Goal: Feedback & Contribution: Contribute content

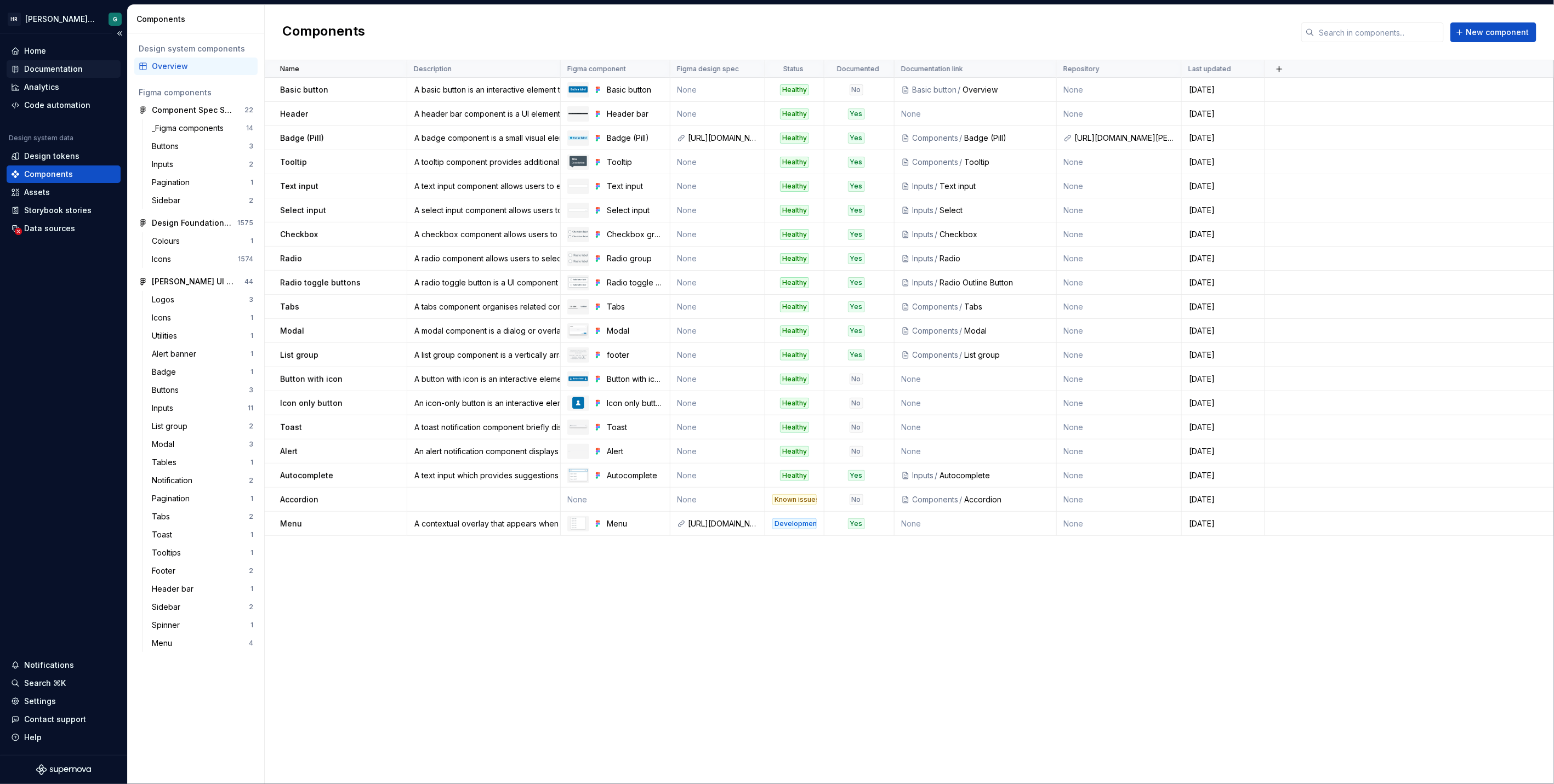
click at [37, 70] on div "Documentation" at bounding box center [53, 69] width 59 height 11
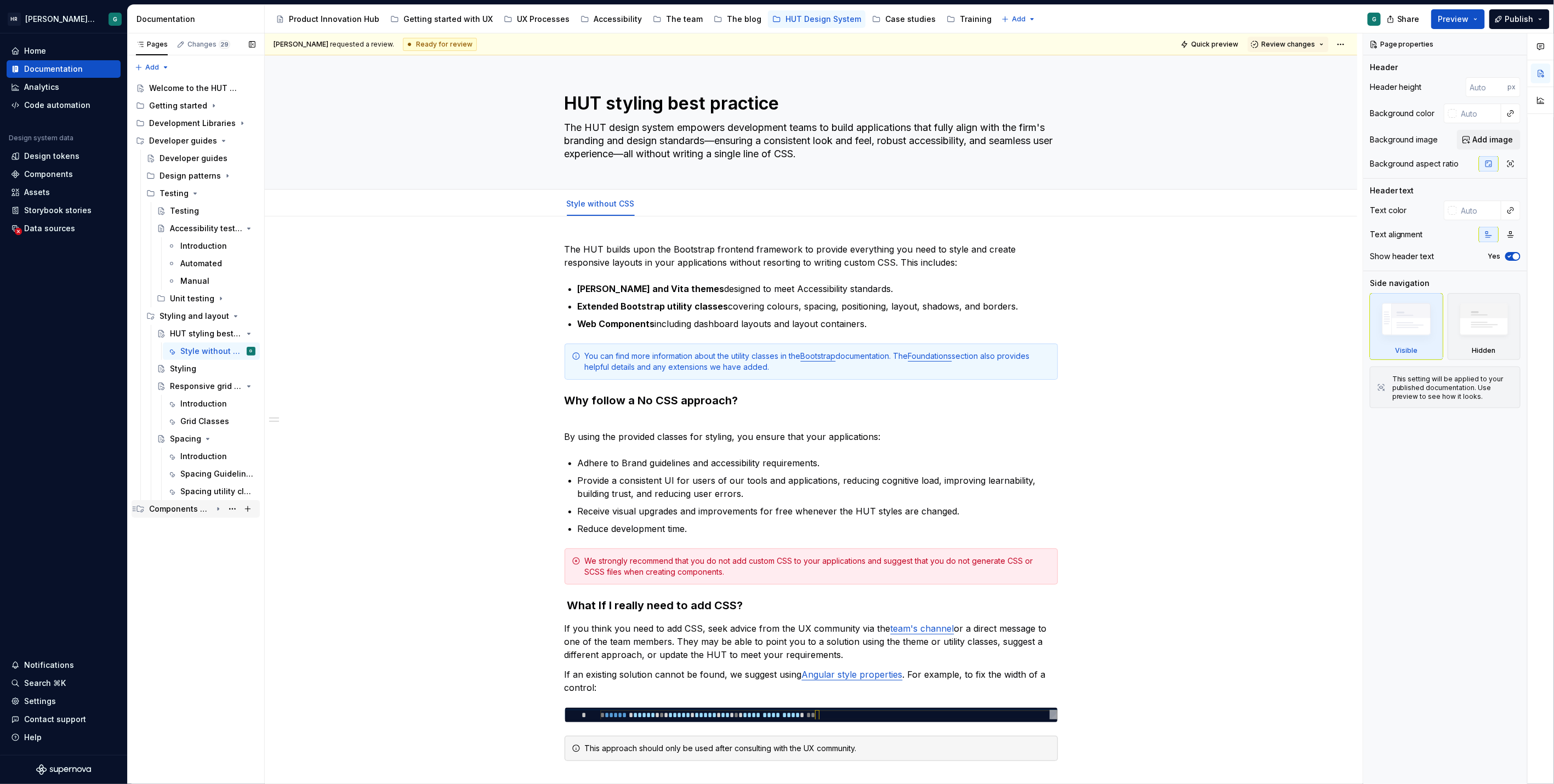
click at [216, 507] on icon "Page tree" at bounding box center [218, 509] width 9 height 9
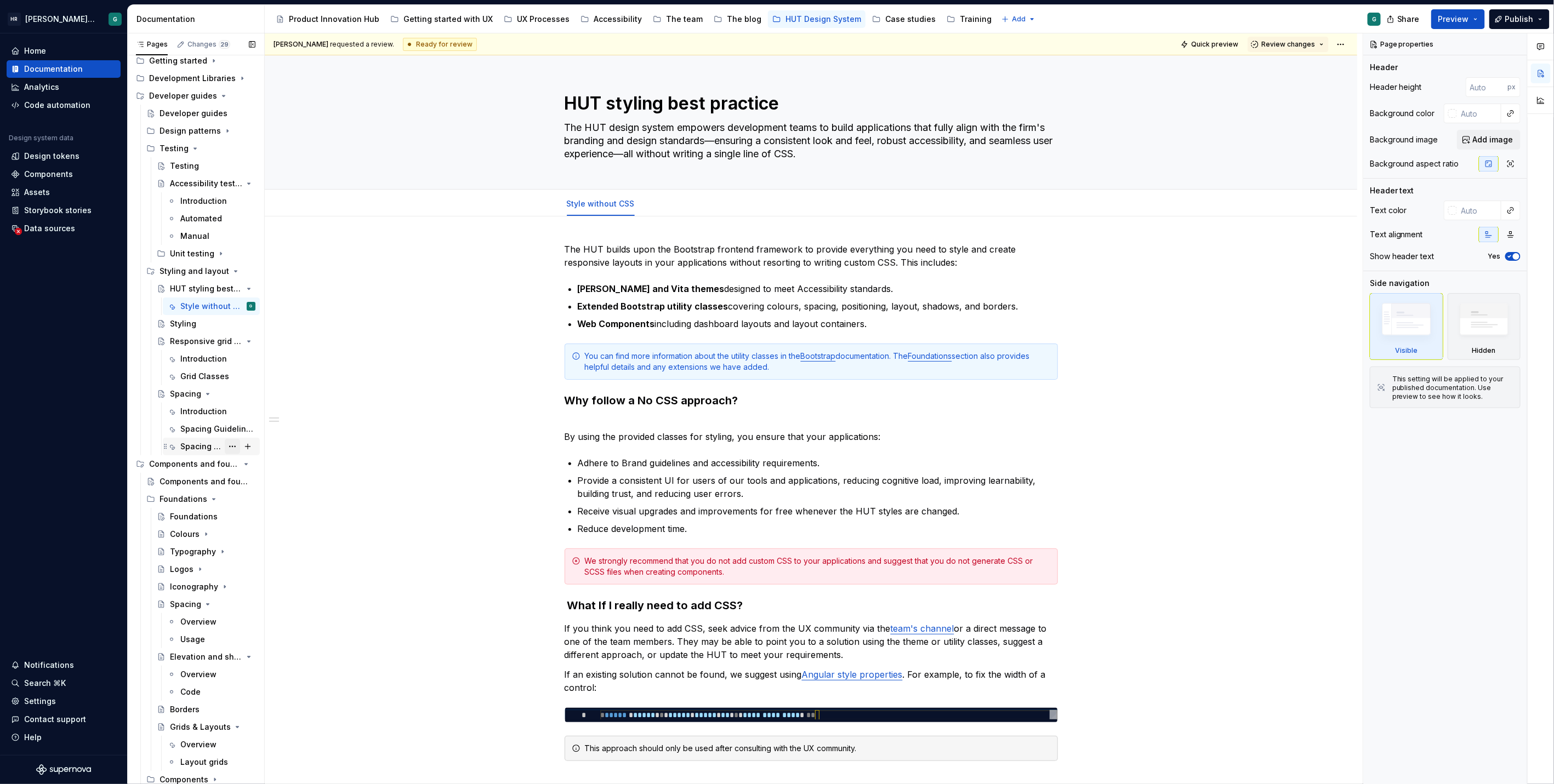
scroll to position [46, 0]
click at [216, 496] on div "Foundations" at bounding box center [207, 498] width 96 height 15
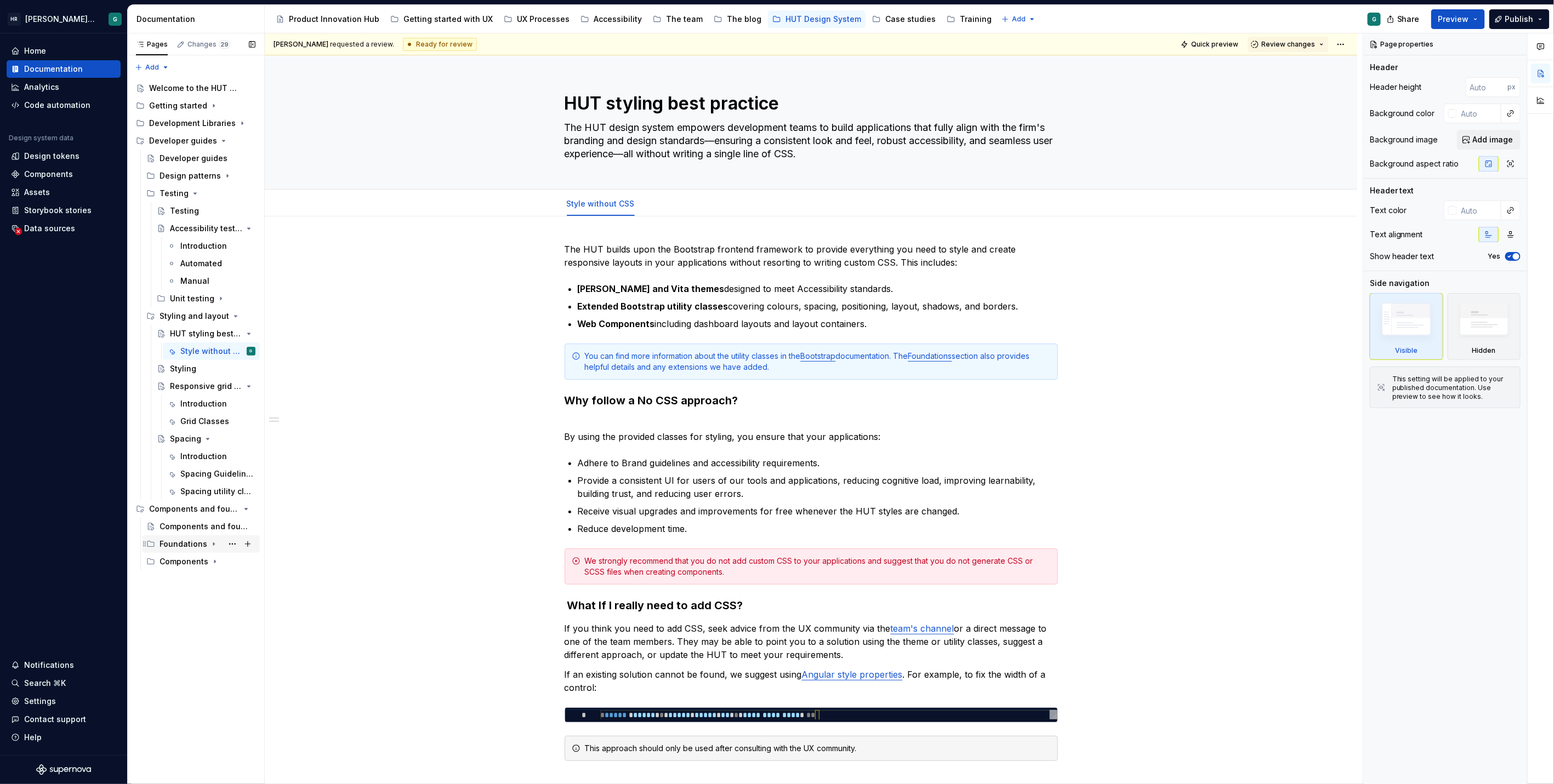
scroll to position [0, 0]
click at [217, 122] on icon "Page tree" at bounding box center [218, 123] width 9 height 9
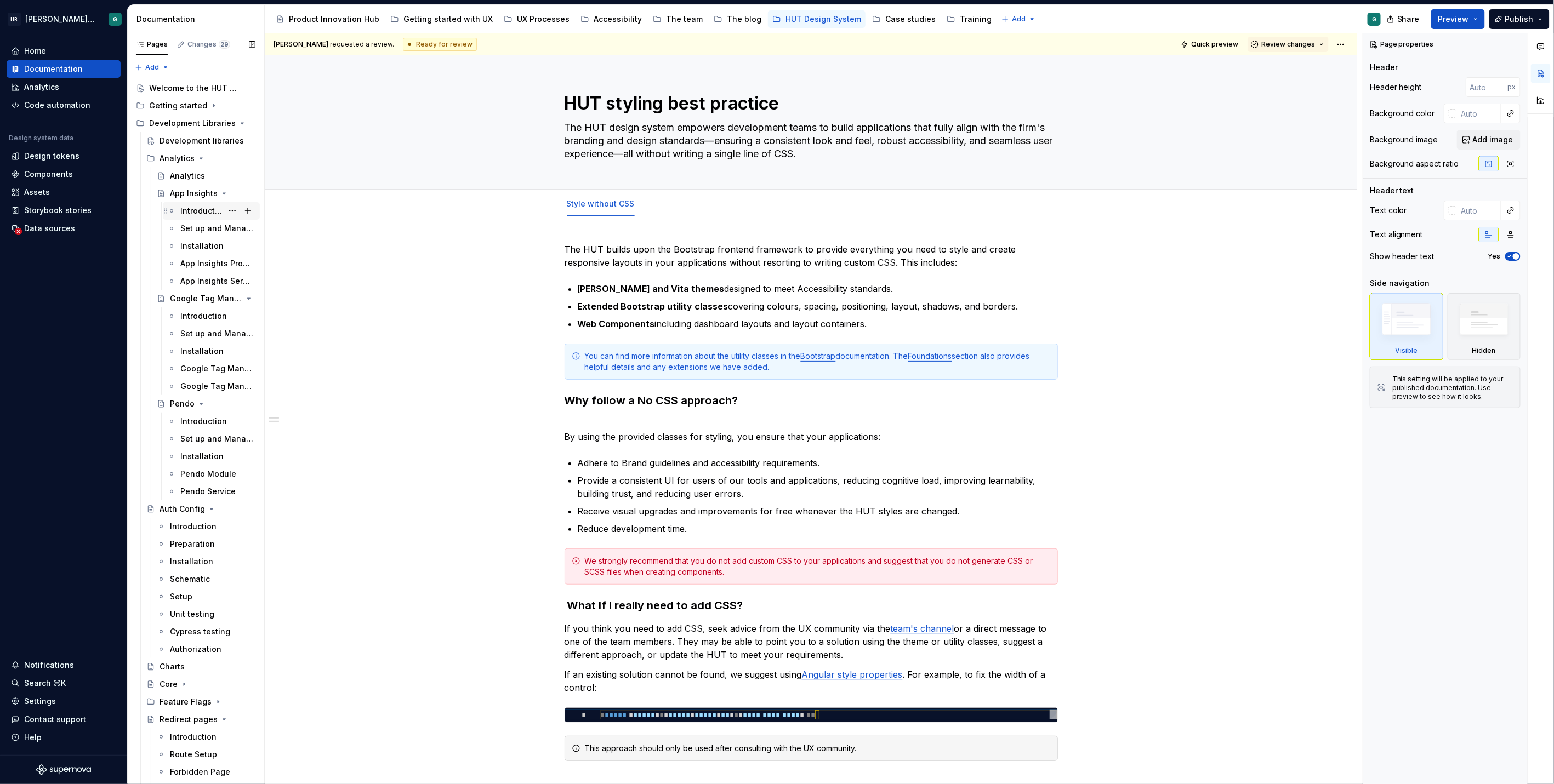
click at [191, 214] on div "Introduction" at bounding box center [201, 211] width 42 height 11
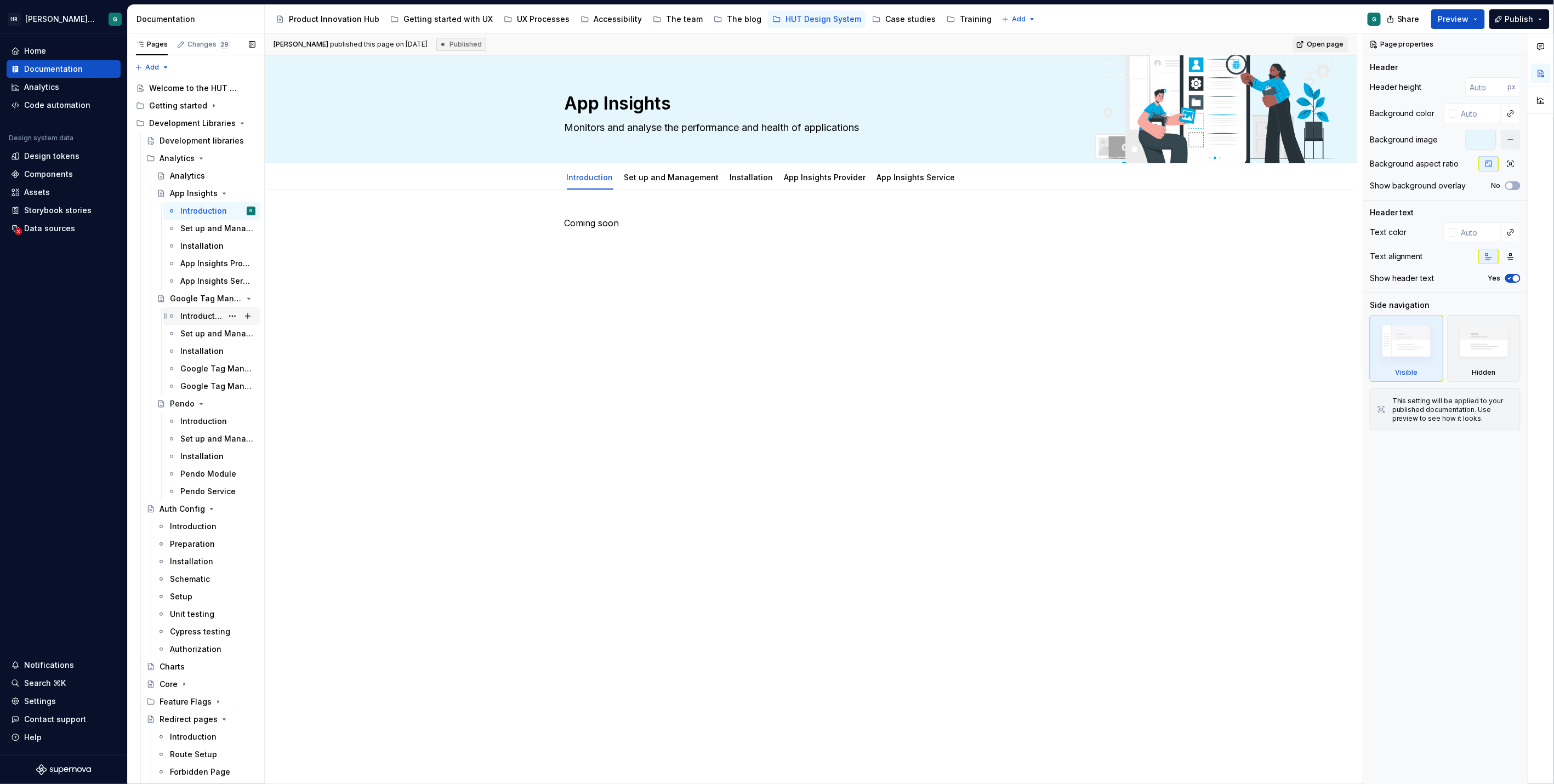
click at [195, 318] on div "Introduction" at bounding box center [201, 316] width 42 height 11
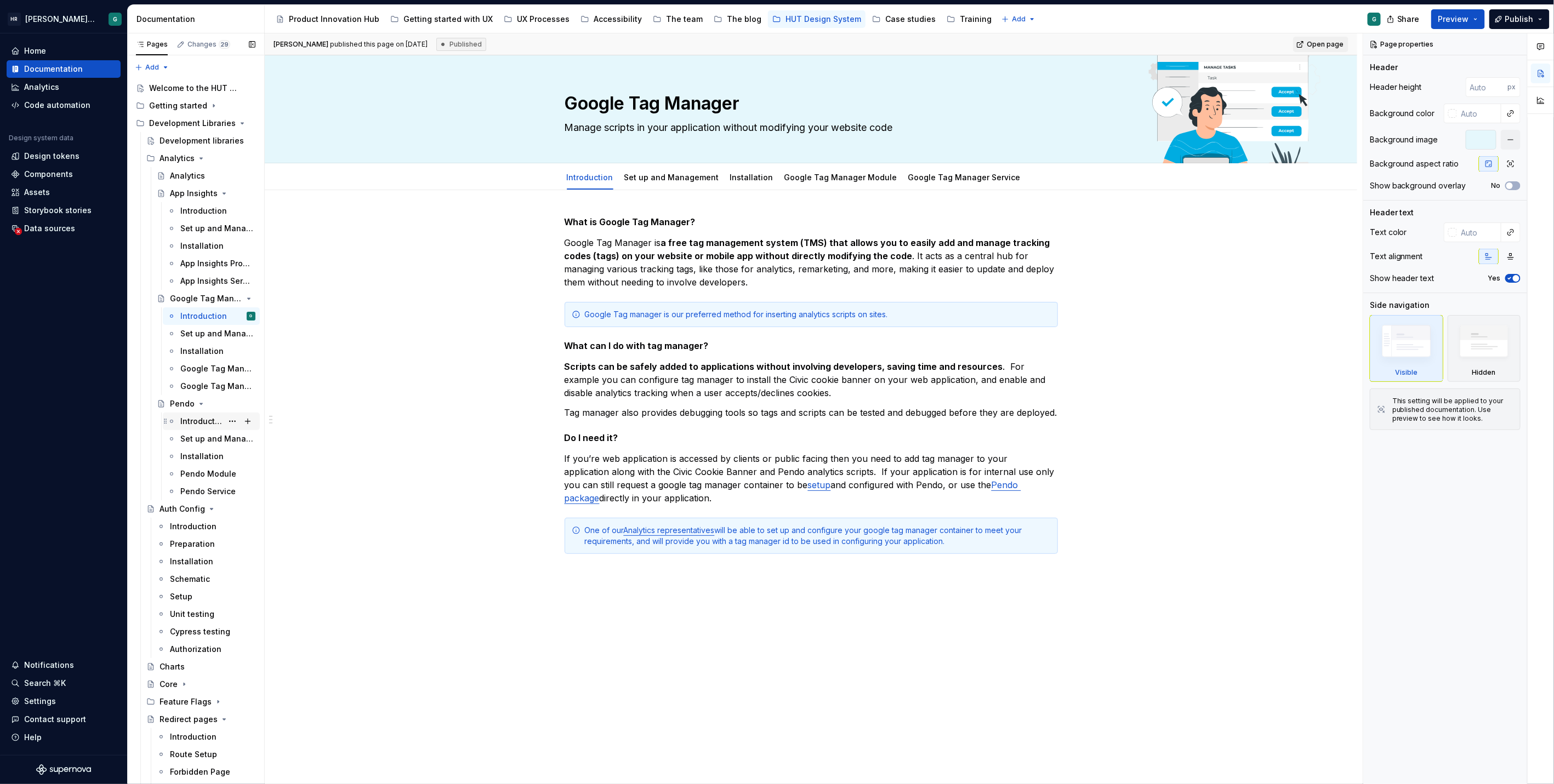
click at [207, 421] on div "Introduction" at bounding box center [201, 421] width 42 height 11
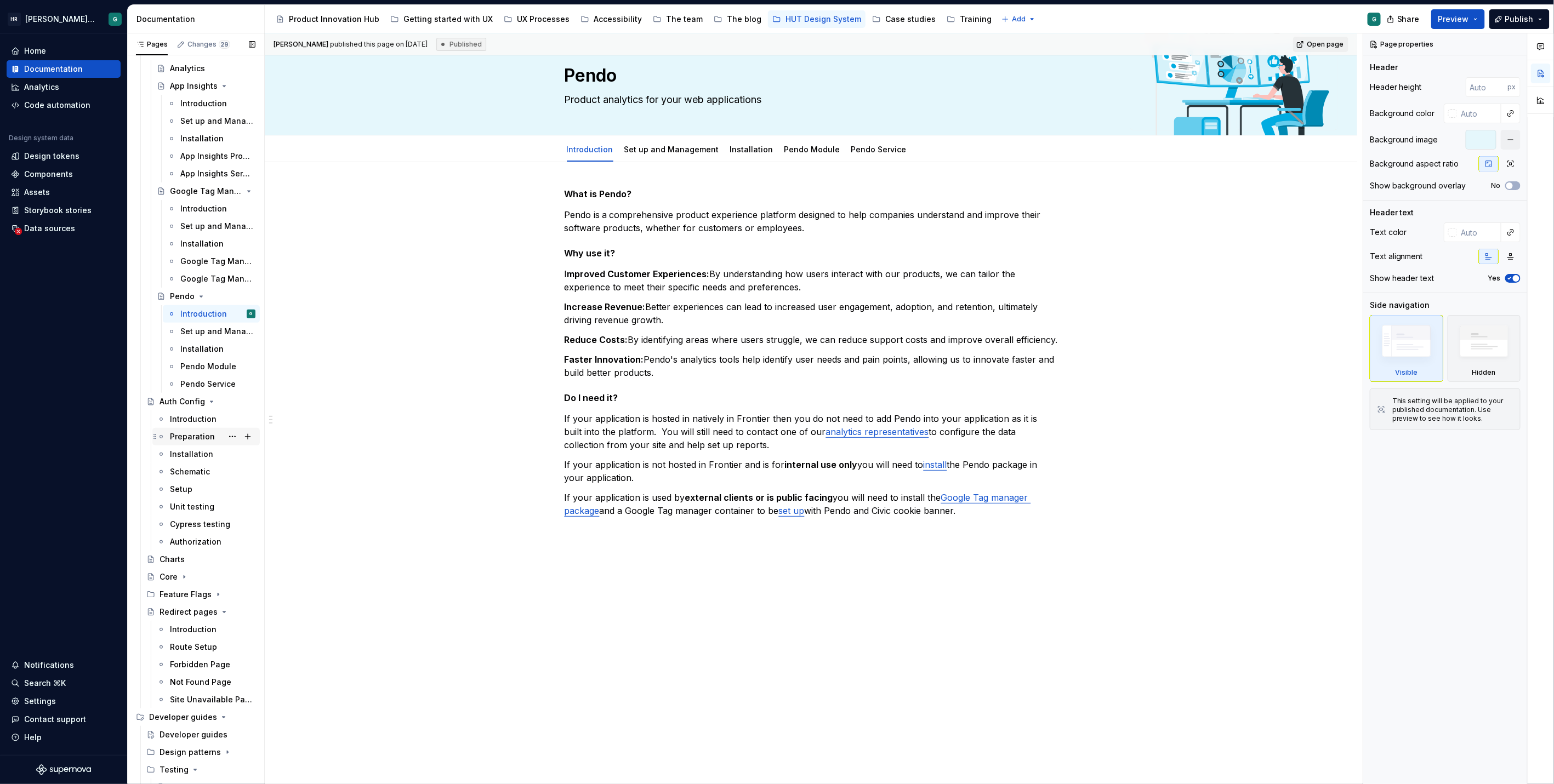
scroll to position [182, 0]
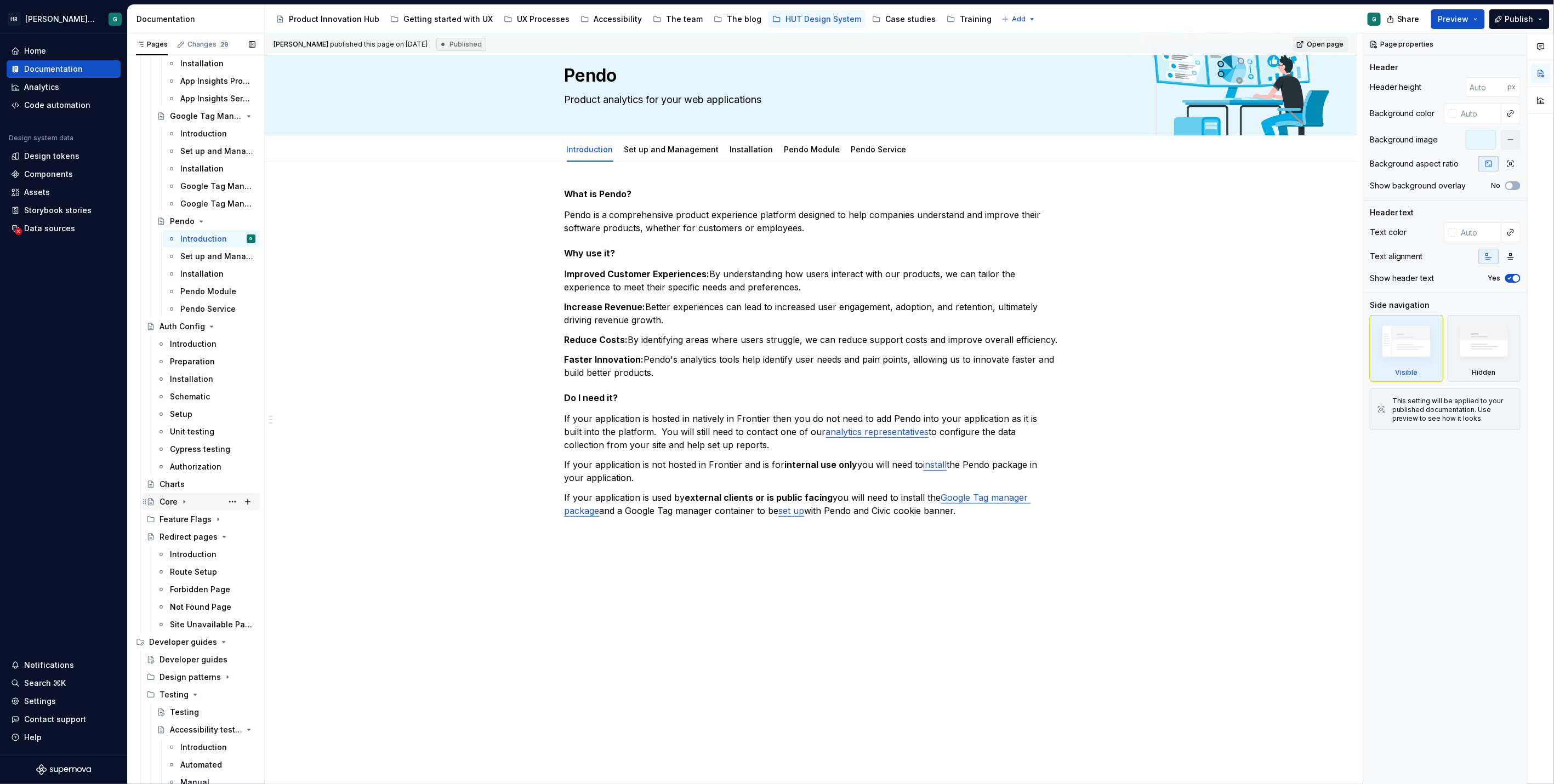
click at [183, 497] on icon "Page tree" at bounding box center [184, 502] width 9 height 9
click at [198, 518] on div "Introduction" at bounding box center [193, 519] width 46 height 11
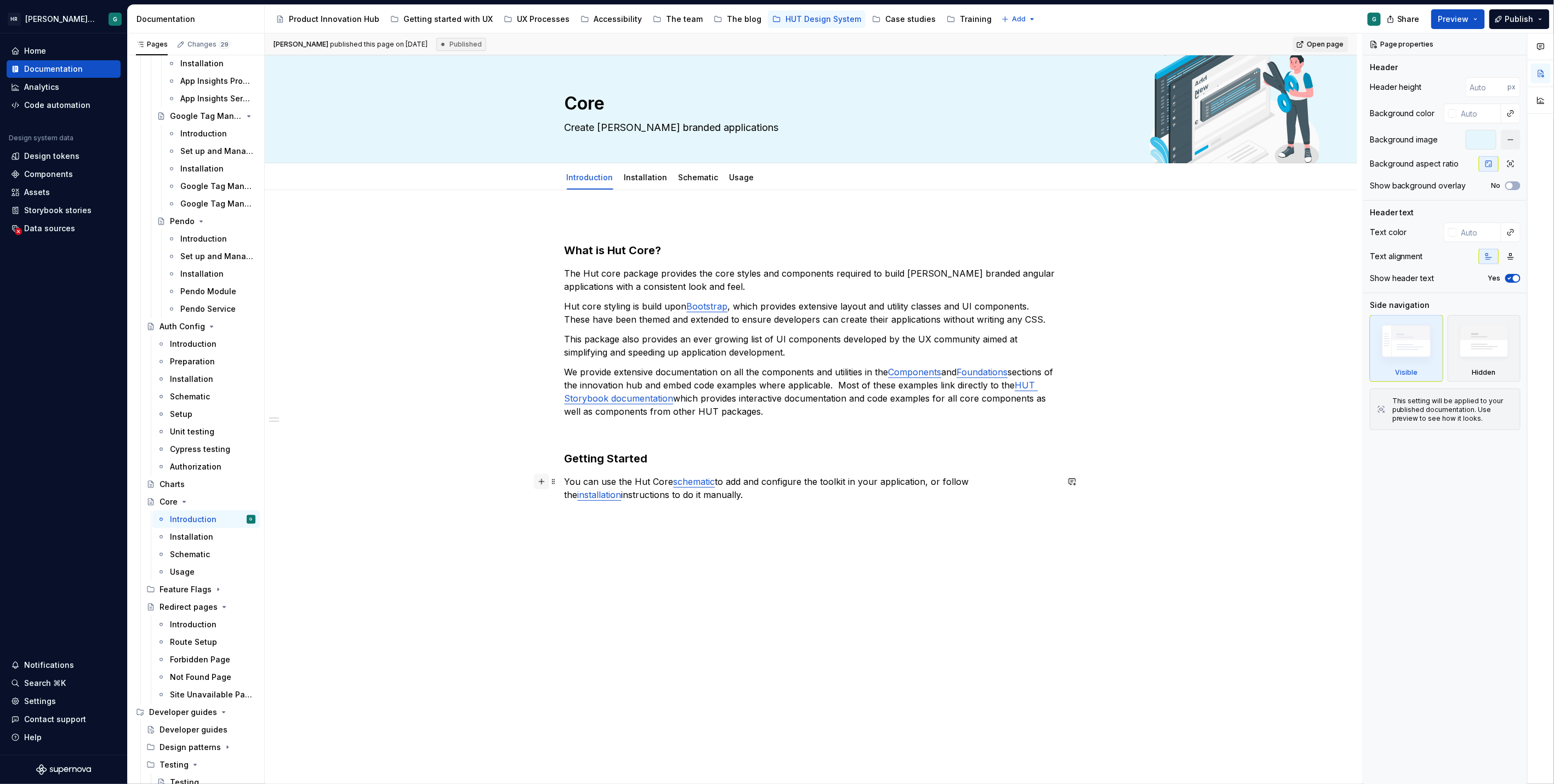
type textarea "*"
click at [542, 483] on button "button" at bounding box center [542, 482] width 15 height 15
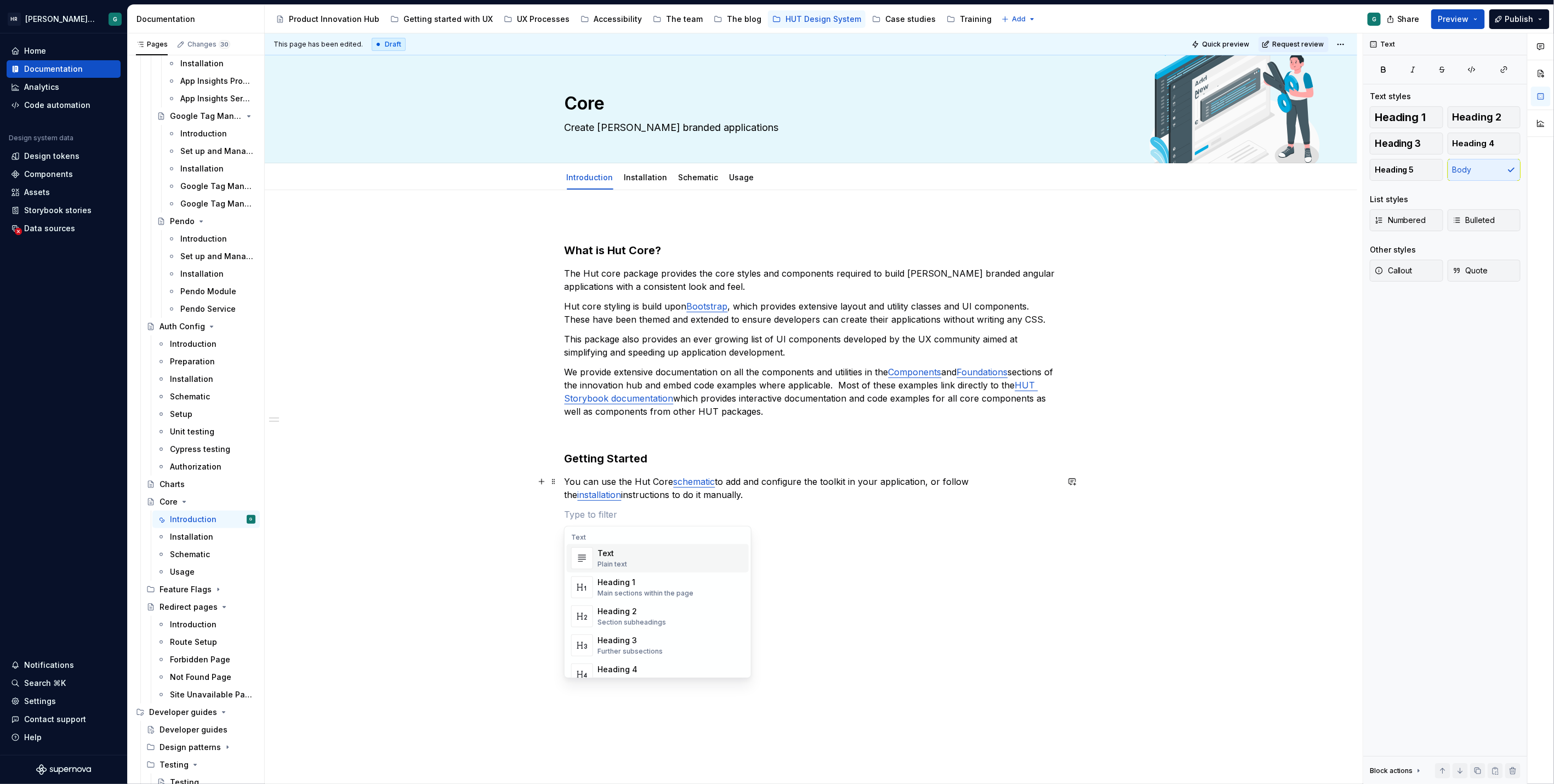
click at [756, 460] on h3 "Getting Started" at bounding box center [811, 459] width 493 height 15
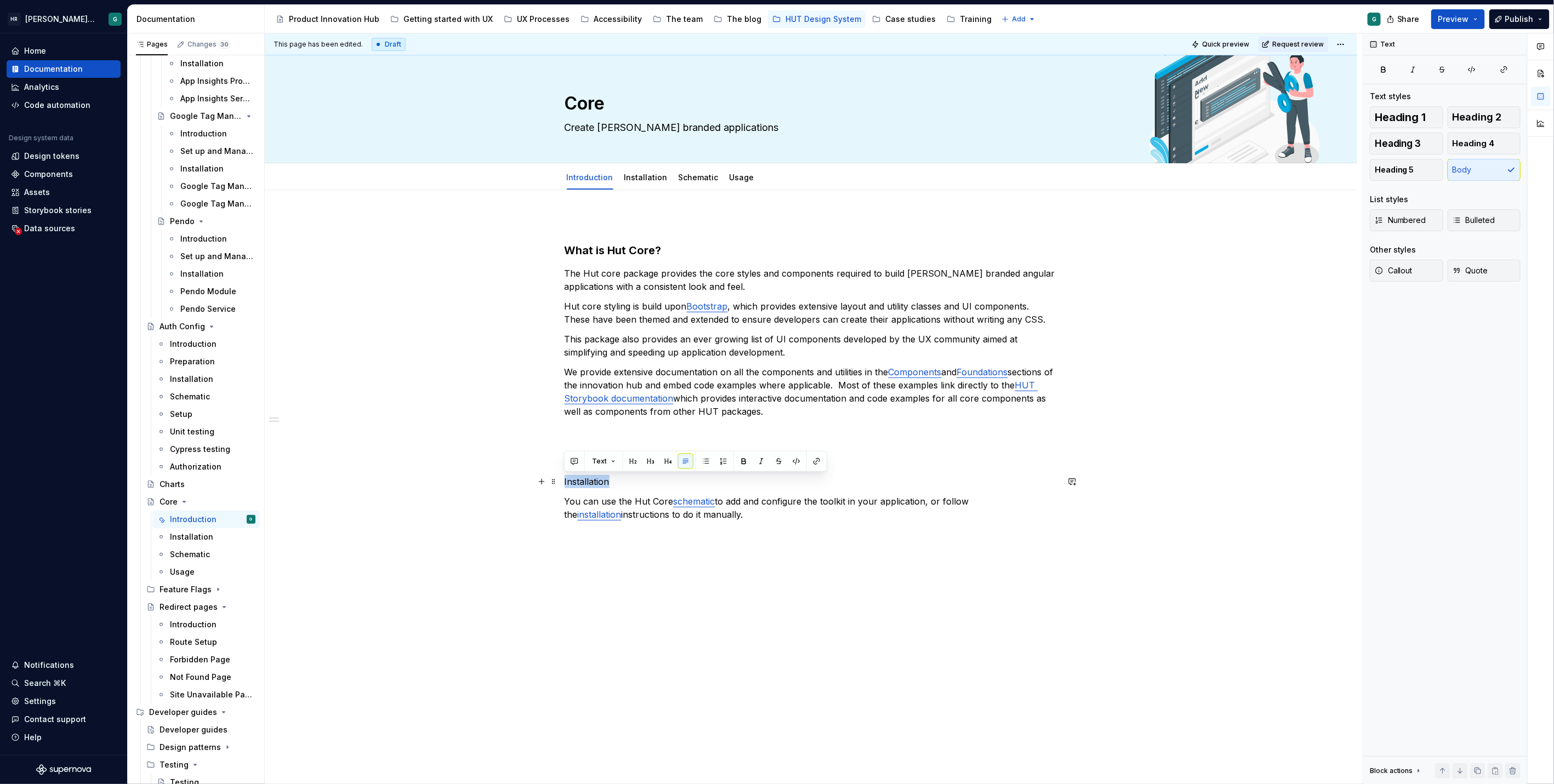
drag, startPoint x: 615, startPoint y: 480, endPoint x: 564, endPoint y: 483, distance: 51.1
click at [565, 483] on p "Installation" at bounding box center [811, 481] width 493 height 13
click at [655, 552] on p at bounding box center [811, 553] width 493 height 13
click at [610, 537] on p at bounding box center [811, 534] width 493 height 13
type textarea "*"
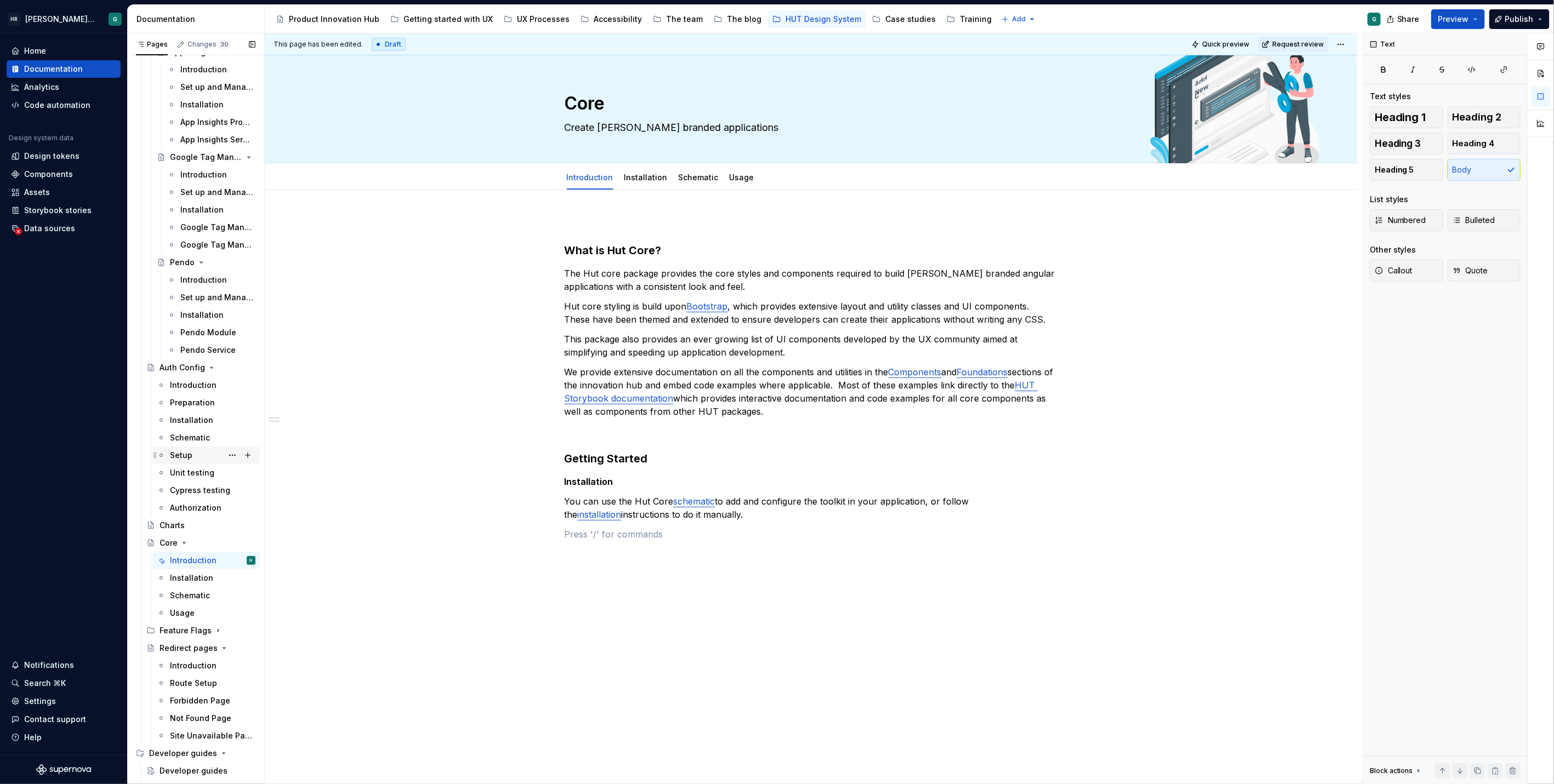
scroll to position [244, 0]
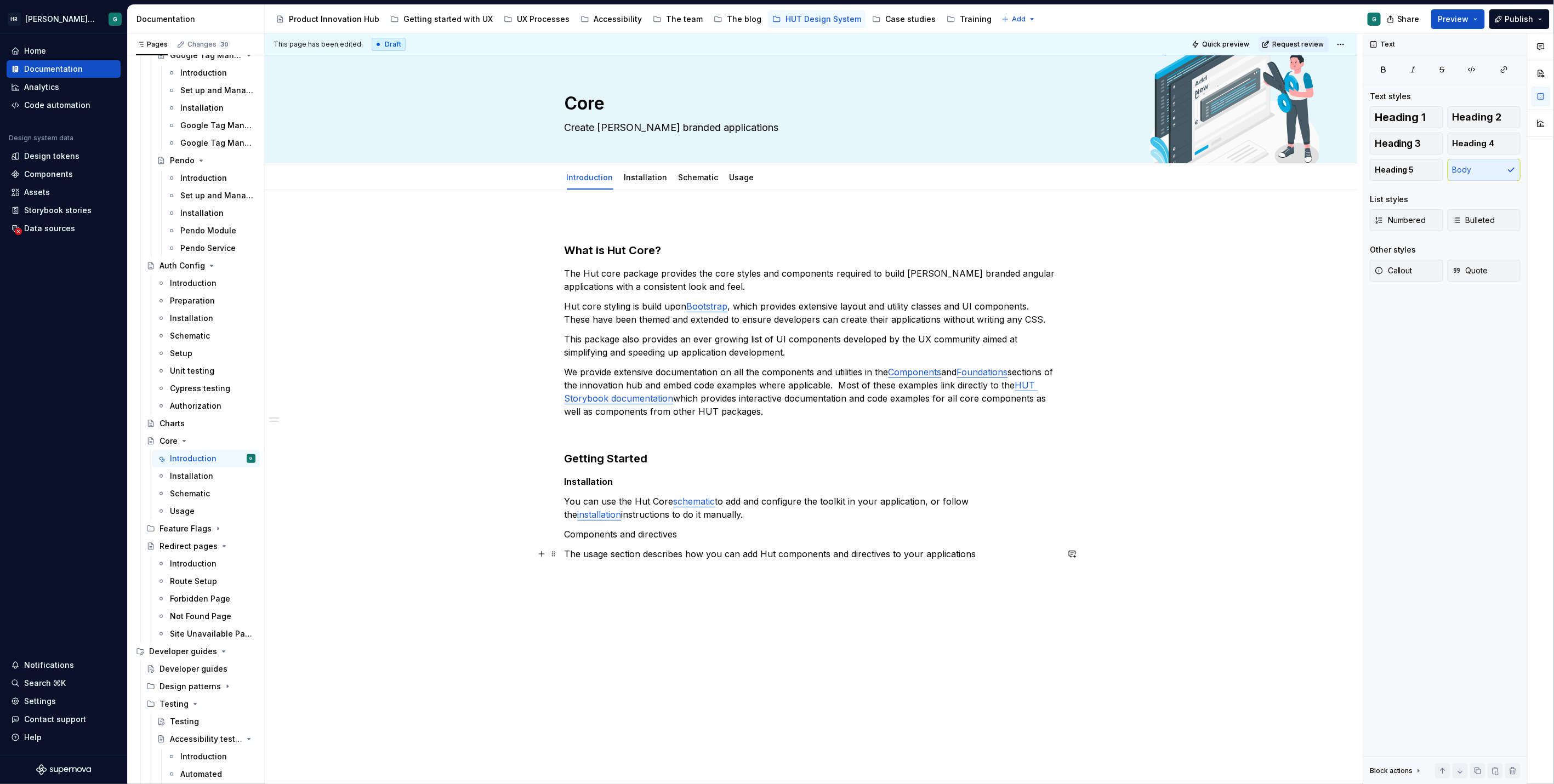
click at [597, 553] on p "The usage section describes how you can add Hut components and directives to yo…" at bounding box center [811, 553] width 493 height 13
click at [833, 535] on button "button" at bounding box center [835, 534] width 15 height 15
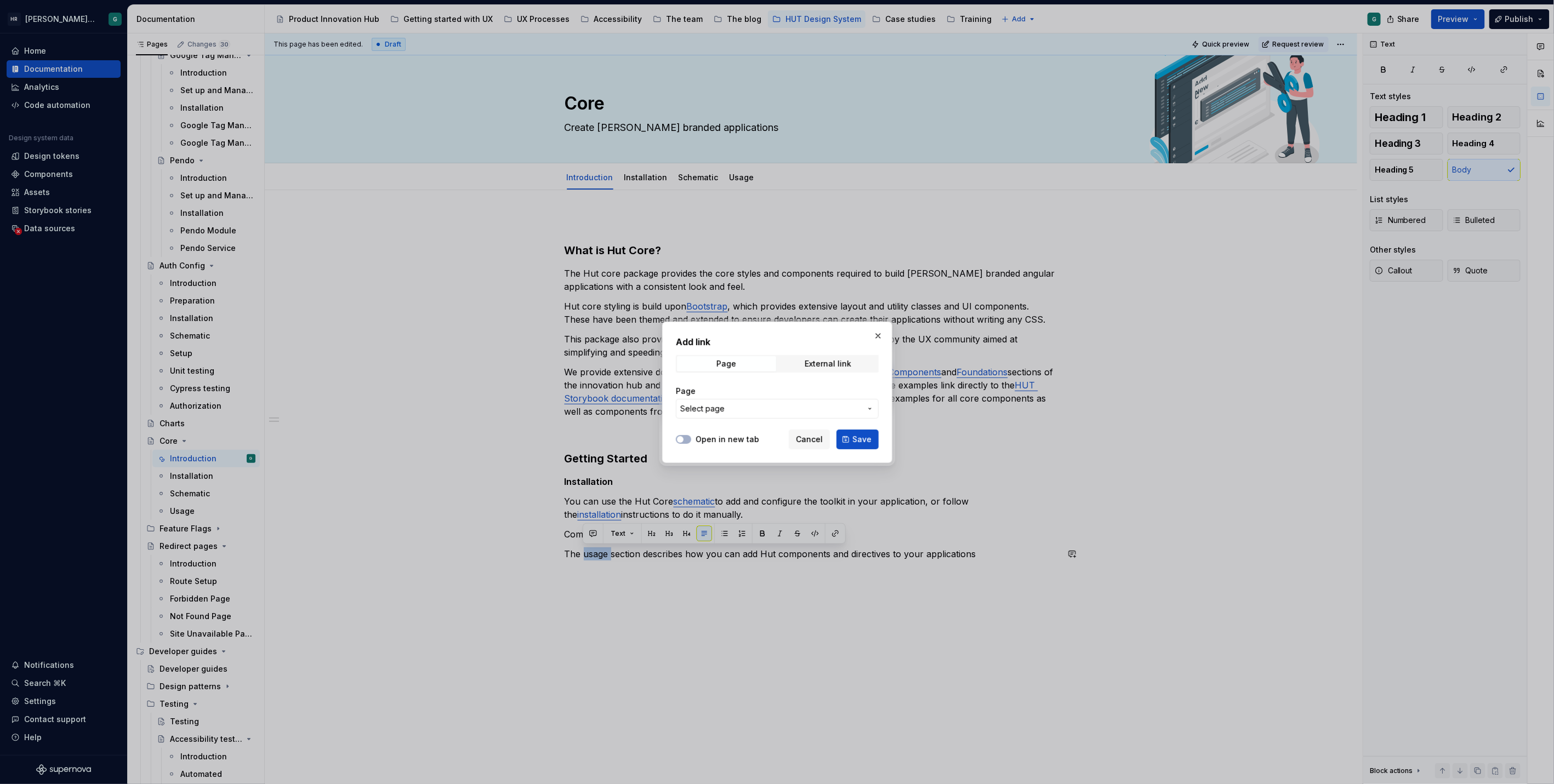
click at [749, 408] on span "Select page" at bounding box center [771, 408] width 181 height 11
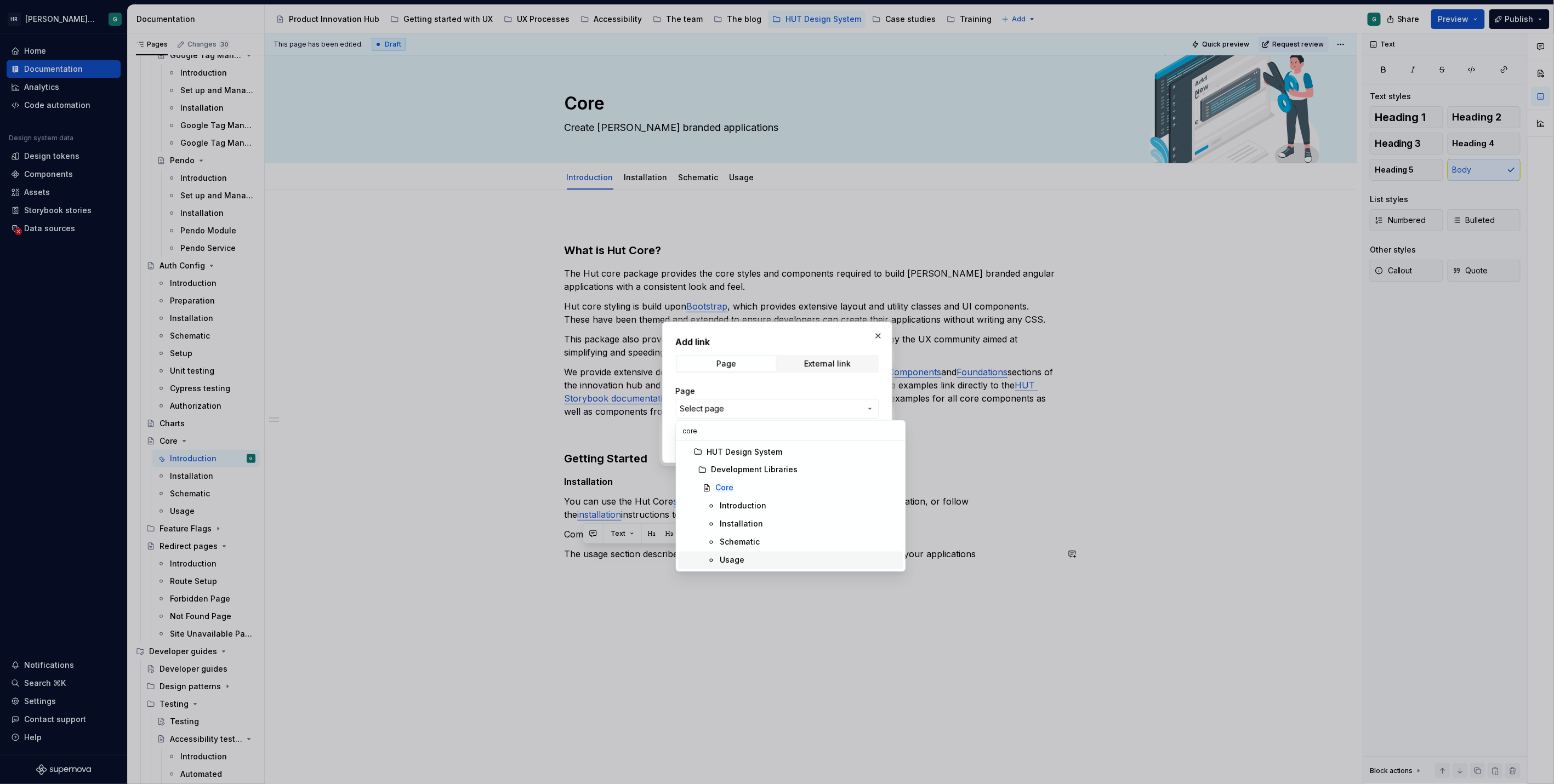
type input "core"
click at [750, 556] on div "Usage" at bounding box center [809, 560] width 179 height 11
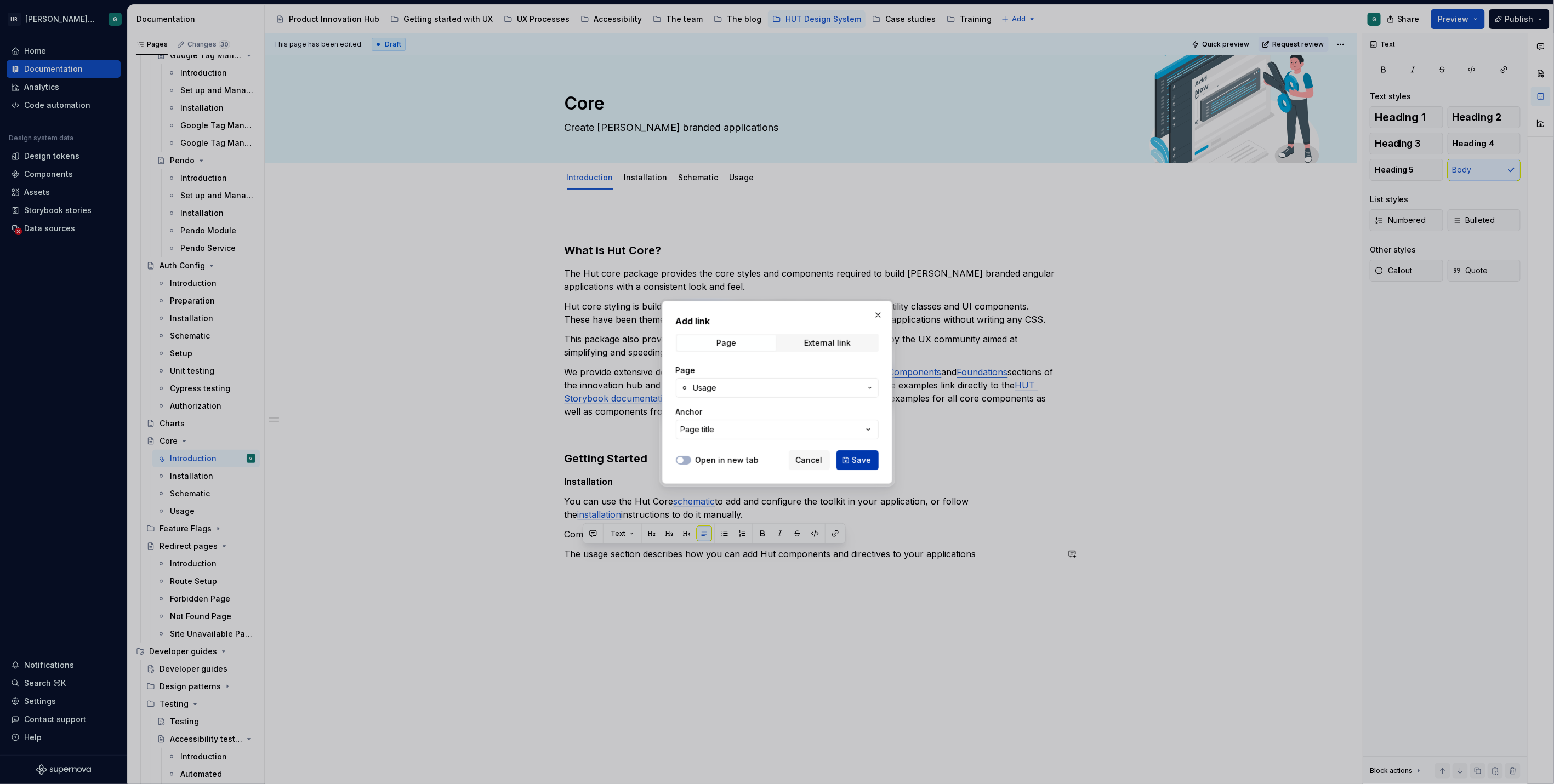
click at [858, 453] on button "Save" at bounding box center [857, 460] width 42 height 20
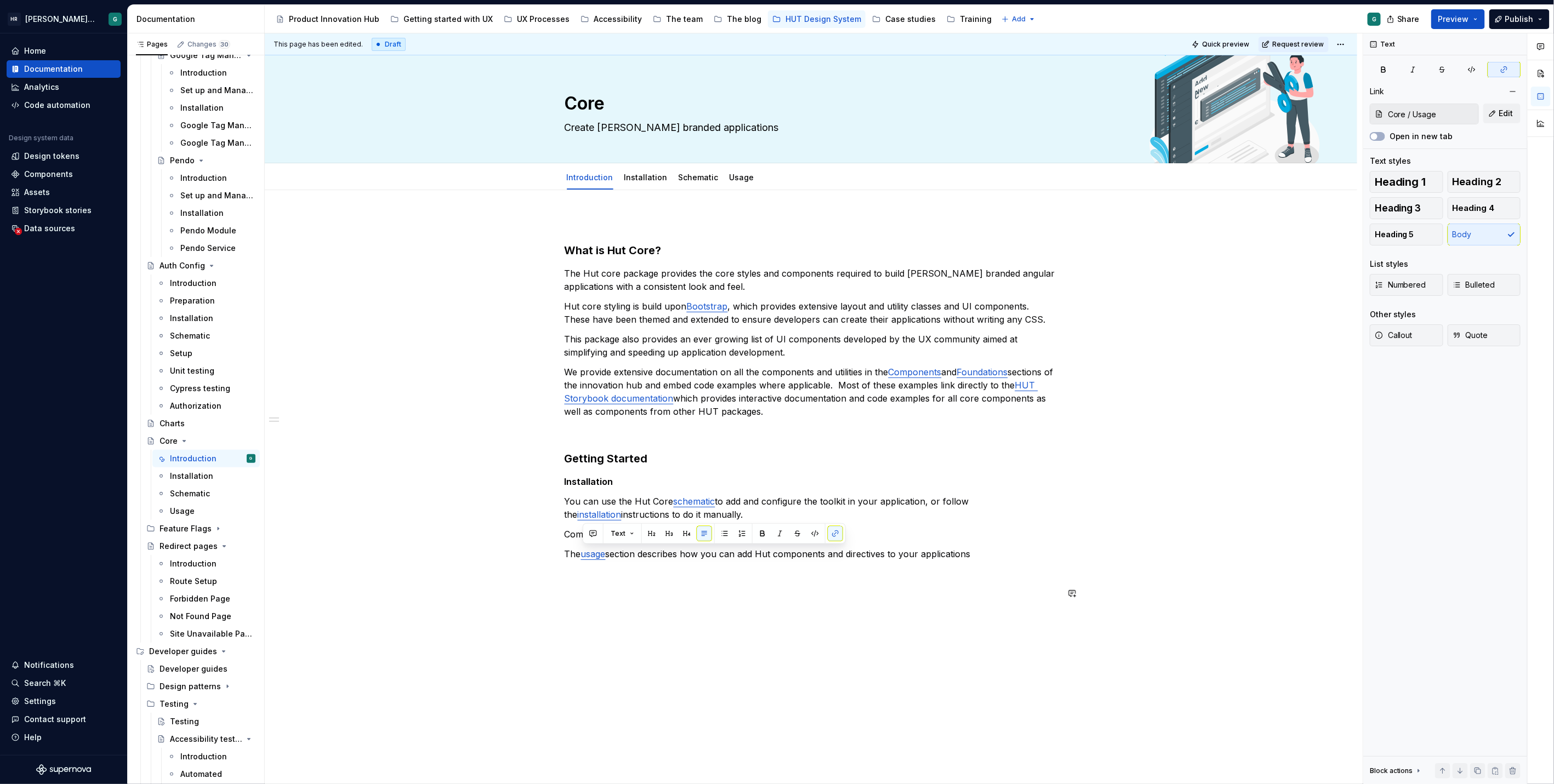
click at [781, 608] on div "What is Hut Core? The Hut core package provides the core styles and components …" at bounding box center [811, 414] width 493 height 397
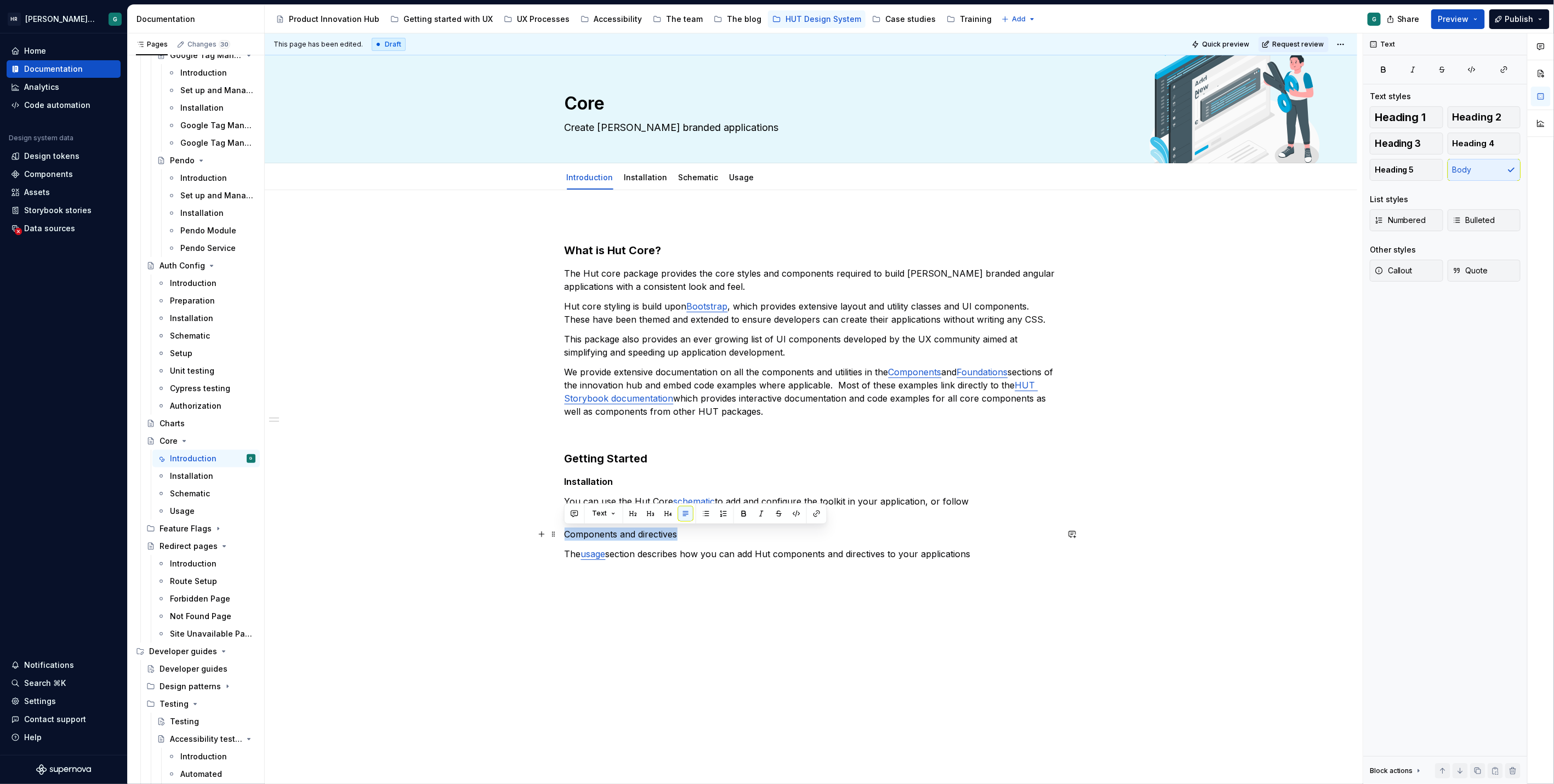
drag, startPoint x: 678, startPoint y: 536, endPoint x: 563, endPoint y: 533, distance: 115.0
click at [565, 533] on p "Components and directives" at bounding box center [811, 534] width 493 height 13
click at [565, 532] on p "Components and directives" at bounding box center [811, 534] width 493 height 13
click at [571, 539] on p "Using the core components and directives" at bounding box center [811, 534] width 493 height 13
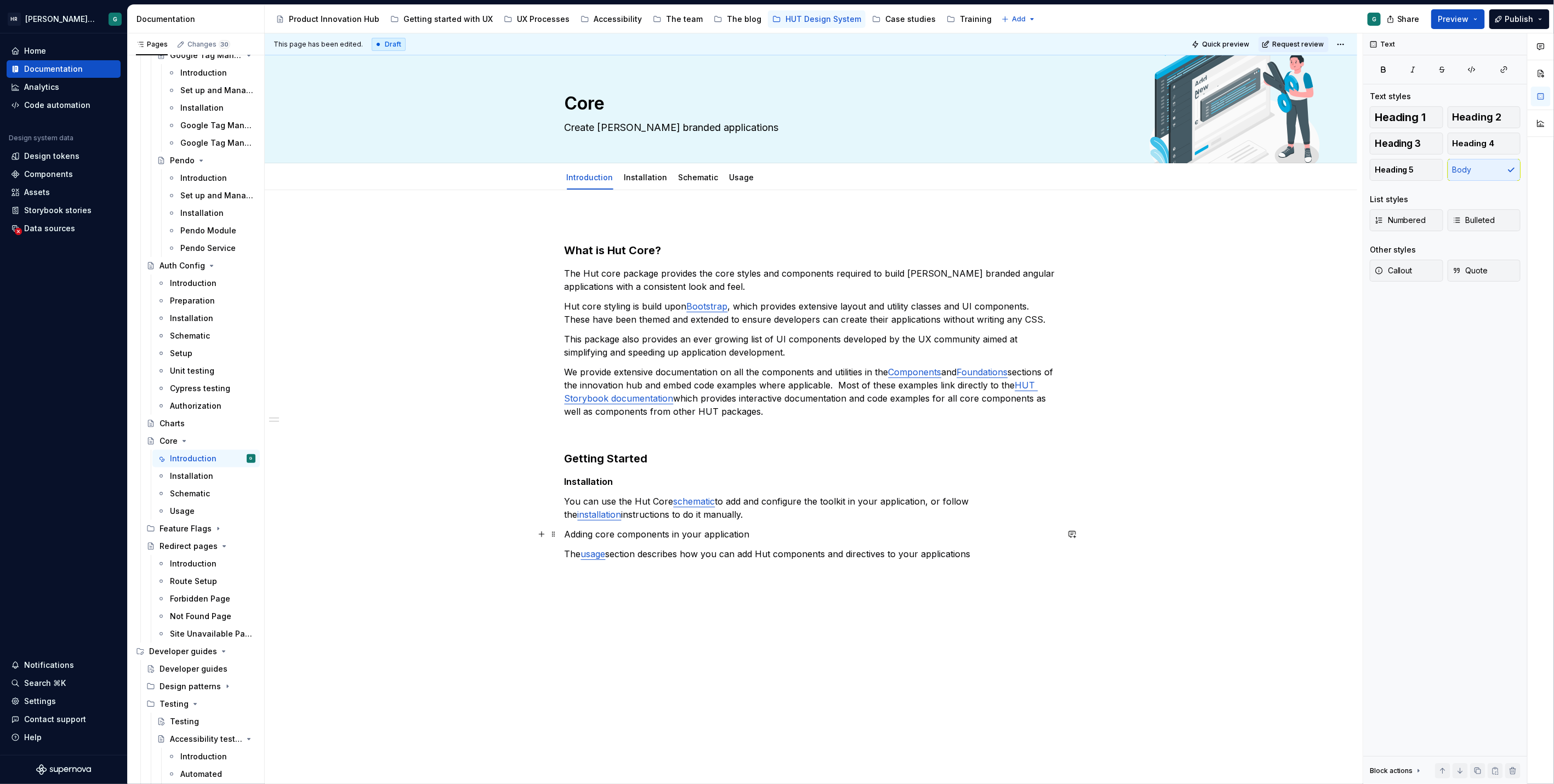
click at [575, 530] on p "Adding core components in your application" at bounding box center [811, 534] width 493 height 13
drag, startPoint x: 743, startPoint y: 533, endPoint x: 563, endPoint y: 533, distance: 180.0
click at [563, 533] on div "What is Hut Core? The Hut core package provides the core styles and components …" at bounding box center [810, 519] width 1093 height 657
click at [675, 589] on p at bounding box center [811, 593] width 493 height 13
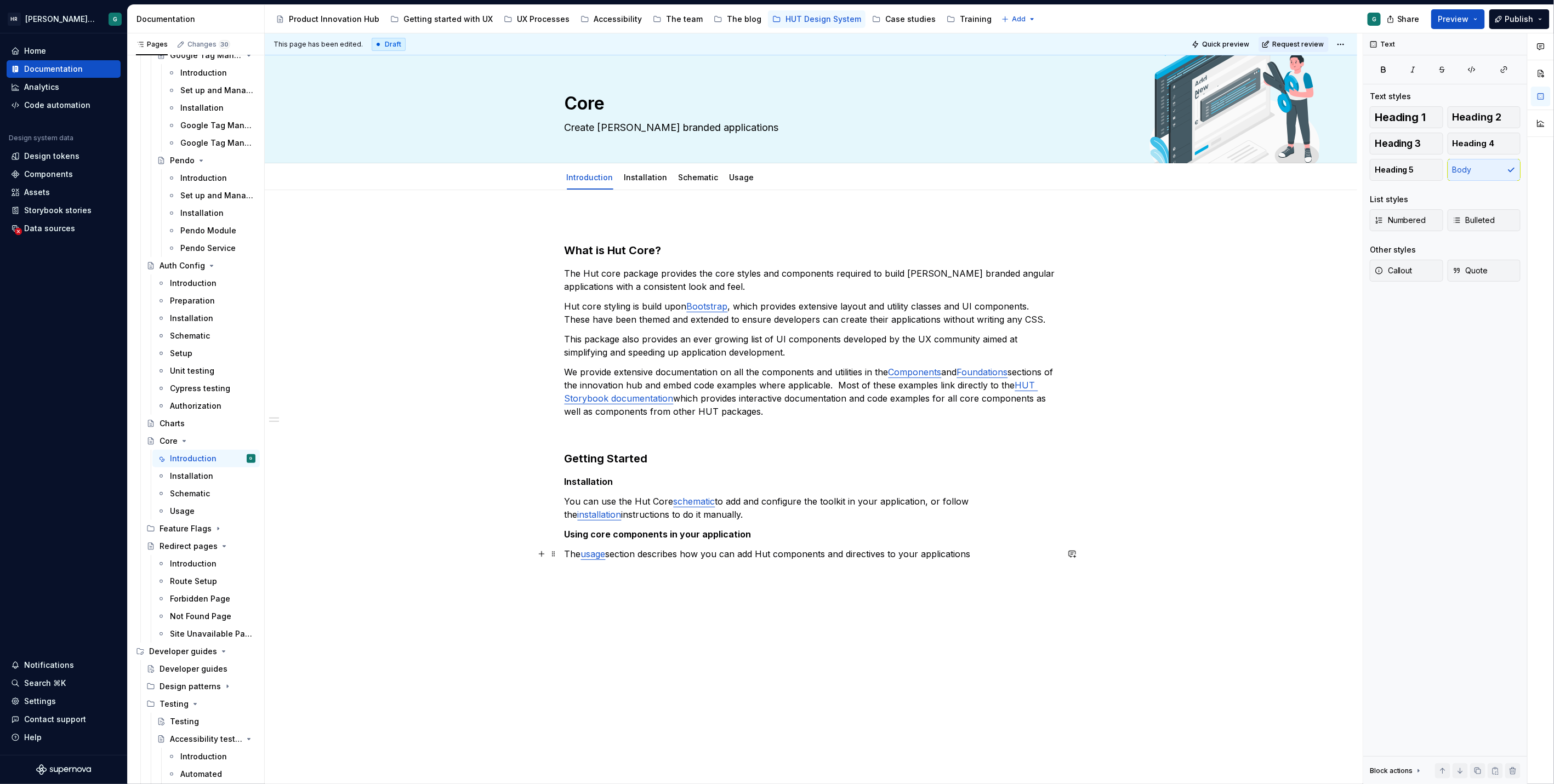
drag, startPoint x: 975, startPoint y: 553, endPoint x: 980, endPoint y: 563, distance: 11.2
click at [975, 553] on p "The usage section describes how you can add Hut components and directives to yo…" at bounding box center [811, 553] width 493 height 13
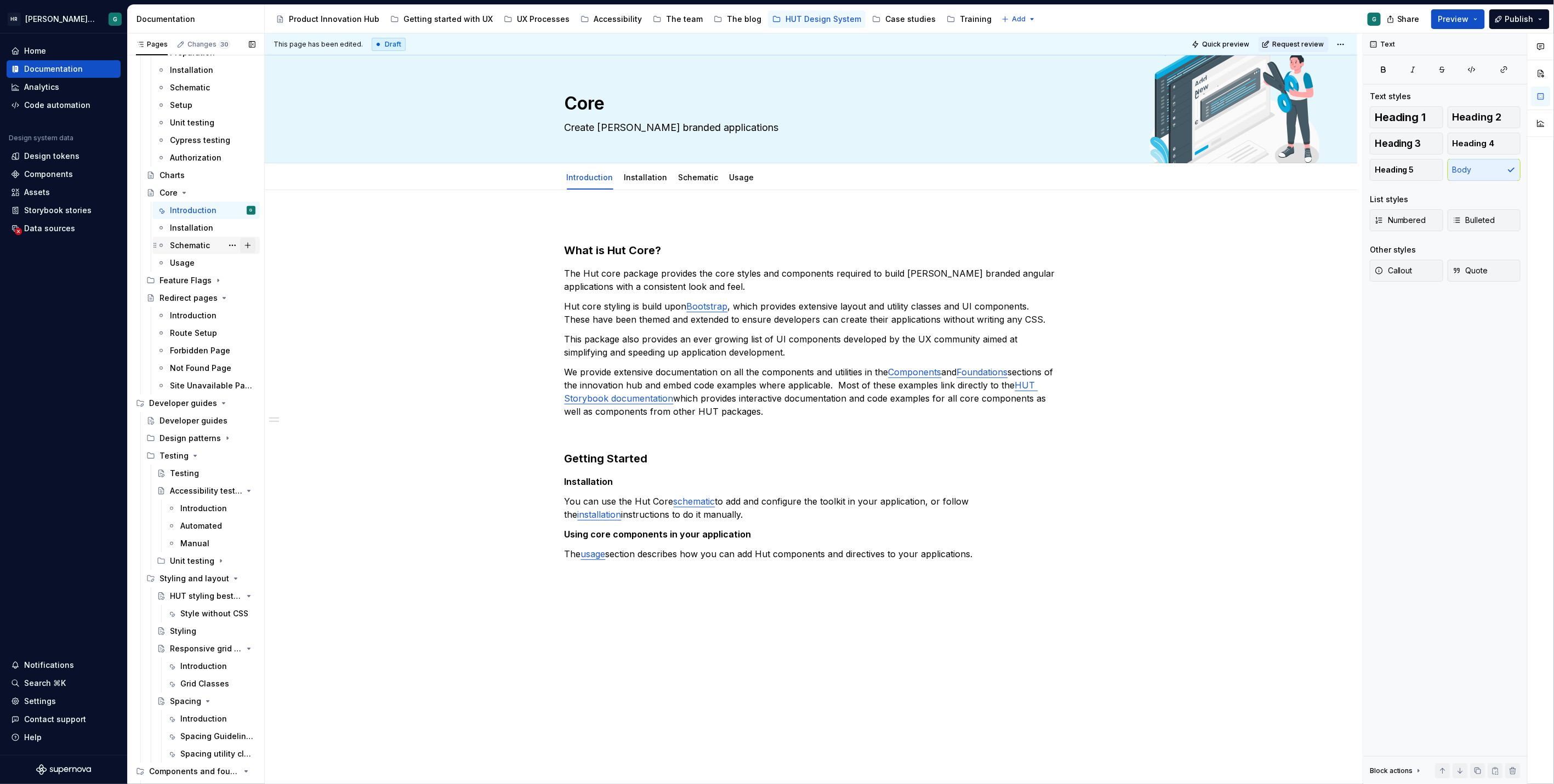
scroll to position [537, 0]
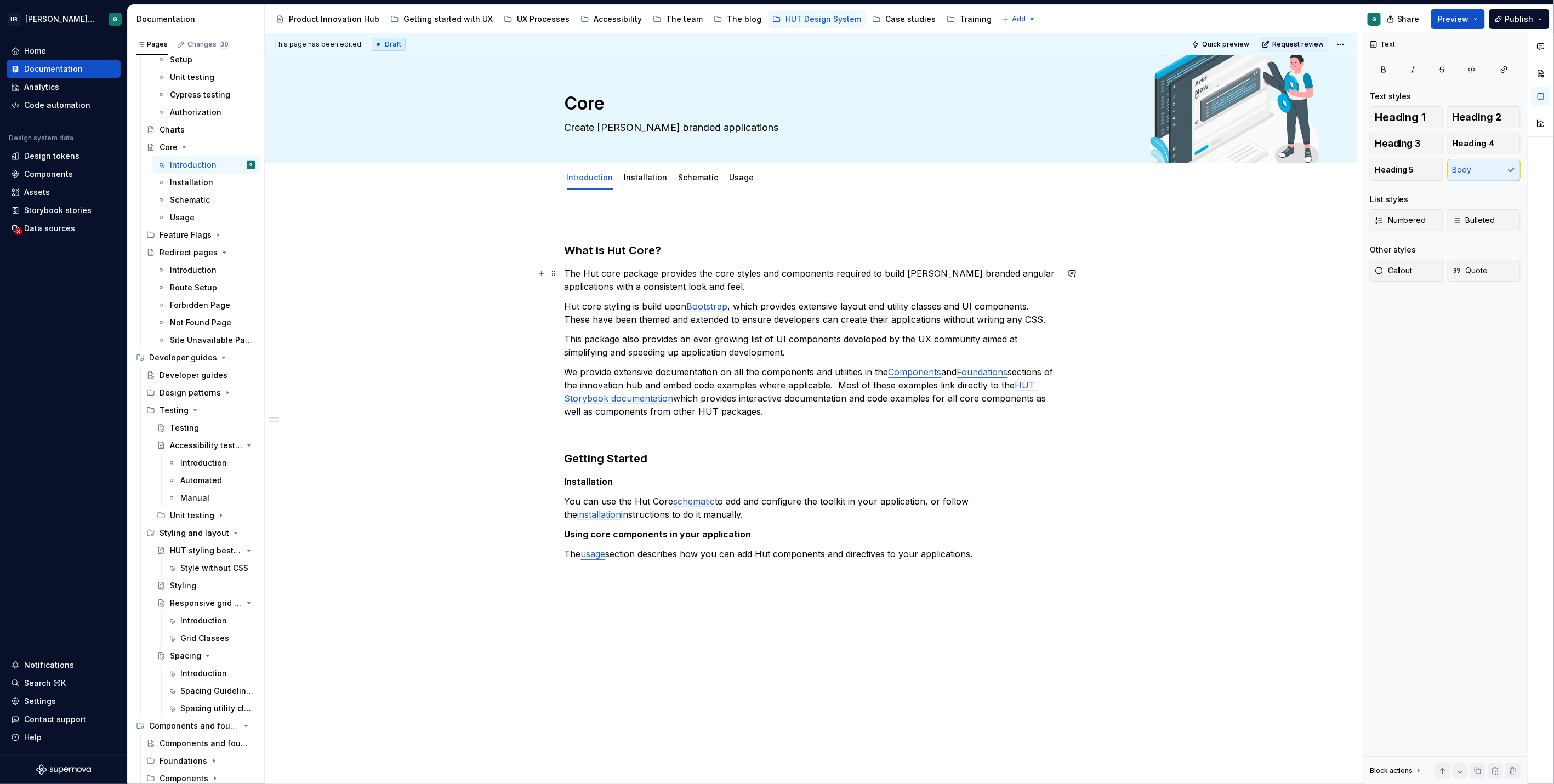
click at [755, 283] on p "The Hut core package provides the core styles and components required to build …" at bounding box center [811, 280] width 493 height 27
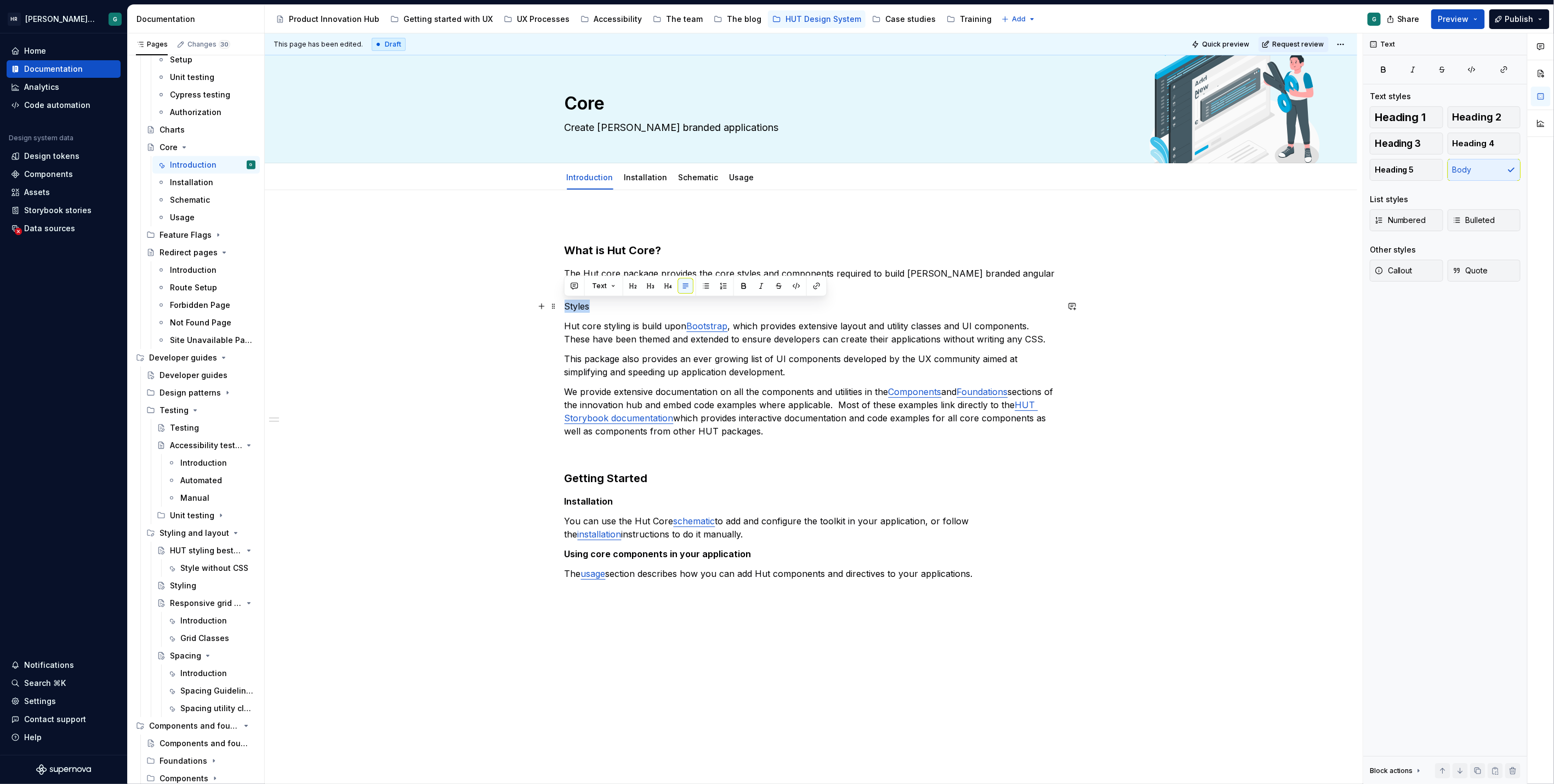
click at [579, 306] on p "Styles" at bounding box center [811, 306] width 493 height 13
click at [928, 329] on p "Hut core styling is build upon Bootstrap , which provides extensive layout and …" at bounding box center [811, 332] width 493 height 27
click at [1044, 336] on p "Hut core styling is build upon Bootstrap , which provides extensive layout and …" at bounding box center [811, 332] width 493 height 27
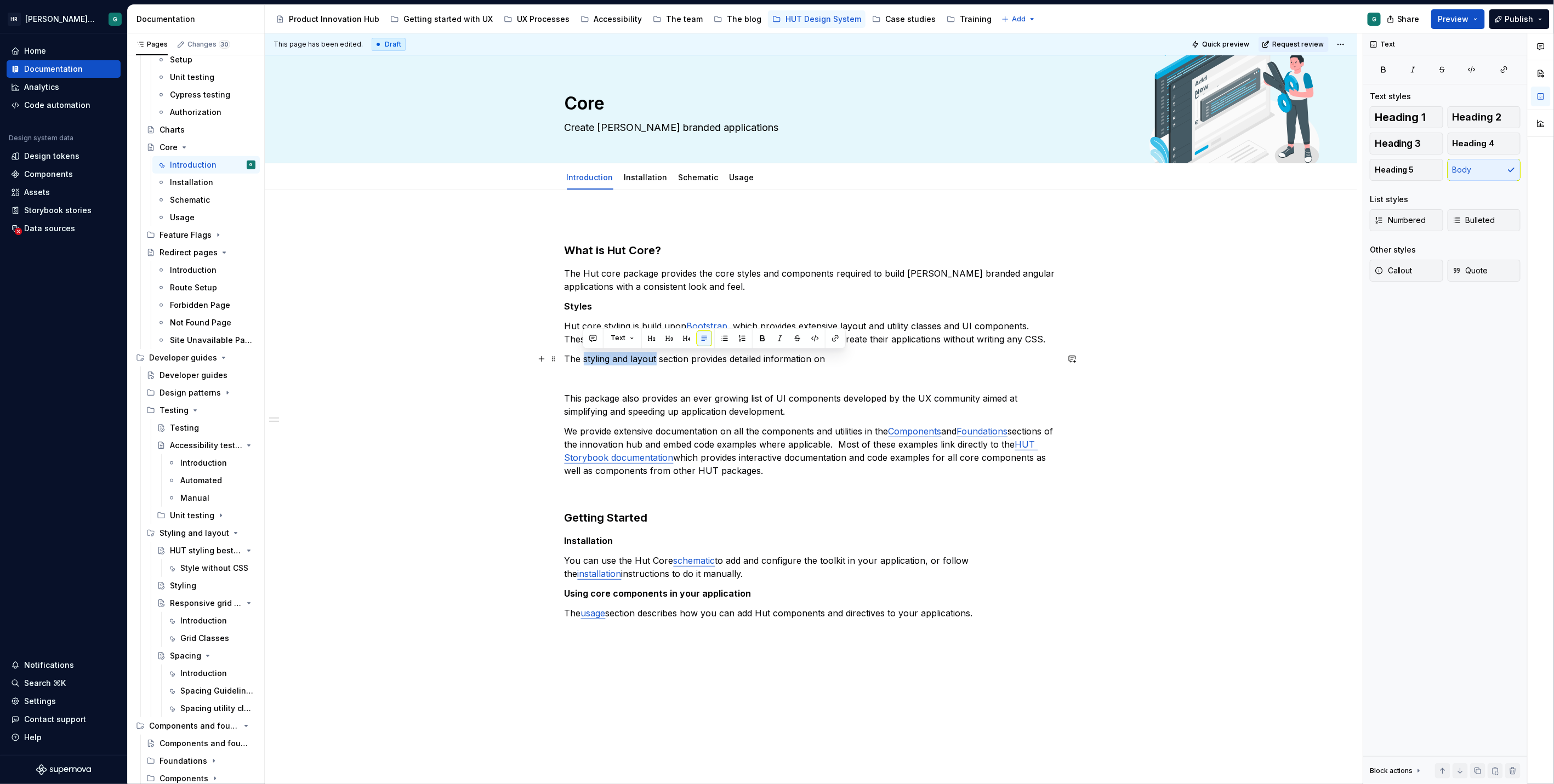
drag, startPoint x: 585, startPoint y: 356, endPoint x: 656, endPoint y: 358, distance: 71.0
click at [656, 358] on p "The styling and layout section provides detailed information on" at bounding box center [811, 358] width 493 height 13
click at [835, 336] on button "button" at bounding box center [835, 338] width 15 height 15
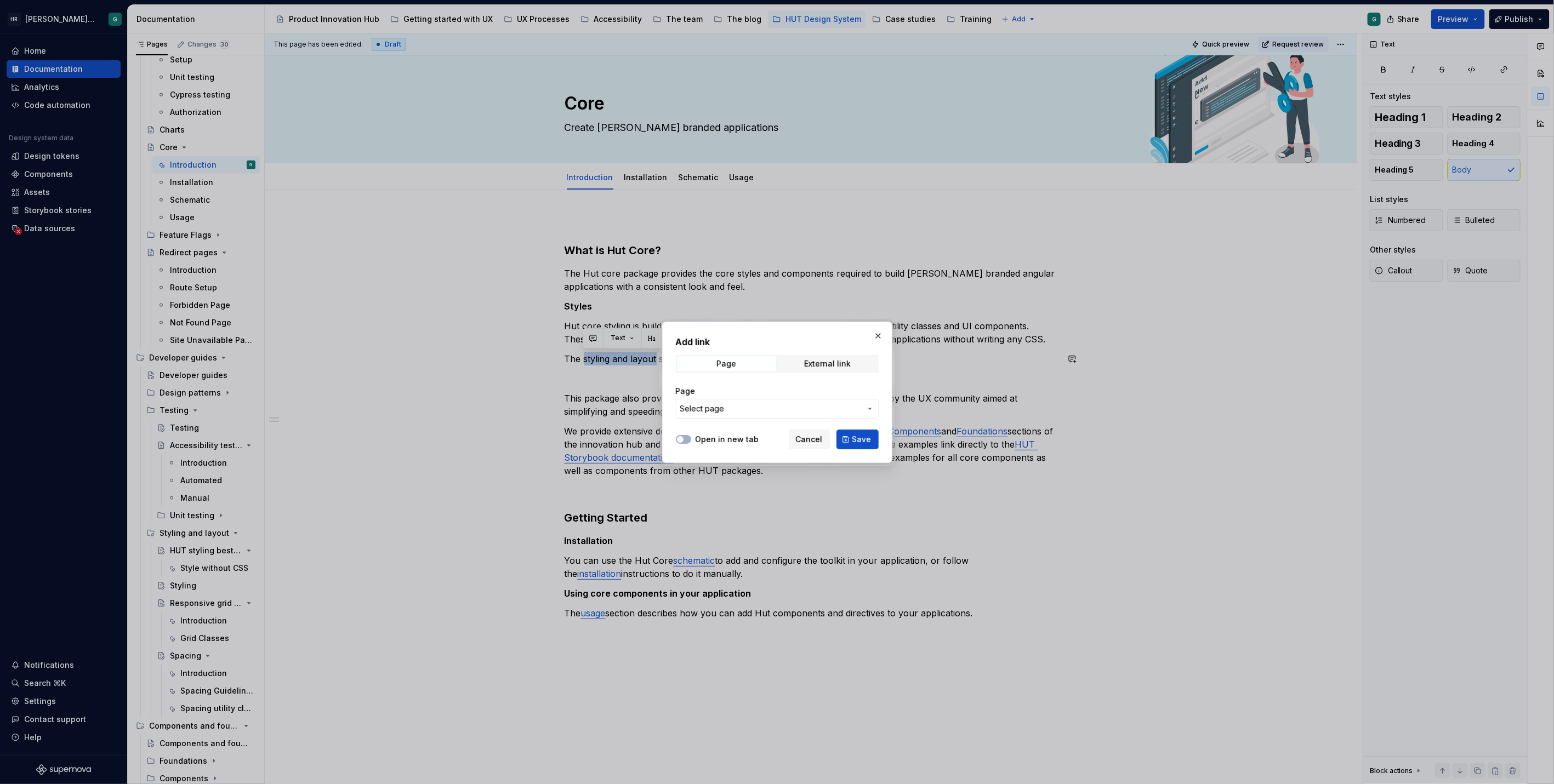
click at [760, 408] on span "Select page" at bounding box center [771, 408] width 181 height 11
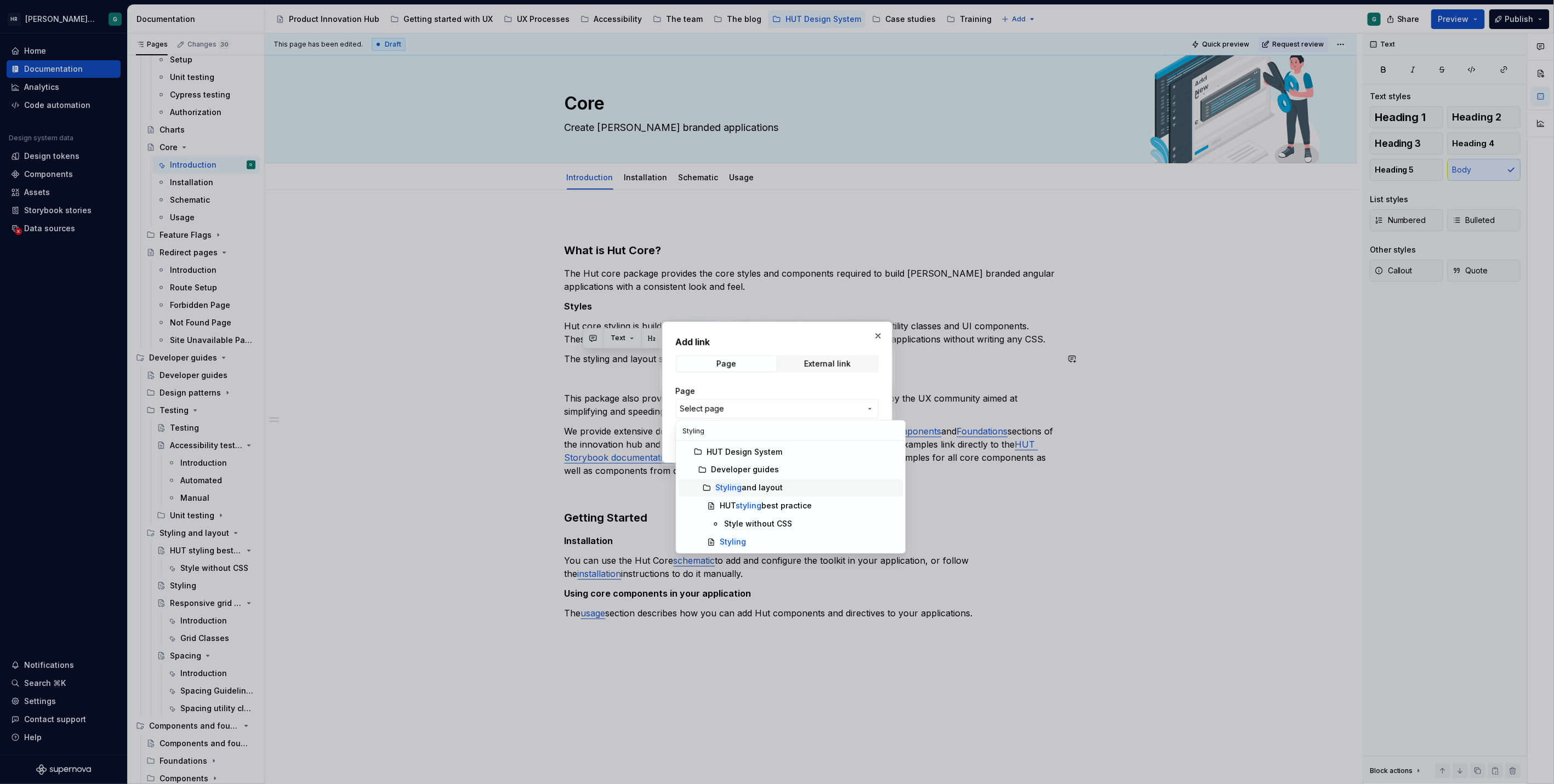
type input "Styling"
click at [746, 485] on div "Styling and layout" at bounding box center [749, 488] width 67 height 11
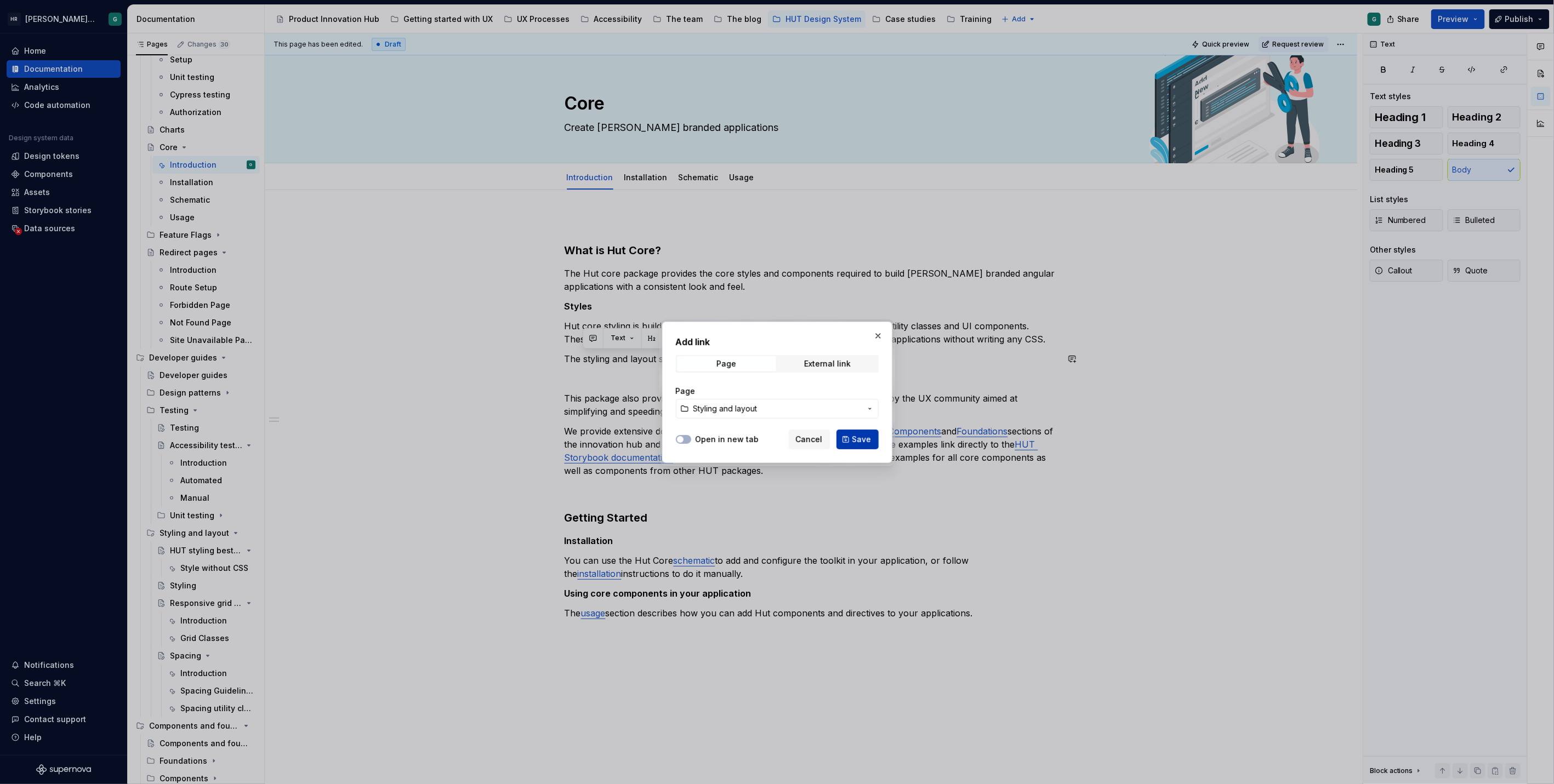
click at [857, 434] on span "Save" at bounding box center [862, 439] width 19 height 11
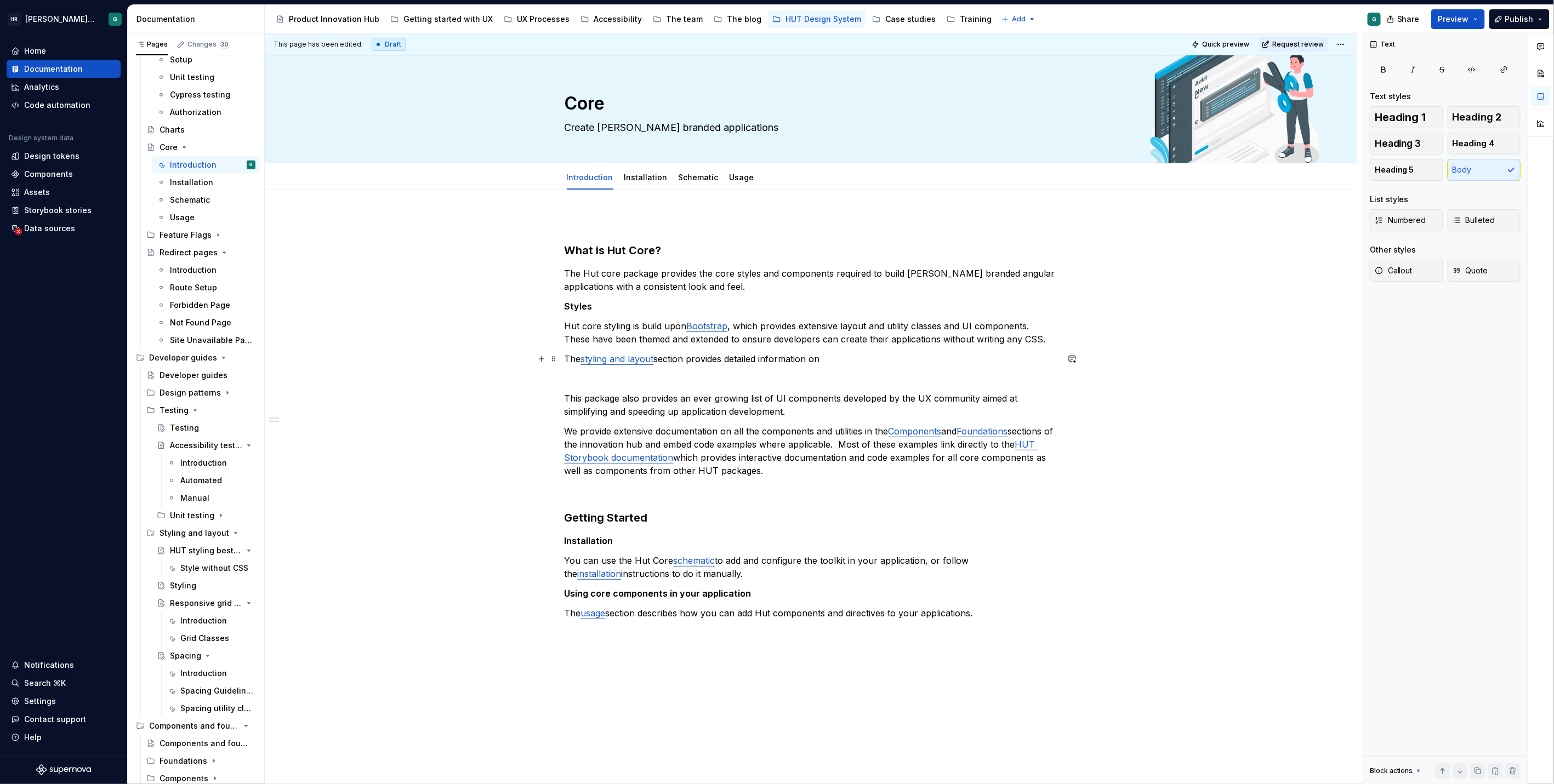
click at [836, 356] on p "The styling and layout section provides detailed information on" at bounding box center [811, 358] width 493 height 13
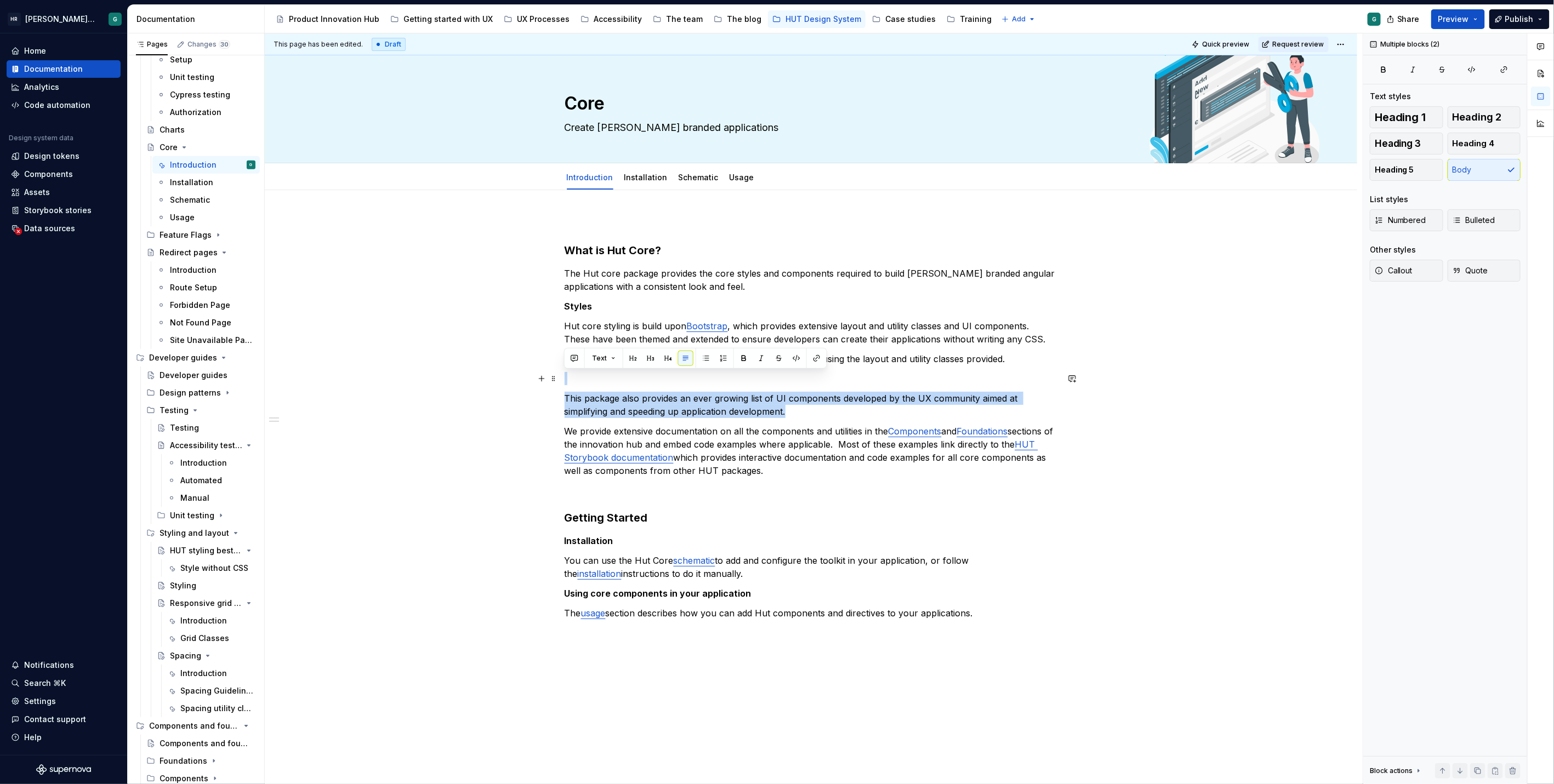
drag, startPoint x: 822, startPoint y: 404, endPoint x: 587, endPoint y: 379, distance: 236.3
click at [587, 379] on div "What is Hut Core? The Hut core package provides the core styles and components …" at bounding box center [811, 437] width 493 height 442
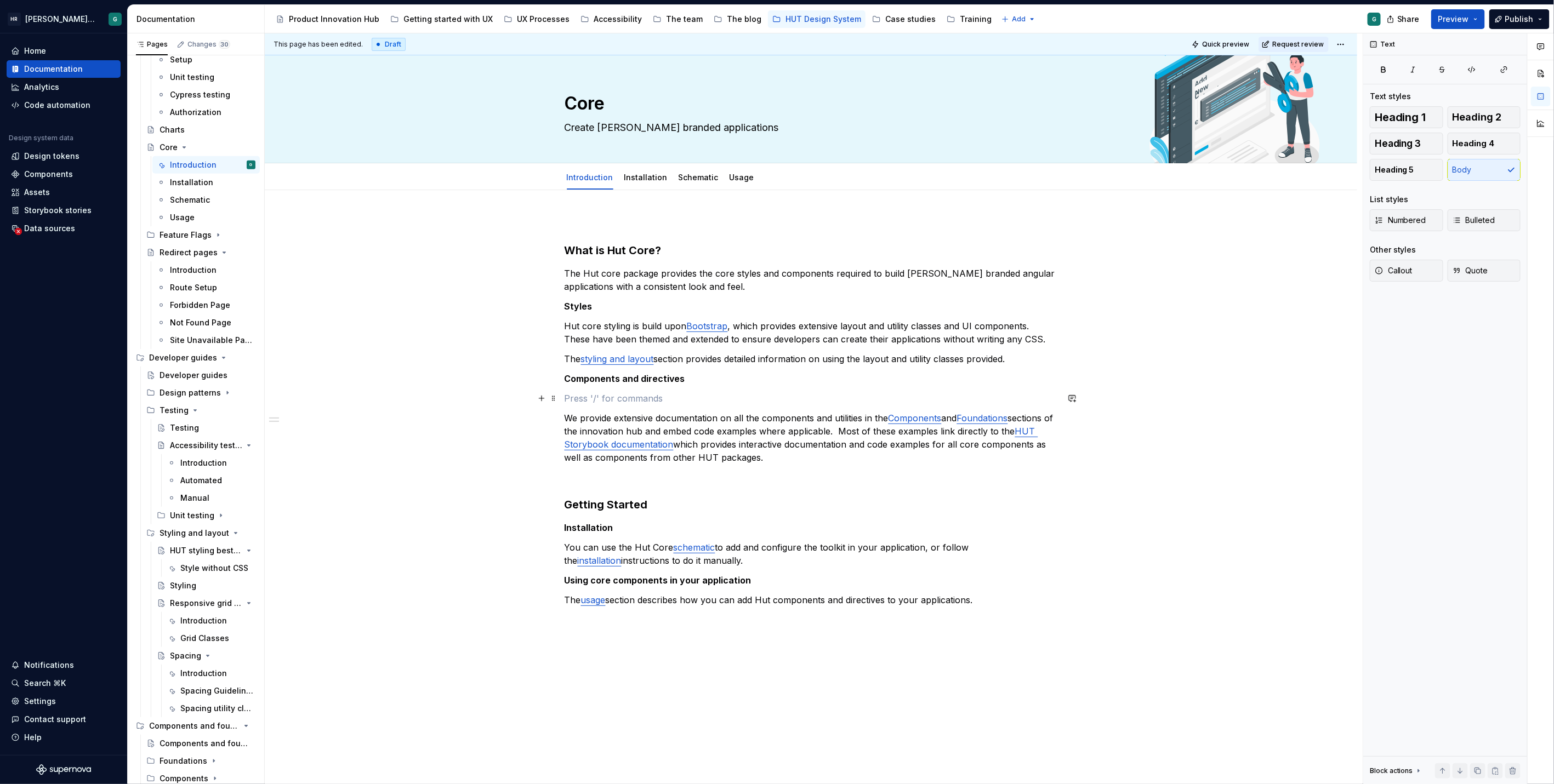
click at [675, 398] on p at bounding box center [811, 398] width 493 height 13
click at [1006, 358] on p "The styling and layout section provides detailed information on using the layou…" at bounding box center [811, 358] width 493 height 13
click at [1008, 361] on p "The styling and layout section provides detailed information on using the layou…" at bounding box center [811, 358] width 493 height 13
click at [797, 404] on p at bounding box center [811, 398] width 493 height 13
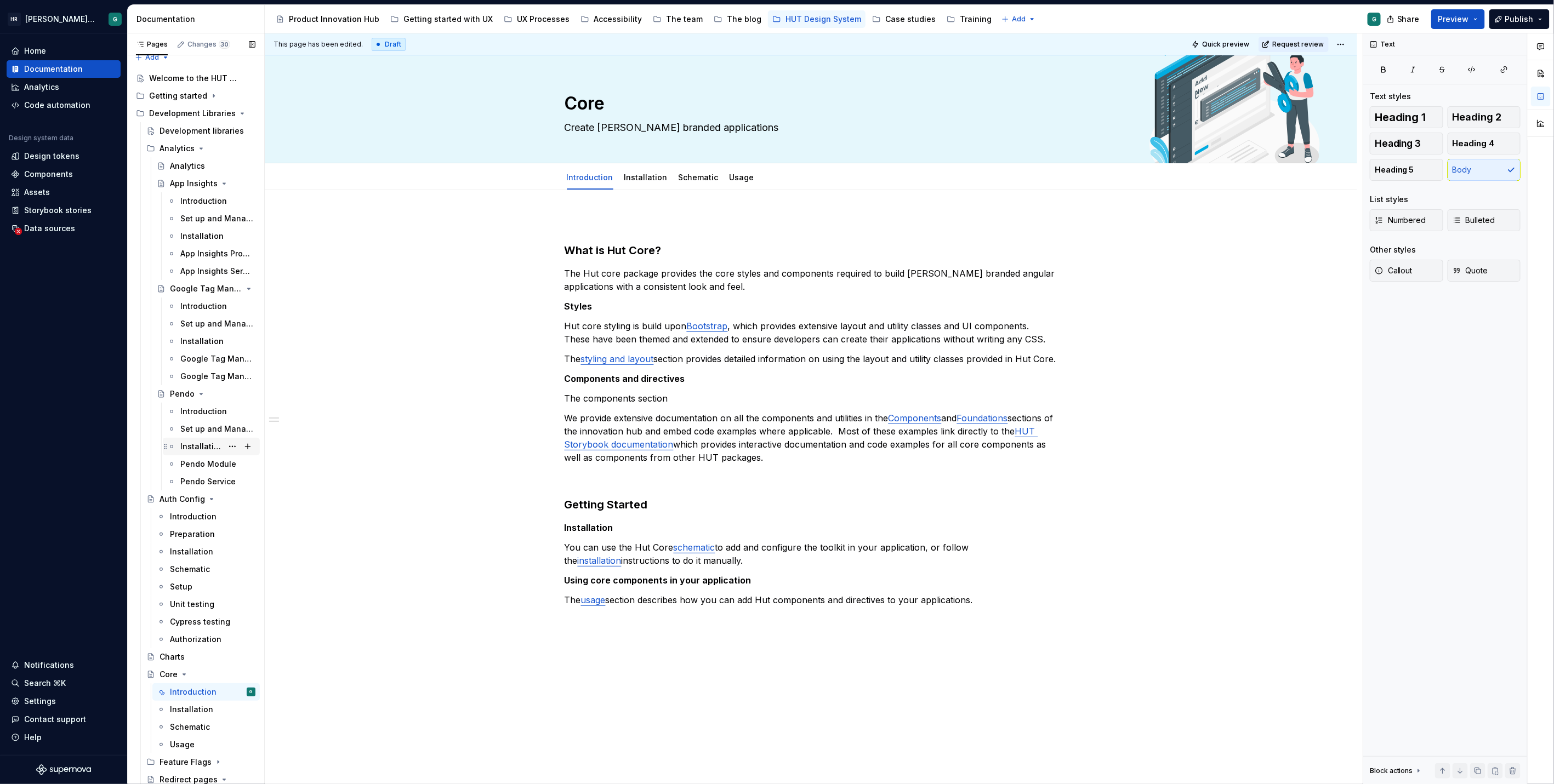
scroll to position [0, 0]
click at [215, 123] on icon "Page tree" at bounding box center [218, 123] width 9 height 9
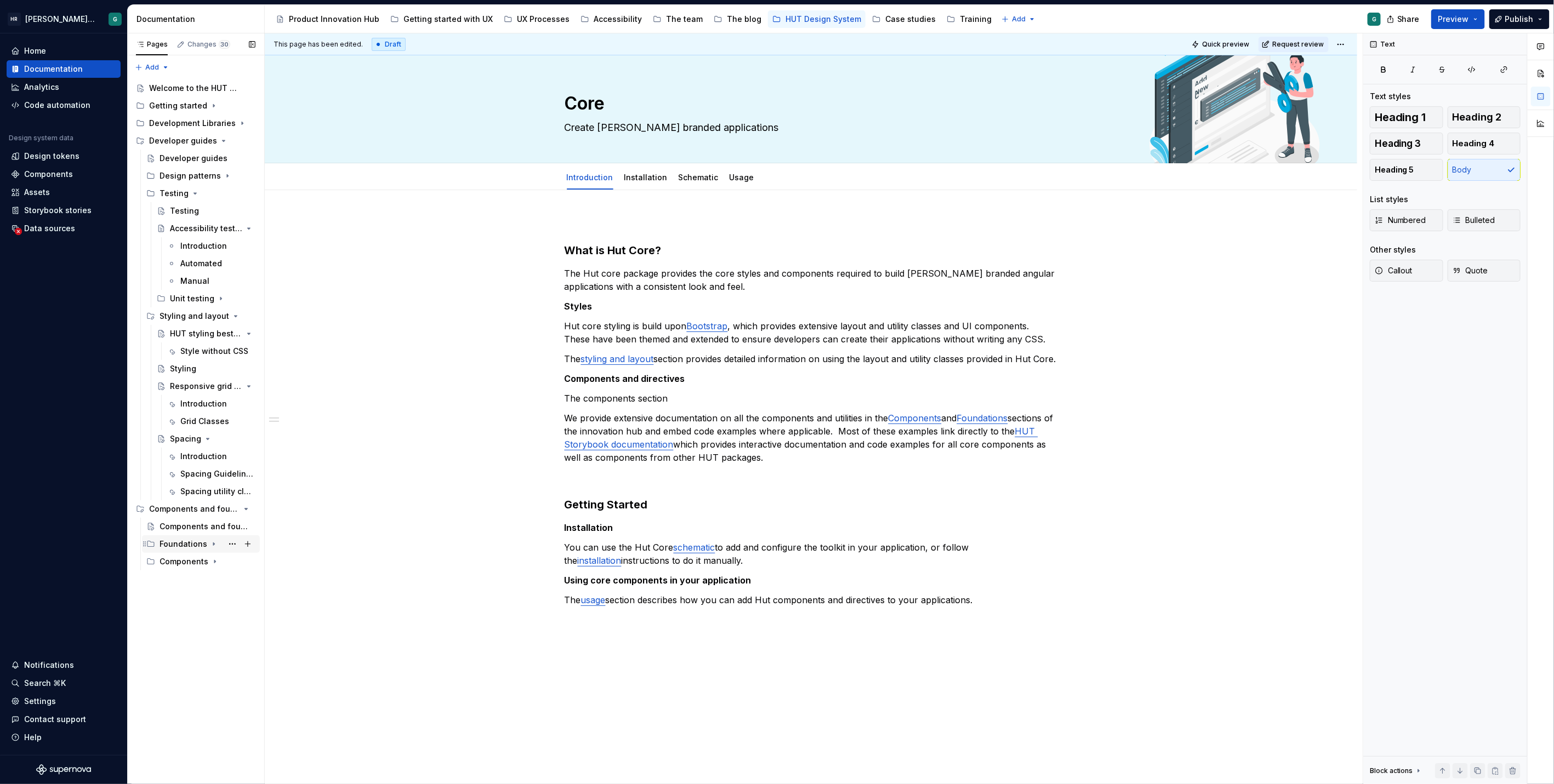
click at [209, 542] on icon "Page tree" at bounding box center [214, 544] width 9 height 9
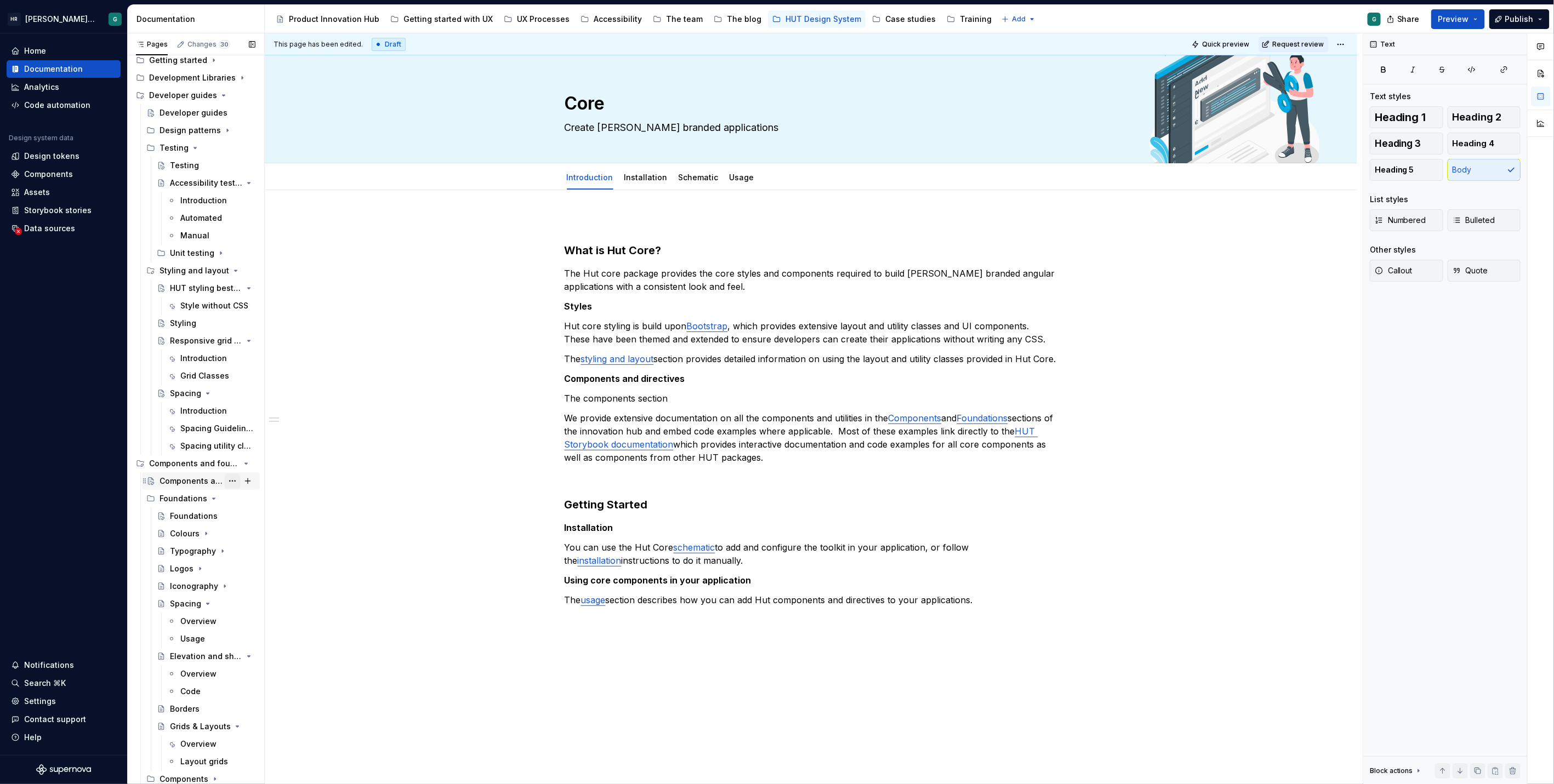
scroll to position [46, 0]
type textarea "*"
click at [597, 366] on p "The styling and layout section provides detailed information on using the layou…" at bounding box center [811, 358] width 493 height 13
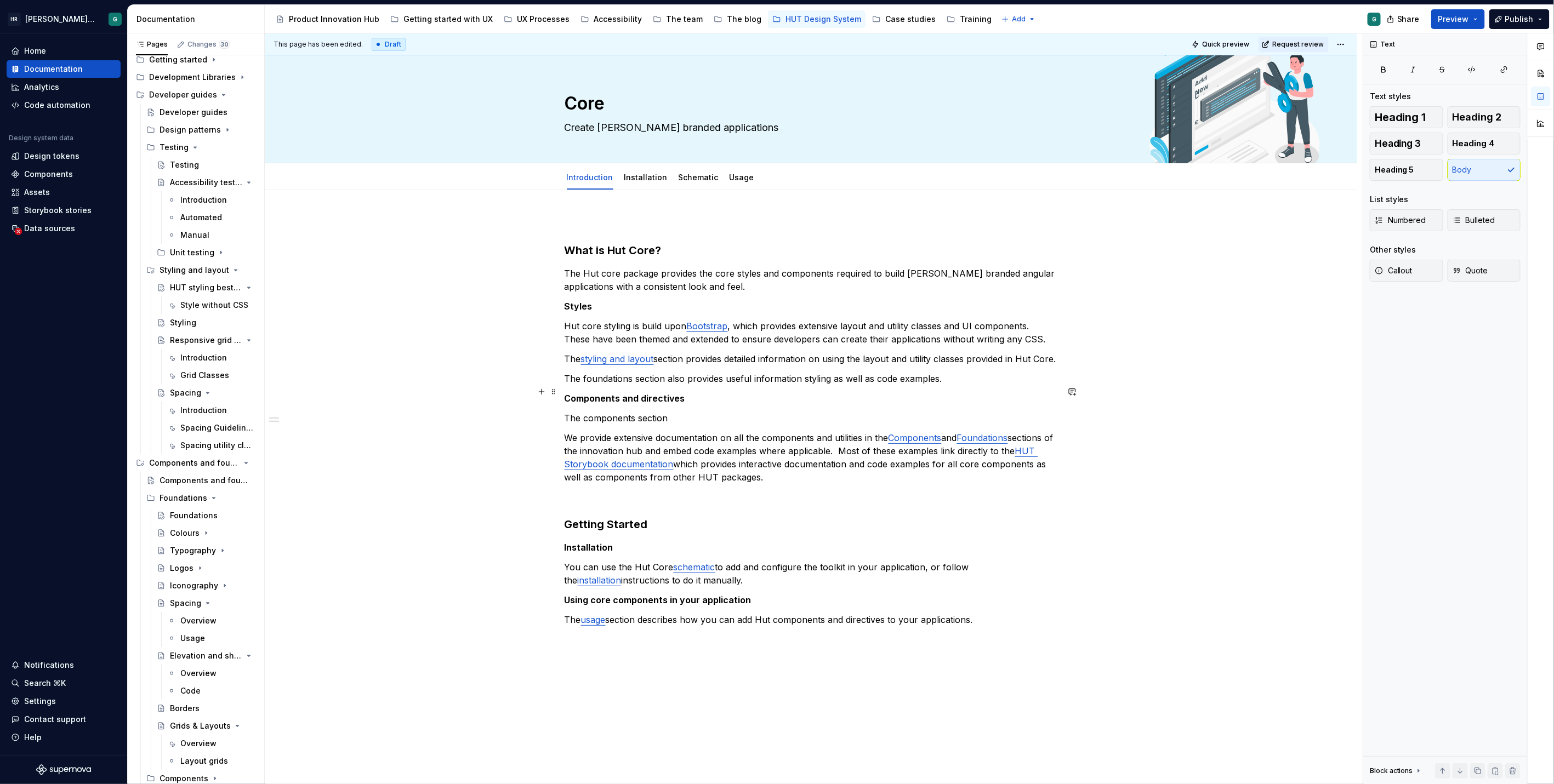
click at [602, 385] on p "The foundations section also provides useful information styling as well as cod…" at bounding box center [811, 378] width 493 height 13
drag, startPoint x: 601, startPoint y: 388, endPoint x: 826, endPoint y: 370, distance: 225.7
click at [827, 370] on button "button" at bounding box center [835, 372] width 15 height 15
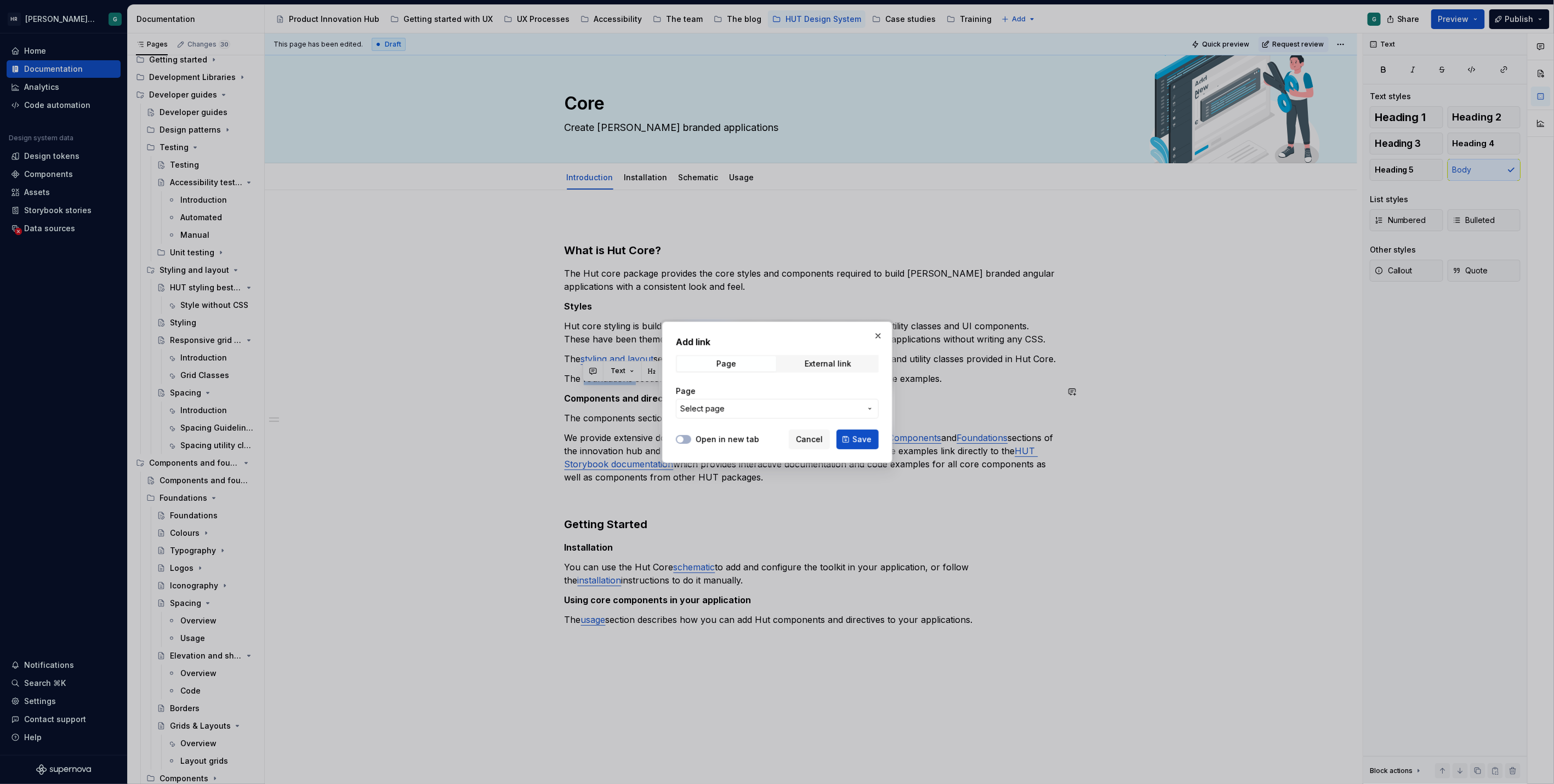
click at [755, 404] on span "Select page" at bounding box center [771, 408] width 181 height 11
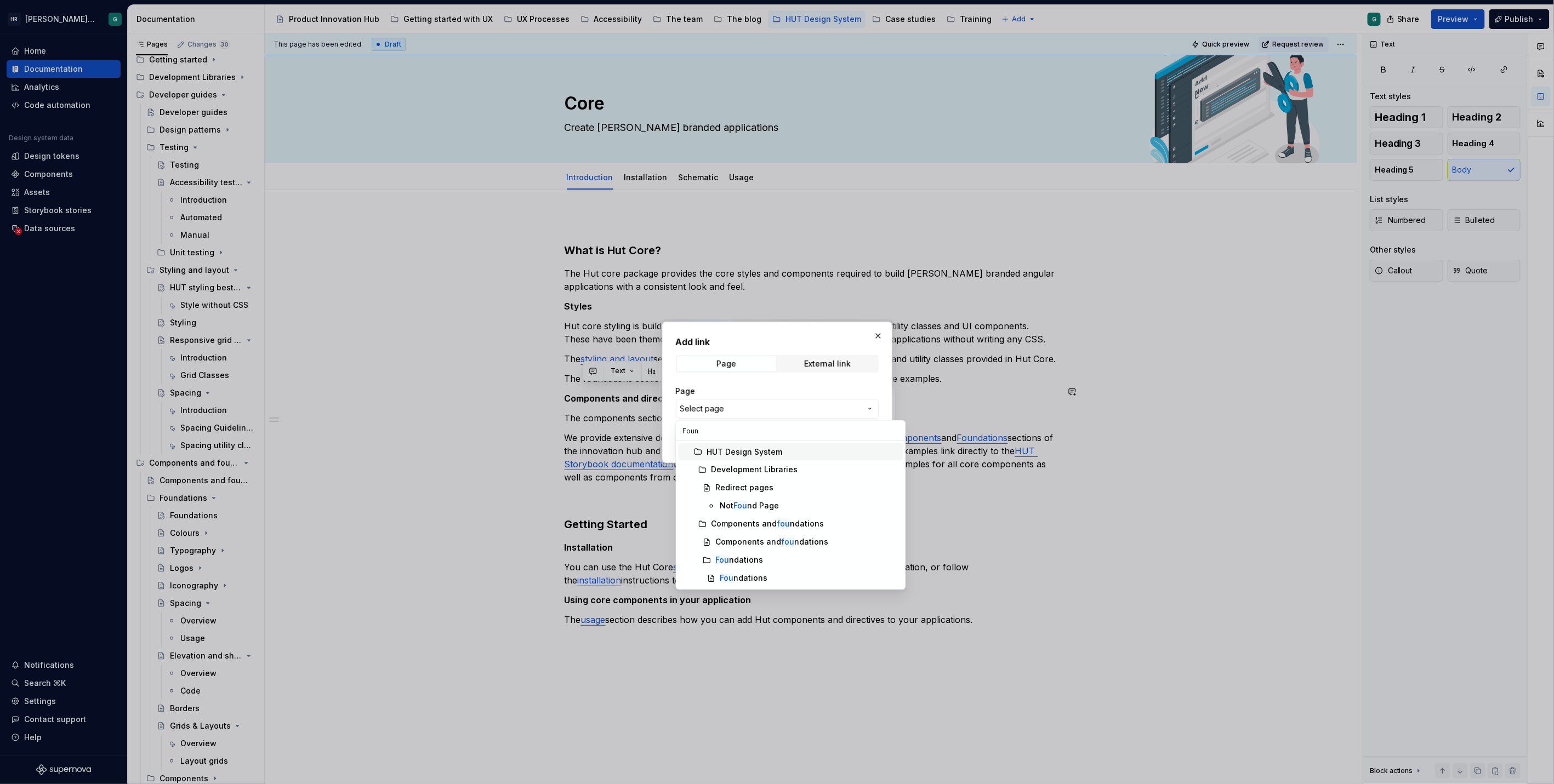
type input "Found"
click at [746, 561] on div "Found ations" at bounding box center [739, 560] width 47 height 11
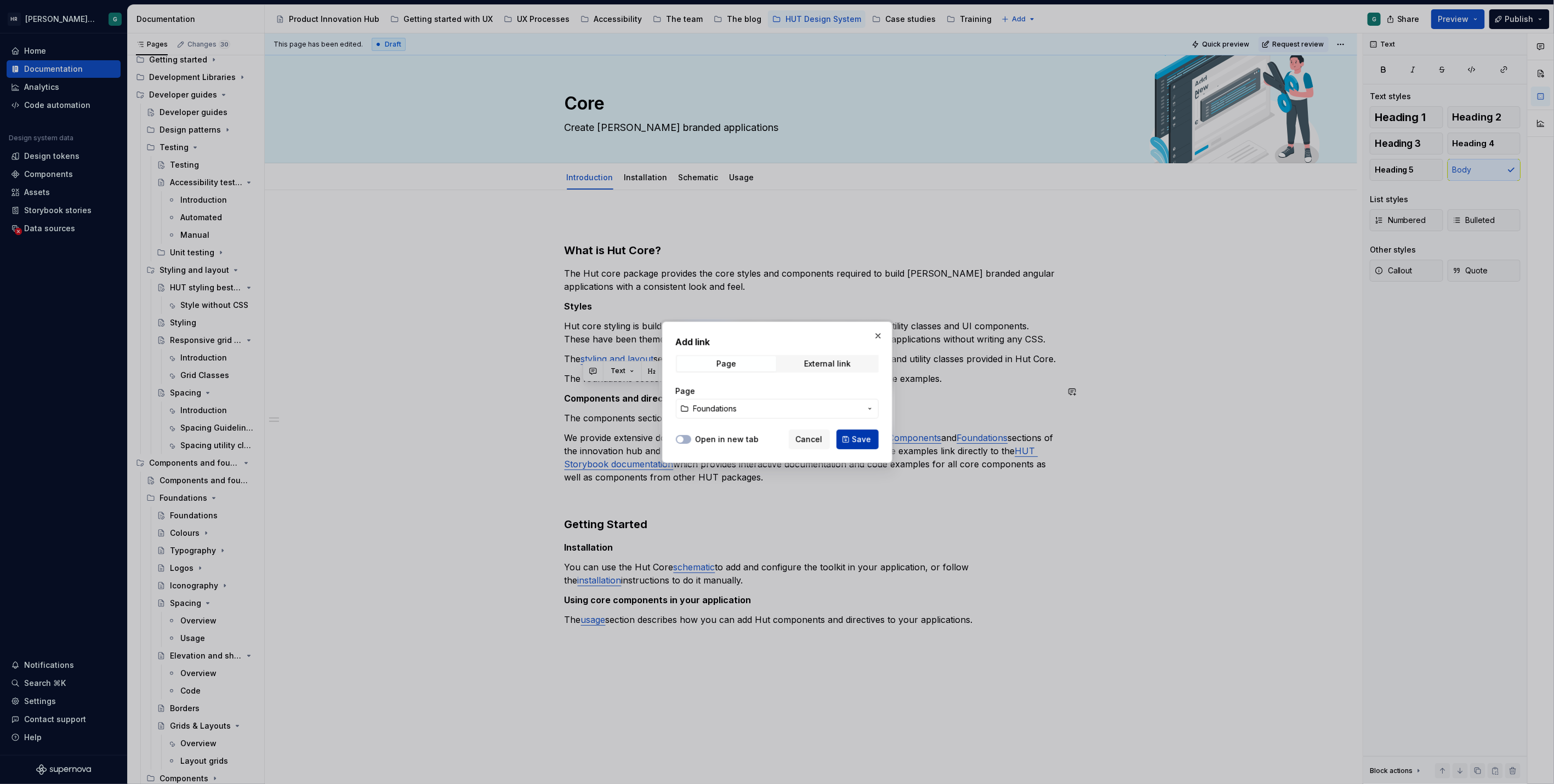
click at [857, 435] on span "Save" at bounding box center [862, 439] width 19 height 11
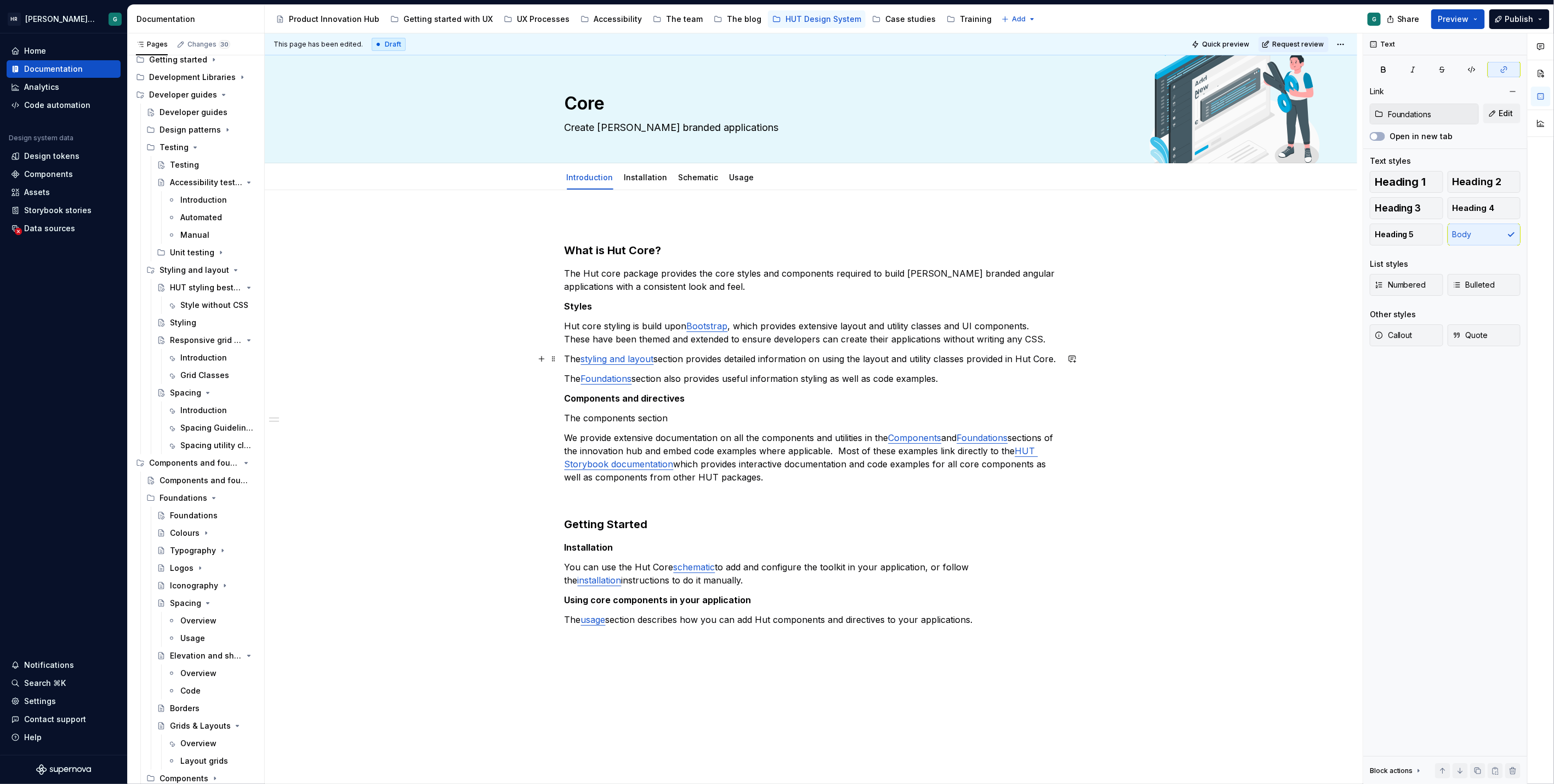
type input "Styling and layout"
click at [585, 357] on link "styling and layout" at bounding box center [617, 359] width 73 height 11
type input "Components"
drag, startPoint x: 939, startPoint y: 450, endPoint x: 888, endPoint y: 448, distance: 51.0
click at [888, 443] on link "Components" at bounding box center [915, 437] width 53 height 11
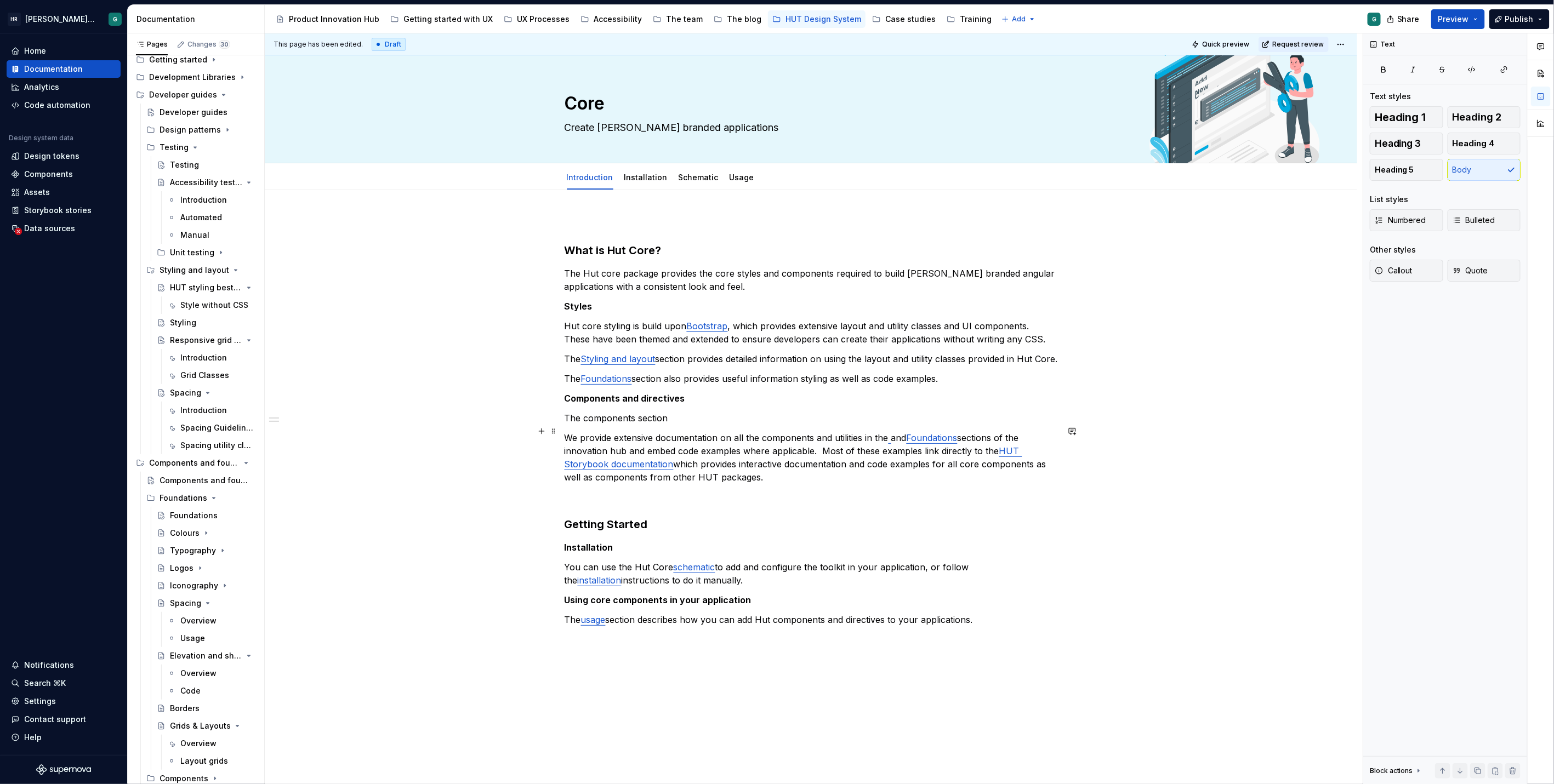
click at [613, 424] on p "The components section" at bounding box center [811, 417] width 493 height 13
click at [794, 424] on p "The Components section provides detailed information of the components provided…" at bounding box center [811, 417] width 493 height 13
click at [1046, 424] on p "The Components section provides detailed information and code examples of the c…" at bounding box center [811, 417] width 493 height 13
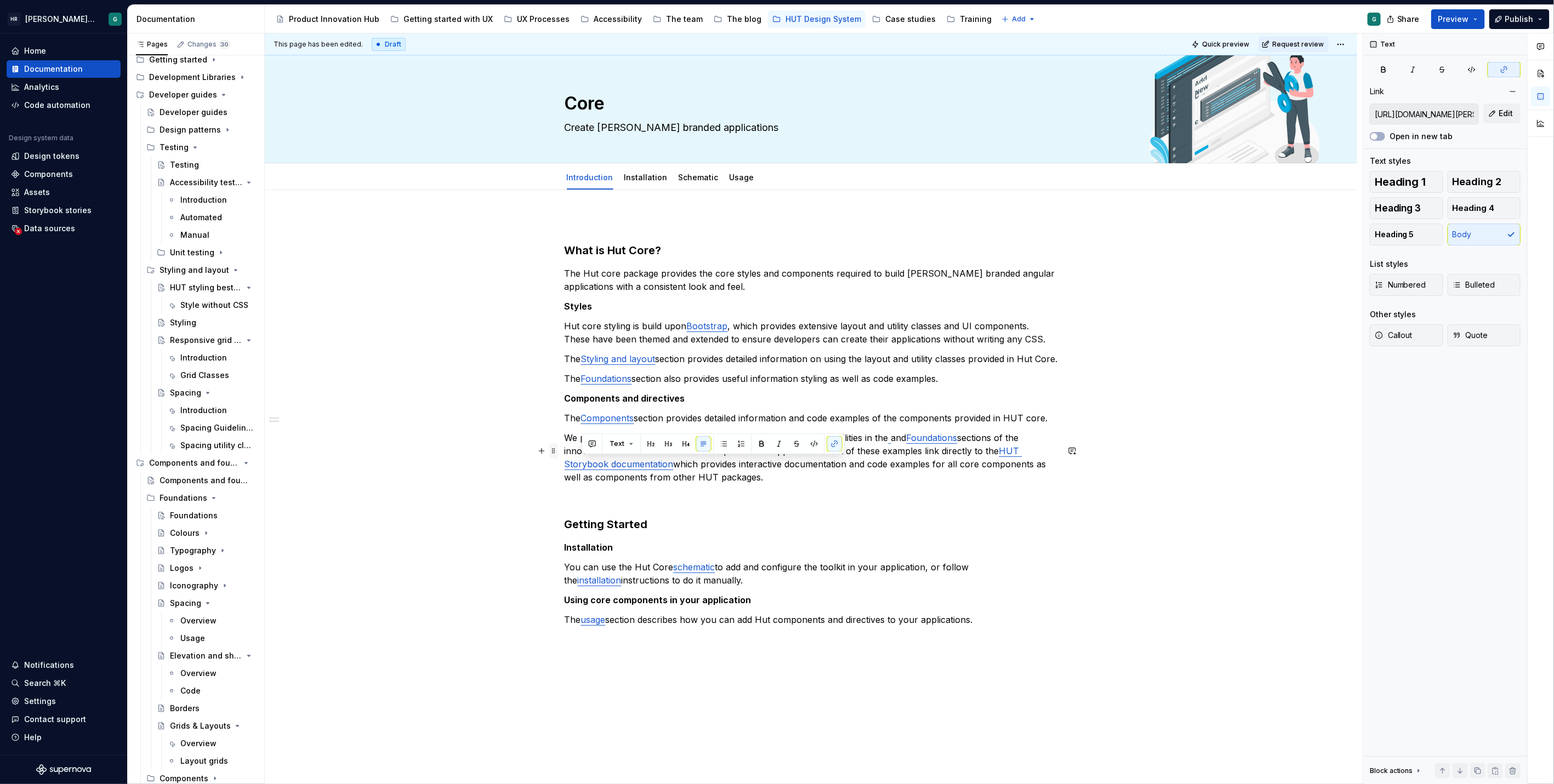
type input "Components"
drag, startPoint x: 846, startPoint y: 493, endPoint x: 562, endPoint y: 452, distance: 286.9
click at [562, 452] on div "What is Hut Core? The Hut core package provides the core styles and components …" at bounding box center [810, 552] width 1093 height 724
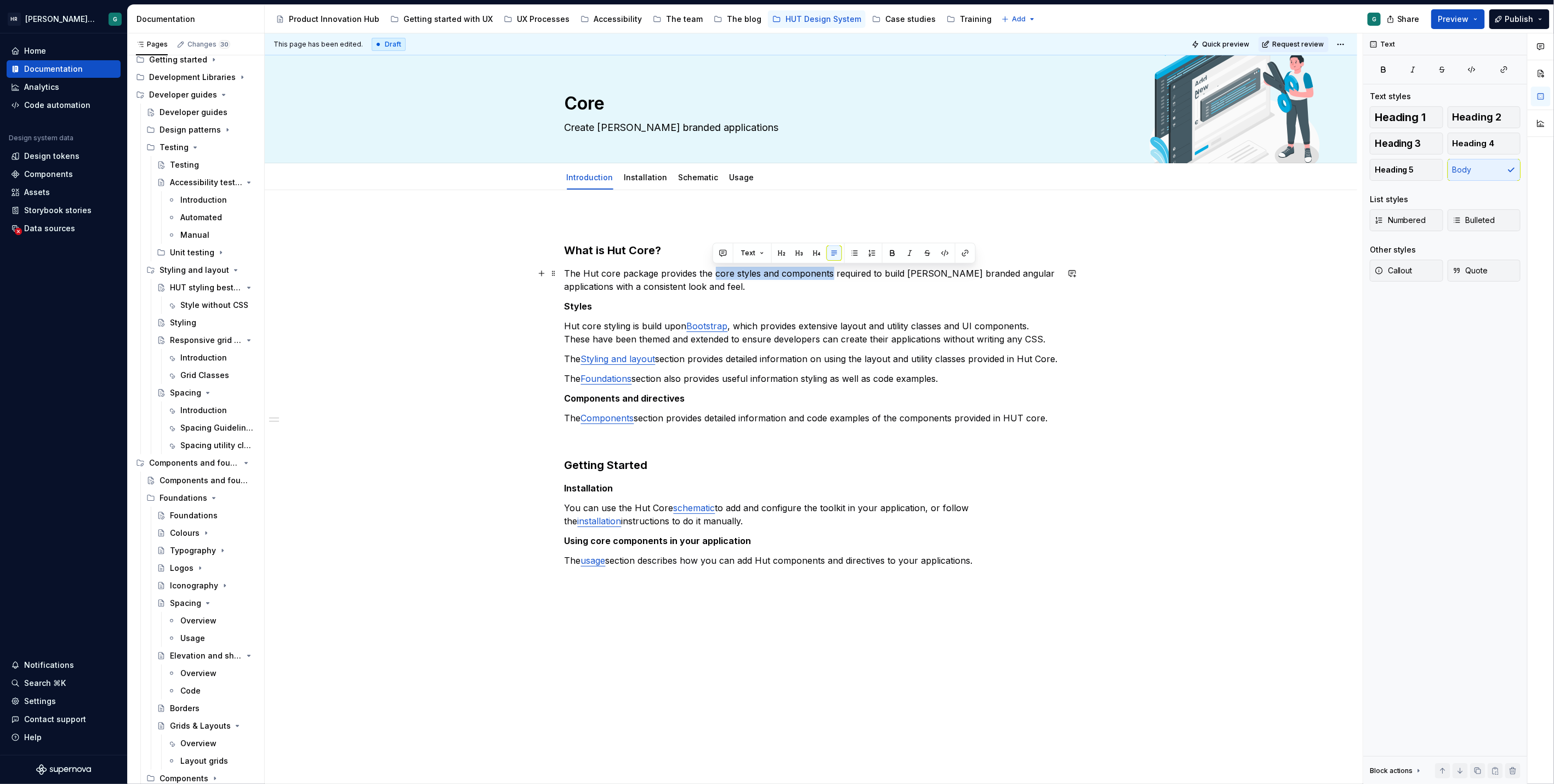
drag, startPoint x: 712, startPoint y: 273, endPoint x: 830, endPoint y: 272, distance: 118.0
click at [830, 272] on p "The Hut core package provides the core styles and components required to build …" at bounding box center [811, 280] width 493 height 27
click at [830, 308] on p "Styles" at bounding box center [811, 306] width 493 height 13
drag, startPoint x: 904, startPoint y: 269, endPoint x: 913, endPoint y: 276, distance: 11.4
click at [913, 276] on p "The Hut core package provides the core styles and components required to build …" at bounding box center [811, 280] width 493 height 27
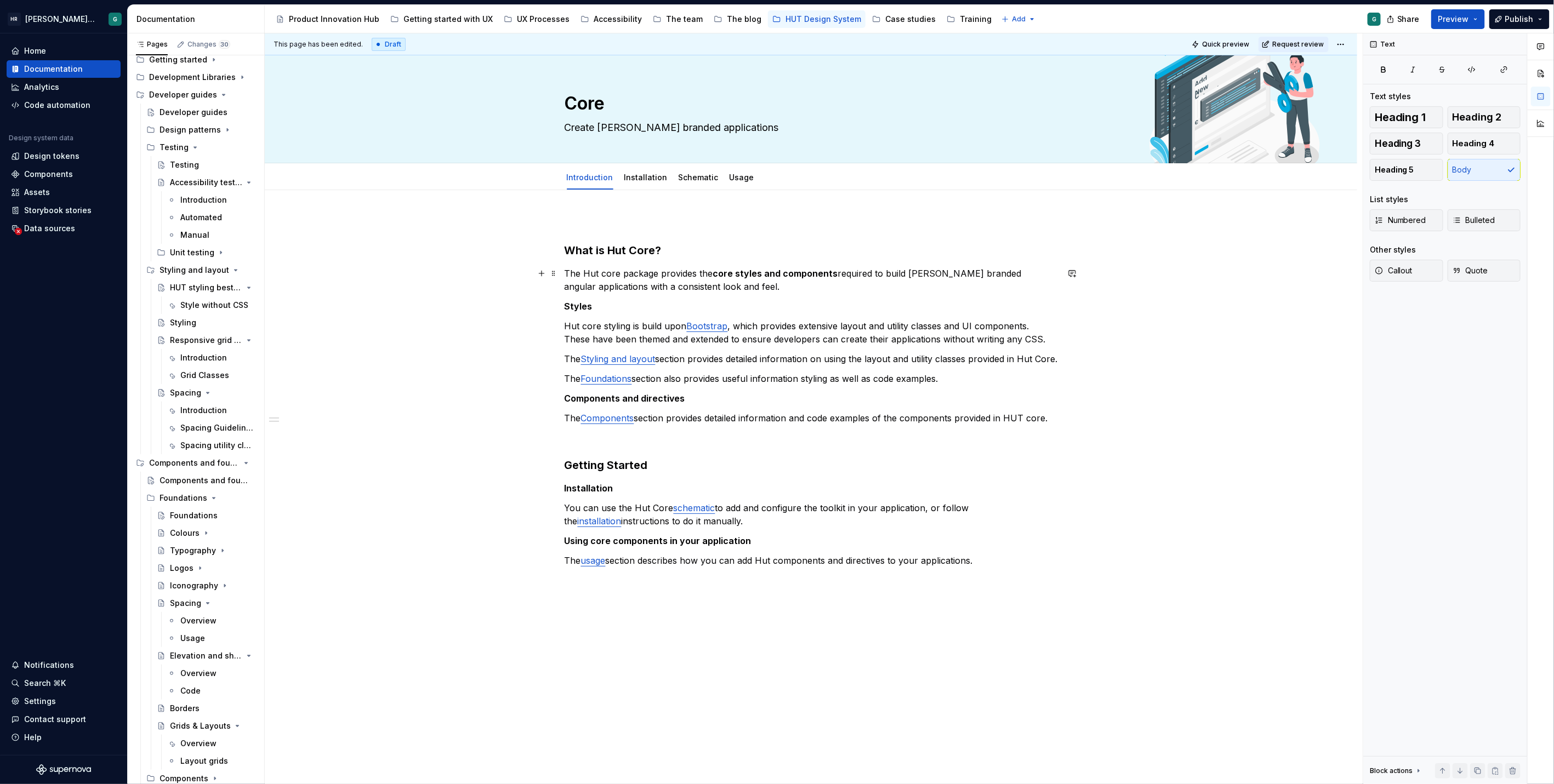
click at [842, 291] on p "The Hut core package provides the core styles and components required to build …" at bounding box center [811, 280] width 493 height 27
click at [637, 249] on h3 "What is Hut Core?" at bounding box center [811, 250] width 493 height 15
drag, startPoint x: 591, startPoint y: 302, endPoint x: 564, endPoint y: 308, distance: 27.7
click at [565, 308] on p "Styles" at bounding box center [811, 306] width 493 height 13
click at [1481, 144] on span "Heading 4" at bounding box center [1473, 143] width 42 height 11
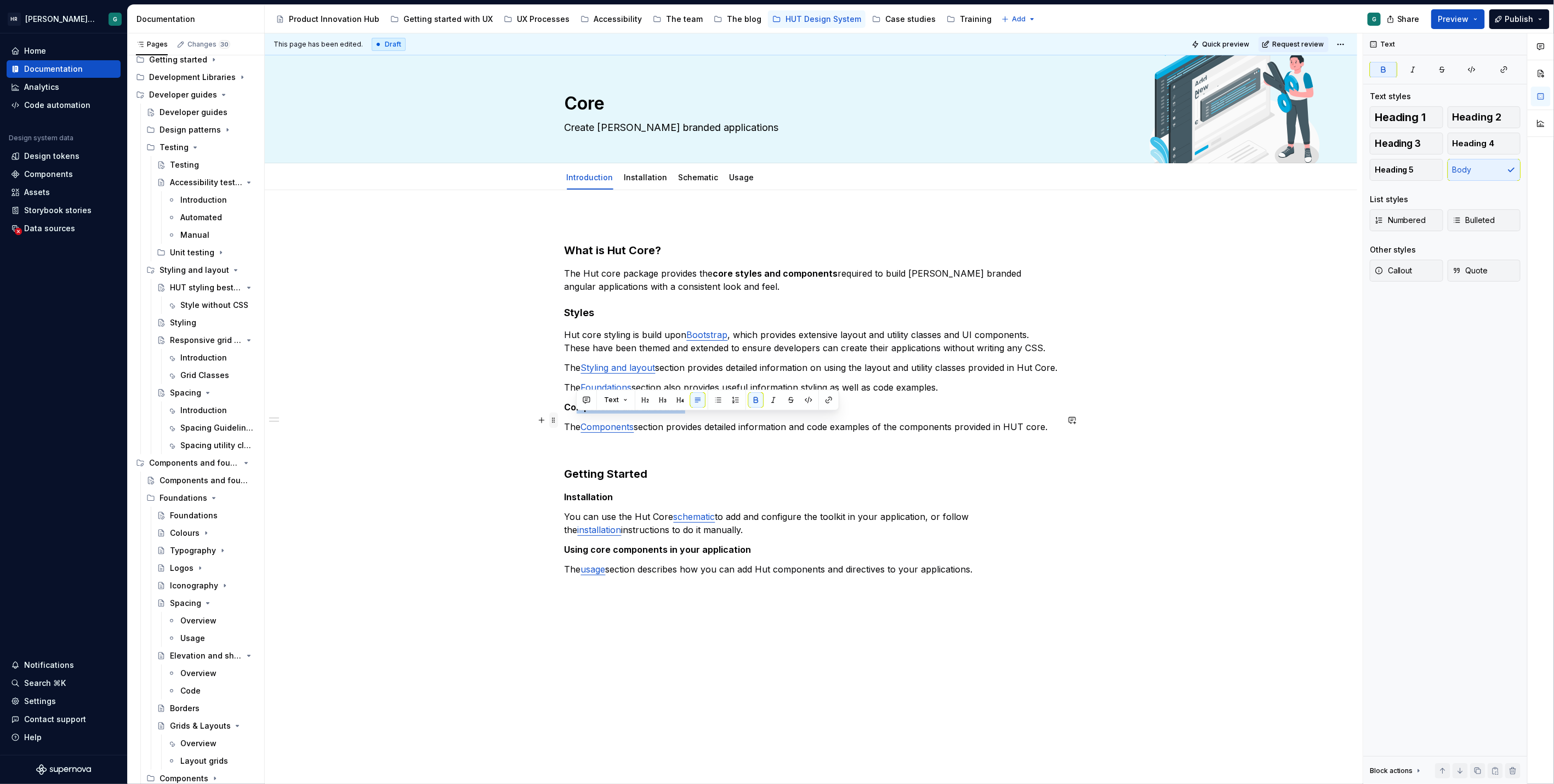
drag, startPoint x: 687, startPoint y: 420, endPoint x: 554, endPoint y: 417, distance: 133.0
click at [565, 417] on div "What is Hut Core? The Hut core package provides the core styles and components …" at bounding box center [811, 422] width 493 height 412
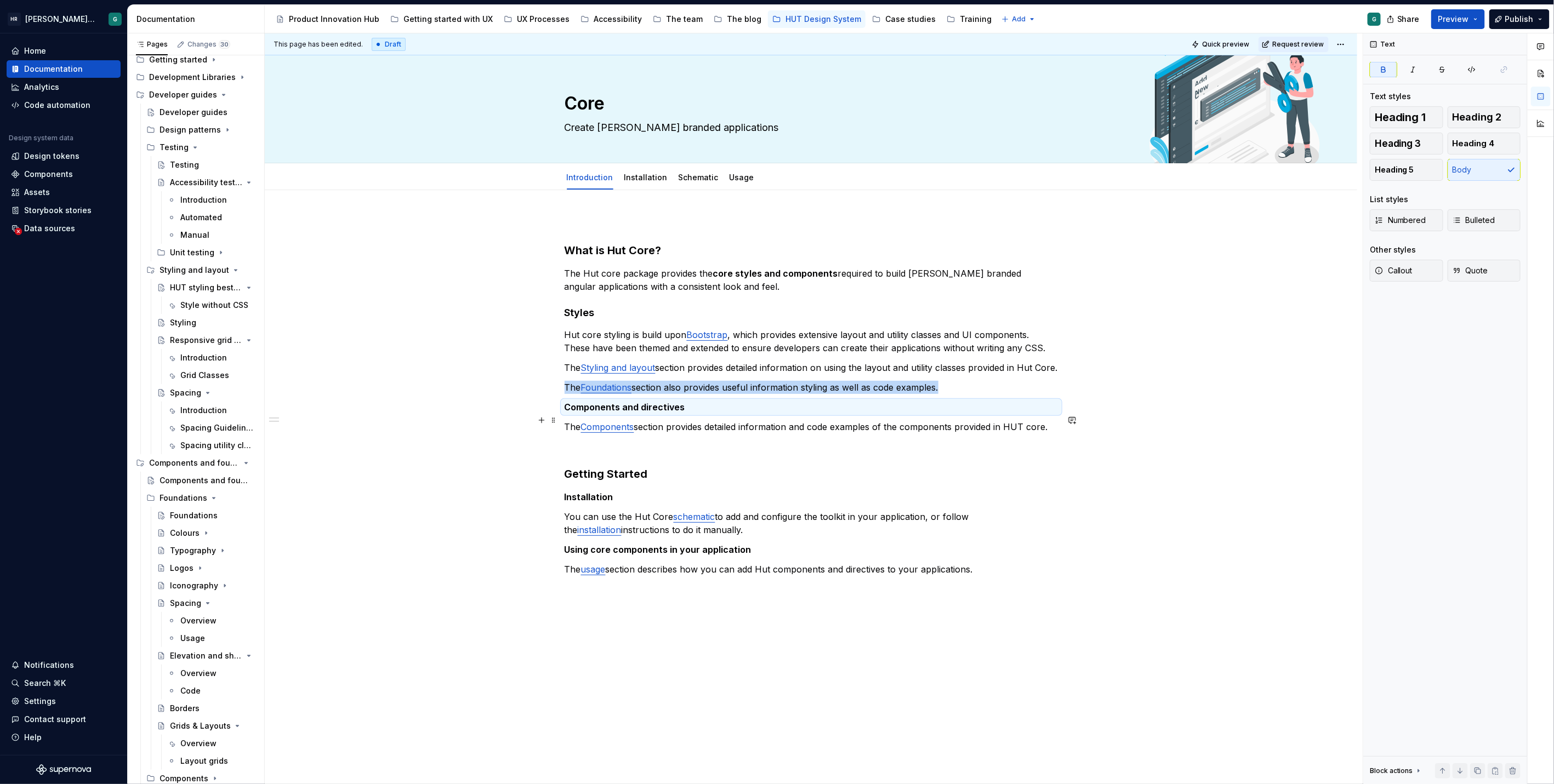
click at [690, 414] on p "Components and directives" at bounding box center [811, 406] width 493 height 13
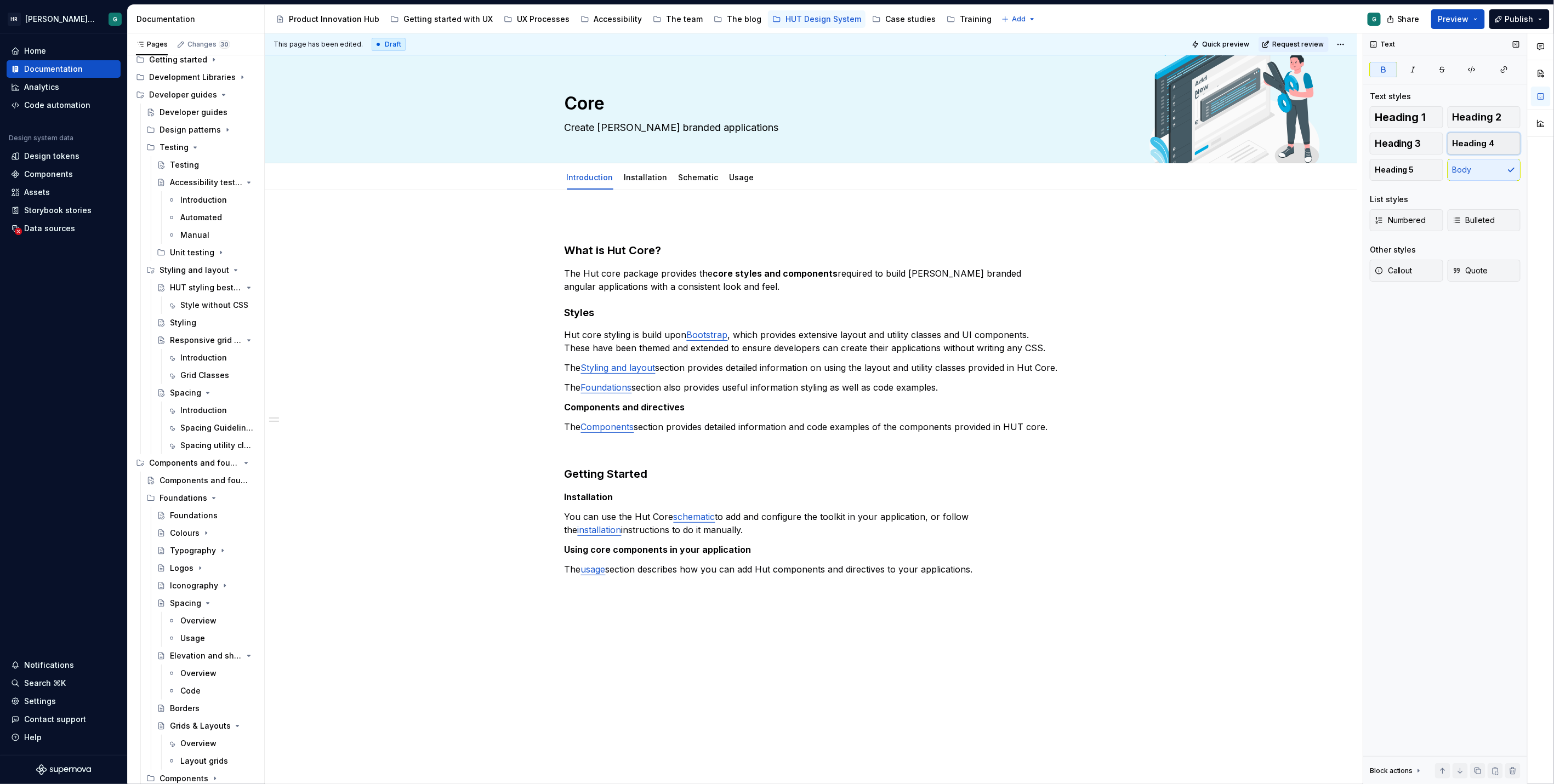
click at [1471, 139] on span "Heading 4" at bounding box center [1473, 143] width 42 height 11
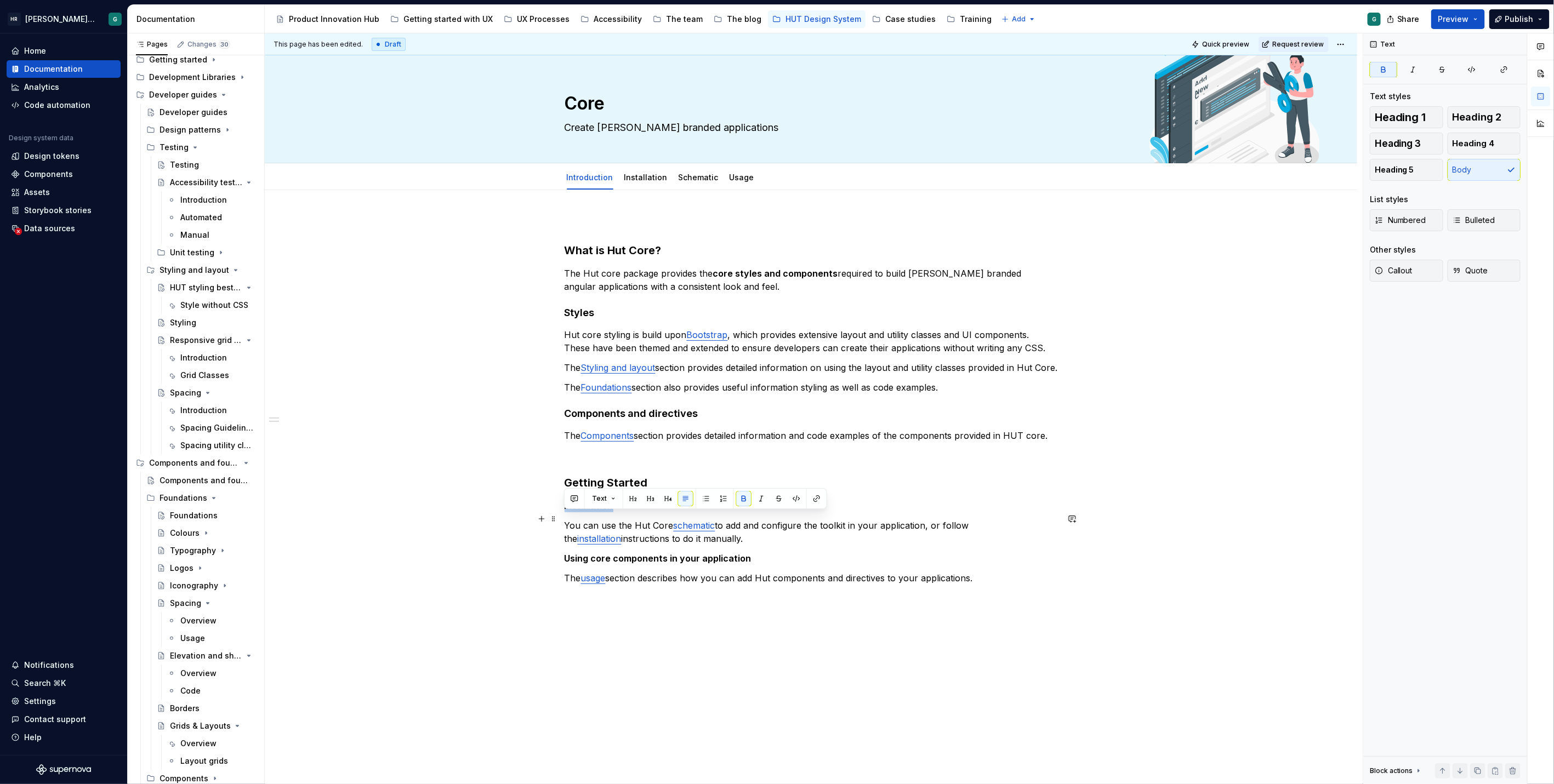
drag, startPoint x: 637, startPoint y: 516, endPoint x: 563, endPoint y: 515, distance: 74.0
click at [565, 512] on p "Installation" at bounding box center [811, 505] width 493 height 13
click at [1472, 143] on span "Heading 4" at bounding box center [1473, 143] width 42 height 11
drag, startPoint x: 765, startPoint y: 573, endPoint x: 563, endPoint y: 567, distance: 202.1
click at [563, 567] on div "What is Hut Core? The Hut core package provides the core styles and components …" at bounding box center [810, 532] width 1093 height 684
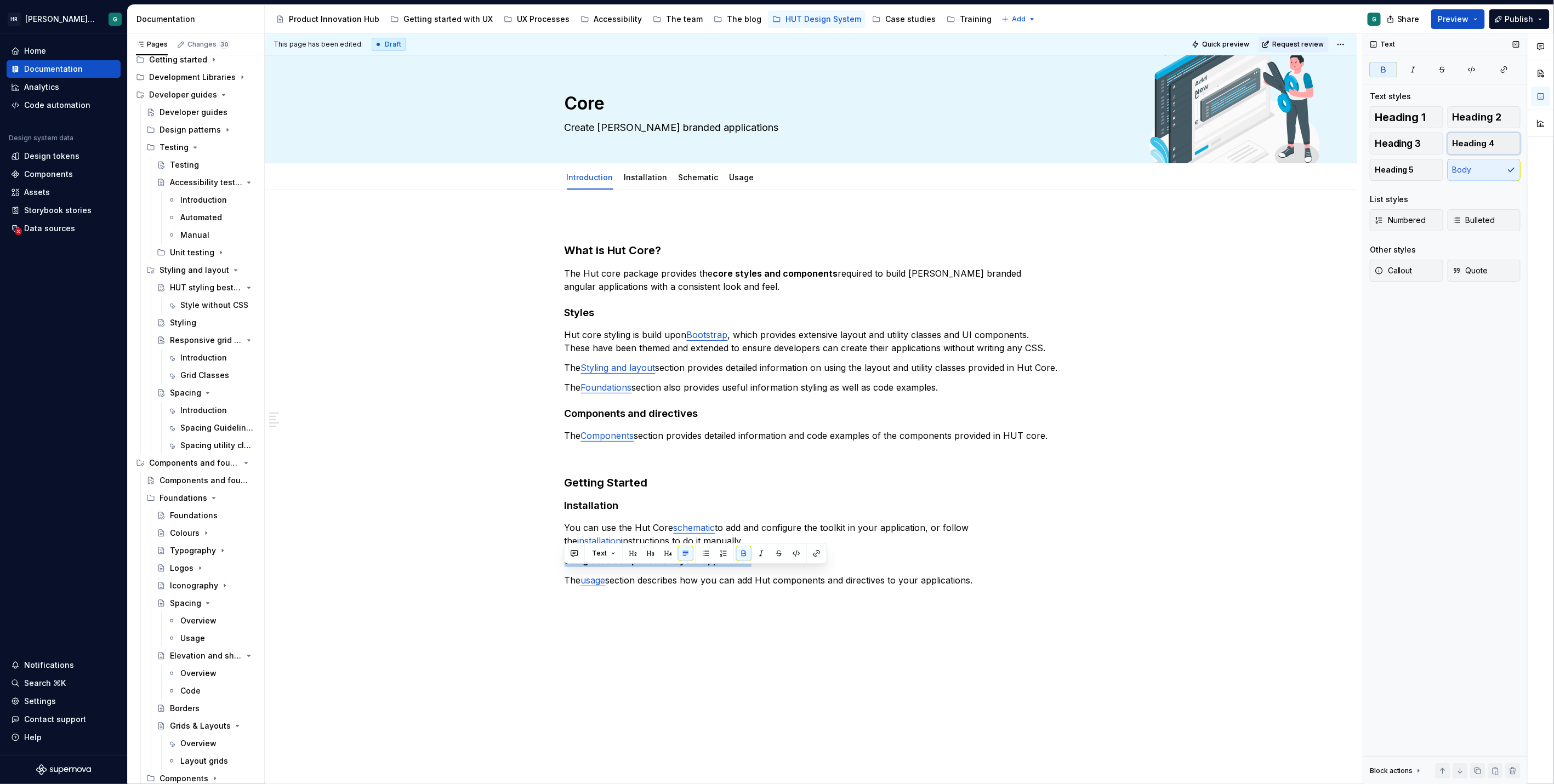
click at [1474, 140] on span "Heading 4" at bounding box center [1473, 143] width 42 height 11
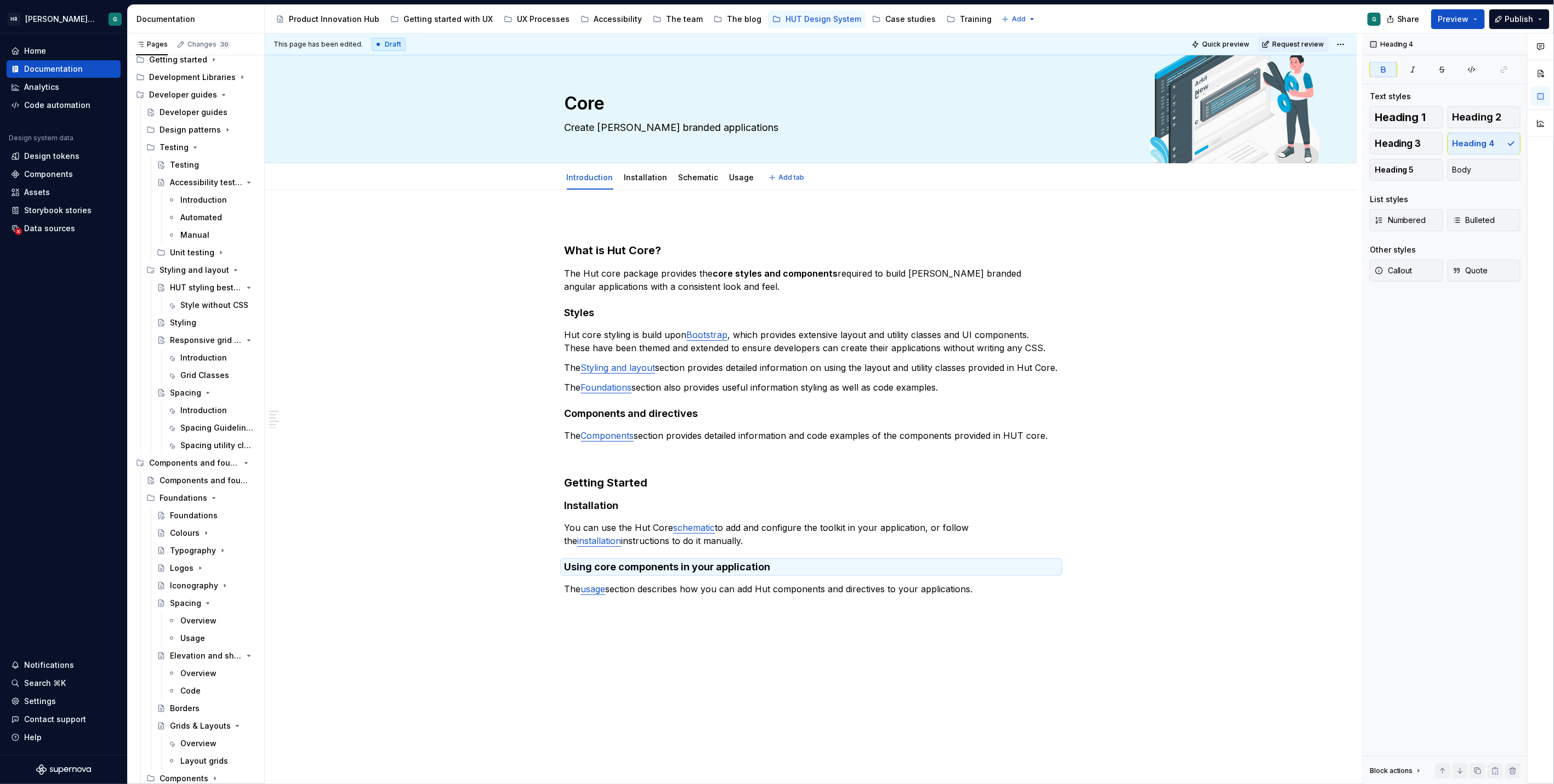
type textarea "*"
click at [1163, 250] on div "What is Hut Core? The Hut core package provides the core styles and components …" at bounding box center [810, 536] width 1093 height 693
click at [675, 533] on link "schematic" at bounding box center [694, 528] width 41 height 11
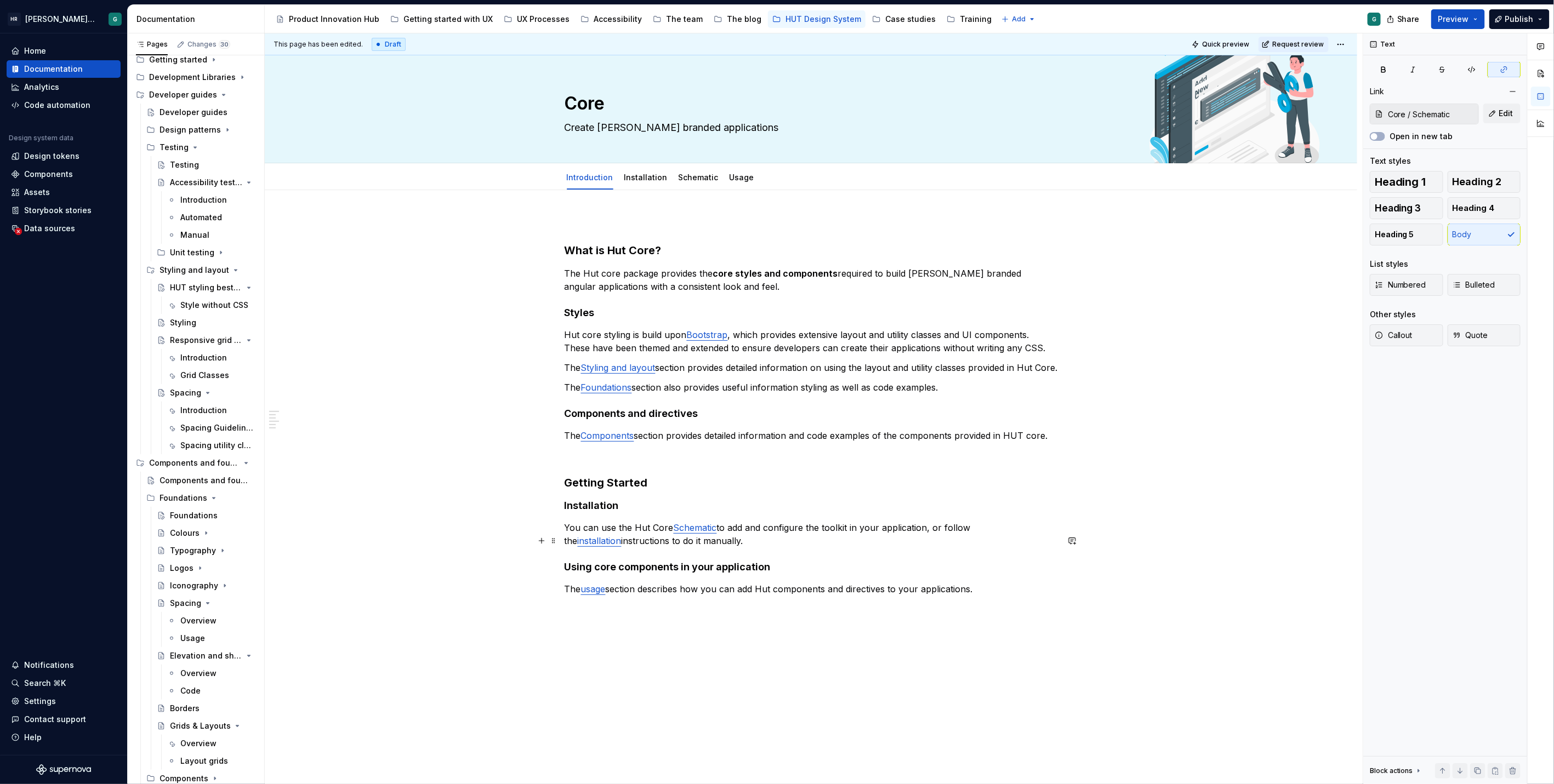
type input "Core / Installation"
click at [622, 538] on link "installation" at bounding box center [599, 540] width 44 height 11
type input "Core / Usage"
click at [585, 595] on link "usage" at bounding box center [593, 589] width 25 height 11
click at [673, 633] on p at bounding box center [811, 627] width 493 height 13
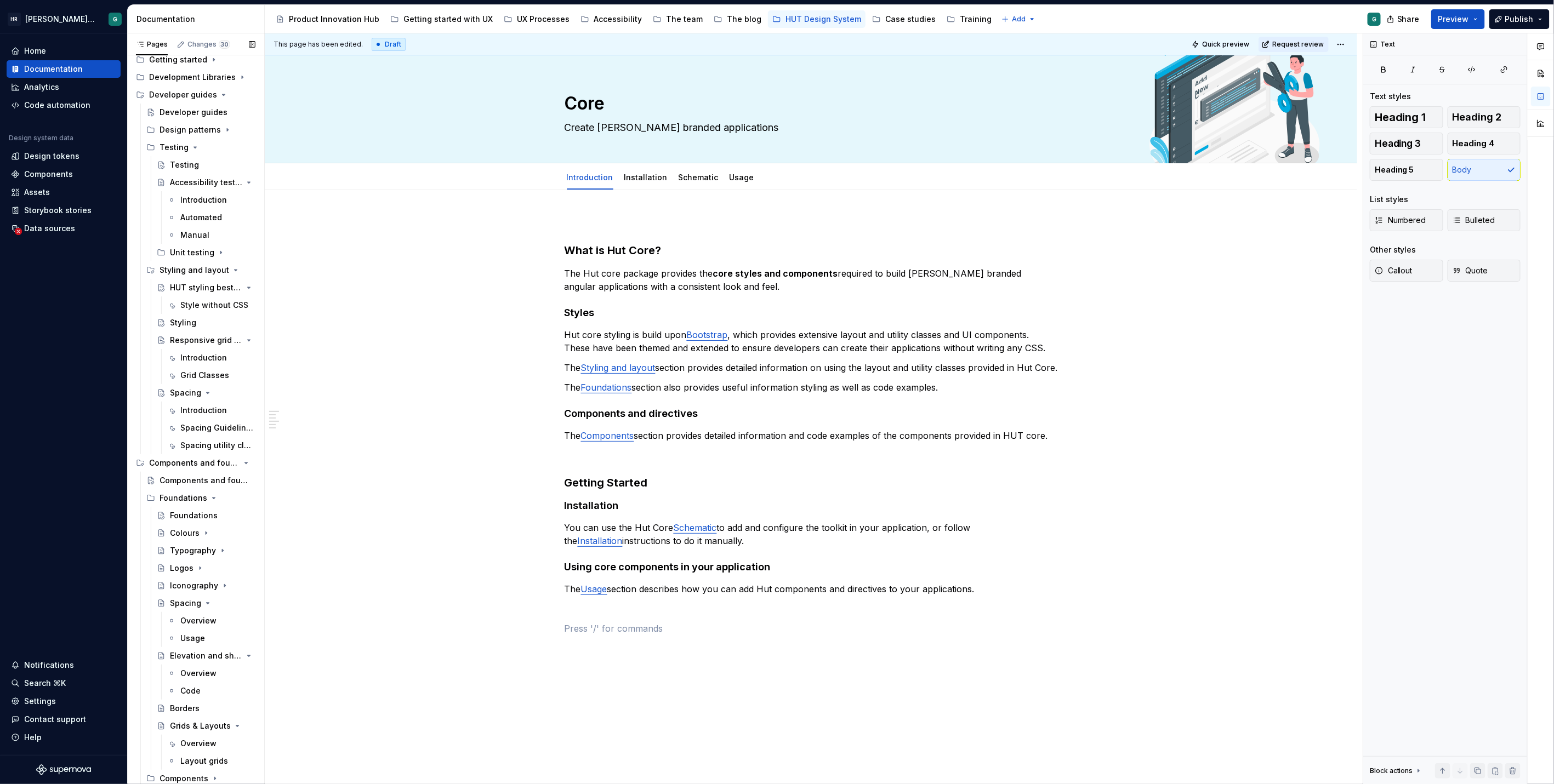
click at [220, 94] on icon "Page tree" at bounding box center [224, 95] width 9 height 9
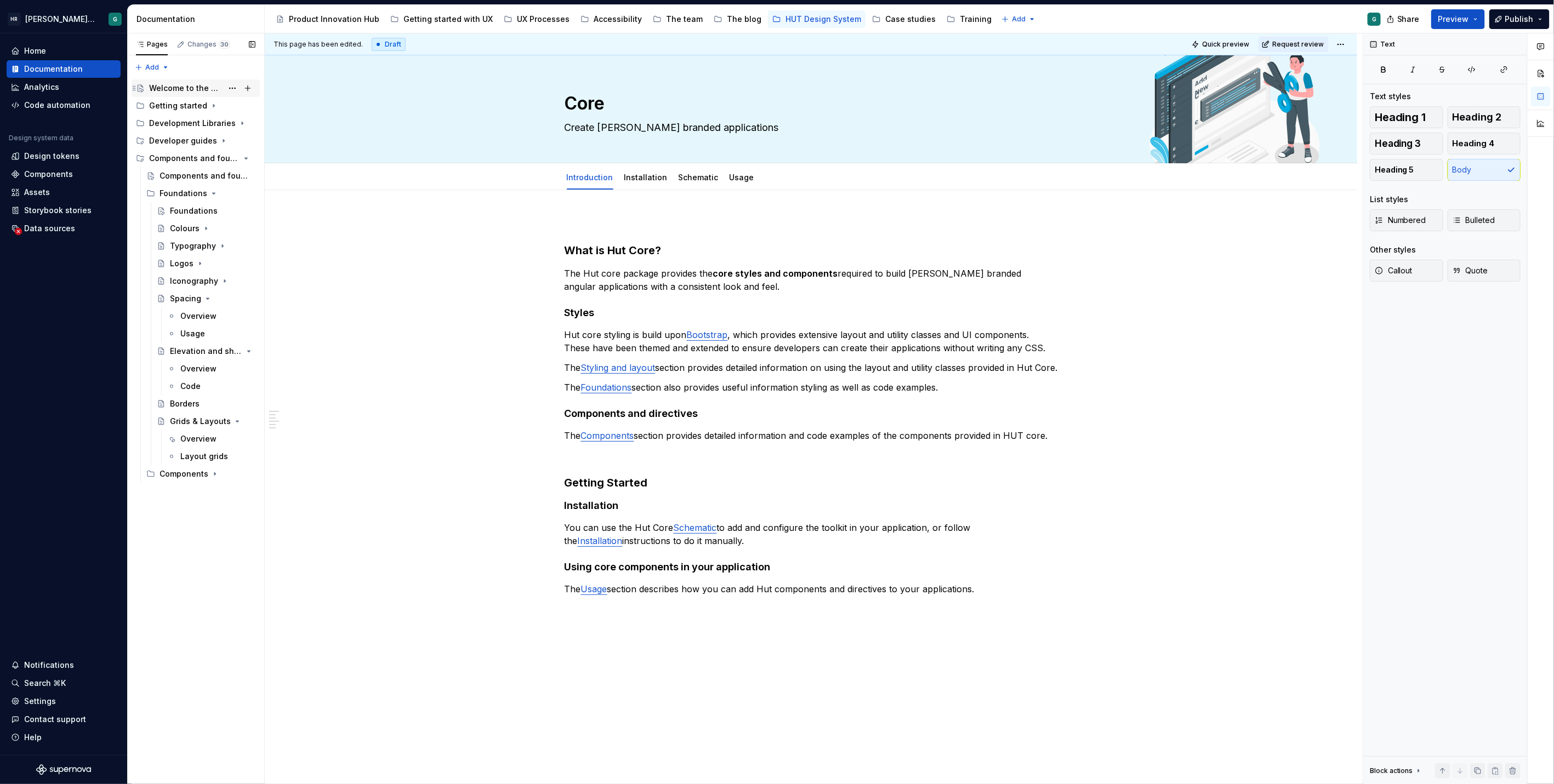
scroll to position [0, 0]
click at [218, 157] on icon "Page tree" at bounding box center [218, 157] width 3 height 1
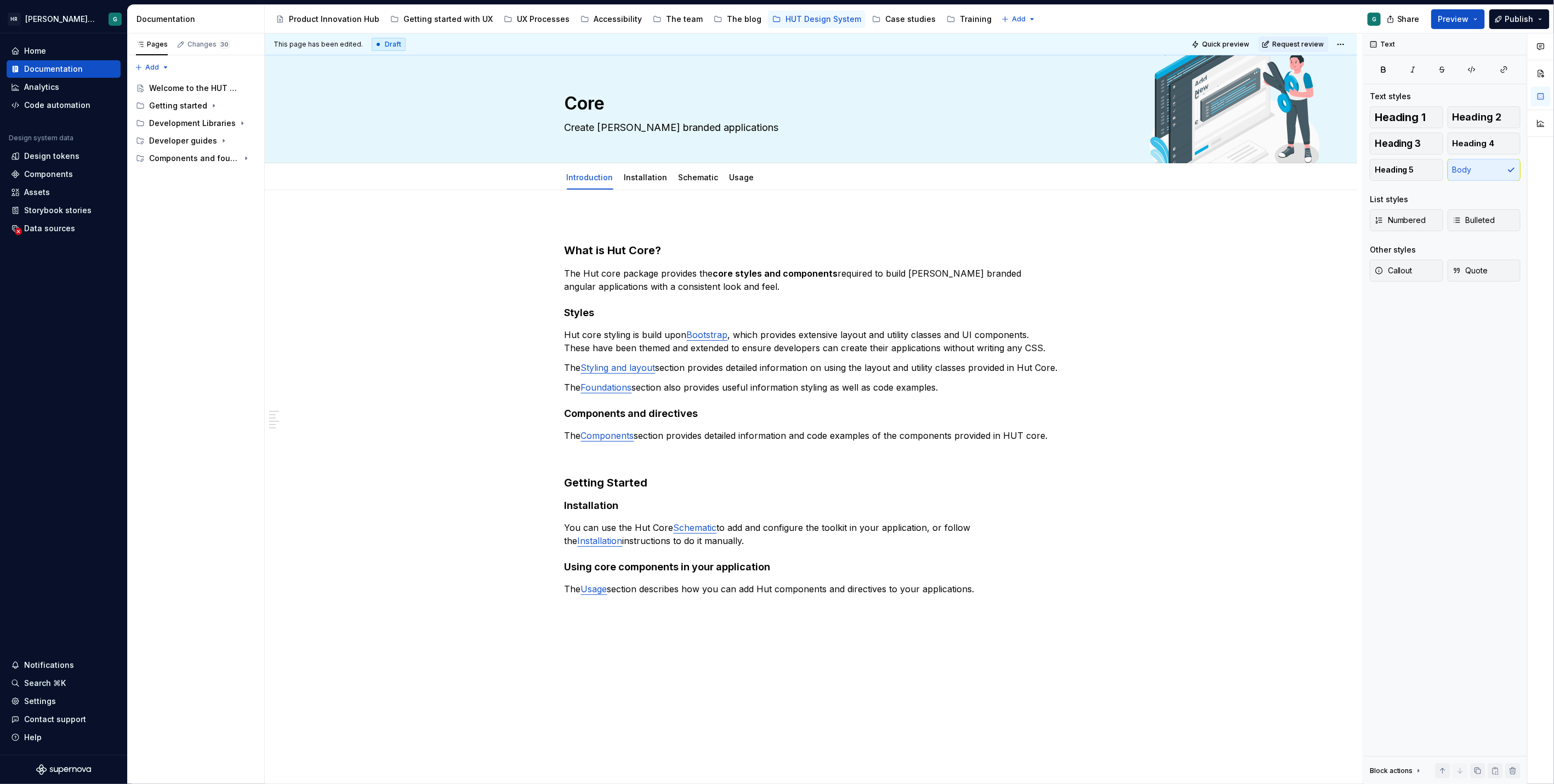
click at [576, 209] on div "What is Hut Core? The Hut core package provides the core styles and components …" at bounding box center [810, 536] width 1093 height 693
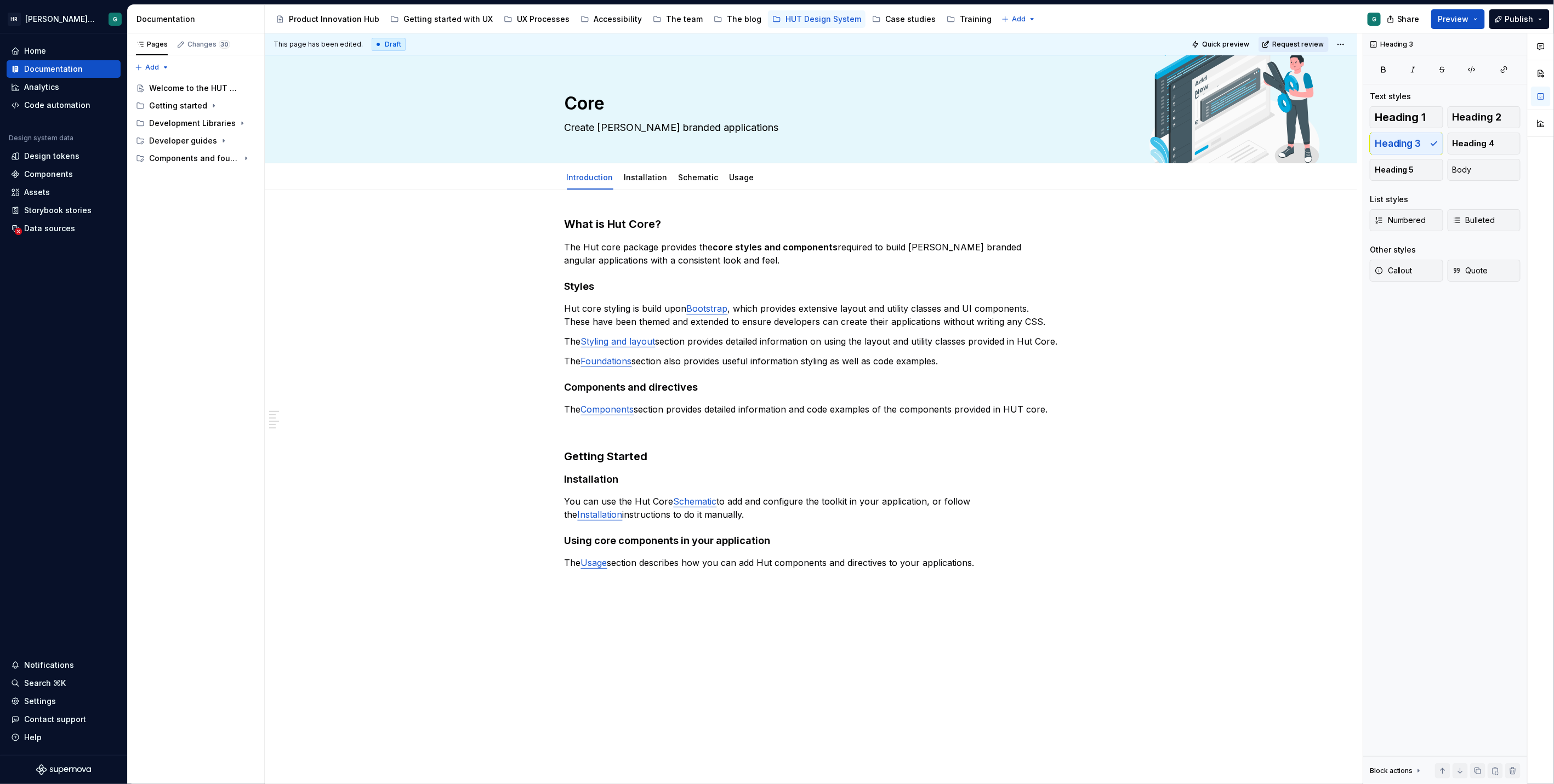
click at [1290, 39] on button "Request review" at bounding box center [1293, 45] width 70 height 15
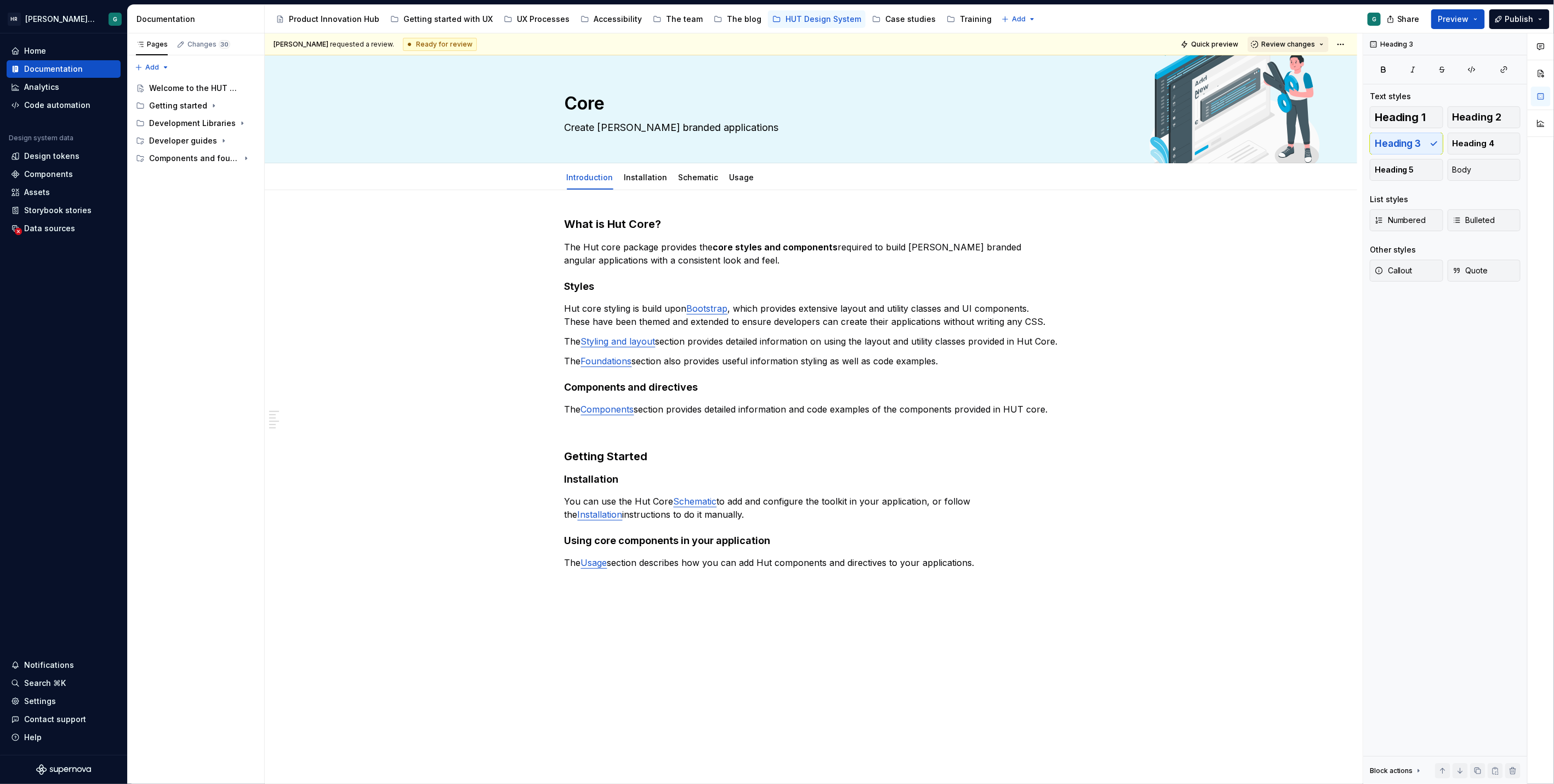
click at [1315, 44] on button "Review changes" at bounding box center [1288, 45] width 81 height 15
click at [1343, 44] on html "[PERSON_NAME] UI Toolkit (HUT) G Home Documentation Analytics Code automation D…" at bounding box center [777, 392] width 1554 height 784
click at [1458, 121] on div "Ready for publish" at bounding box center [1487, 120] width 111 height 17
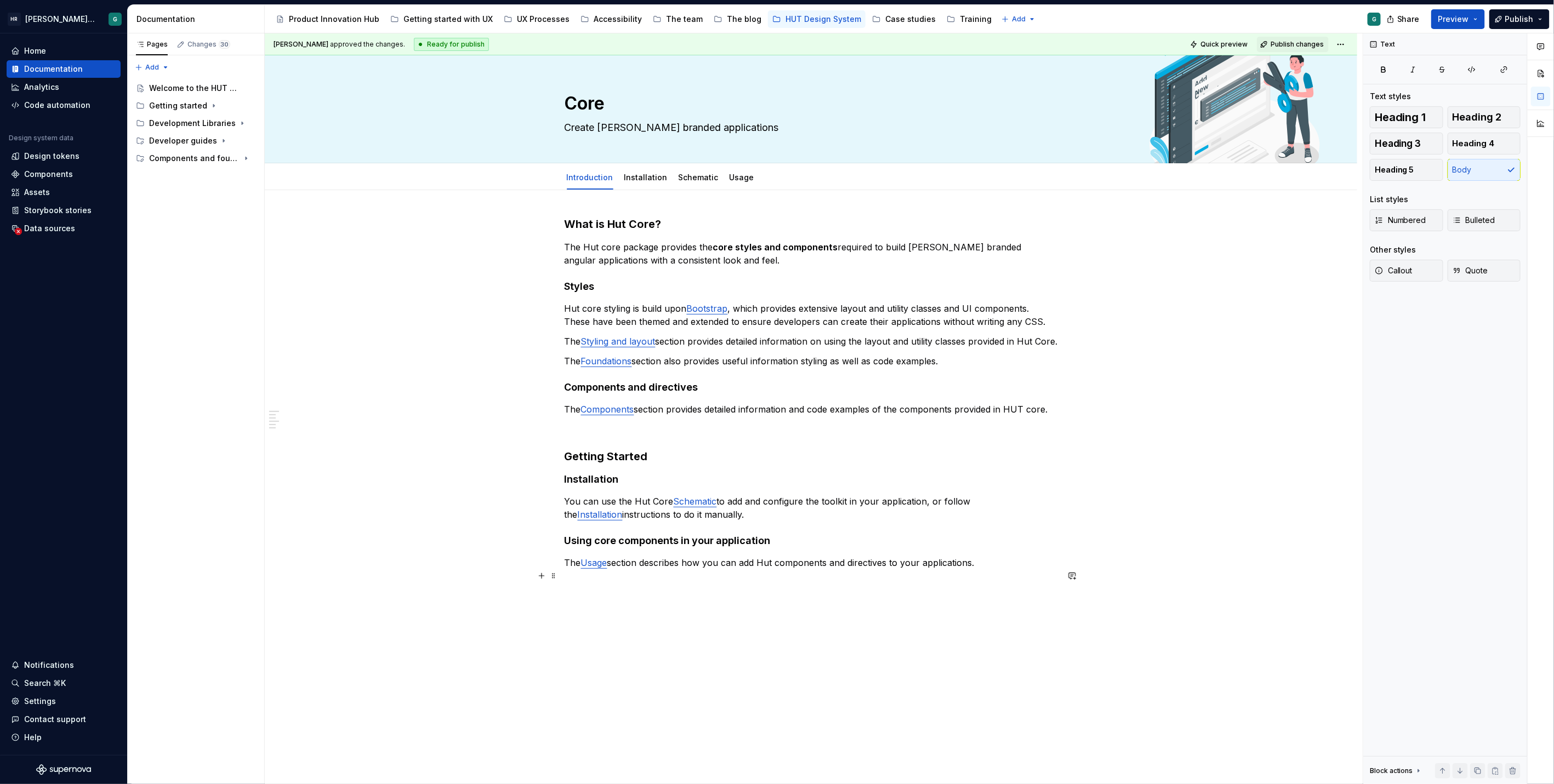
click at [734, 569] on p "The Usage section describes how you can add Hut components and directives to yo…" at bounding box center [811, 562] width 493 height 13
click at [1296, 41] on span "Publish changes" at bounding box center [1297, 44] width 53 height 9
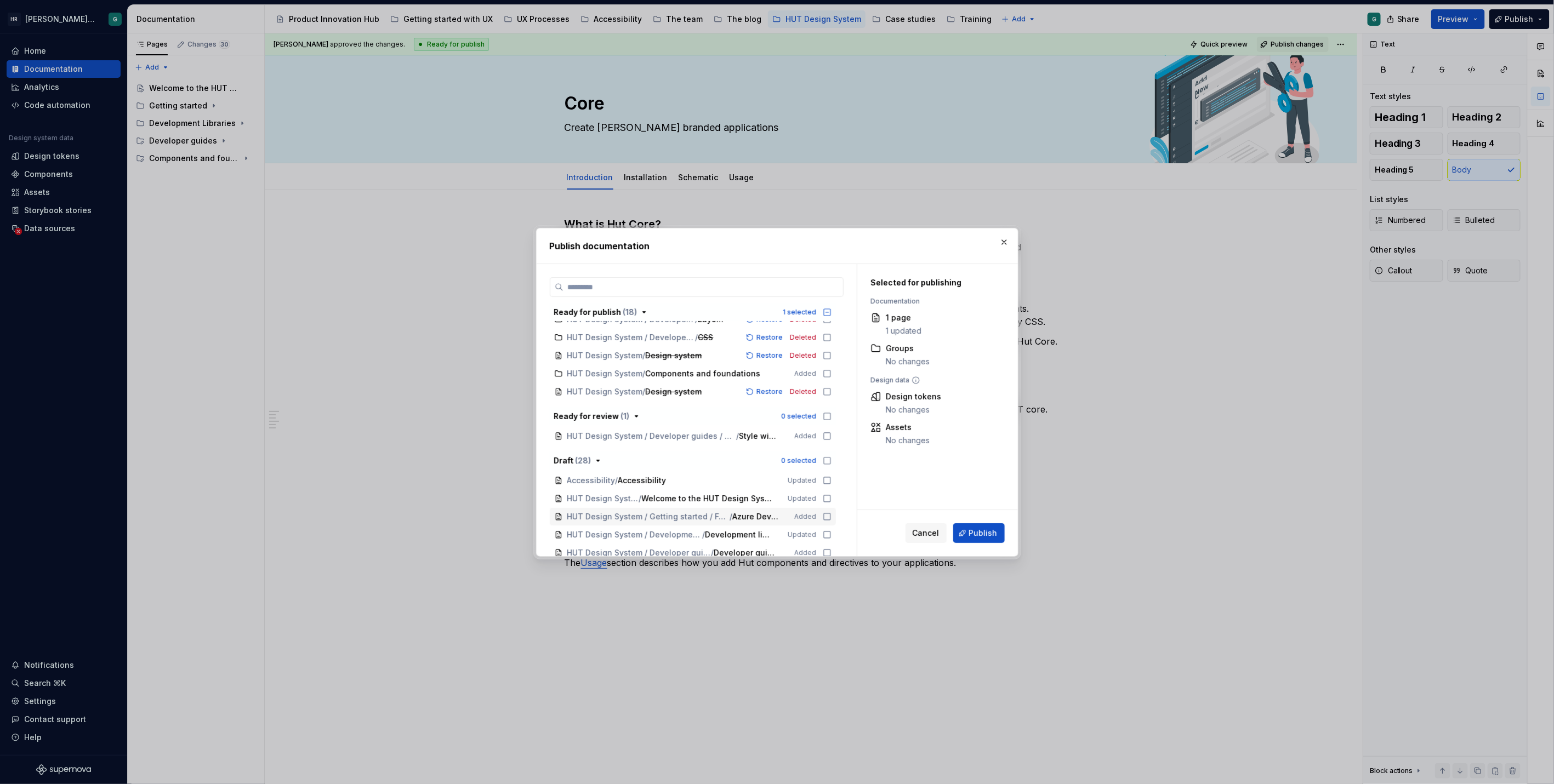
scroll to position [242, 0]
click at [999, 243] on button "button" at bounding box center [1004, 242] width 15 height 15
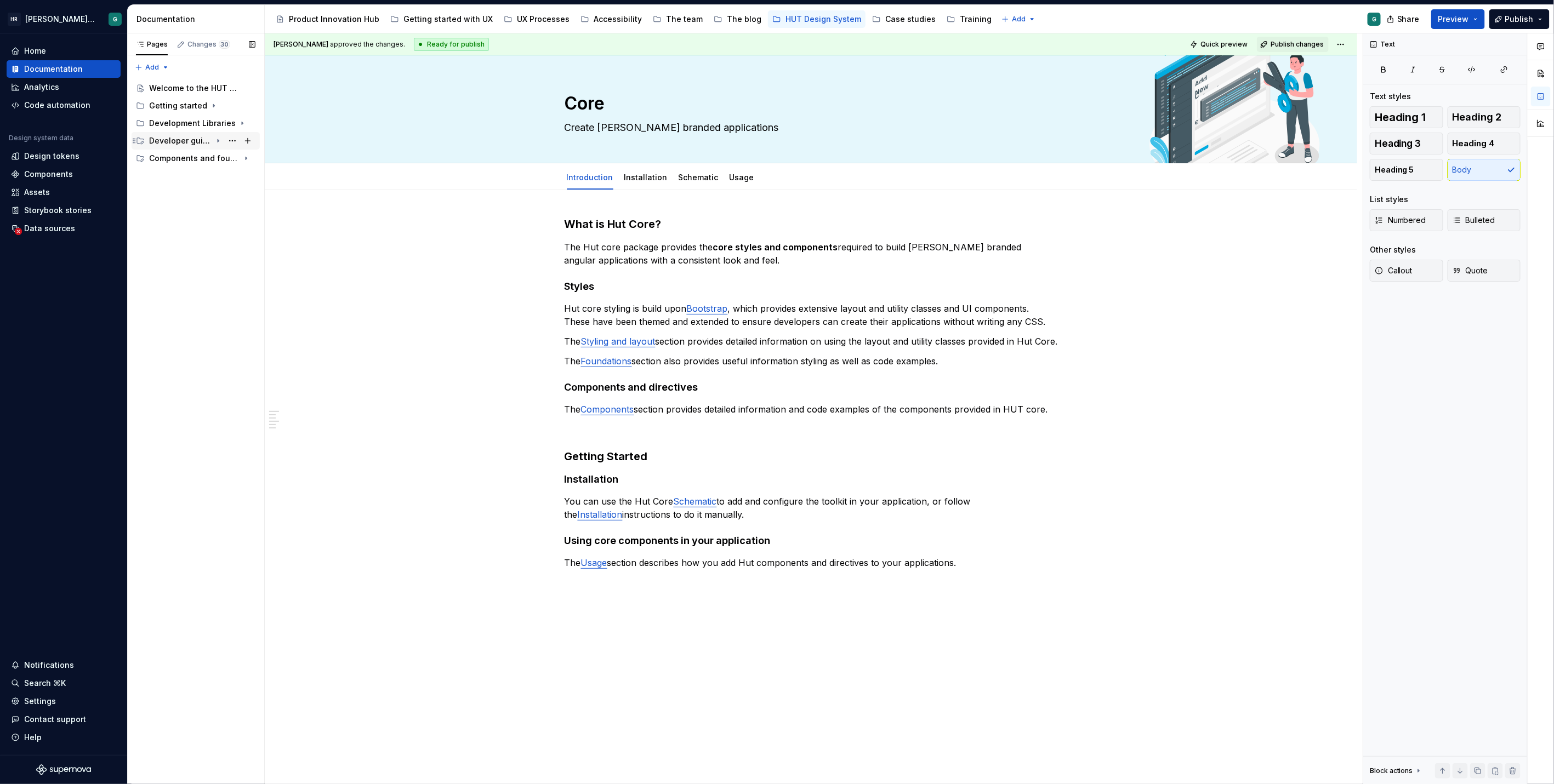
click at [203, 141] on div "Developer guides" at bounding box center [180, 140] width 63 height 11
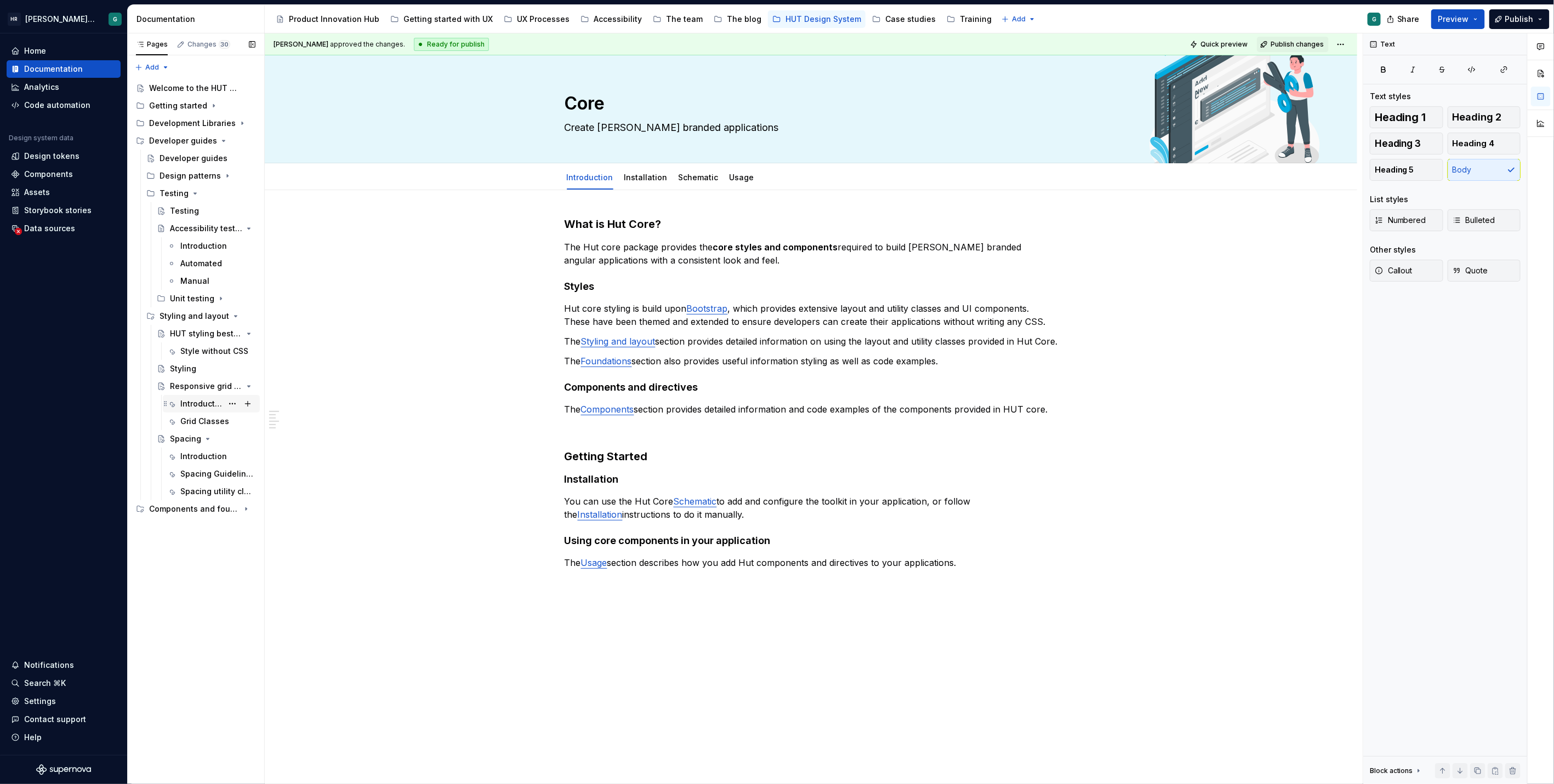
click at [212, 402] on div "Introduction" at bounding box center [201, 404] width 42 height 11
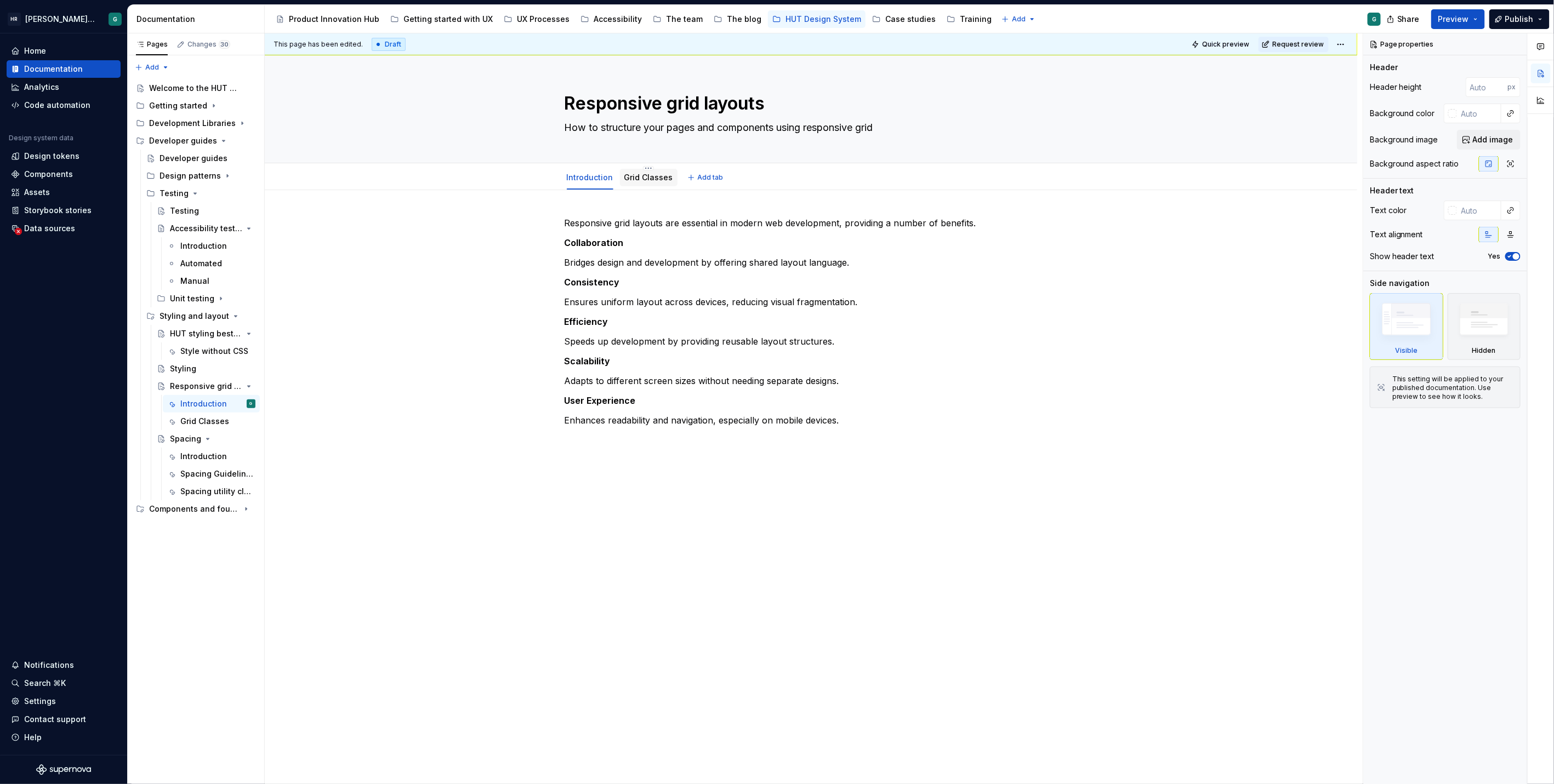
click at [643, 173] on link "Grid Classes" at bounding box center [648, 177] width 49 height 9
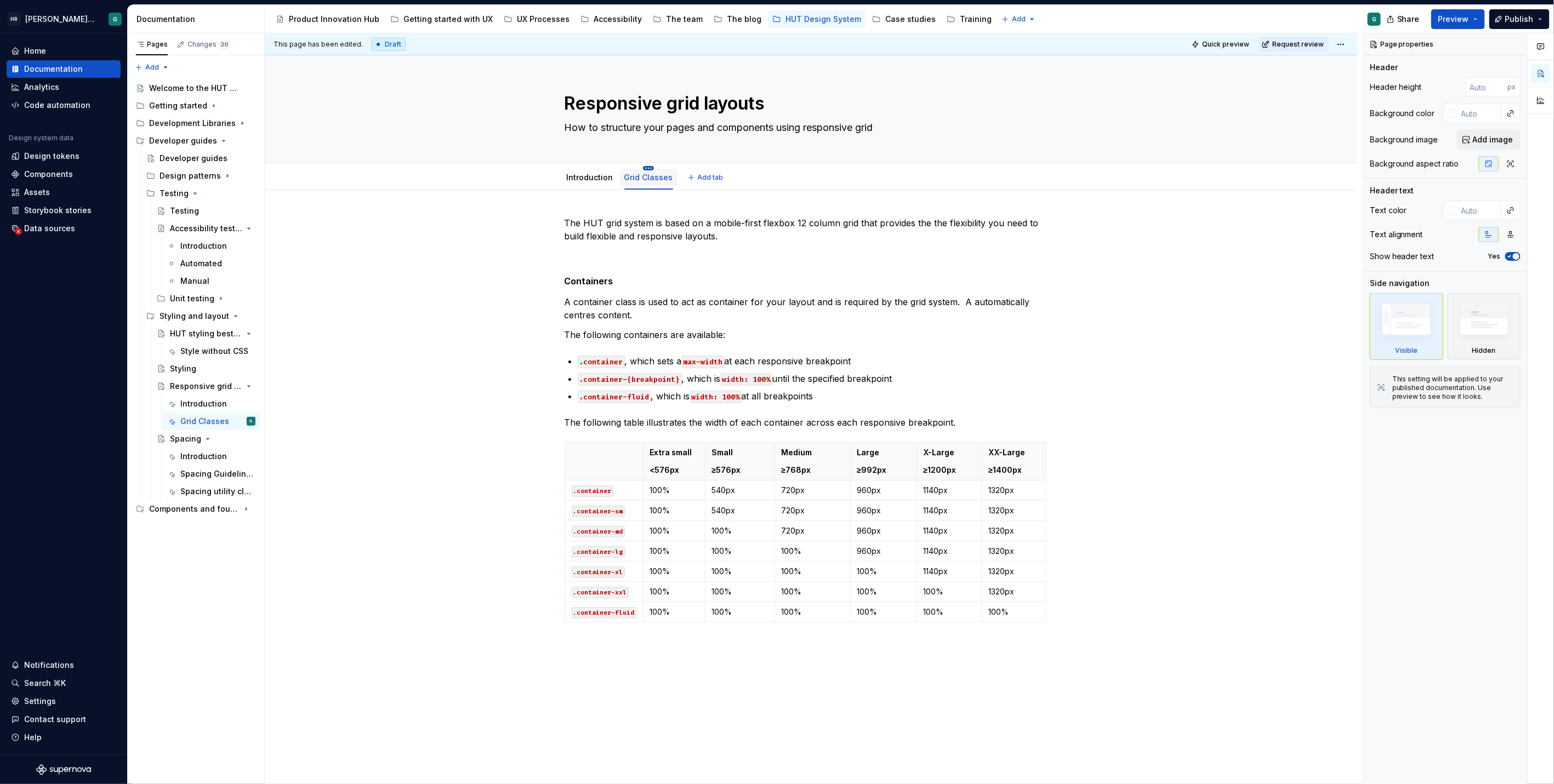
click at [646, 165] on html "[PERSON_NAME] UI Toolkit (HUT) G Home Documentation Analytics Code automation D…" at bounding box center [777, 392] width 1554 height 784
type textarea "*"
click at [662, 177] on div "Rename tab" at bounding box center [689, 183] width 93 height 17
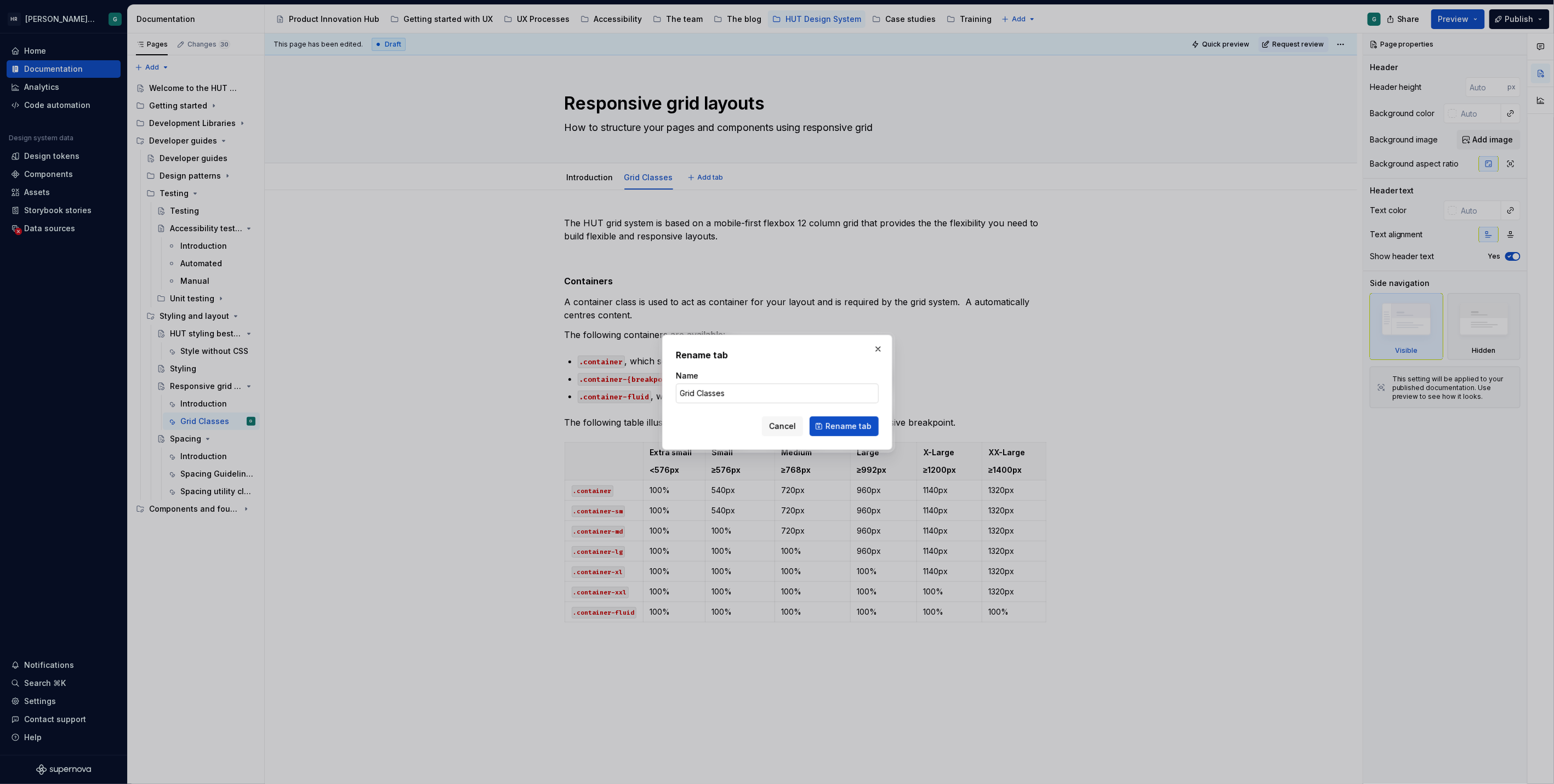
click at [706, 391] on input "Grid Classes" at bounding box center [777, 393] width 203 height 20
type input "Grid Containers"
click at [832, 423] on span "Rename tab" at bounding box center [848, 426] width 46 height 11
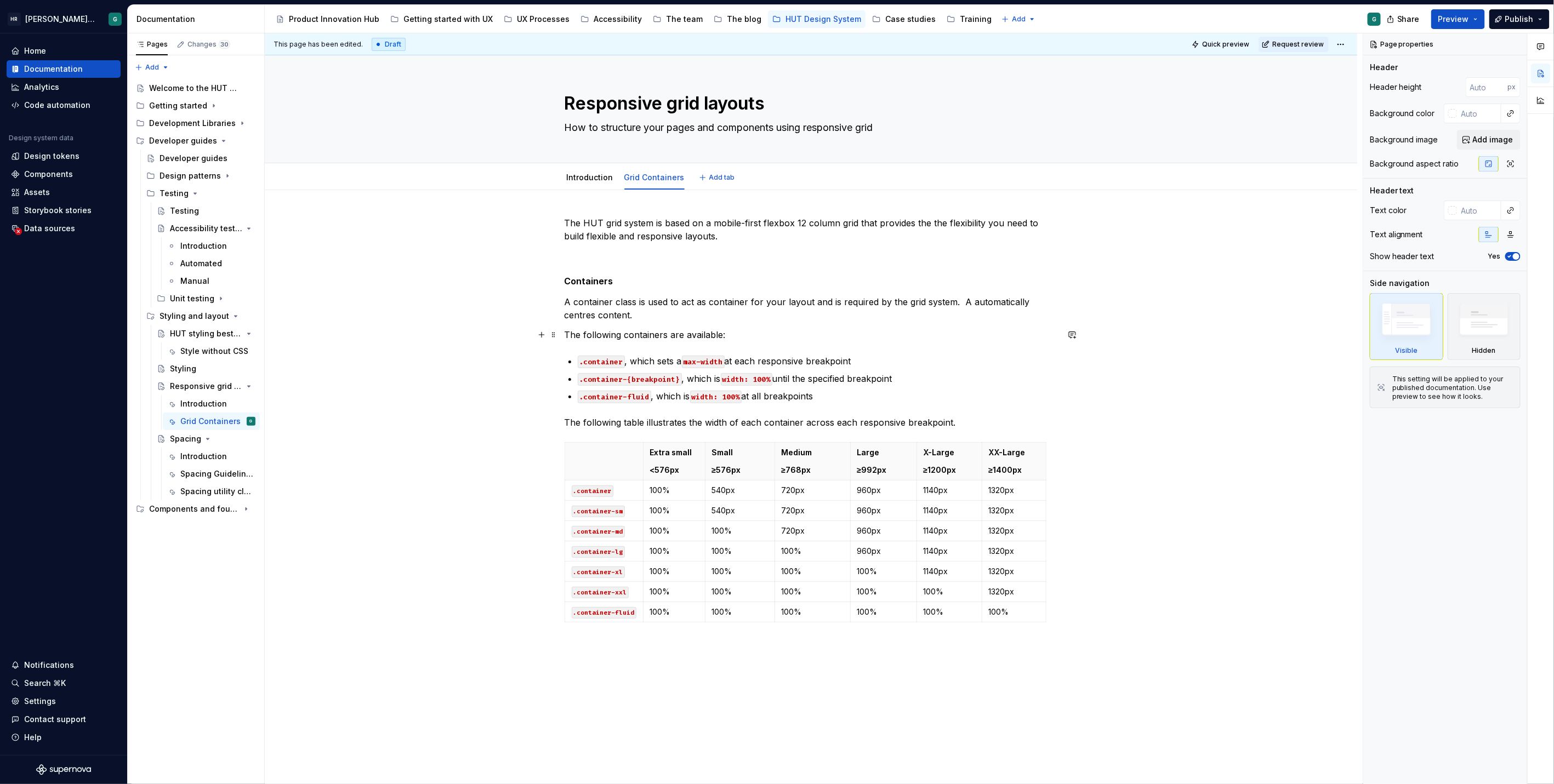
type textarea "*"
click at [721, 178] on span "Add tab" at bounding box center [722, 177] width 26 height 9
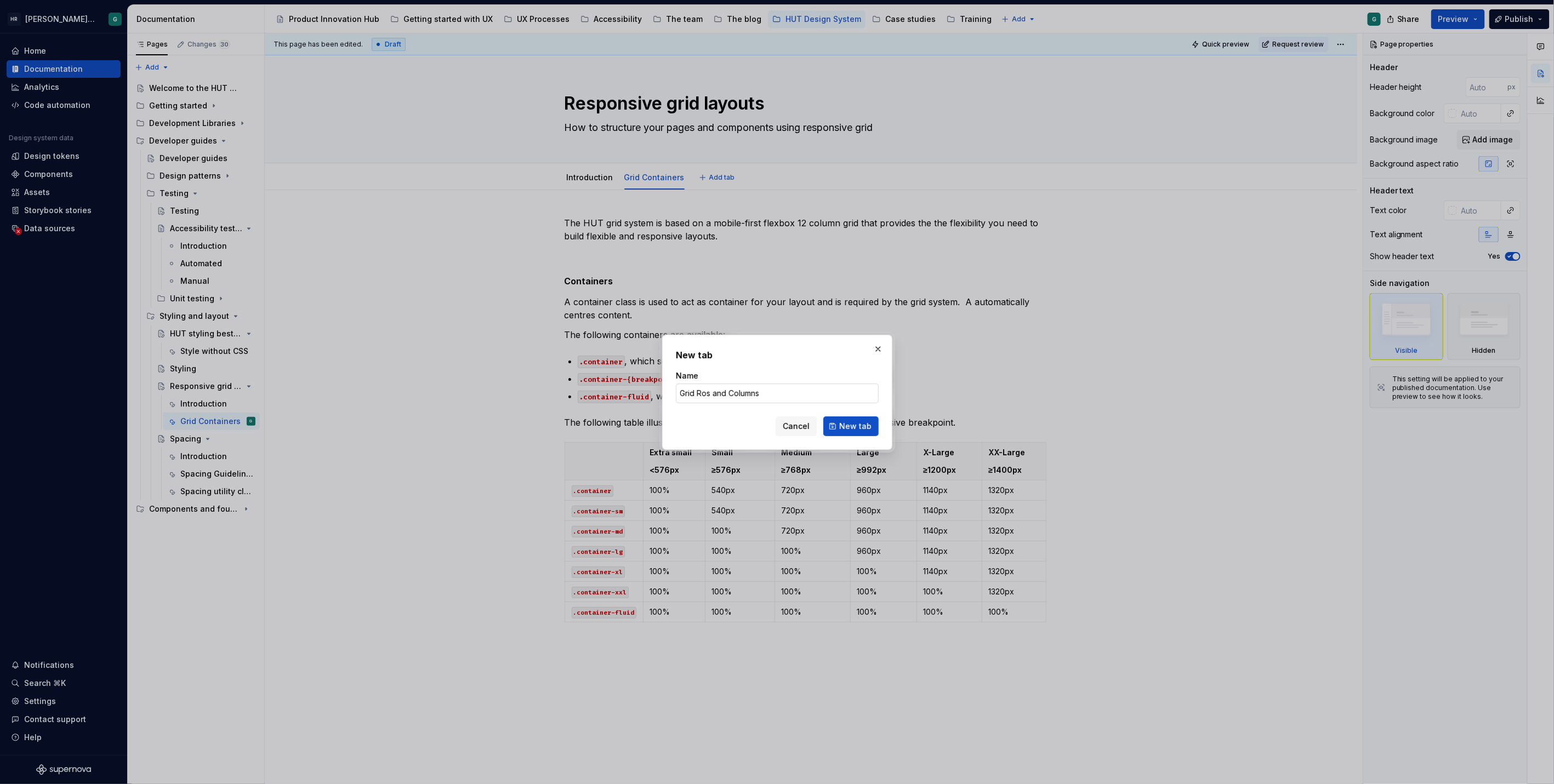
click at [705, 392] on input "Grid Ros and Columns" at bounding box center [777, 393] width 203 height 20
type input "Grid Rows and Columns"
click at [833, 422] on button "New tab" at bounding box center [851, 426] width 55 height 20
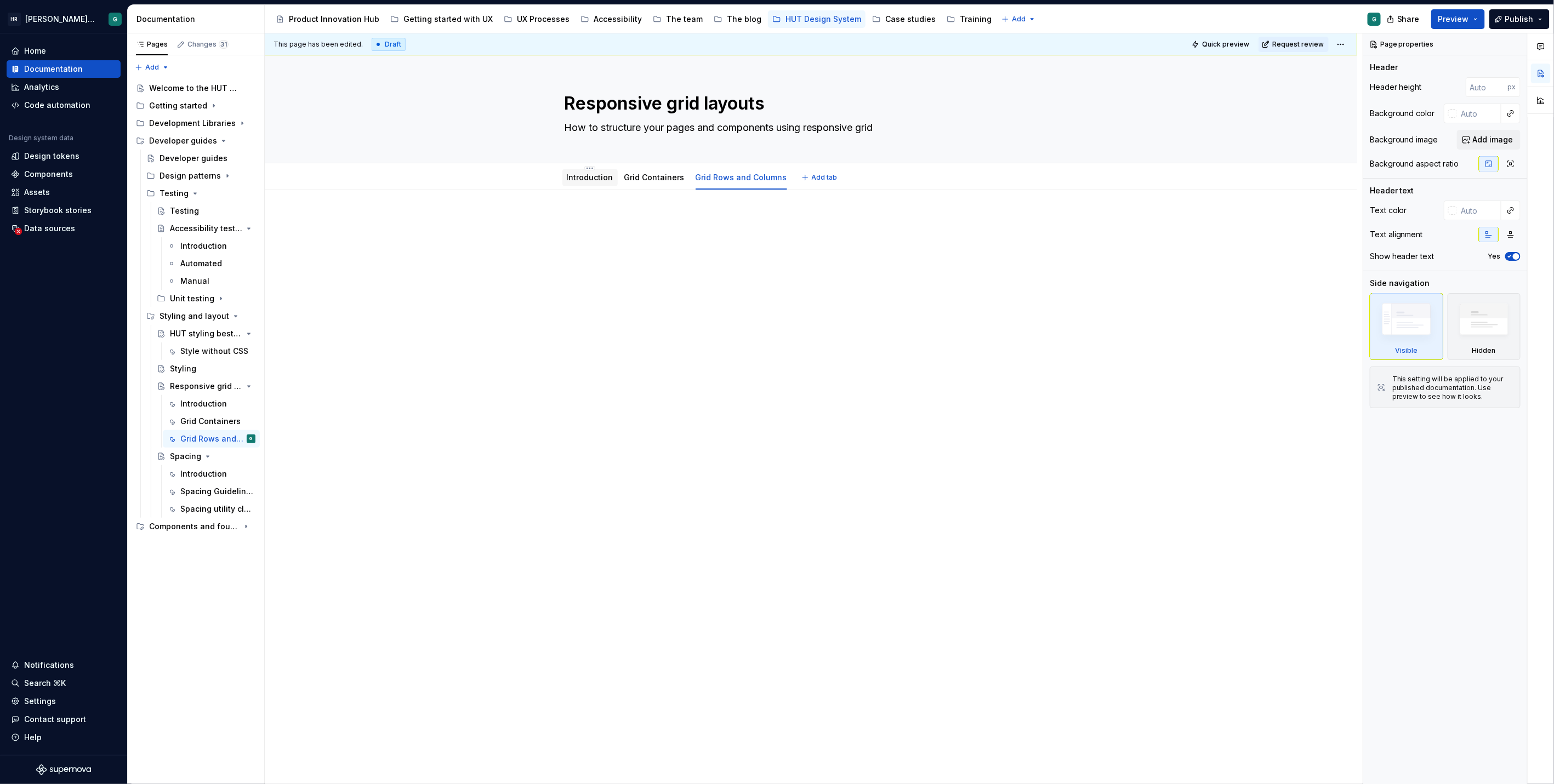
click at [581, 172] on div "Introduction" at bounding box center [590, 177] width 46 height 11
click at [587, 173] on link "Introduction" at bounding box center [590, 177] width 46 height 9
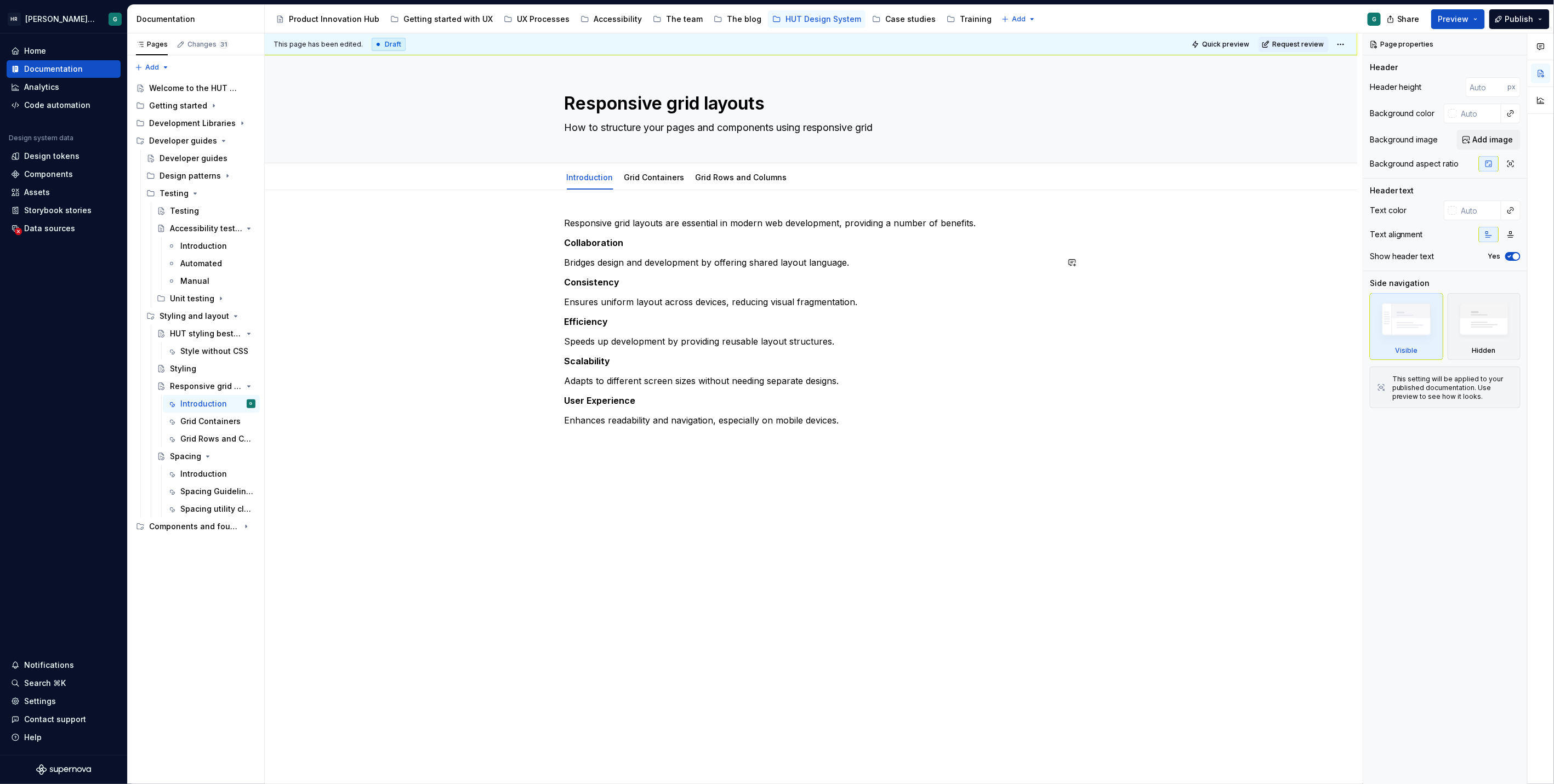
type textarea "*"
click at [571, 202] on div "Responsive grid layouts are essential in modern web development, providing a nu…" at bounding box center [810, 452] width 1093 height 524
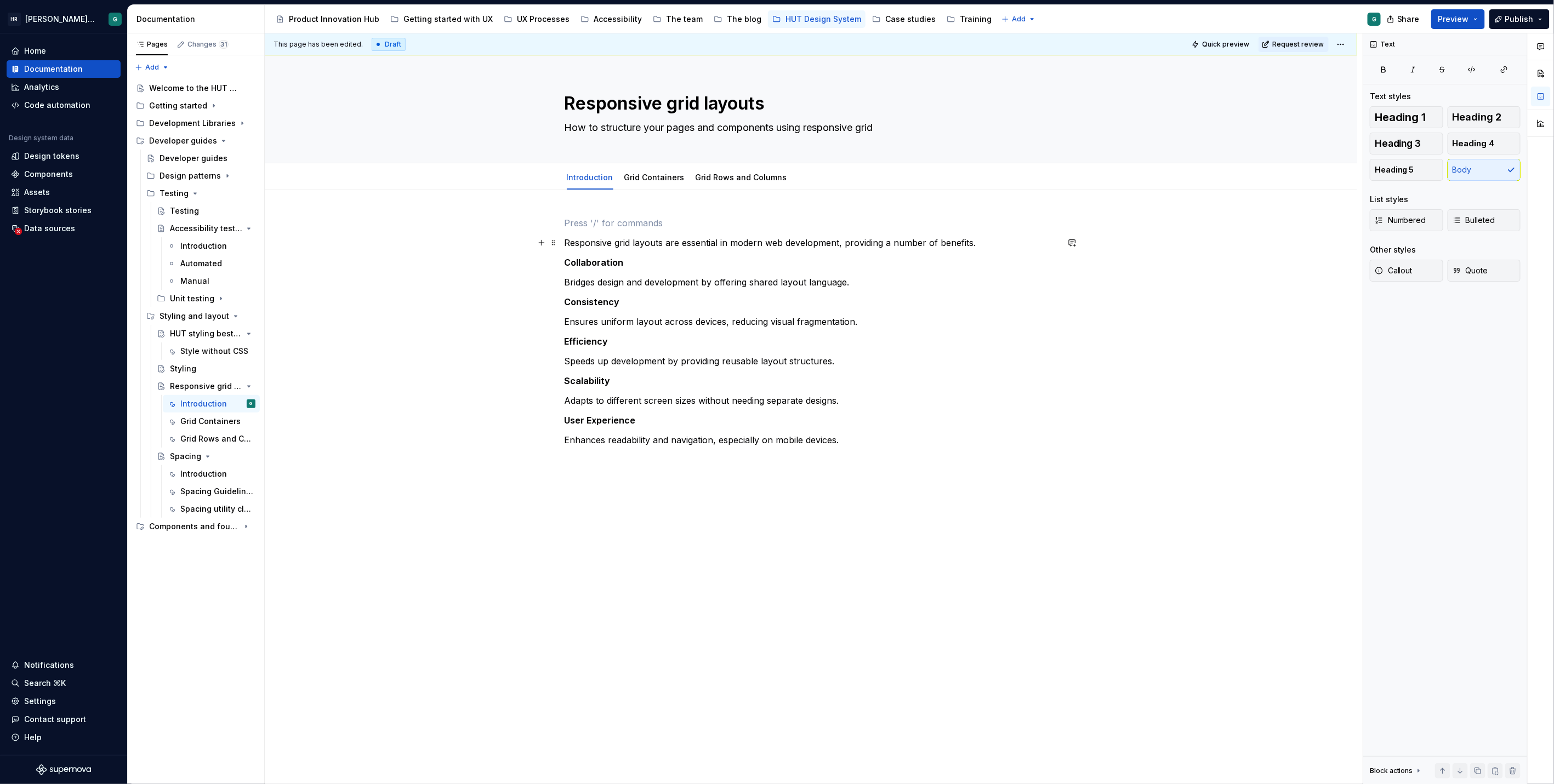
click at [836, 242] on p "Responsive grid layouts are essential in modern web development, providing a nu…" at bounding box center [811, 242] width 493 height 13
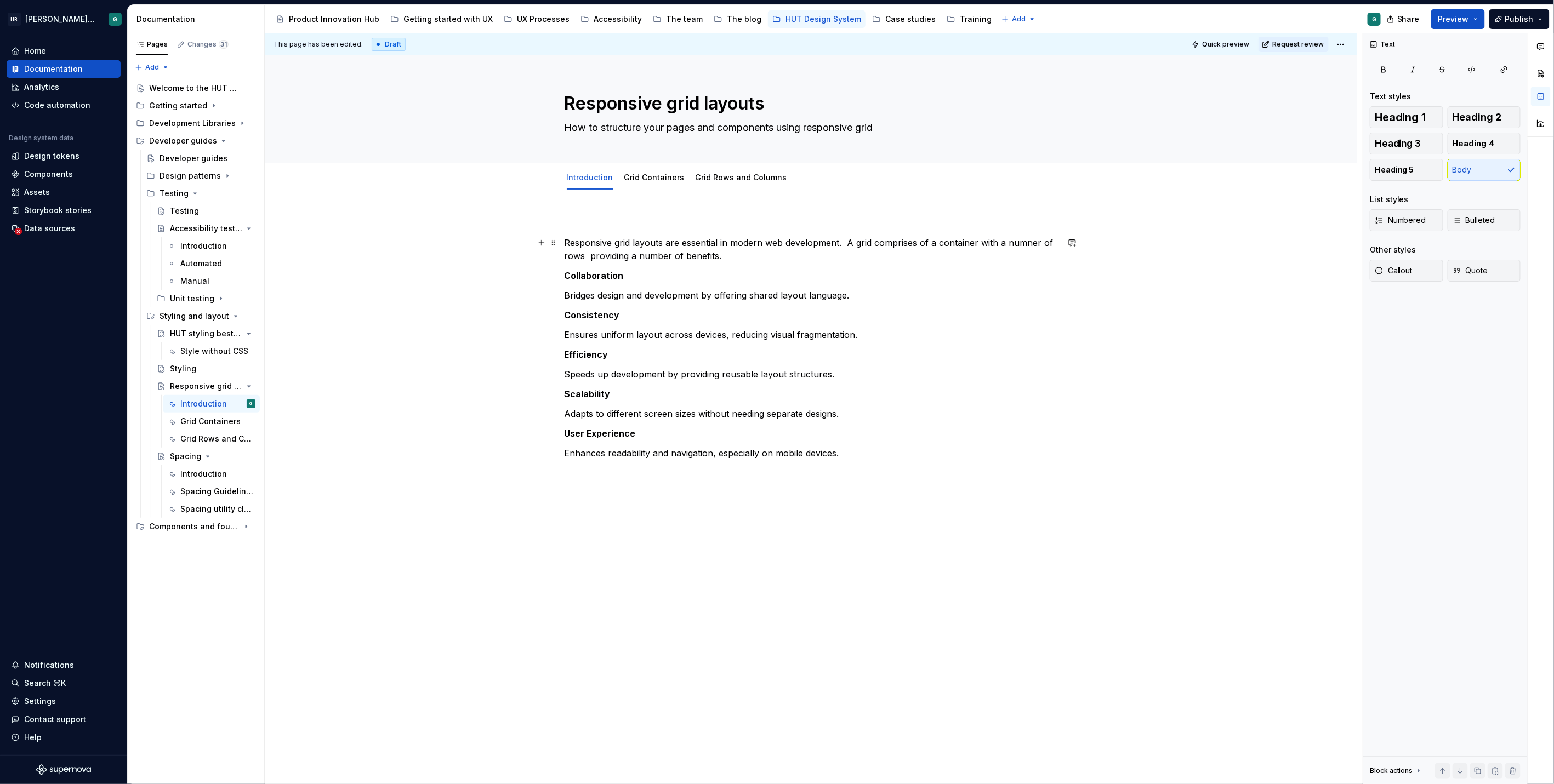
click at [1023, 244] on p "Responsive grid layouts are essential in modern web development. A grid compris…" at bounding box center [811, 249] width 493 height 27
click at [584, 252] on p "Responsive grid layouts are essential in modern web development. A grid compris…" at bounding box center [811, 249] width 493 height 27
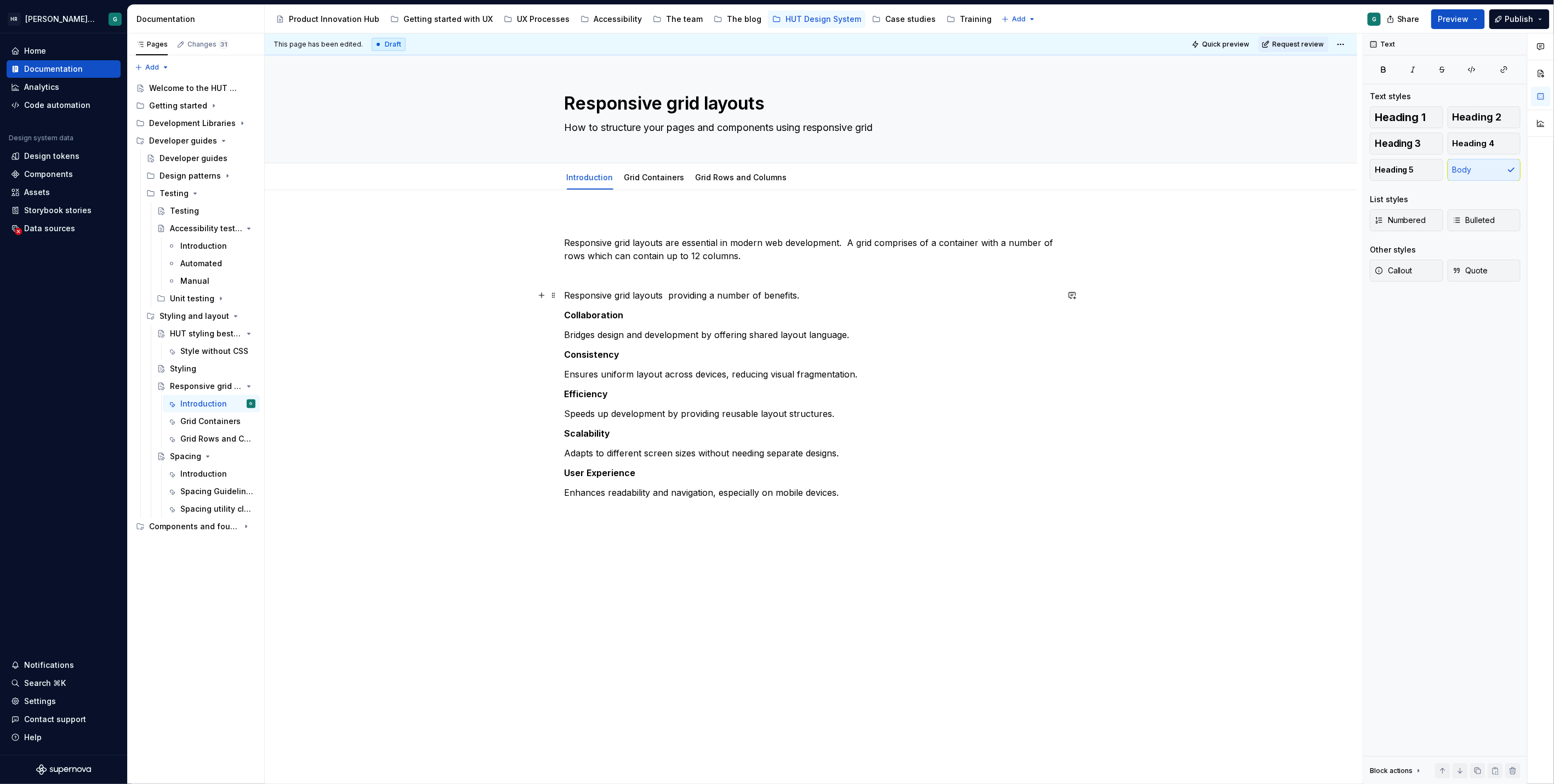
click at [792, 293] on p "Responsive grid layouts providing a number of benefits." at bounding box center [811, 294] width 493 height 13
click at [563, 291] on div "Responsive grid layouts are essential in modern web development. A grid compris…" at bounding box center [810, 488] width 1093 height 596
click at [695, 293] on p "Responsive grid layouts providing a number of benefits." at bounding box center [811, 294] width 493 height 13
click at [589, 336] on p "Bridges design and development by offering shared layout language." at bounding box center [811, 334] width 493 height 13
click at [592, 373] on p "Ensures uniform layout across devices, reducing visual fragmentation." at bounding box center [811, 373] width 493 height 13
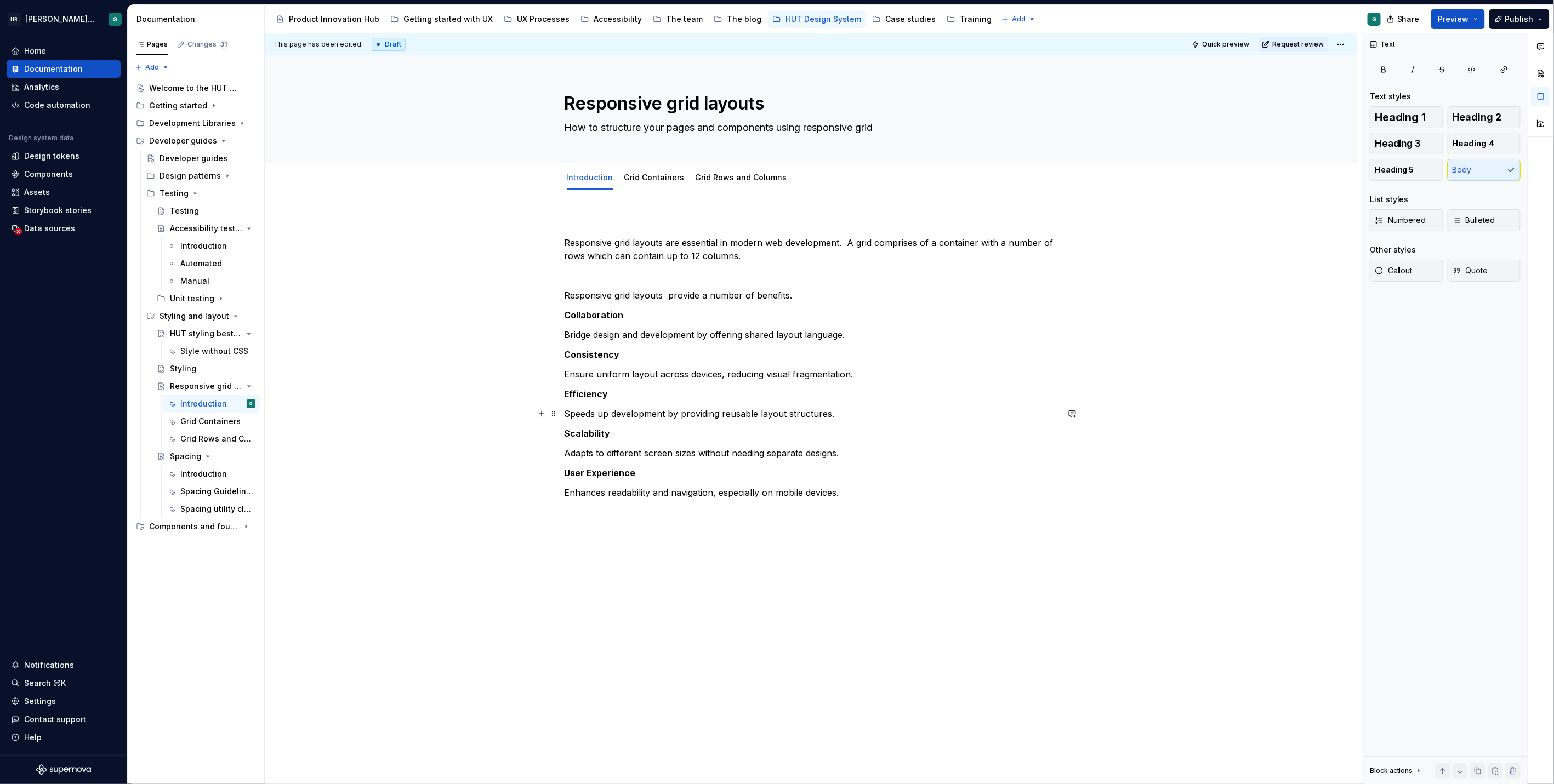
click at [591, 416] on p "Speeds up development by providing reusable layout structures." at bounding box center [811, 413] width 493 height 13
click at [591, 450] on p "Adapts to different screen sizes without needing separate designs." at bounding box center [811, 453] width 493 height 13
click at [597, 491] on p "Enhances readability and navigation, especially on mobile devices." at bounding box center [811, 492] width 493 height 13
click at [567, 293] on p "Responsive grid layouts provide a number of benefits." at bounding box center [811, 294] width 493 height 13
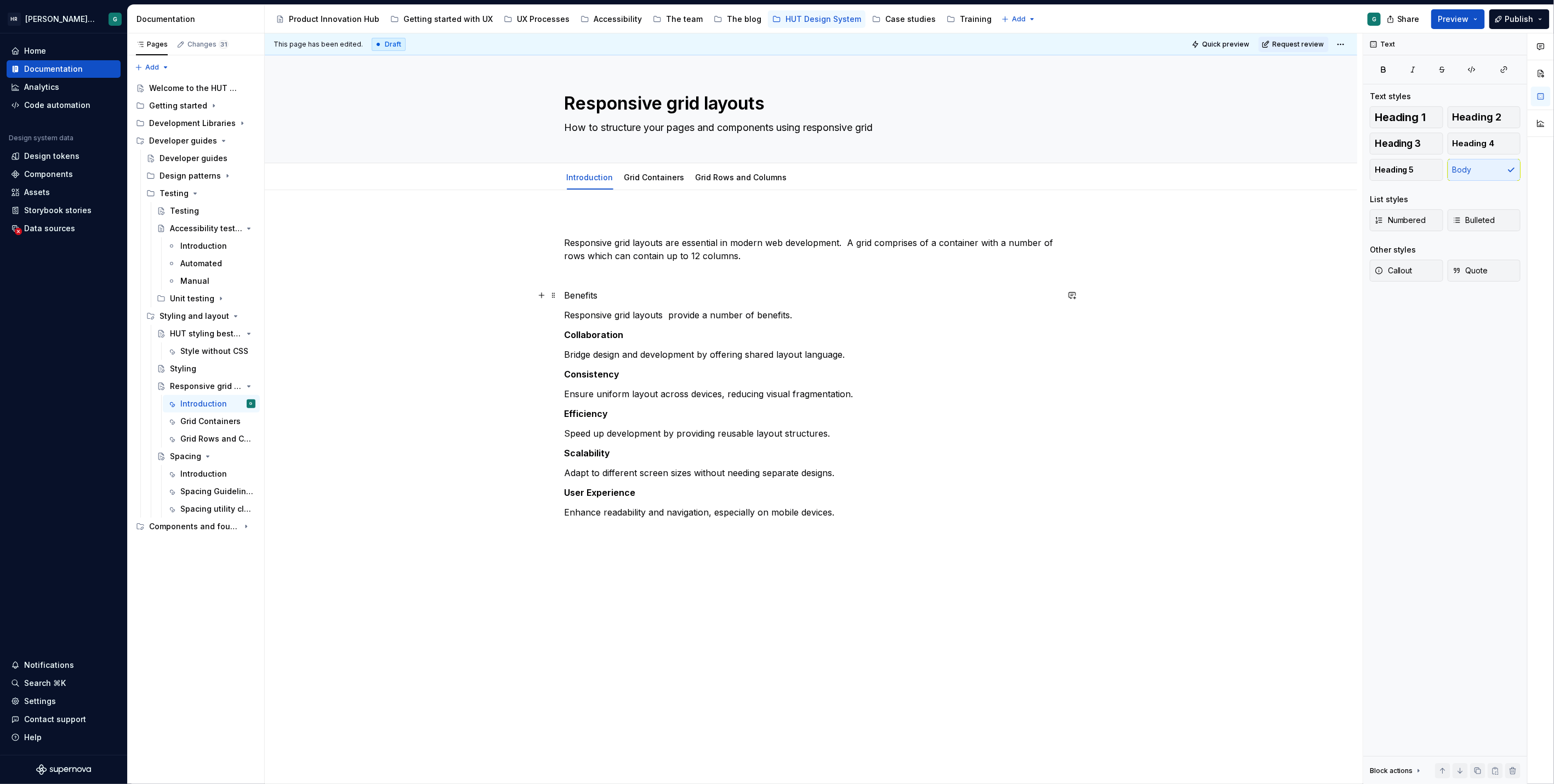
click at [580, 293] on p "Benefits" at bounding box center [811, 294] width 493 height 13
click at [1384, 176] on button "Heading 5" at bounding box center [1406, 170] width 73 height 22
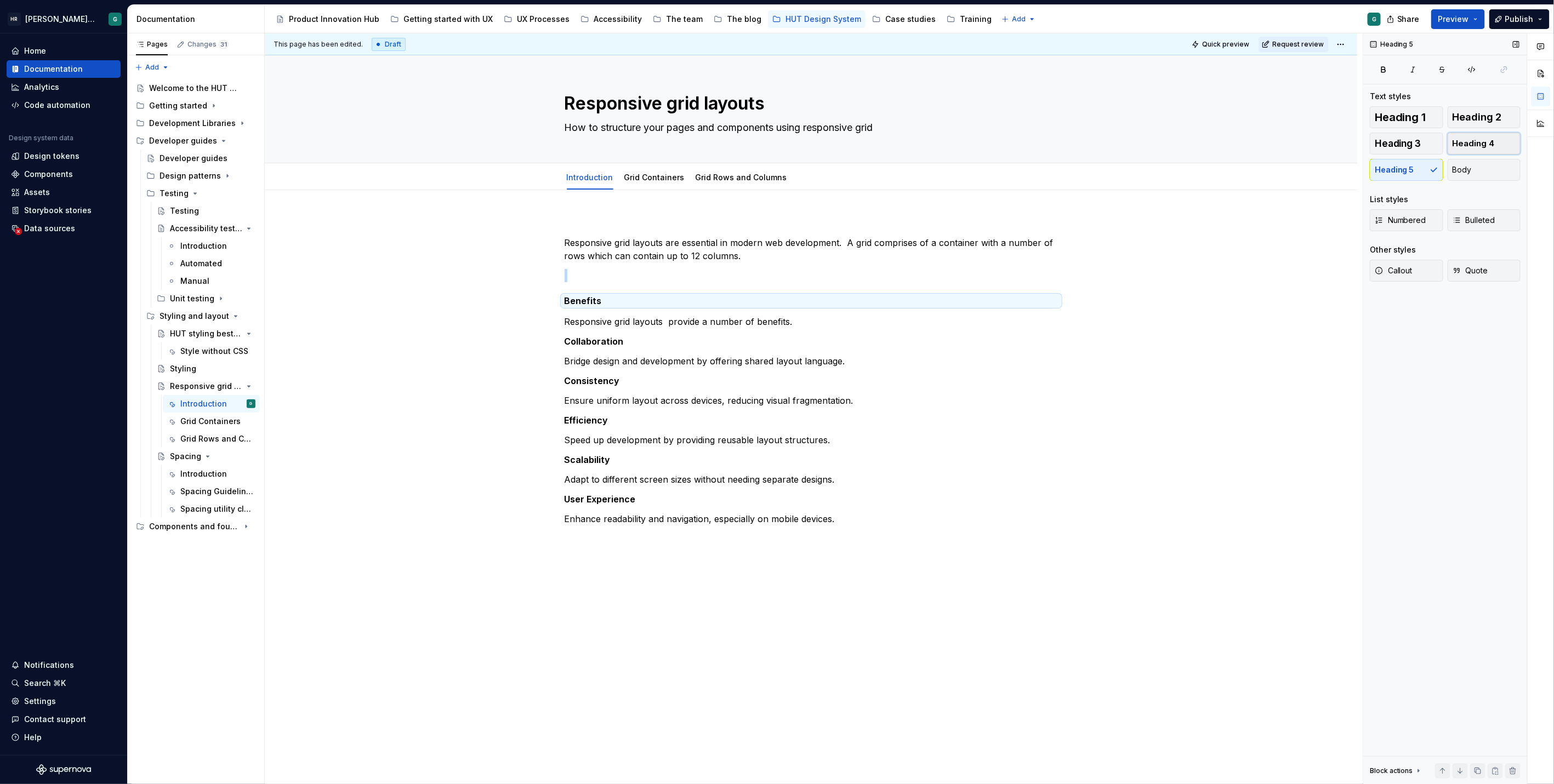
click at [1452, 141] on button "Heading 4" at bounding box center [1483, 143] width 73 height 22
click at [648, 225] on p at bounding box center [811, 222] width 493 height 13
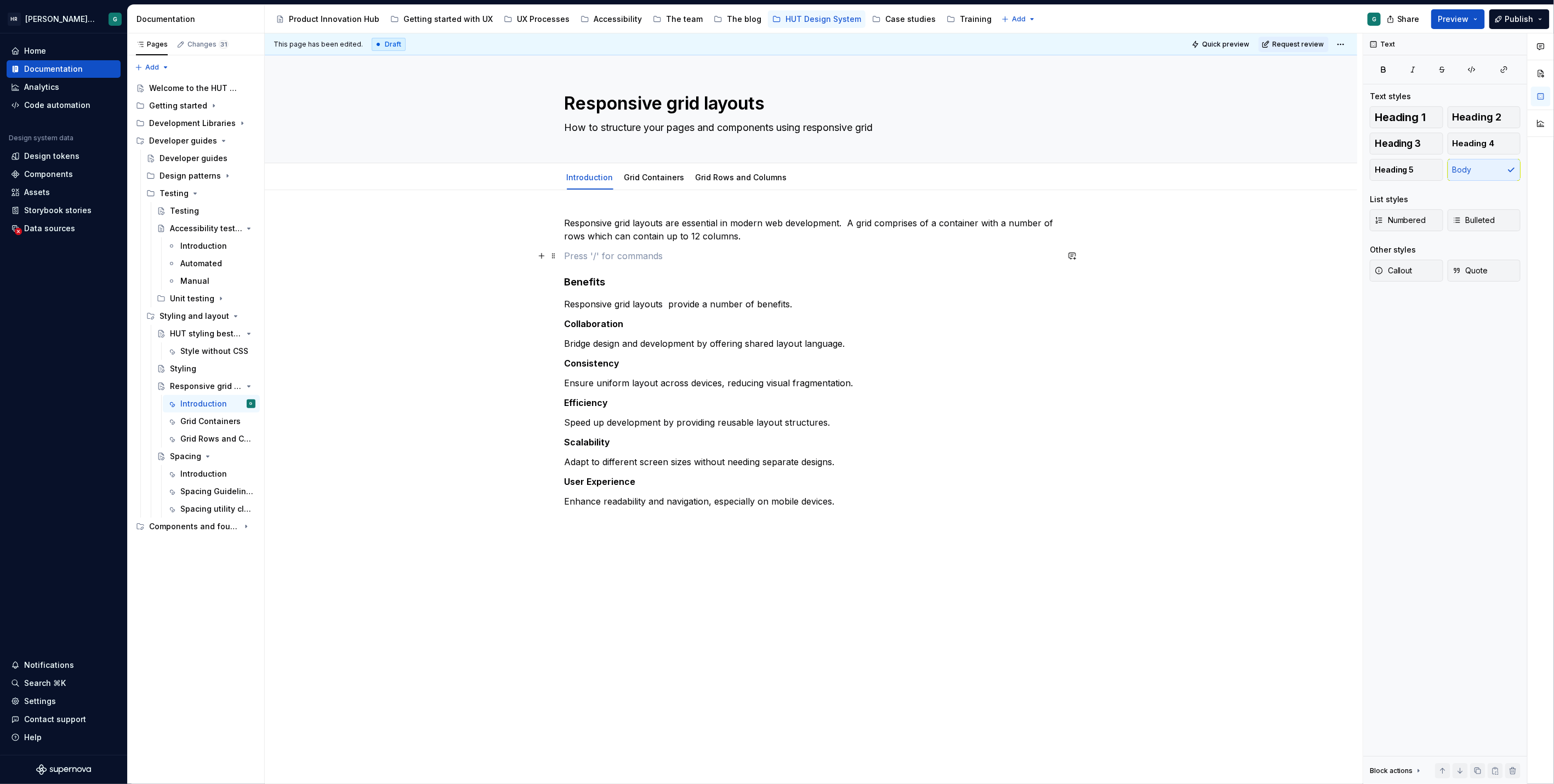
drag, startPoint x: 603, startPoint y: 257, endPoint x: 614, endPoint y: 260, distance: 11.4
click at [603, 256] on p at bounding box center [811, 256] width 493 height 13
click at [767, 238] on p "Responsive grid layouts are essential in modern web development. A grid compris…" at bounding box center [811, 229] width 493 height 27
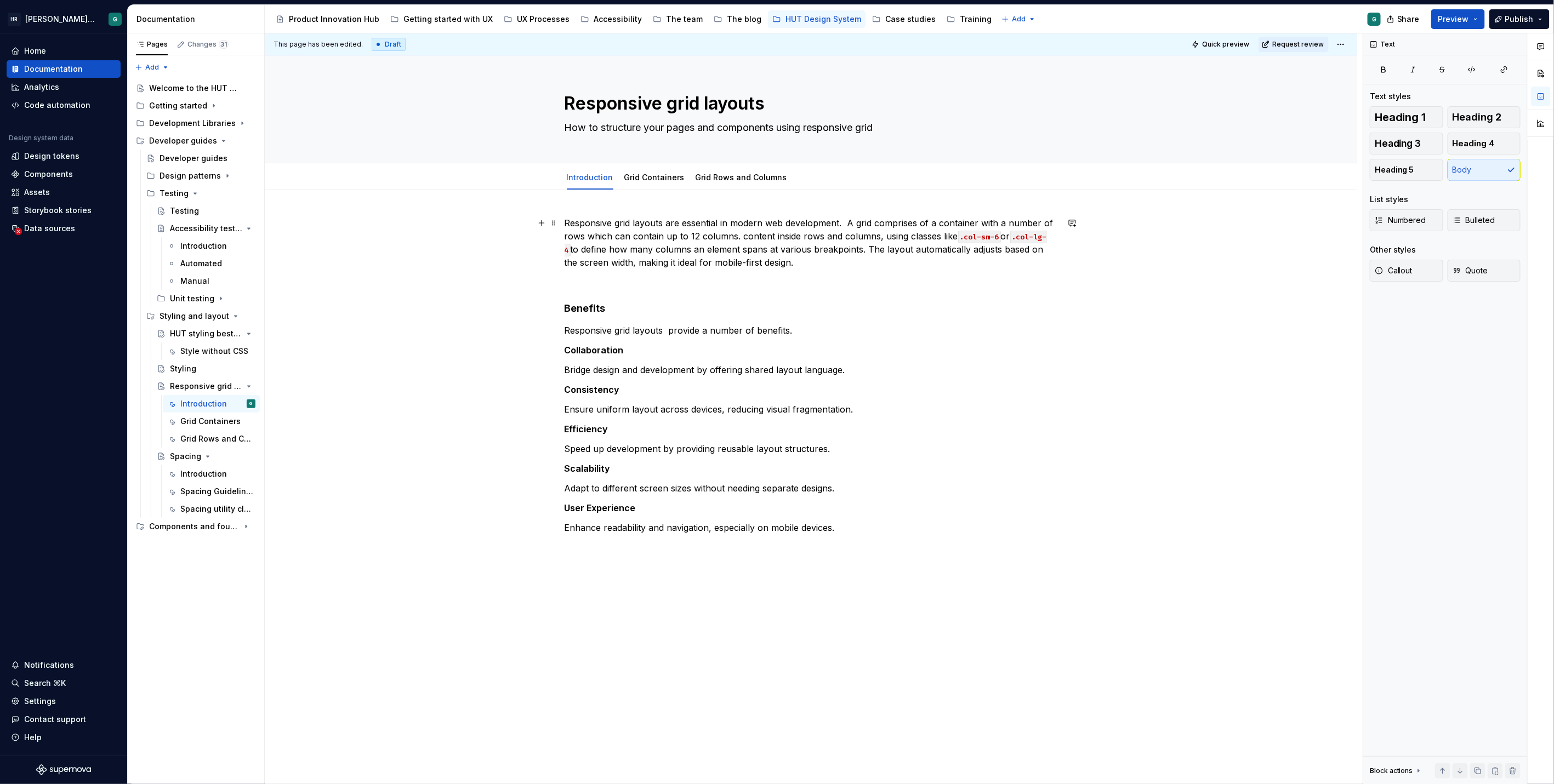
click at [746, 232] on p "Responsive grid layouts are essential in modern web development. A grid compris…" at bounding box center [811, 242] width 493 height 52
click at [775, 233] on p "Responsive grid layouts are essential in modern web development. A grid compris…" at bounding box center [811, 242] width 493 height 52
drag, startPoint x: 672, startPoint y: 260, endPoint x: 833, endPoint y: 260, distance: 161.0
click at [833, 260] on p "Responsive grid layouts are essential in modern web development. A grid compris…" at bounding box center [811, 242] width 493 height 52
click at [786, 265] on p "Responsive grid layouts are essential in modern web development. A grid compris…" at bounding box center [811, 242] width 493 height 52
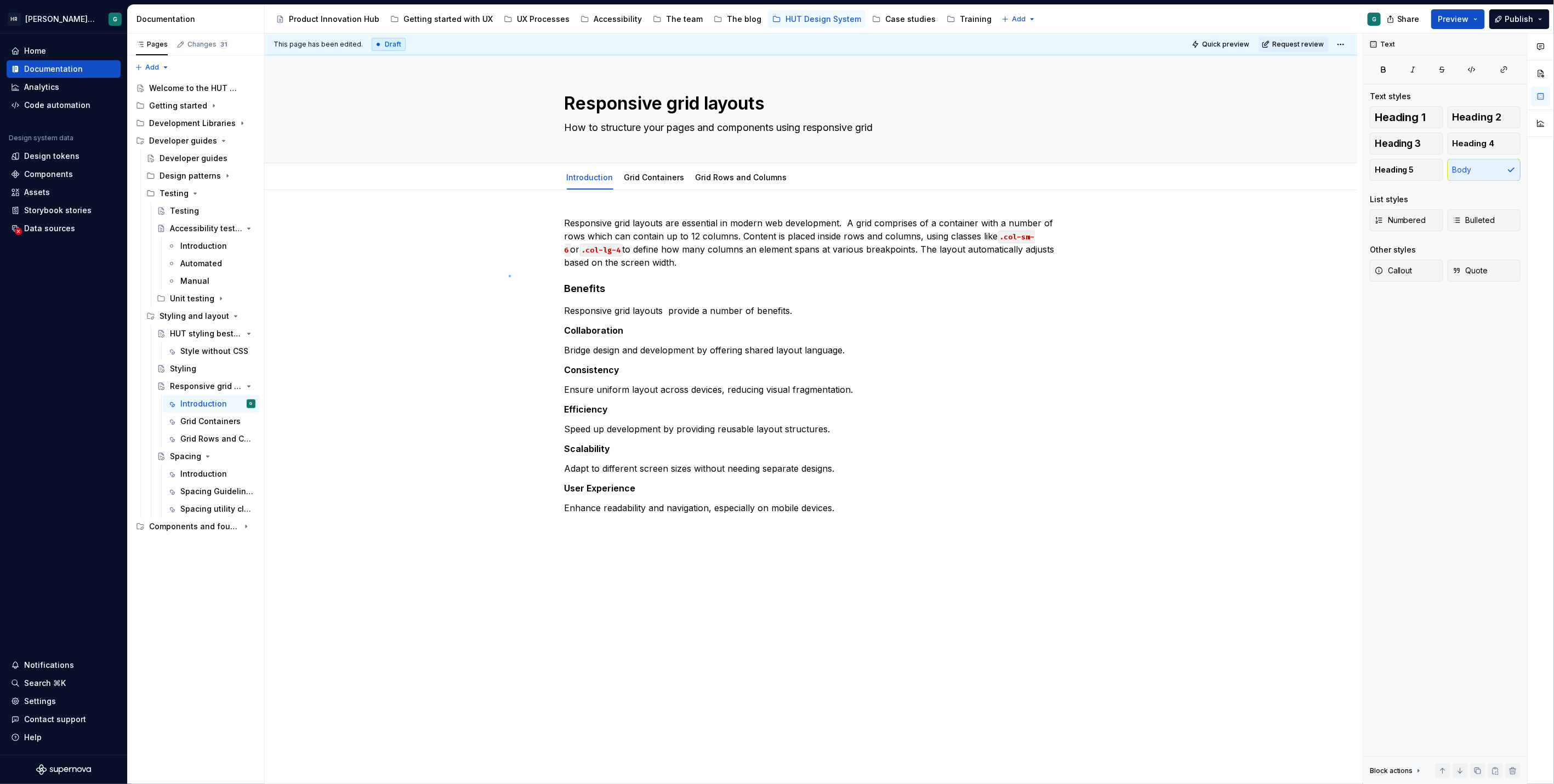
click at [509, 275] on div "This page has been edited. Draft Quick preview Request review Responsive grid l…" at bounding box center [813, 409] width 1098 height 751
click at [647, 182] on link "Grid Containers" at bounding box center [654, 177] width 60 height 9
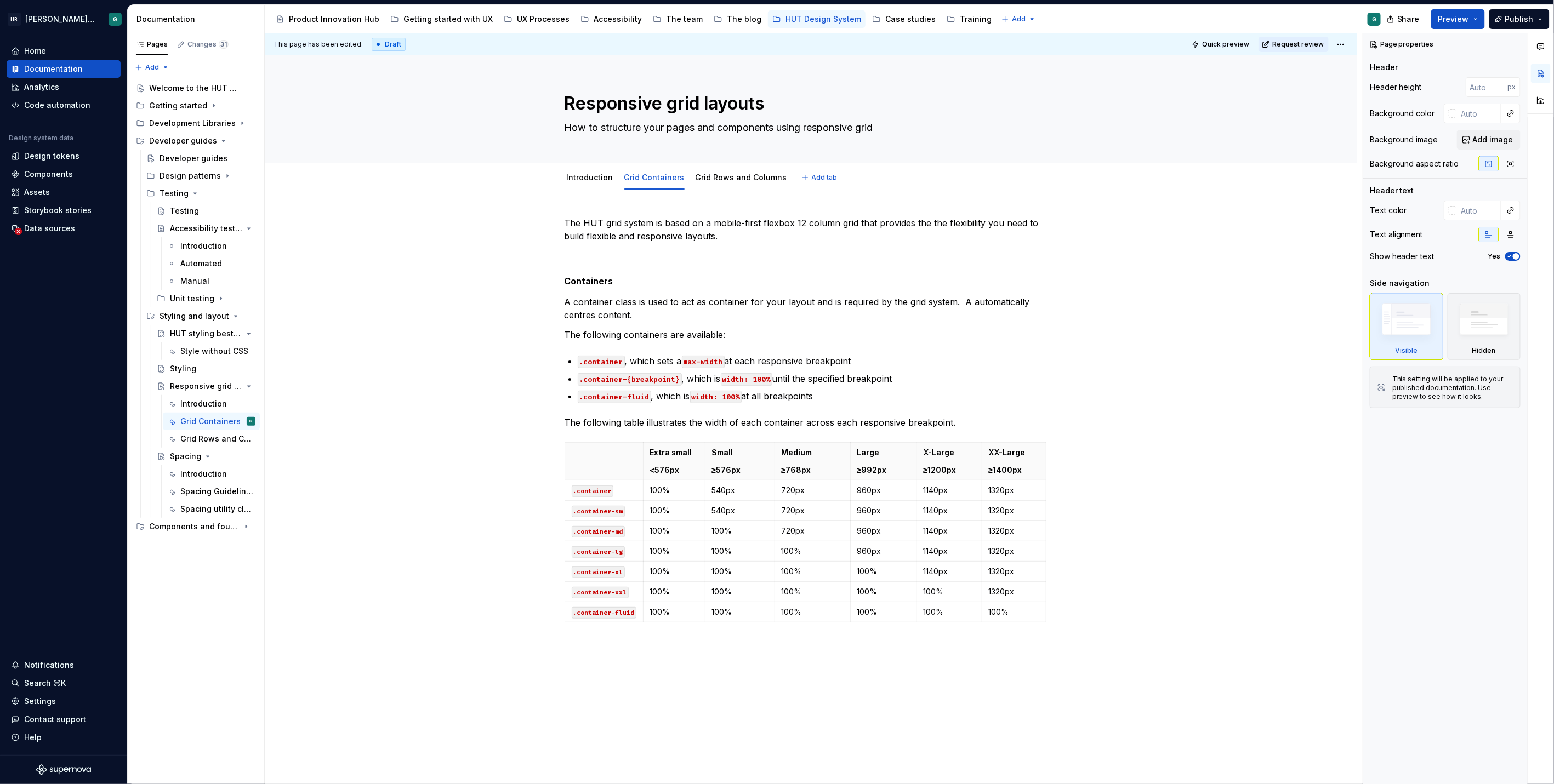
type textarea "*"
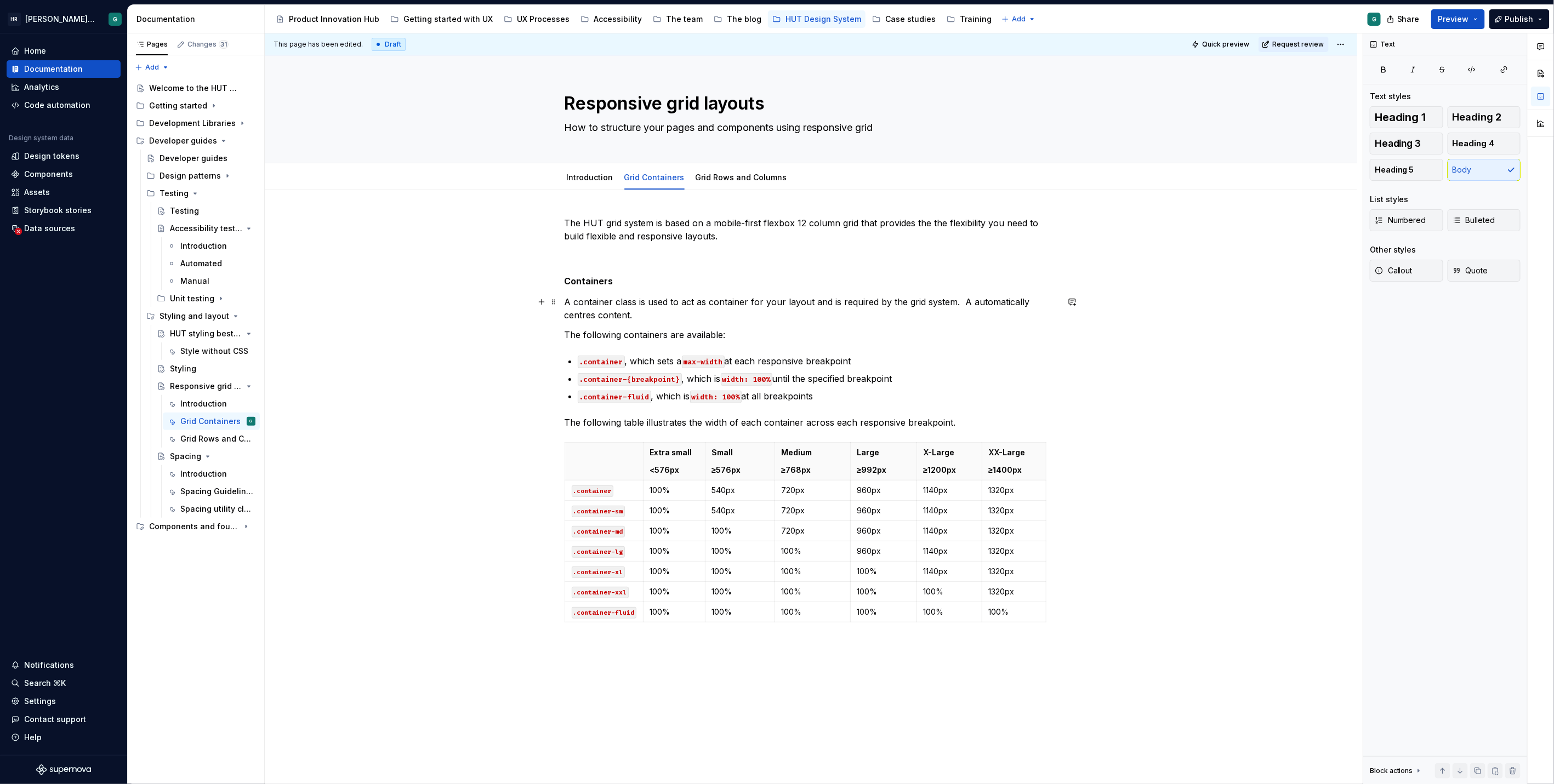
click at [973, 300] on p "A container class is used to act as container for your layout and is required b…" at bounding box center [811, 308] width 493 height 27
click at [961, 299] on p "A container class is used to act as container for your layout and is required b…" at bounding box center [811, 308] width 493 height 27
click at [963, 299] on p "A container class is used to act as container for your layout and is required b…" at bounding box center [811, 308] width 493 height 27
click at [960, 299] on p "A container class is used to act as container for your layout and is required b…" at bounding box center [811, 308] width 493 height 27
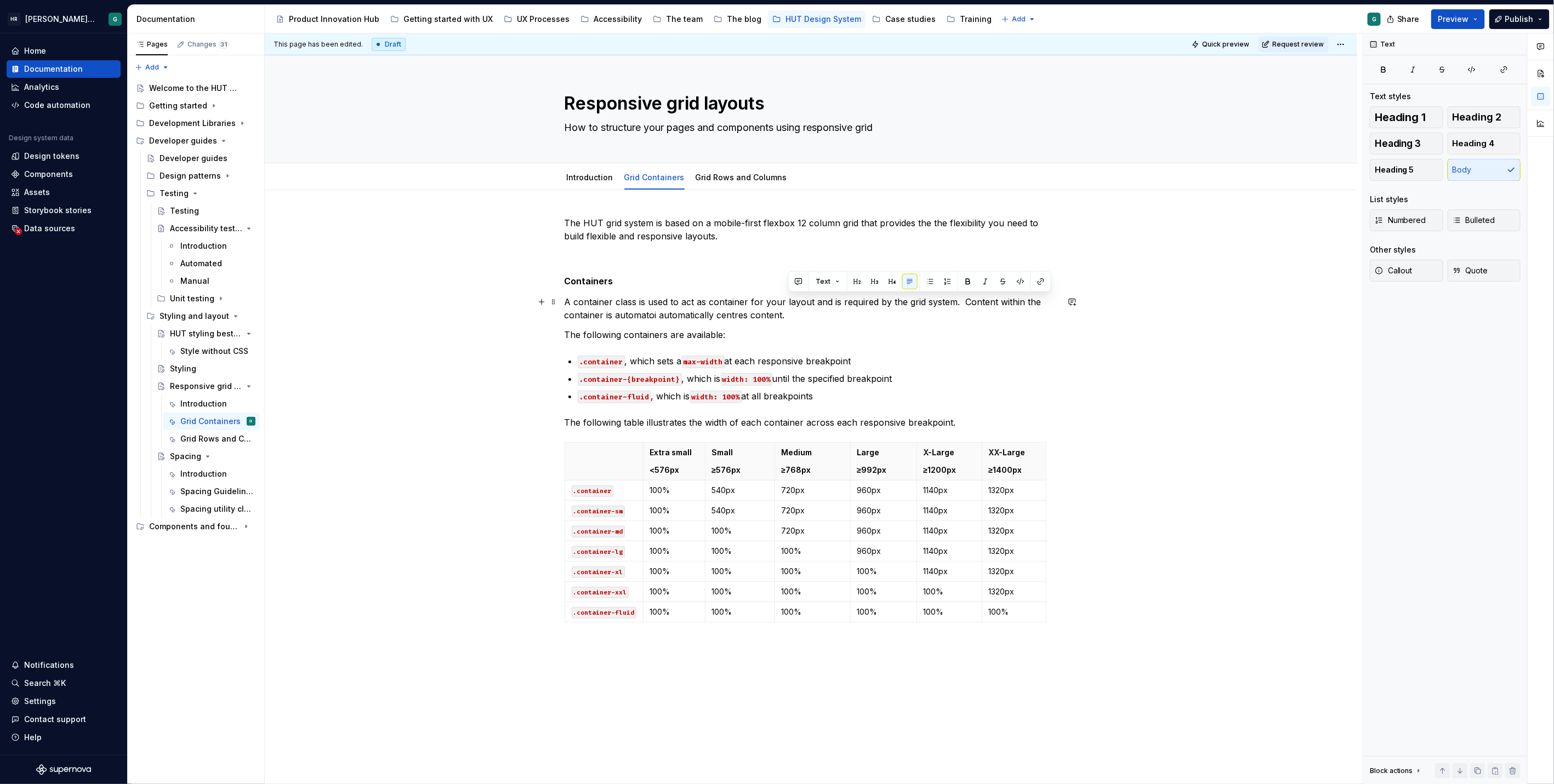
drag, startPoint x: 932, startPoint y: 310, endPoint x: 957, endPoint y: 300, distance: 26.9
click at [957, 300] on p "A container class is used to act as container for your layout and is required b…" at bounding box center [811, 308] width 493 height 27
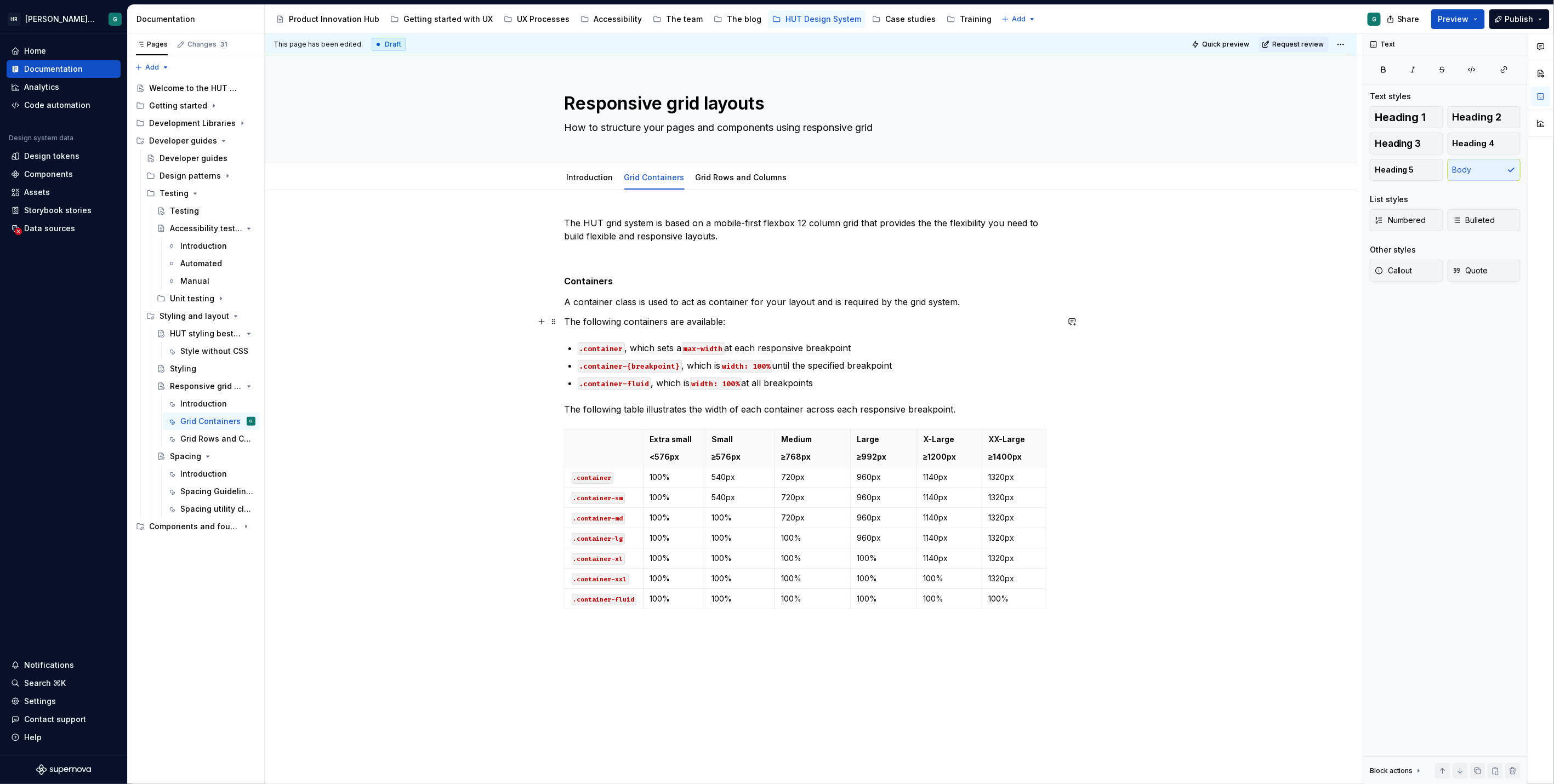
click at [695, 320] on p "The following containers are available:" at bounding box center [811, 321] width 493 height 13
click at [406, 491] on div "The HUT grid system is based on a mobile-first flexbox 12 column grid that prov…" at bounding box center [810, 526] width 1093 height 671
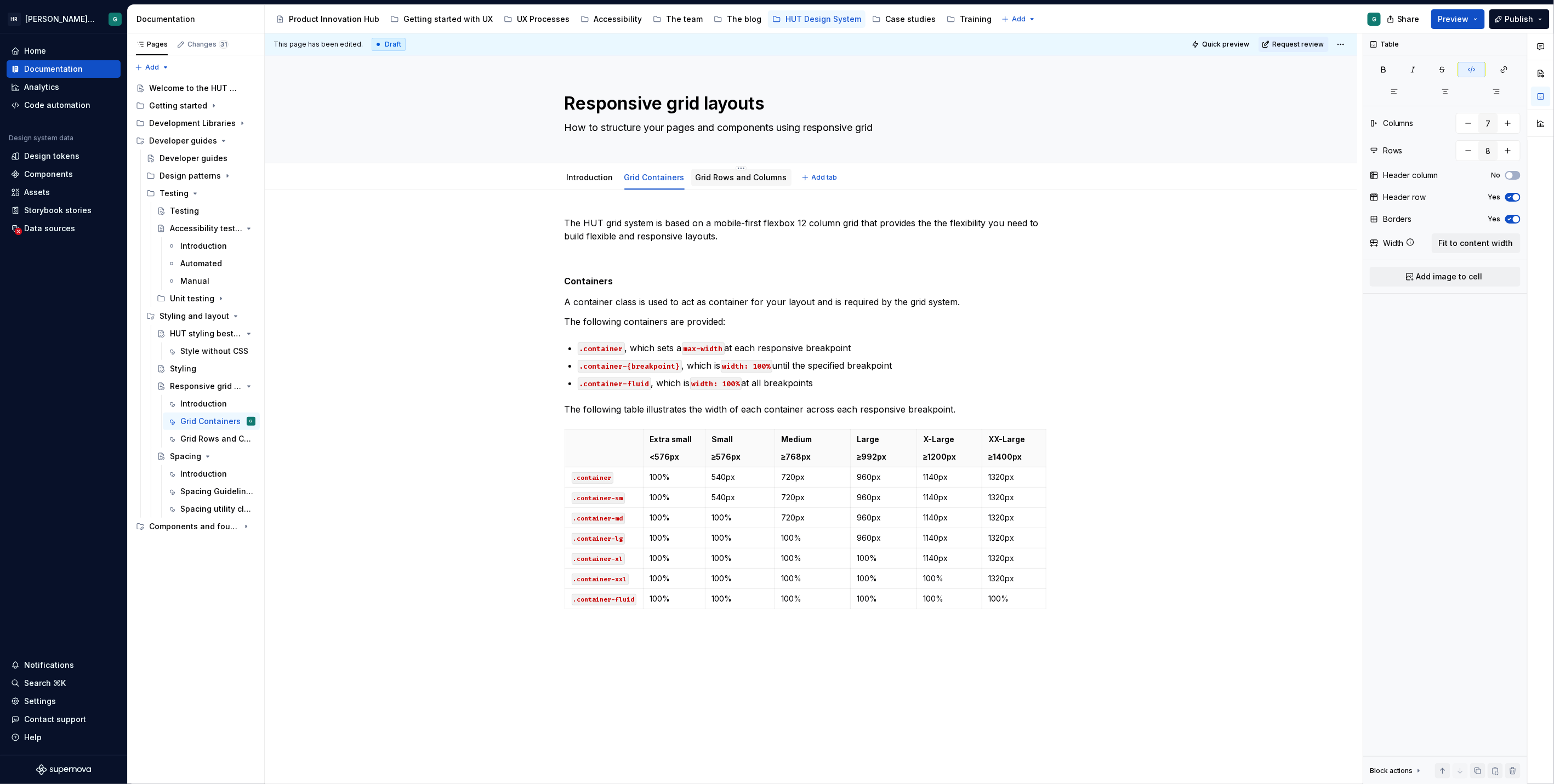
click at [737, 173] on link "Grid Rows and Columns" at bounding box center [741, 177] width 91 height 9
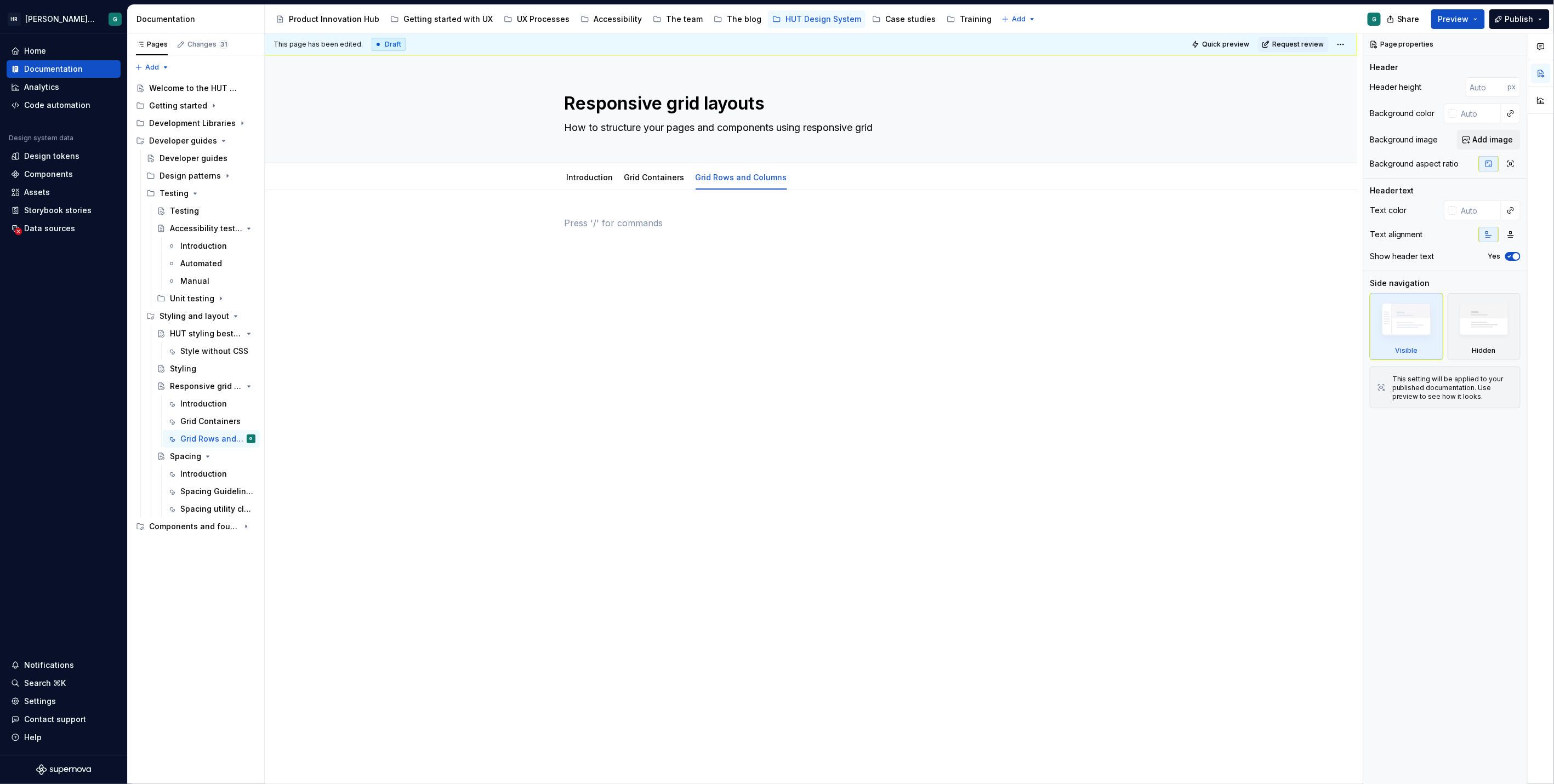
click at [767, 225] on p at bounding box center [811, 222] width 493 height 13
type textarea "*"
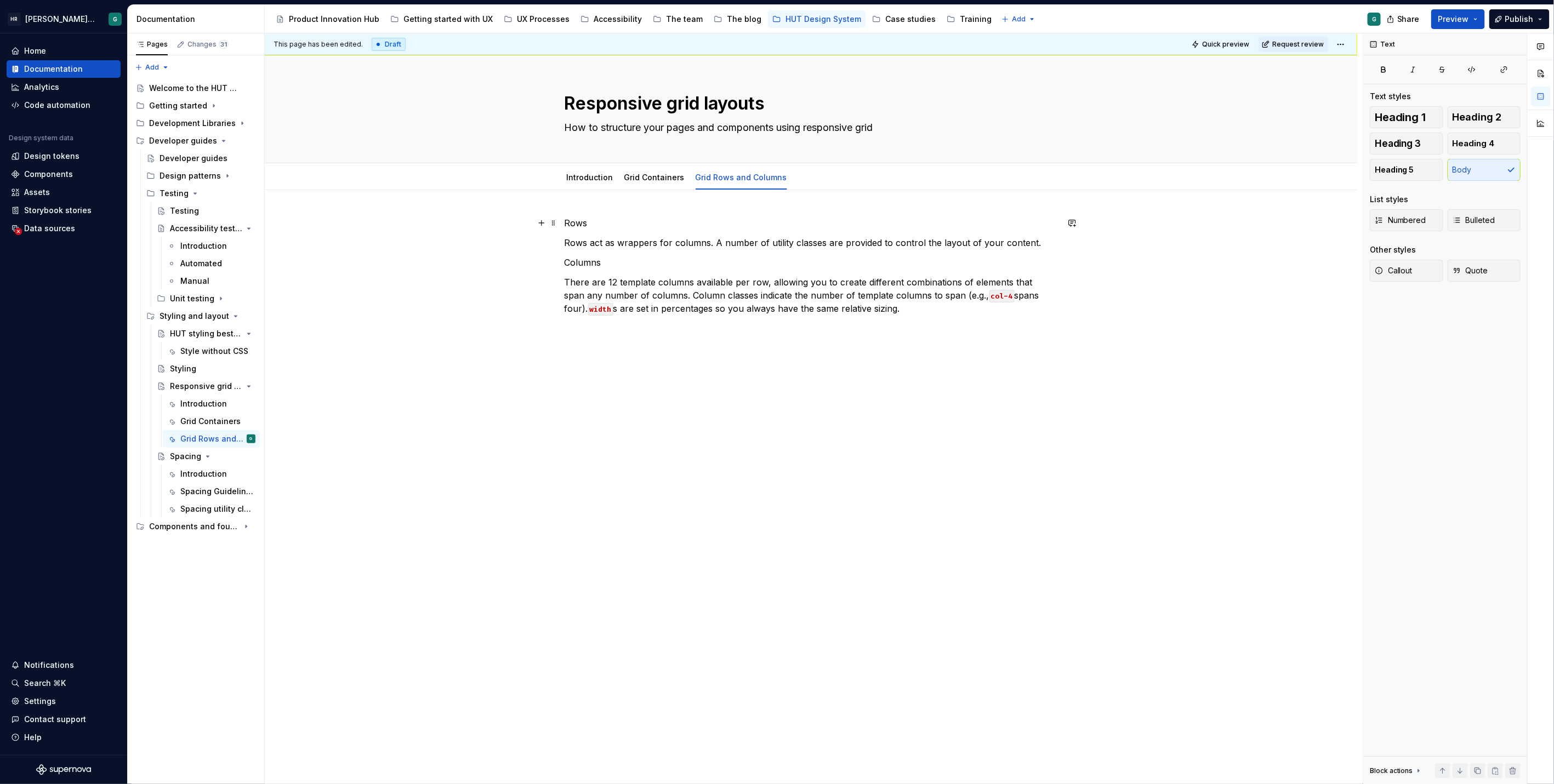
click at [585, 218] on p "Rows" at bounding box center [811, 222] width 493 height 13
drag, startPoint x: 589, startPoint y: 221, endPoint x: 565, endPoint y: 225, distance: 24.3
click at [565, 225] on p "Rows" at bounding box center [811, 222] width 493 height 13
click at [1452, 138] on span "Heading 4" at bounding box center [1473, 143] width 42 height 11
drag, startPoint x: 627, startPoint y: 266, endPoint x: 565, endPoint y: 262, distance: 62.1
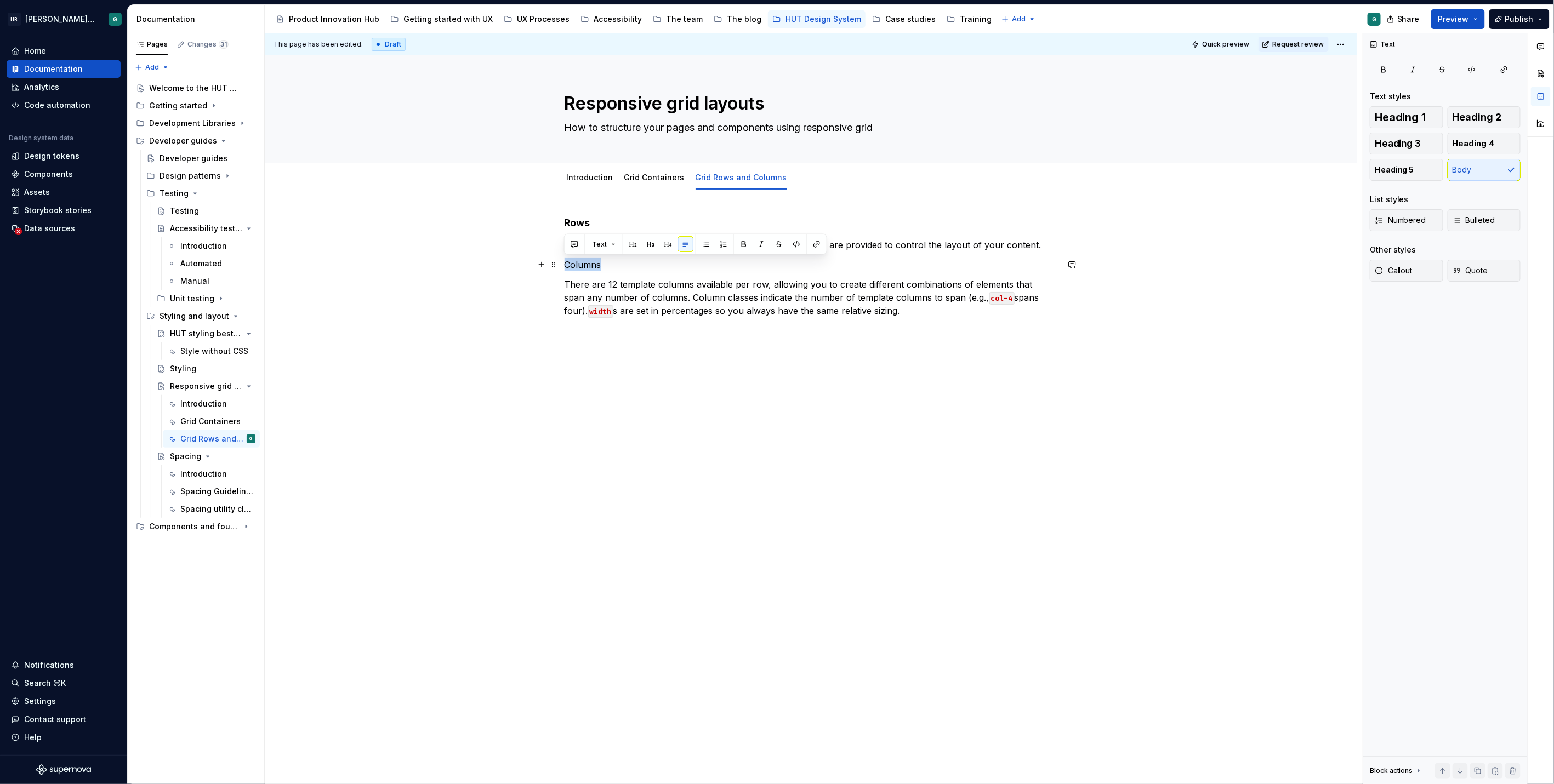
click at [565, 262] on p "Columns" at bounding box center [811, 264] width 493 height 13
click at [1466, 141] on span "Heading 4" at bounding box center [1473, 143] width 42 height 11
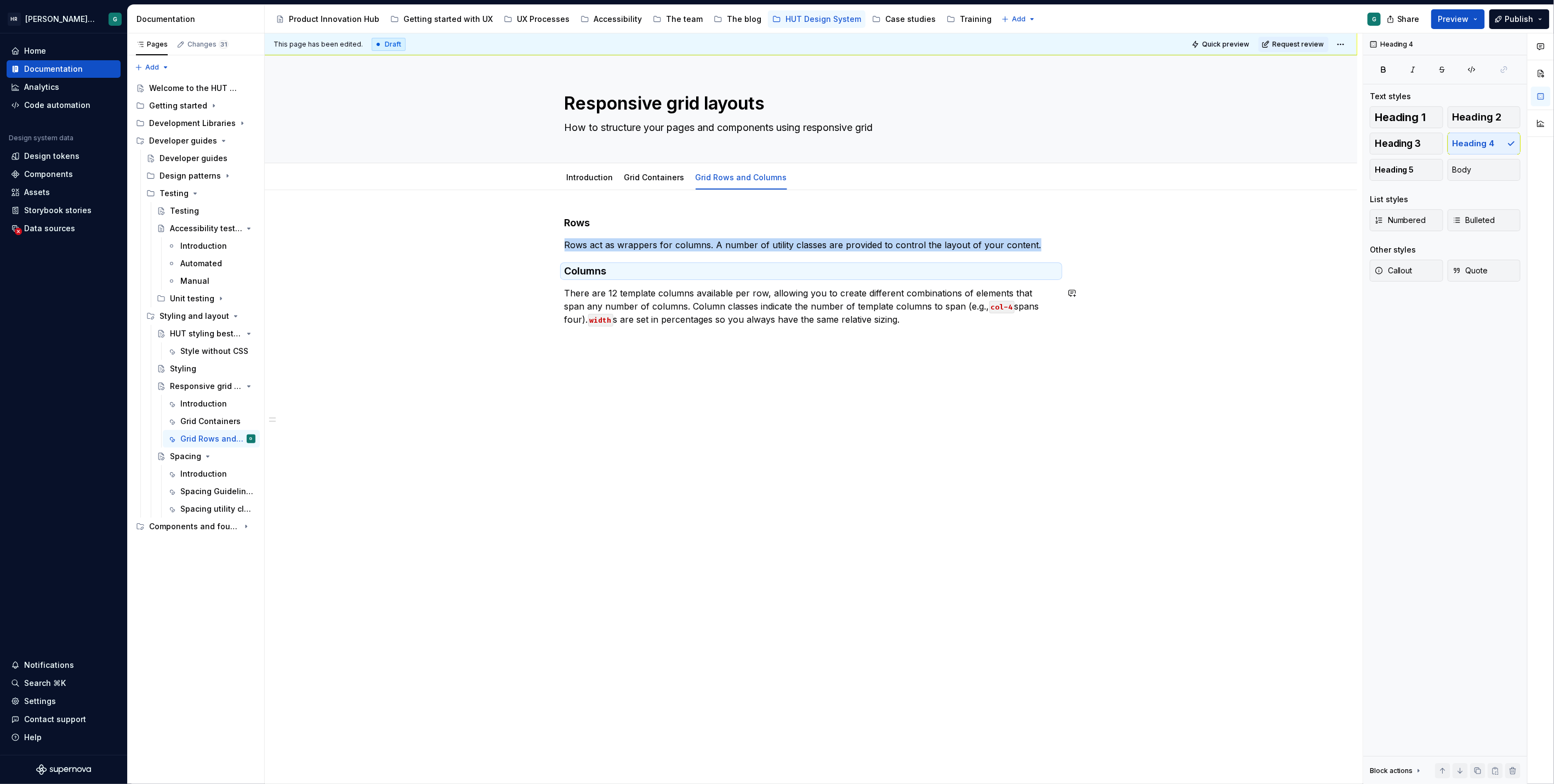
click at [676, 360] on div "Rows Rows act as wrappers for columns. A number of utility classes are provided…" at bounding box center [810, 382] width 1093 height 384
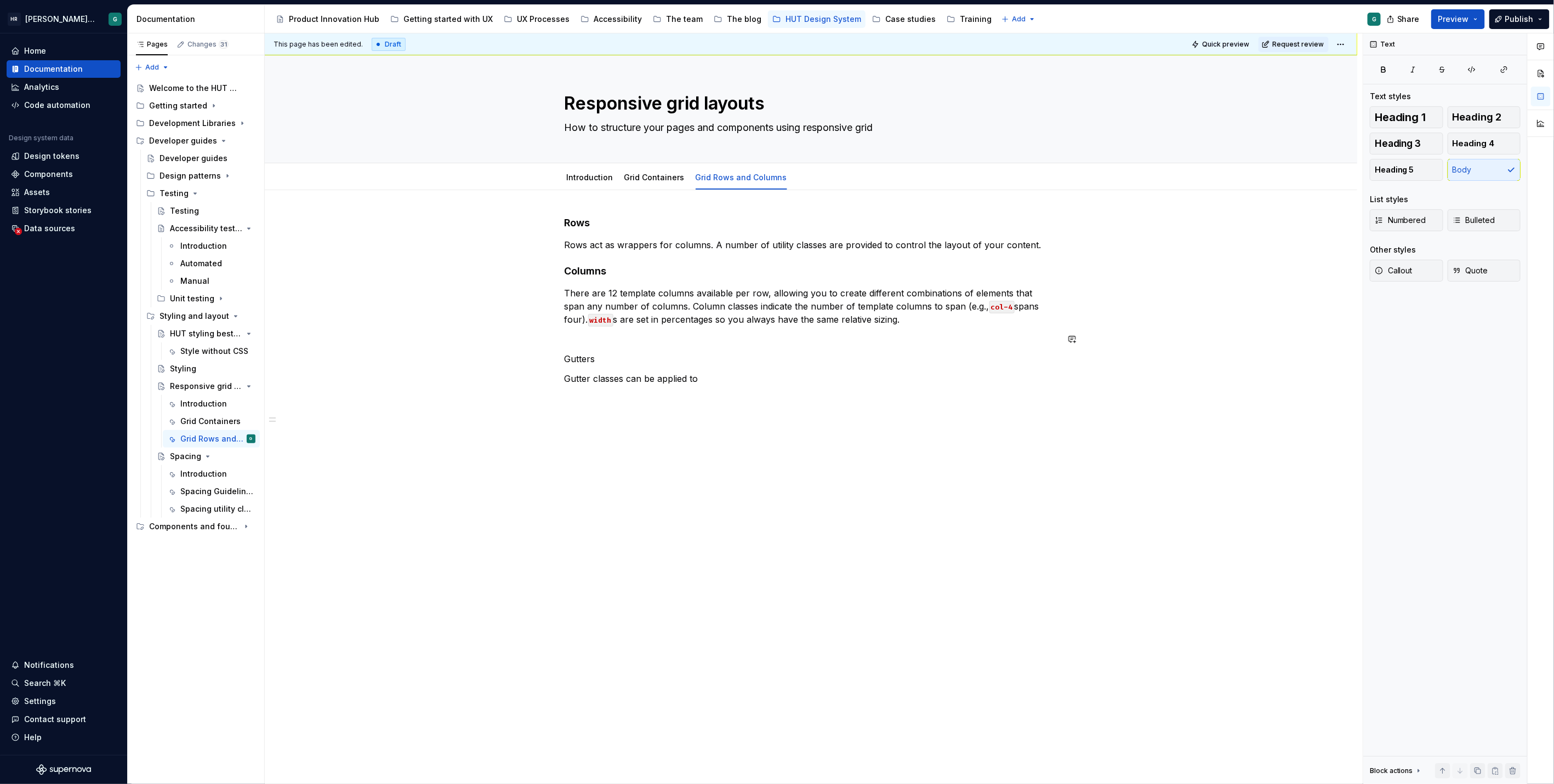
click at [609, 344] on p at bounding box center [811, 338] width 493 height 13
drag, startPoint x: 609, startPoint y: 343, endPoint x: 561, endPoint y: 340, distance: 48.1
click at [561, 340] on div "Rows Rows act as wrappers for columns. A number of utility classes are provided…" at bounding box center [810, 402] width 1093 height 423
click at [1484, 141] on span "Heading 4" at bounding box center [1473, 143] width 42 height 11
click at [750, 367] on p "Gutter classes can be applied to" at bounding box center [811, 367] width 493 height 13
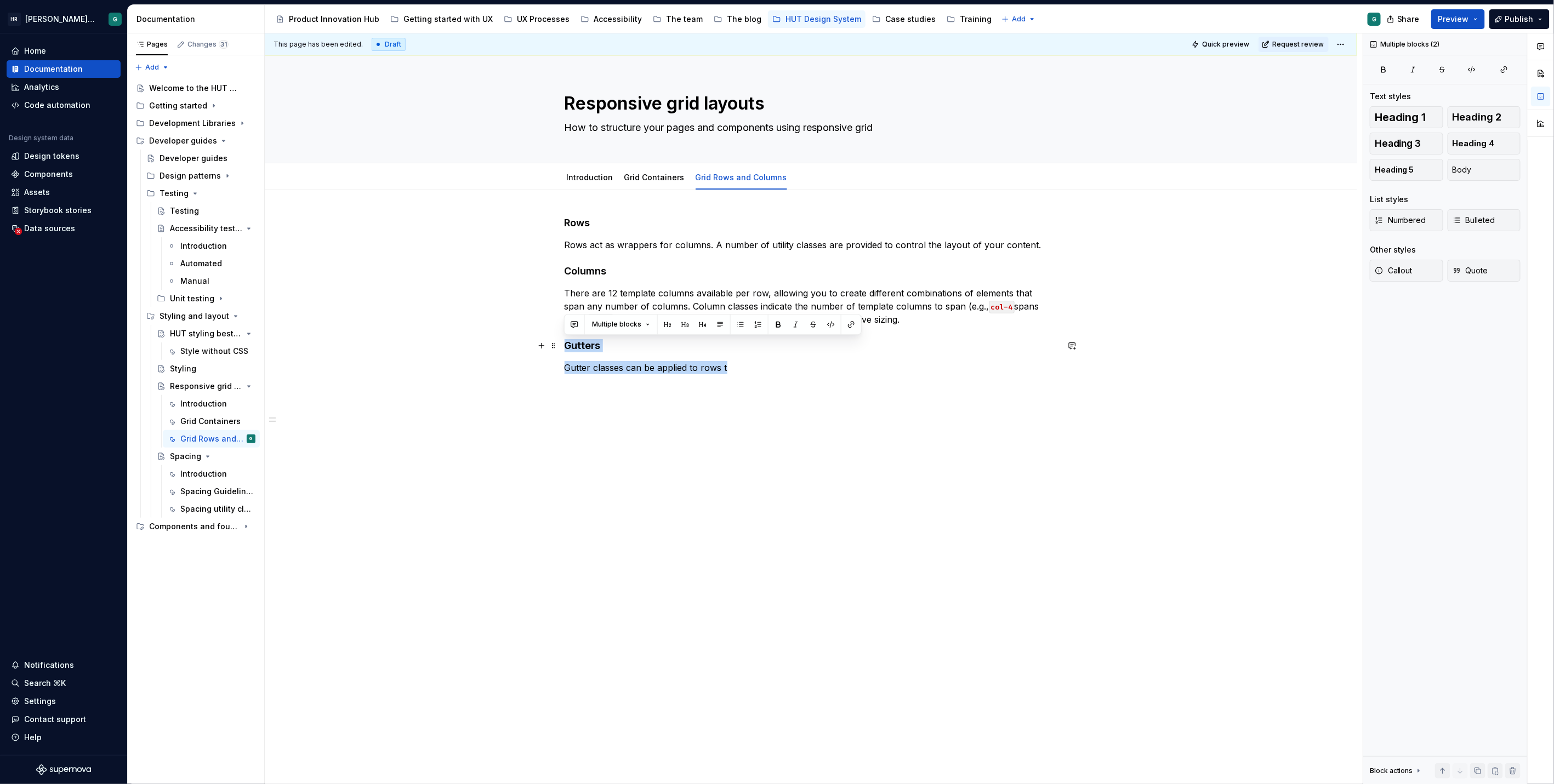
drag, startPoint x: 748, startPoint y: 366, endPoint x: 562, endPoint y: 341, distance: 187.7
click at [562, 341] on div "Rows Rows act as wrappers for columns. A number of utility classes are provided…" at bounding box center [810, 406] width 1093 height 432
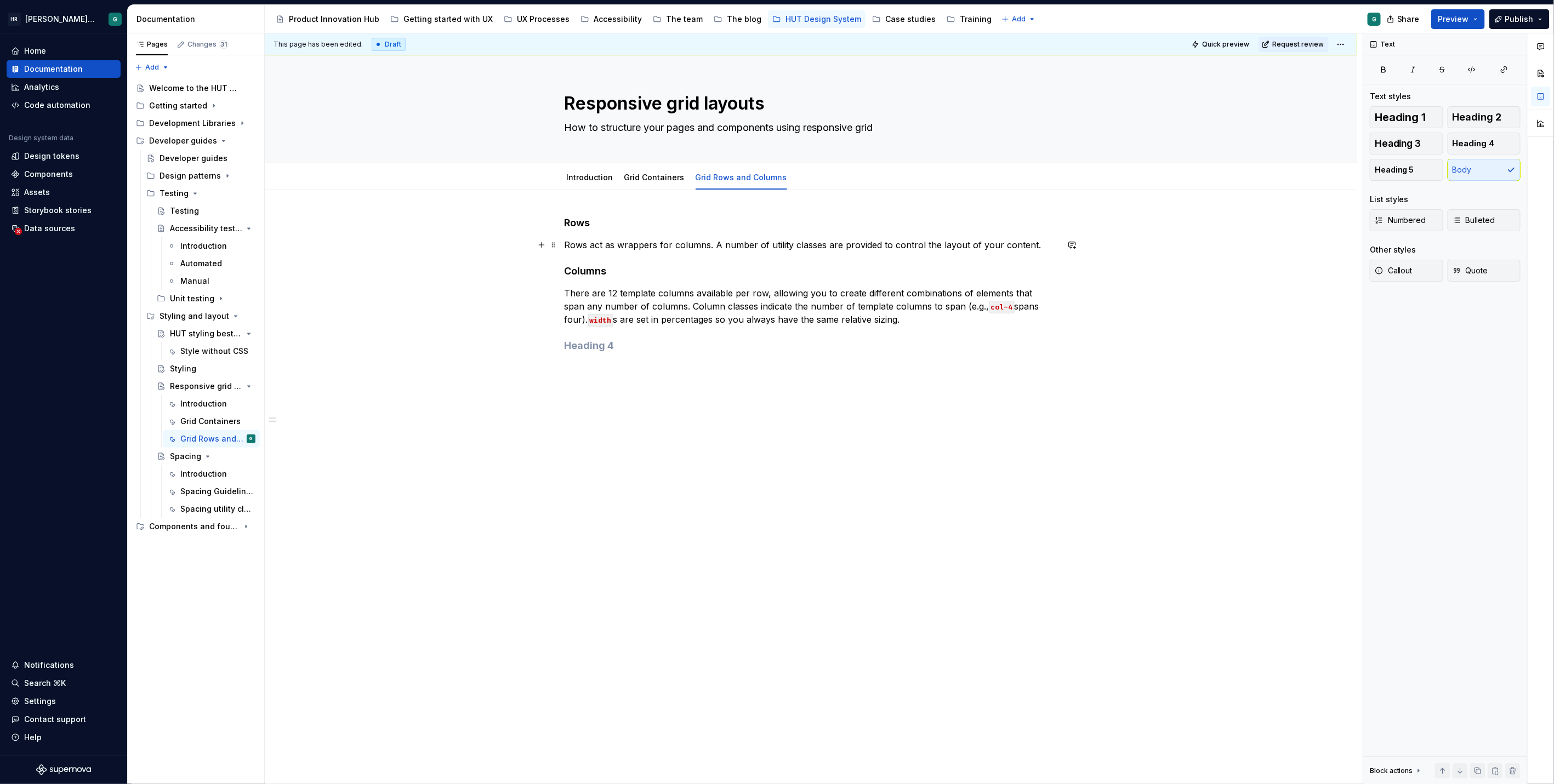
click at [1044, 245] on p "Rows act as wrappers for columns. A number of utility classes are provided to c…" at bounding box center [811, 244] width 493 height 13
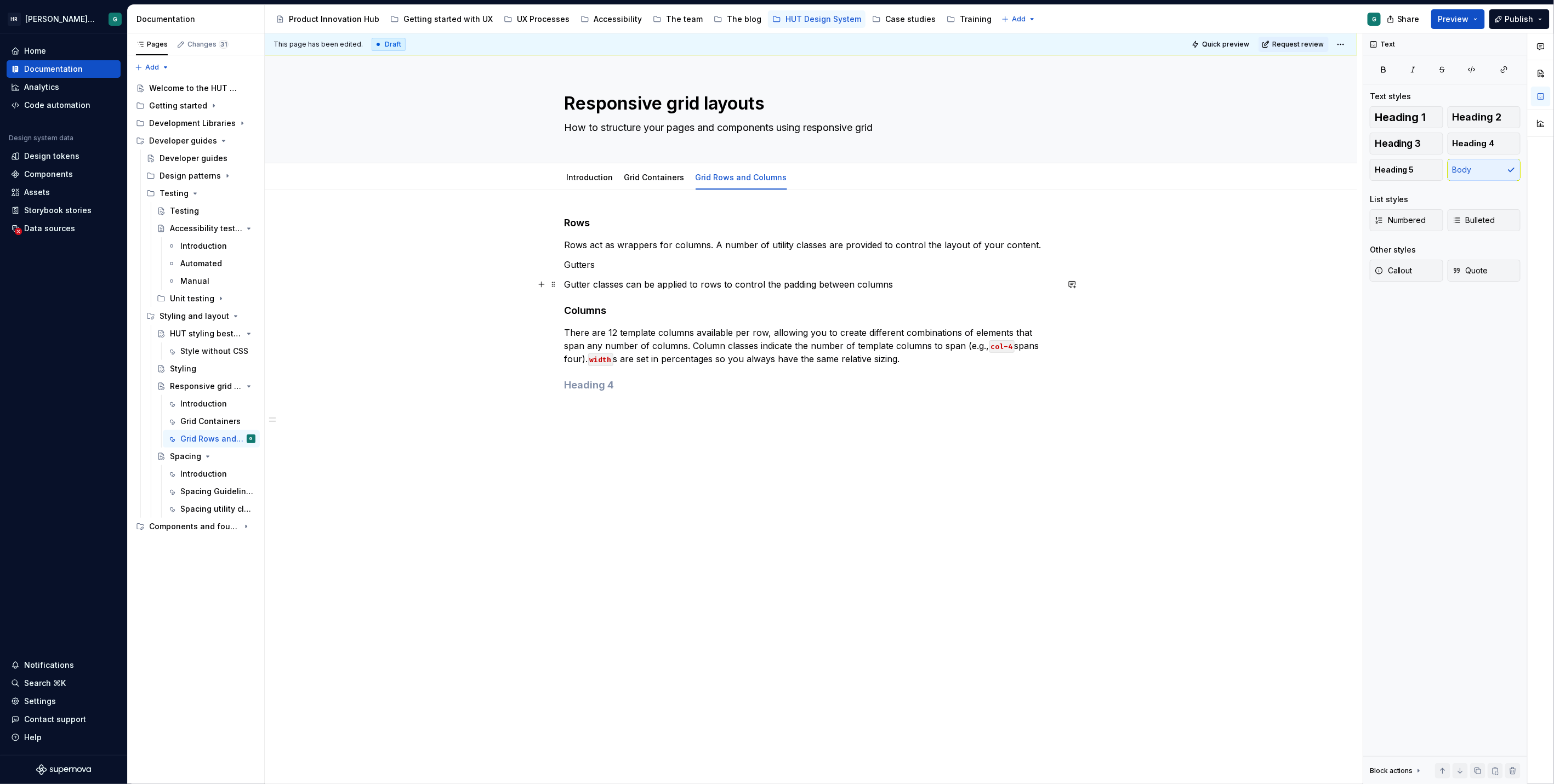
click at [777, 282] on p "Gutter classes can be applied to rows to control the padding between columns" at bounding box center [811, 284] width 493 height 13
drag, startPoint x: 625, startPoint y: 263, endPoint x: 563, endPoint y: 264, distance: 62.0
click at [563, 264] on div "Rows Rows act as wrappers for columns. A number of utility classes are provided…" at bounding box center [810, 415] width 1093 height 450
click at [682, 308] on h4 "Columns" at bounding box center [811, 310] width 493 height 13
type textarea "*"
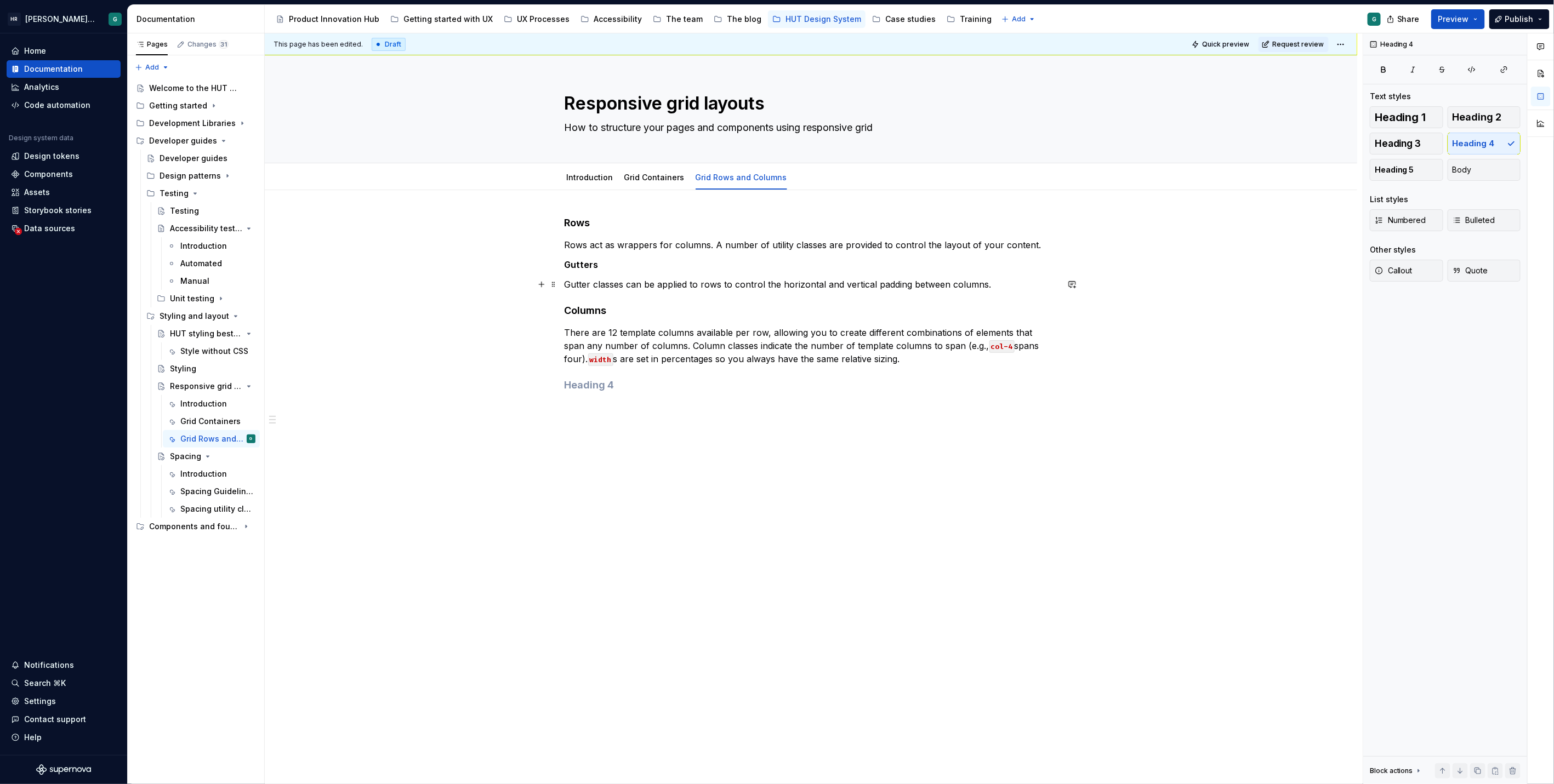
click at [988, 282] on p "Gutter classes can be applied to rows to control the horizontal and vertical pa…" at bounding box center [811, 284] width 493 height 13
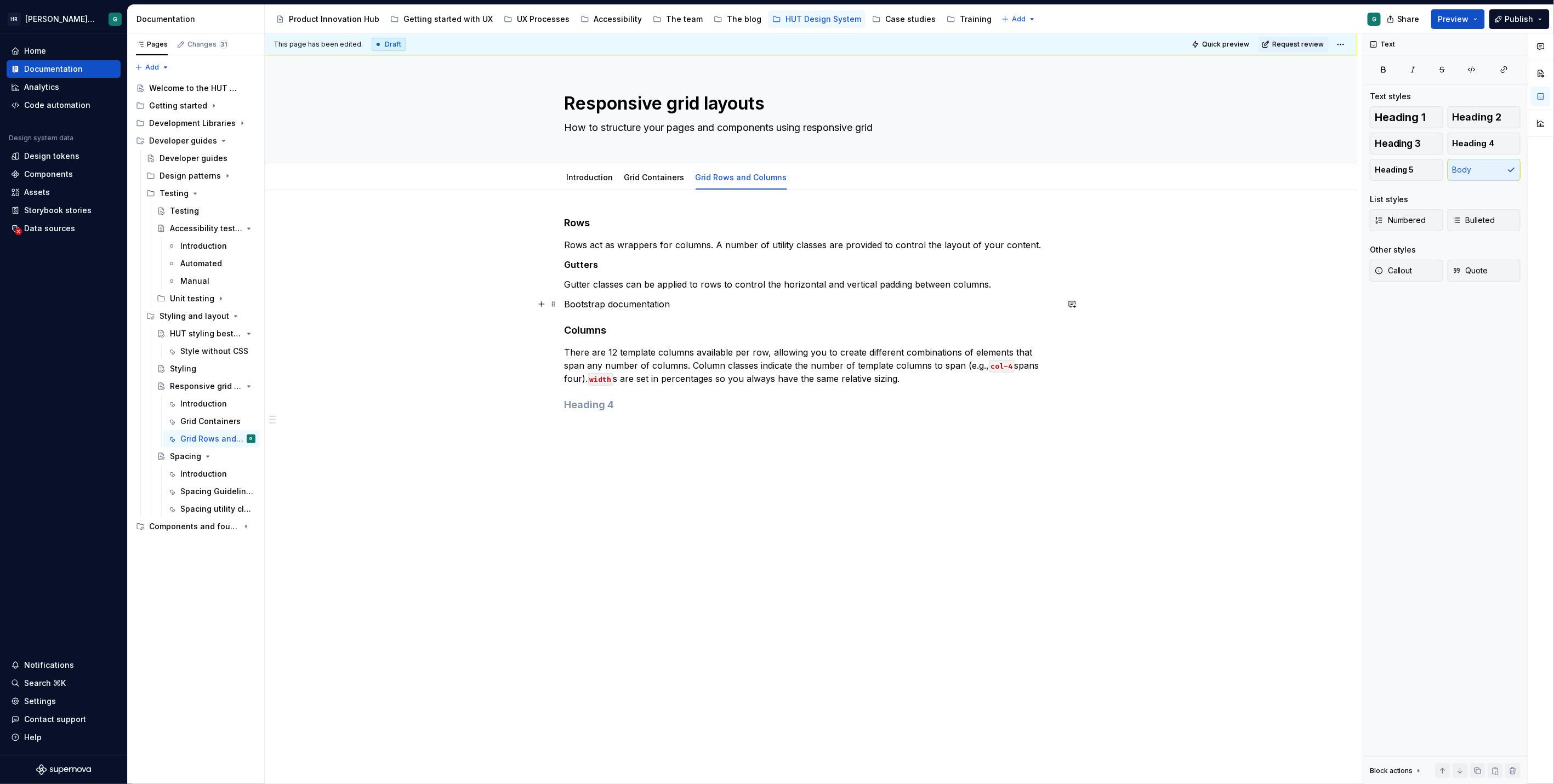
click at [565, 300] on p "Bootstrap documentation" at bounding box center [811, 304] width 493 height 13
drag, startPoint x: 674, startPoint y: 304, endPoint x: 564, endPoint y: 304, distance: 110.0
click at [565, 304] on p "bootstrap documentation" at bounding box center [811, 304] width 493 height 13
click at [809, 278] on button "button" at bounding box center [817, 284] width 15 height 15
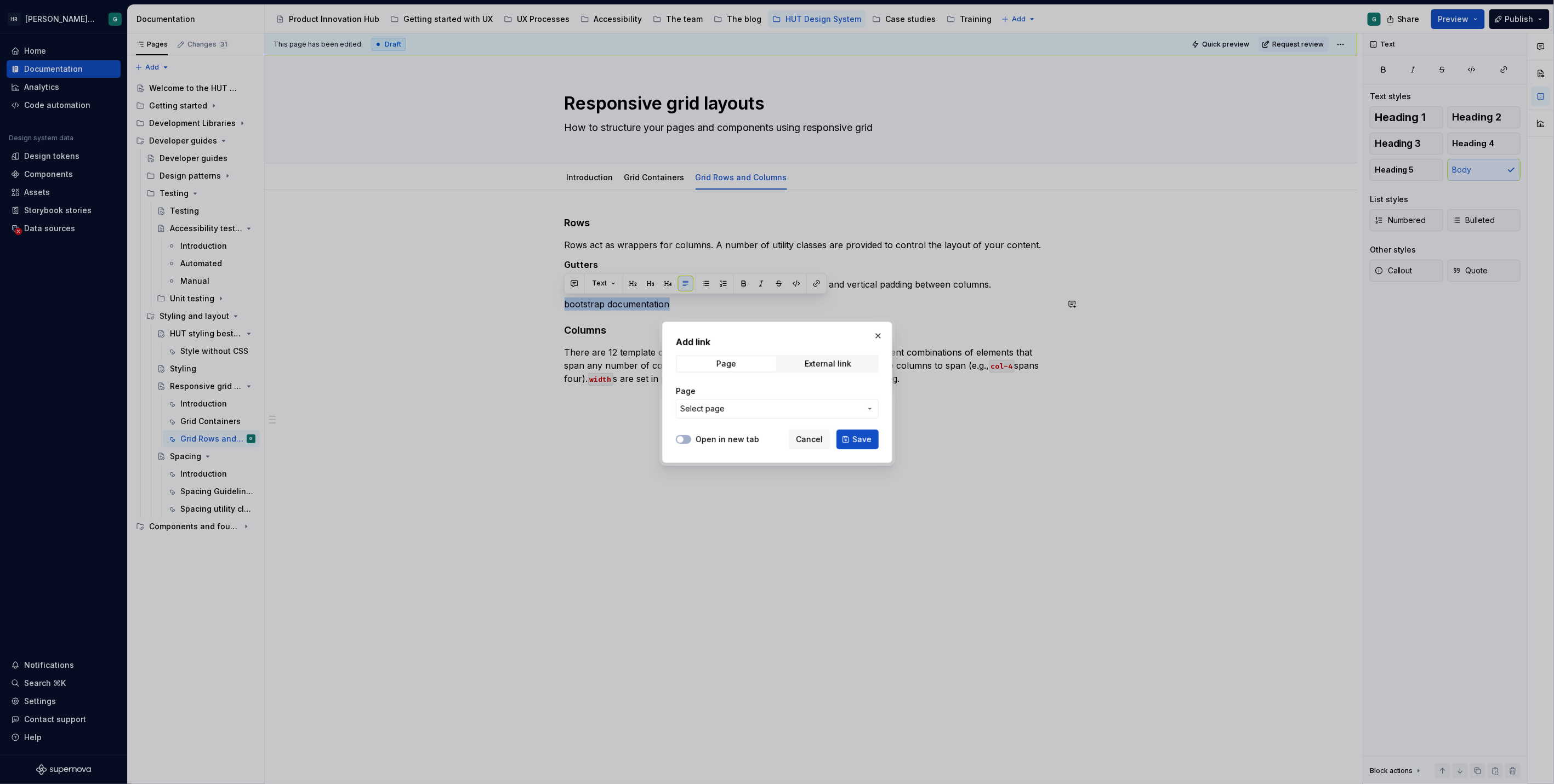
click at [728, 436] on label "Open in new tab" at bounding box center [727, 439] width 64 height 11
click at [691, 436] on button "Open in new tab" at bounding box center [684, 439] width 15 height 9
click at [806, 364] on div "External link" at bounding box center [827, 364] width 46 height 9
click at [703, 441] on label "Open in new tab" at bounding box center [727, 439] width 64 height 11
click at [691, 441] on button "Open in new tab" at bounding box center [684, 439] width 15 height 9
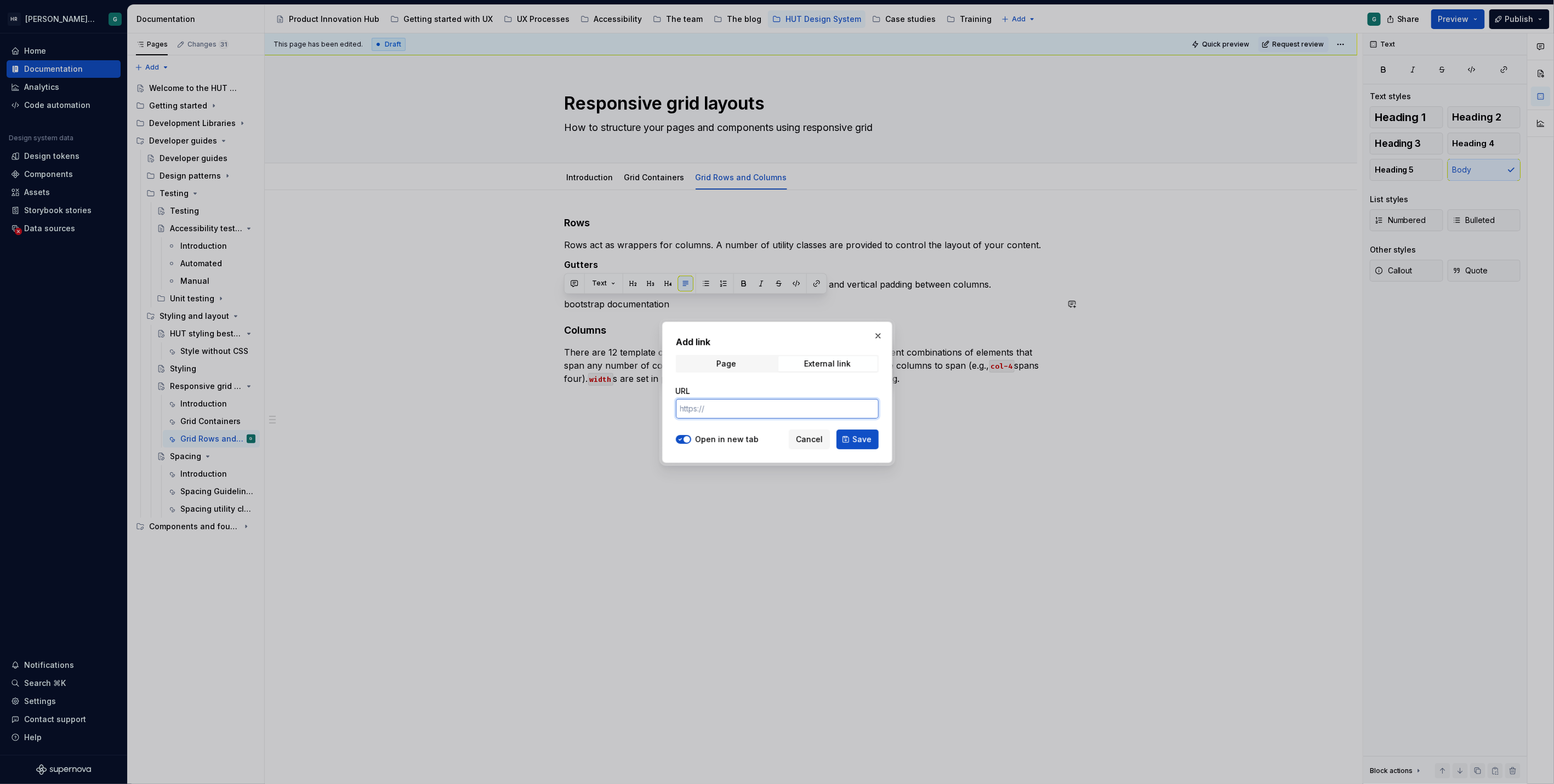
click at [711, 411] on input "URL" at bounding box center [777, 408] width 203 height 20
paste input "[URL][DOMAIN_NAME]"
type input "[URL][DOMAIN_NAME]"
click at [850, 437] on button "Save" at bounding box center [857, 439] width 42 height 20
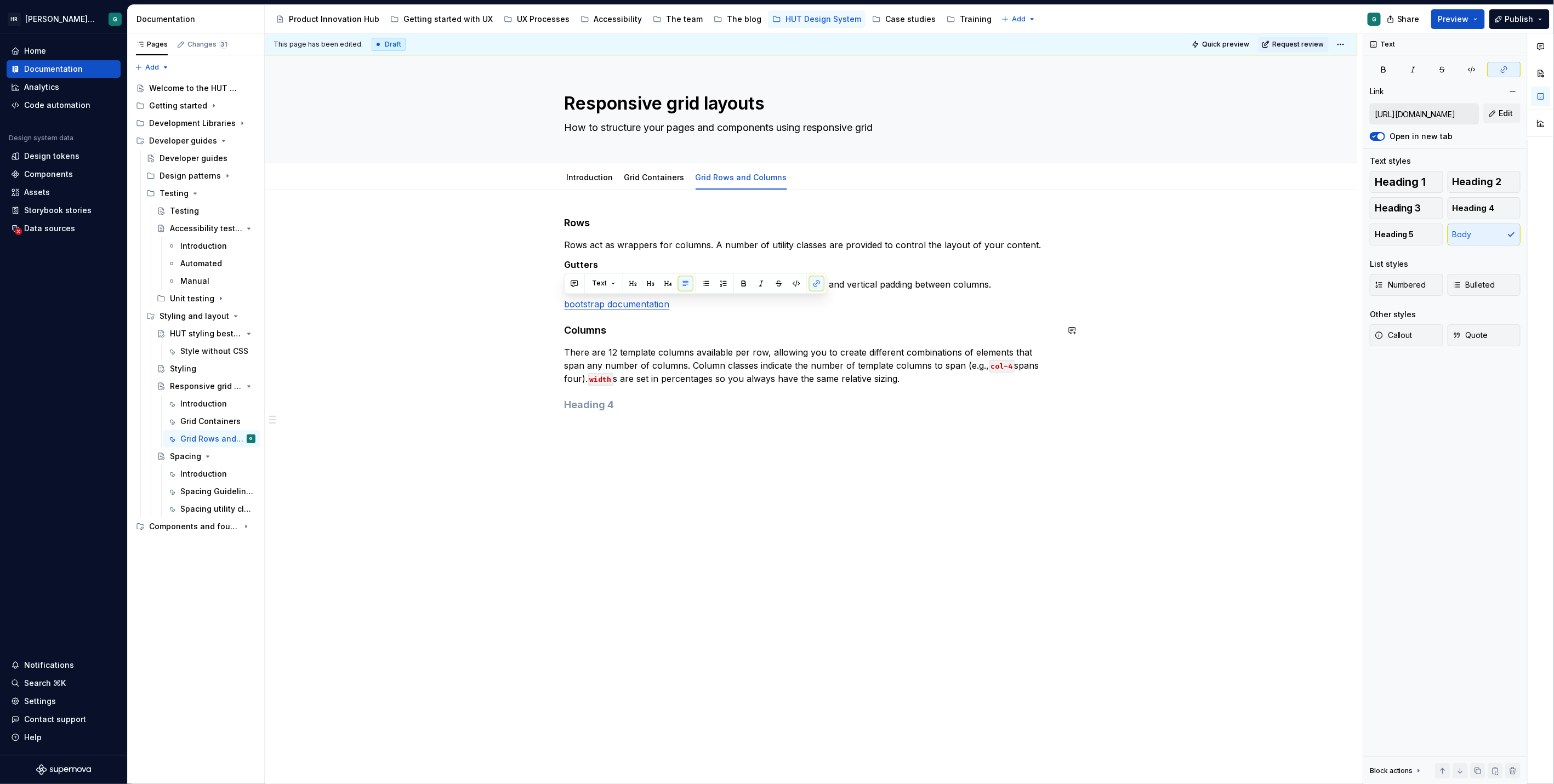
click at [745, 322] on div "Rows Rows act as wrappers for columns. A number of utility classes are provided…" at bounding box center [811, 313] width 493 height 195
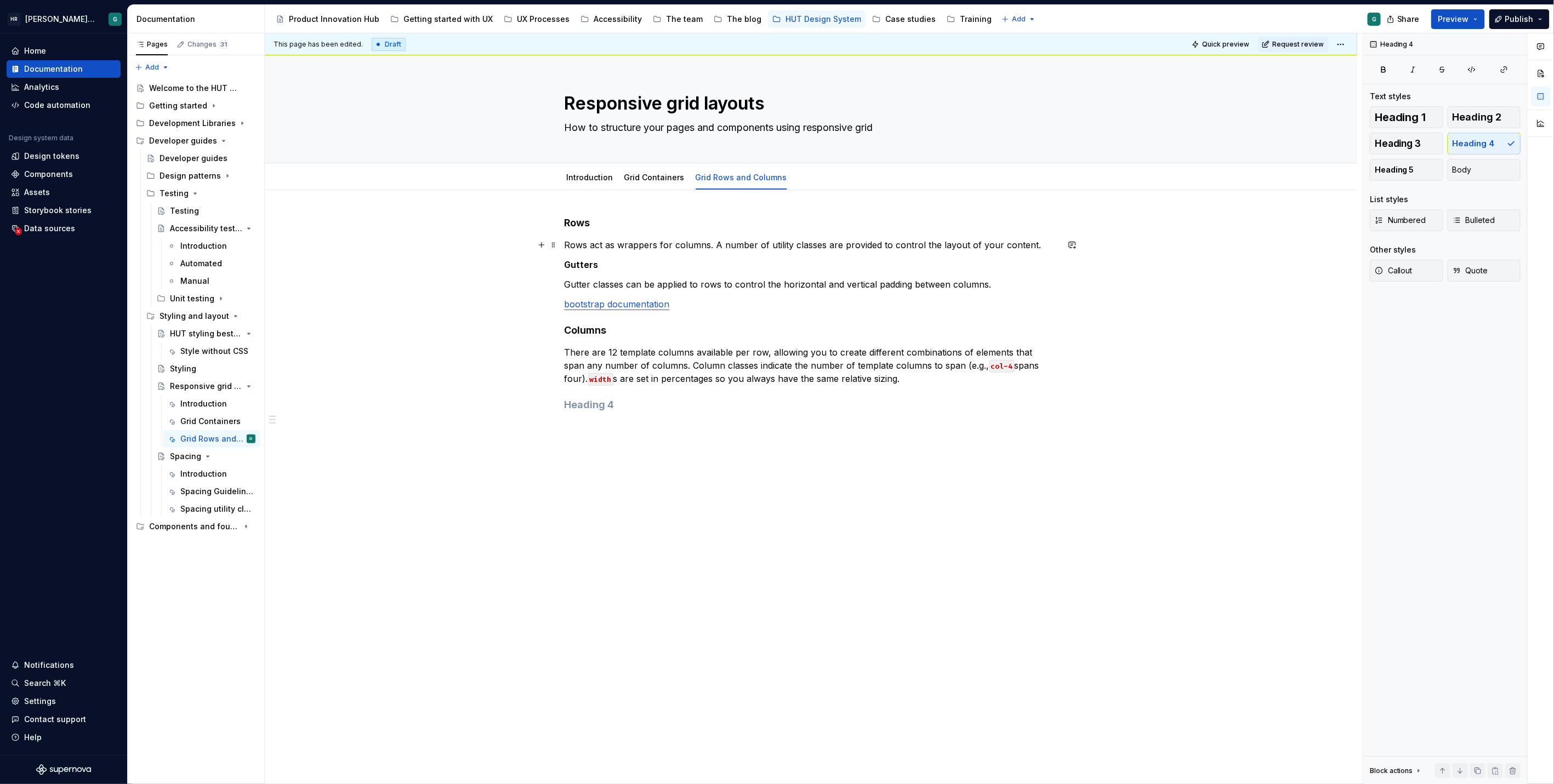
click at [1035, 245] on p "Rows act as wrappers for columns. A number of utility classes are provided to c…" at bounding box center [811, 244] width 493 height 13
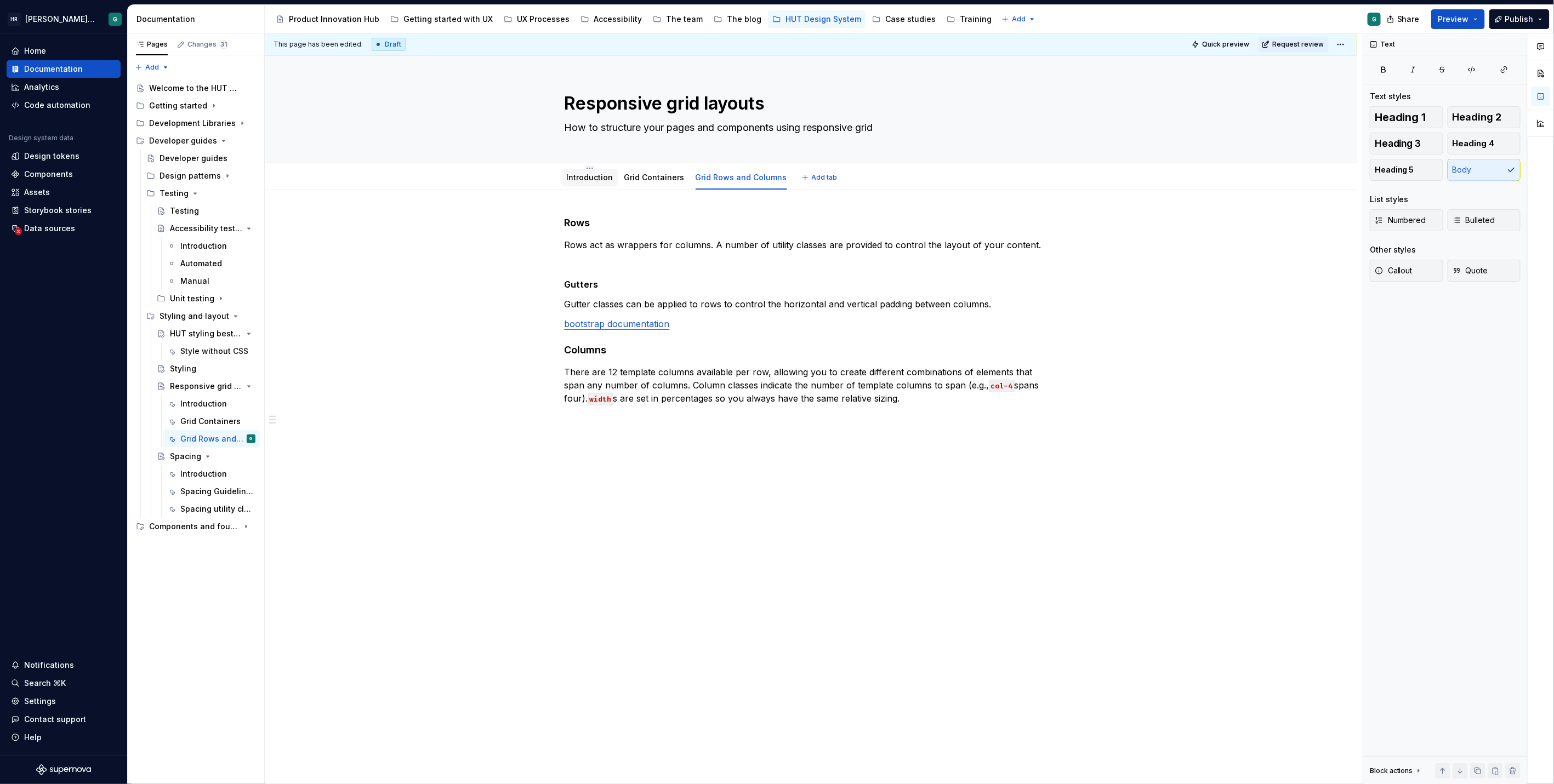
click at [603, 176] on link "Introduction" at bounding box center [590, 177] width 46 height 9
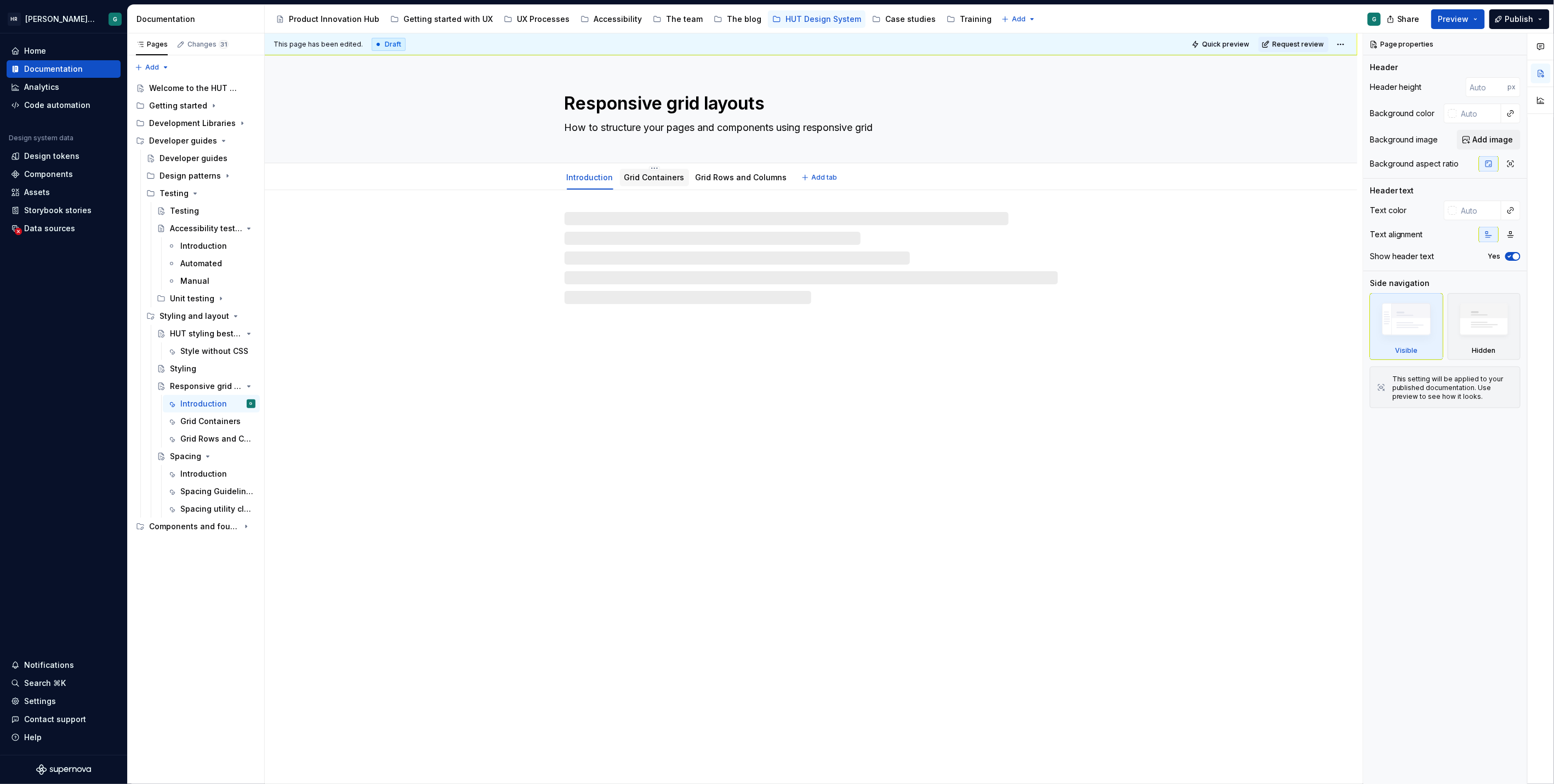
click at [639, 176] on link "Grid Containers" at bounding box center [654, 177] width 60 height 9
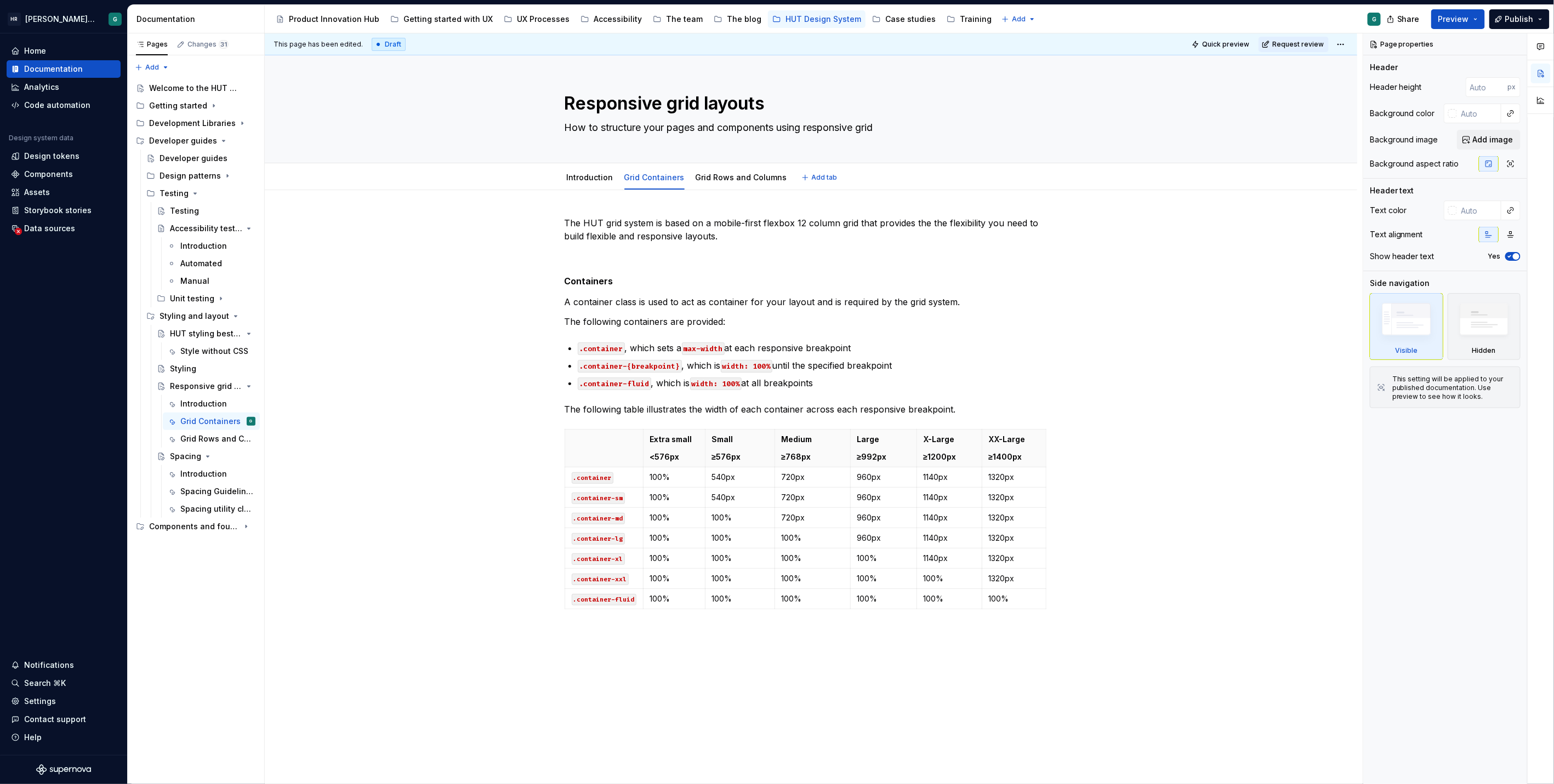
type textarea "*"
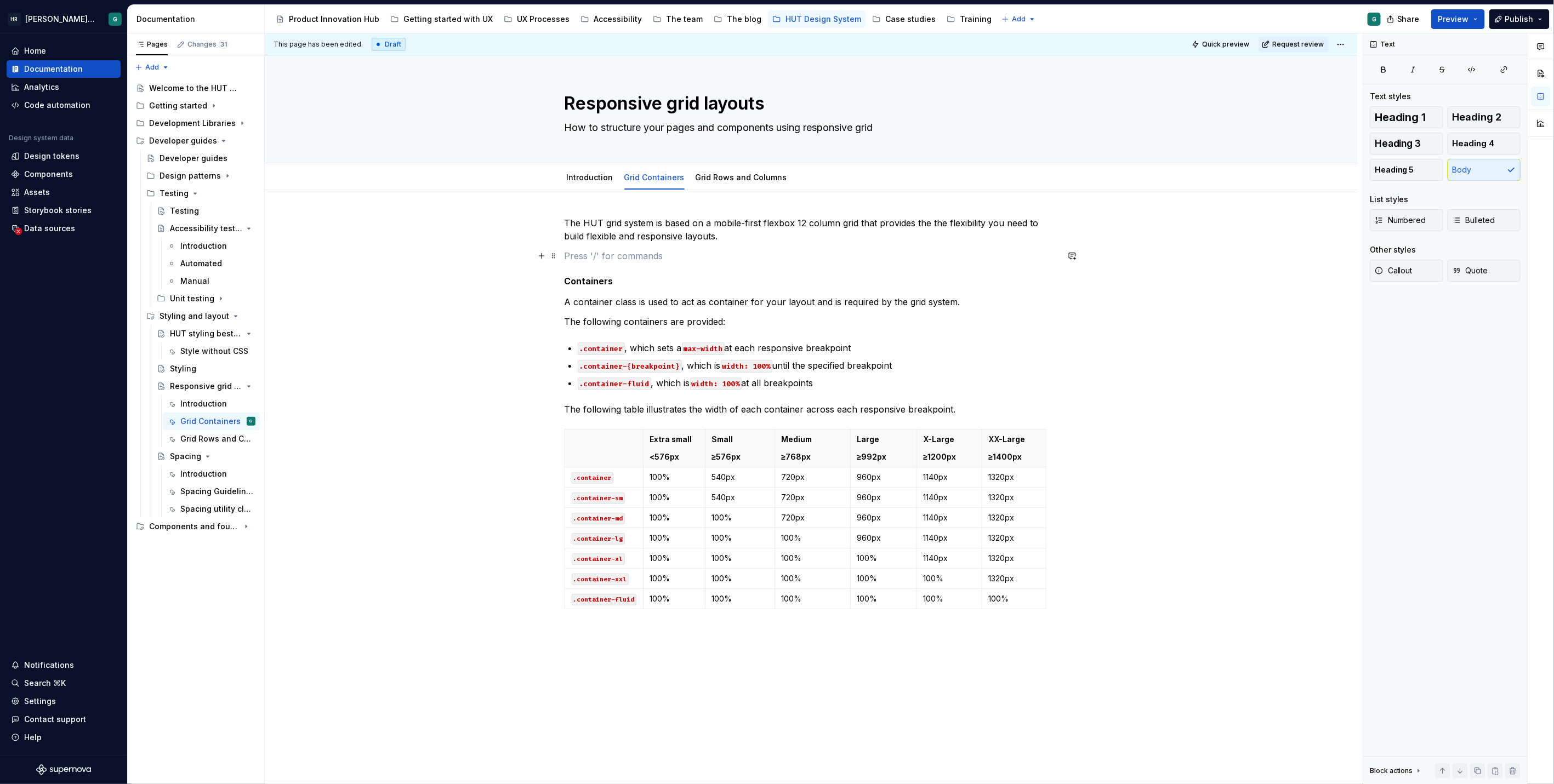
click at [598, 253] on p at bounding box center [811, 256] width 493 height 13
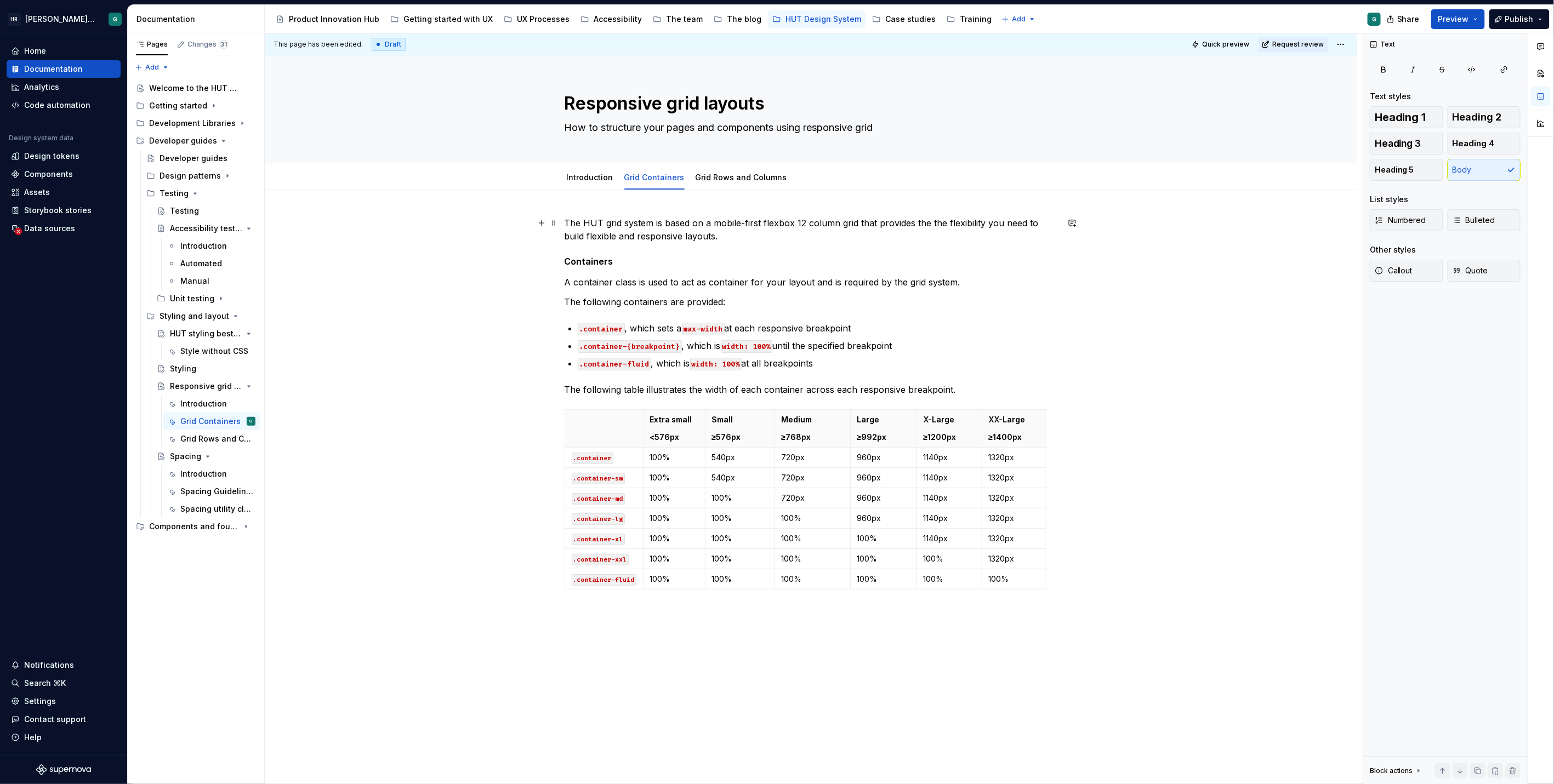
click at [740, 231] on p "The HUT grid system is based on a mobile-first flexbox 12 column grid that prov…" at bounding box center [811, 229] width 493 height 27
drag, startPoint x: 722, startPoint y: 233, endPoint x: 938, endPoint y: 236, distance: 216.0
click at [938, 236] on p "The HUT grid system is based on a mobile-first flexbox 12 column grid that prov…" at bounding box center [811, 229] width 493 height 27
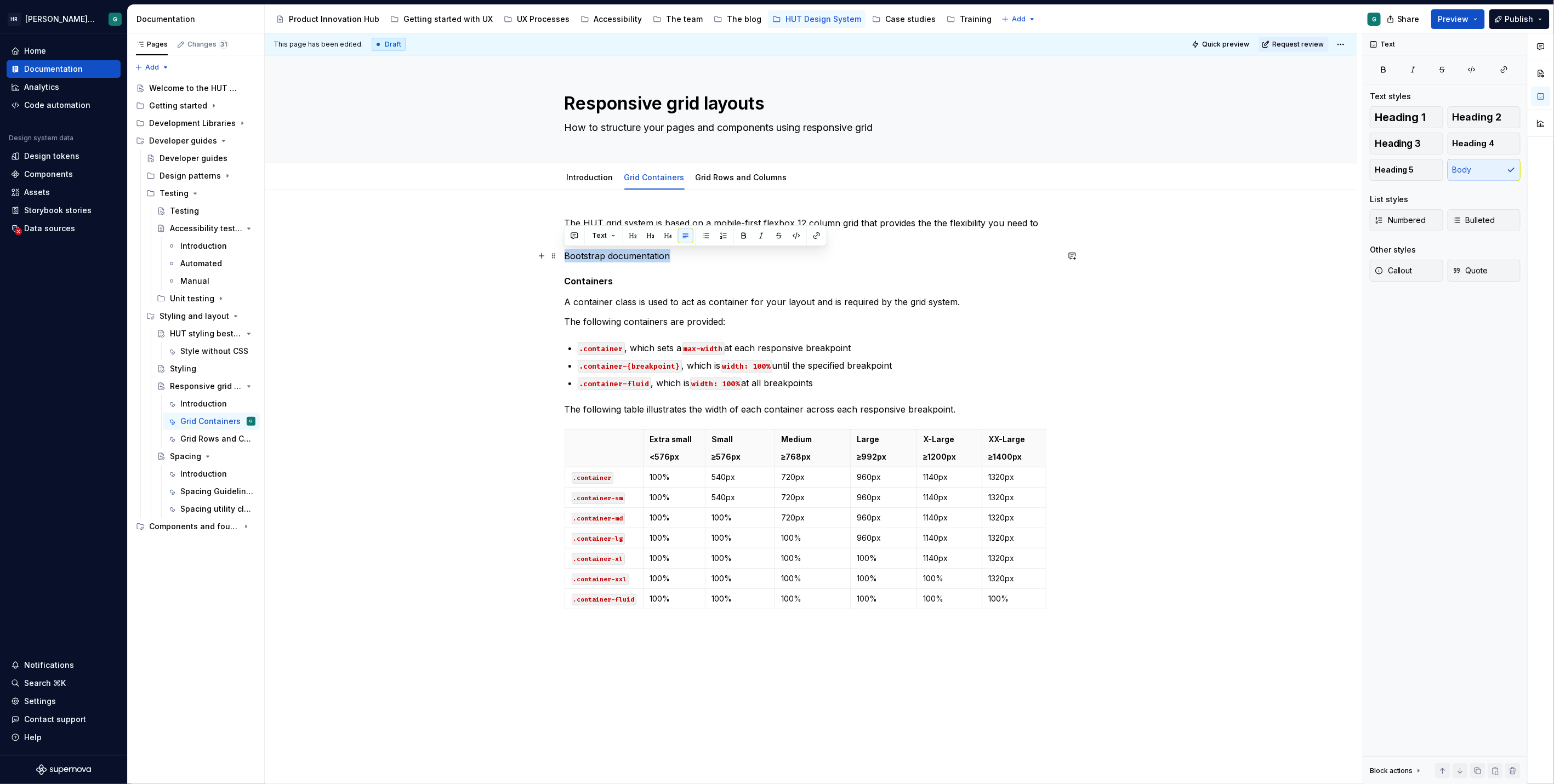
drag, startPoint x: 706, startPoint y: 257, endPoint x: 565, endPoint y: 256, distance: 141.0
click at [565, 256] on p "Bootstrap documentation" at bounding box center [811, 256] width 493 height 13
click at [704, 181] on link "Grid Rows and Columns" at bounding box center [741, 177] width 91 height 9
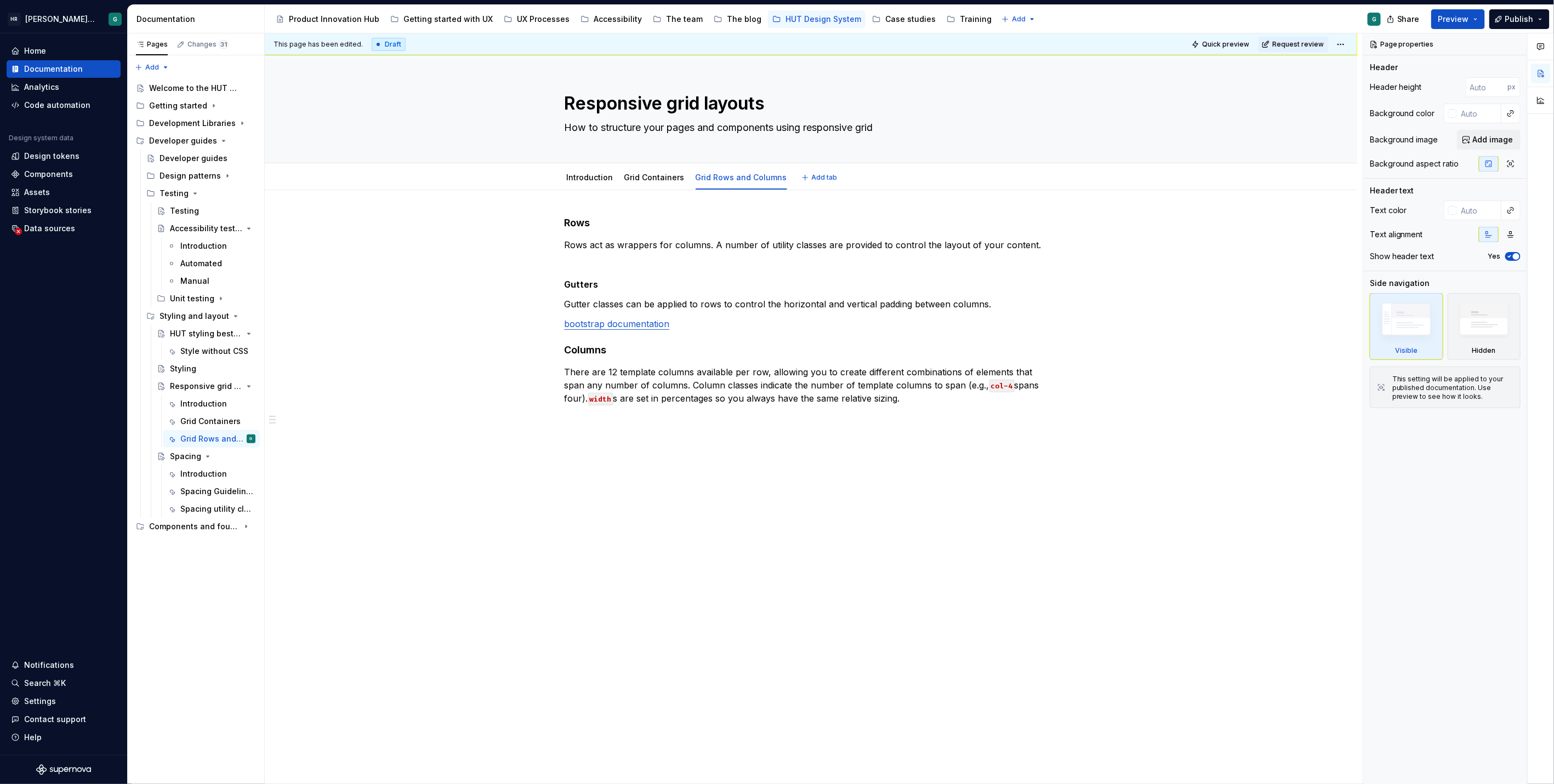
type textarea "*"
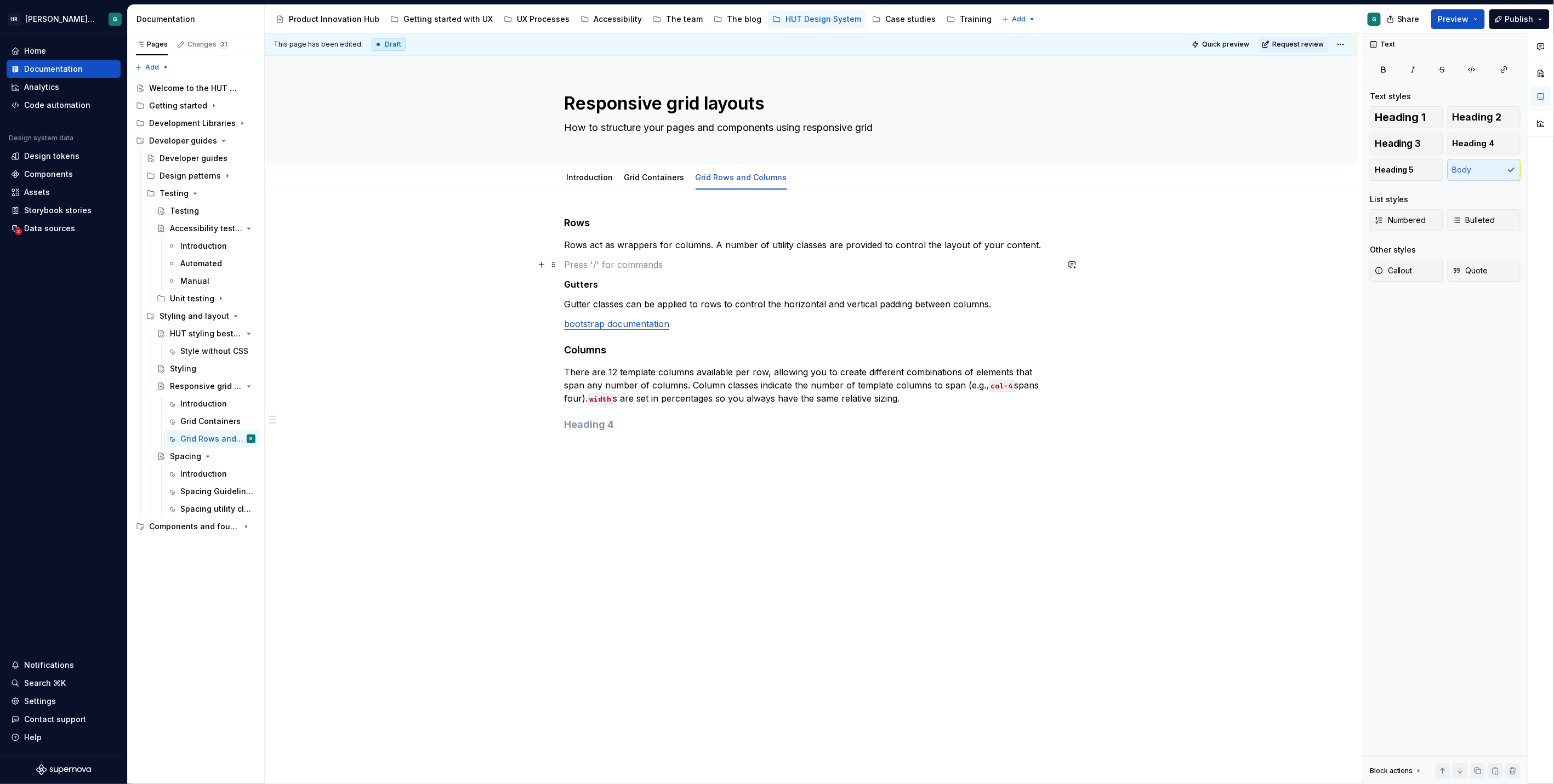
click at [646, 264] on p at bounding box center [811, 264] width 493 height 13
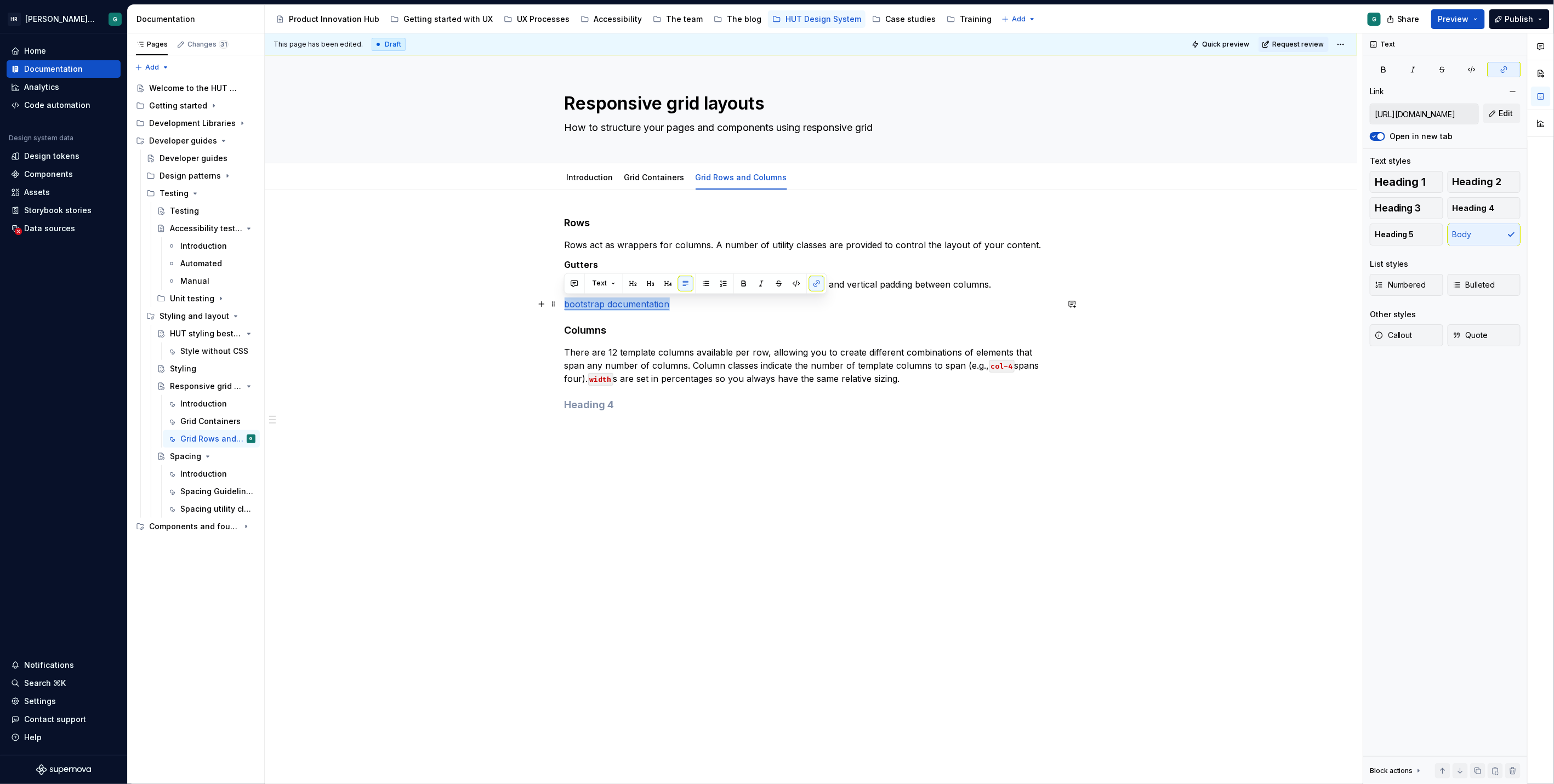
drag, startPoint x: 676, startPoint y: 302, endPoint x: 560, endPoint y: 302, distance: 116.0
click at [560, 302] on div "Rows Rows act as wrappers for columns. A number of utility classes are provided…" at bounding box center [810, 425] width 1093 height 470
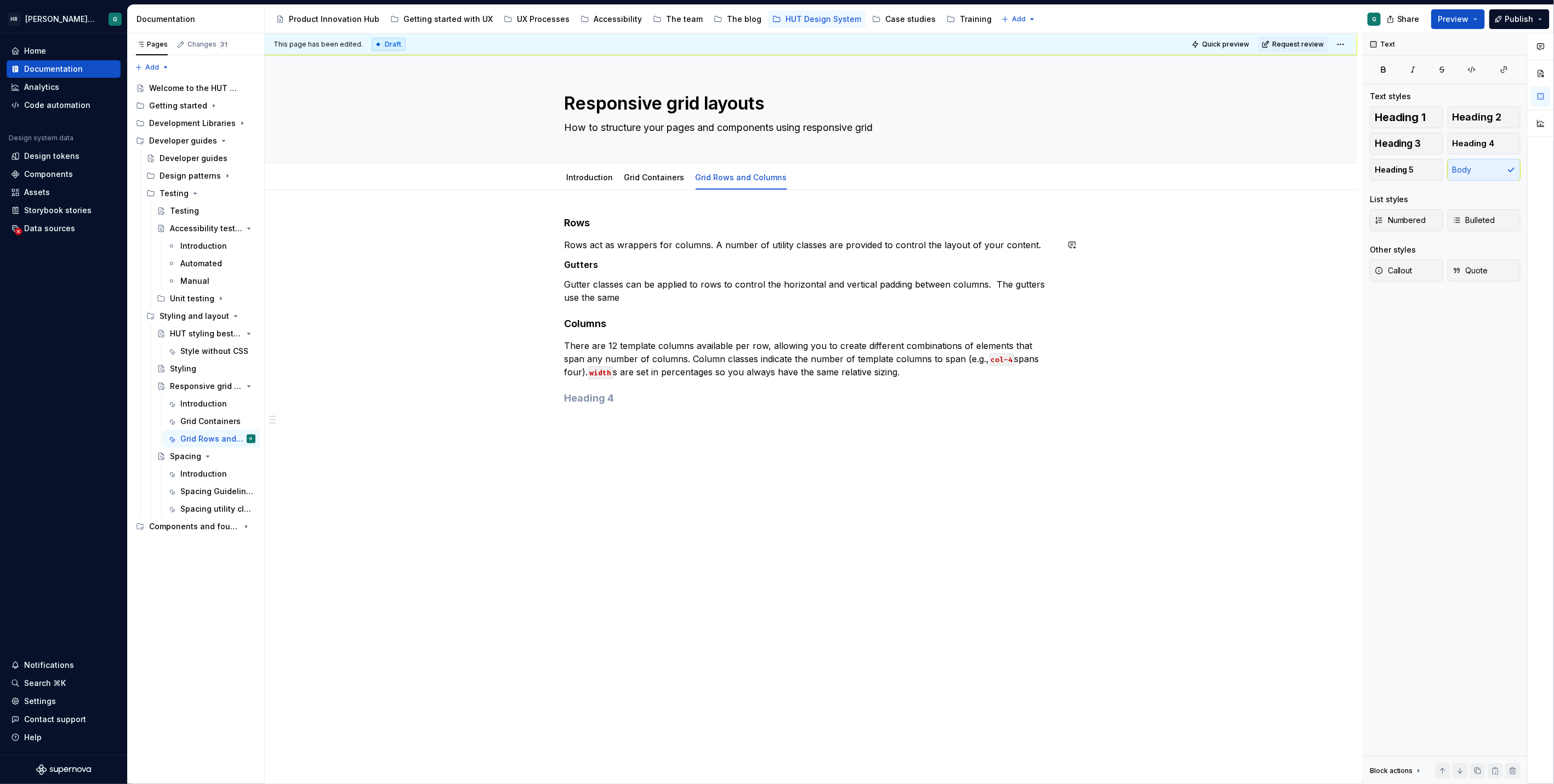
type textarea "*"
drag, startPoint x: 637, startPoint y: 295, endPoint x: 711, endPoint y: 297, distance: 74.0
click at [711, 297] on p "Gutter classes can be applied to rows to control the horizontal and vertical pa…" at bounding box center [811, 291] width 493 height 27
click at [697, 296] on p "Gutter classes can be applied to rows to control the horizontal and vertical pa…" at bounding box center [811, 291] width 493 height 27
drag, startPoint x: 640, startPoint y: 295, endPoint x: 697, endPoint y: 295, distance: 57.0
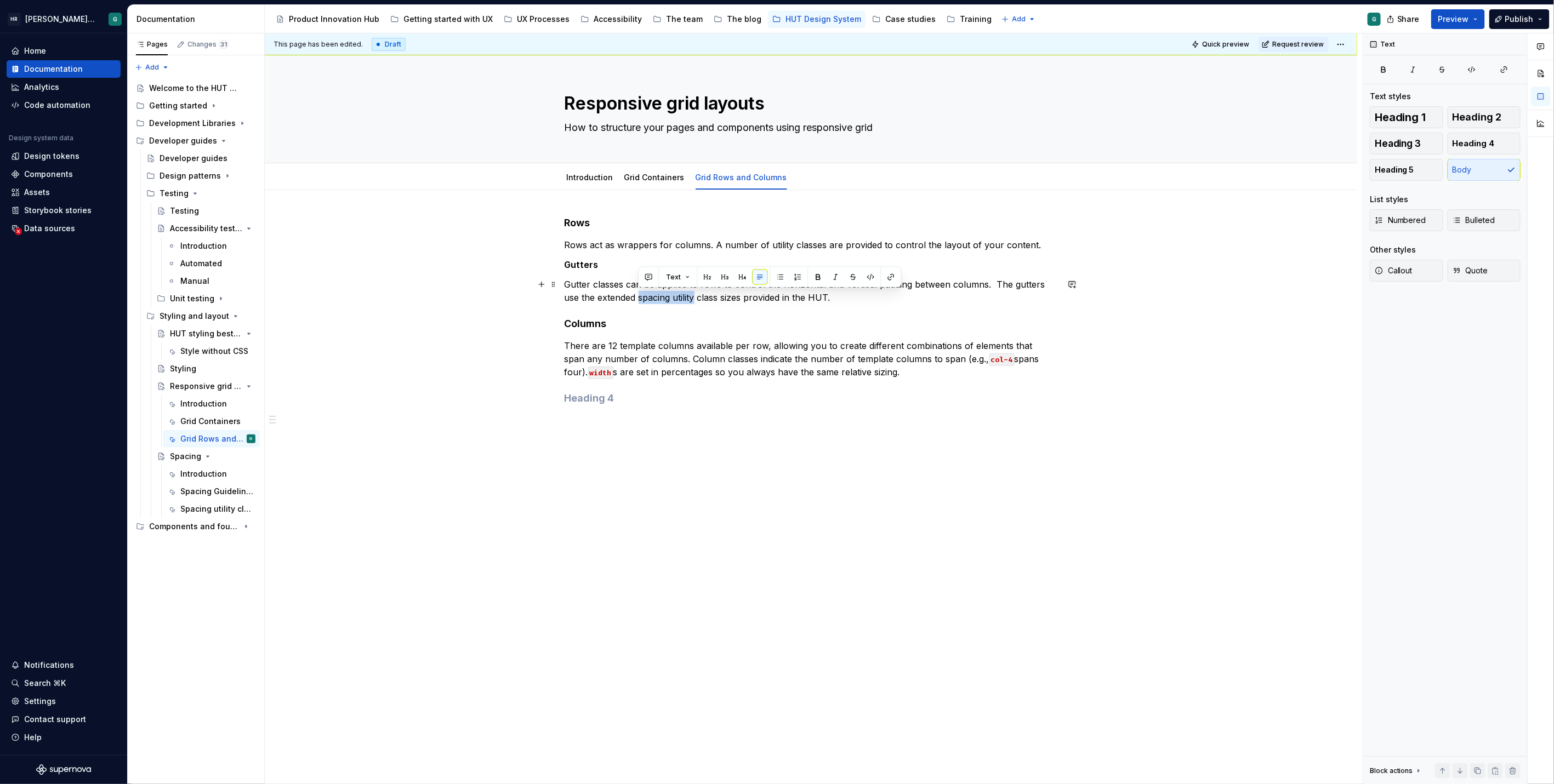
click at [697, 295] on p "Gutter classes can be applied to rows to control the horizontal and vertical pa…" at bounding box center [811, 291] width 493 height 27
click at [886, 276] on button "button" at bounding box center [890, 277] width 15 height 15
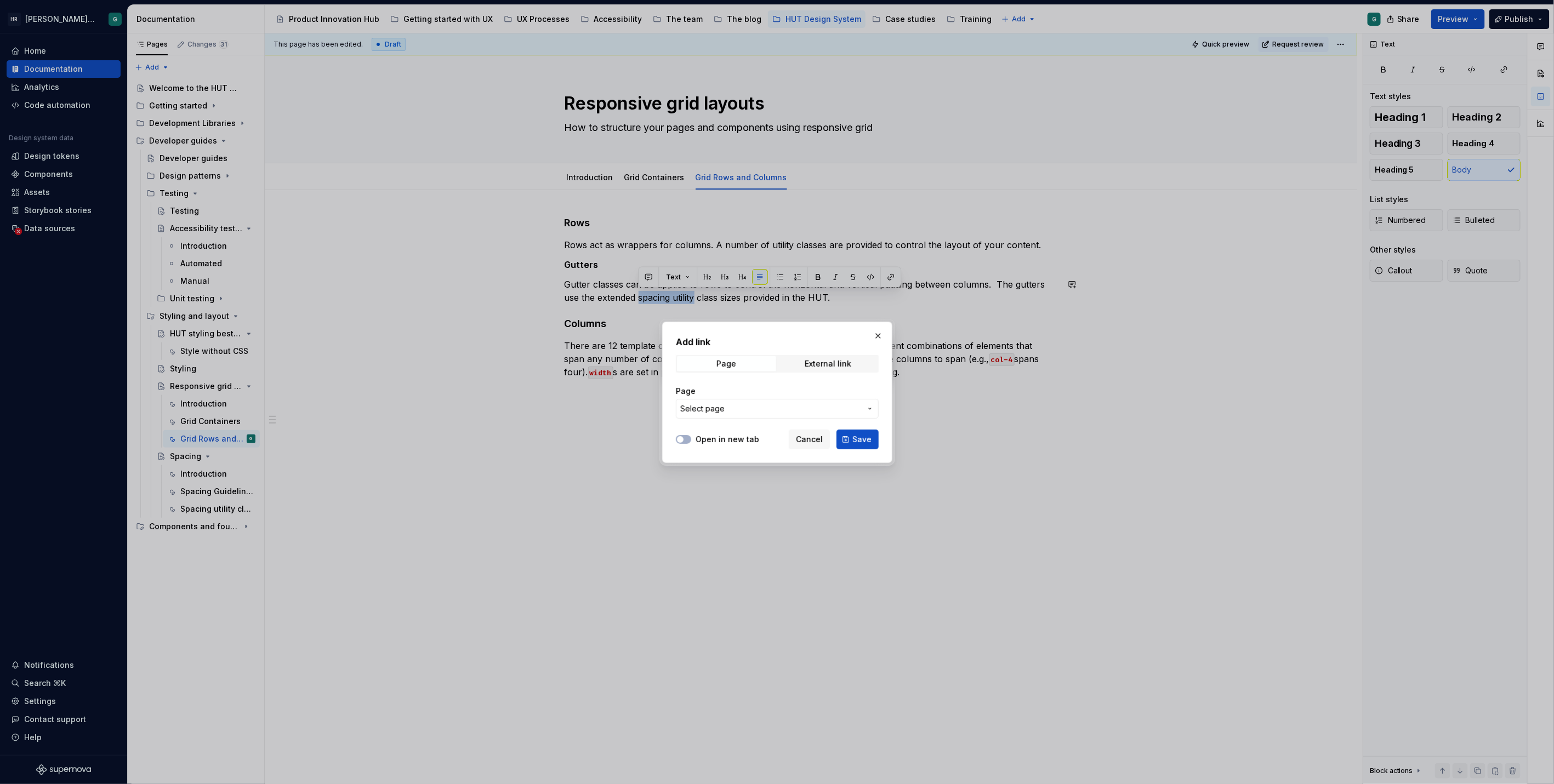
click at [740, 411] on span "Select page" at bounding box center [771, 408] width 181 height 11
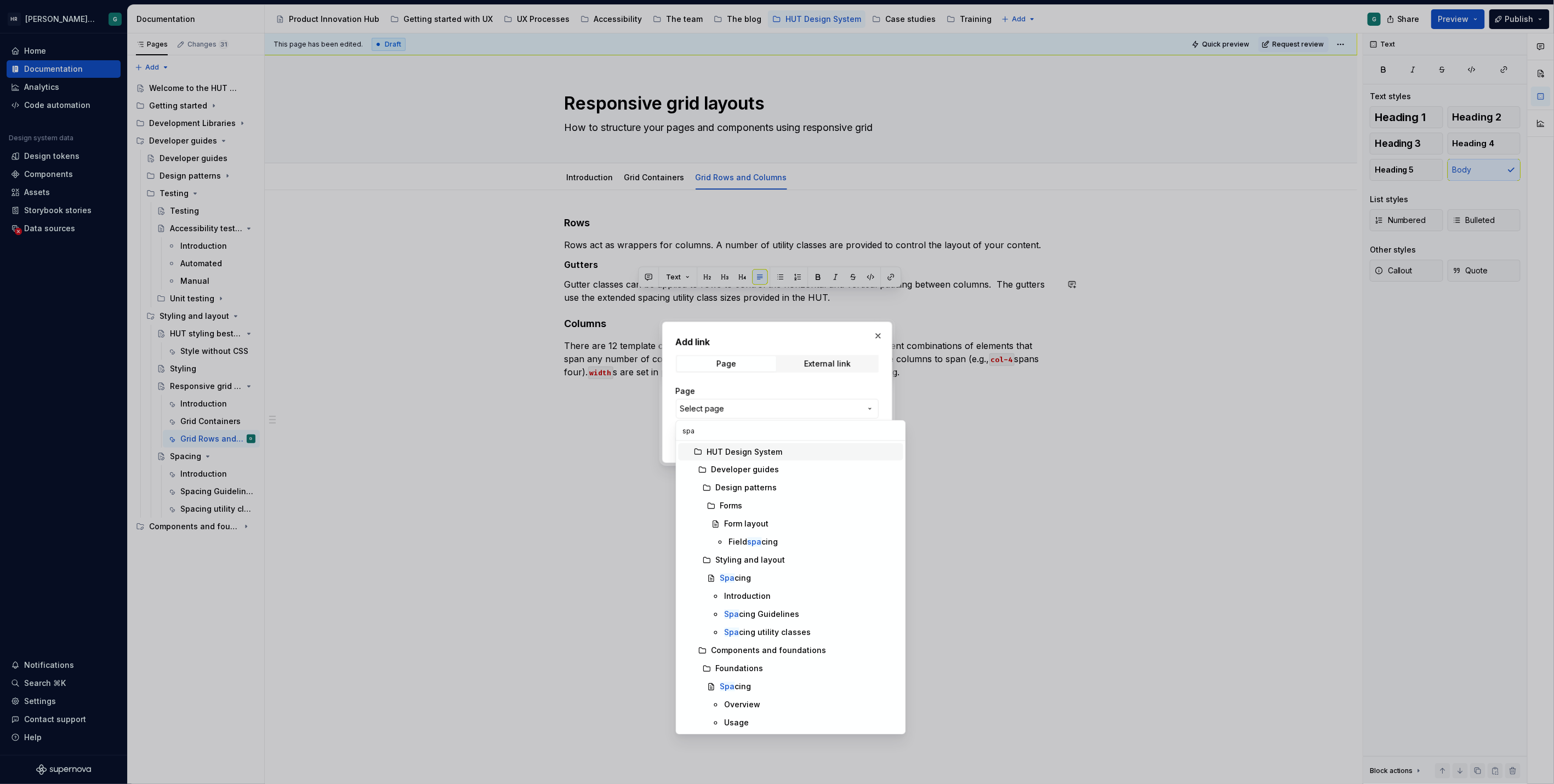
type input "spac"
click at [755, 627] on div "Spac ing utility classes" at bounding box center [768, 633] width 87 height 11
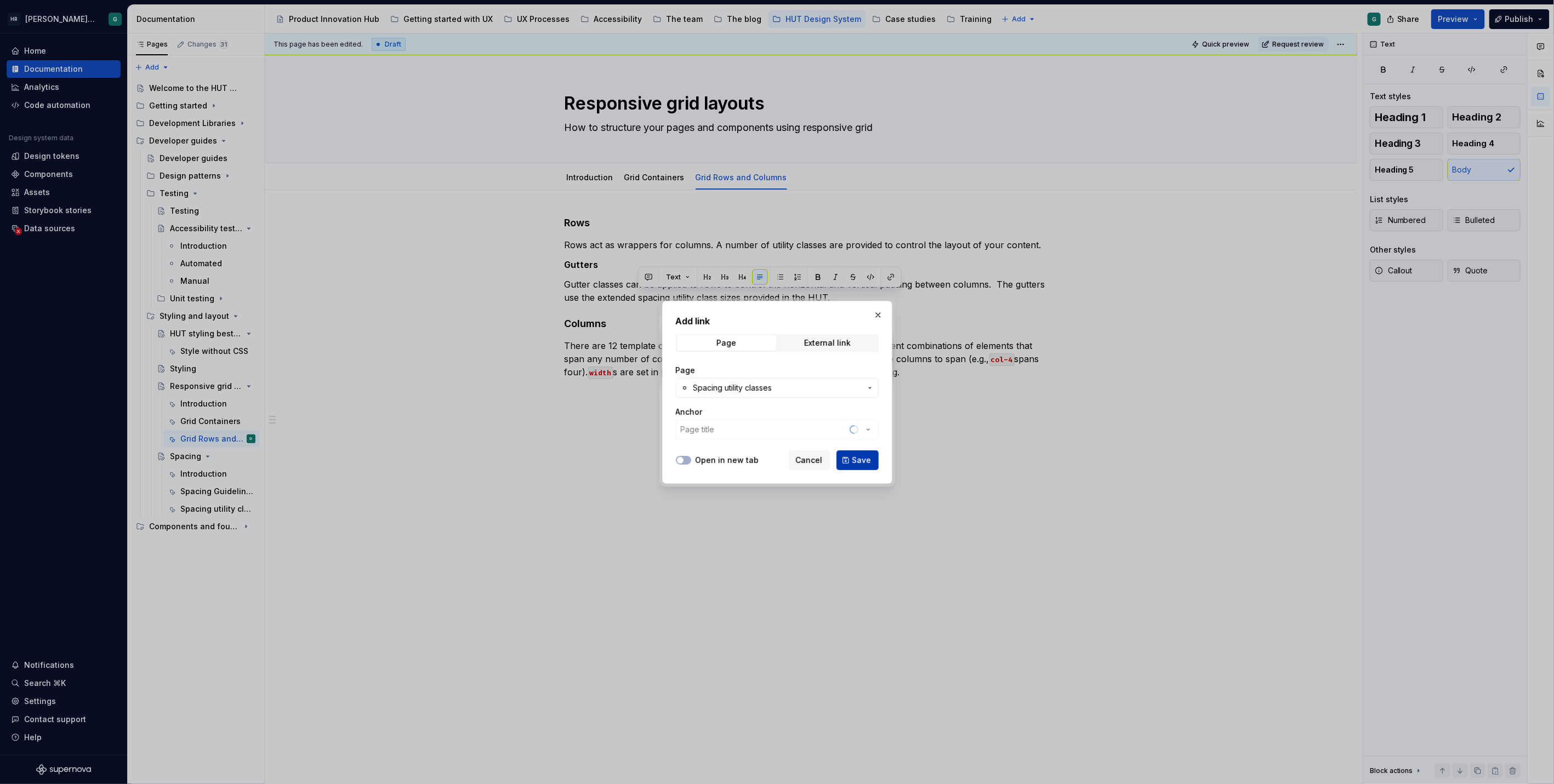
click at [850, 463] on button "Save" at bounding box center [857, 460] width 42 height 20
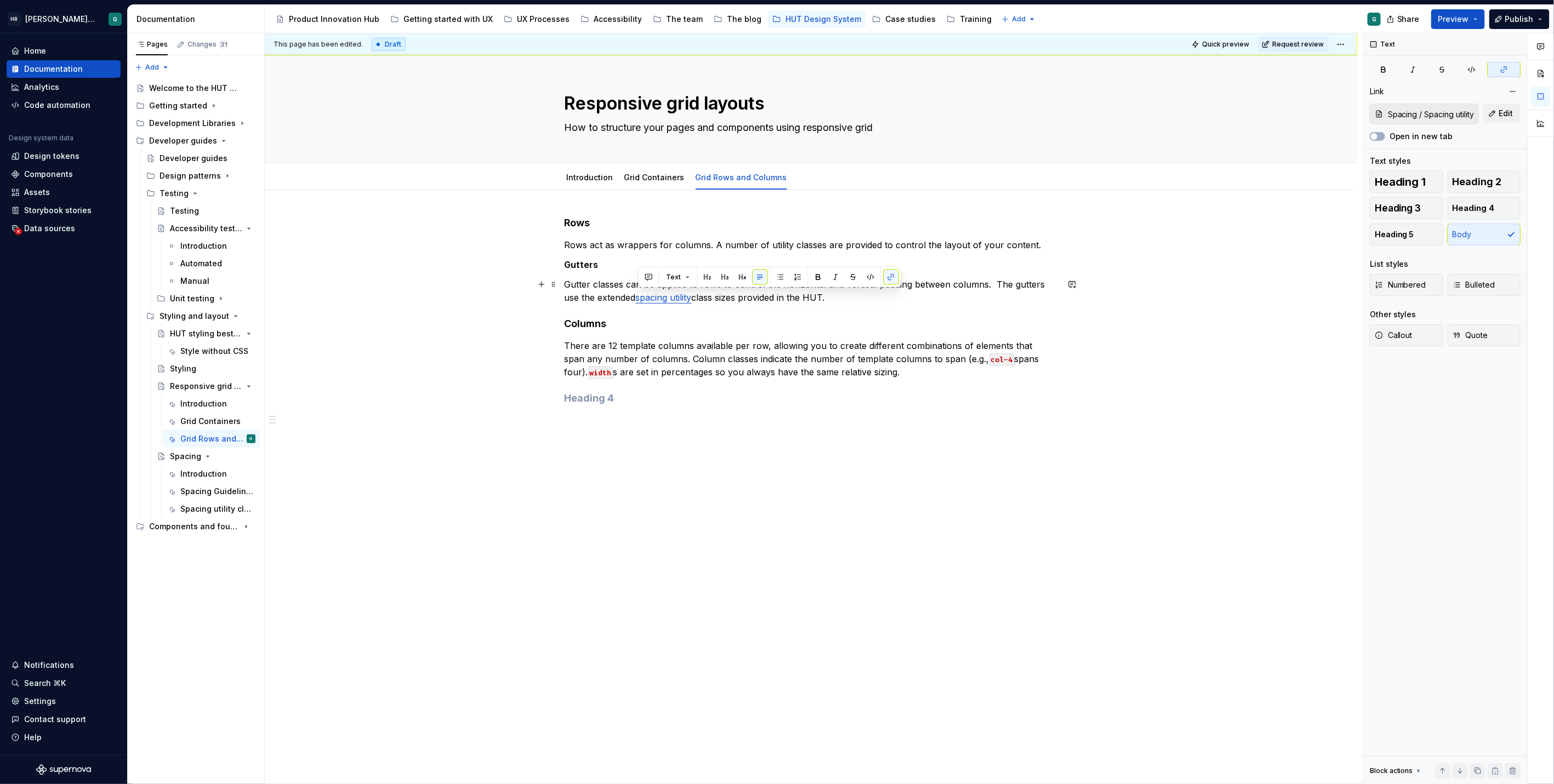
click at [844, 296] on p "Gutter classes can be applied to rows to control the horizontal and vertical pa…" at bounding box center [811, 291] width 493 height 27
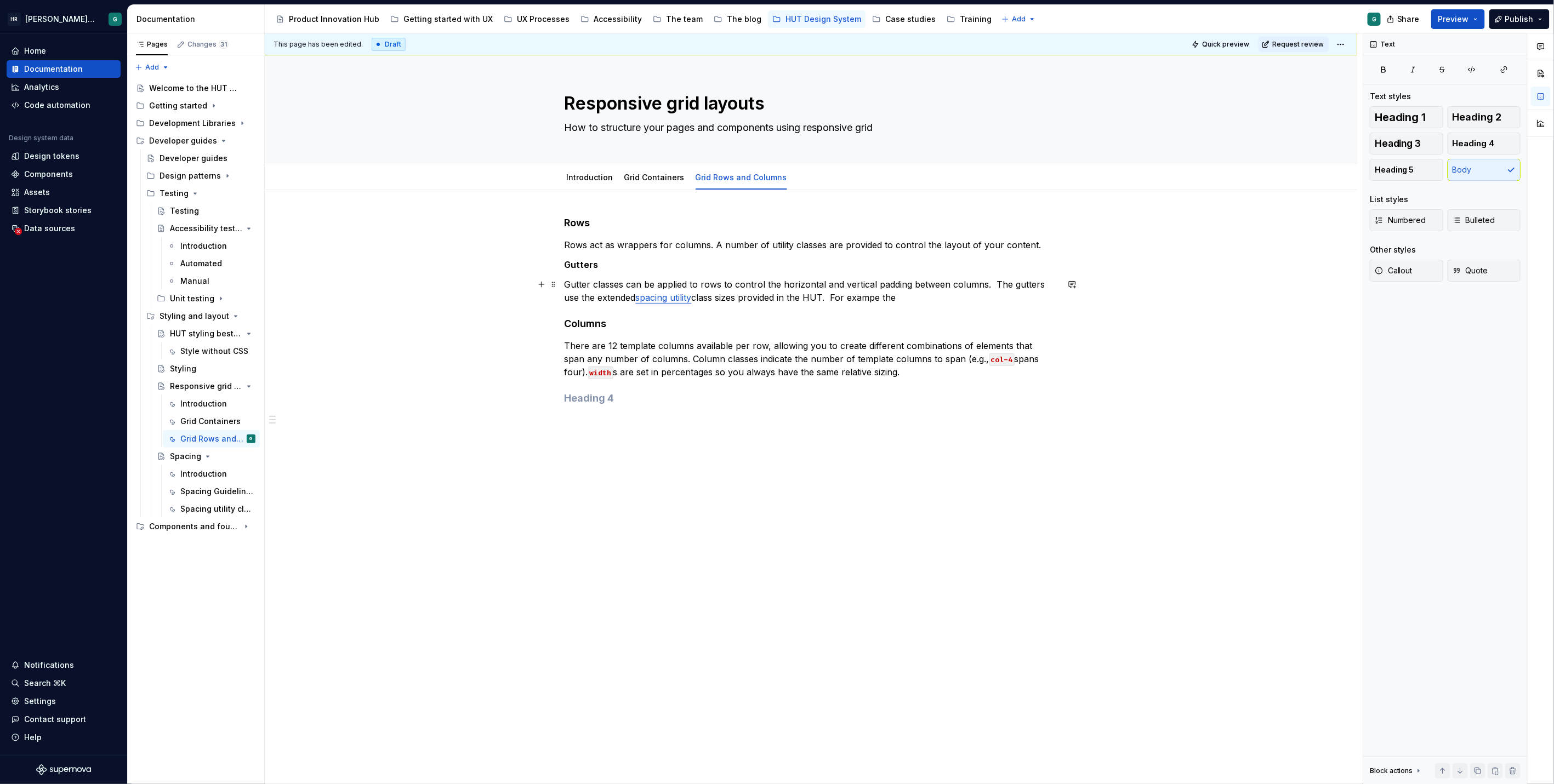
click at [876, 296] on p "Gutter classes can be applied to rows to control the horizontal and vertical pa…" at bounding box center [811, 291] width 493 height 27
drag, startPoint x: 836, startPoint y: 293, endPoint x: 926, endPoint y: 296, distance: 90.0
click at [926, 296] on p "Gutter classes can be applied to rows to control the horizontal and vertical pa…" at bounding box center [811, 291] width 493 height 27
click at [828, 294] on p "Gutter classes can be applied to rows to control the horizontal and vertical pa…" at bounding box center [811, 291] width 493 height 27
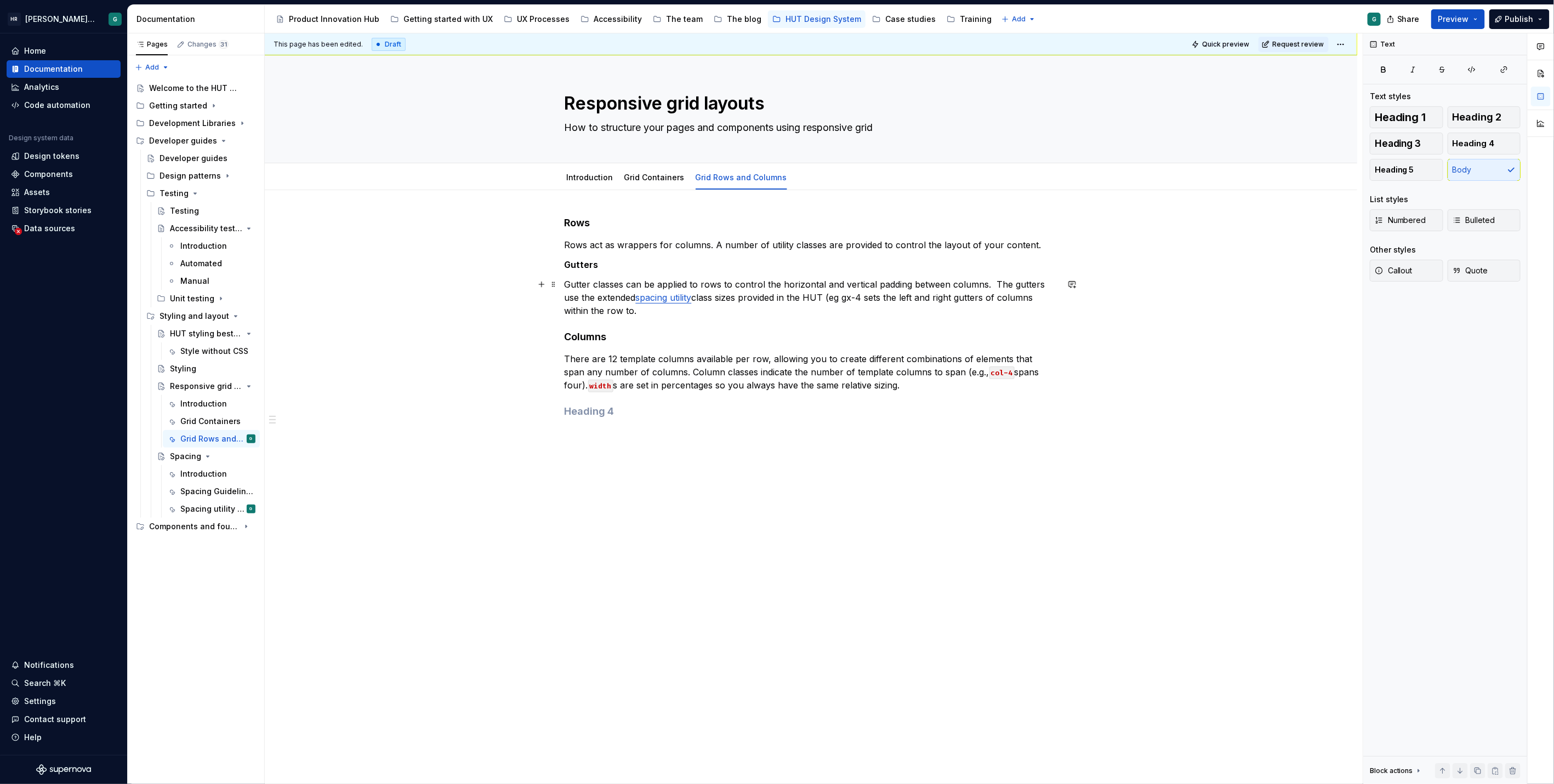
click at [863, 298] on p "Gutter classes can be applied to rows to control the horizontal and vertical pa…" at bounding box center [811, 298] width 493 height 40
drag, startPoint x: 846, startPoint y: 296, endPoint x: 865, endPoint y: 297, distance: 19.0
click at [865, 297] on p "Gutter classes can be applied to rows to control the horizontal and vertical pa…" at bounding box center [811, 298] width 493 height 40
click at [1079, 274] on button "button" at bounding box center [1080, 277] width 15 height 15
drag, startPoint x: 636, startPoint y: 308, endPoint x: 648, endPoint y: 308, distance: 12.0
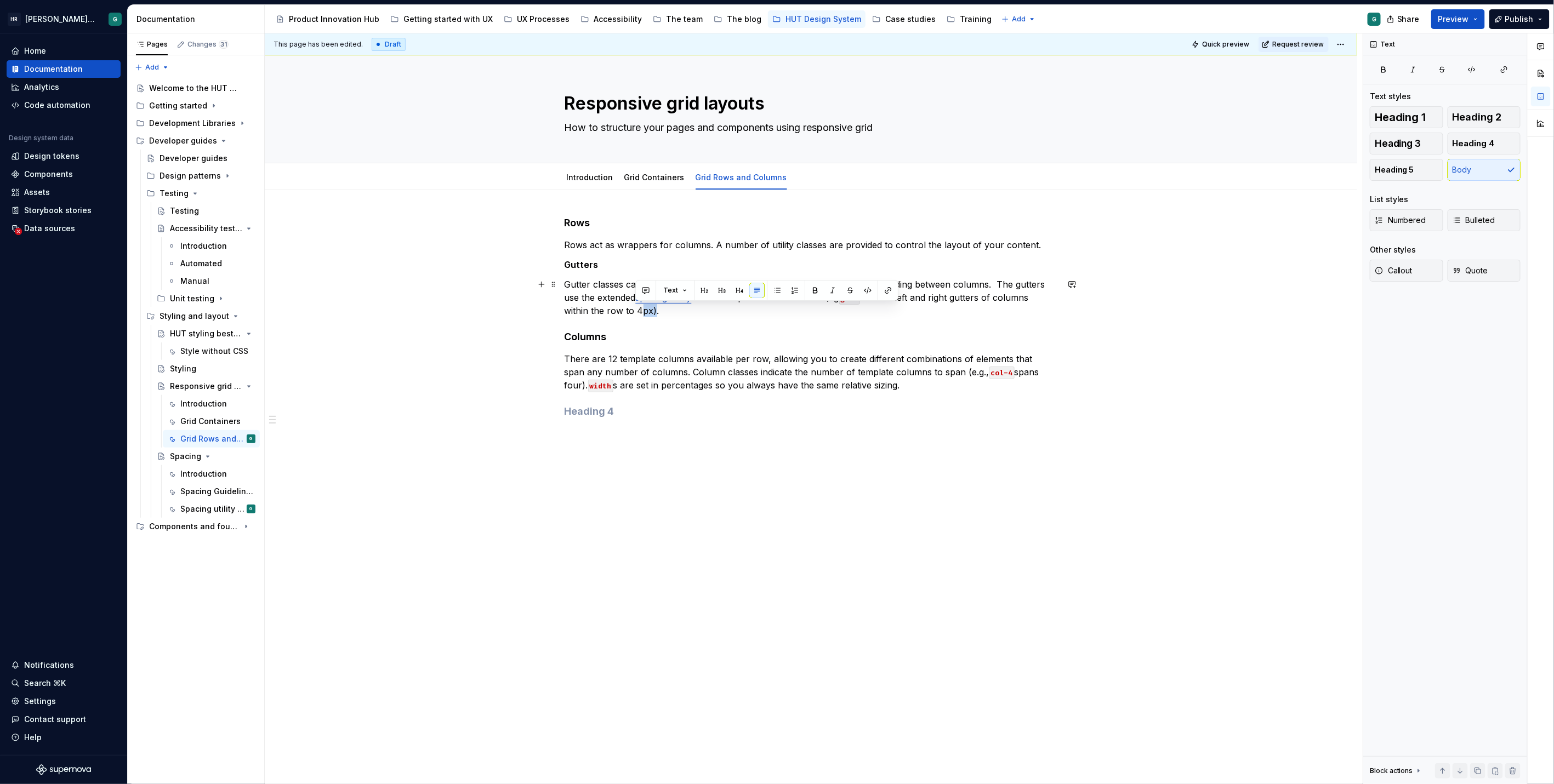
click at [648, 308] on p "Gutter classes can be applied to rows to control the horizontal and vertical pa…" at bounding box center [811, 298] width 493 height 40
click at [867, 293] on button "button" at bounding box center [868, 290] width 15 height 15
click at [869, 335] on h4 "Columns" at bounding box center [811, 336] width 493 height 13
click at [845, 457] on div "Rows Rows act as wrappers for columns. A number of utility classes are provided…" at bounding box center [810, 428] width 1093 height 476
drag, startPoint x: 623, startPoint y: 268, endPoint x: 565, endPoint y: 264, distance: 58.1
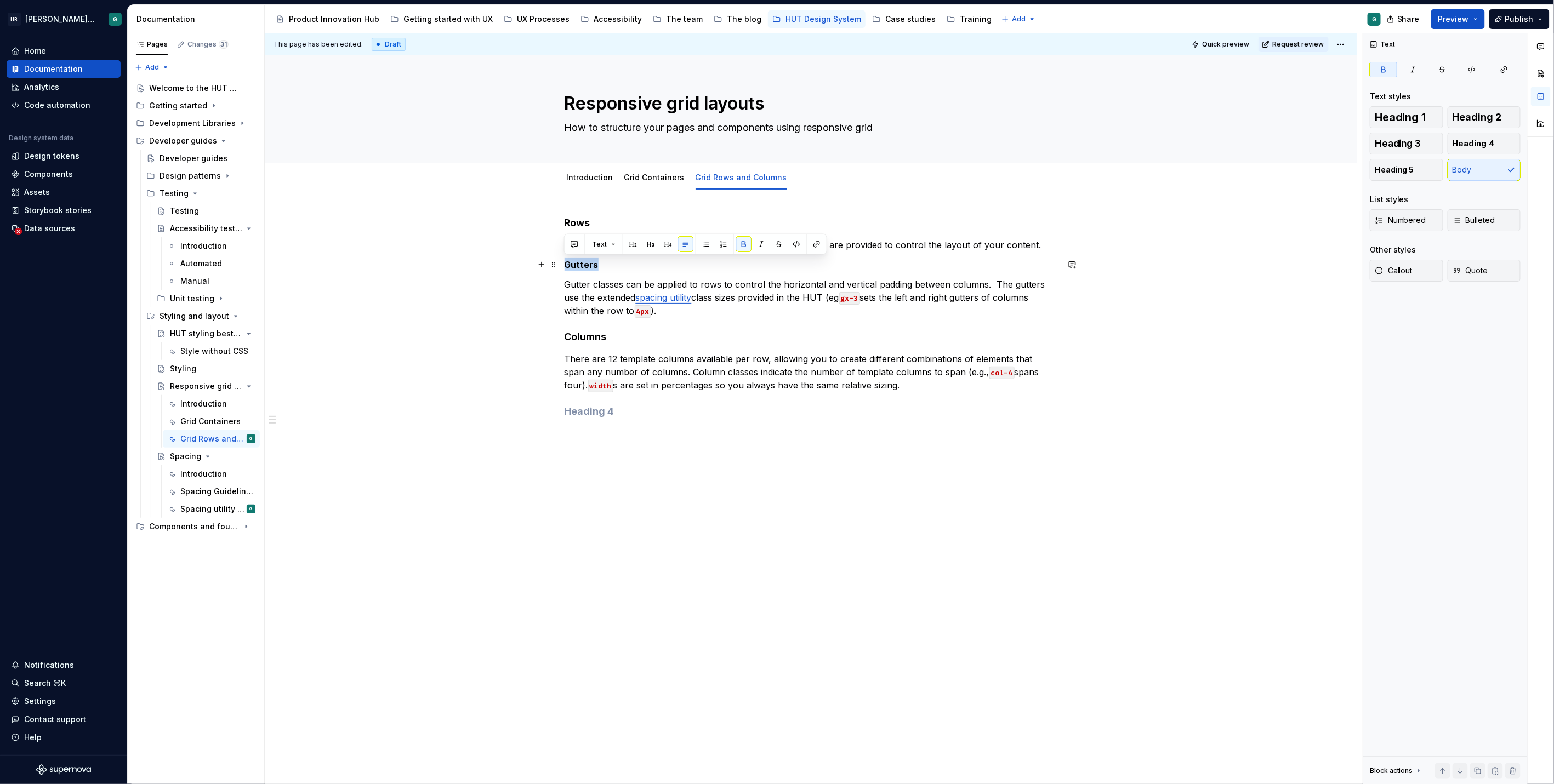
click at [565, 264] on p "Gutters" at bounding box center [811, 264] width 493 height 13
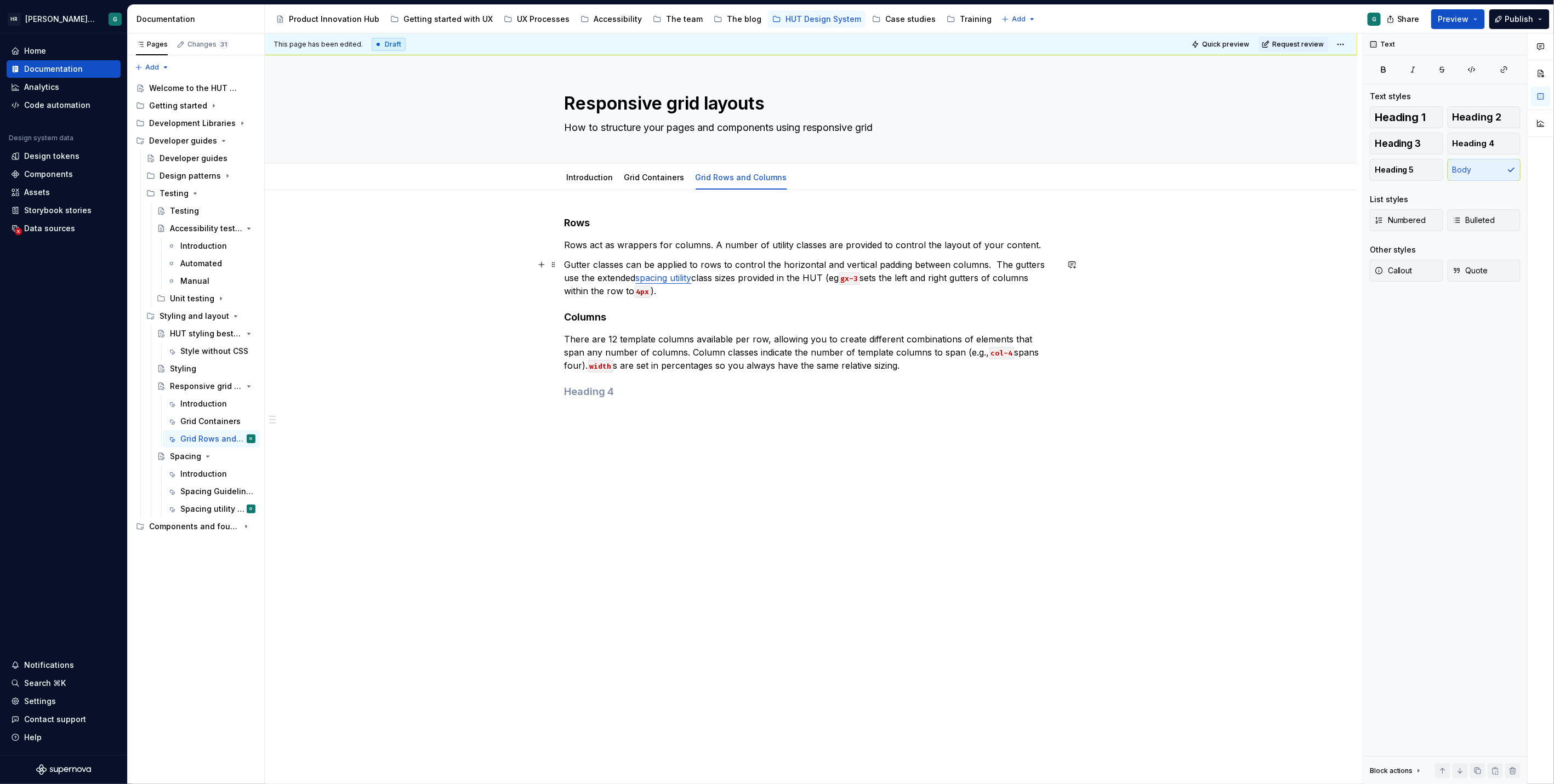
click at [702, 296] on p "Gutter classes can be applied to rows to control the horizontal and vertical pa…" at bounding box center [811, 278] width 493 height 40
click at [585, 384] on div "Rows Rows act as wrappers for columns. A number of utility classes are provided…" at bounding box center [811, 318] width 493 height 204
click at [740, 411] on p "The grid system uses css Flex to control laoyut and positioning." at bounding box center [811, 413] width 493 height 13
click at [744, 415] on p "The grid system uses css Flex to control layut and positioning." at bounding box center [811, 413] width 493 height 13
click at [664, 412] on p "The grid system uses css Flex to control layout and positioning." at bounding box center [811, 413] width 493 height 13
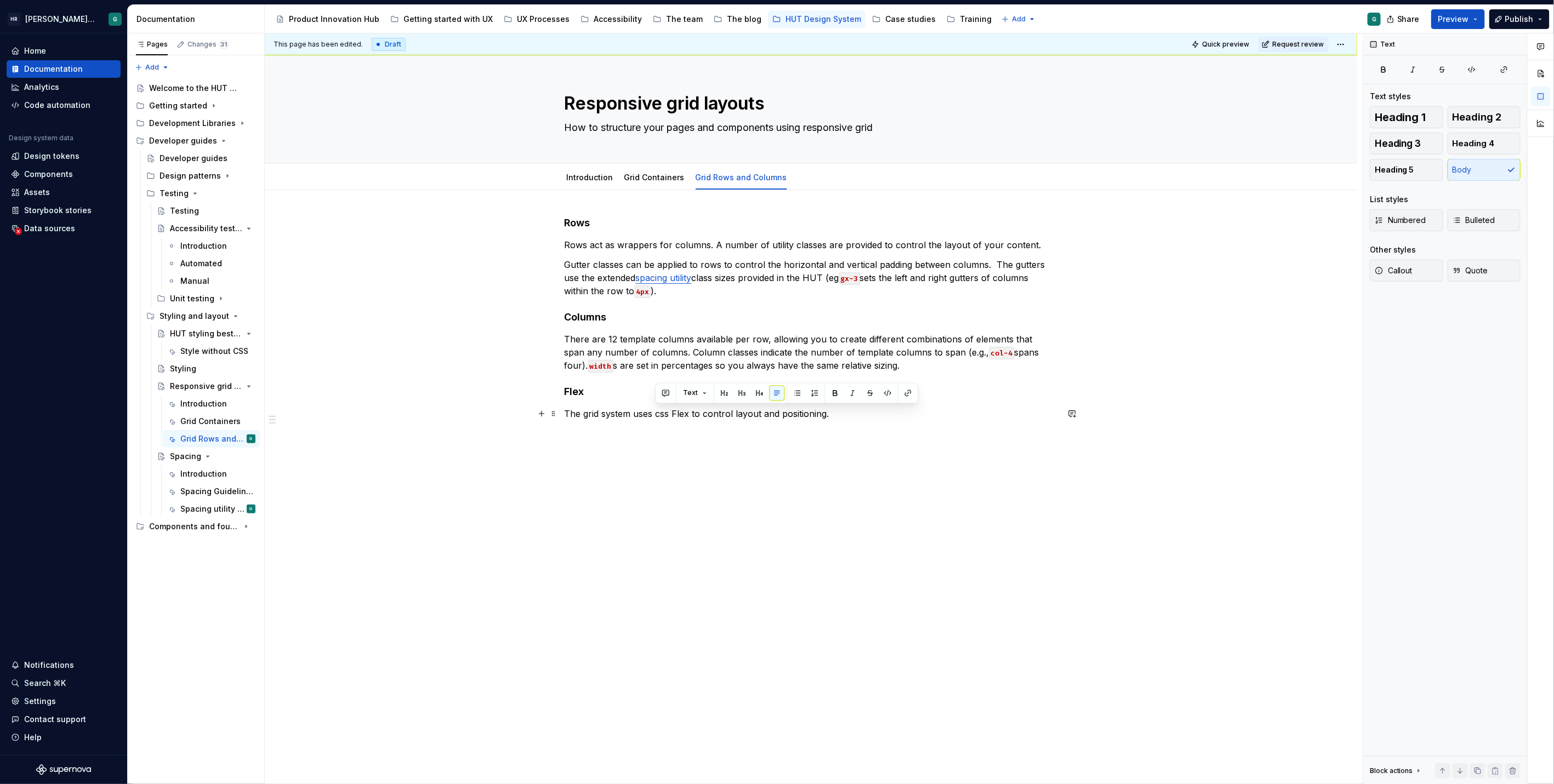
click at [664, 412] on p "The grid system uses css Flex to control layout and positioning." at bounding box center [811, 413] width 493 height 13
click at [830, 414] on p "The grid system uses CSS Flex to control layout and positioning." at bounding box center [811, 413] width 493 height 13
click at [653, 427] on p "The grid system uses CSS Flex to control layout and positioning, and bootstrap …" at bounding box center [811, 420] width 493 height 27
type textarea "*"
drag, startPoint x: 938, startPoint y: 412, endPoint x: 1002, endPoint y: 415, distance: 64.1
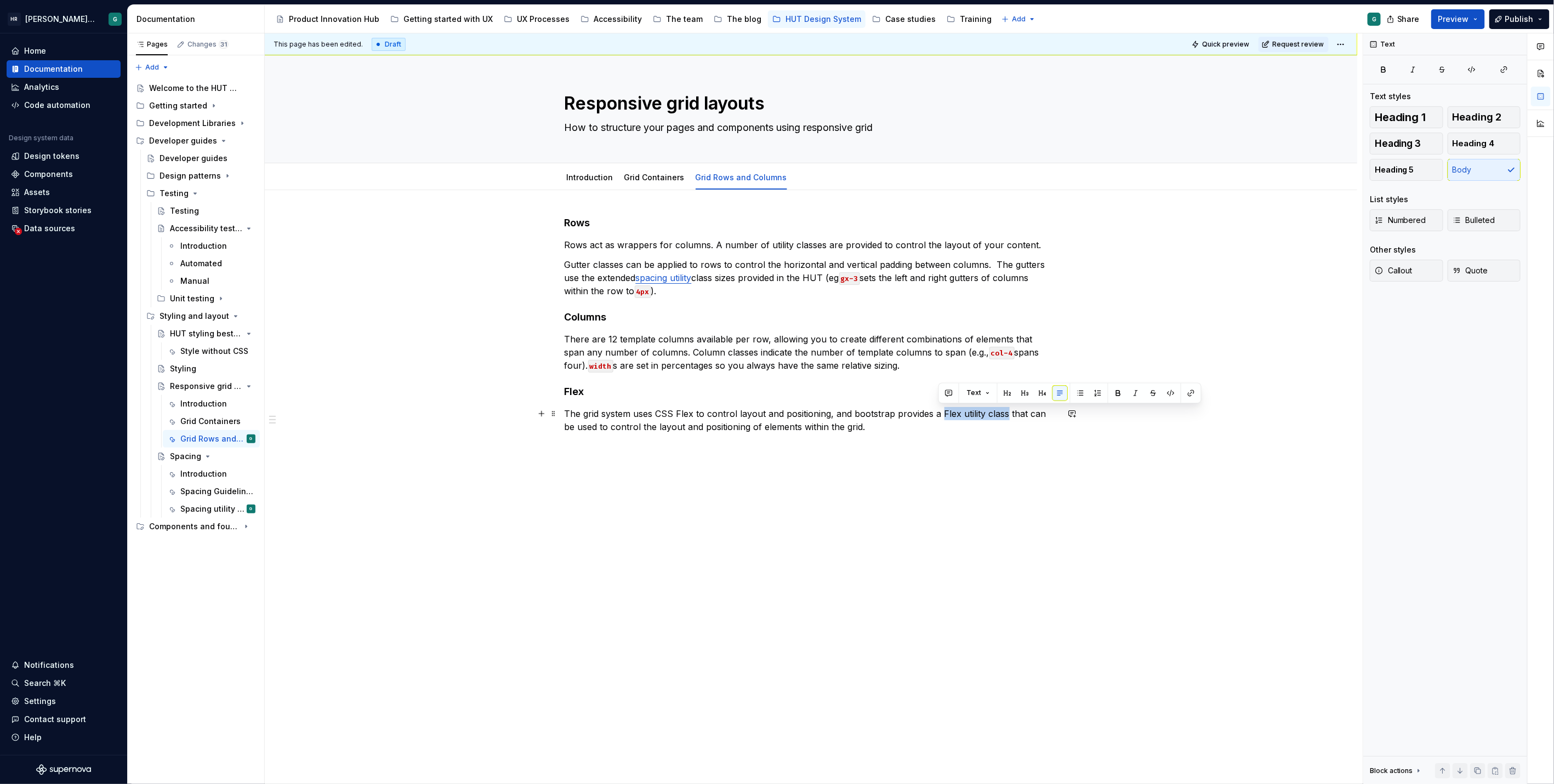
click at [1002, 415] on p "The grid system uses CSS Flex to control layout and positioning, and bootstrap …" at bounding box center [811, 420] width 493 height 27
drag, startPoint x: 1001, startPoint y: 415, endPoint x: 1182, endPoint y: 393, distance: 182.3
click at [1183, 393] on button "button" at bounding box center [1191, 393] width 15 height 15
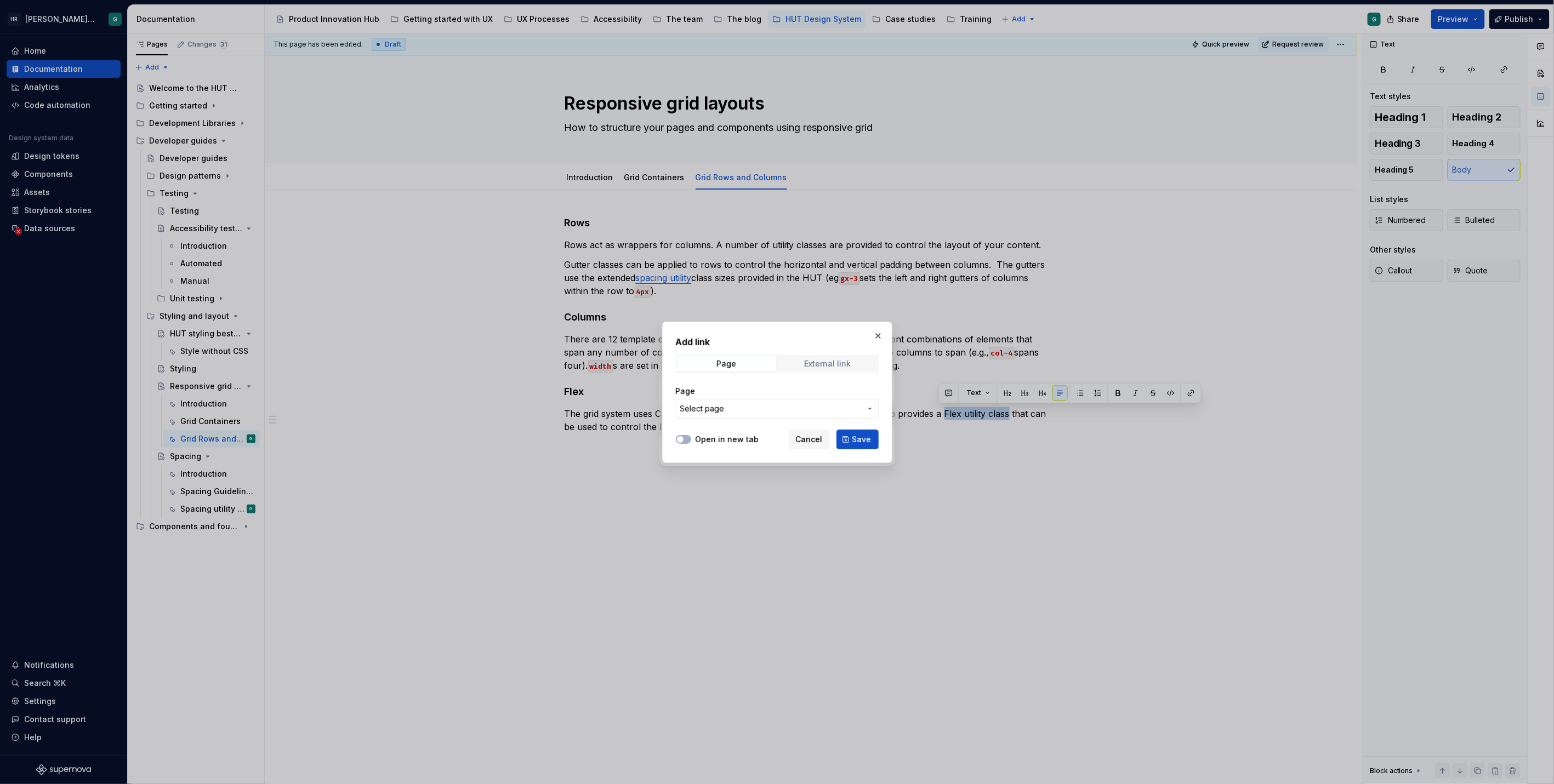
click at [814, 368] on span "External link" at bounding box center [827, 364] width 99 height 15
click at [714, 435] on label "Open in new tab" at bounding box center [727, 439] width 64 height 11
click at [691, 435] on button "Open in new tab" at bounding box center [684, 439] width 15 height 9
click at [725, 406] on input "URL" at bounding box center [777, 408] width 203 height 20
paste input "[URL][DOMAIN_NAME]"
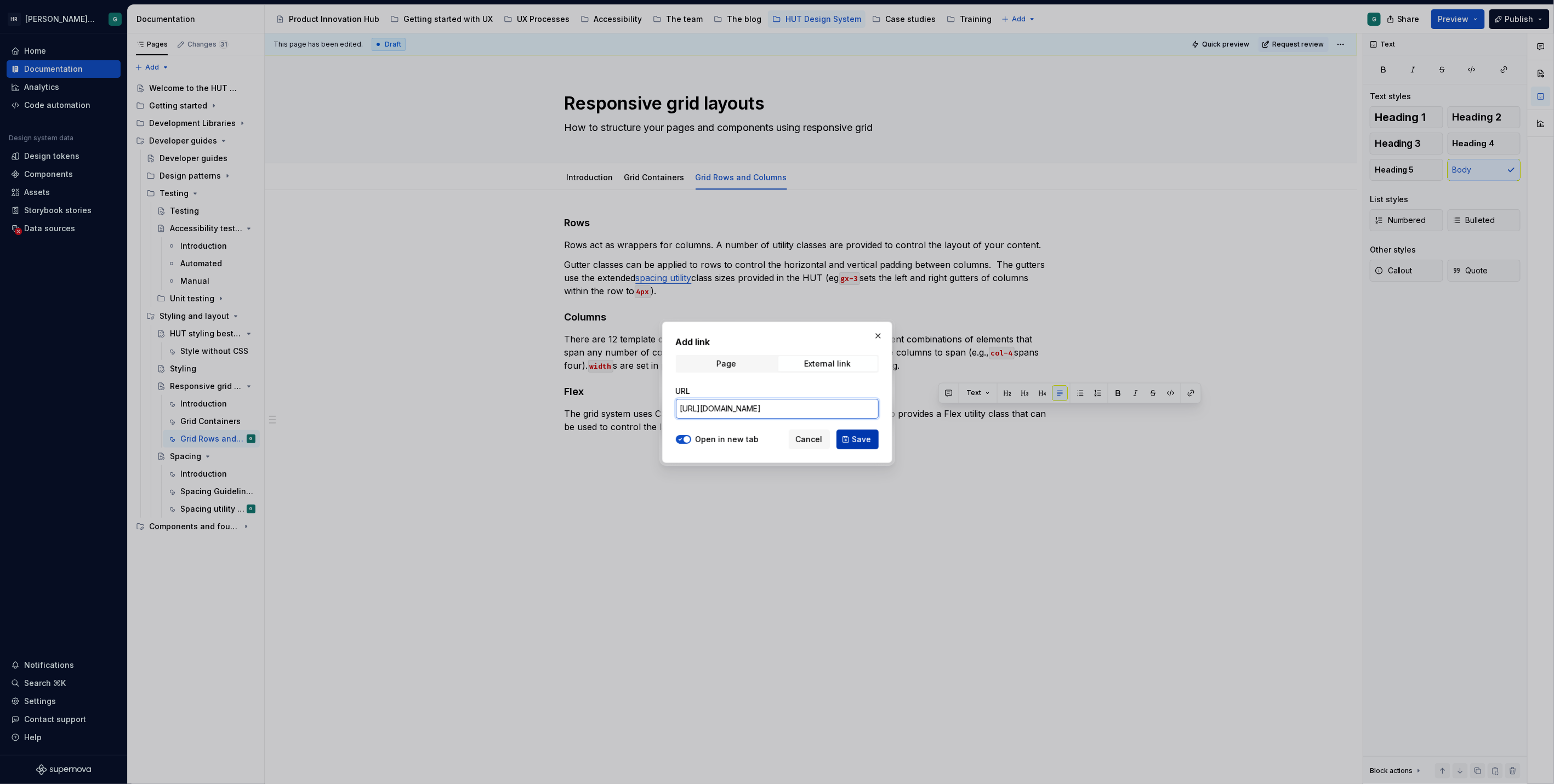
type input "[URL][DOMAIN_NAME]"
click at [845, 435] on button "Save" at bounding box center [857, 439] width 42 height 20
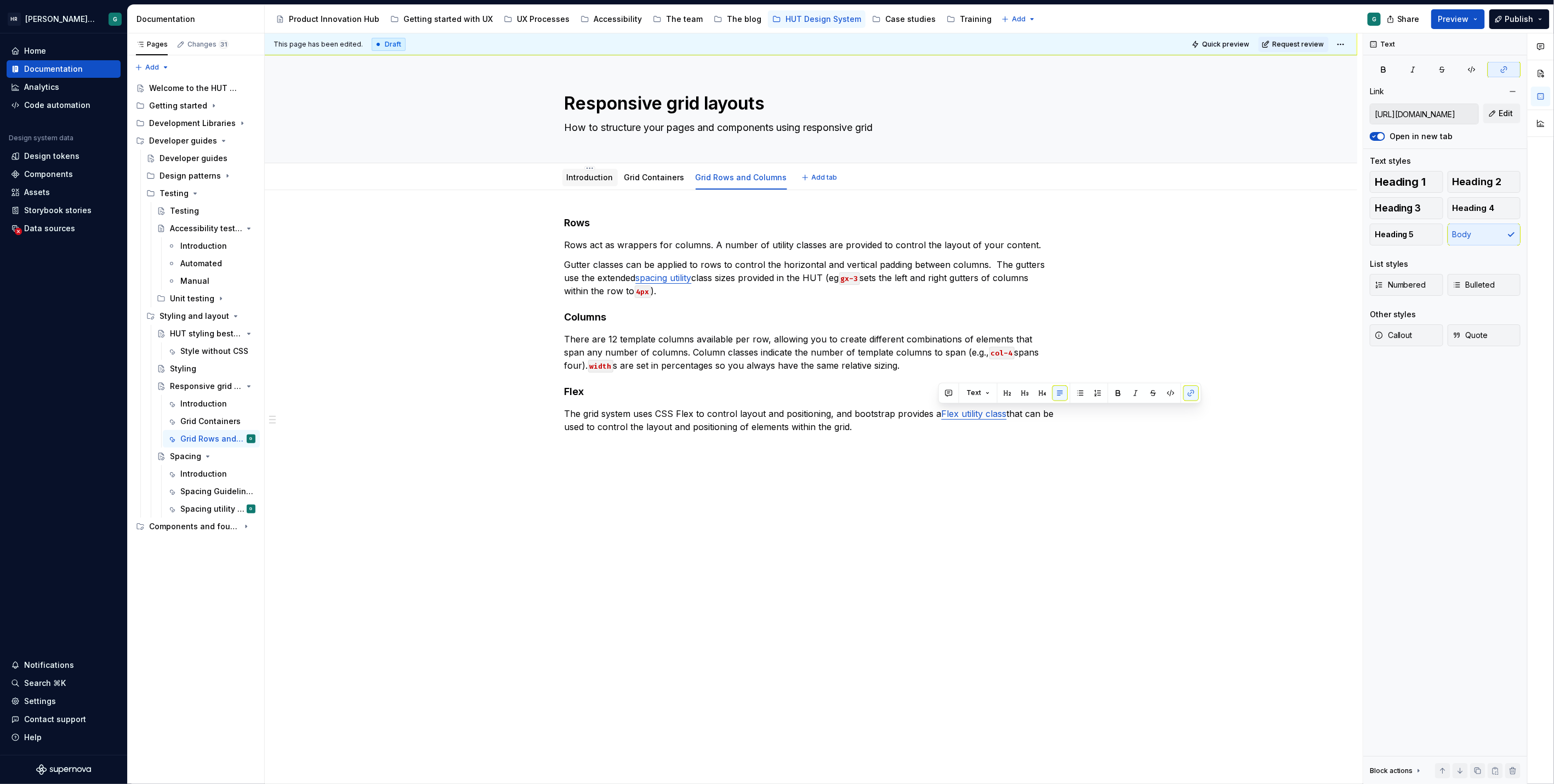
click at [582, 177] on link "Introduction" at bounding box center [590, 177] width 46 height 9
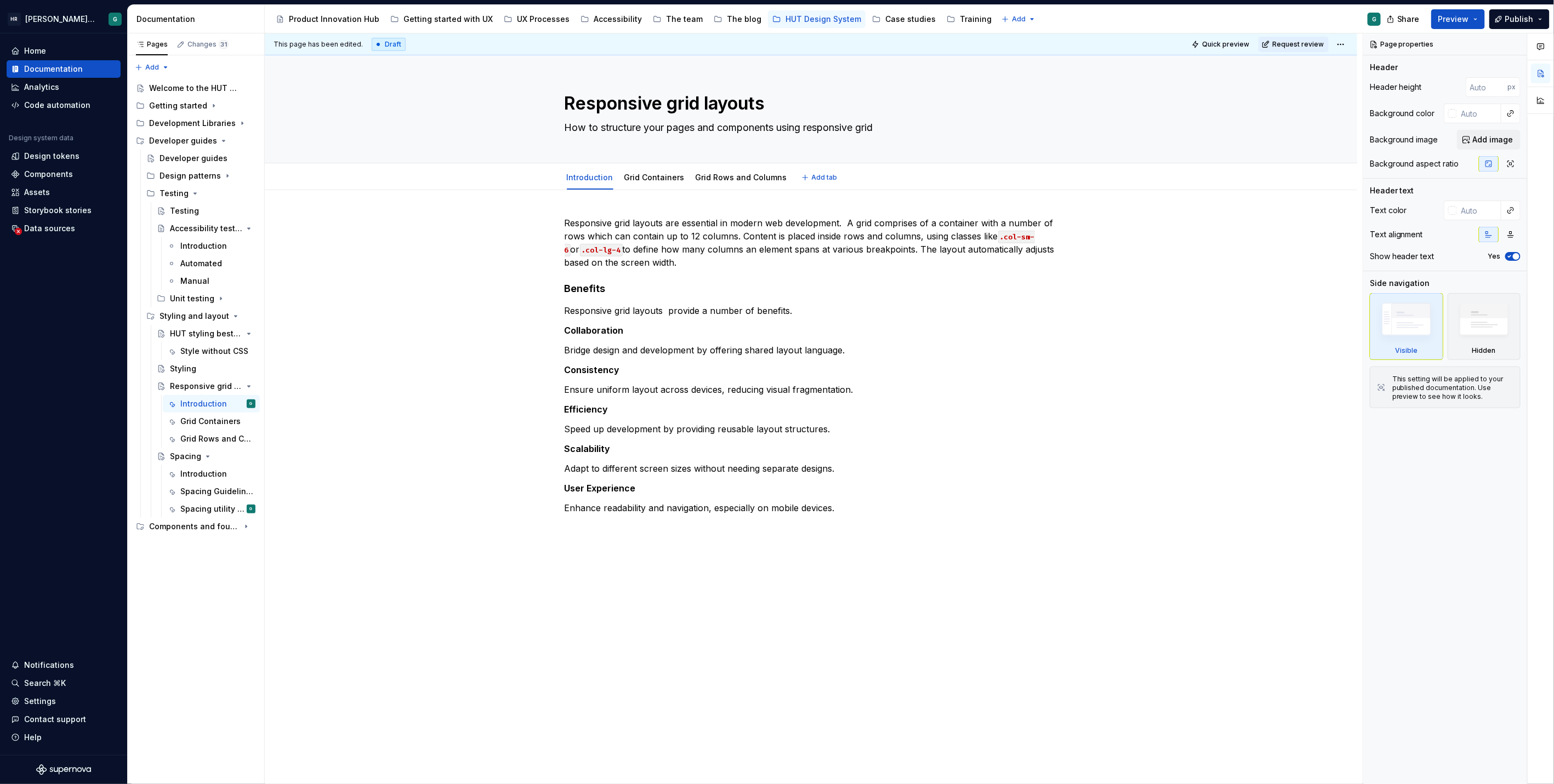
type textarea "*"
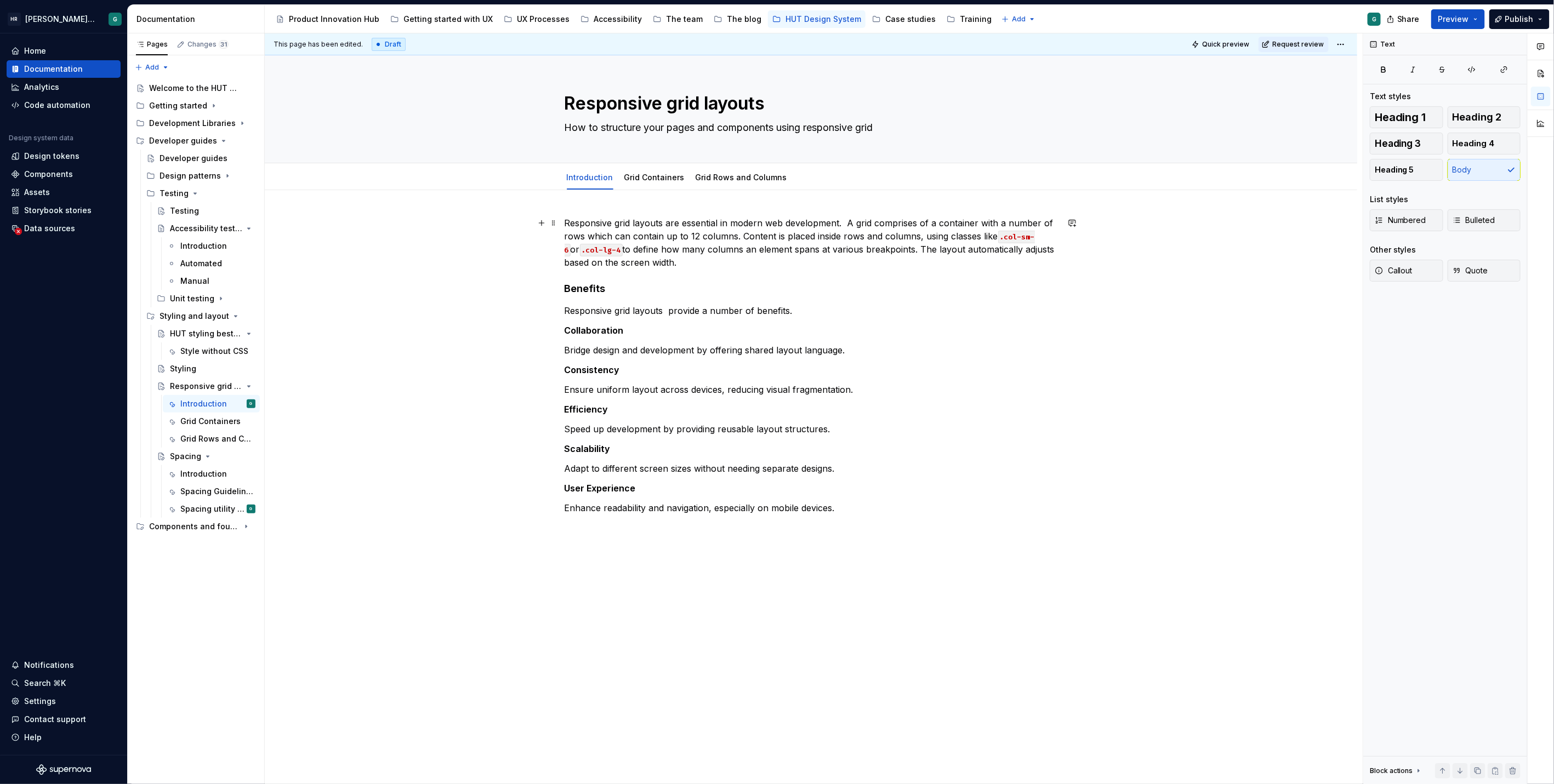
click at [692, 260] on p "Responsive grid layouts are essential in modern web development. A grid compris…" at bounding box center [811, 242] width 493 height 52
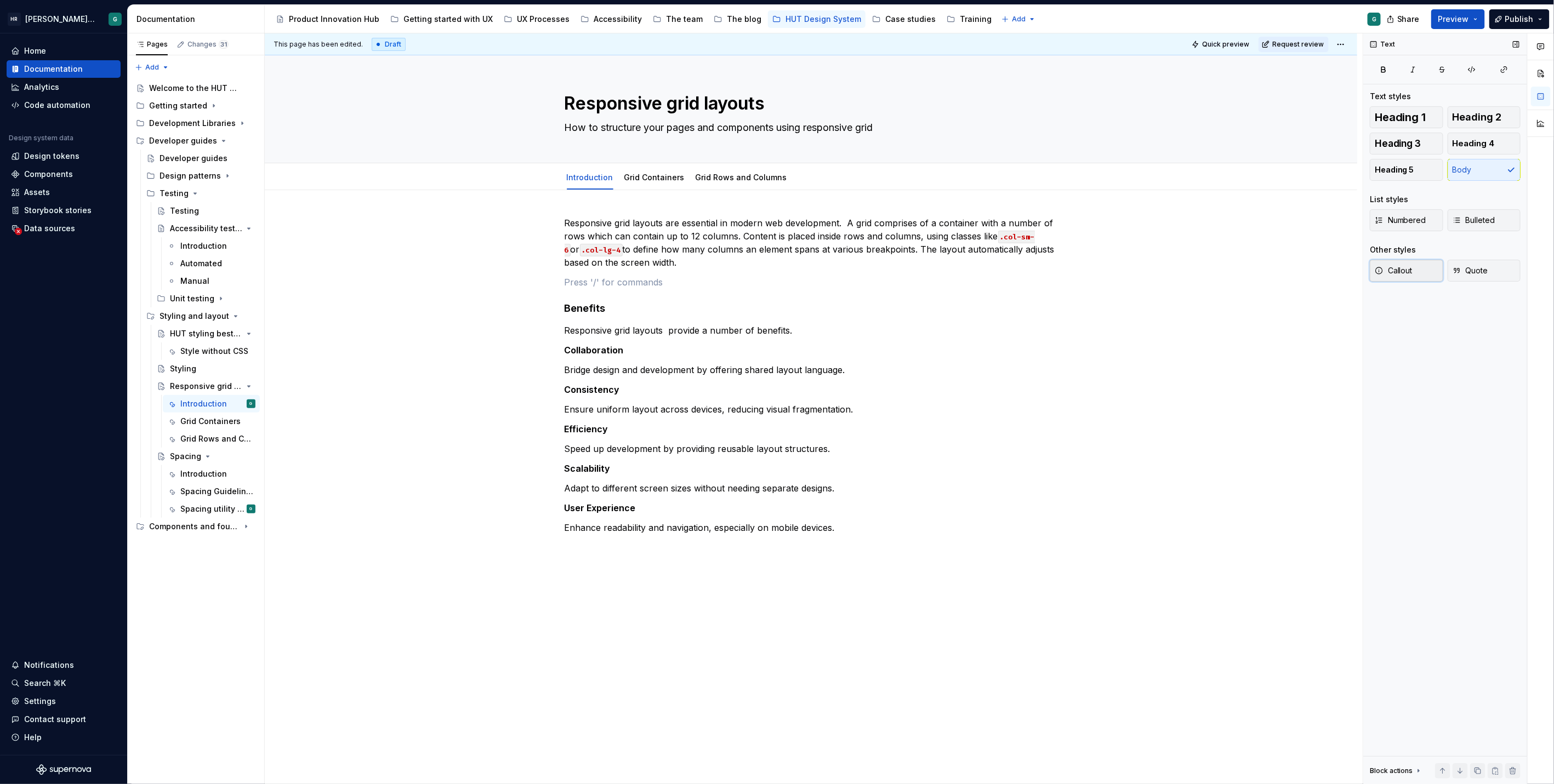
click at [1402, 266] on span "Callout" at bounding box center [1393, 270] width 38 height 11
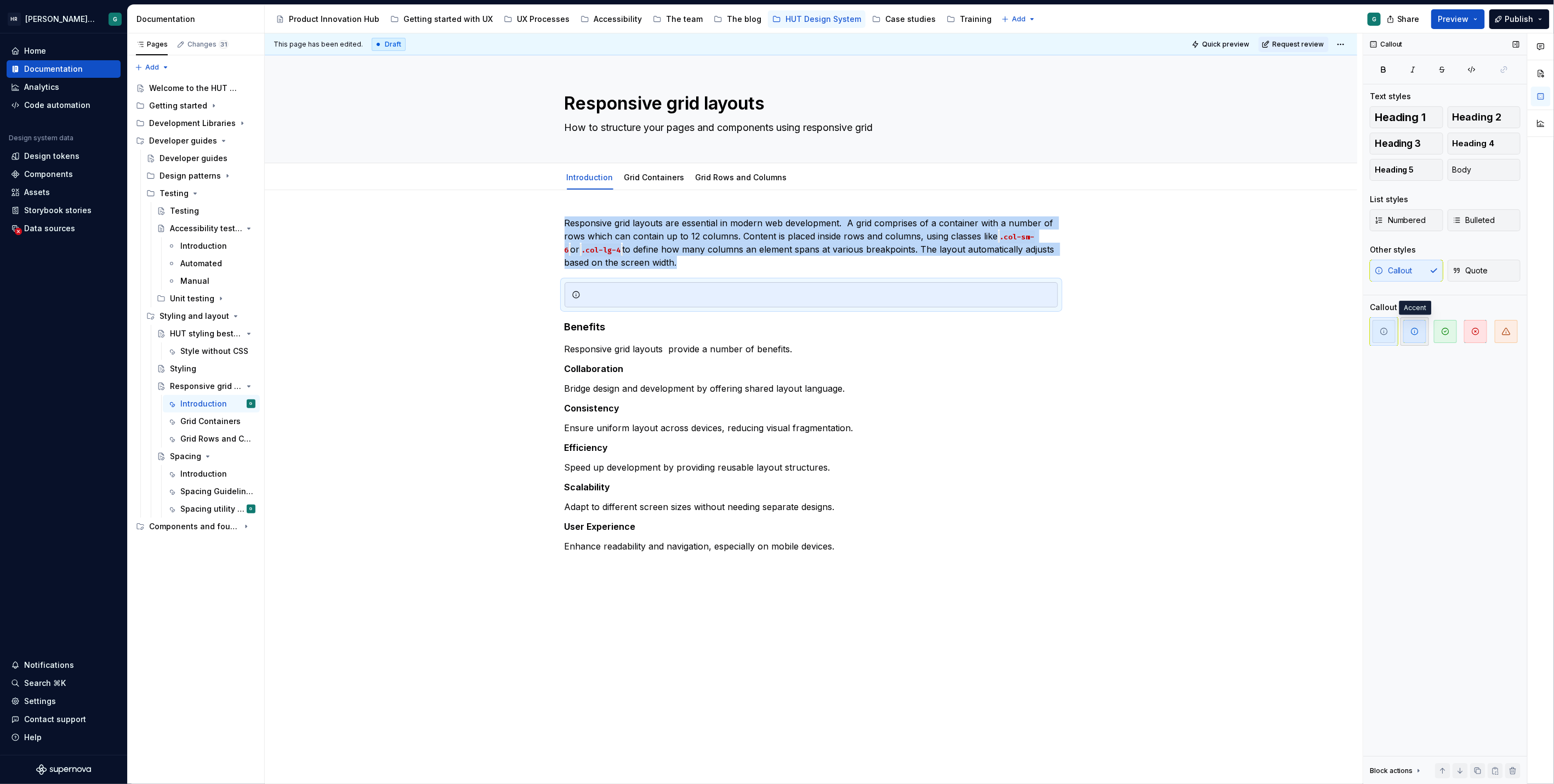
click at [1416, 329] on icon "button" at bounding box center [1415, 331] width 9 height 9
click at [788, 294] on div at bounding box center [817, 294] width 466 height 11
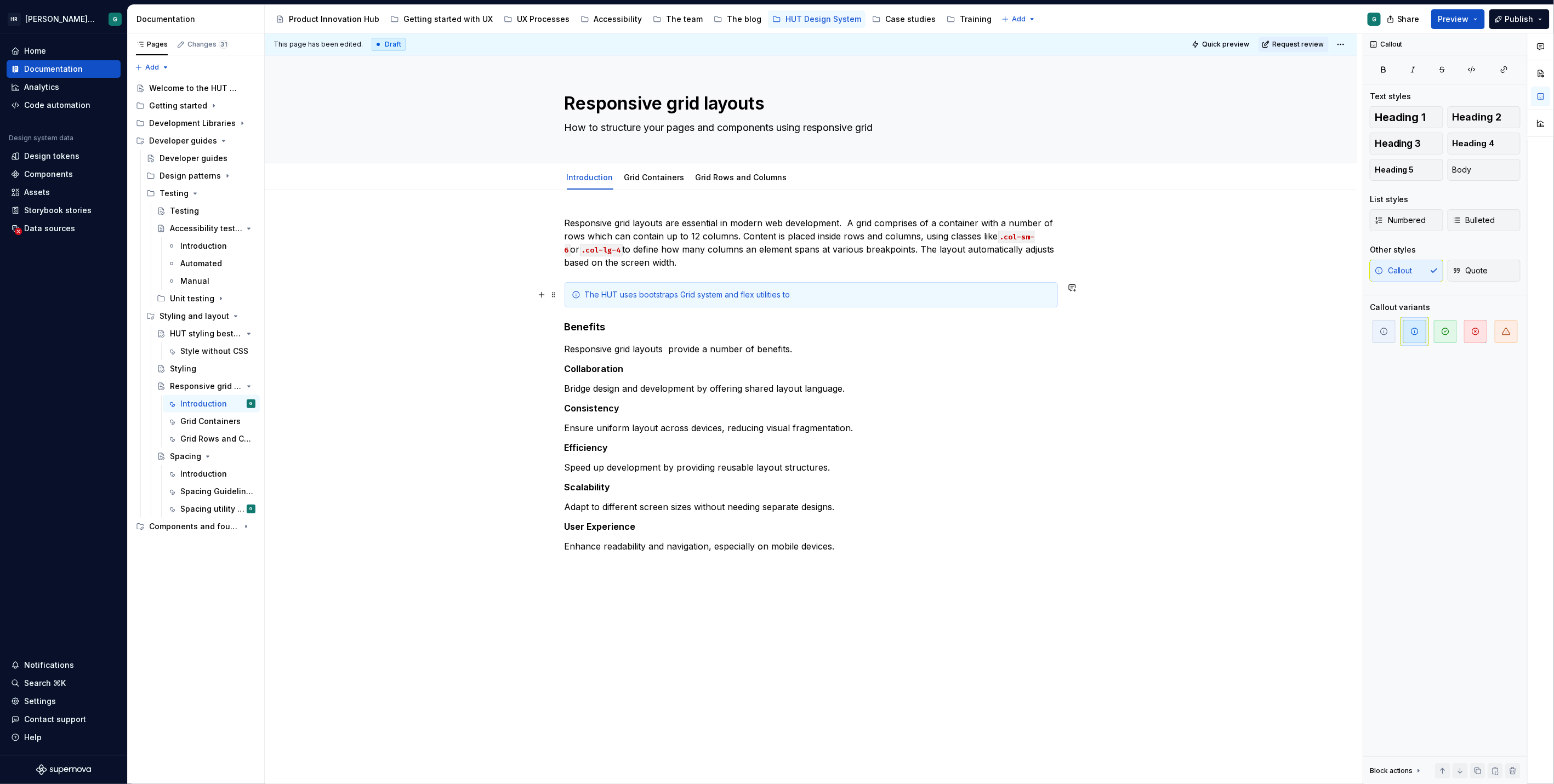
click at [631, 293] on div "The HUT uses bootstraps Grid system and flex utilities to" at bounding box center [817, 294] width 466 height 11
drag, startPoint x: 619, startPoint y: 293, endPoint x: 691, endPoint y: 294, distance: 72.0
click at [691, 294] on div "The HUT provides bootstraps Grid system and flex utilities to" at bounding box center [817, 294] width 466 height 11
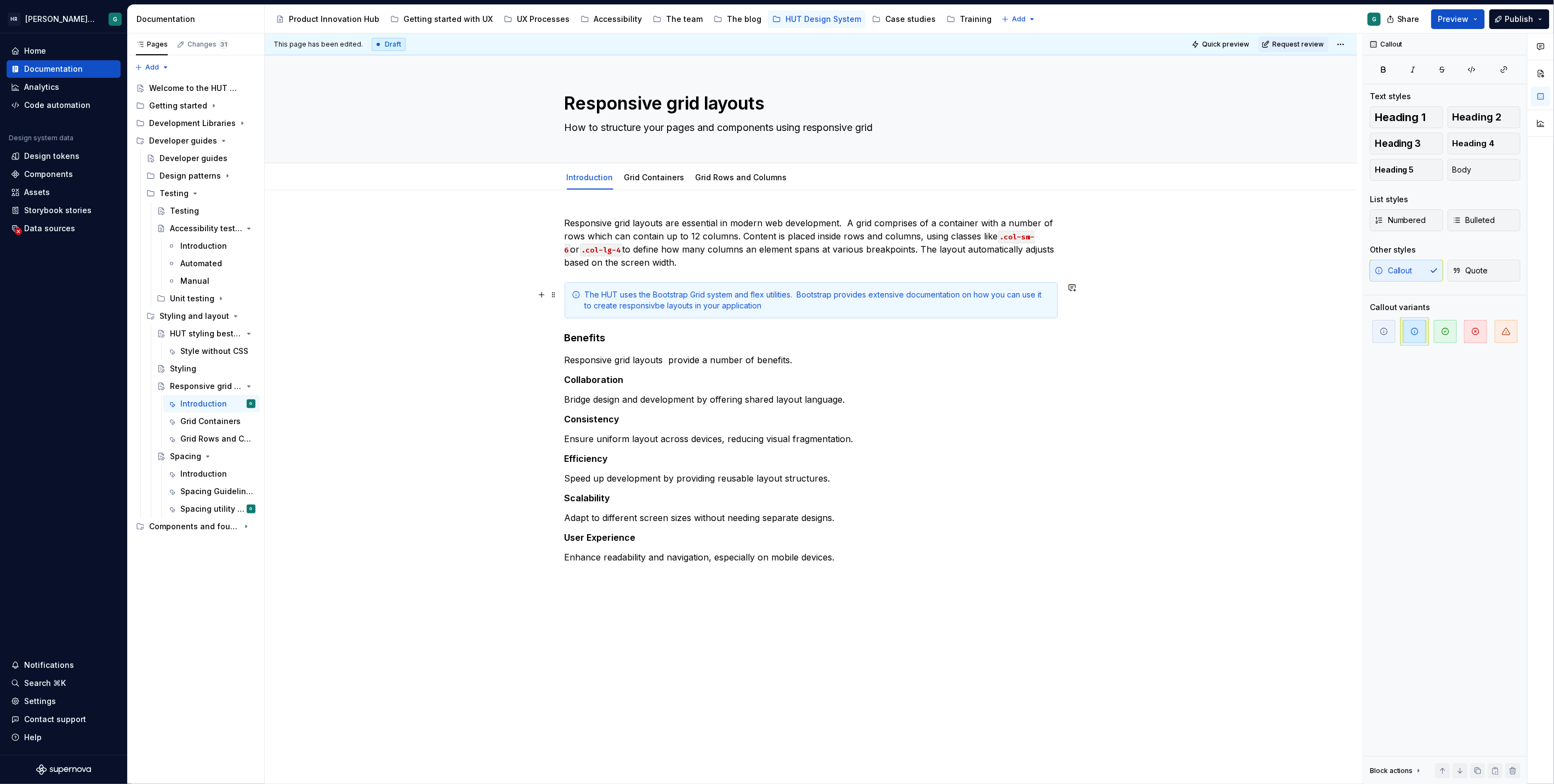
click at [642, 304] on div "The HUT uses the Bootstrap Grid system and flex utilities. Bootstrap provides e…" at bounding box center [817, 299] width 466 height 22
click at [751, 306] on div "The HUT uses the Bootstrap Grid system and flex utilities. Bootstrap provides e…" at bounding box center [817, 299] width 466 height 22
drag, startPoint x: 851, startPoint y: 304, endPoint x: 1091, endPoint y: 300, distance: 240.0
click at [1091, 300] on div "Responsive grid layouts are essential in modern web development. A grid compris…" at bounding box center [810, 521] width 1093 height 661
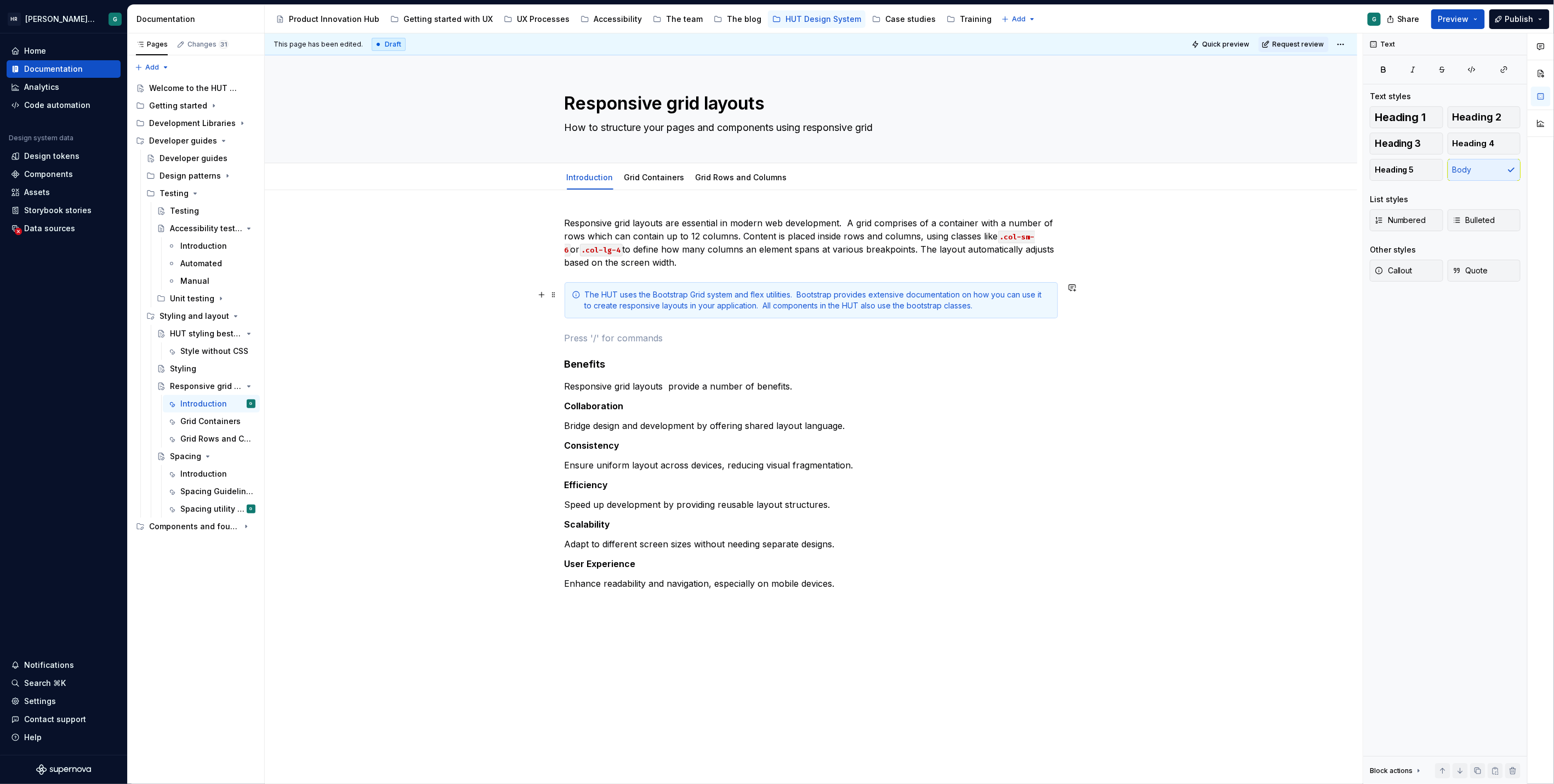
click at [964, 308] on div "The HUT uses the Bootstrap Grid system and flex utilities. Bootstrap provides e…" at bounding box center [817, 299] width 466 height 22
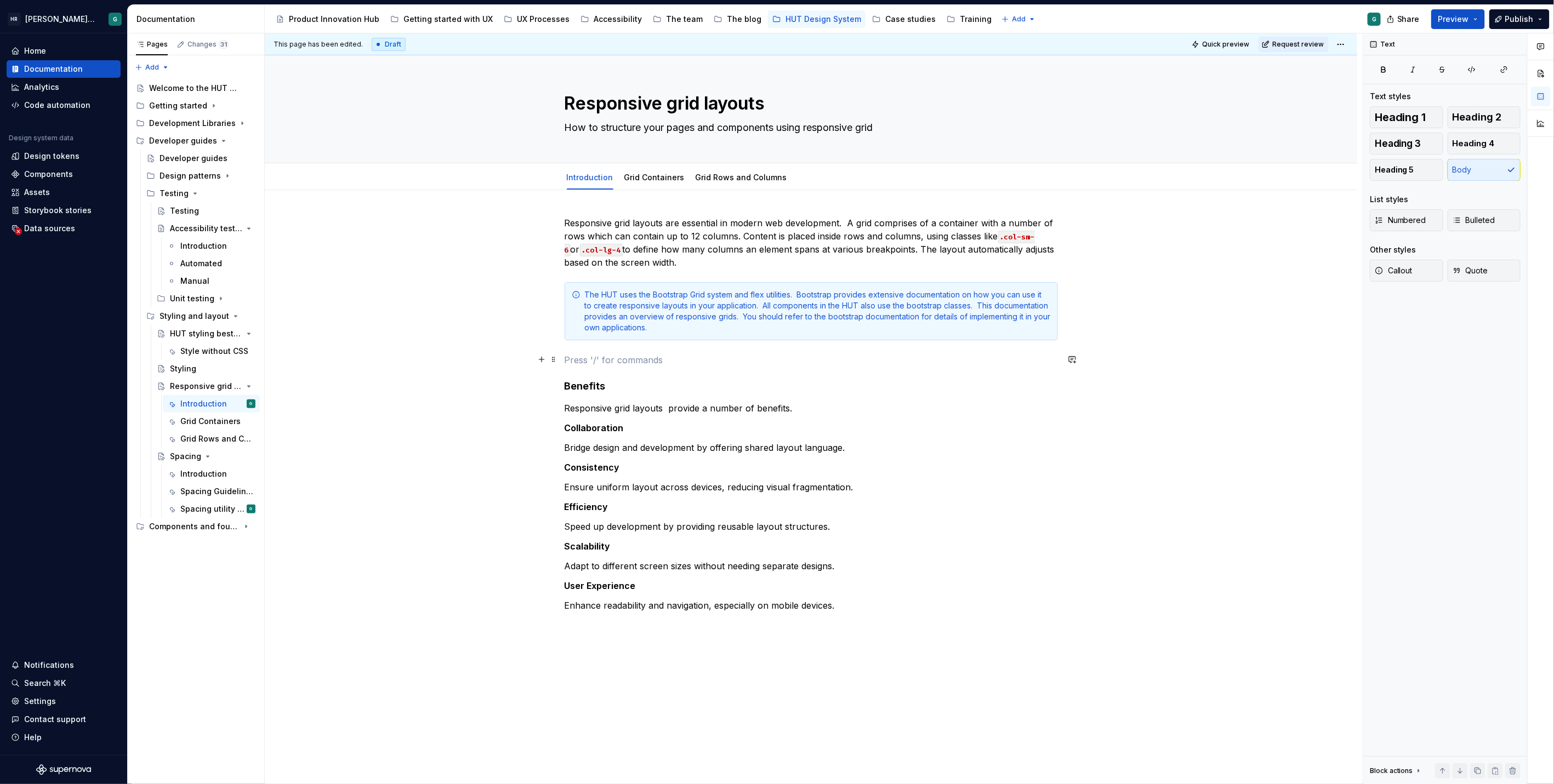
click at [576, 354] on p at bounding box center [811, 360] width 493 height 13
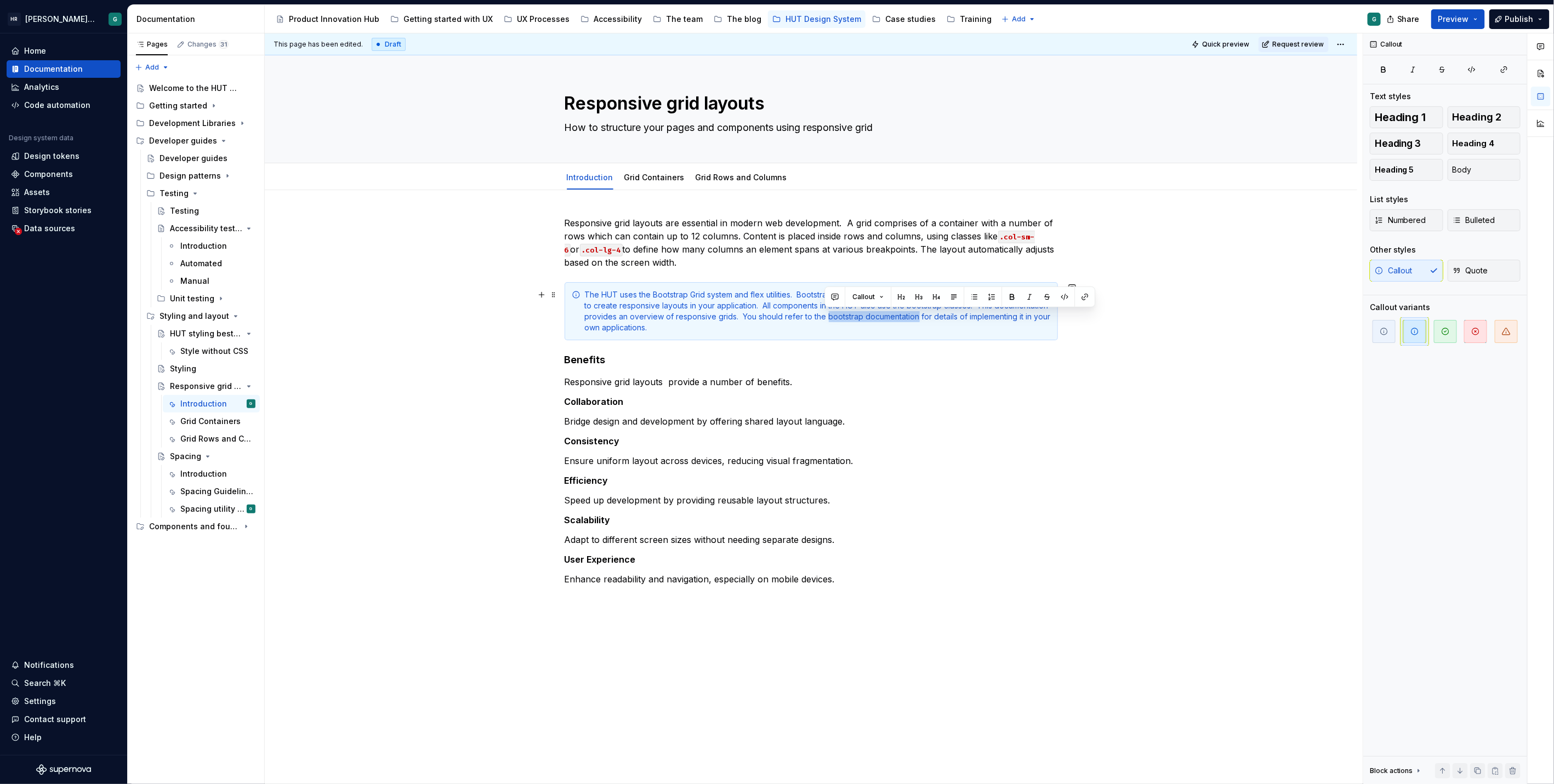
drag, startPoint x: 824, startPoint y: 314, endPoint x: 915, endPoint y: 318, distance: 91.1
click at [915, 318] on div "The HUT uses the Bootstrap Grid system and flex utilities. Bootstrap provides e…" at bounding box center [817, 311] width 466 height 44
drag, startPoint x: 915, startPoint y: 318, endPoint x: 824, endPoint y: 312, distance: 91.2
click at [824, 312] on div "The HUT uses the Bootstrap Grid system and flex utilities. Bootstrap provides e…" at bounding box center [817, 311] width 466 height 44
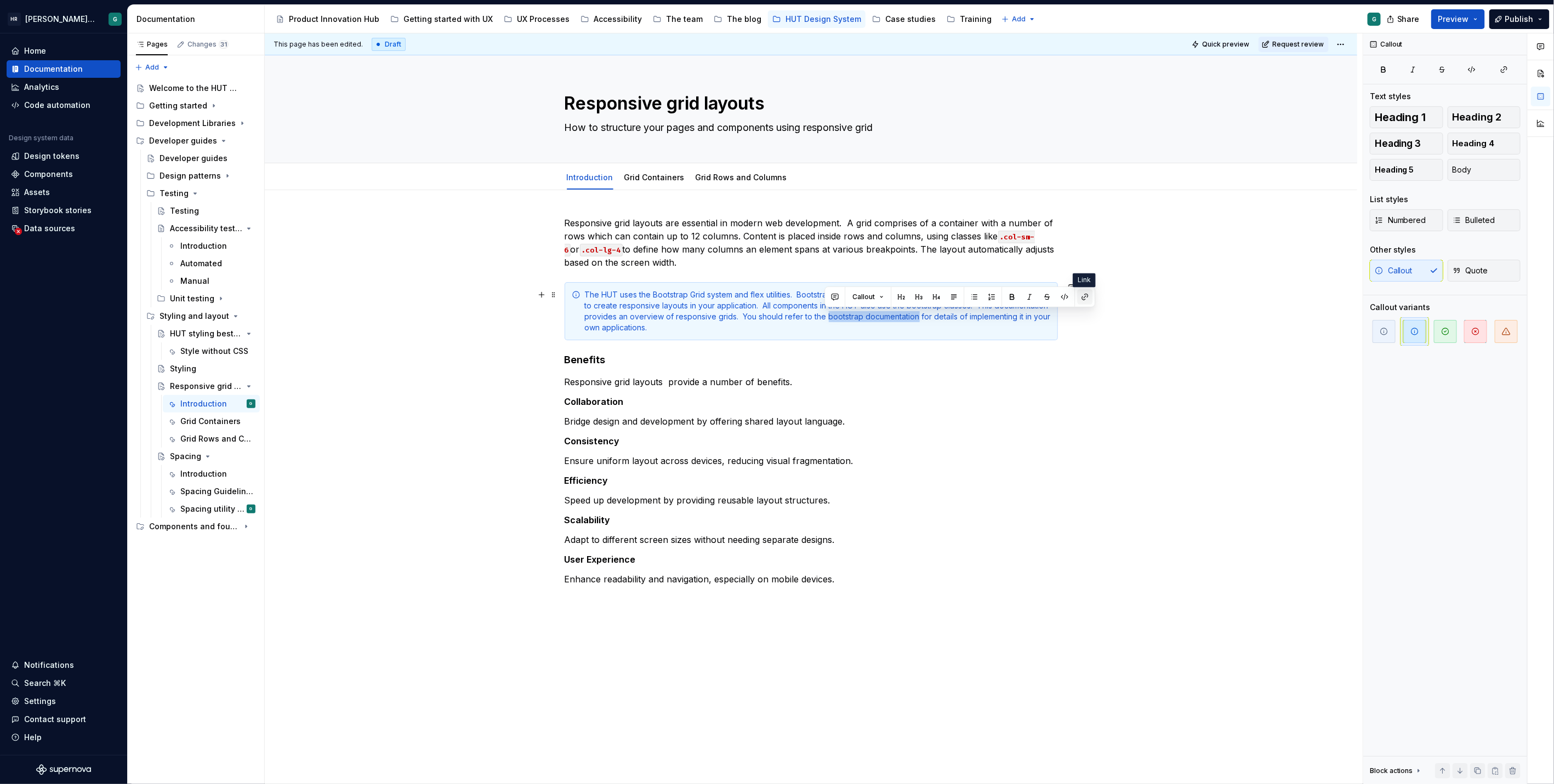
click at [1084, 294] on button "button" at bounding box center [1085, 297] width 15 height 15
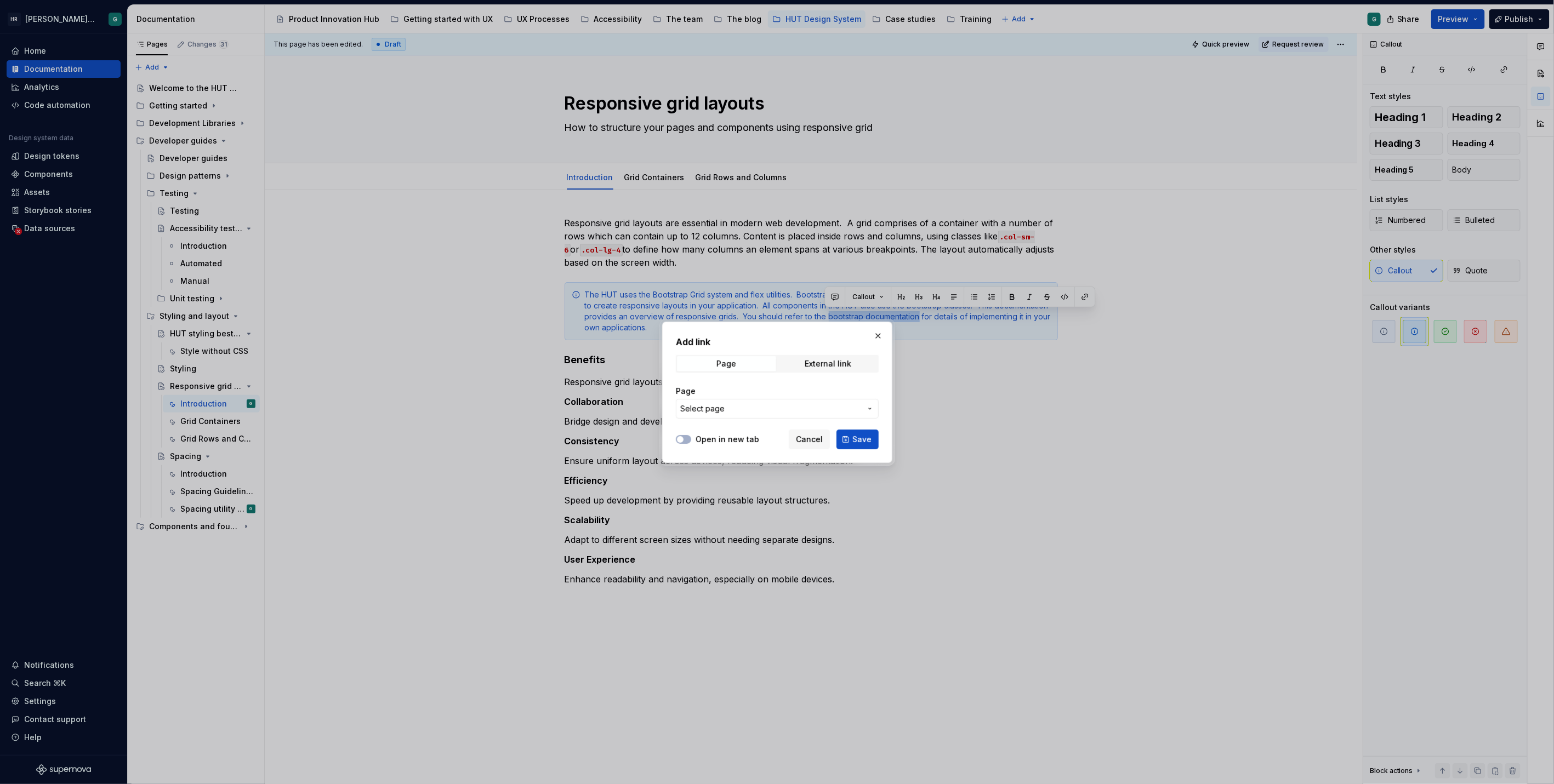
type textarea "*"
click at [804, 362] on span "External link" at bounding box center [827, 364] width 99 height 15
click at [725, 437] on label "Open in new tab" at bounding box center [727, 439] width 64 height 11
click at [691, 437] on button "Open in new tab" at bounding box center [684, 439] width 15 height 9
click at [719, 417] on input "URL" at bounding box center [777, 408] width 203 height 20
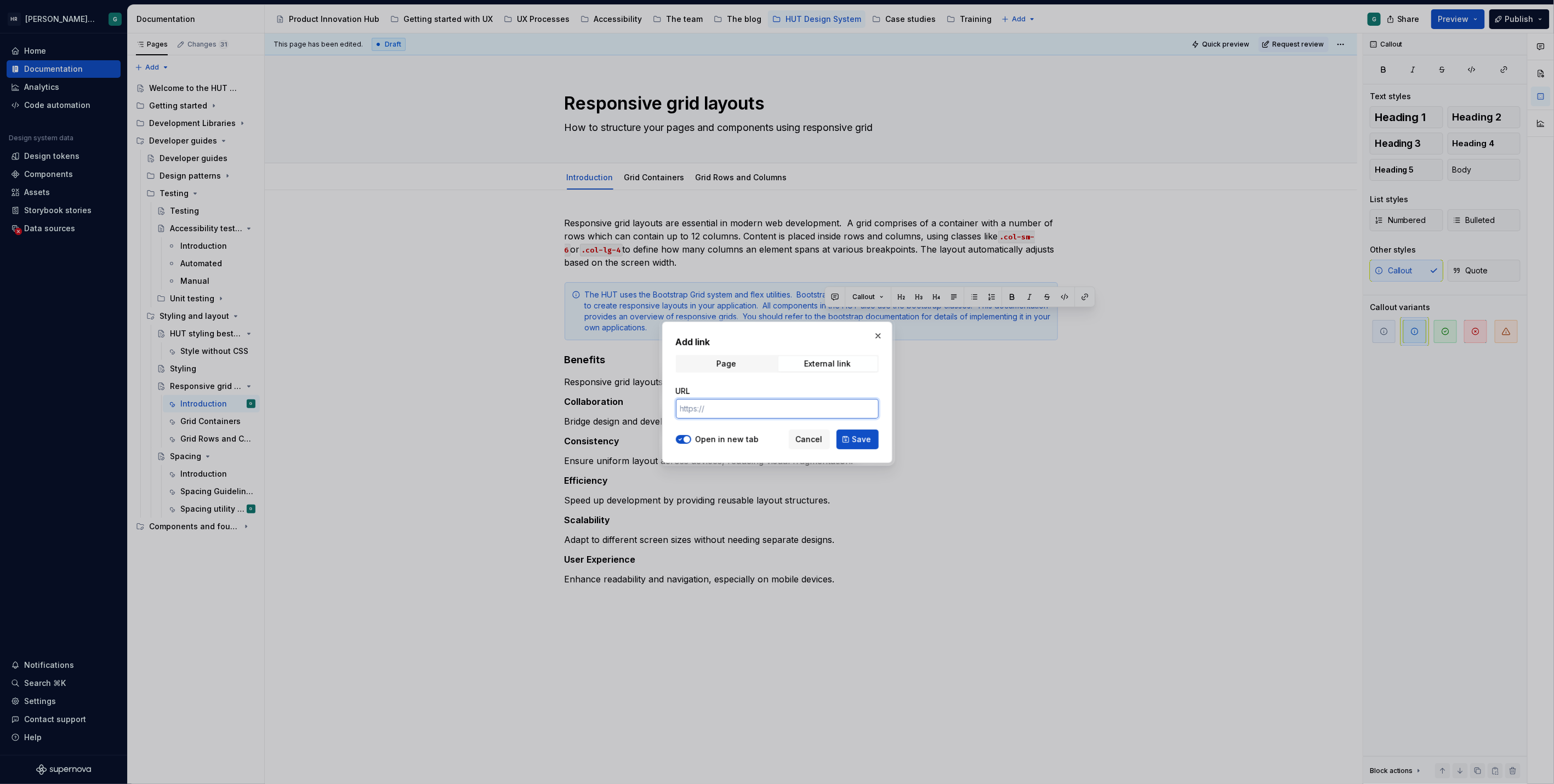
paste input "[URL][DOMAIN_NAME]"
type input "[URL][DOMAIN_NAME]"
click at [853, 436] on span "Save" at bounding box center [862, 439] width 19 height 11
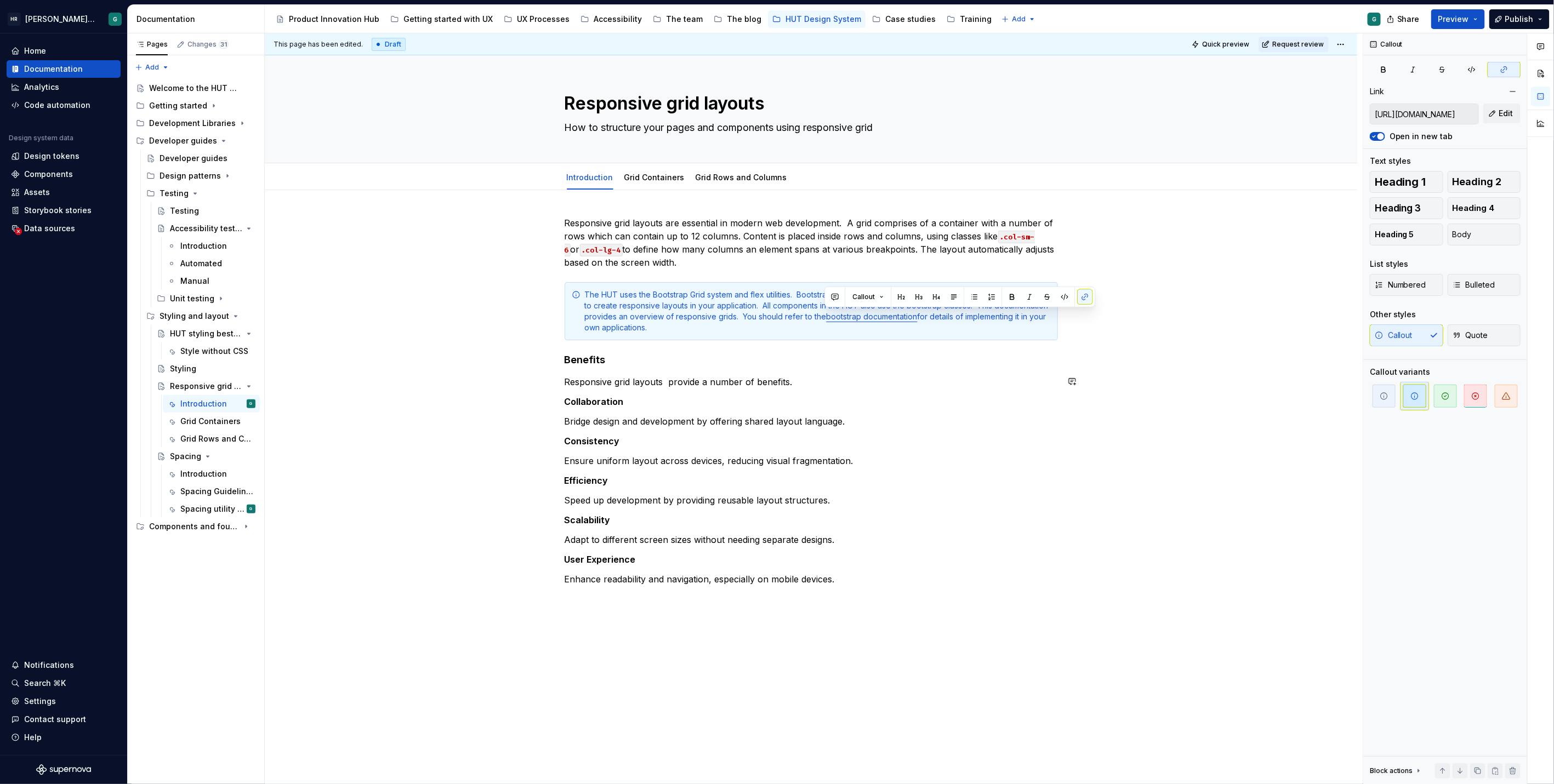
click at [991, 370] on div "Responsive grid layouts are essential in modern web development. A grid compris…" at bounding box center [811, 420] width 493 height 409
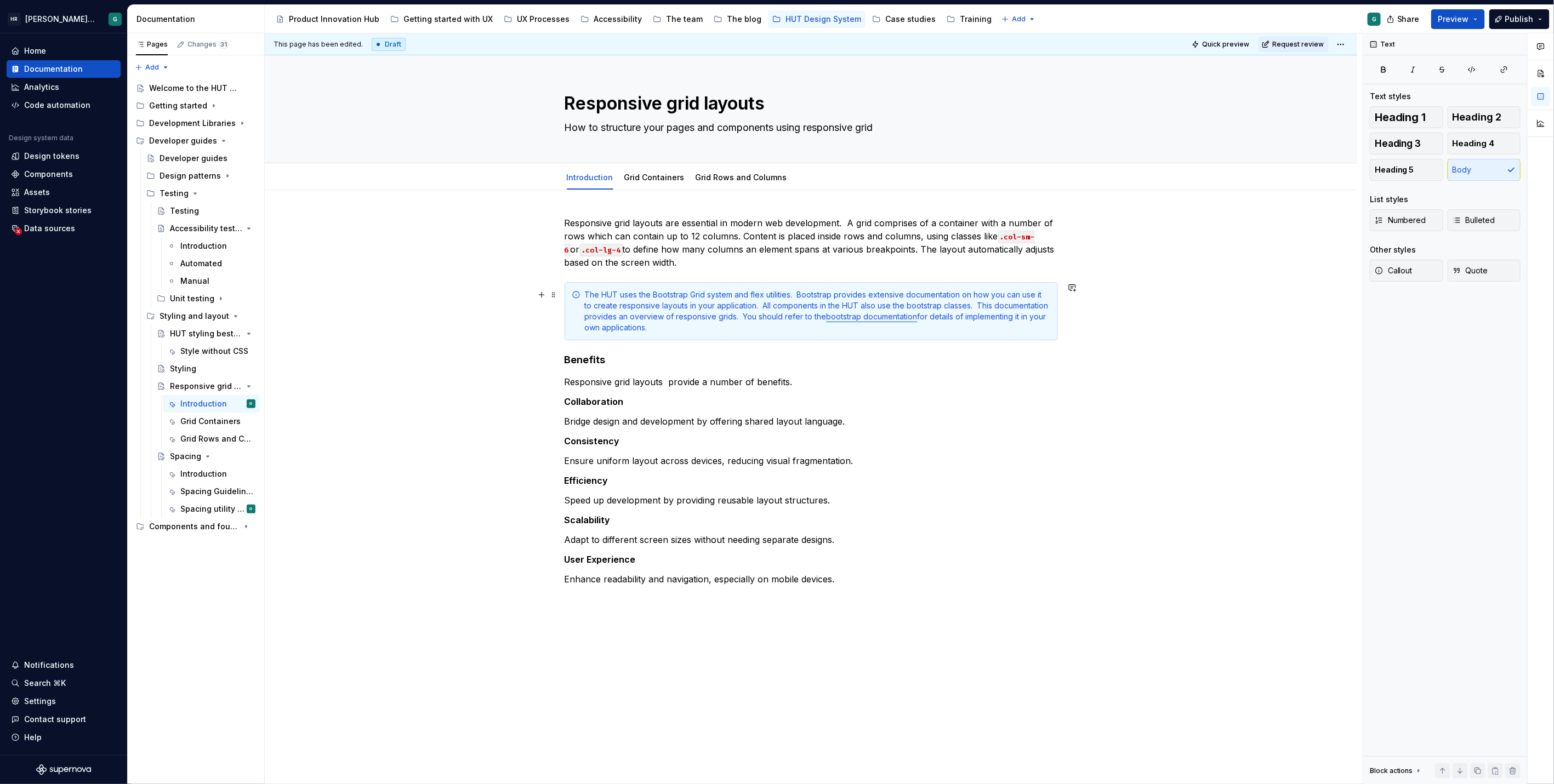
click at [1063, 336] on div "Responsive grid layouts are essential in modern web development. A grid compris…" at bounding box center [810, 532] width 1093 height 683
click at [565, 360] on h4 "Benefits" at bounding box center [811, 360] width 493 height 13
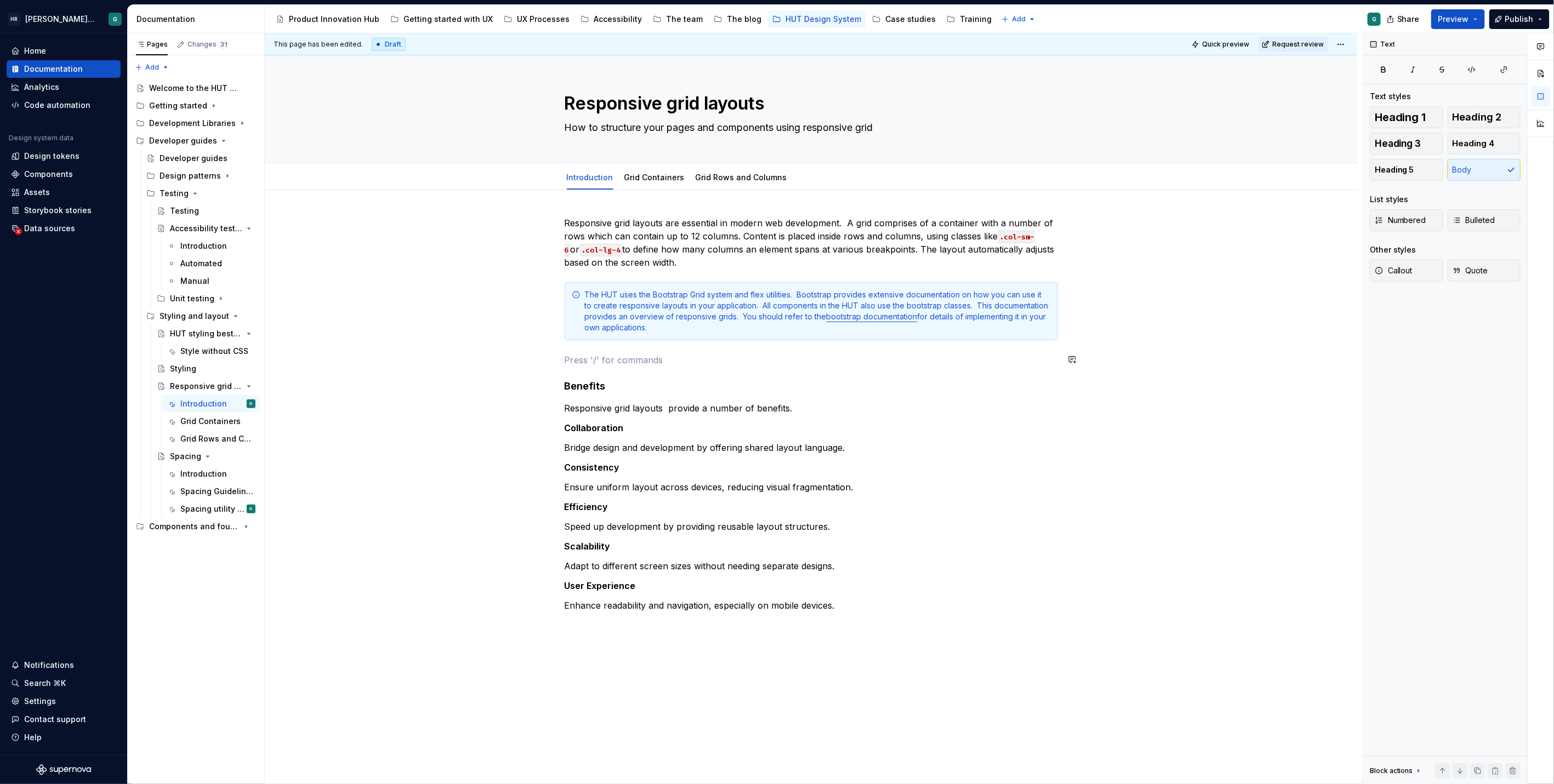
click at [651, 351] on div "Responsive grid layouts are essential in modern web development. A grid compris…" at bounding box center [811, 433] width 493 height 435
click at [1396, 265] on span "Callout" at bounding box center [1393, 270] width 38 height 11
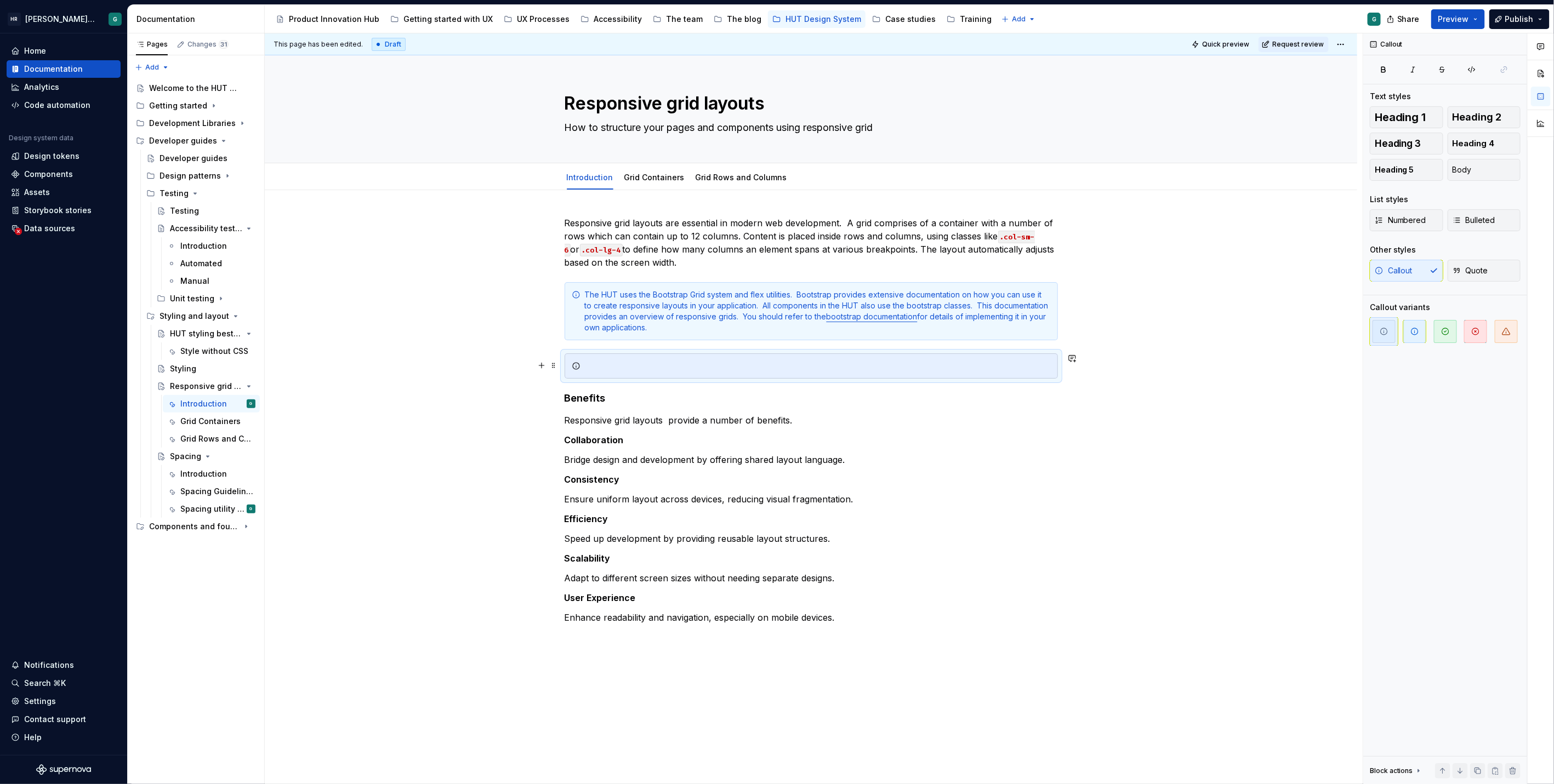
click at [881, 362] on div at bounding box center [817, 366] width 466 height 11
click at [412, 384] on div "Responsive grid layouts are essential in modern web development. A grid compris…" at bounding box center [810, 551] width 1093 height 721
drag, startPoint x: 709, startPoint y: 362, endPoint x: 762, endPoint y: 366, distance: 53.2
click at [762, 366] on div "Contact the UX community on our teams channel if you would like support when im…" at bounding box center [817, 366] width 466 height 11
click at [972, 350] on button "button" at bounding box center [970, 346] width 15 height 15
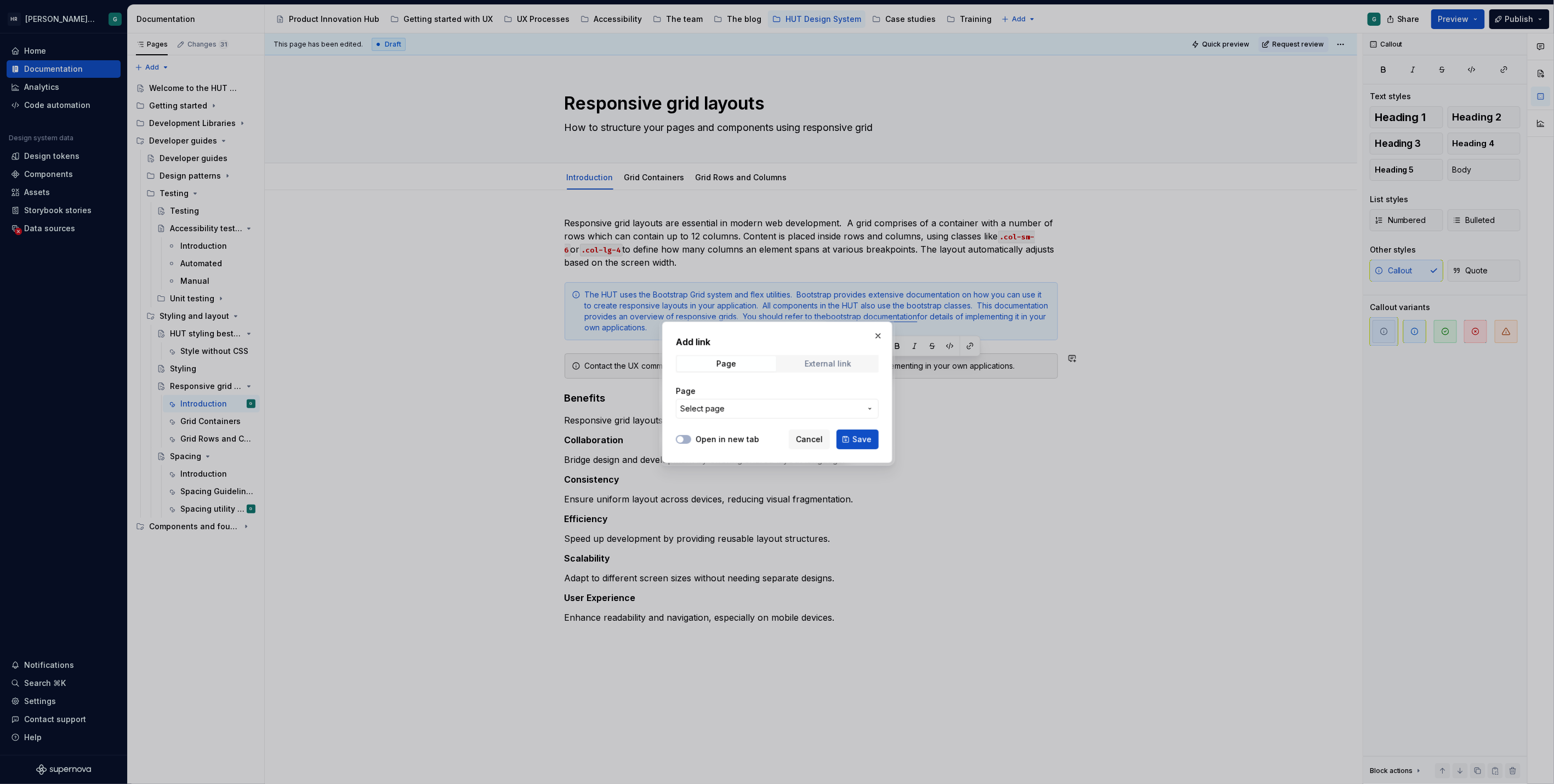
click at [870, 369] on span "External link" at bounding box center [827, 364] width 99 height 15
click at [793, 403] on input "URL" at bounding box center [777, 408] width 203 height 20
paste input "[URL][DOMAIN_NAME]"
type input "[URL][DOMAIN_NAME]"
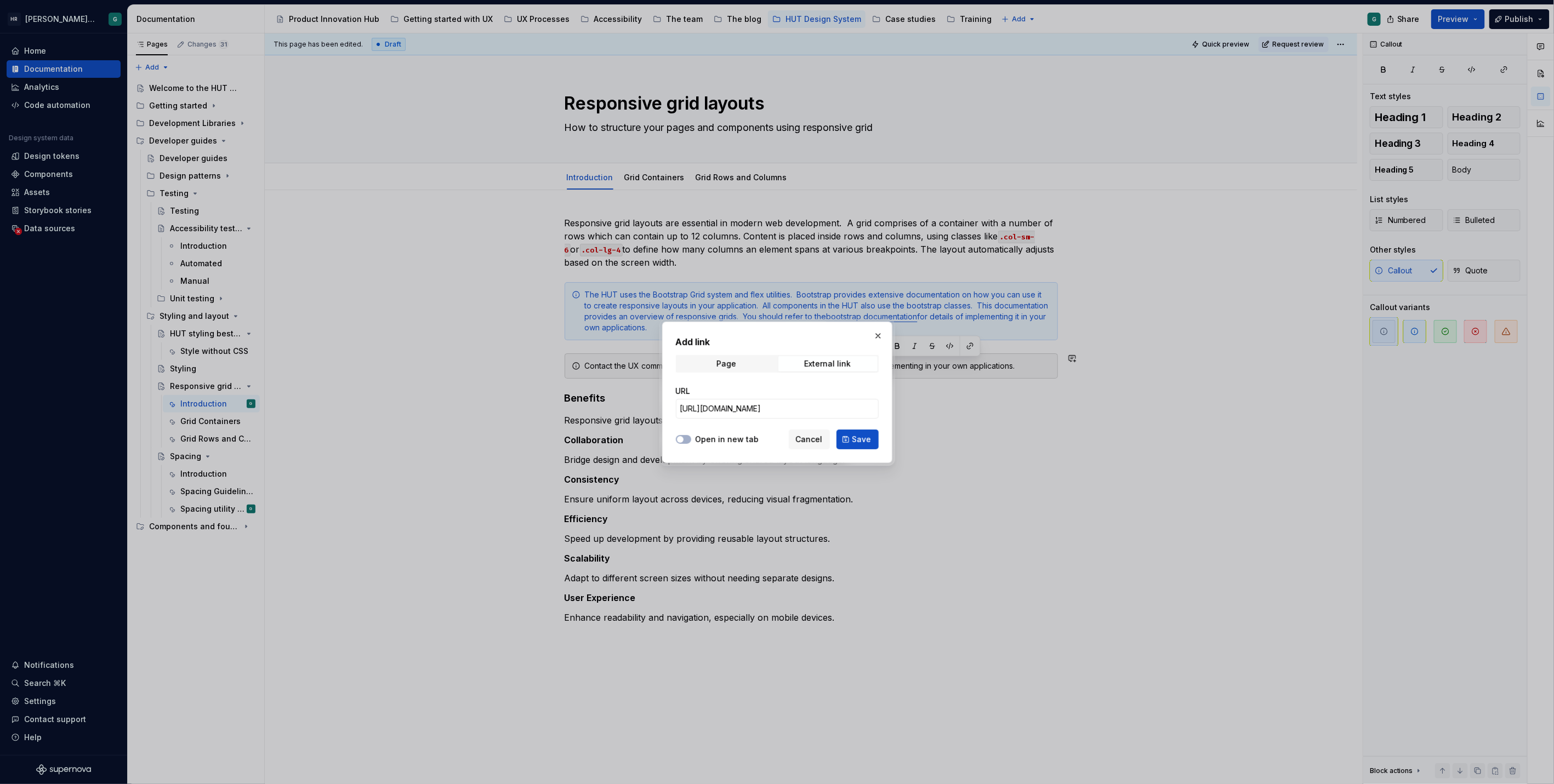
click at [738, 440] on label "Open in new tab" at bounding box center [727, 439] width 64 height 11
click at [691, 440] on button "Open in new tab" at bounding box center [684, 439] width 15 height 9
click at [856, 441] on span "Save" at bounding box center [862, 439] width 19 height 11
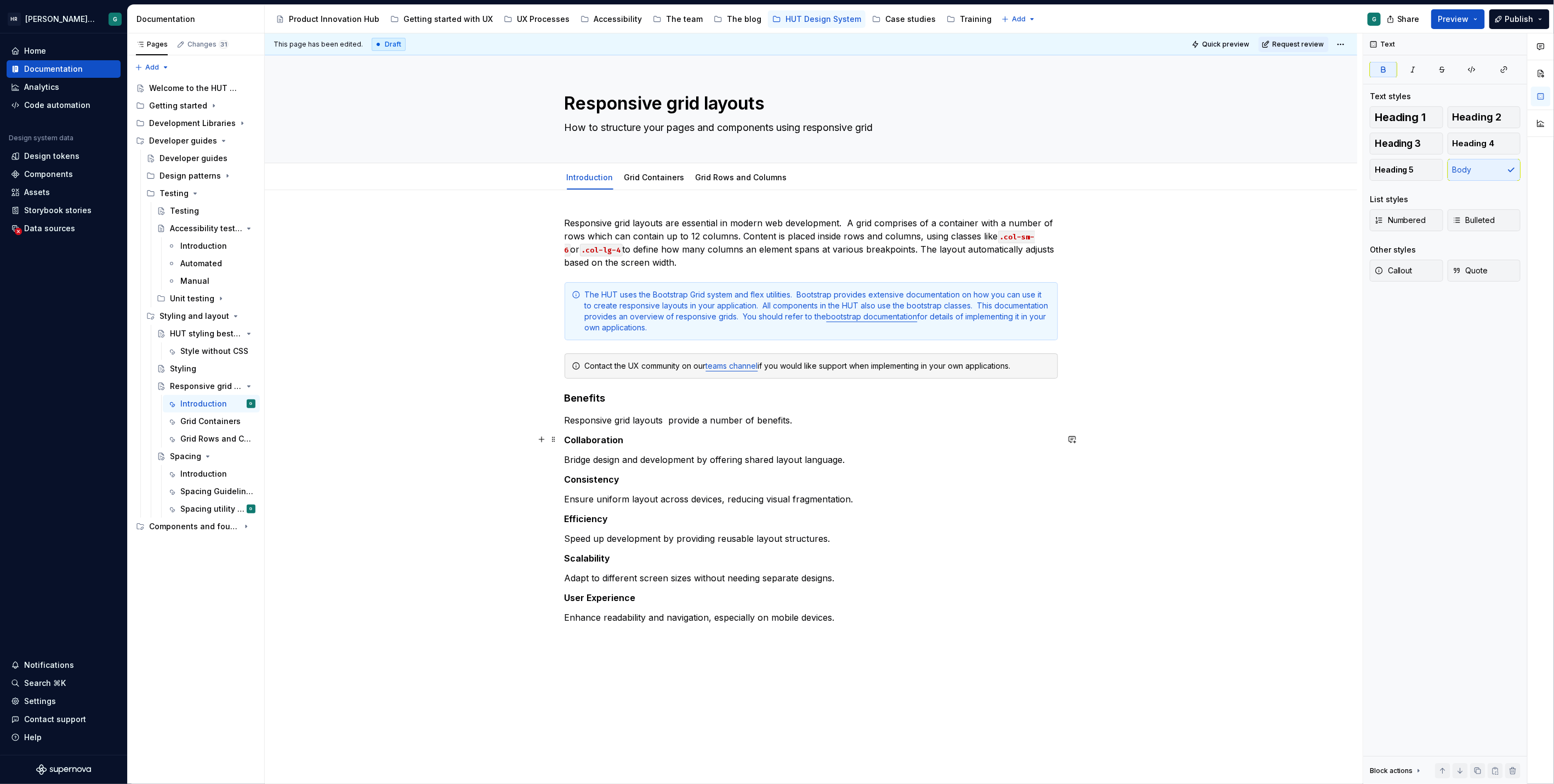
click at [936, 434] on p "Collaboration" at bounding box center [811, 440] width 493 height 13
click at [648, 174] on link "Grid Containers" at bounding box center [654, 177] width 60 height 9
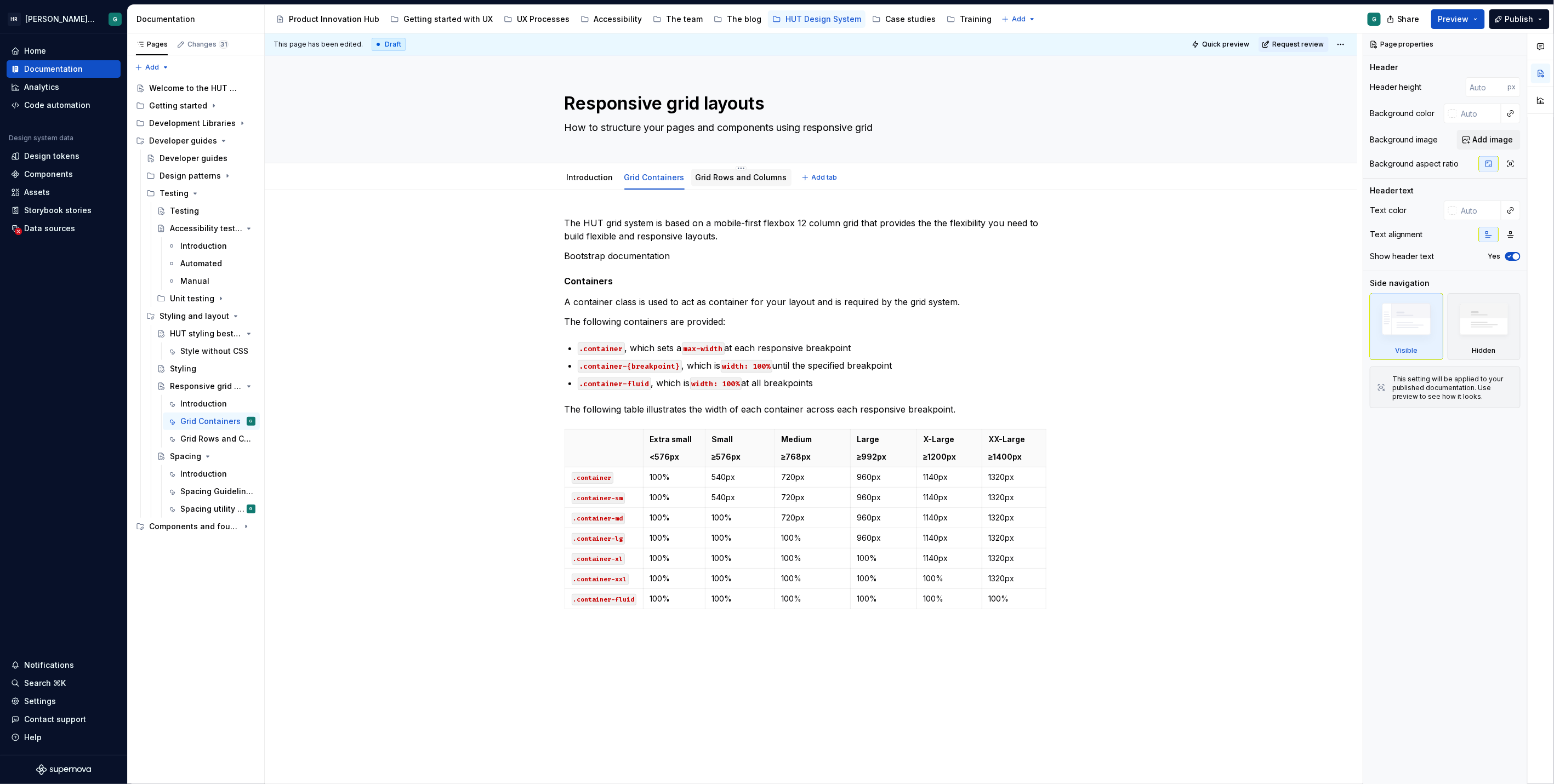
click at [713, 178] on link "Grid Rows and Columns" at bounding box center [741, 177] width 91 height 9
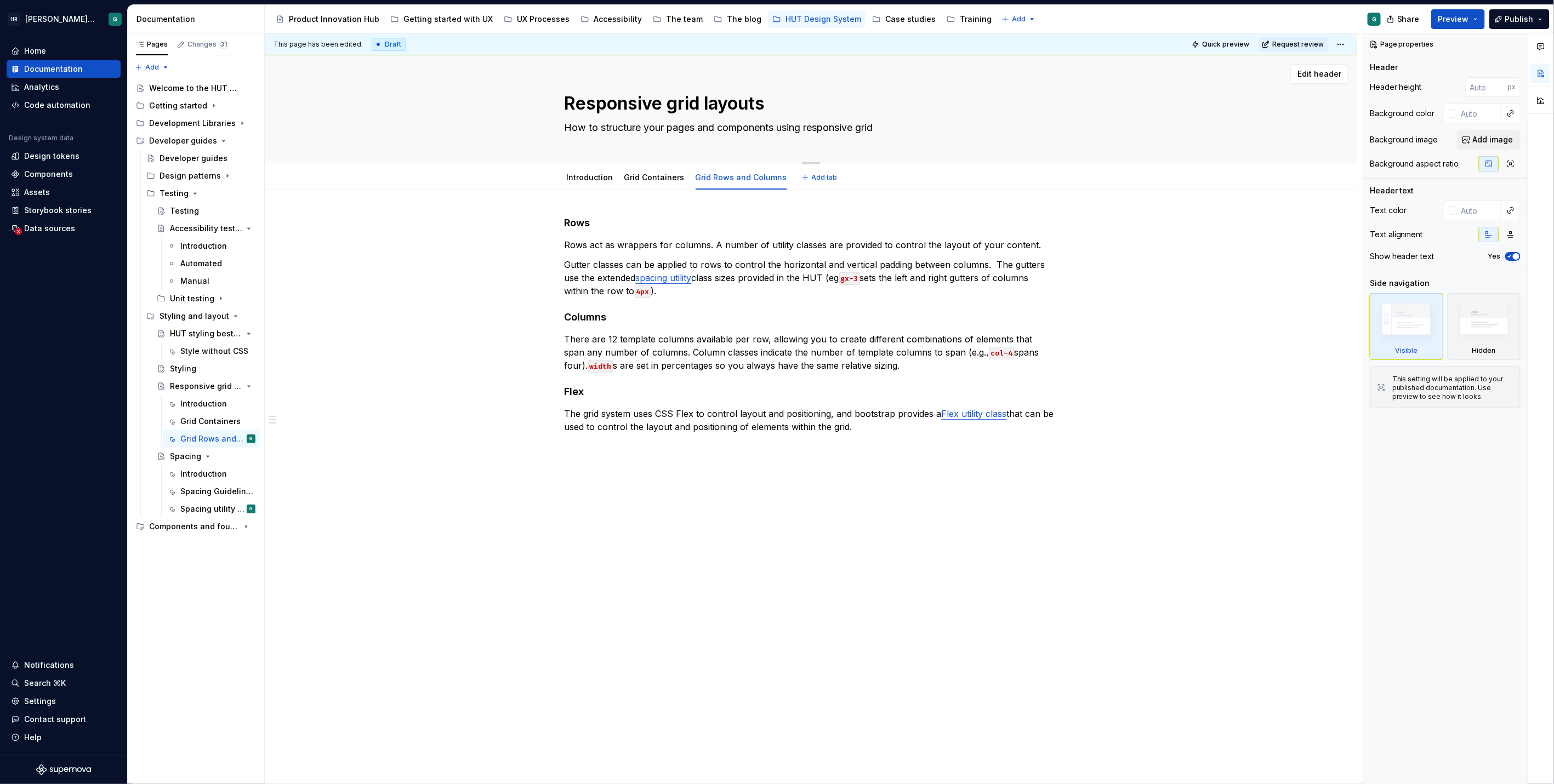
click at [424, 114] on div "Responsive grid layouts How to structure your pages and components using respon…" at bounding box center [810, 108] width 1005 height 108
click at [747, 167] on div "Grid Rows and Columns" at bounding box center [741, 176] width 100 height 23
click at [653, 172] on div "Grid Containers" at bounding box center [654, 177] width 60 height 11
click at [640, 176] on link "Grid Containers" at bounding box center [654, 177] width 60 height 9
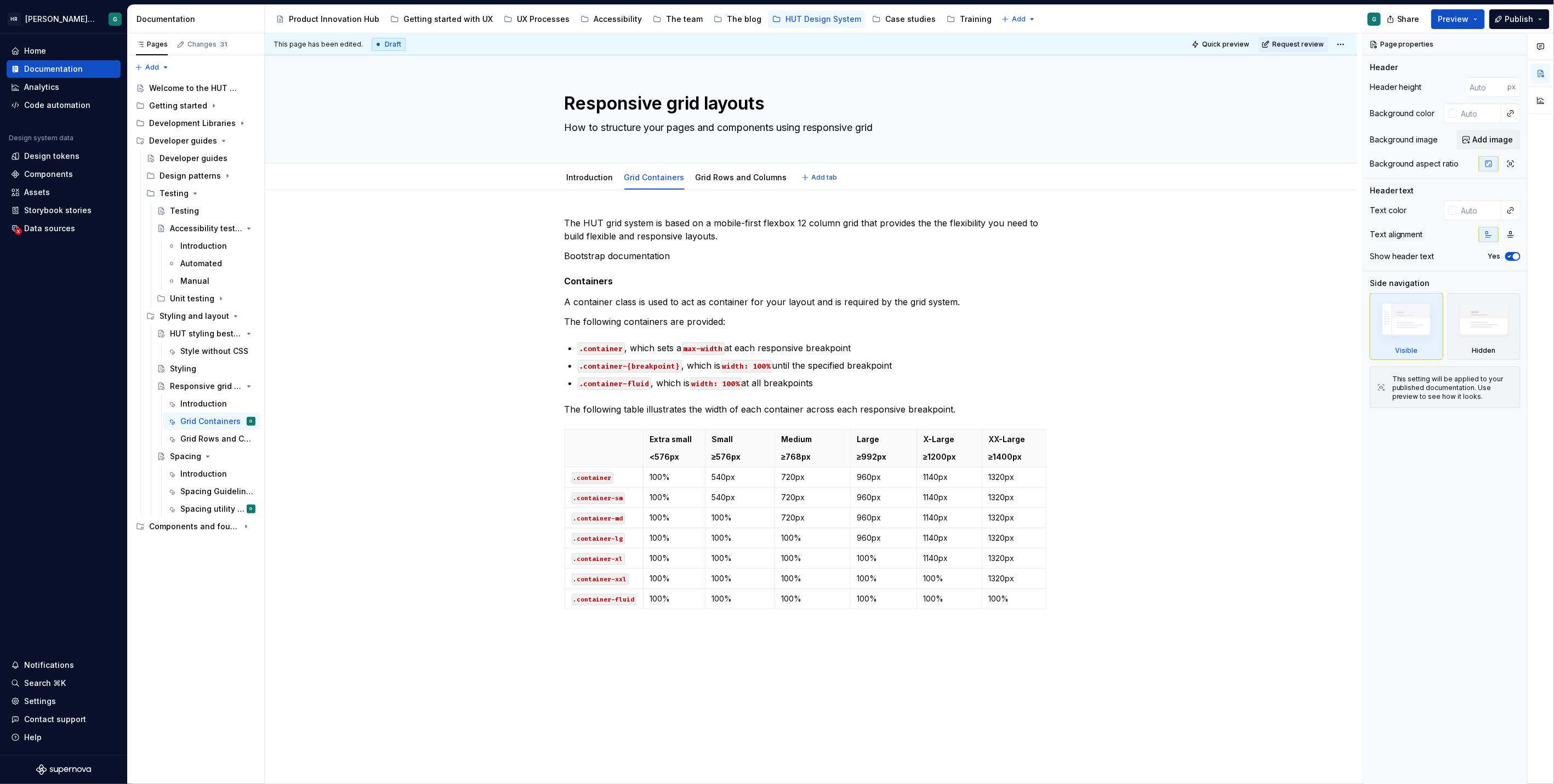
type textarea "*"
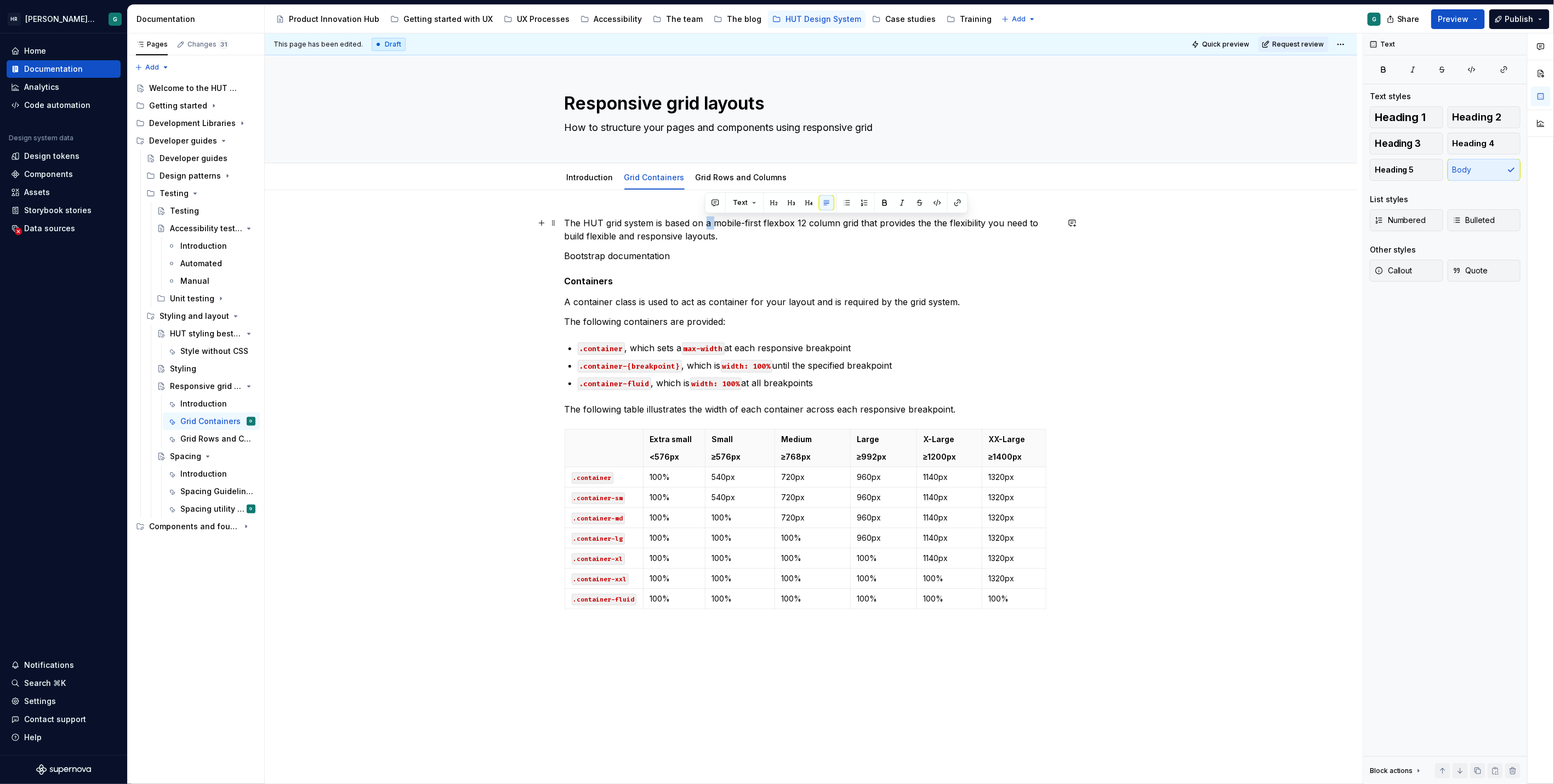
drag, startPoint x: 703, startPoint y: 220, endPoint x: 711, endPoint y: 220, distance: 8.0
click at [711, 220] on p "The HUT grid system is based on a mobile-first flexbox 12 column grid that prov…" at bounding box center [811, 229] width 493 height 27
drag, startPoint x: 667, startPoint y: 255, endPoint x: 561, endPoint y: 255, distance: 106.0
click at [561, 255] on div "The HUT grid system is based on bootstraps mobile-first flexbox 12 column grid …" at bounding box center [810, 526] width 1093 height 671
click at [742, 211] on div "The HUT grid system is based on bootstraps mobile-first flexbox 12 column grid …" at bounding box center [810, 526] width 1093 height 671
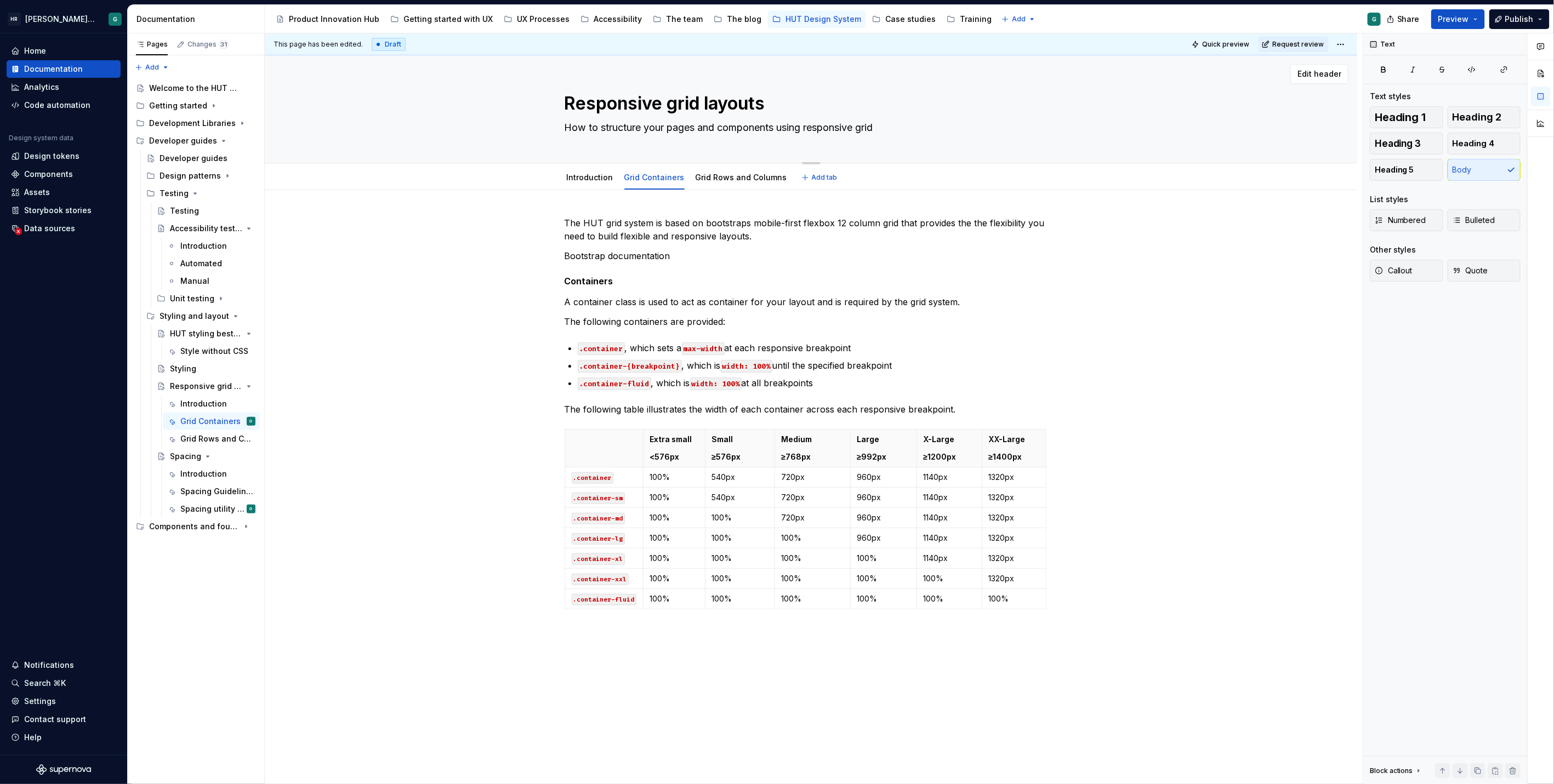
click at [535, 64] on div "Edit header" at bounding box center [806, 73] width 1083 height 20
click at [764, 170] on div "Grid Rows and Columns" at bounding box center [741, 177] width 100 height 17
click at [726, 185] on div "Grid Rows and Columns" at bounding box center [741, 177] width 100 height 17
click at [723, 180] on link "Grid Rows and Columns" at bounding box center [741, 177] width 91 height 9
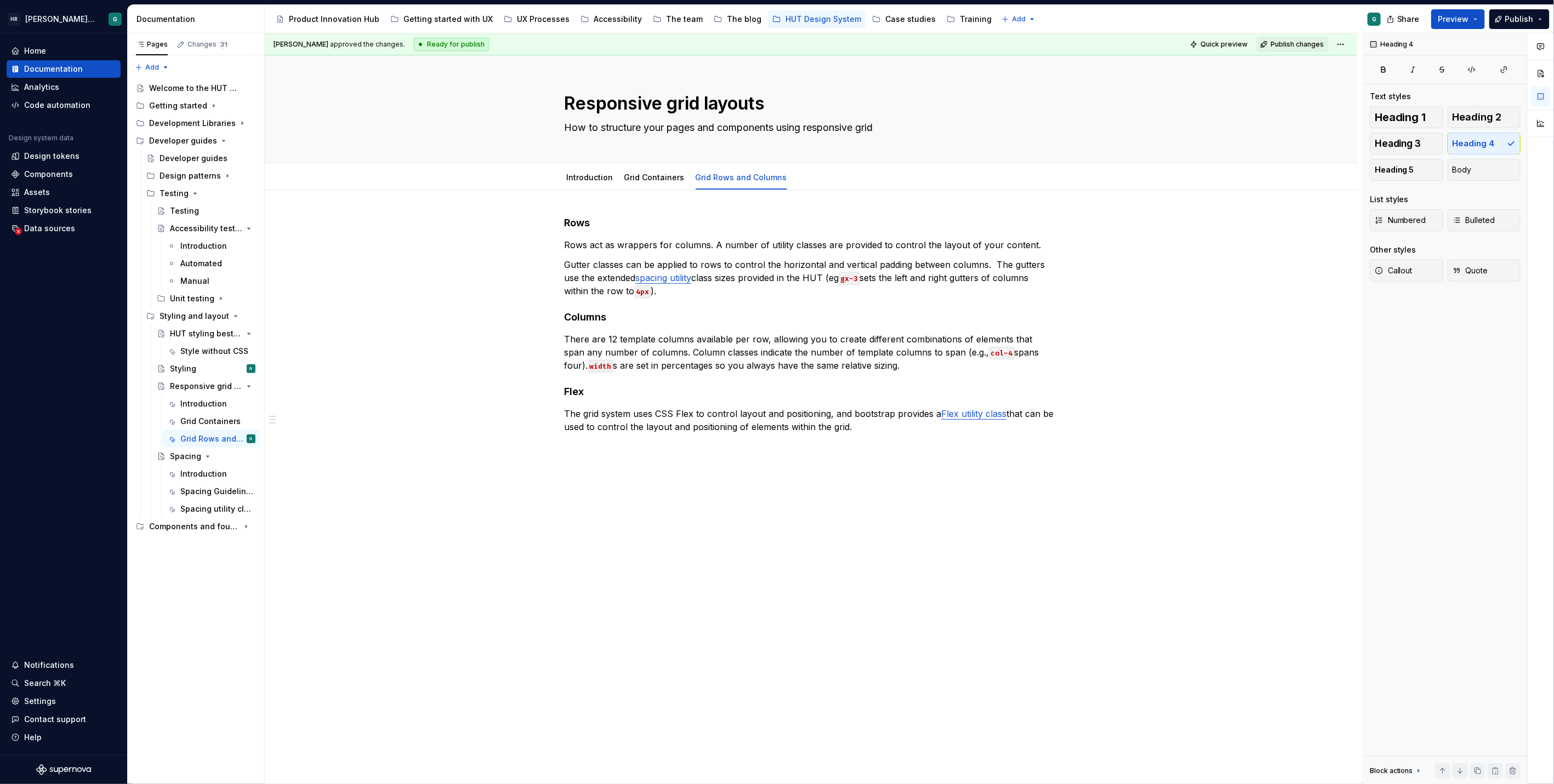
type textarea "*"
click at [390, 215] on div "Rows Rows act as wrappers for columns. A number of utility classes are provided…" at bounding box center [810, 455] width 1093 height 531
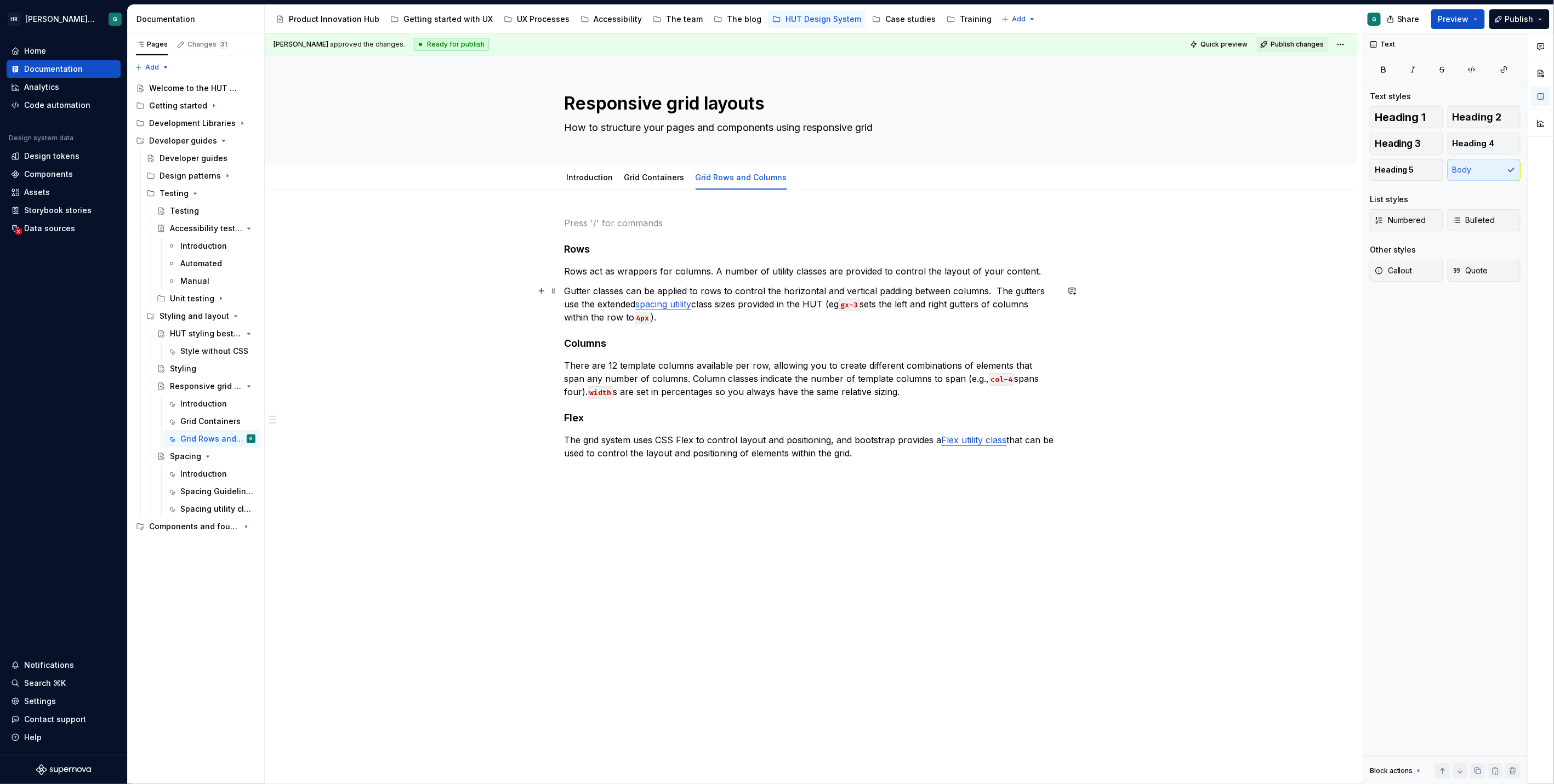
click at [641, 304] on link "spacing utility" at bounding box center [663, 304] width 56 height 11
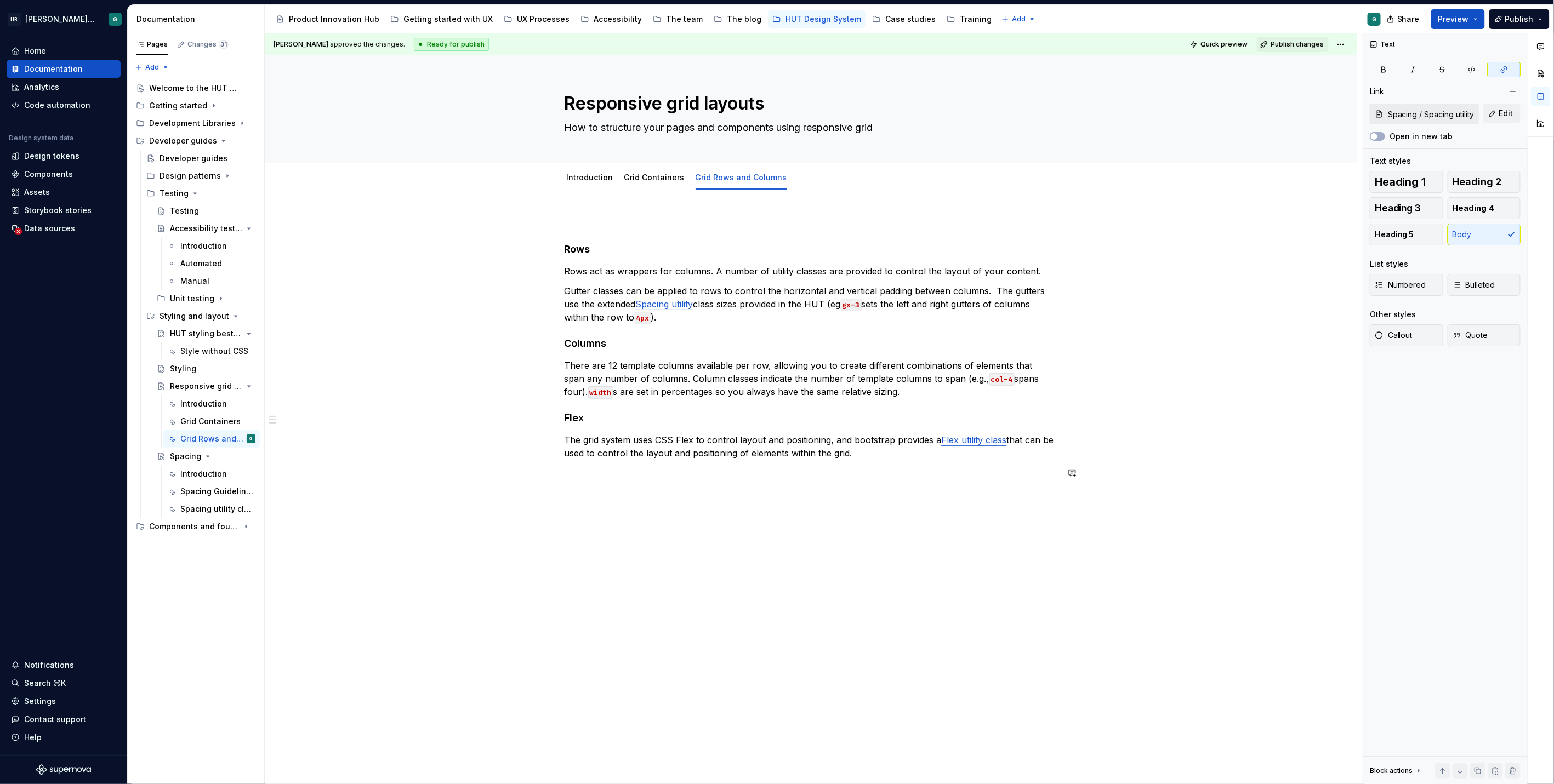
click at [623, 543] on div "Rows Rows act as wrappers for columns. A number of utility classes are provided…" at bounding box center [810, 468] width 1093 height 557
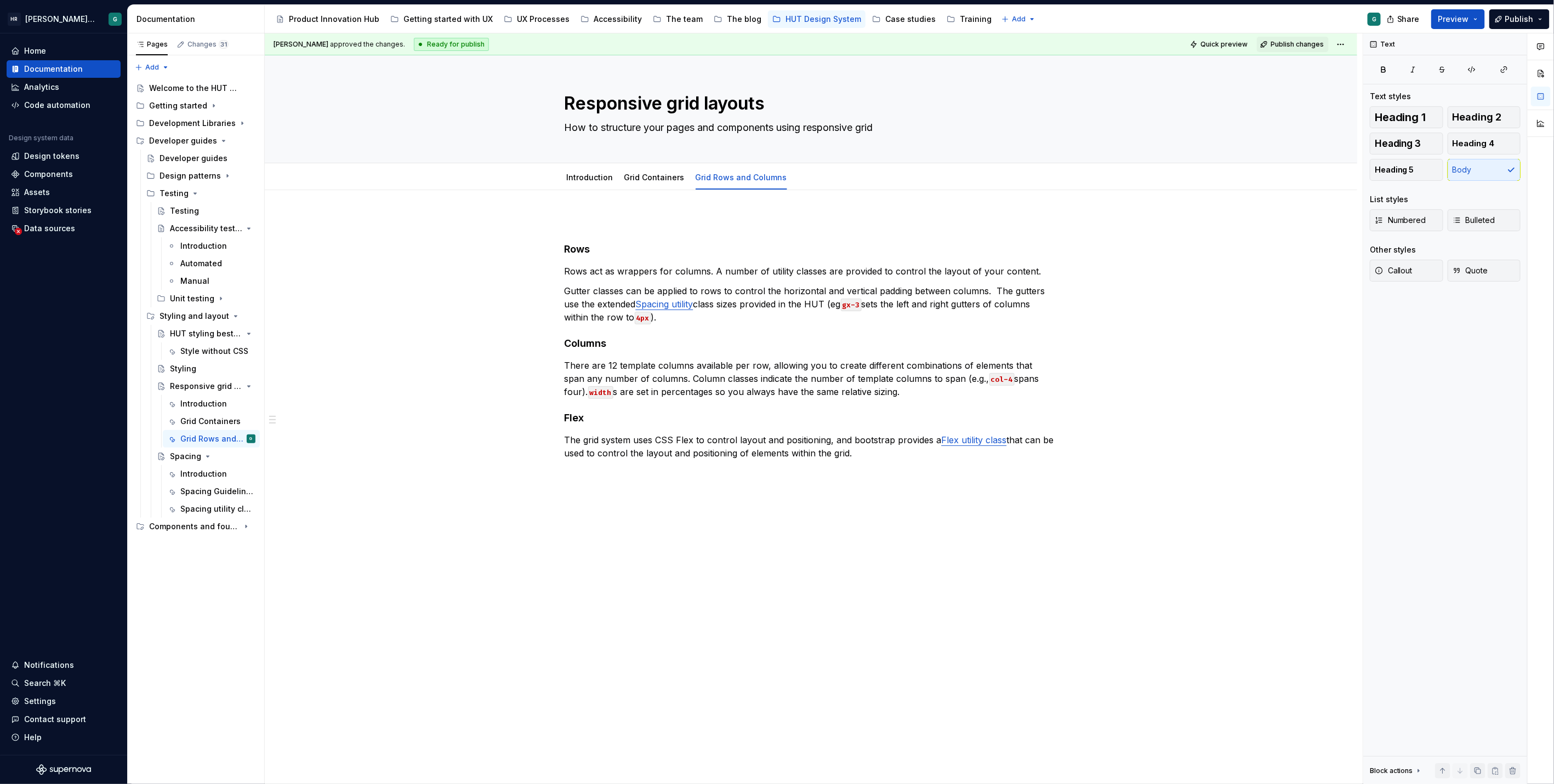
type textarea "*"
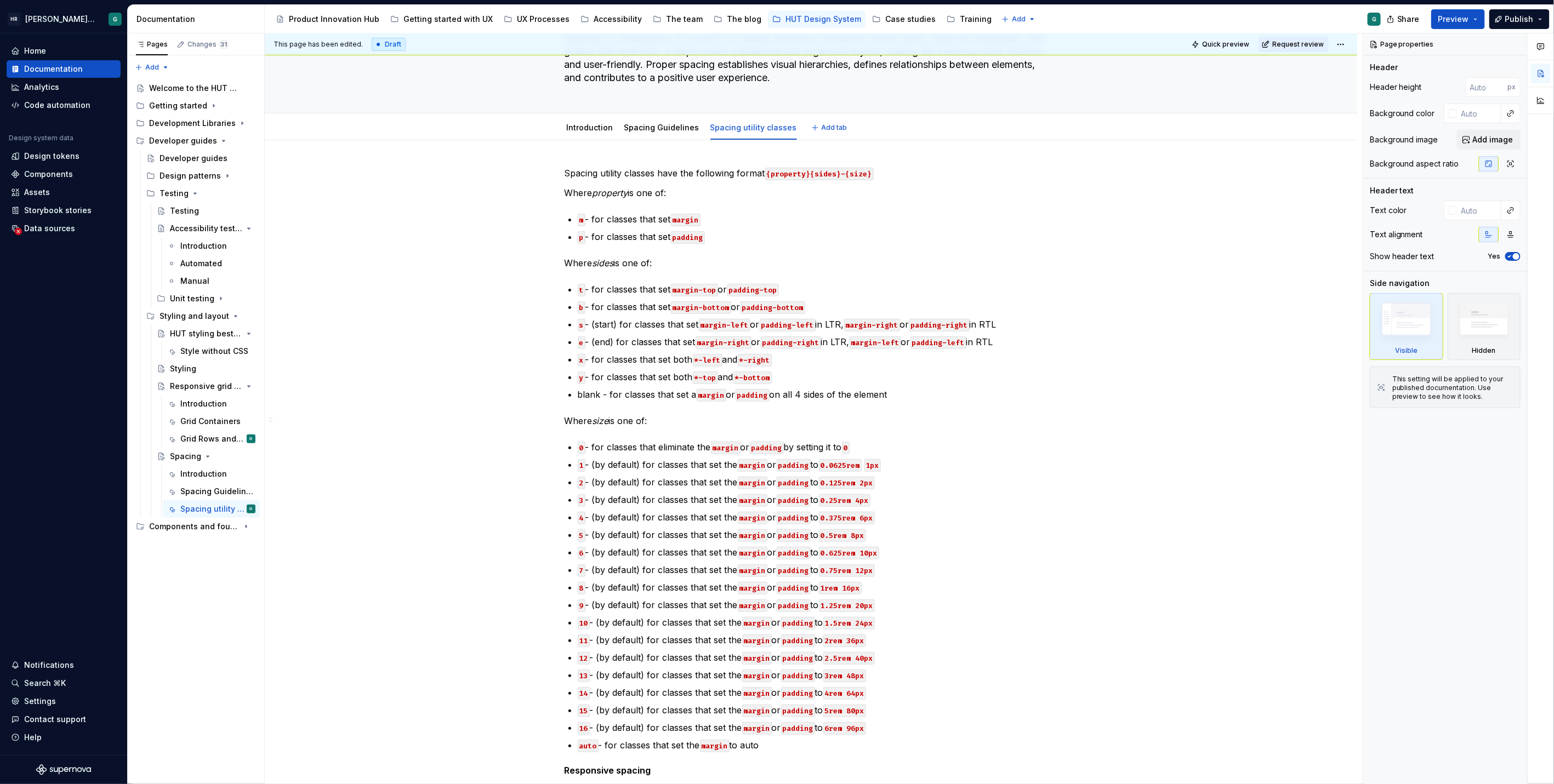
scroll to position [121, 0]
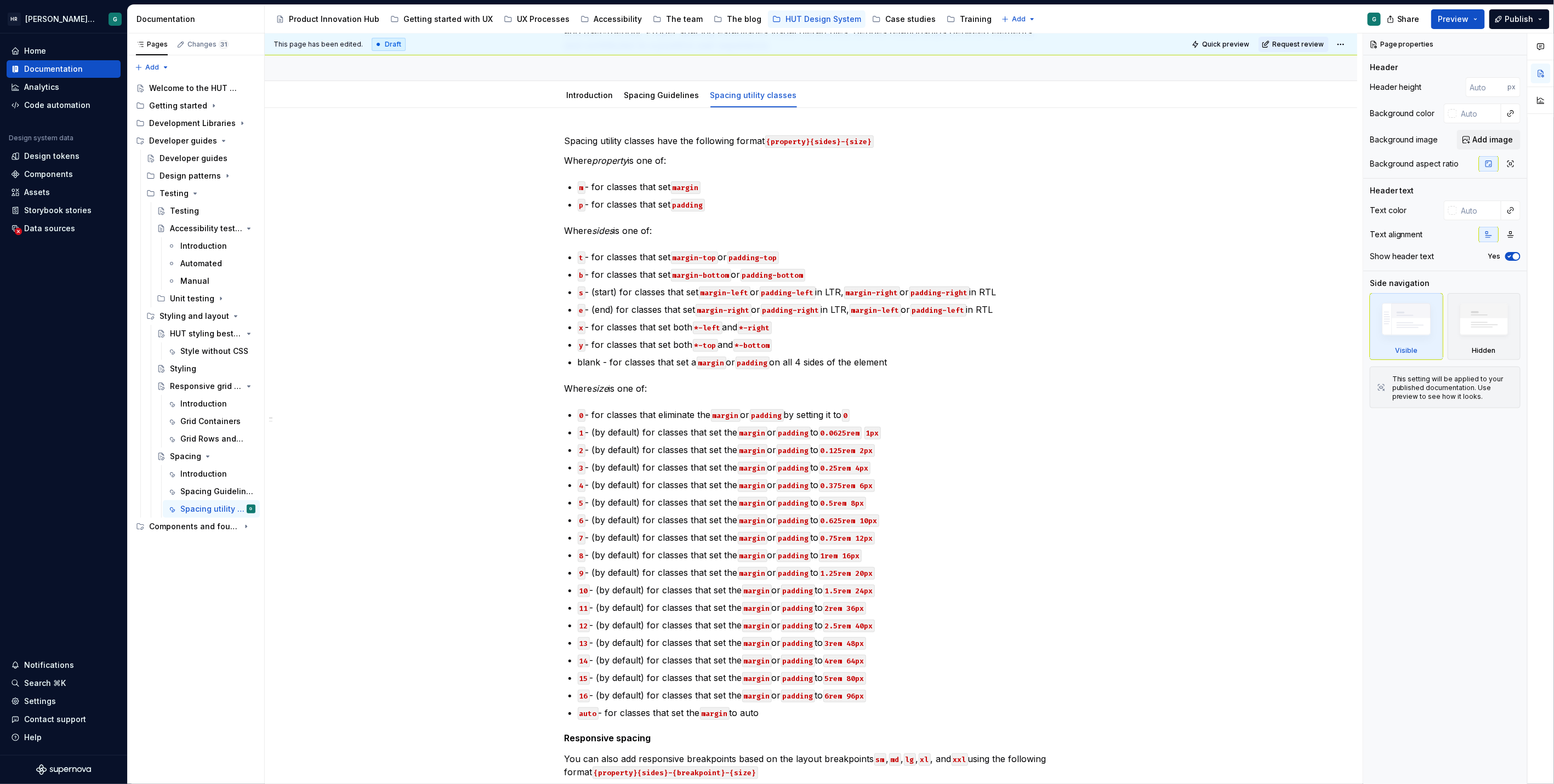
type textarea "*"
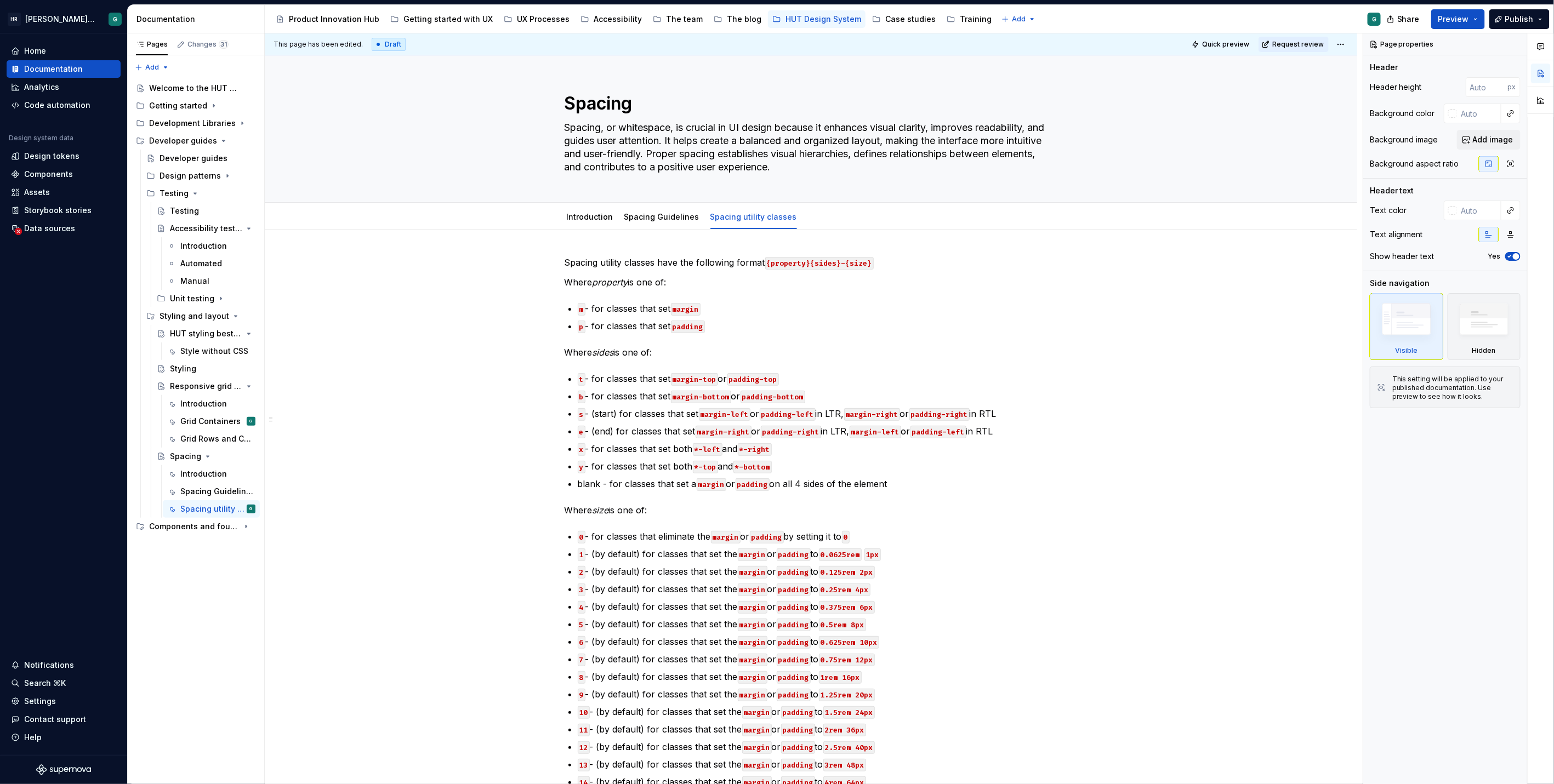
scroll to position [121, 0]
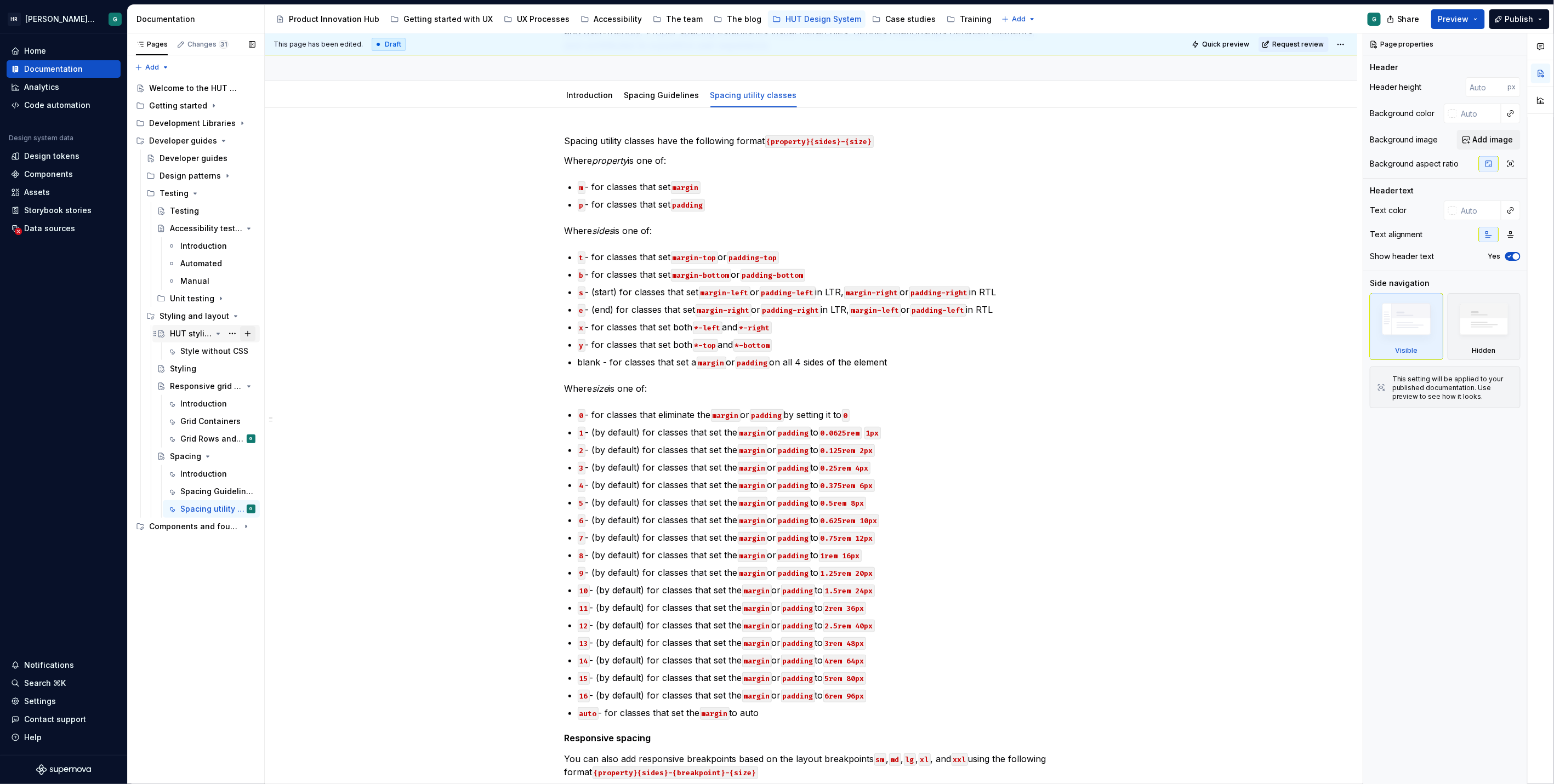
click at [249, 331] on button "Page tree" at bounding box center [248, 334] width 15 height 15
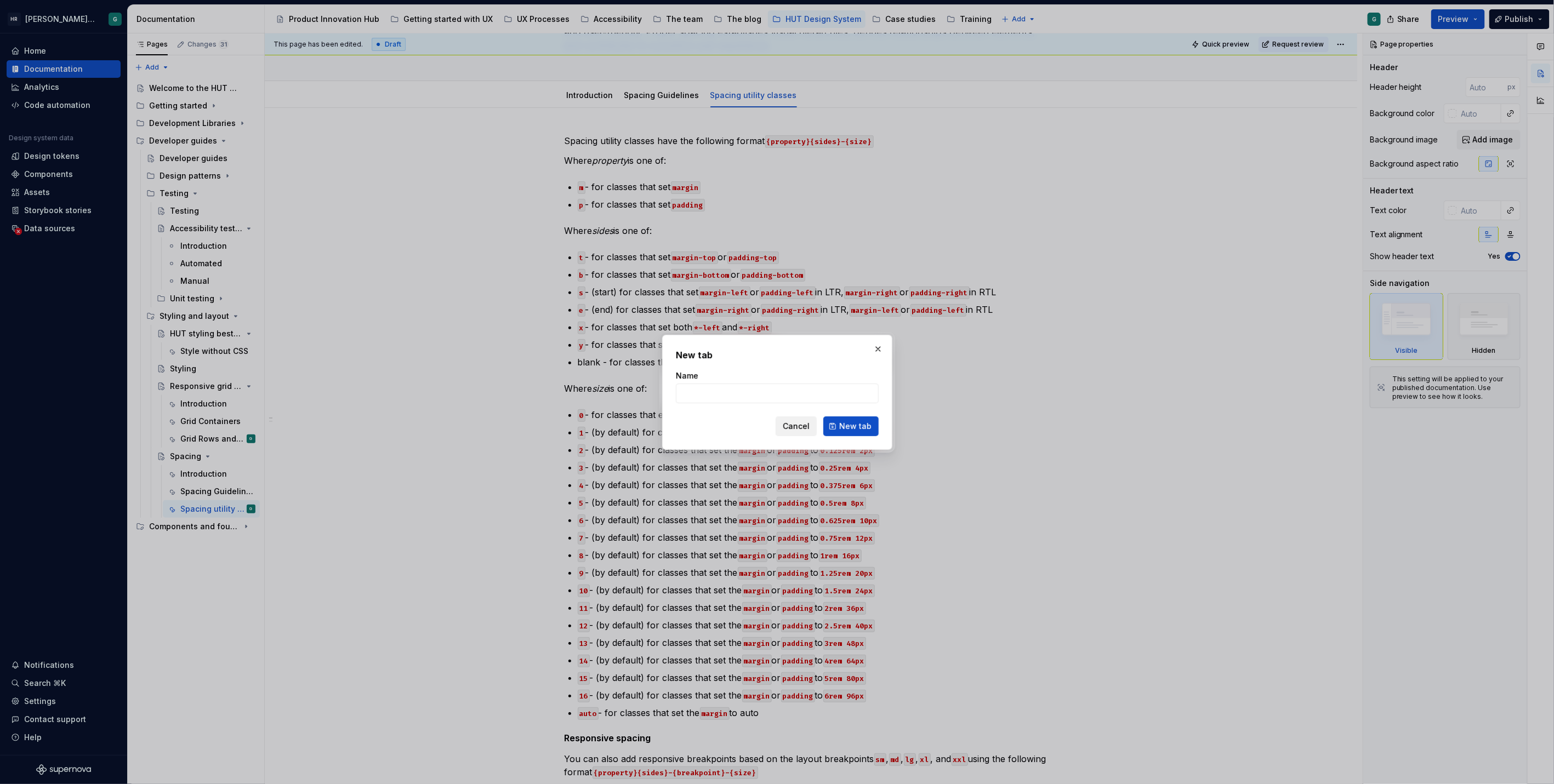
click at [786, 424] on span "Cancel" at bounding box center [796, 426] width 27 height 11
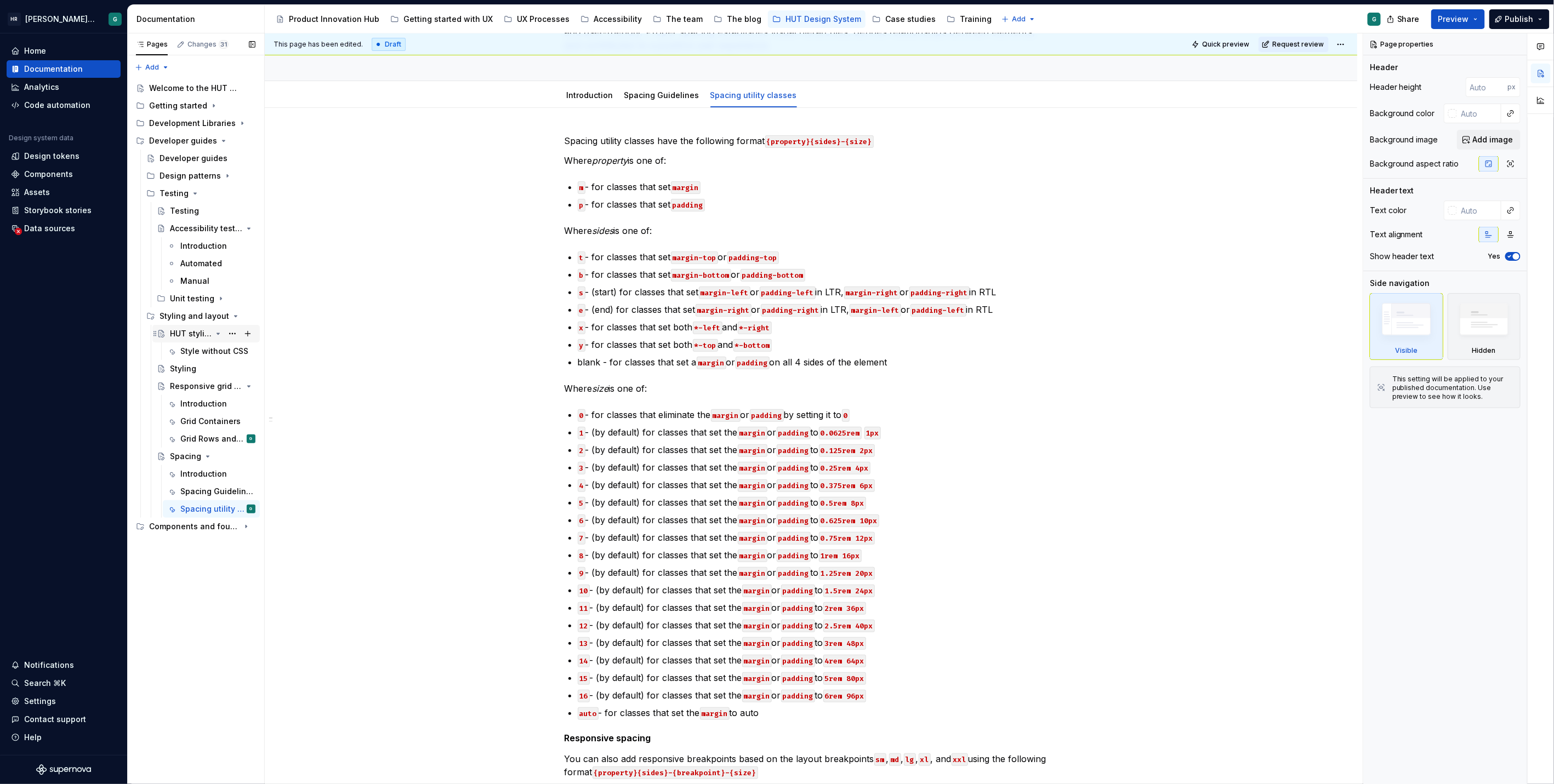
click at [214, 331] on button "Page tree" at bounding box center [218, 334] width 9 height 9
click at [221, 367] on icon "Page tree" at bounding box center [218, 368] width 9 height 9
click at [208, 385] on icon "Page tree" at bounding box center [207, 386] width 9 height 9
click at [219, 141] on icon "Page tree" at bounding box center [218, 140] width 3 height 1
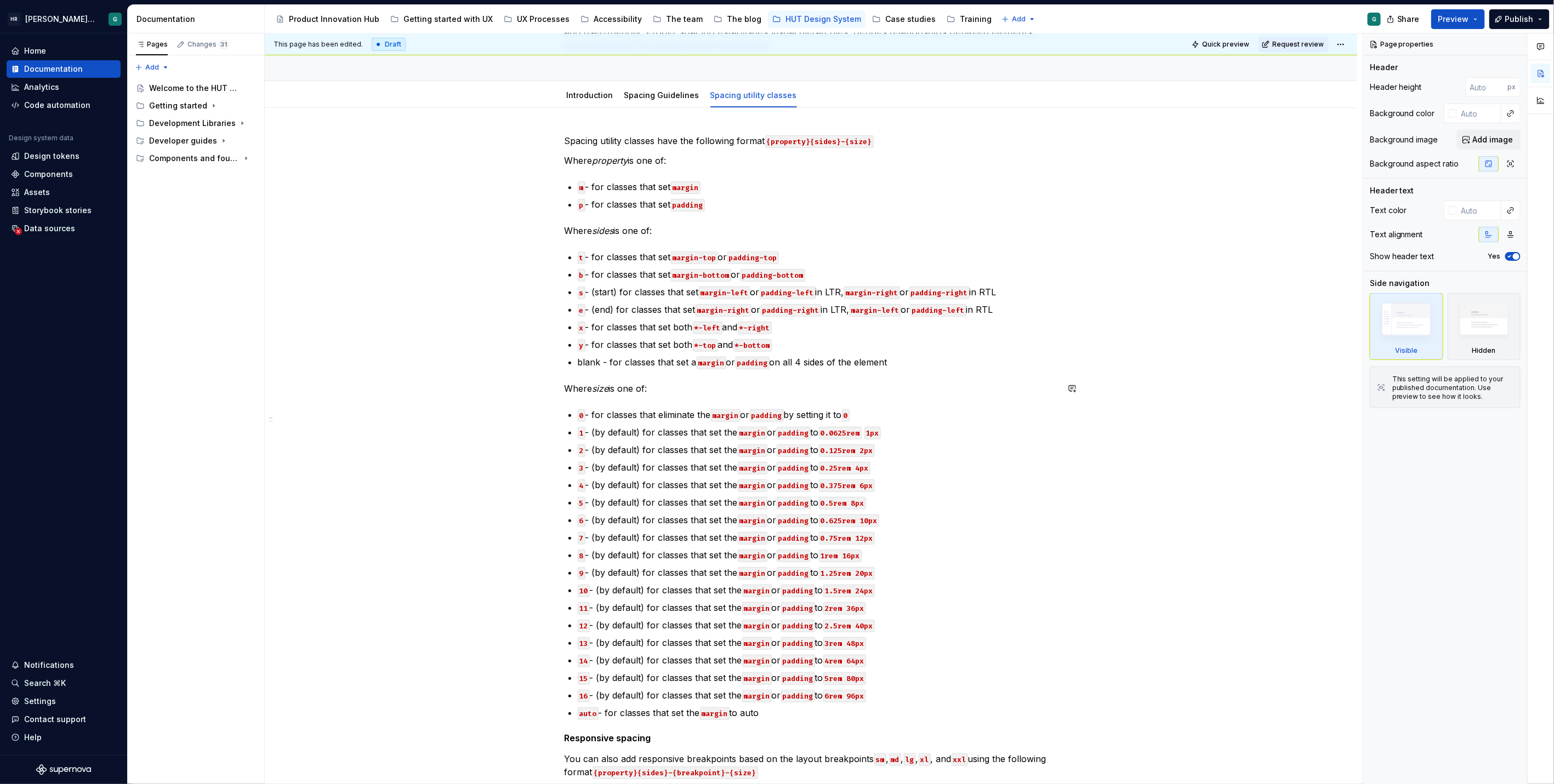
click at [276, 368] on div "Spacing utility classes have the following format {property}{sides}-{size} Wher…" at bounding box center [810, 638] width 1093 height 1061
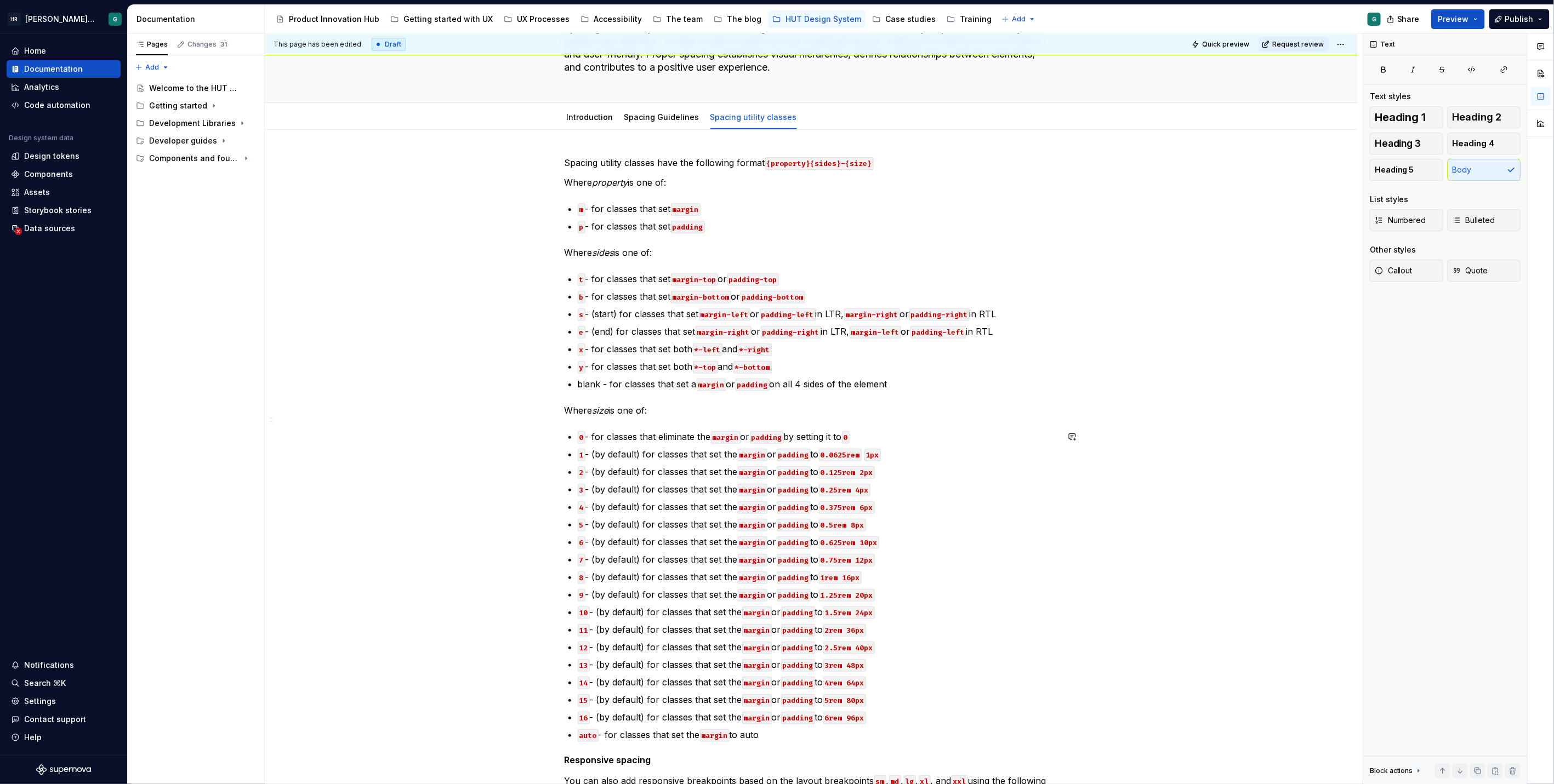
scroll to position [0, 0]
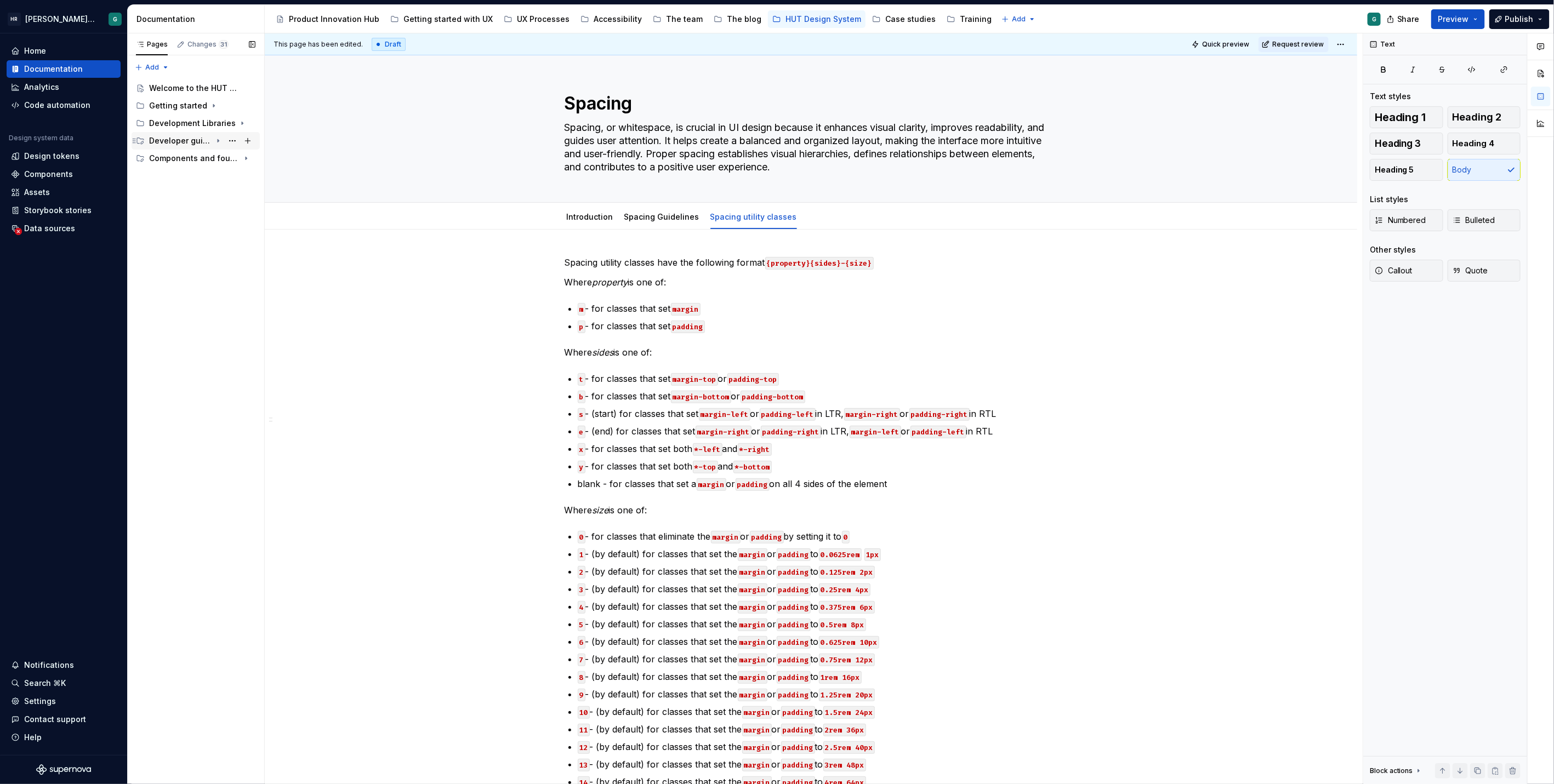
click at [214, 143] on icon "Page tree" at bounding box center [218, 140] width 9 height 9
click at [218, 316] on icon "Page tree" at bounding box center [218, 316] width 3 height 1
click at [220, 227] on icon "Page tree" at bounding box center [218, 228] width 9 height 9
click at [216, 280] on icon "Page tree" at bounding box center [218, 281] width 9 height 9
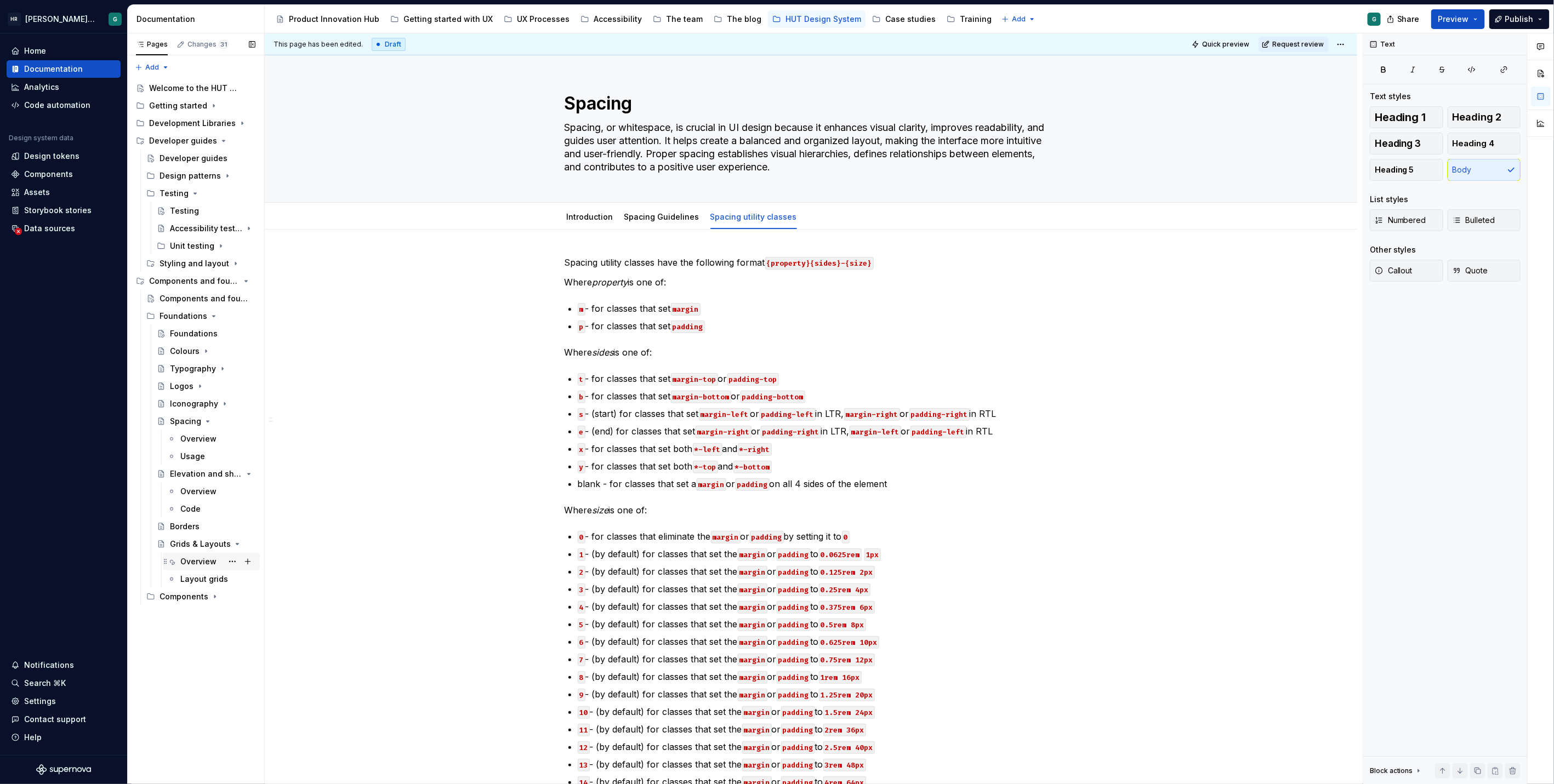
click at [185, 565] on div "Overview" at bounding box center [198, 561] width 36 height 11
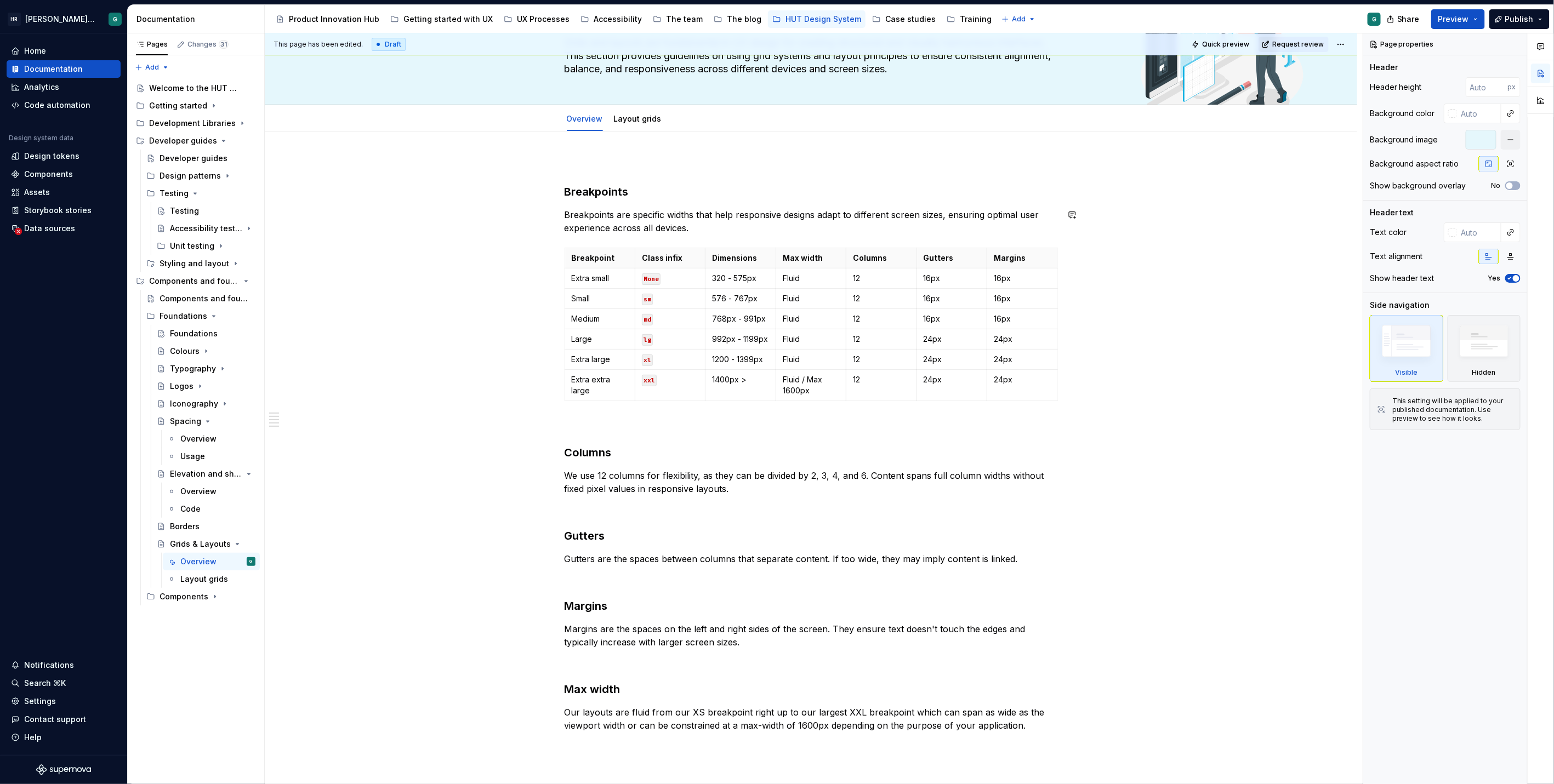
scroll to position [121, 0]
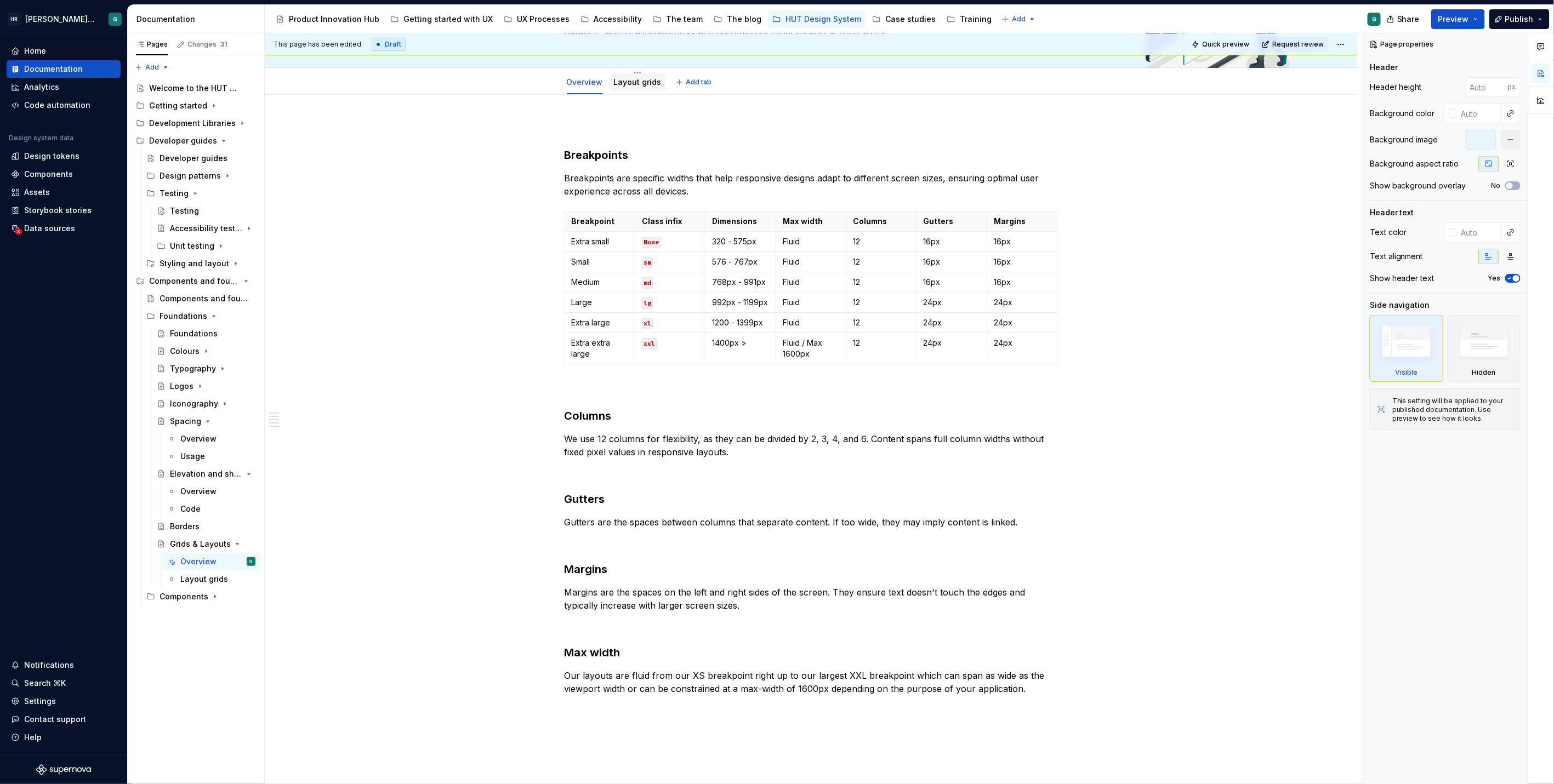
click at [636, 79] on link "Layout grids" at bounding box center [637, 82] width 47 height 9
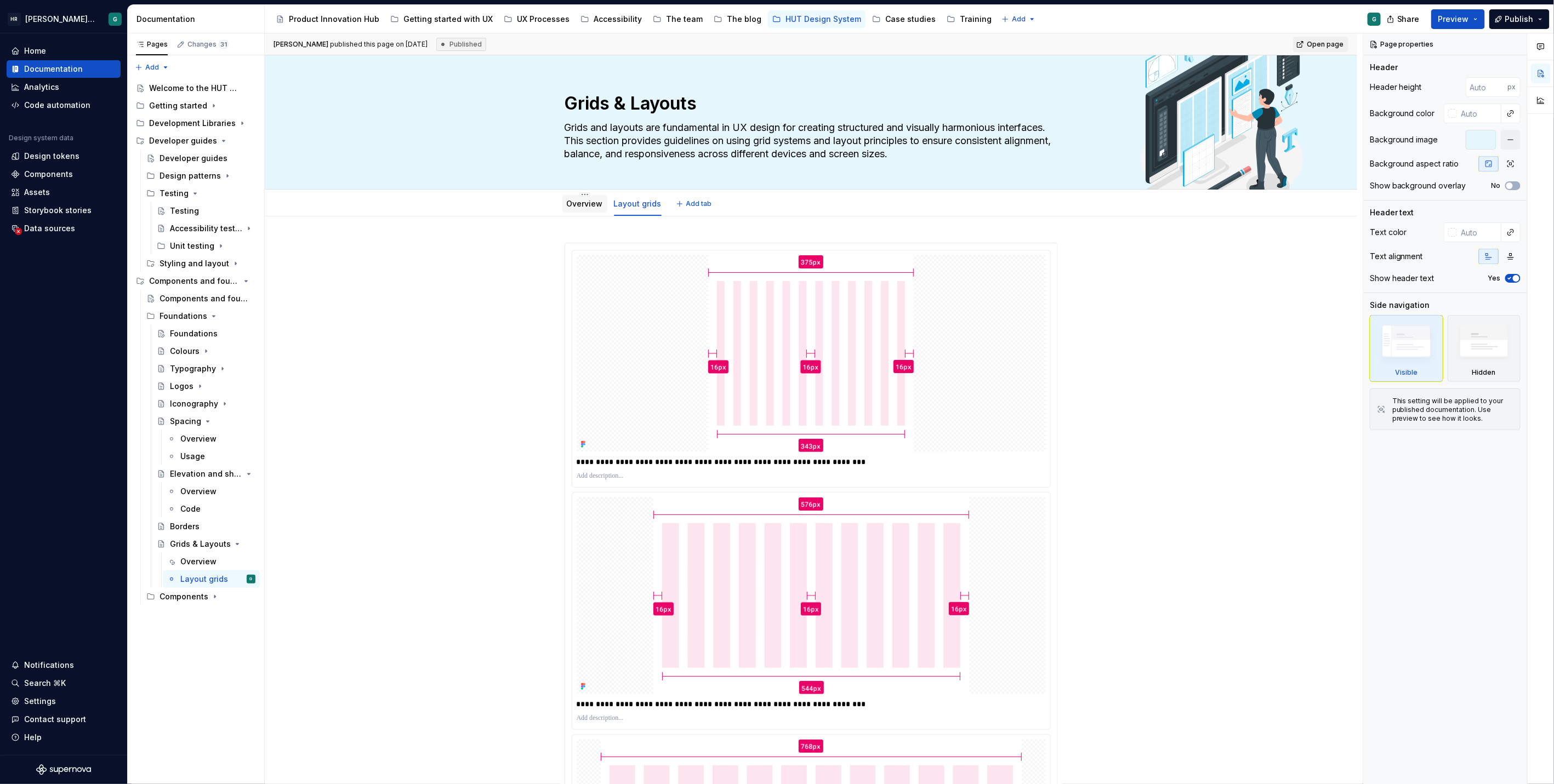
click at [570, 205] on link "Overview" at bounding box center [585, 203] width 36 height 9
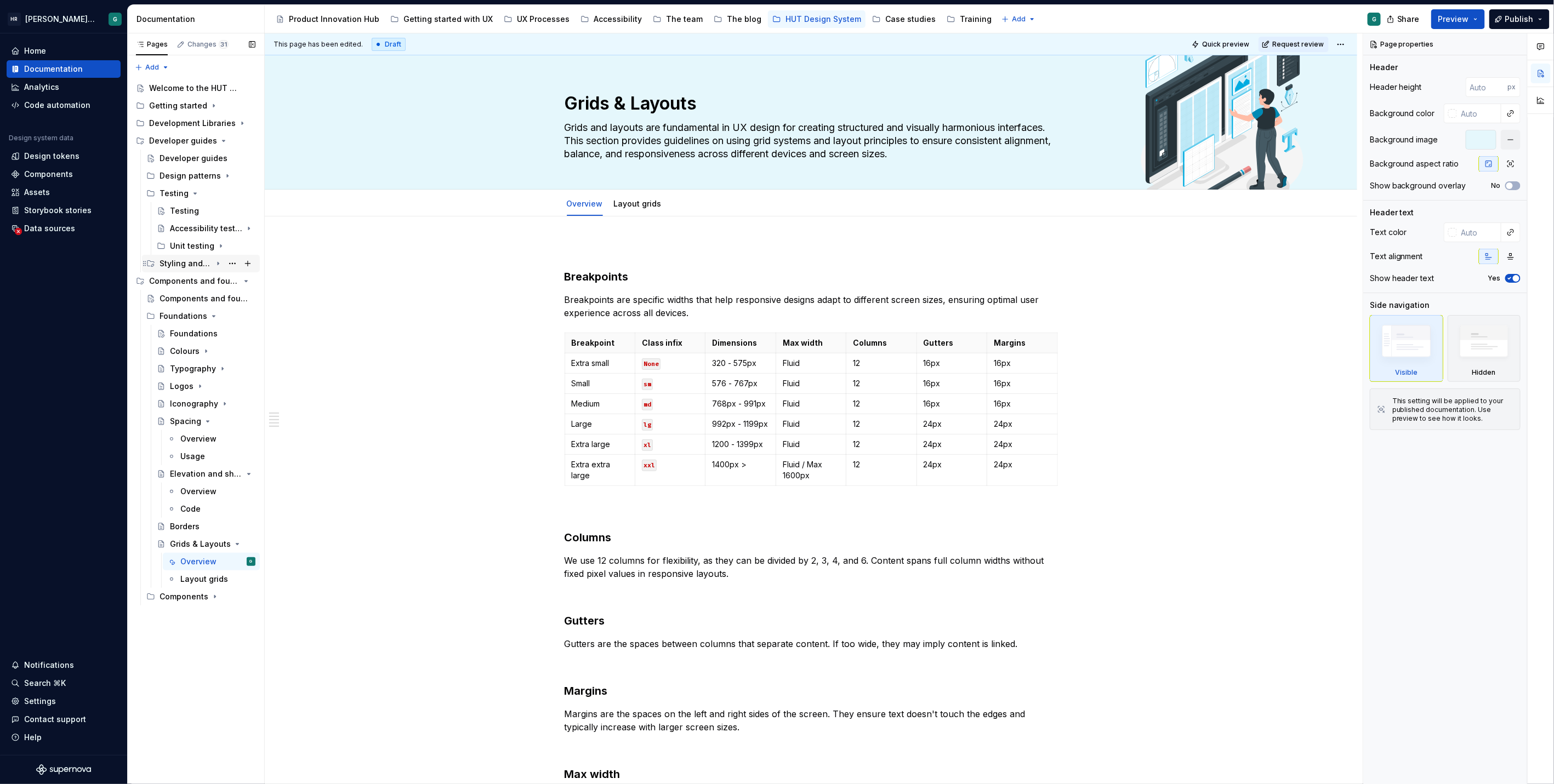
click at [220, 261] on icon "Page tree" at bounding box center [218, 263] width 9 height 9
click at [209, 314] on div "Responsive grid layouts" at bounding box center [190, 316] width 41 height 11
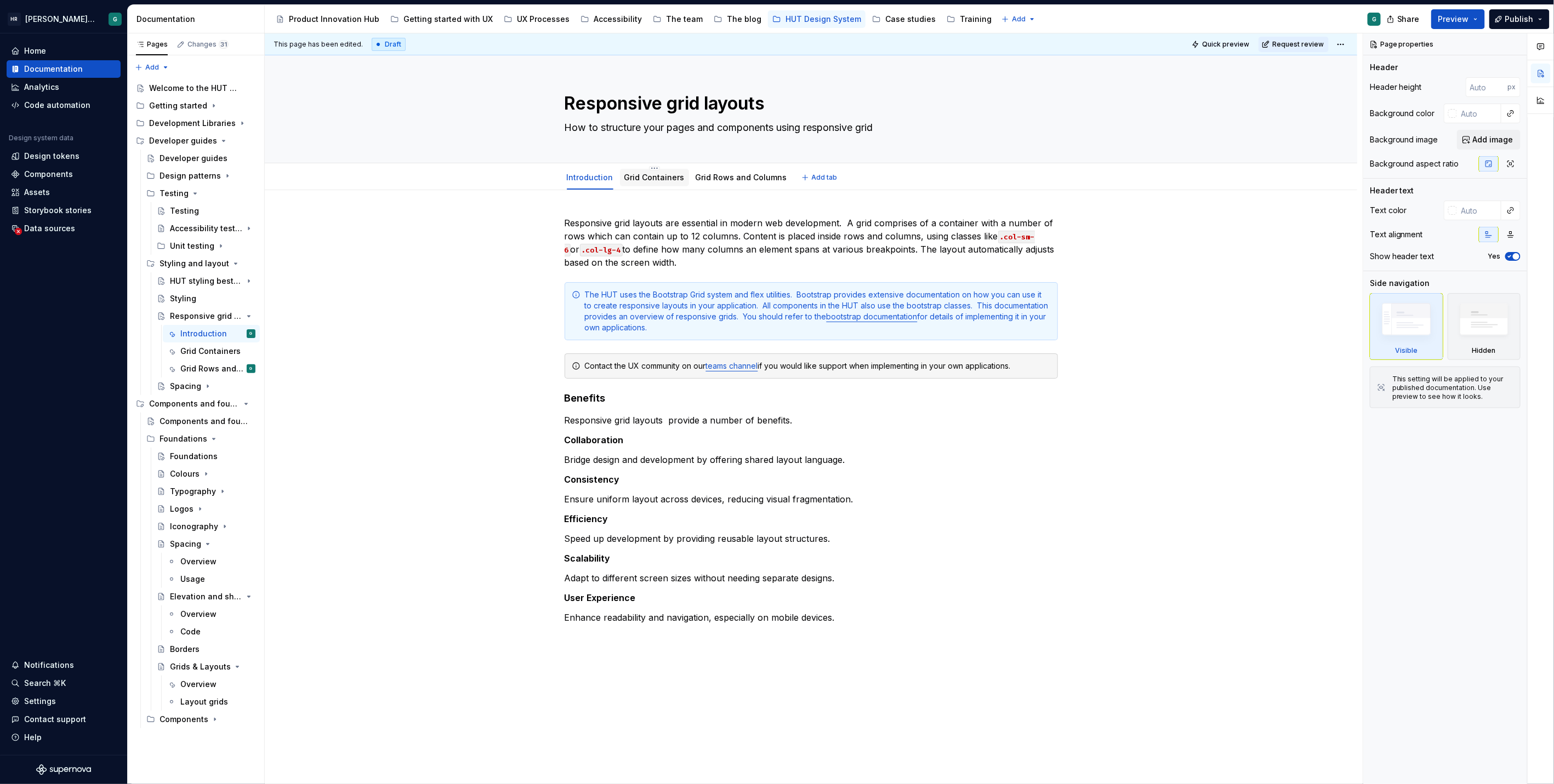
click at [653, 179] on link "Grid Containers" at bounding box center [654, 177] width 60 height 9
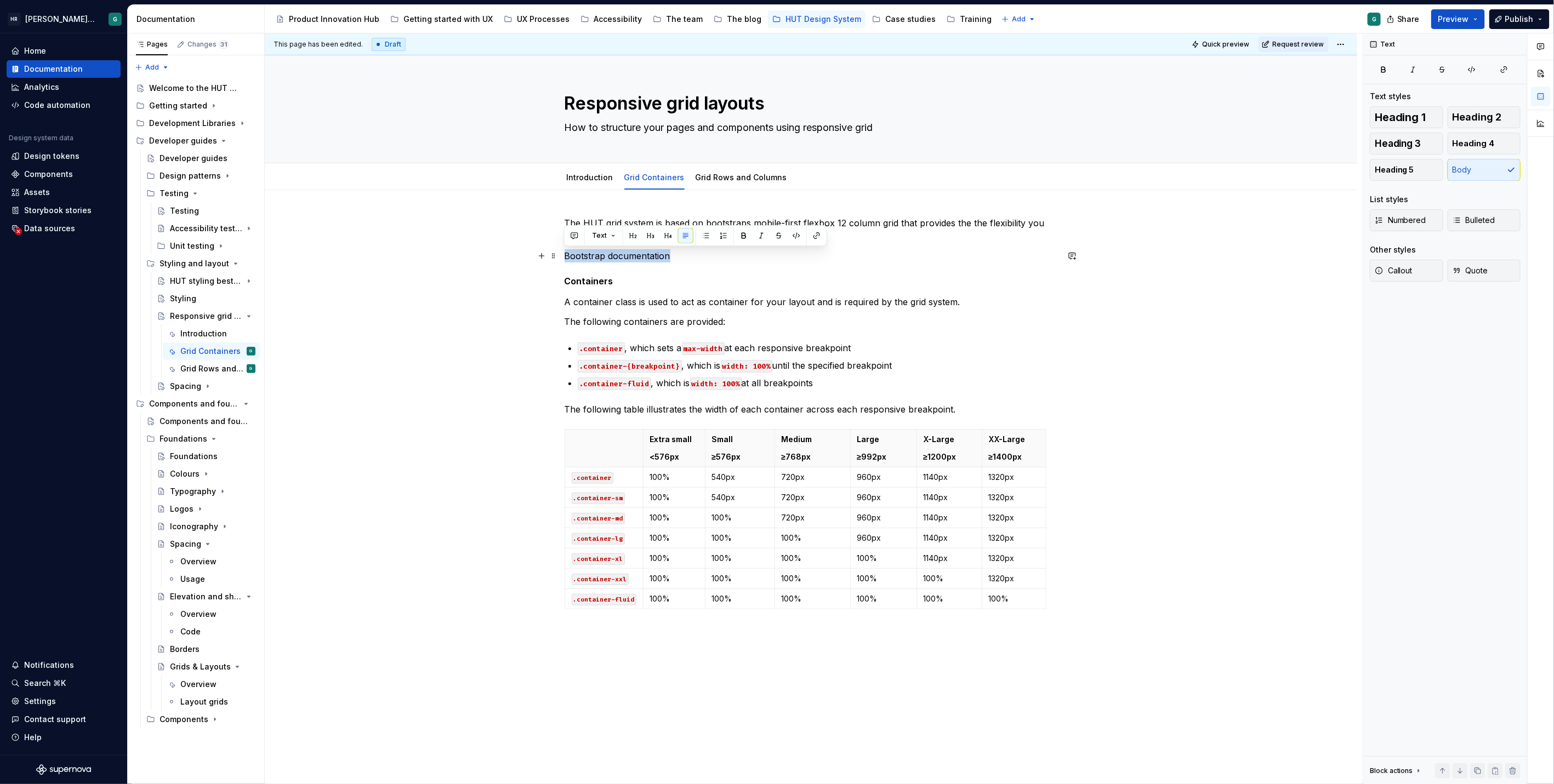
drag, startPoint x: 674, startPoint y: 256, endPoint x: 565, endPoint y: 252, distance: 109.1
click at [565, 252] on p "Bootstrap documentation" at bounding box center [811, 256] width 493 height 13
click at [1381, 269] on icon "button" at bounding box center [1378, 270] width 9 height 9
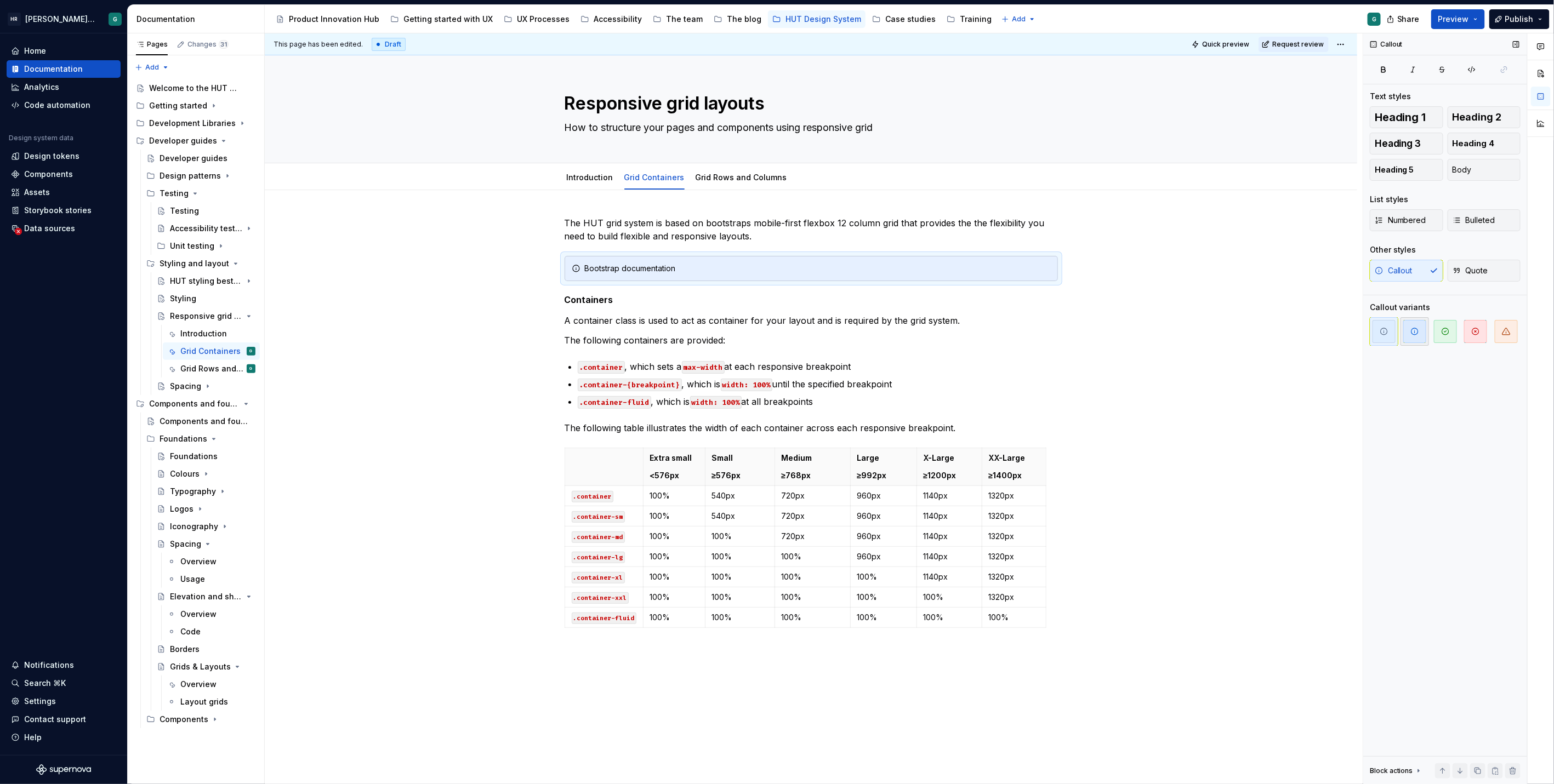
click at [1409, 329] on span "button" at bounding box center [1415, 331] width 23 height 23
type textarea "*"
click at [585, 266] on div "Bootstrap documentation" at bounding box center [817, 269] width 466 height 11
click at [619, 264] on div "Bootstrap documentation" at bounding box center [817, 269] width 466 height 11
click at [586, 266] on div "Bootstrap grid documentation" at bounding box center [817, 269] width 466 height 11
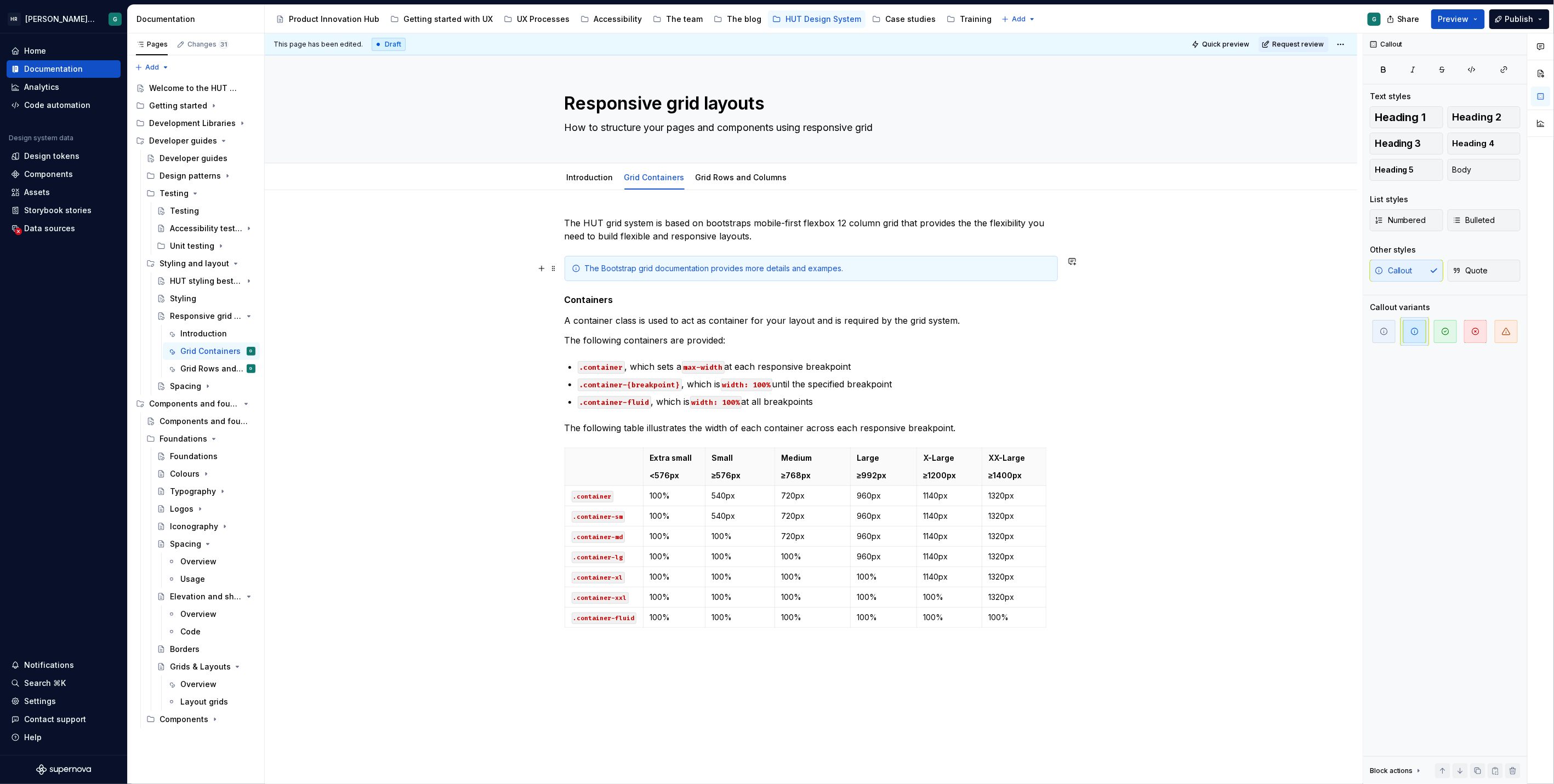
click at [828, 266] on div "The Bootstrap grid documentation provides more details and exampes." at bounding box center [817, 269] width 466 height 11
drag, startPoint x: 601, startPoint y: 265, endPoint x: 708, endPoint y: 266, distance: 107.0
click at [708, 266] on div "The Bootstrap grid documentation provides more details and examples." at bounding box center [817, 269] width 466 height 11
click at [855, 249] on button "button" at bounding box center [861, 249] width 15 height 15
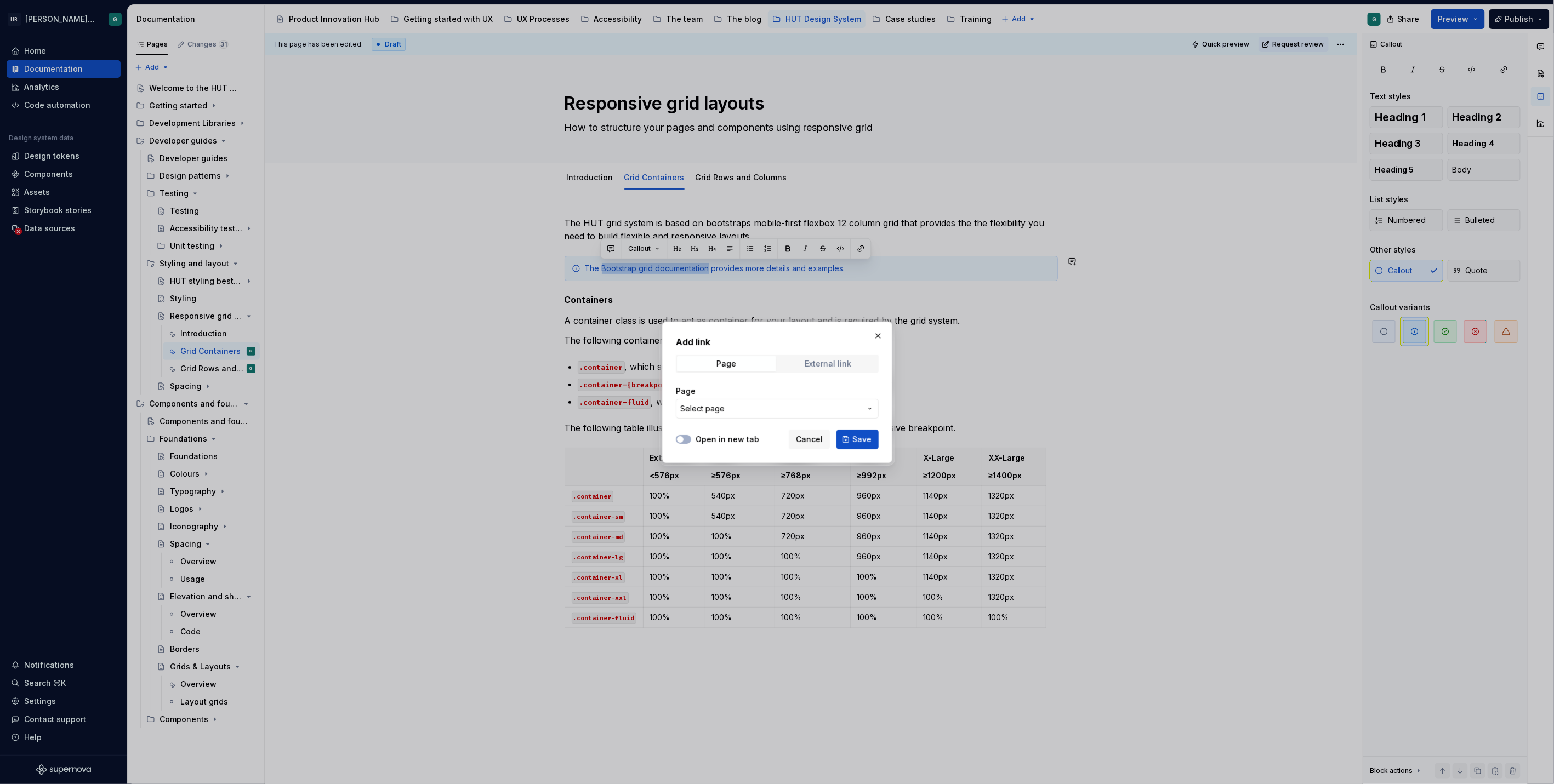
click at [821, 362] on div "External link" at bounding box center [827, 364] width 46 height 9
click at [713, 441] on label "Open in new tab" at bounding box center [727, 439] width 64 height 11
click at [691, 441] on button "Open in new tab" at bounding box center [684, 439] width 15 height 9
click at [724, 416] on input "URL" at bounding box center [777, 408] width 203 height 20
paste input "https://getbootstrap.com/docs/5.3/layout/containers/"
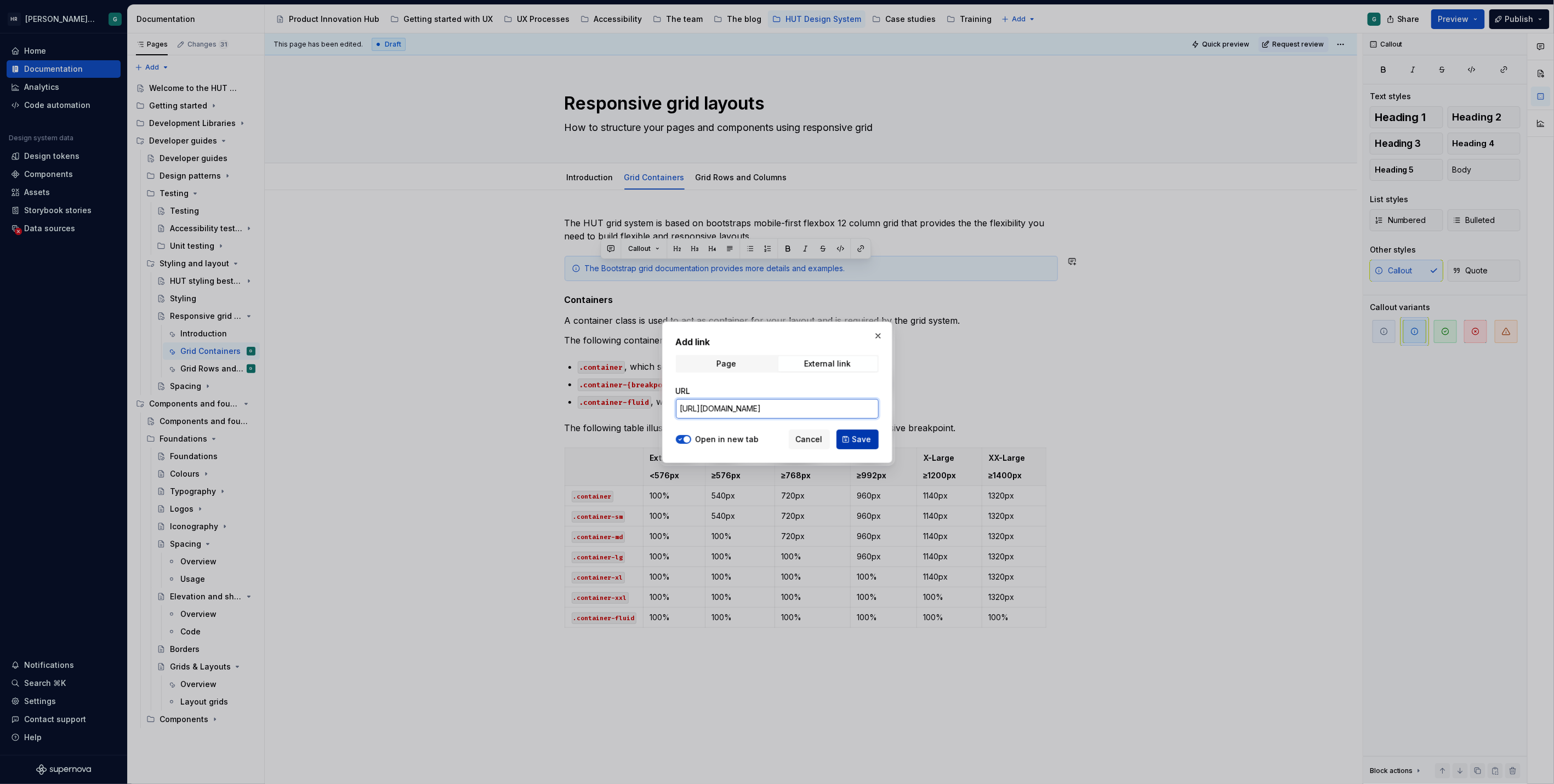
type input "https://getbootstrap.com/docs/5.3/layout/containers/"
click at [844, 436] on button "Save" at bounding box center [857, 439] width 42 height 20
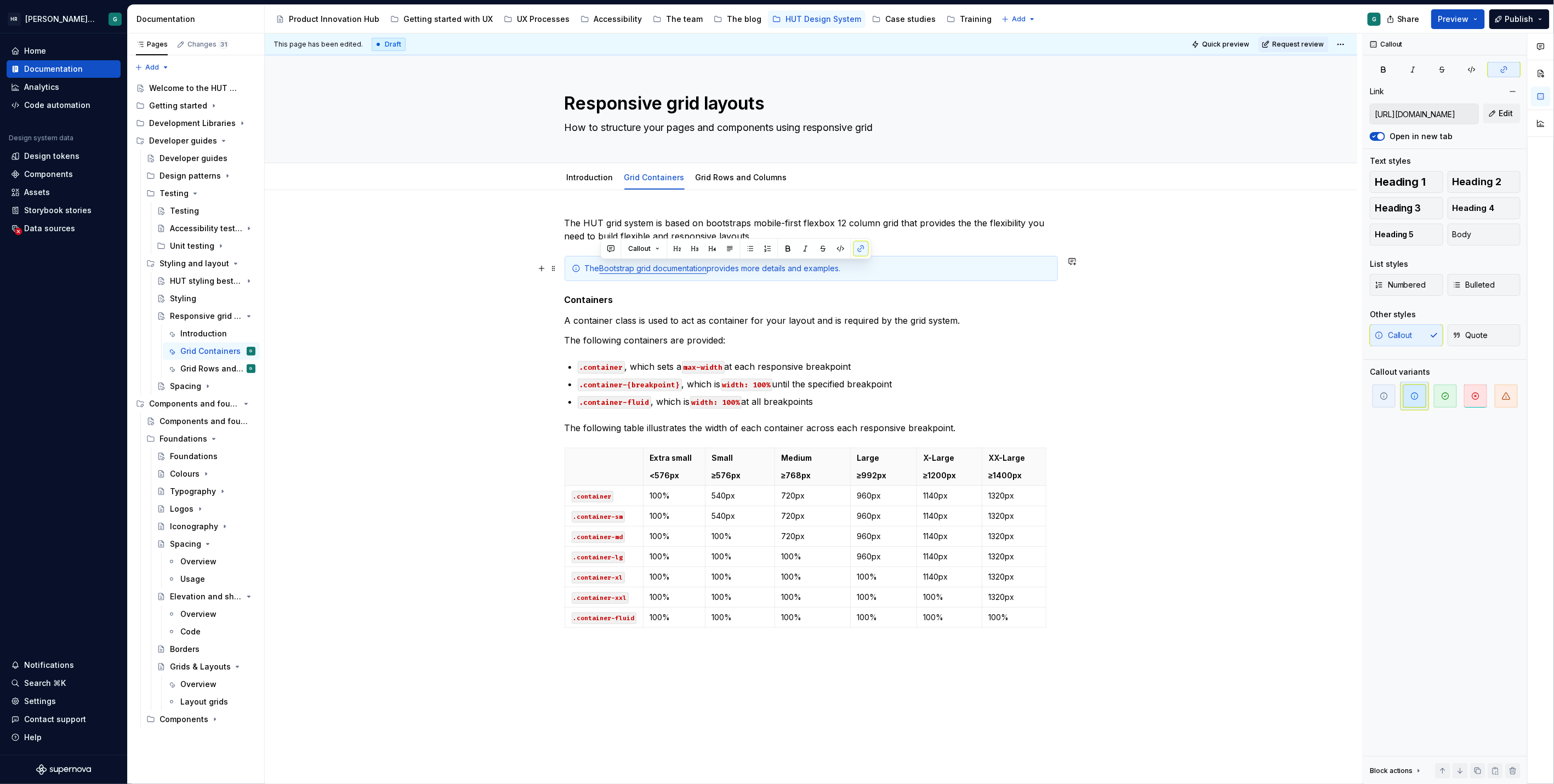
click at [650, 268] on link "Bootstrap grid documentation" at bounding box center [653, 268] width 108 height 9
click at [717, 171] on div "Grid Rows and Columns" at bounding box center [741, 177] width 91 height 13
click at [646, 173] on link "Grid Containers" at bounding box center [654, 177] width 60 height 9
click at [587, 169] on html "HR Hymans UI Toolkit (HUT) G Home Documentation Analytics Code automation Desig…" at bounding box center [777, 392] width 1554 height 784
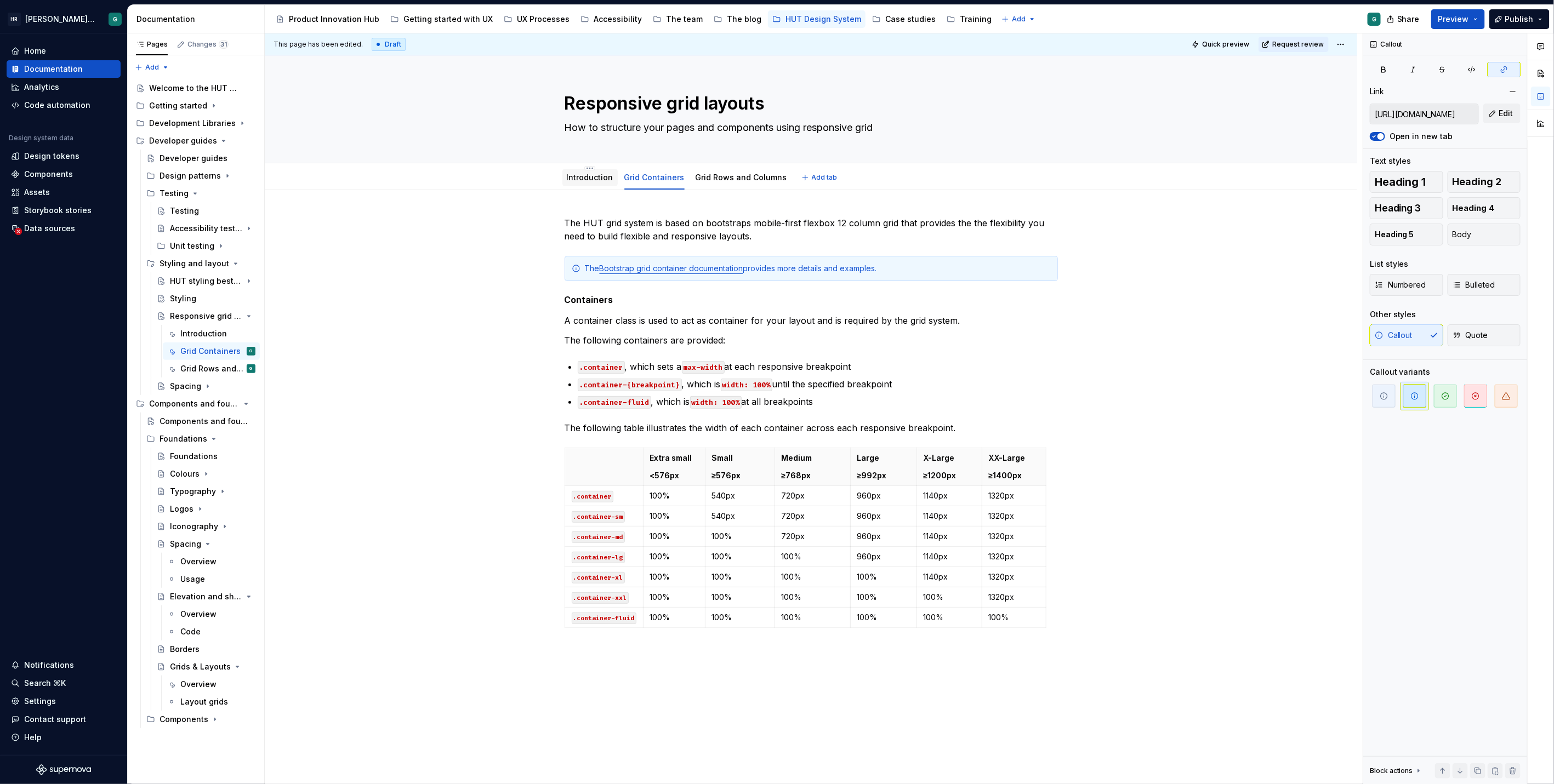
click at [566, 180] on html "HR Hymans UI Toolkit (HUT) G Home Documentation Analytics Code automation Desig…" at bounding box center [777, 392] width 1554 height 784
click at [567, 180] on link "Introduction" at bounding box center [590, 177] width 46 height 9
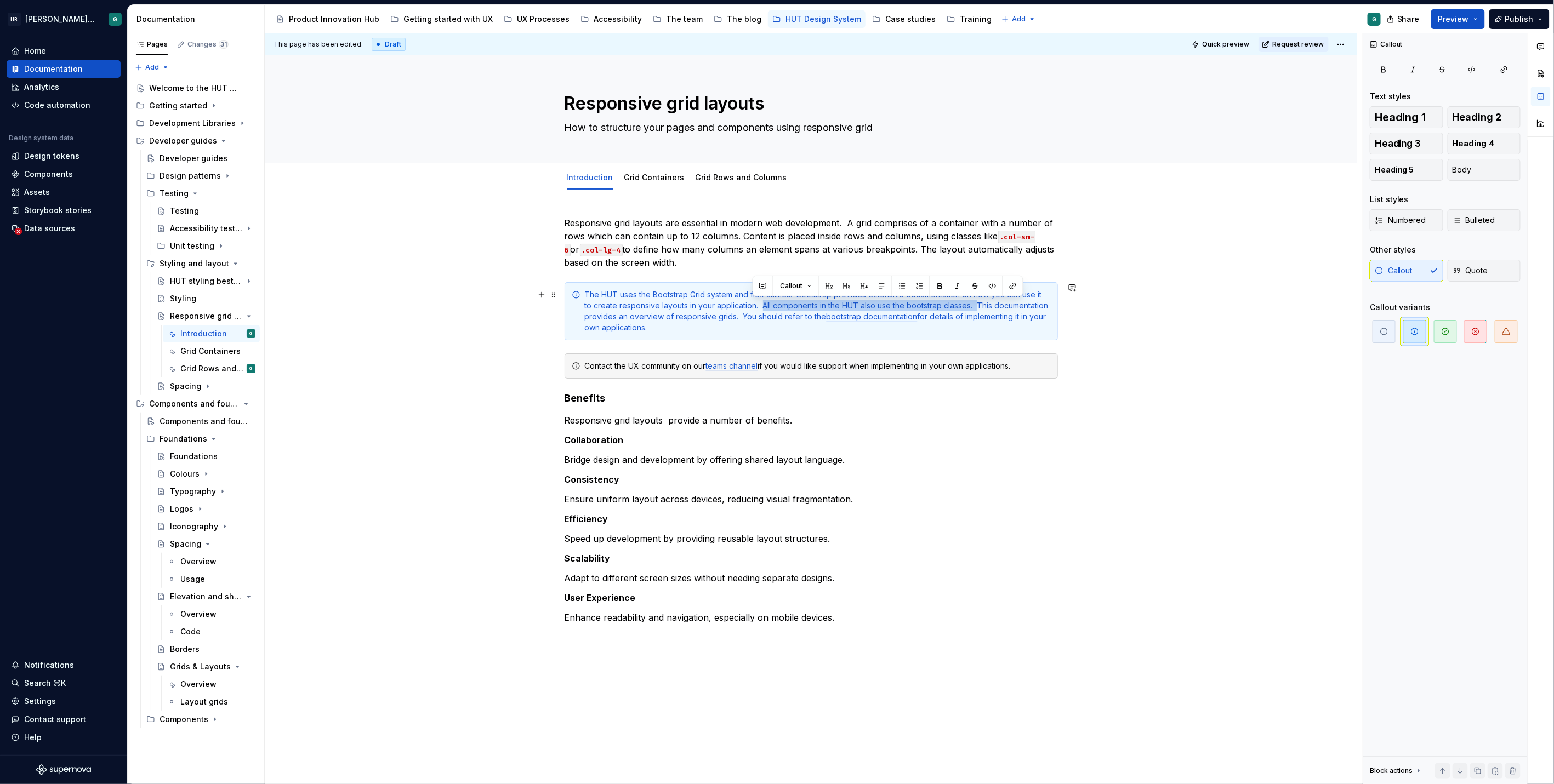
drag, startPoint x: 969, startPoint y: 304, endPoint x: 752, endPoint y: 302, distance: 217.0
click at [752, 302] on div "The HUT uses the Bootstrap Grid system and flex utilities. Bootstrap provides e…" at bounding box center [817, 311] width 466 height 44
click at [727, 326] on div "The HUT uses the Bootstrap Grid system and flex utilities. Bootstrap provides e…" at bounding box center [817, 311] width 466 height 44
drag, startPoint x: 739, startPoint y: 316, endPoint x: 752, endPoint y: 302, distance: 19.1
click at [752, 302] on div "The HUT uses the Bootstrap Grid system and flex utilities. Bootstrap provides e…" at bounding box center [817, 311] width 466 height 44
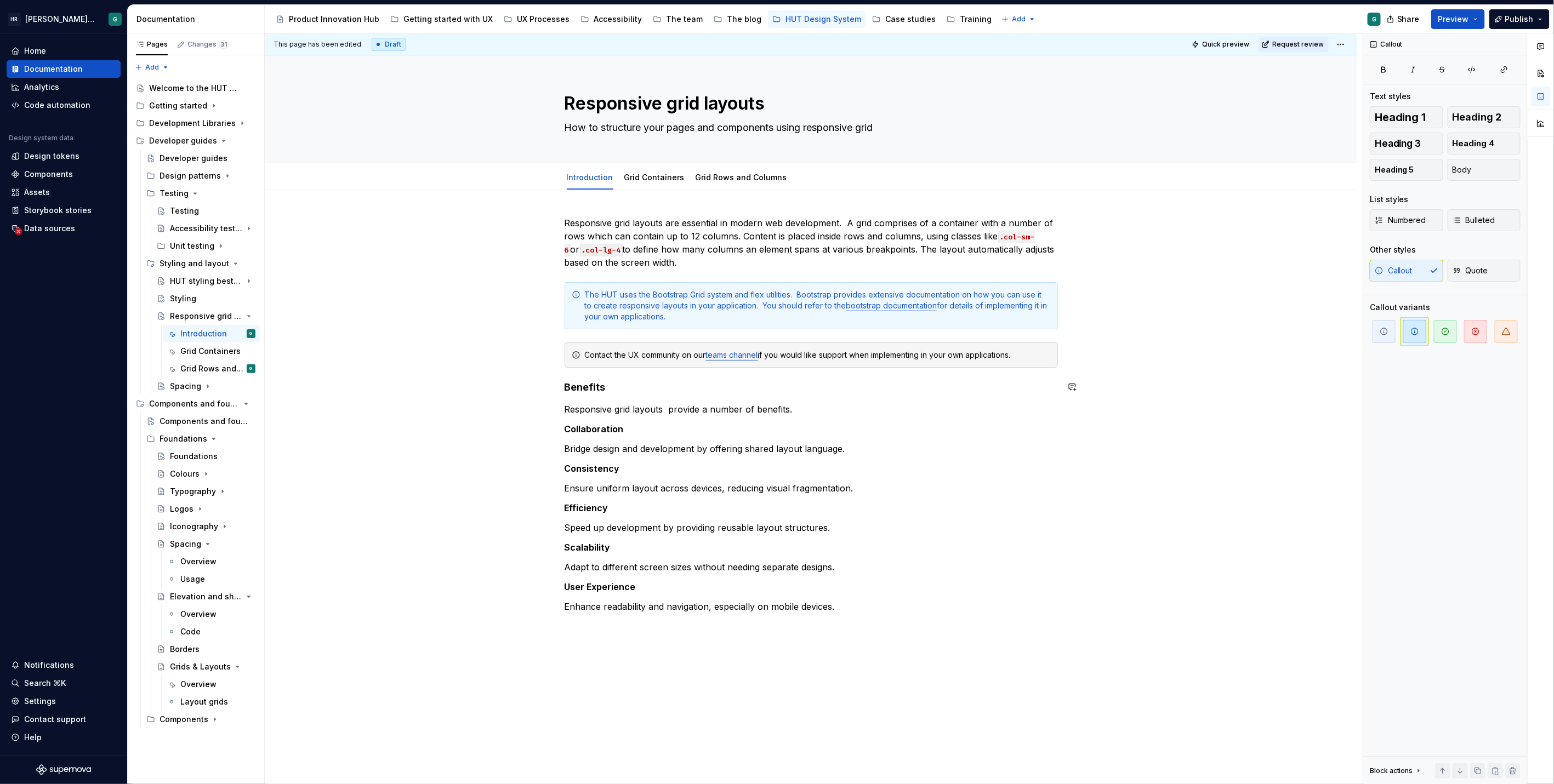
click at [960, 397] on div "Responsive grid layouts are essential in modern web development. A grid compris…" at bounding box center [811, 434] width 493 height 436
click at [1062, 321] on div "Responsive grid layouts are essential in modern web development. A grid compris…" at bounding box center [810, 546] width 1093 height 711
click at [1068, 327] on div "Responsive grid layouts are essential in modern web development. A grid compris…" at bounding box center [810, 546] width 1093 height 711
click at [1056, 330] on div "Responsive grid layouts are essential in modern web development. A grid compris…" at bounding box center [811, 434] width 493 height 436
click at [1072, 322] on div "Responsive grid layouts are essential in modern web development. A grid compris…" at bounding box center [810, 546] width 1093 height 711
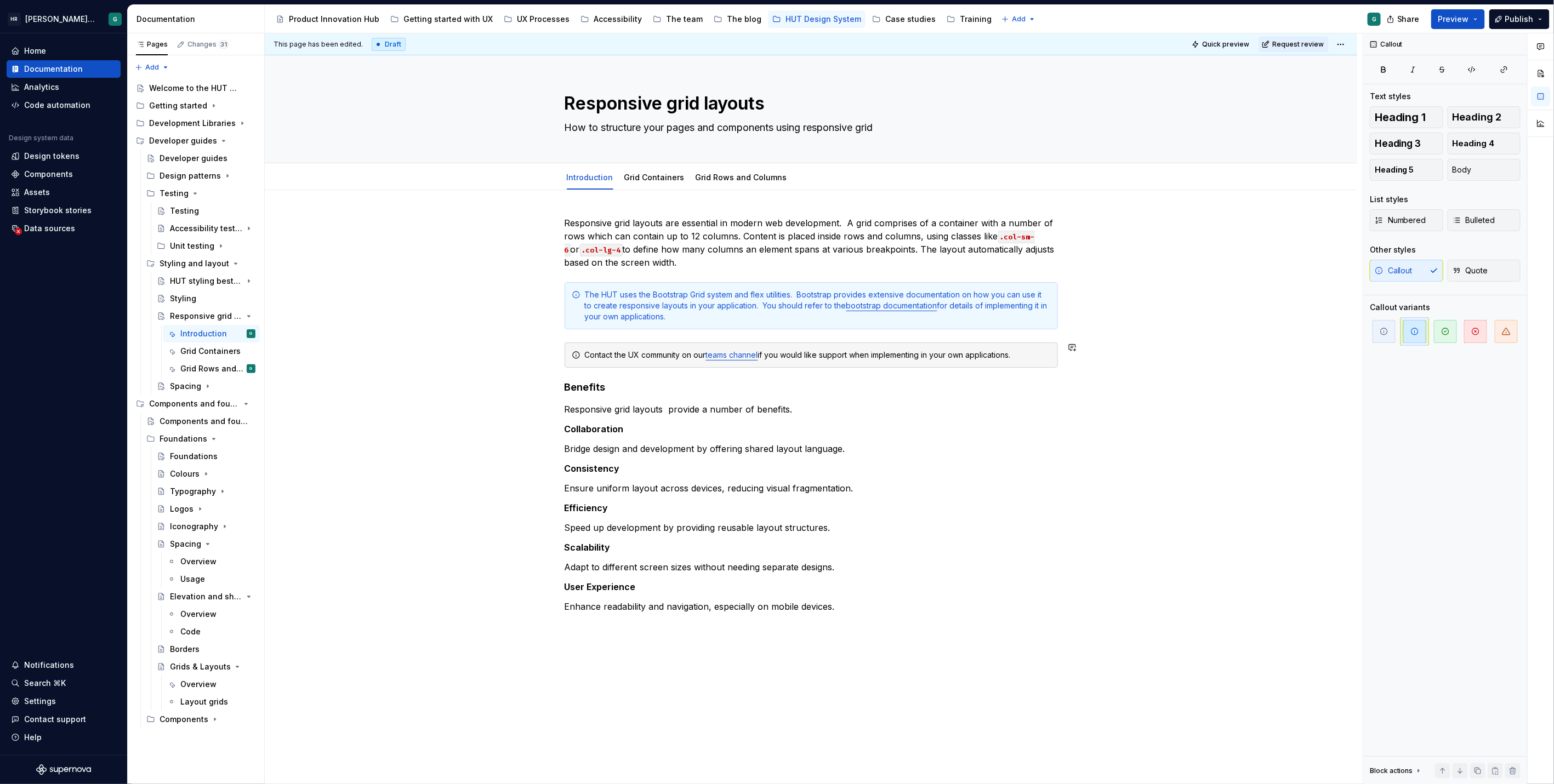
type textarea "*"
click at [616, 336] on div "Responsive grid layouts are essential in modern web development. A grid compris…" at bounding box center [811, 434] width 493 height 436
click at [1073, 306] on div "Responsive grid layouts are essential in modern web development. A grid compris…" at bounding box center [810, 546] width 1093 height 711
click at [729, 262] on p "Responsive grid layouts are essential in modern web development. A grid compris…" at bounding box center [811, 242] width 493 height 52
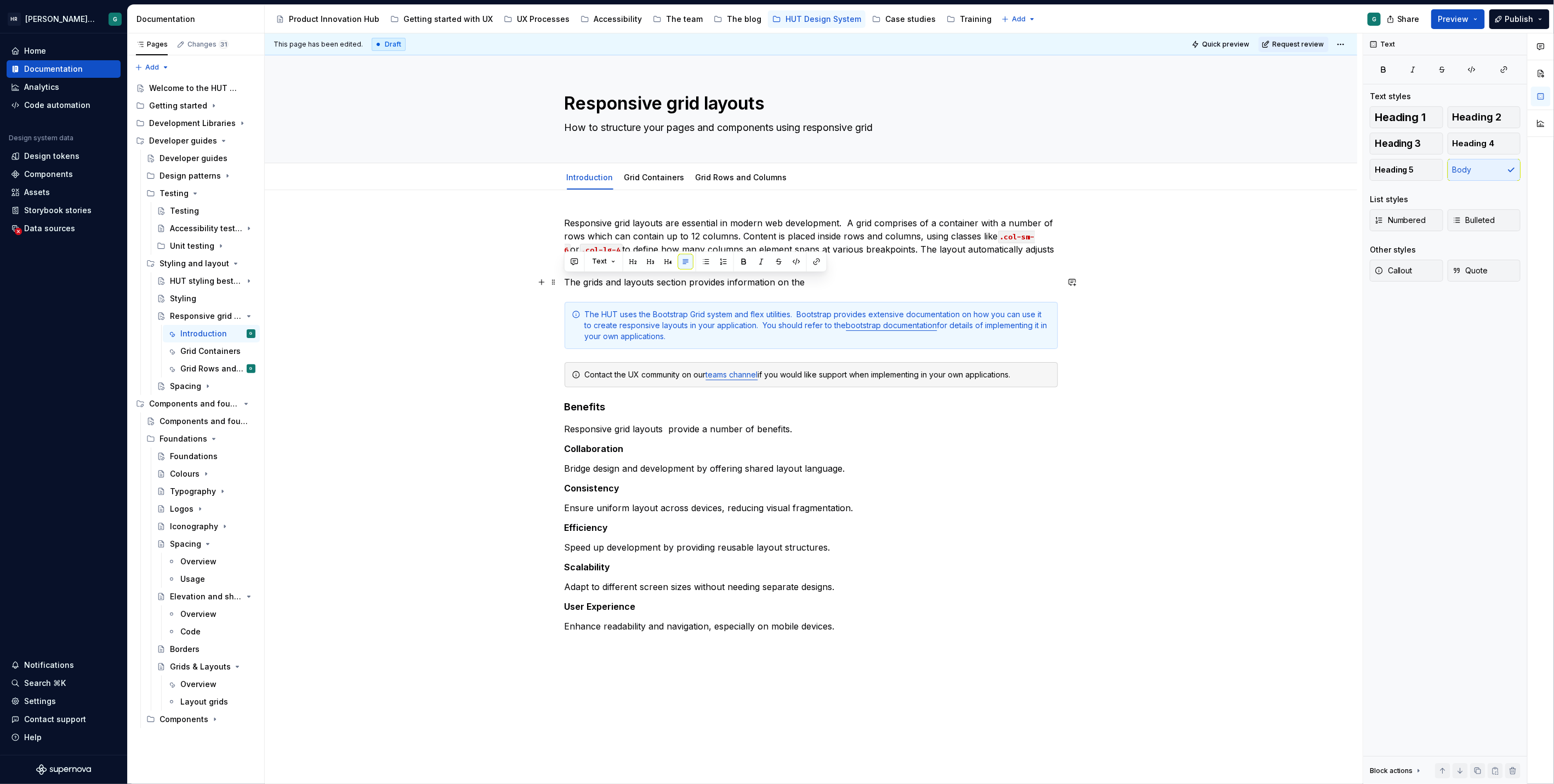
drag, startPoint x: 820, startPoint y: 286, endPoint x: 565, endPoint y: 277, distance: 255.2
click at [565, 277] on p "The grids and layouts section provides information on the" at bounding box center [811, 281] width 493 height 13
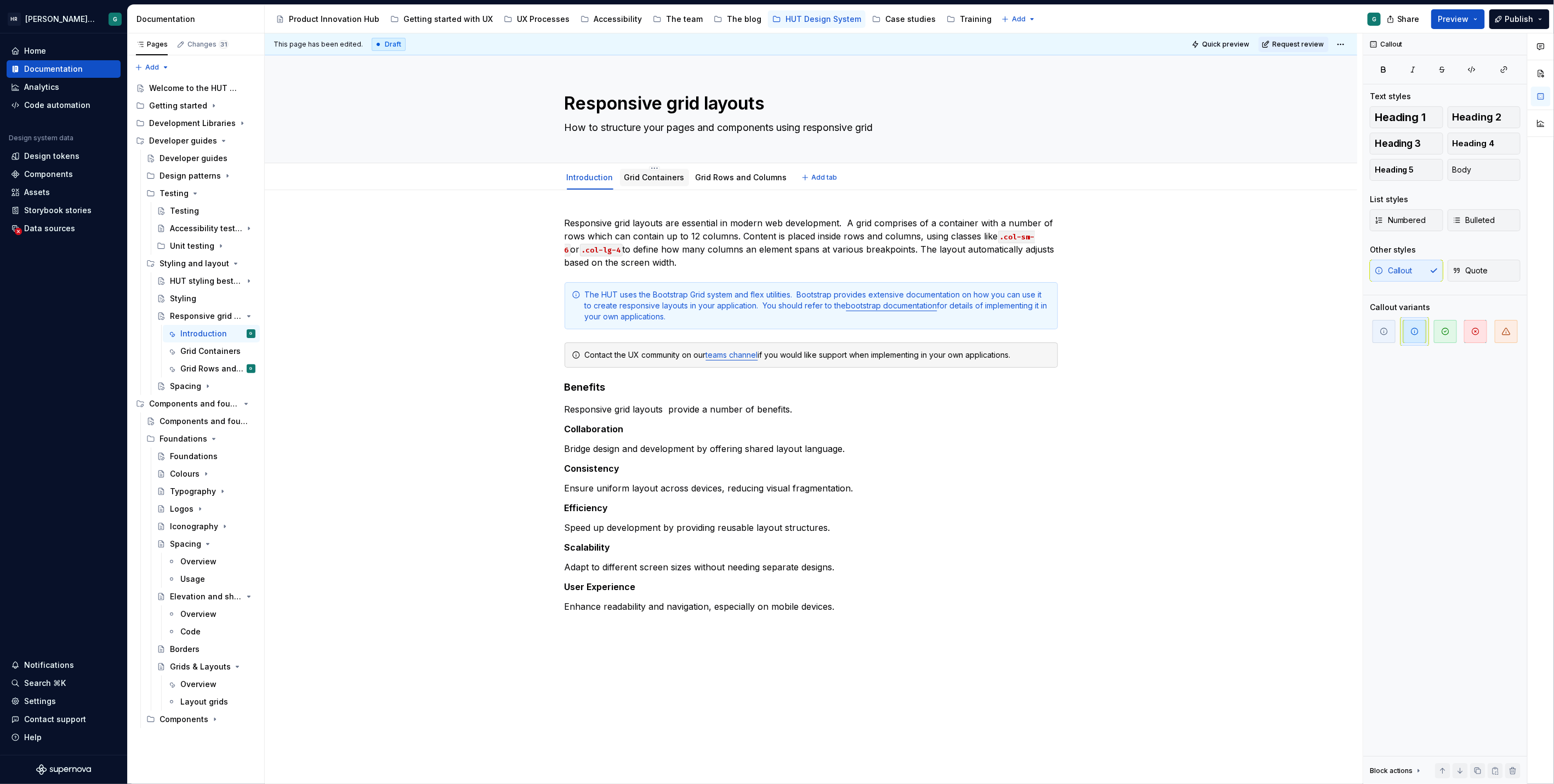
click at [650, 172] on div "Grid Containers" at bounding box center [654, 177] width 60 height 11
click at [734, 176] on link "Grid Rows and Columns" at bounding box center [741, 177] width 91 height 9
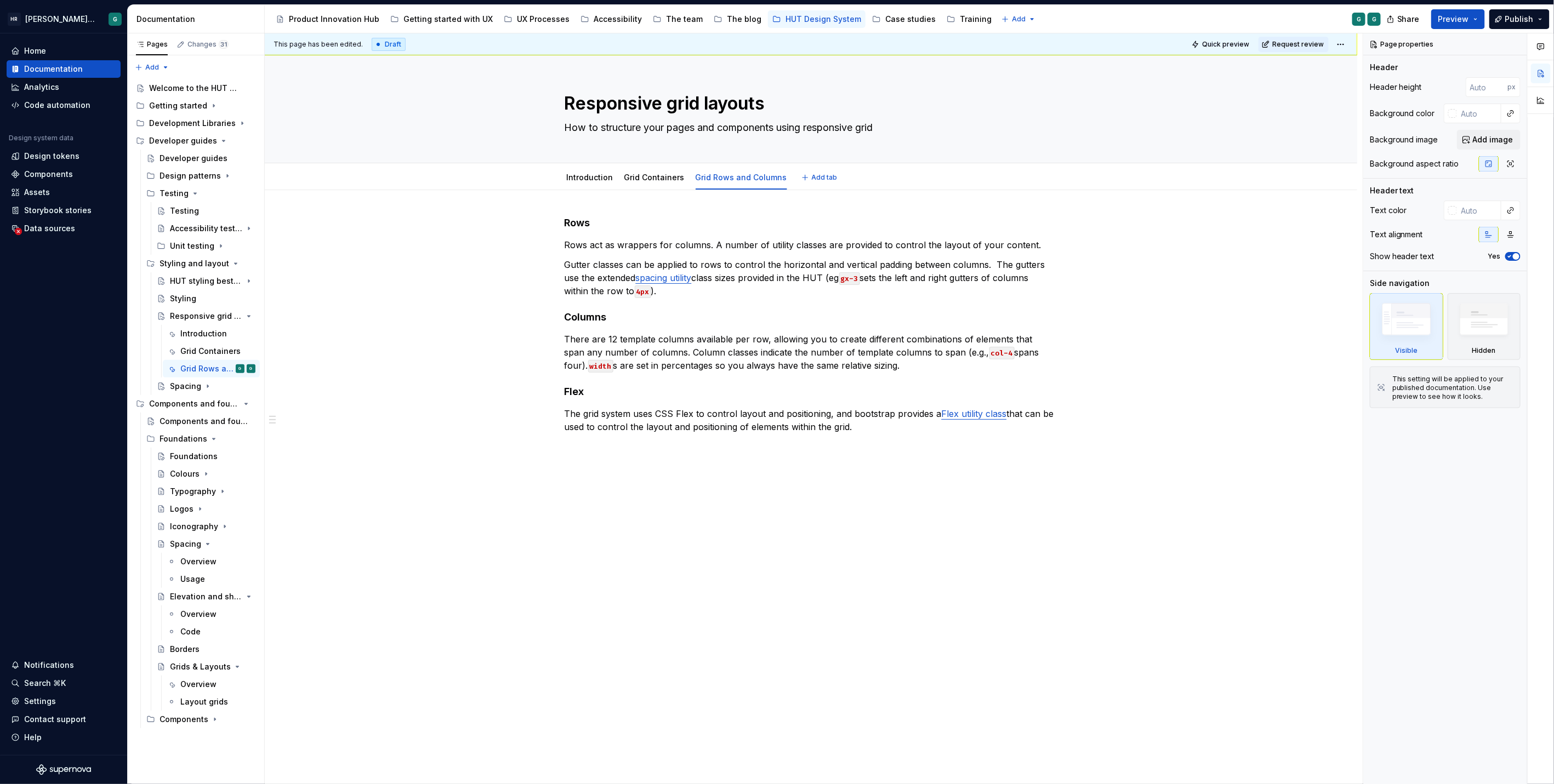
type textarea "*"
click at [907, 424] on p "The grid system uses CSS Flex to control layout and positioning, and bootstrap …" at bounding box center [811, 420] width 493 height 27
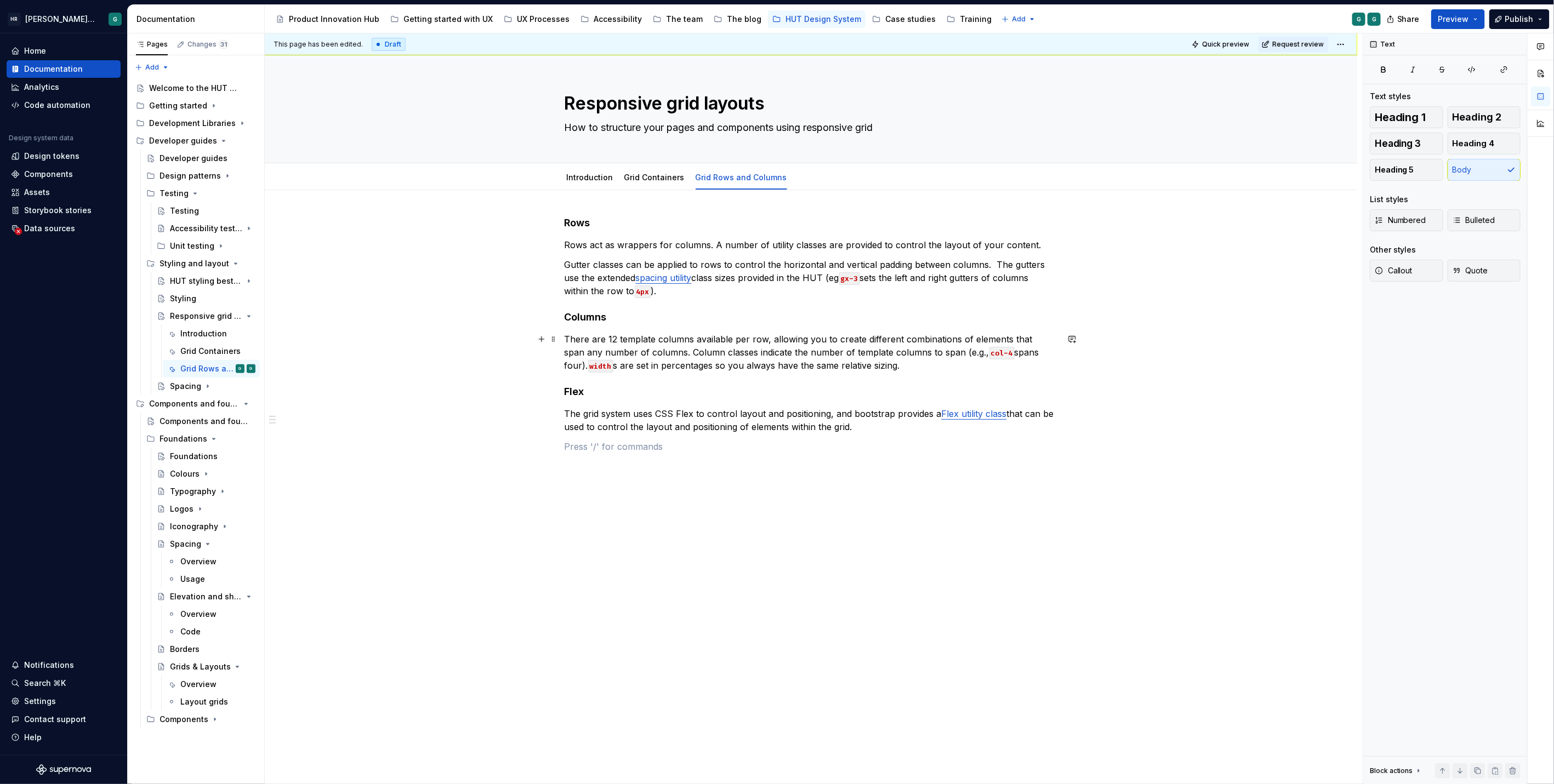
click at [914, 372] on div "Rows Rows act as wrappers for columns. A number of utility classes are provided…" at bounding box center [811, 344] width 493 height 256
click at [903, 362] on p "There are 12 template columns available per row, allowing you to create differe…" at bounding box center [811, 352] width 493 height 40
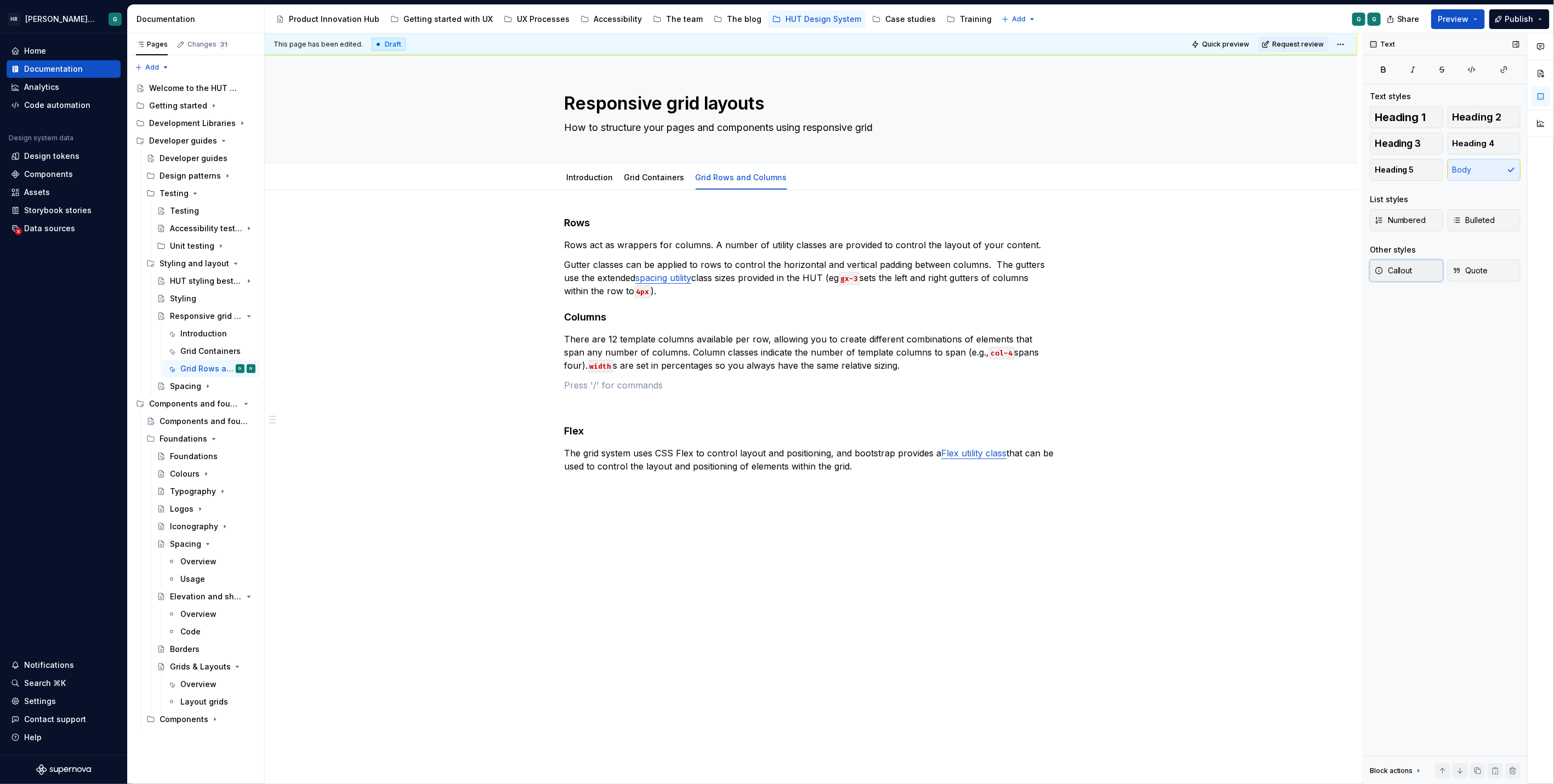
click at [1400, 272] on span "Callout" at bounding box center [1393, 270] width 38 height 11
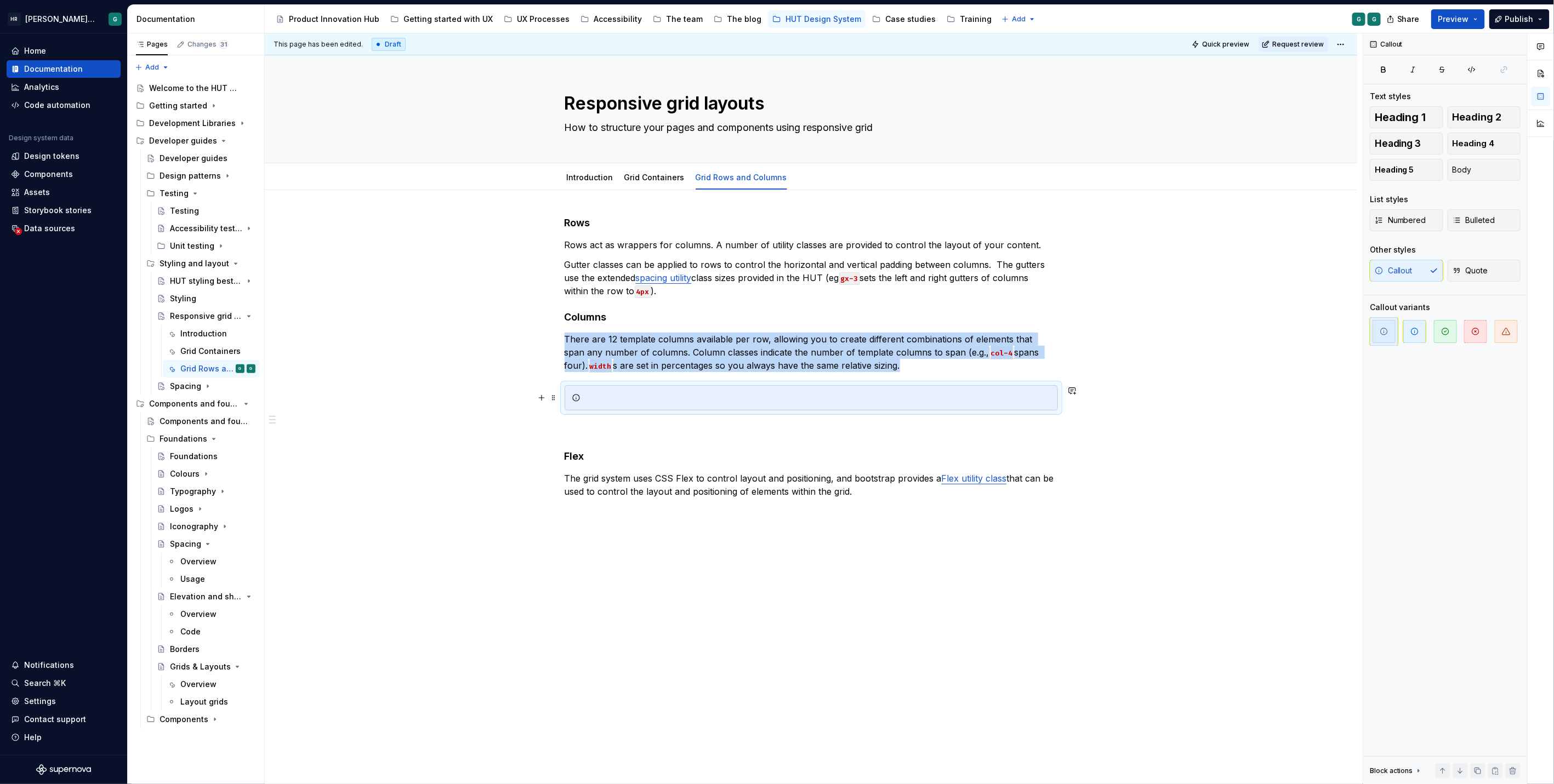
click at [826, 397] on div at bounding box center [817, 398] width 466 height 11
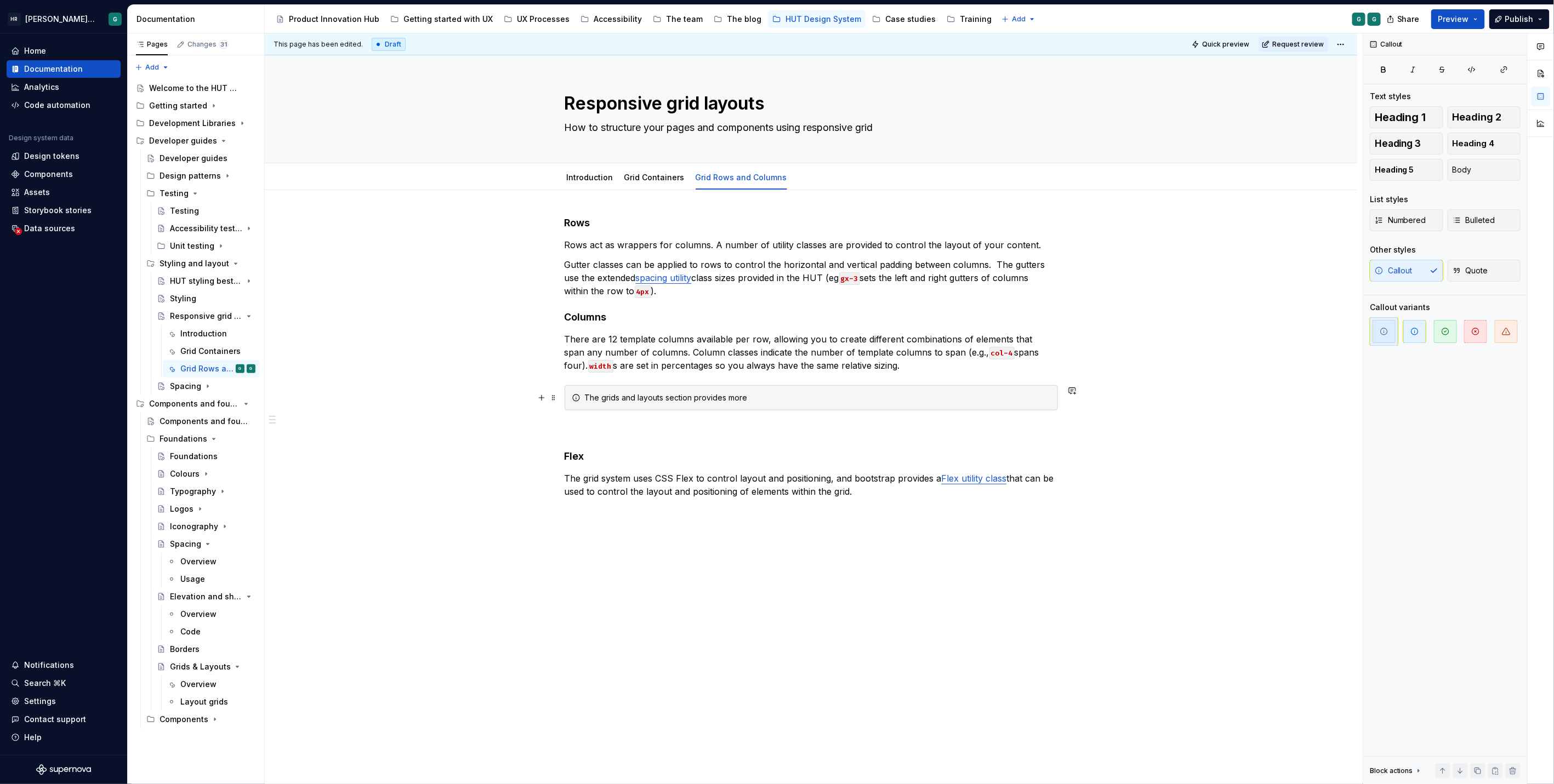
click at [860, 400] on div "The grids and layouts section provides more" at bounding box center [817, 398] width 466 height 11
click at [542, 394] on button "button" at bounding box center [542, 398] width 15 height 15
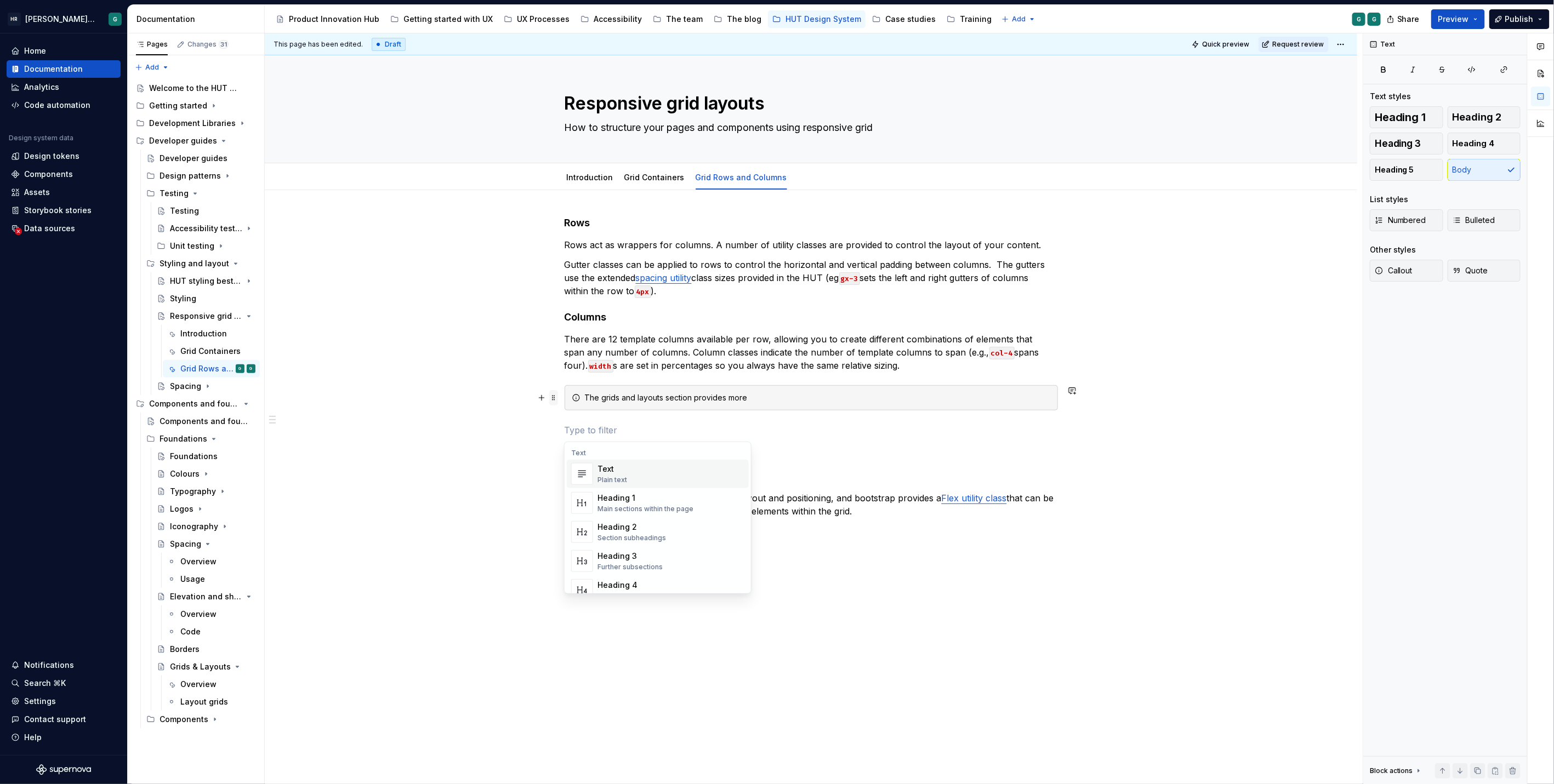
click at [552, 396] on span at bounding box center [554, 398] width 9 height 15
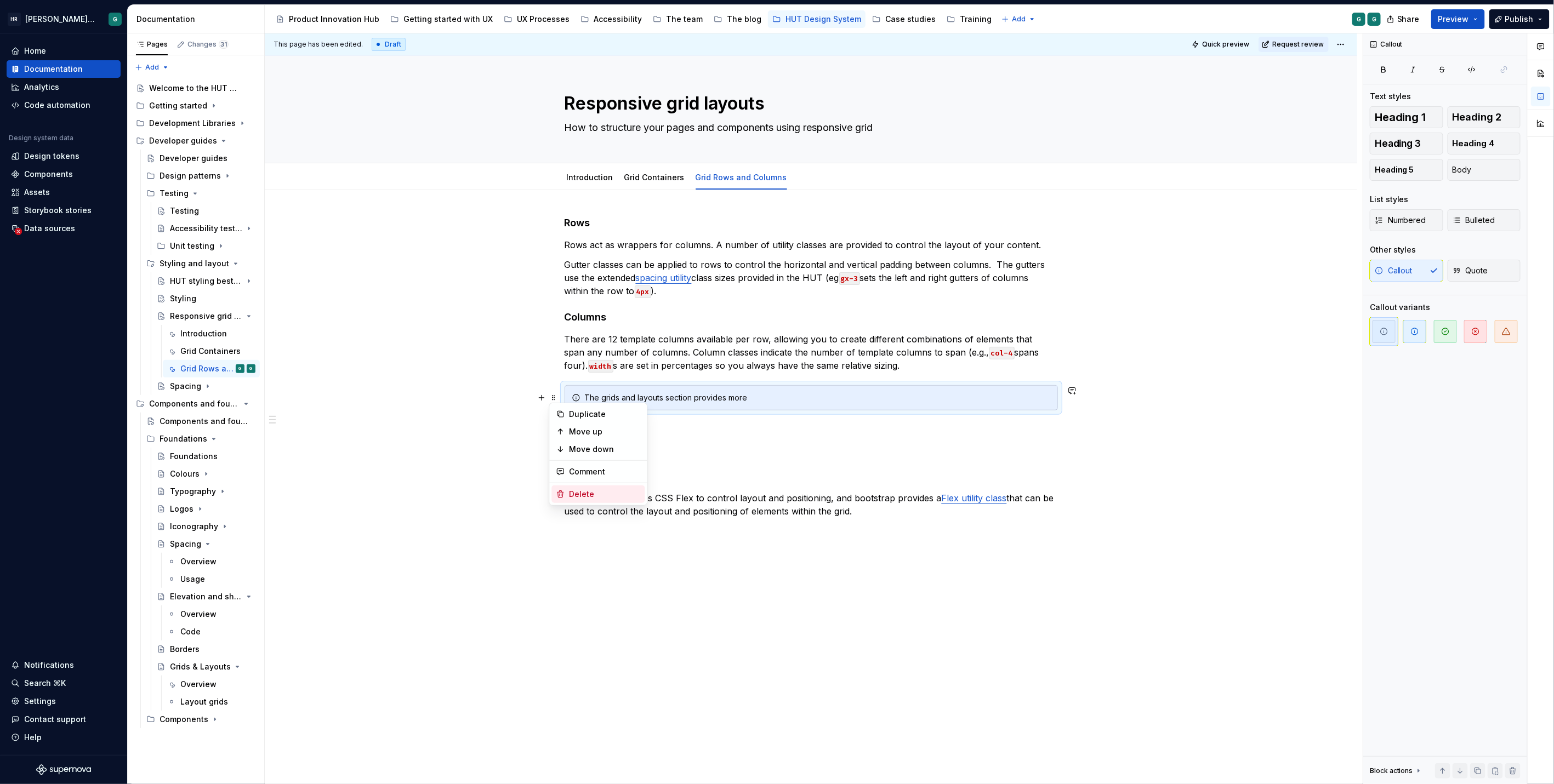
click at [587, 488] on div "Delete" at bounding box center [597, 494] width 93 height 17
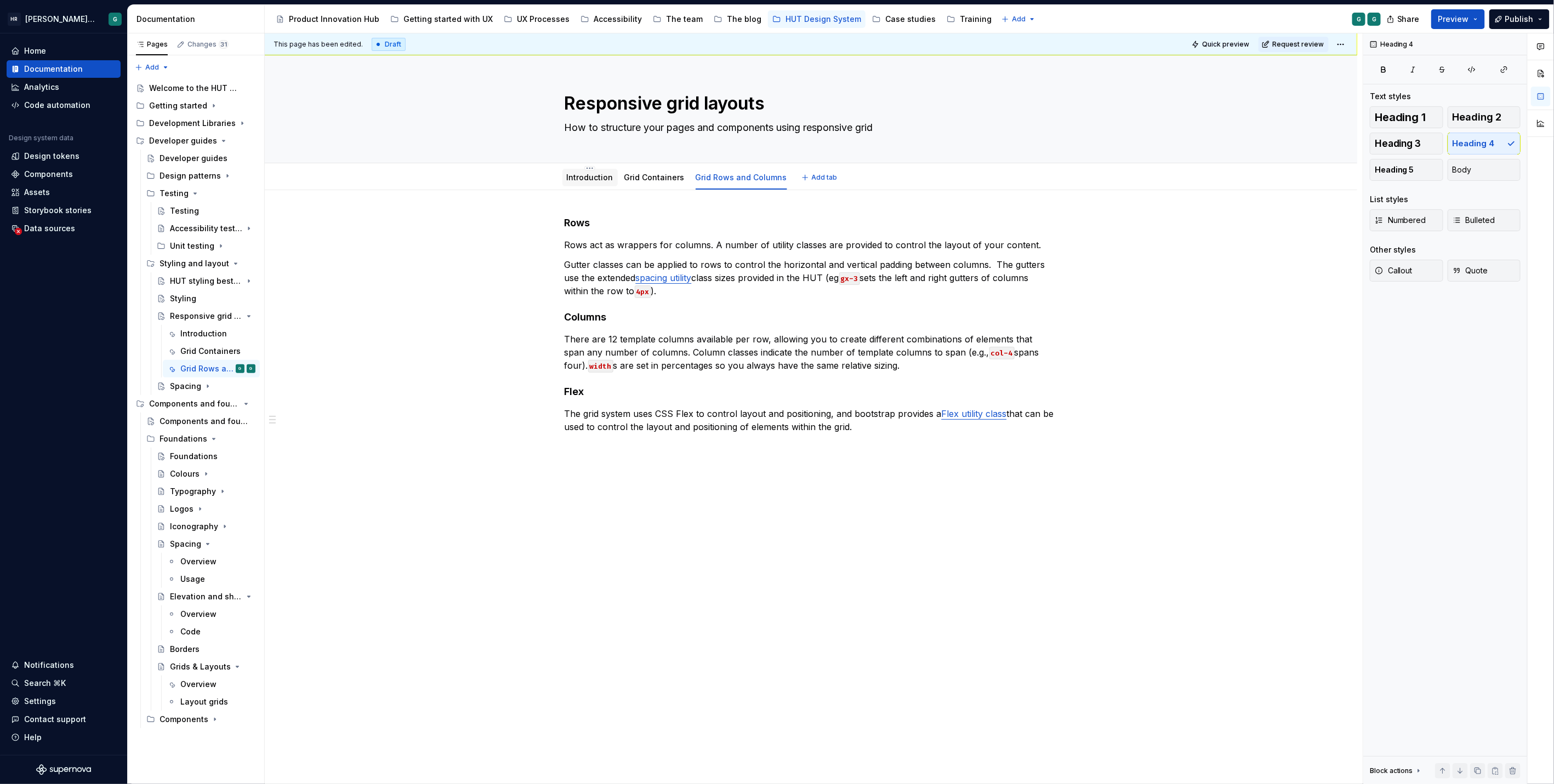
click at [584, 174] on link "Introduction" at bounding box center [590, 177] width 46 height 9
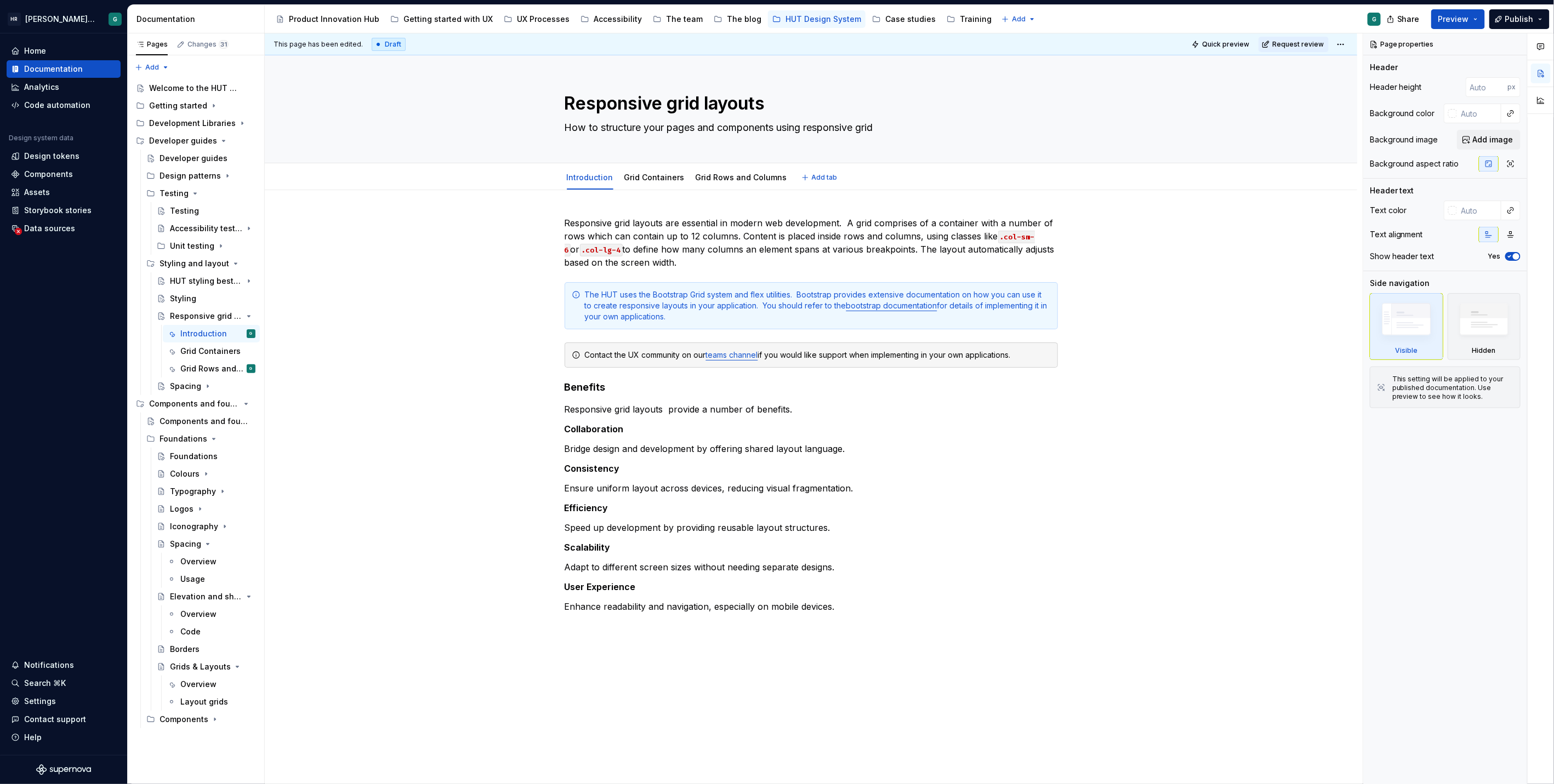
type textarea "*"
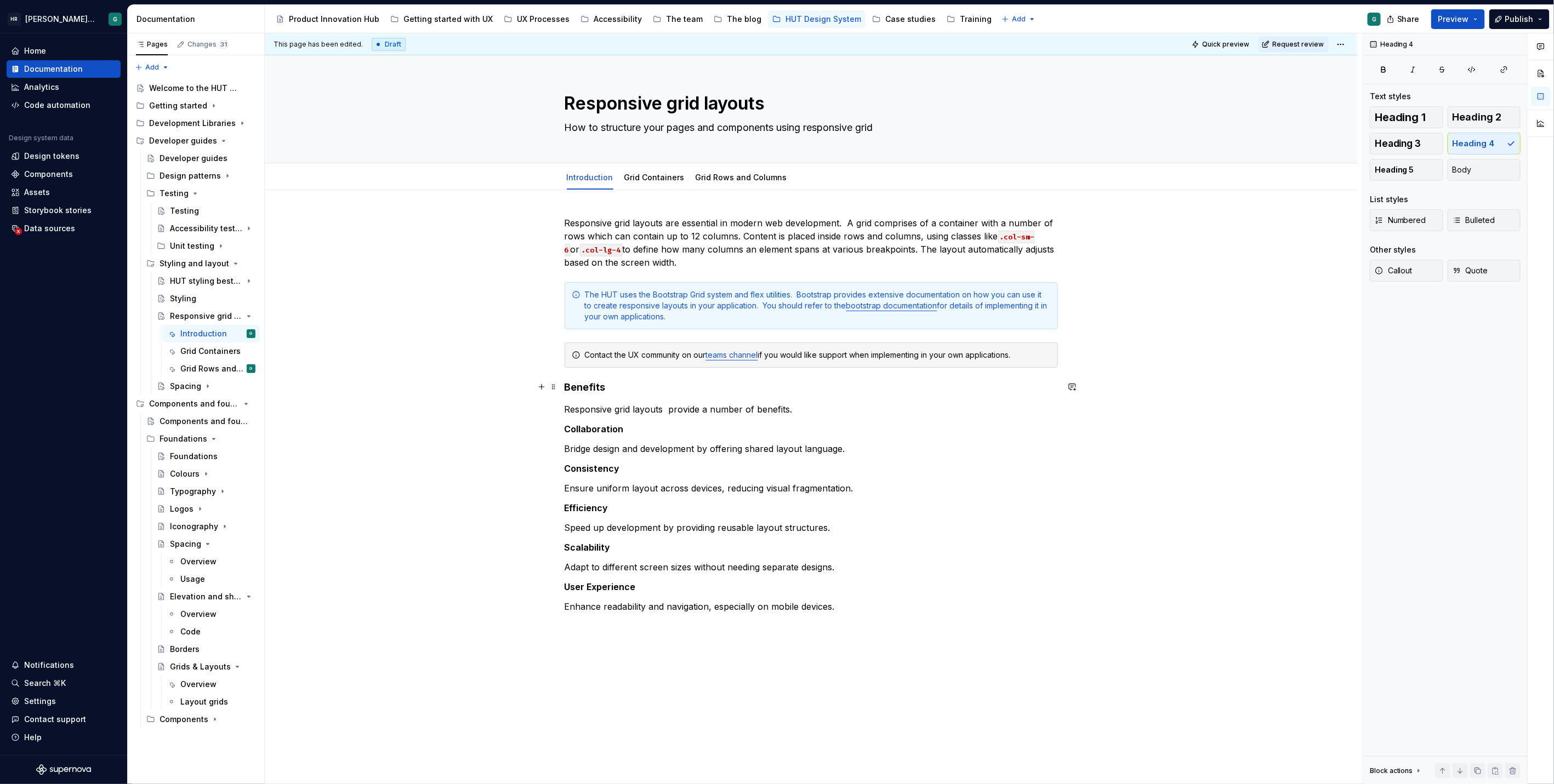
click at [565, 385] on h4 "Benefits" at bounding box center [811, 386] width 493 height 13
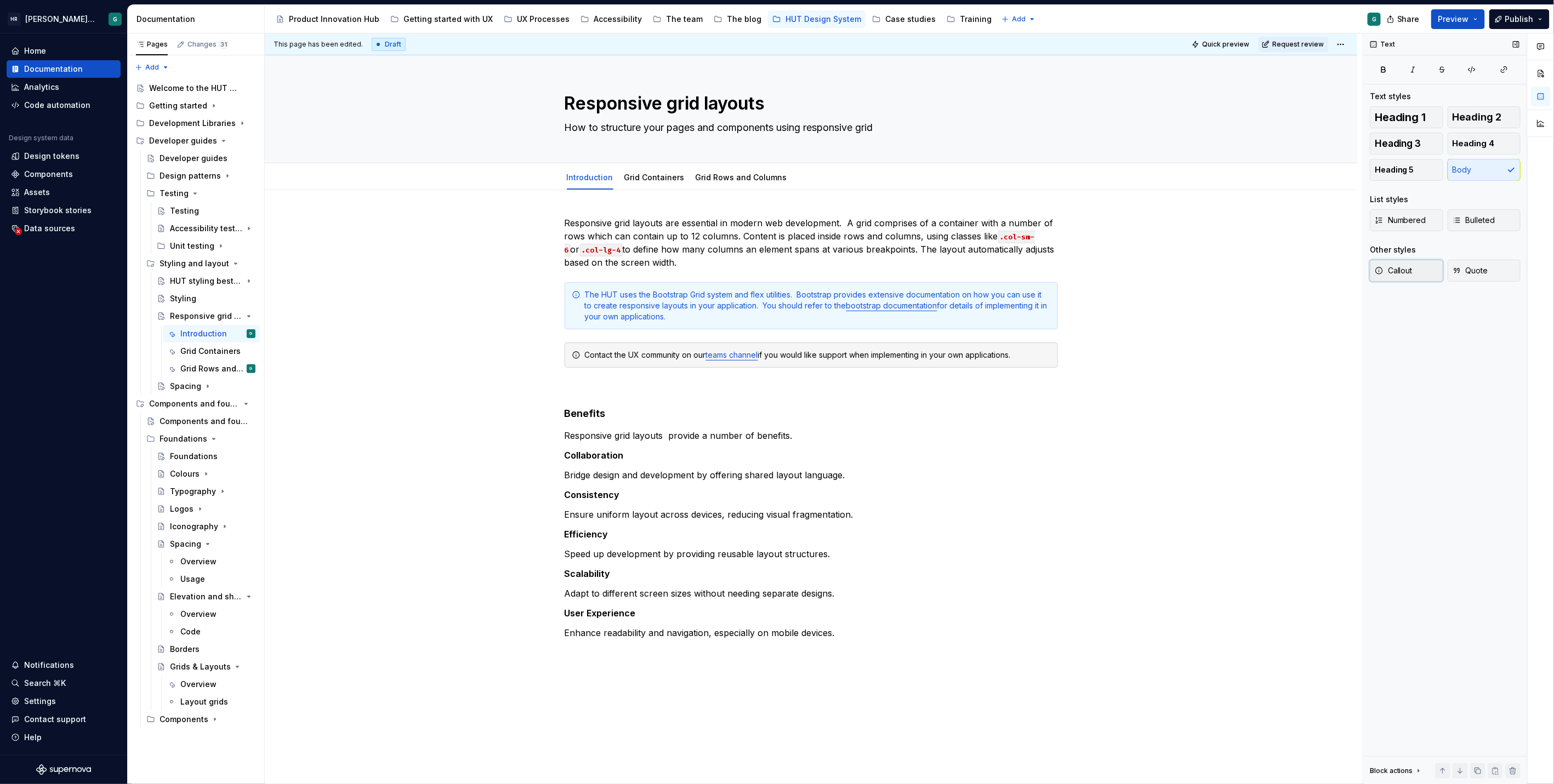
click at [1392, 275] on button "Callout" at bounding box center [1406, 270] width 73 height 22
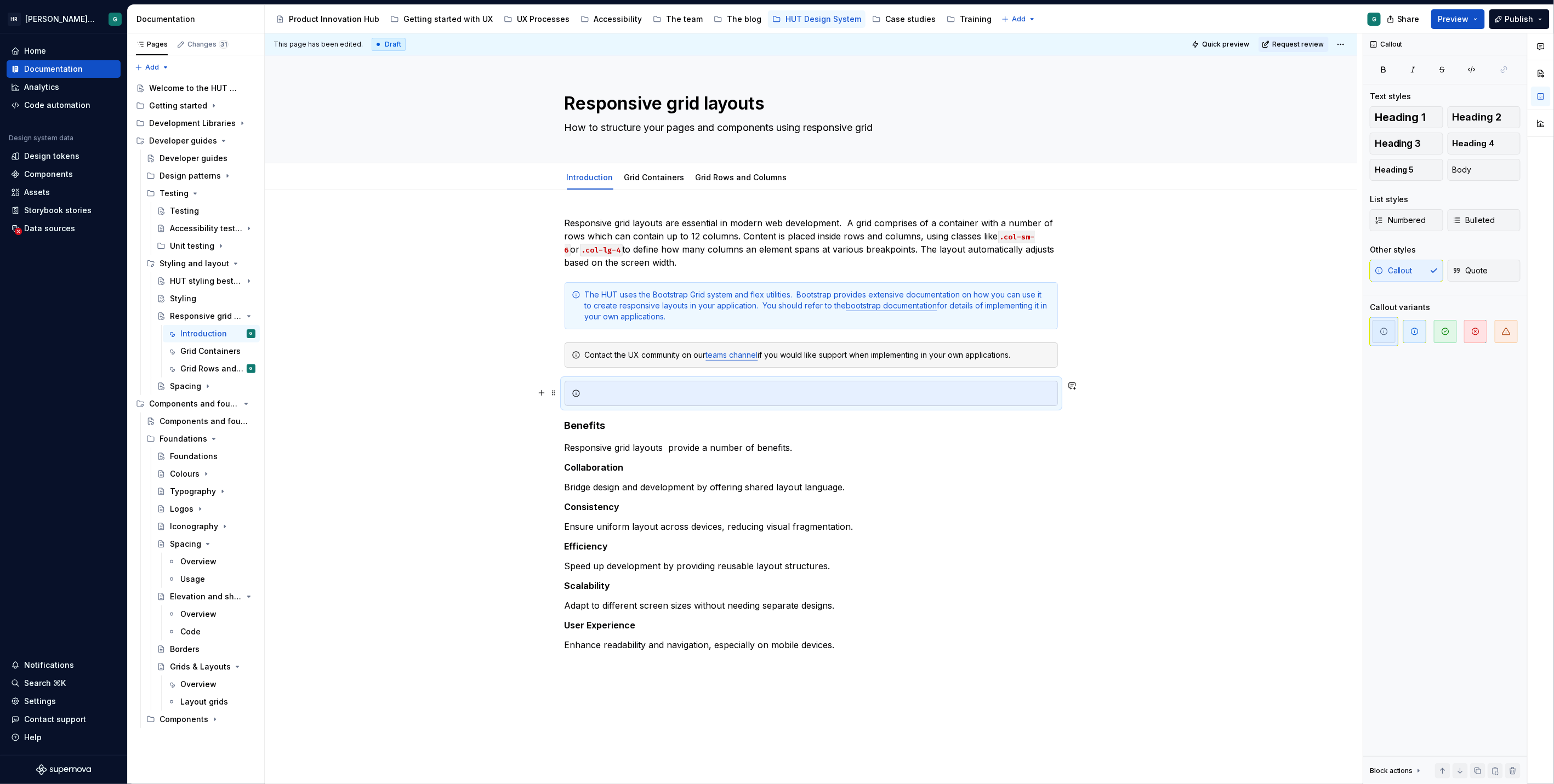
click at [910, 398] on div at bounding box center [811, 392] width 493 height 25
type textarea "*"
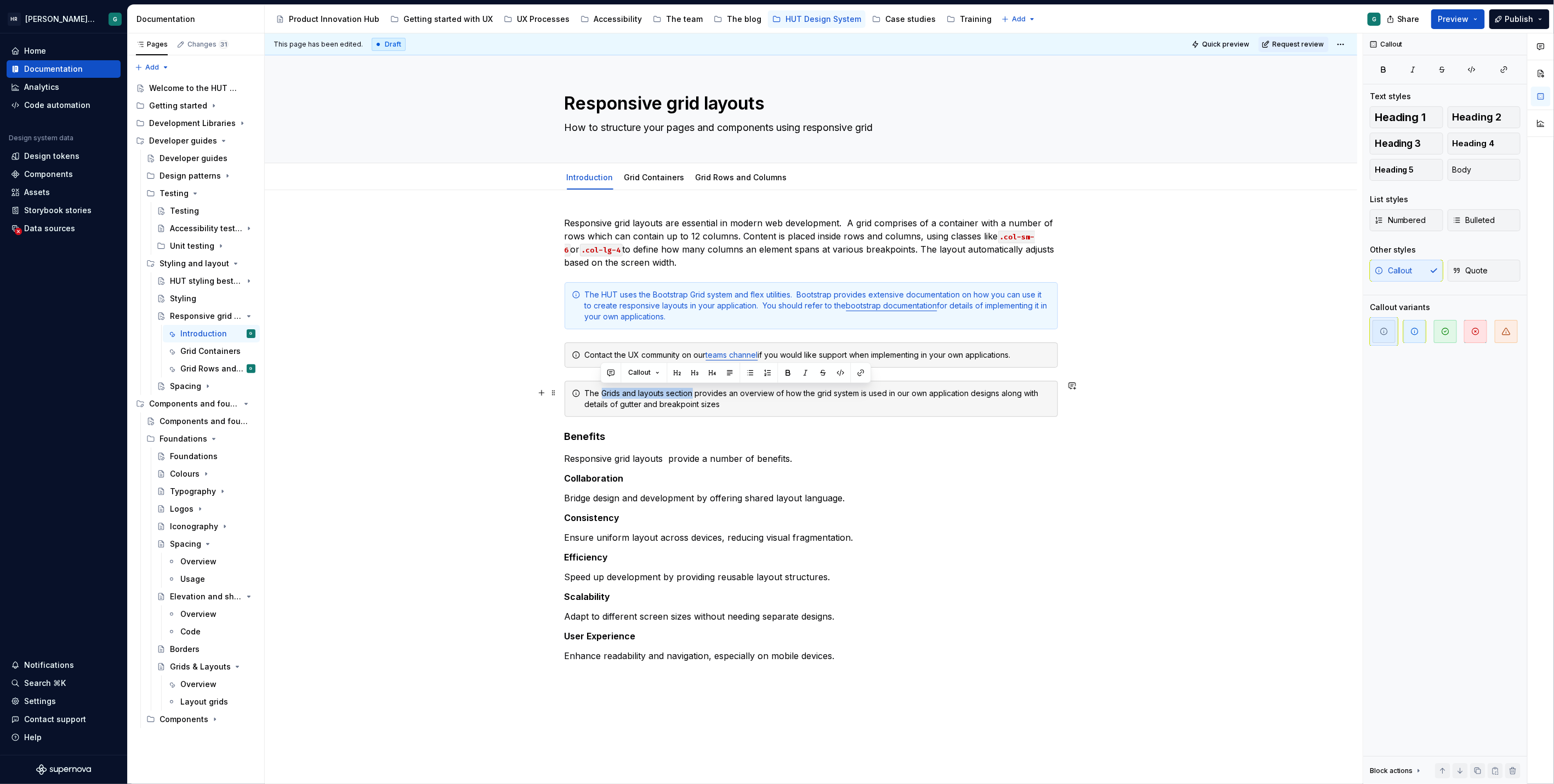
drag, startPoint x: 600, startPoint y: 391, endPoint x: 690, endPoint y: 394, distance: 90.0
click at [690, 394] on div "The Grids and layouts section provides an overview of how the grid system is us…" at bounding box center [817, 398] width 466 height 22
click at [864, 377] on button "button" at bounding box center [861, 373] width 15 height 15
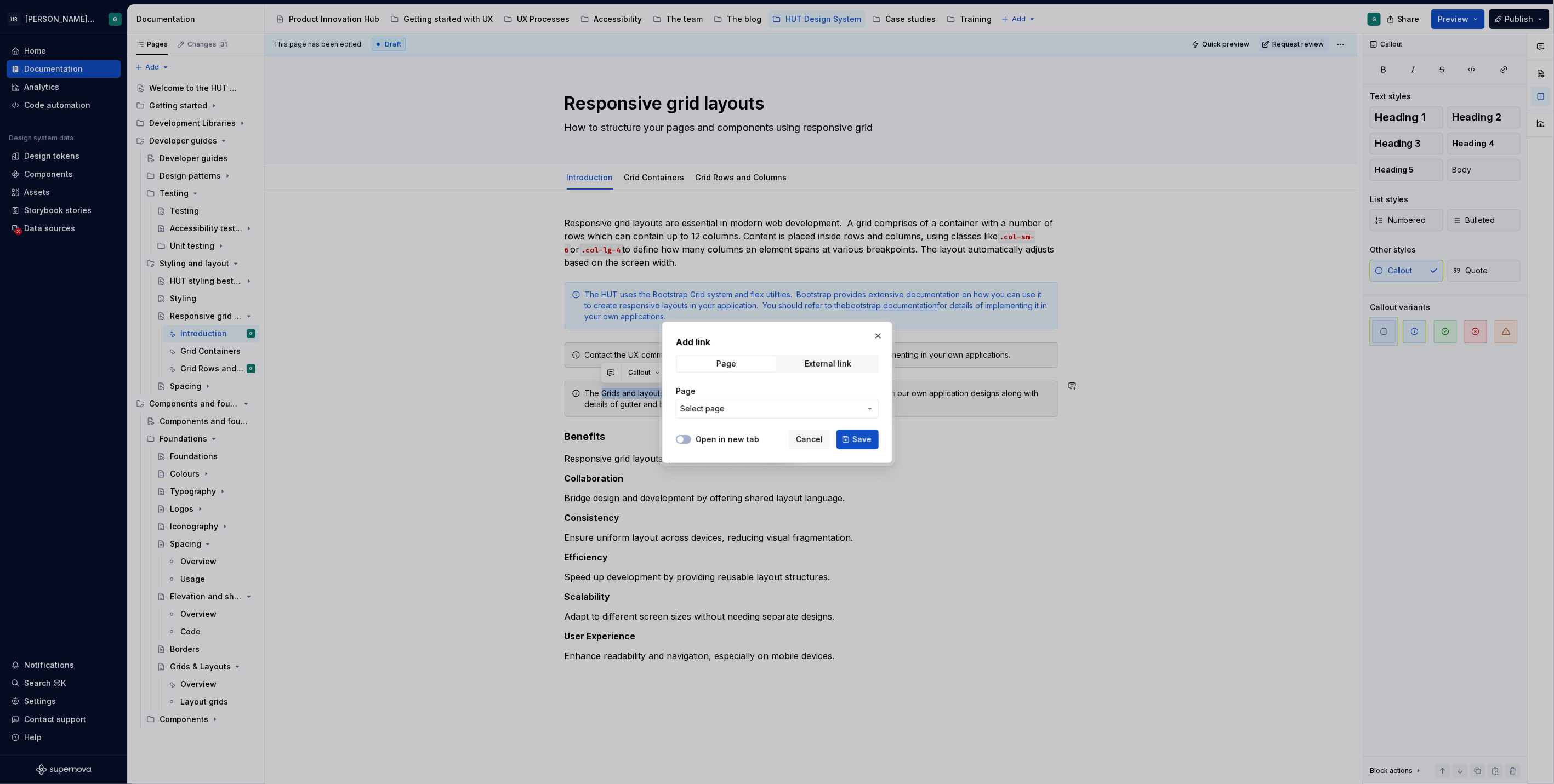
click at [791, 401] on button "Select page" at bounding box center [777, 408] width 203 height 20
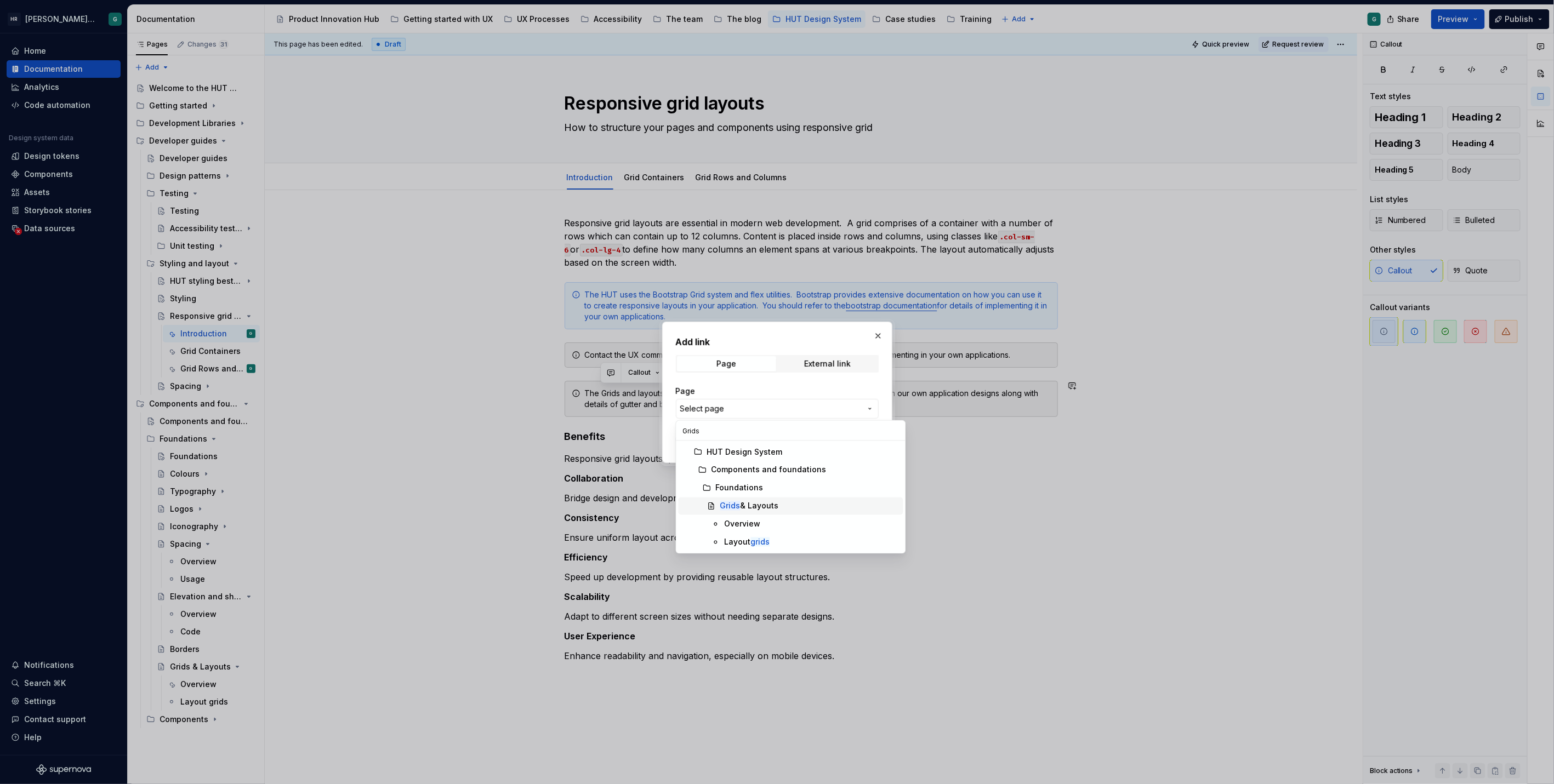
type input "Grids"
click at [787, 505] on div "Grids & Layouts" at bounding box center [809, 506] width 179 height 11
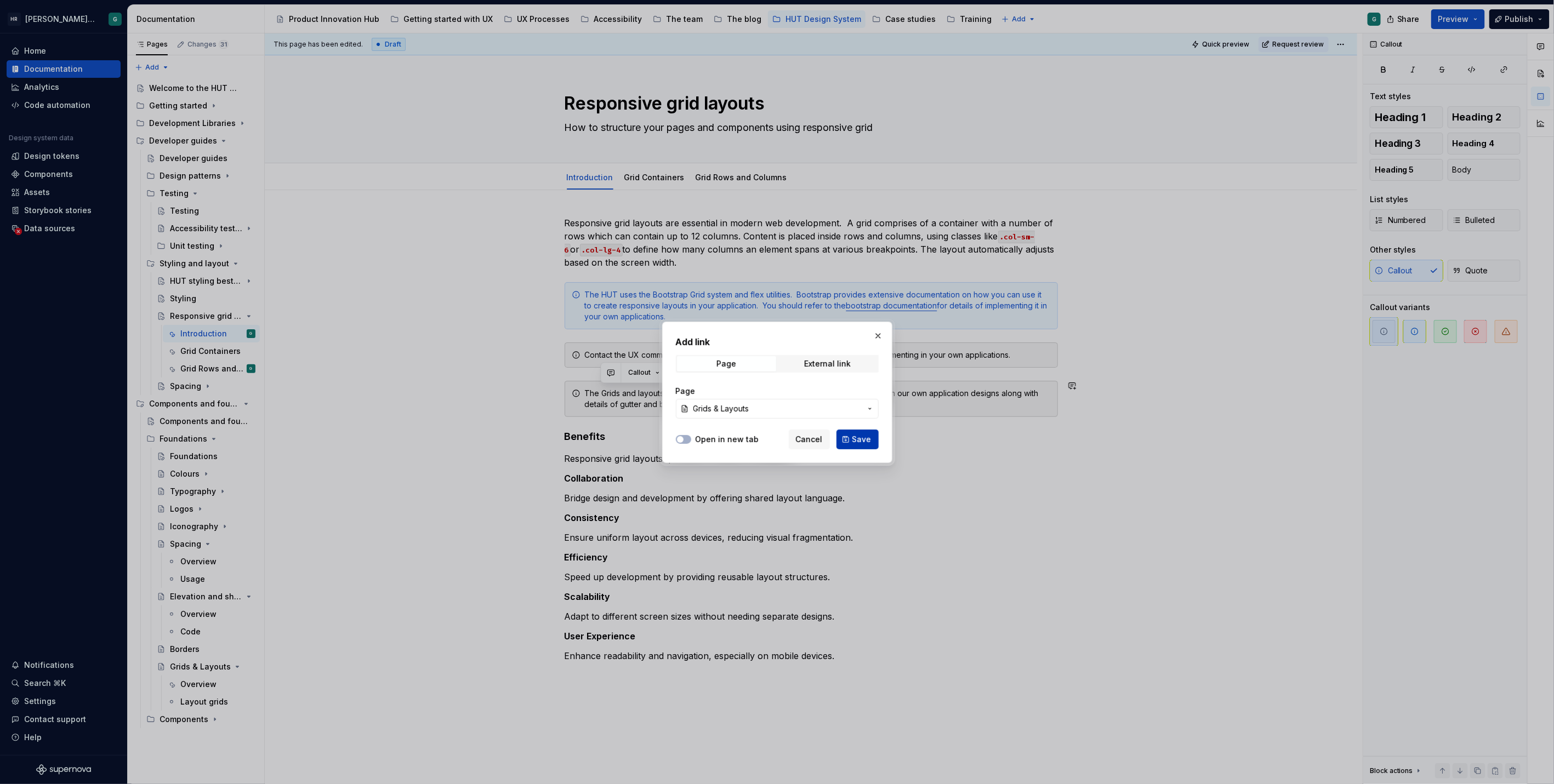
click at [850, 440] on button "Save" at bounding box center [857, 439] width 42 height 20
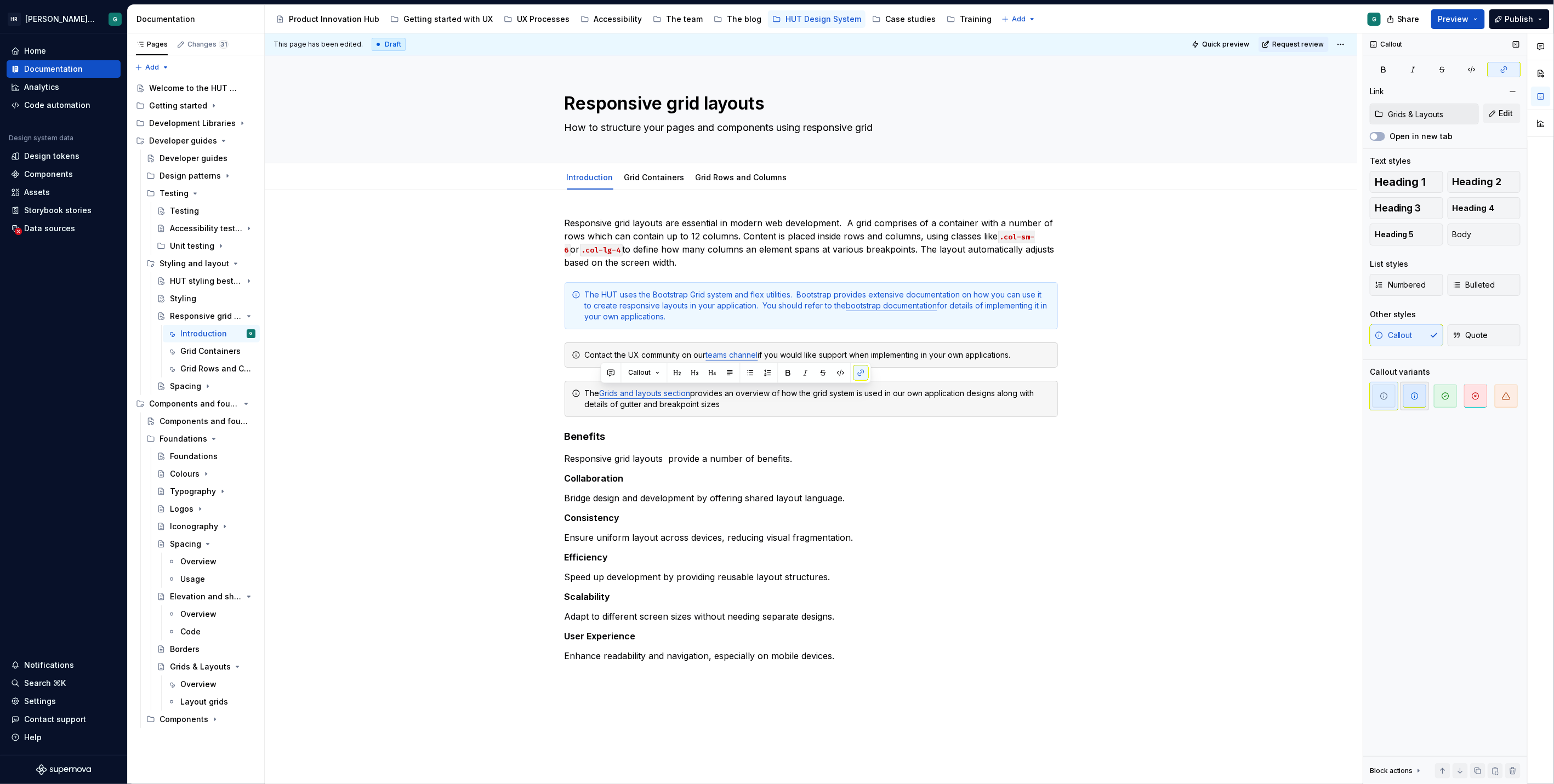
click at [1412, 401] on span "button" at bounding box center [1415, 396] width 23 height 23
click at [1203, 457] on div "Responsive grid layouts are essential in modern web development. A grid compris…" at bounding box center [810, 570] width 1093 height 760
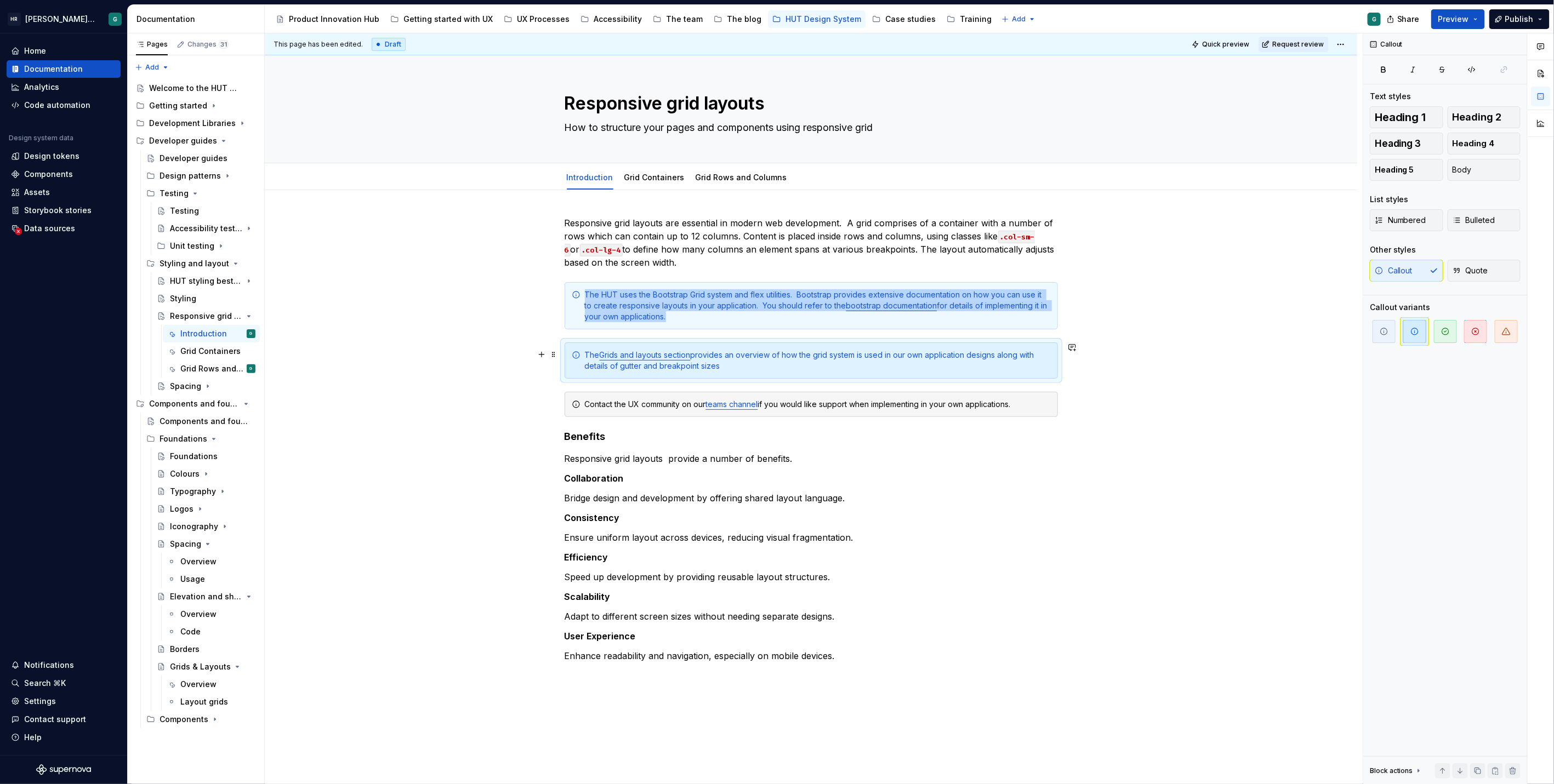
click at [495, 348] on div "Responsive grid layouts are essential in modern web development. A grid compris…" at bounding box center [810, 570] width 1093 height 760
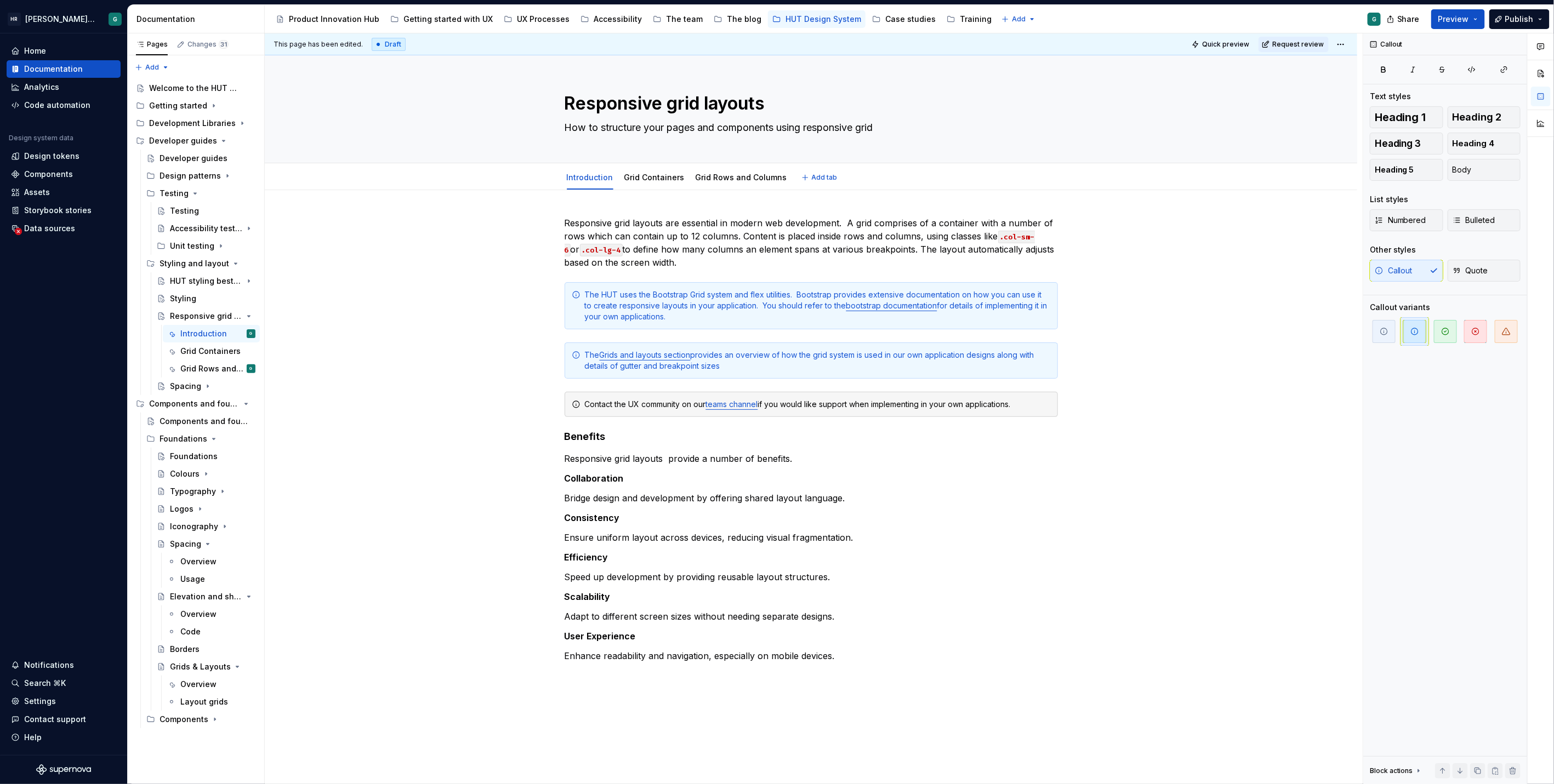
click at [356, 170] on div "Introduction Grid Containers Grid Rows and Columns Add tab" at bounding box center [810, 177] width 1005 height 24
click at [1308, 45] on span "Request review" at bounding box center [1297, 44] width 52 height 9
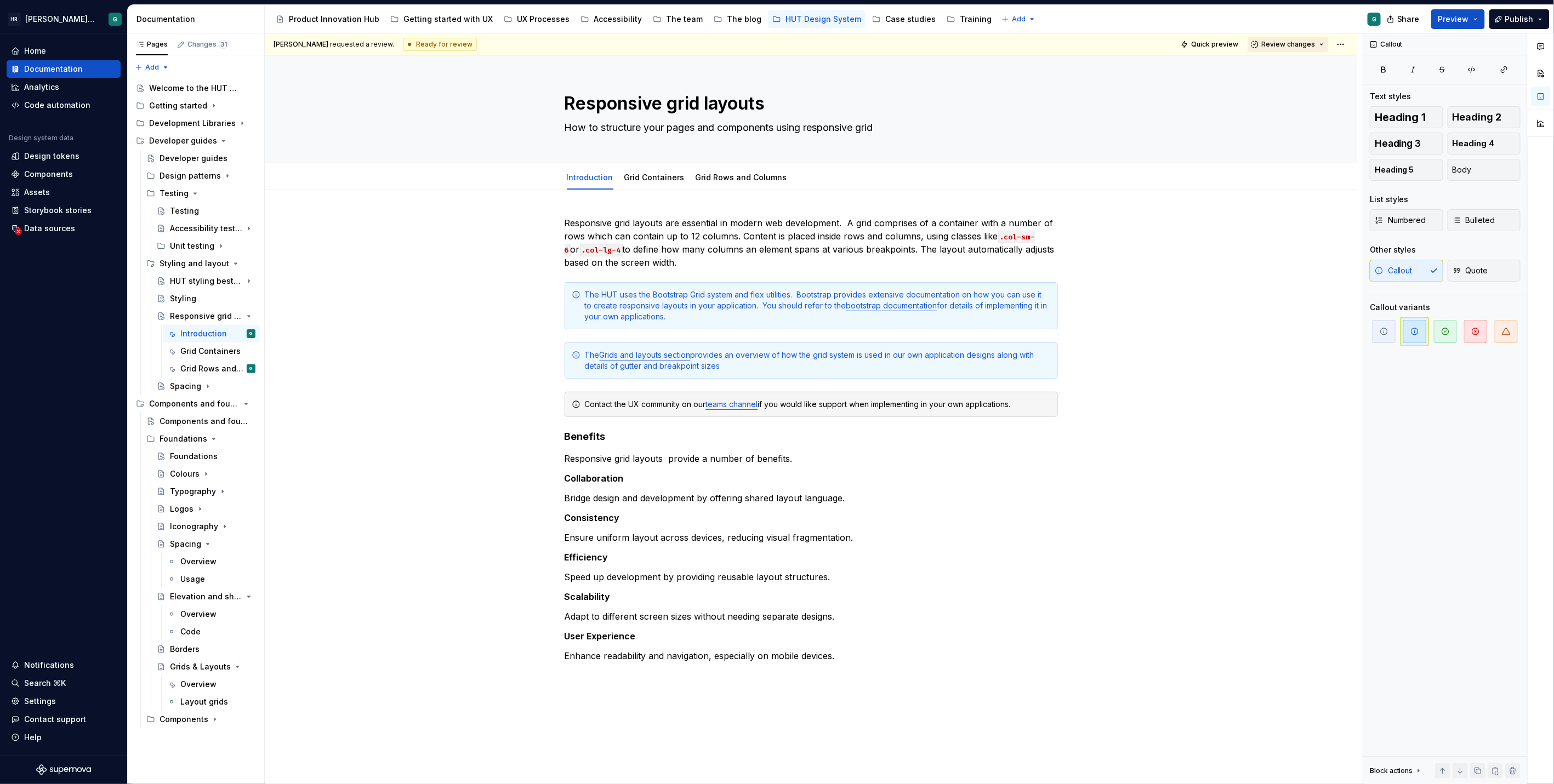
click at [1304, 46] on span "Review changes" at bounding box center [1288, 44] width 53 height 9
click at [1328, 48] on div "Quick preview Review changes" at bounding box center [1262, 45] width 171 height 15
click at [1337, 46] on html "HR Hymans UI Toolkit (HUT) G Home Documentation Analytics Code automation Desig…" at bounding box center [777, 392] width 1554 height 784
click at [220, 316] on div "Pages Changes 31 Add Accessibility guide for tree Page tree. Navigate the tree …" at bounding box center [195, 409] width 137 height 751
click at [1337, 46] on html "HR Hymans UI Toolkit (HUT) G Home Documentation Analytics Code automation Desig…" at bounding box center [777, 392] width 1554 height 784
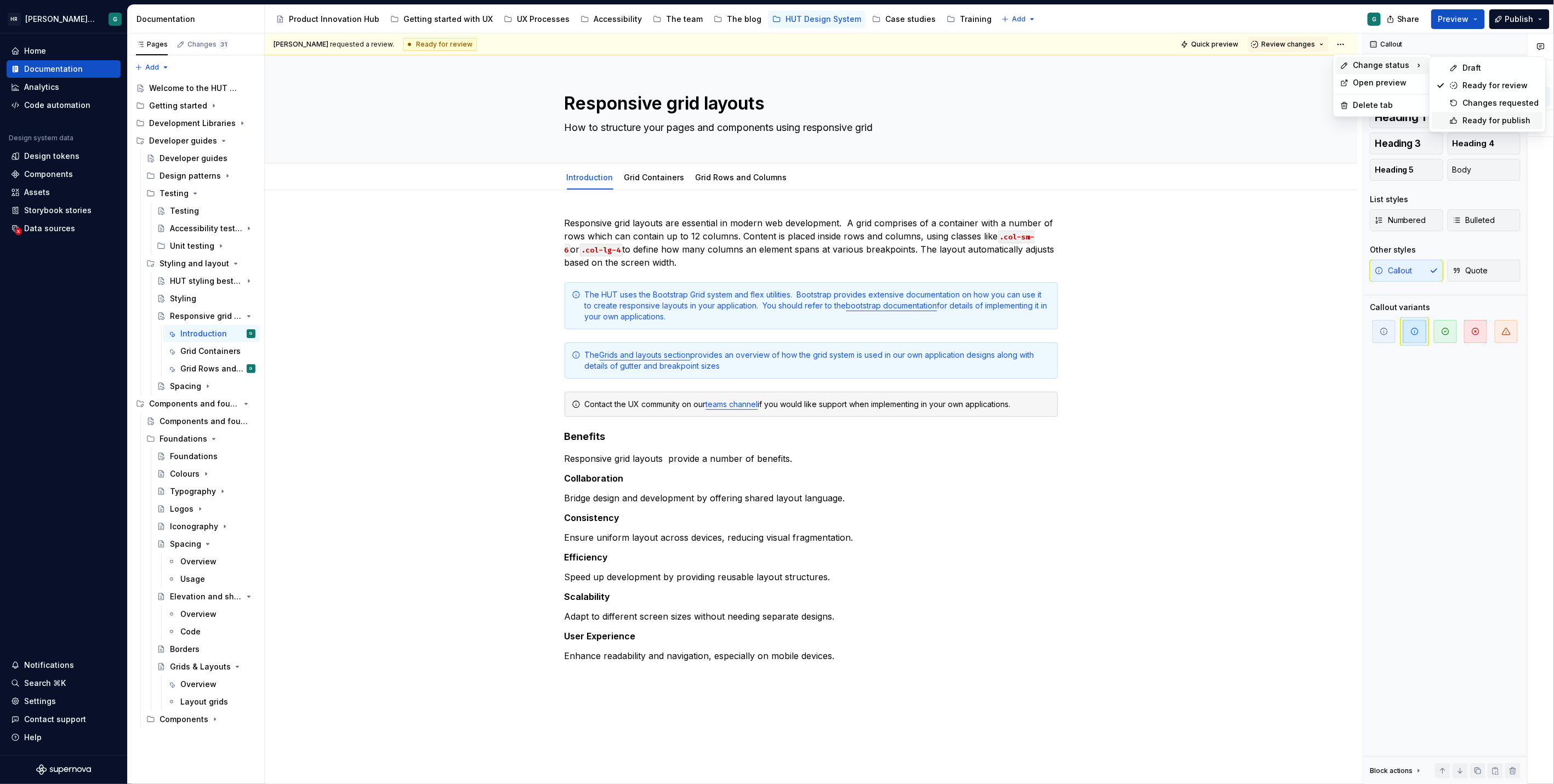
click at [1489, 115] on div "Ready for publish" at bounding box center [1500, 120] width 76 height 11
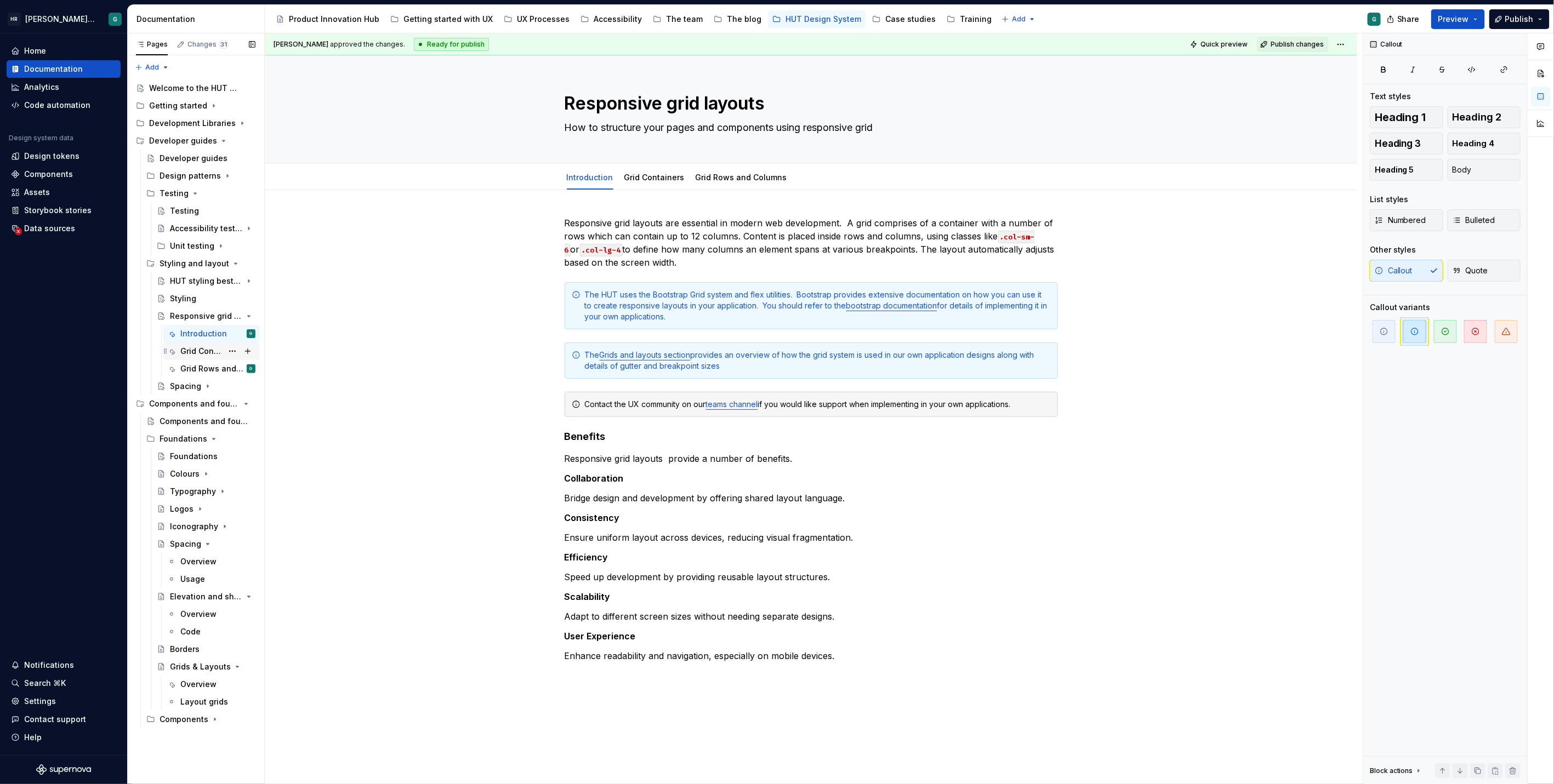
click at [213, 355] on div "Grid Containers" at bounding box center [201, 351] width 42 height 11
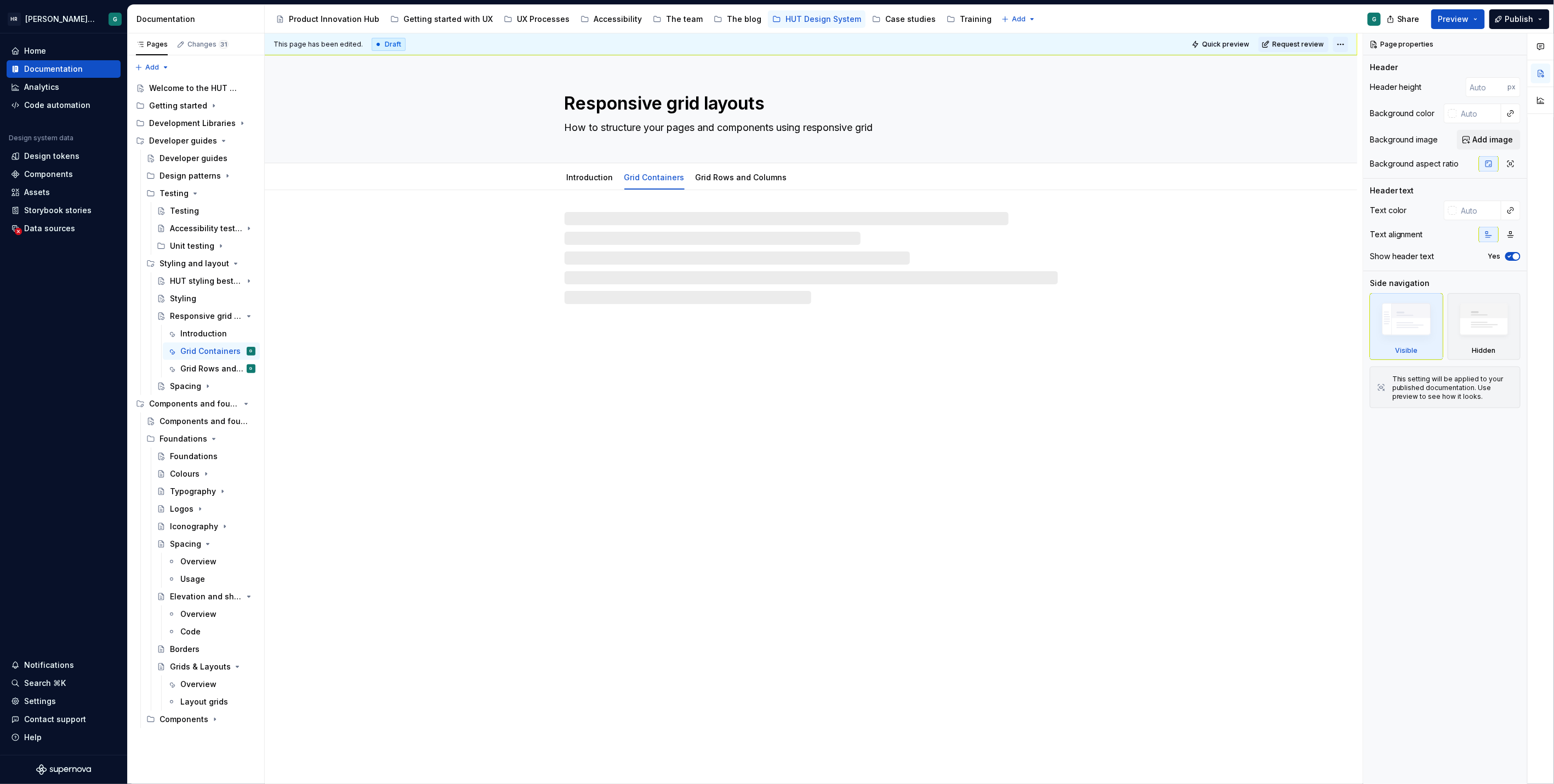
click at [1343, 47] on html "HR Hymans UI Toolkit (HUT) G Home Documentation Analytics Code automation Desig…" at bounding box center [777, 392] width 1554 height 784
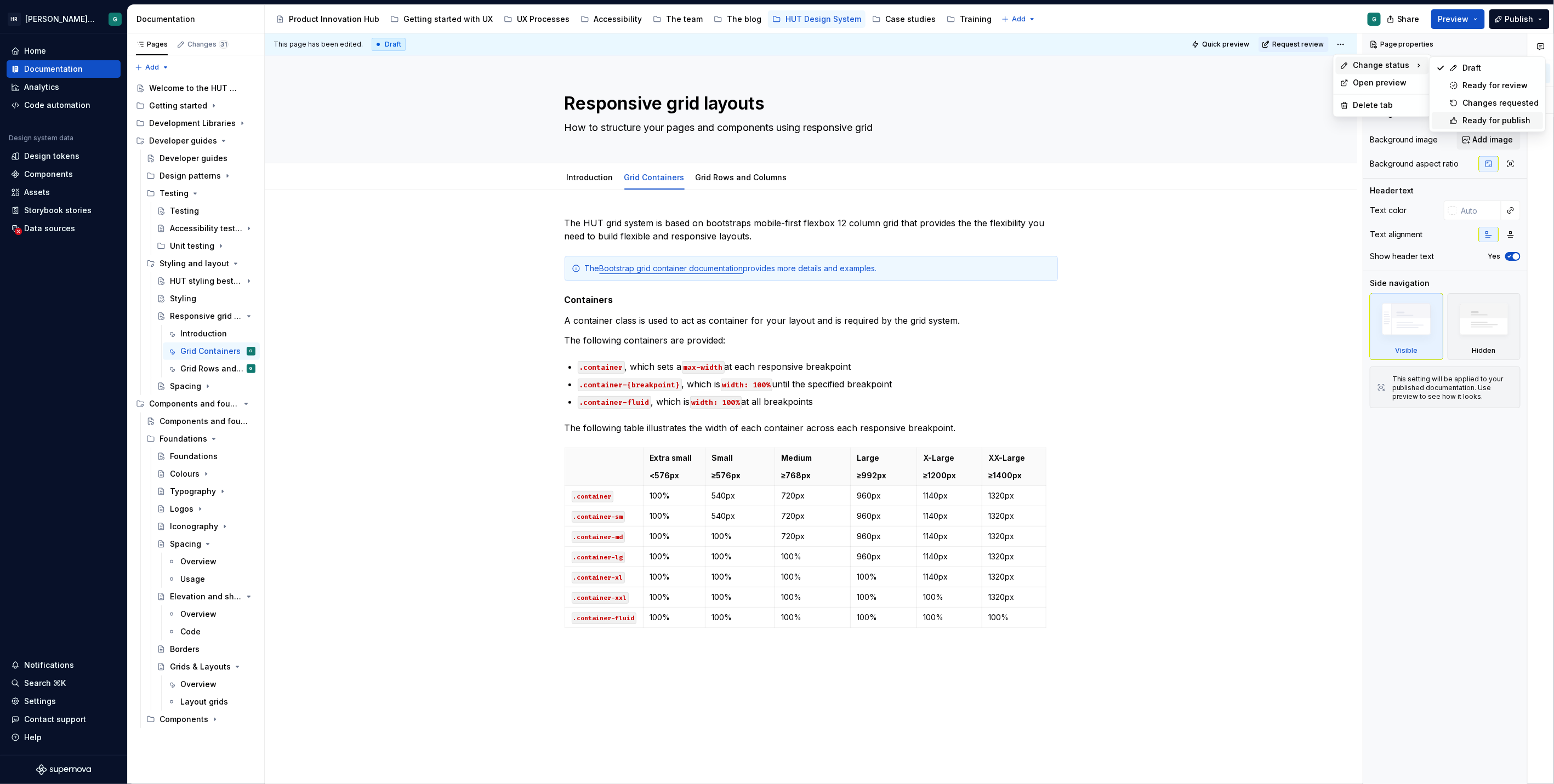
click at [1498, 115] on div "Ready for publish" at bounding box center [1500, 120] width 76 height 11
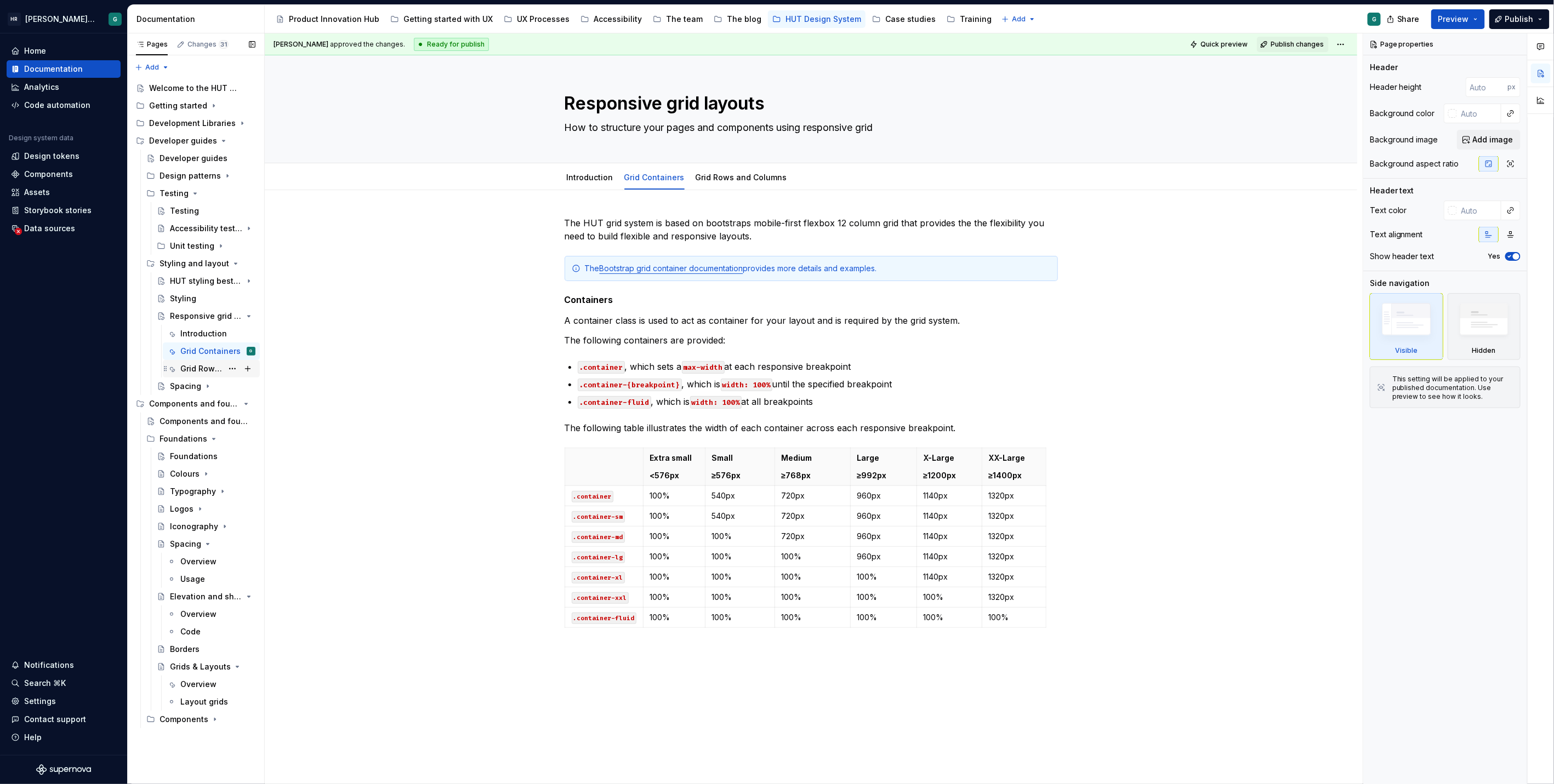
click at [197, 371] on div "Grid Rows and Columns" at bounding box center [201, 368] width 42 height 11
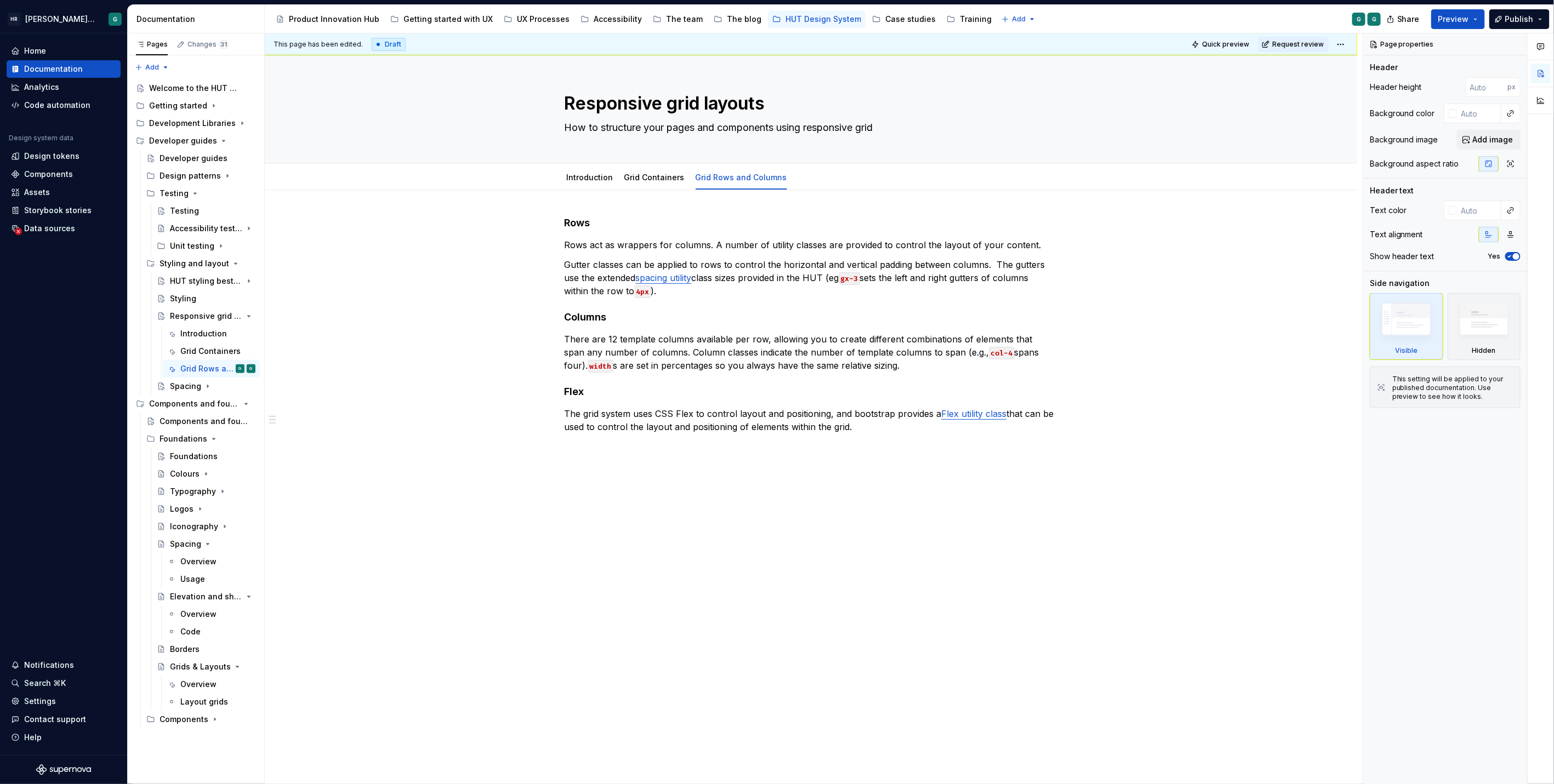
click at [1332, 46] on div "Quick preview Request review" at bounding box center [1268, 45] width 160 height 15
click at [1338, 46] on html "HR Hymans UI Toolkit (HUT) G Home Documentation Analytics Code automation Desig…" at bounding box center [777, 392] width 1554 height 784
click at [1476, 117] on div "Ready for publish" at bounding box center [1500, 120] width 76 height 11
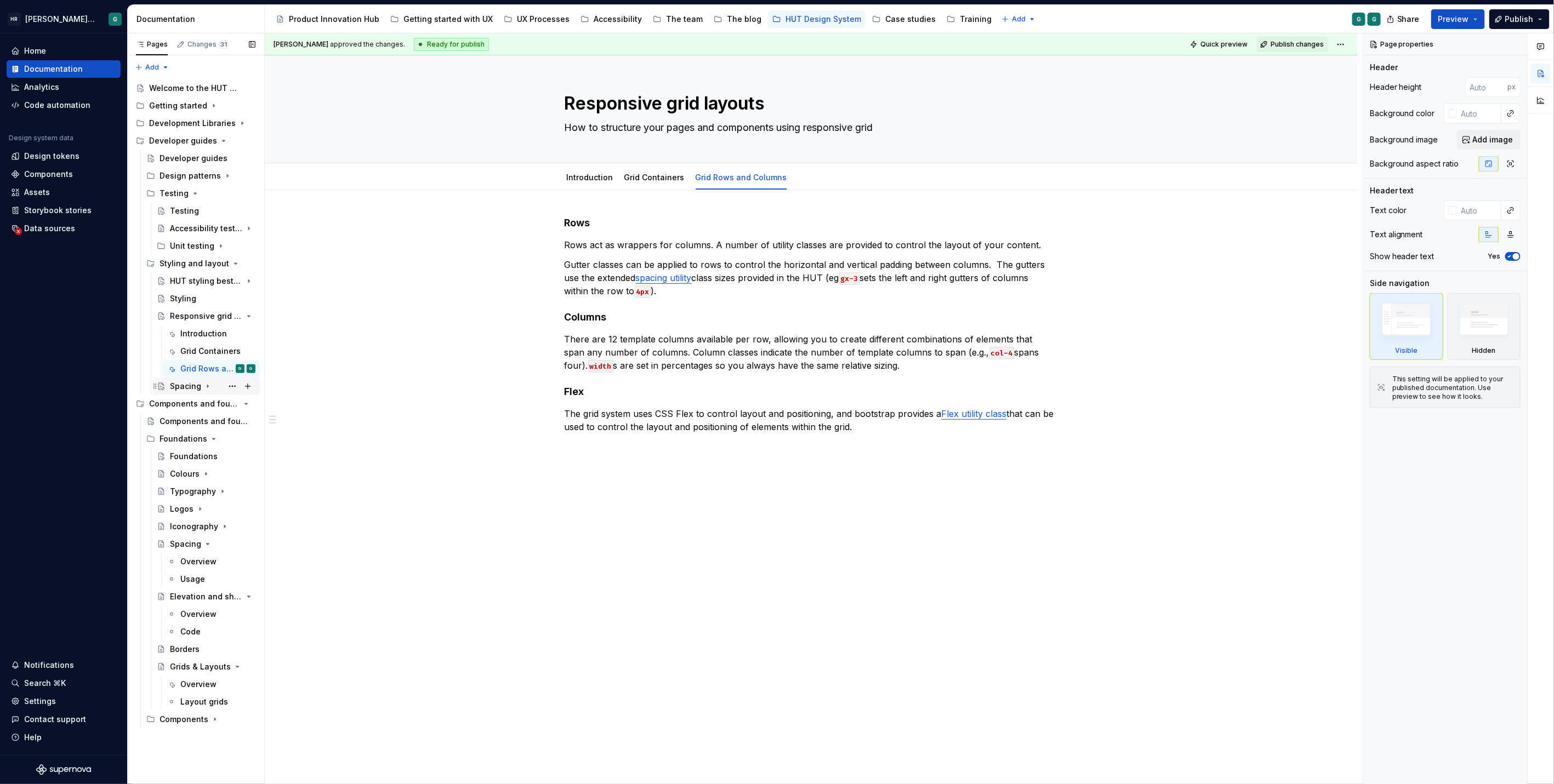
click at [191, 388] on div "Spacing" at bounding box center [185, 386] width 31 height 11
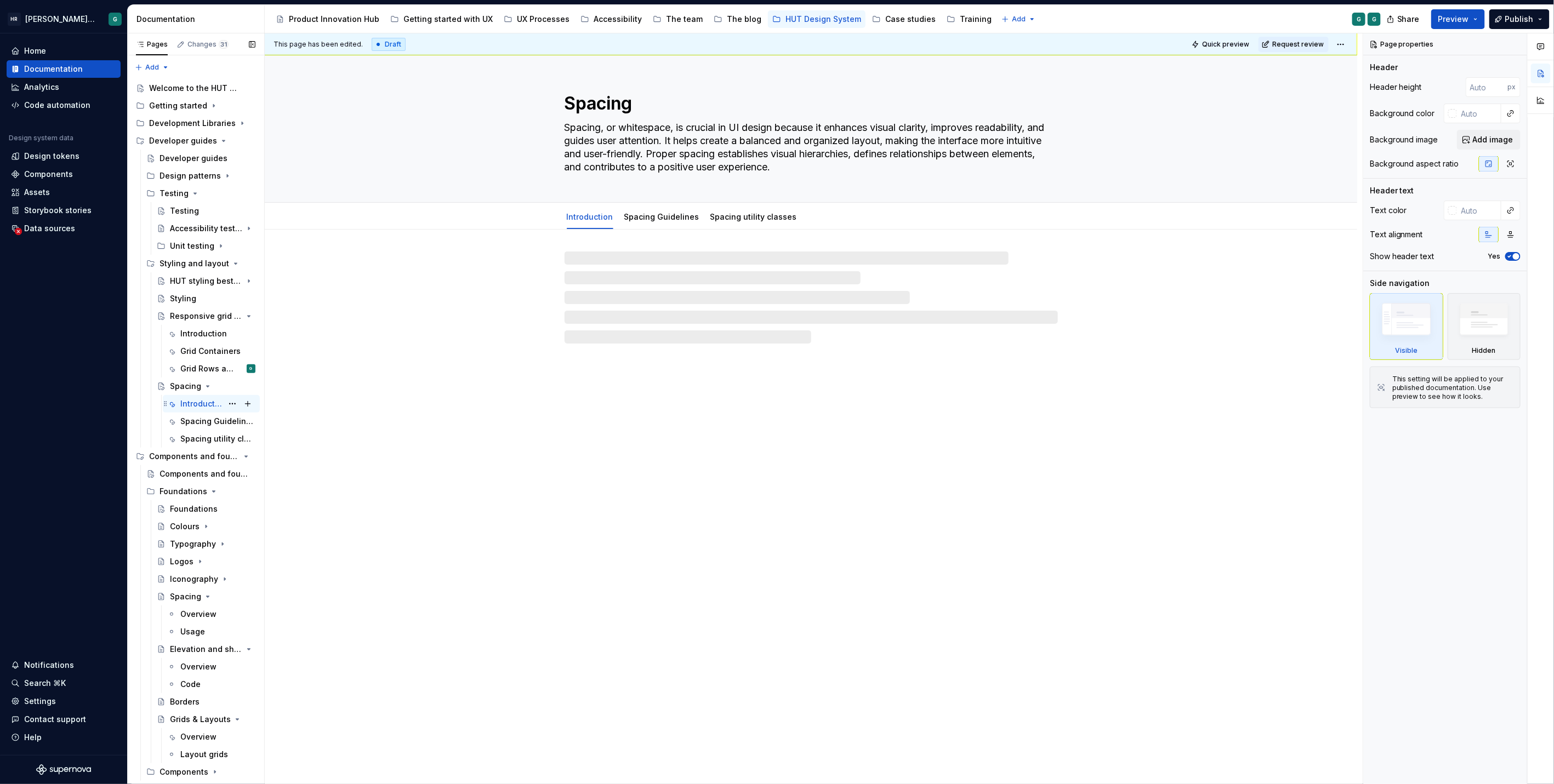
click at [215, 396] on div "Introduction G" at bounding box center [217, 404] width 75 height 15
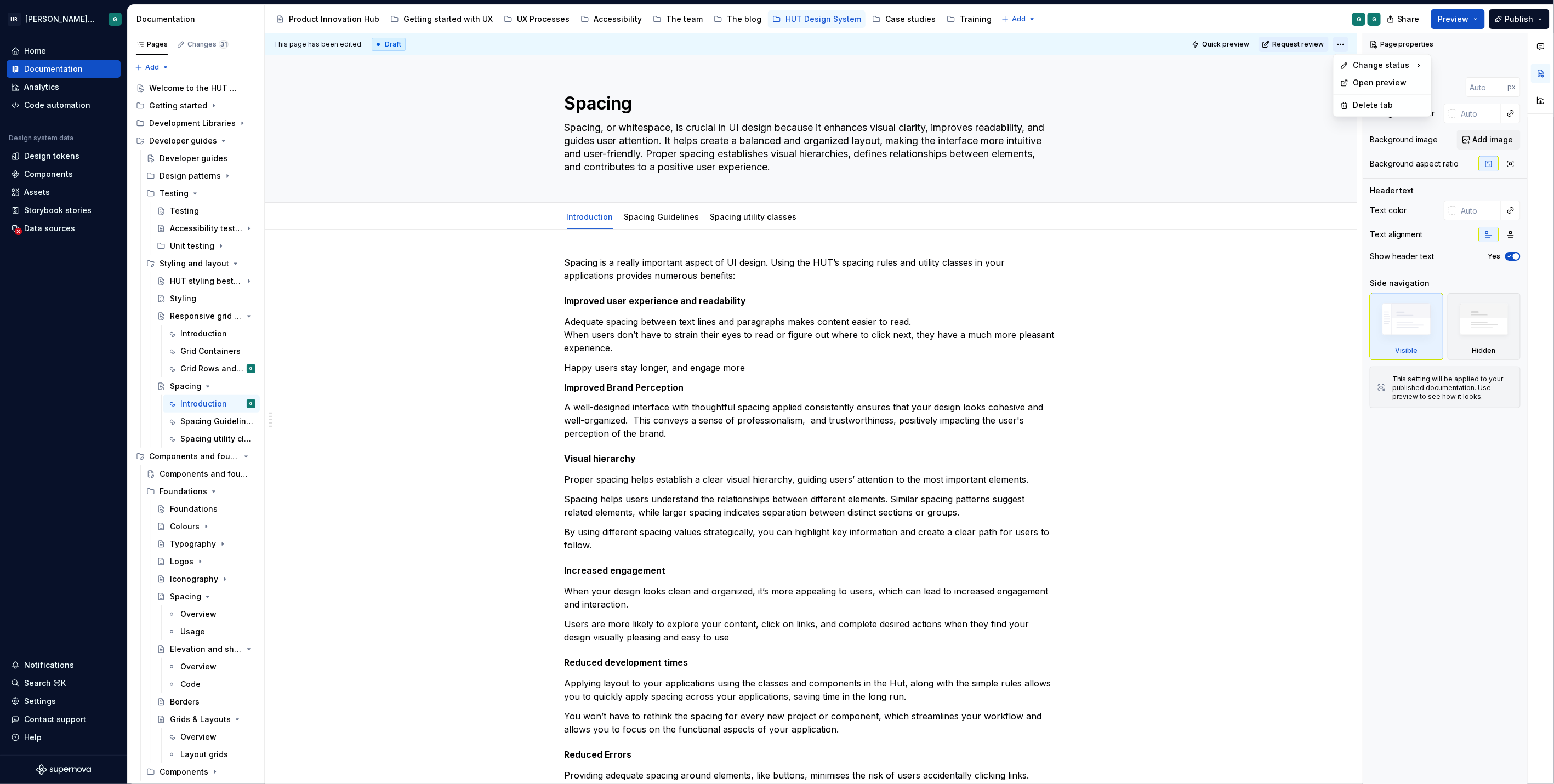
click at [1344, 45] on html "HR Hymans UI Toolkit (HUT) G Home Documentation Analytics Code automation Desig…" at bounding box center [777, 392] width 1554 height 784
click at [1475, 117] on div "Ready for publish" at bounding box center [1500, 120] width 76 height 11
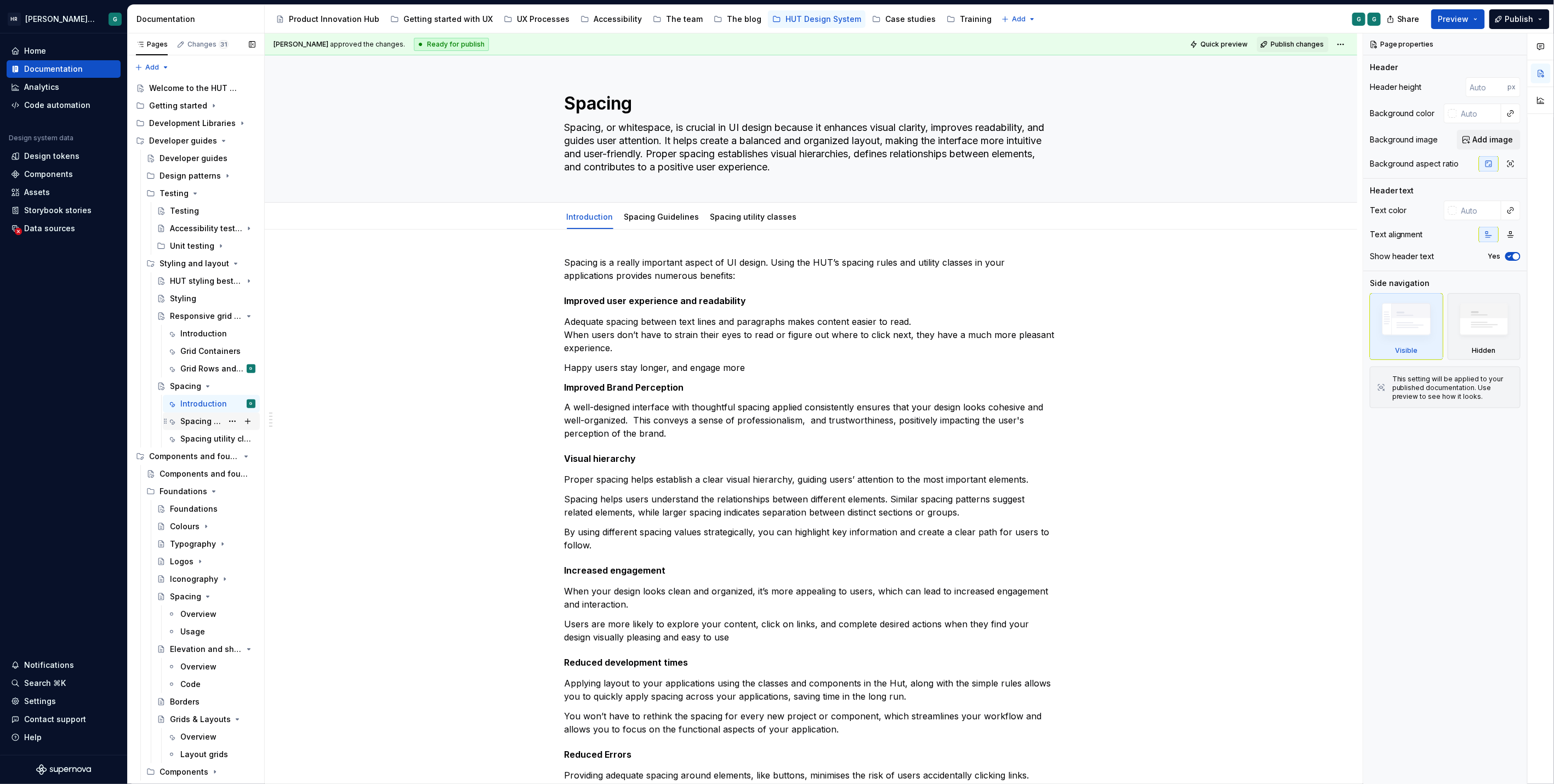
click at [203, 421] on div "Spacing Guidelines" at bounding box center [201, 421] width 42 height 11
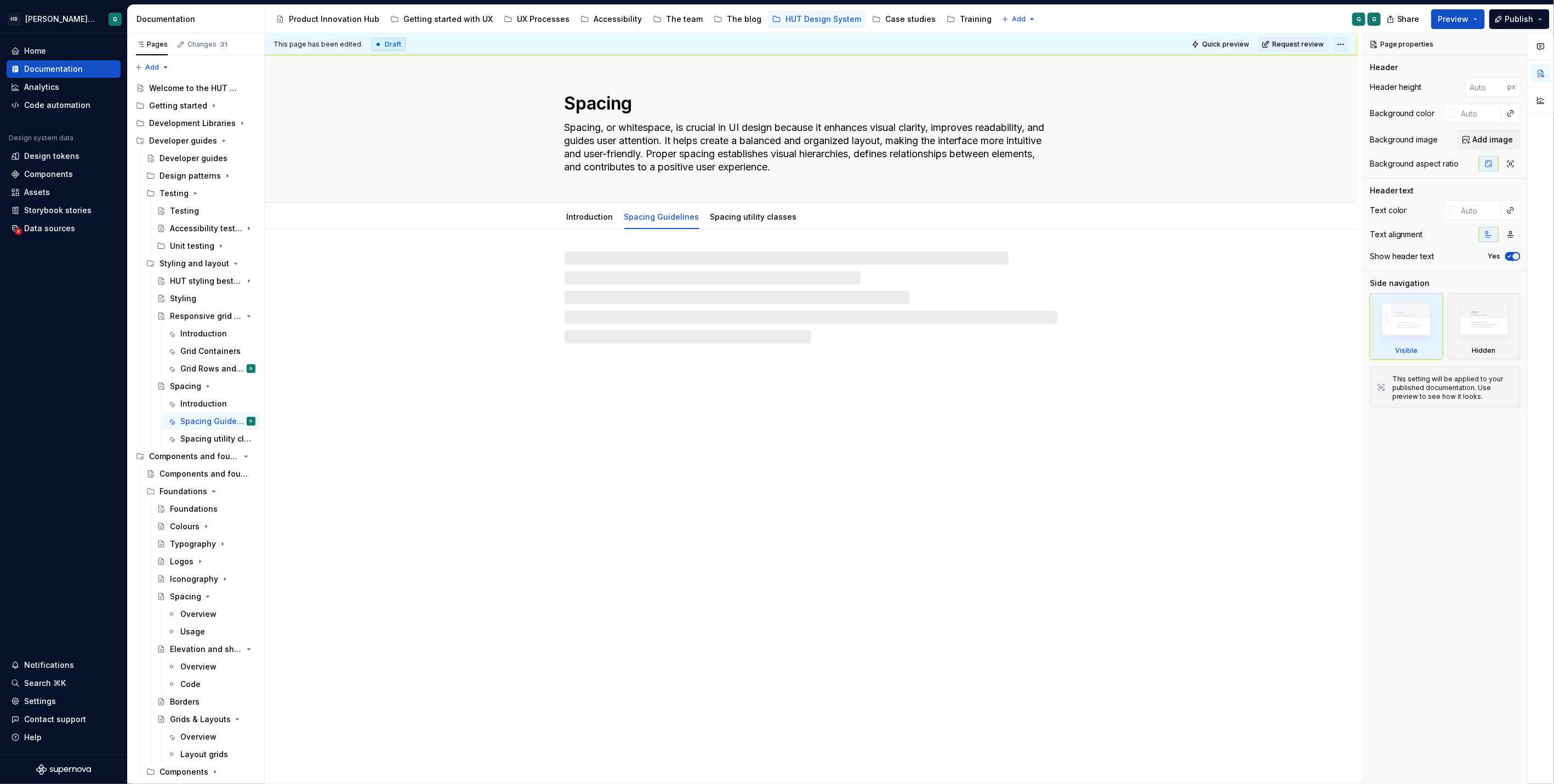
click at [1341, 46] on html "HR Hymans UI Toolkit (HUT) G Home Documentation Analytics Code automation Desig…" at bounding box center [777, 392] width 1554 height 784
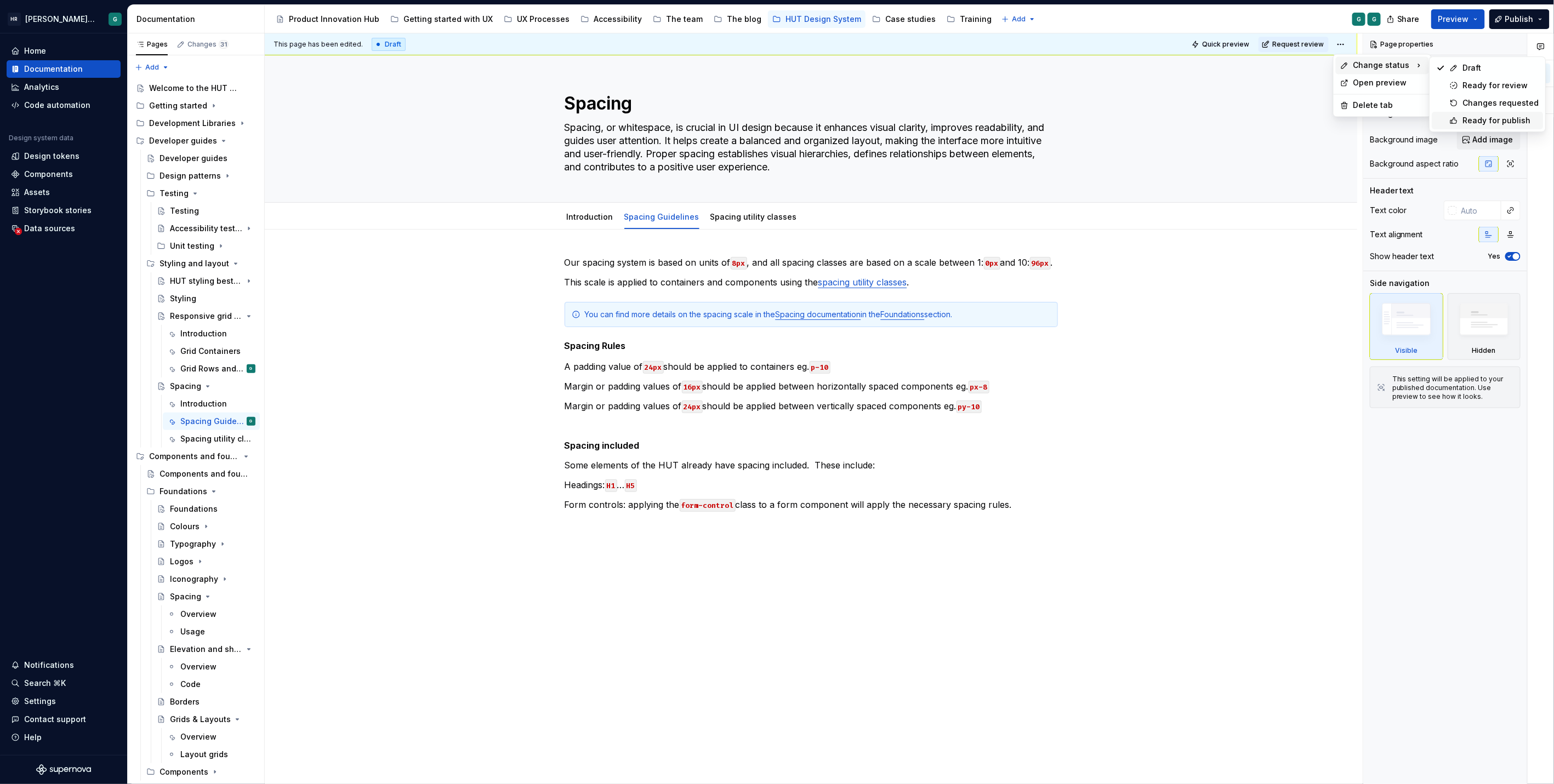
click at [1486, 126] on div "Ready for publish" at bounding box center [1487, 120] width 111 height 17
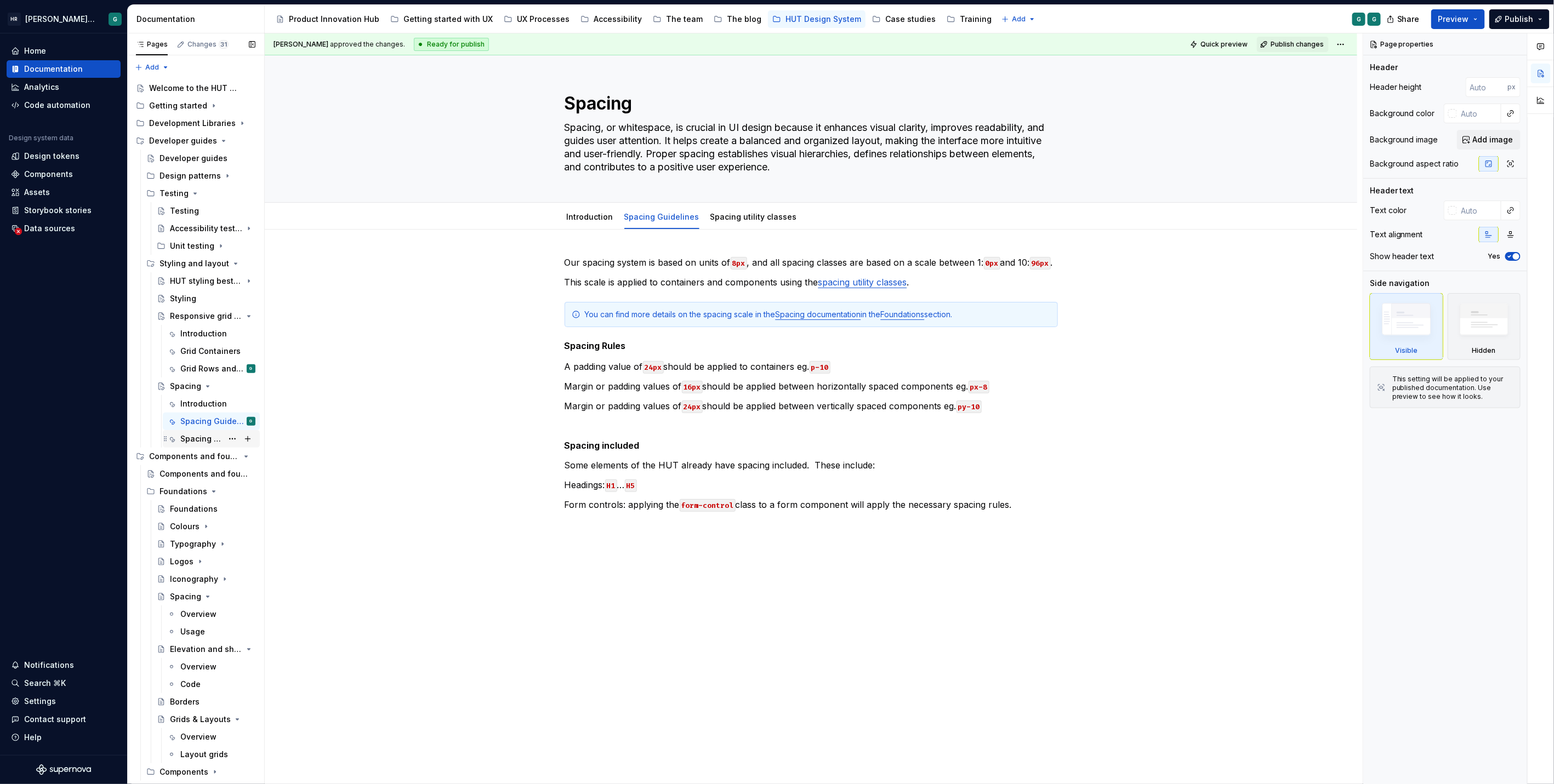
click at [210, 438] on div "Spacing utility classes" at bounding box center [201, 439] width 42 height 11
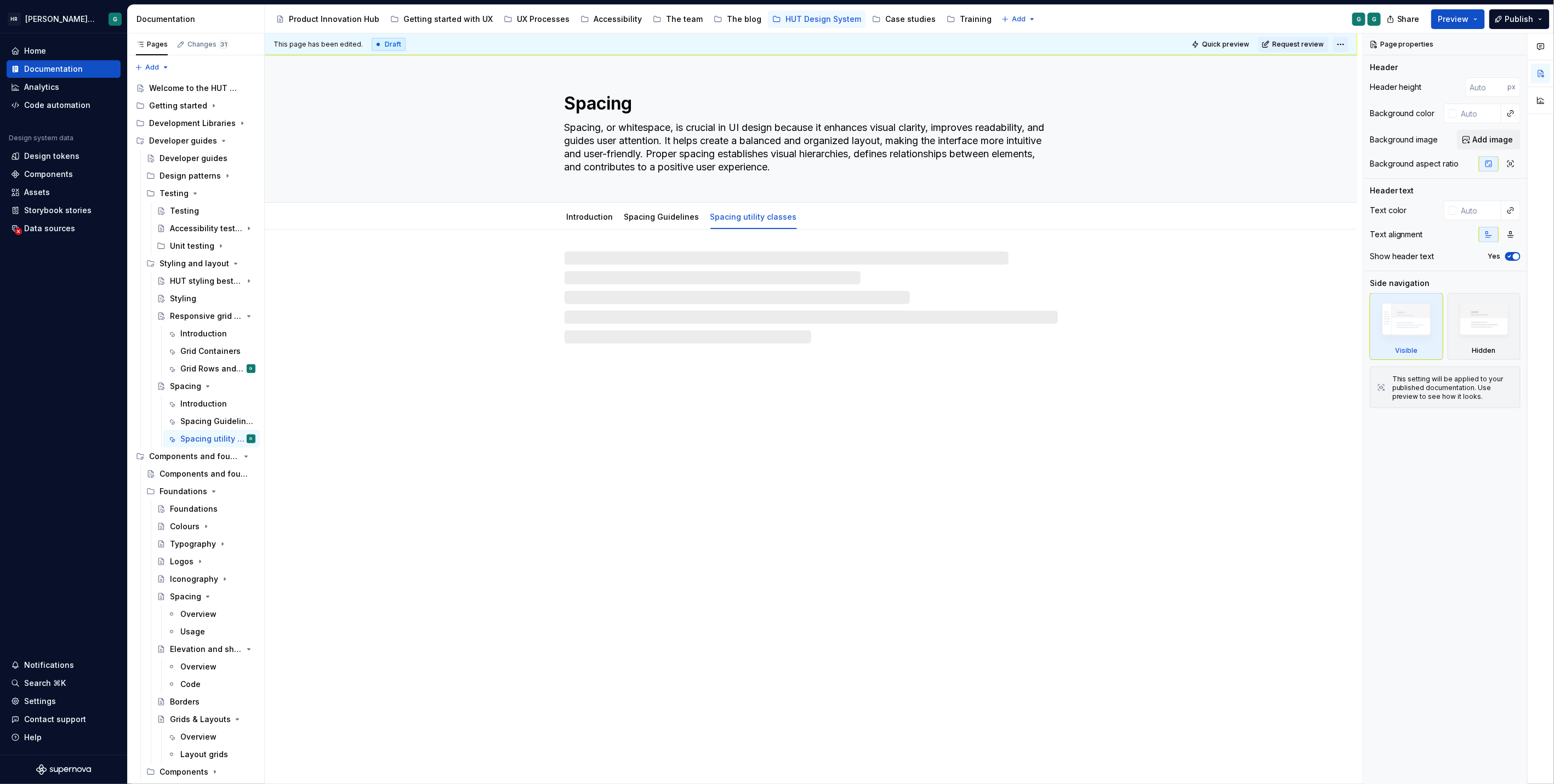
click at [1338, 45] on html "HR Hymans UI Toolkit (HUT) G Home Documentation Analytics Code automation Desig…" at bounding box center [777, 392] width 1554 height 784
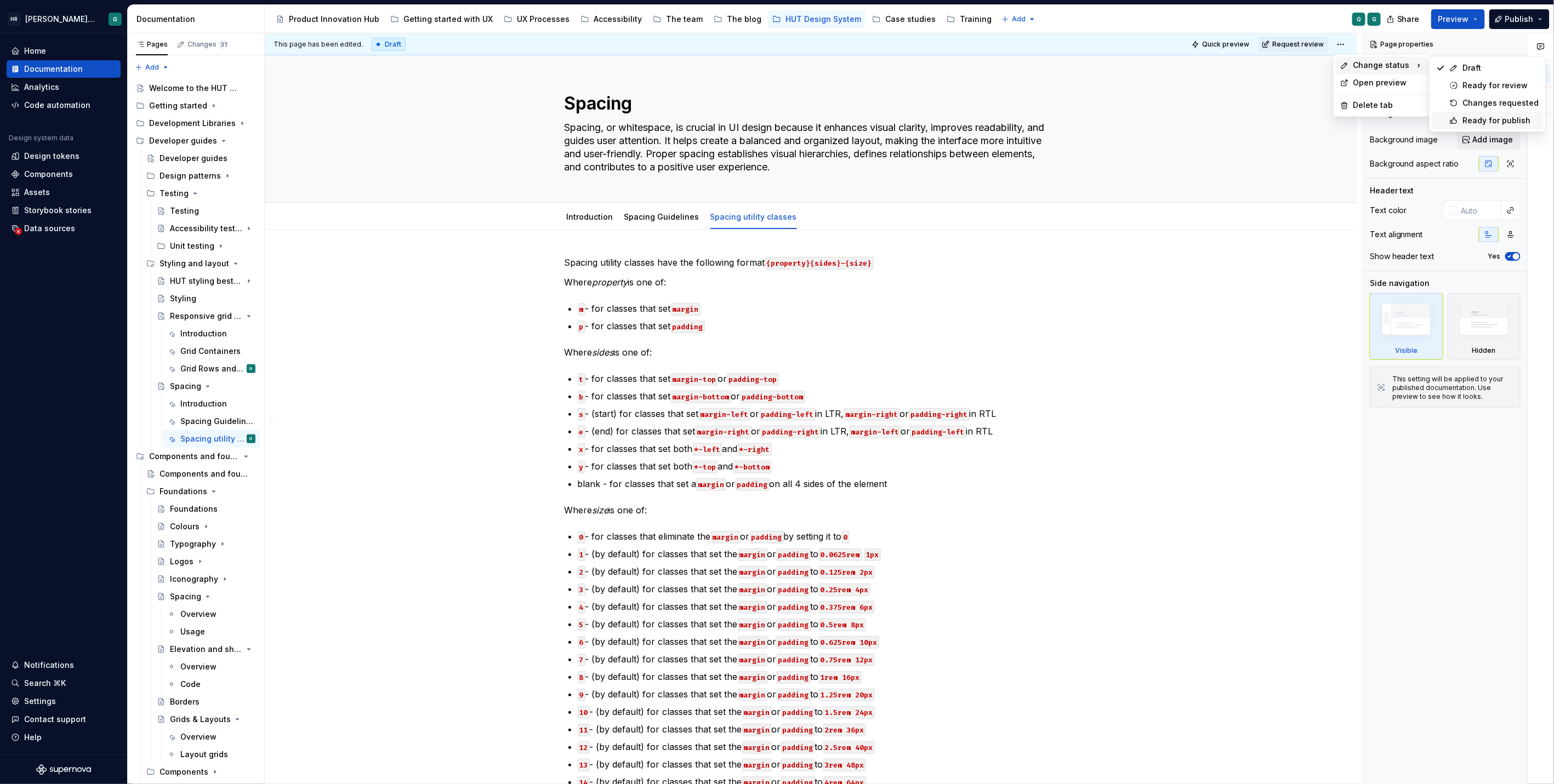
click at [1465, 117] on div "Ready for publish" at bounding box center [1500, 120] width 76 height 11
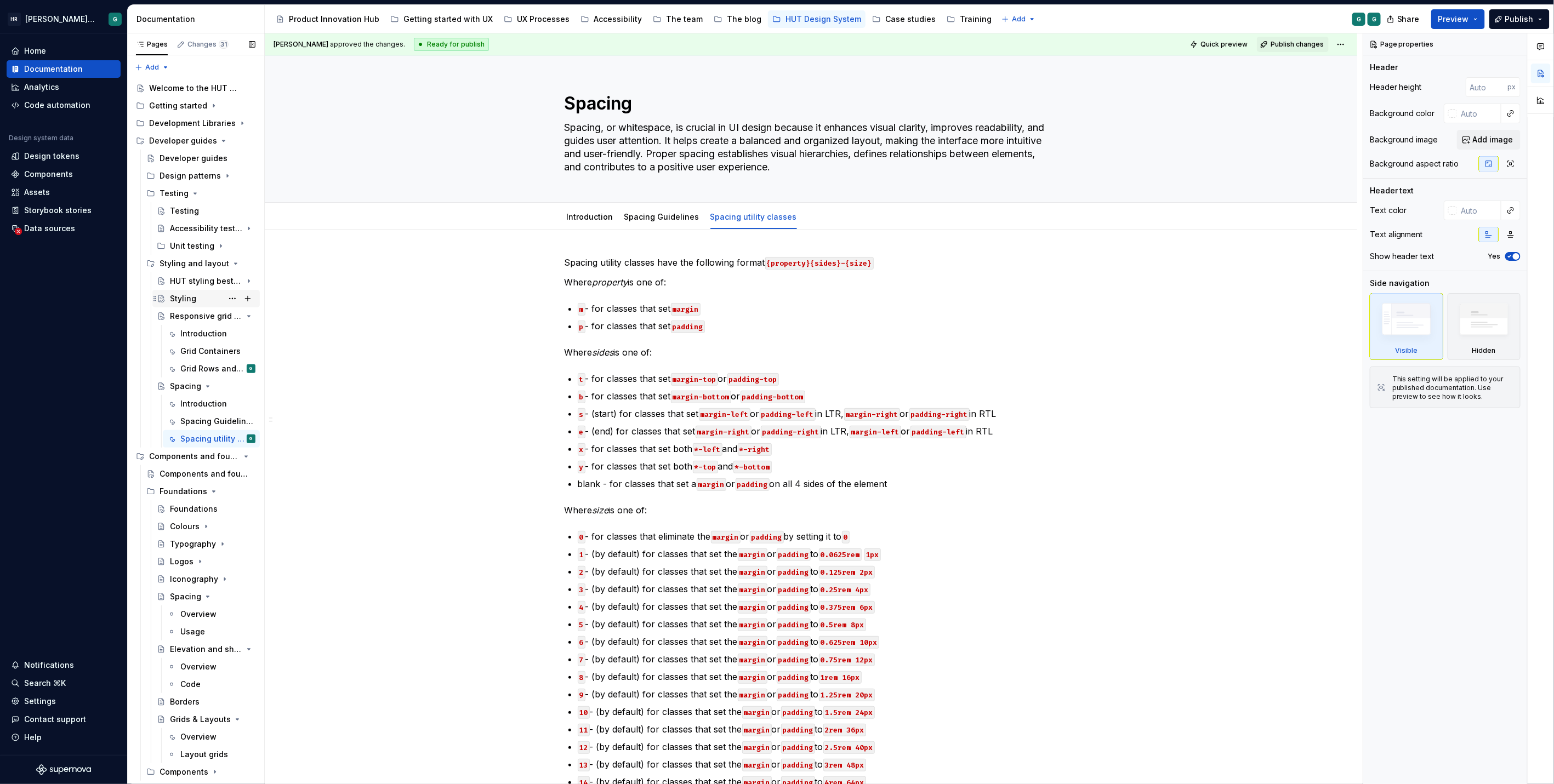
click at [185, 293] on div "Styling" at bounding box center [183, 299] width 27 height 11
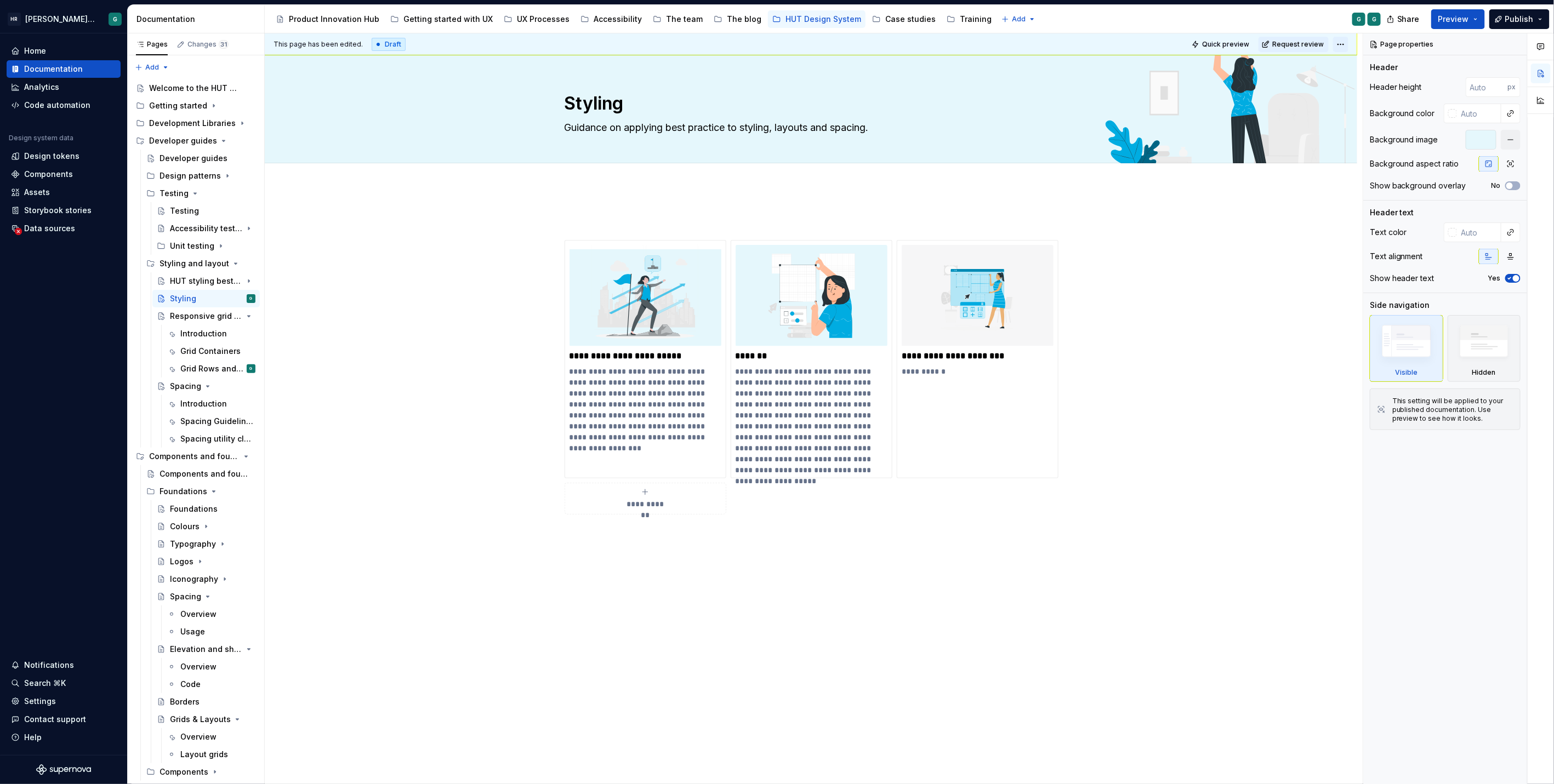
click at [1343, 45] on html "HR Hymans UI Toolkit (HUT) G Home Documentation Analytics Code automation Desig…" at bounding box center [777, 392] width 1554 height 784
click at [1493, 119] on div "Ready for publish" at bounding box center [1500, 120] width 76 height 11
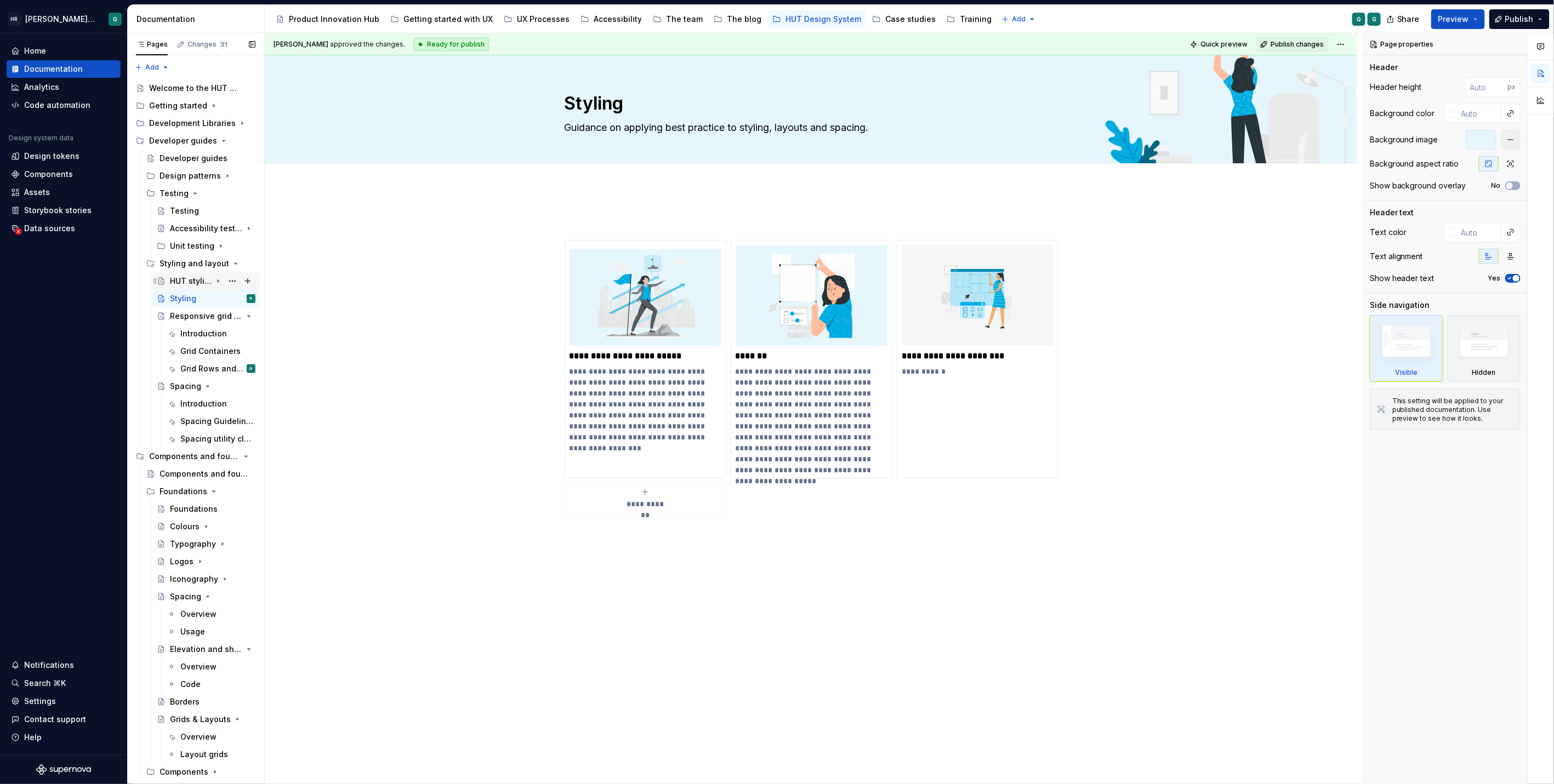
click at [214, 281] on icon "Page tree" at bounding box center [218, 281] width 9 height 9
click at [225, 296] on button "Page tree" at bounding box center [232, 299] width 15 height 15
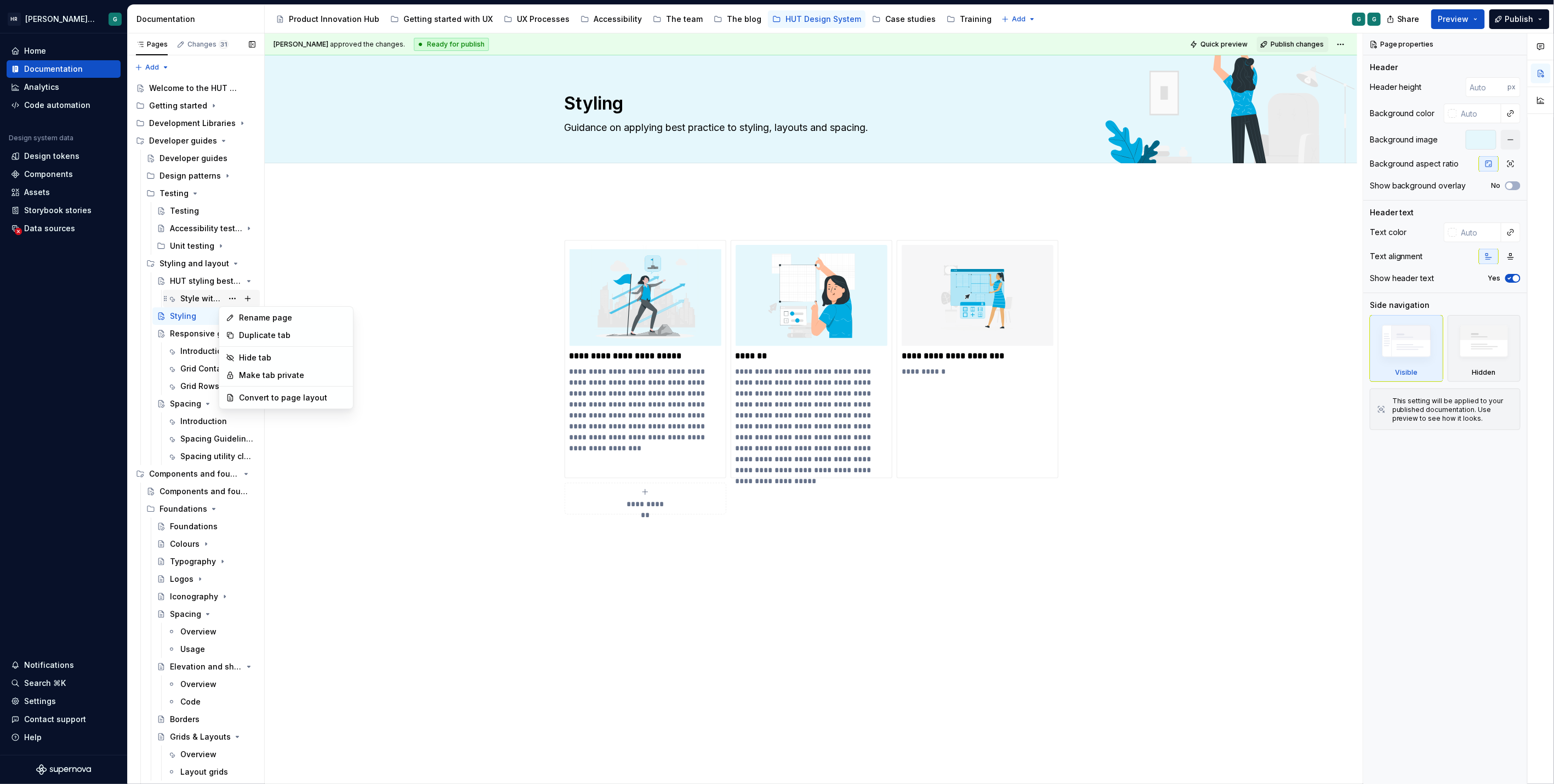
click at [197, 298] on div "Pages Changes 31 Add Accessibility guide for tree Page tree. Navigate the tree …" at bounding box center [195, 411] width 137 height 756
click at [1332, 44] on html "HR Hymans UI Toolkit (HUT) G Home Documentation Analytics Code automation Desig…" at bounding box center [777, 392] width 1554 height 784
click at [200, 299] on div "Pages Changes 31 Add Accessibility guide for tree Page tree. Navigate the tree …" at bounding box center [195, 411] width 137 height 756
click at [200, 299] on div "Style without CSS" at bounding box center [201, 299] width 42 height 11
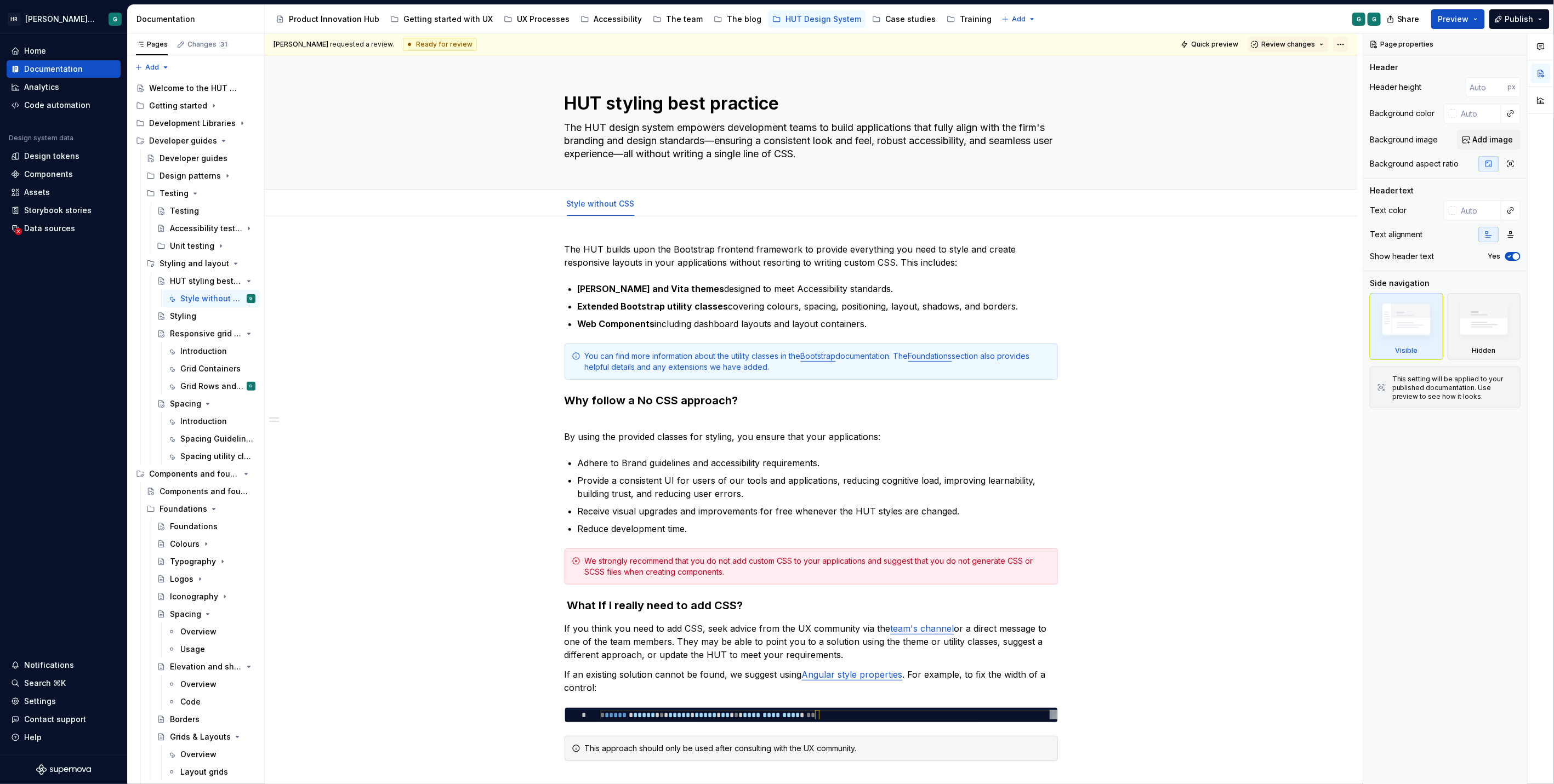
click at [1340, 39] on html "HR Hymans UI Toolkit (HUT) G Home Documentation Analytics Code automation Desig…" at bounding box center [777, 392] width 1554 height 784
click at [1476, 118] on div "Ready for publish" at bounding box center [1500, 120] width 76 height 11
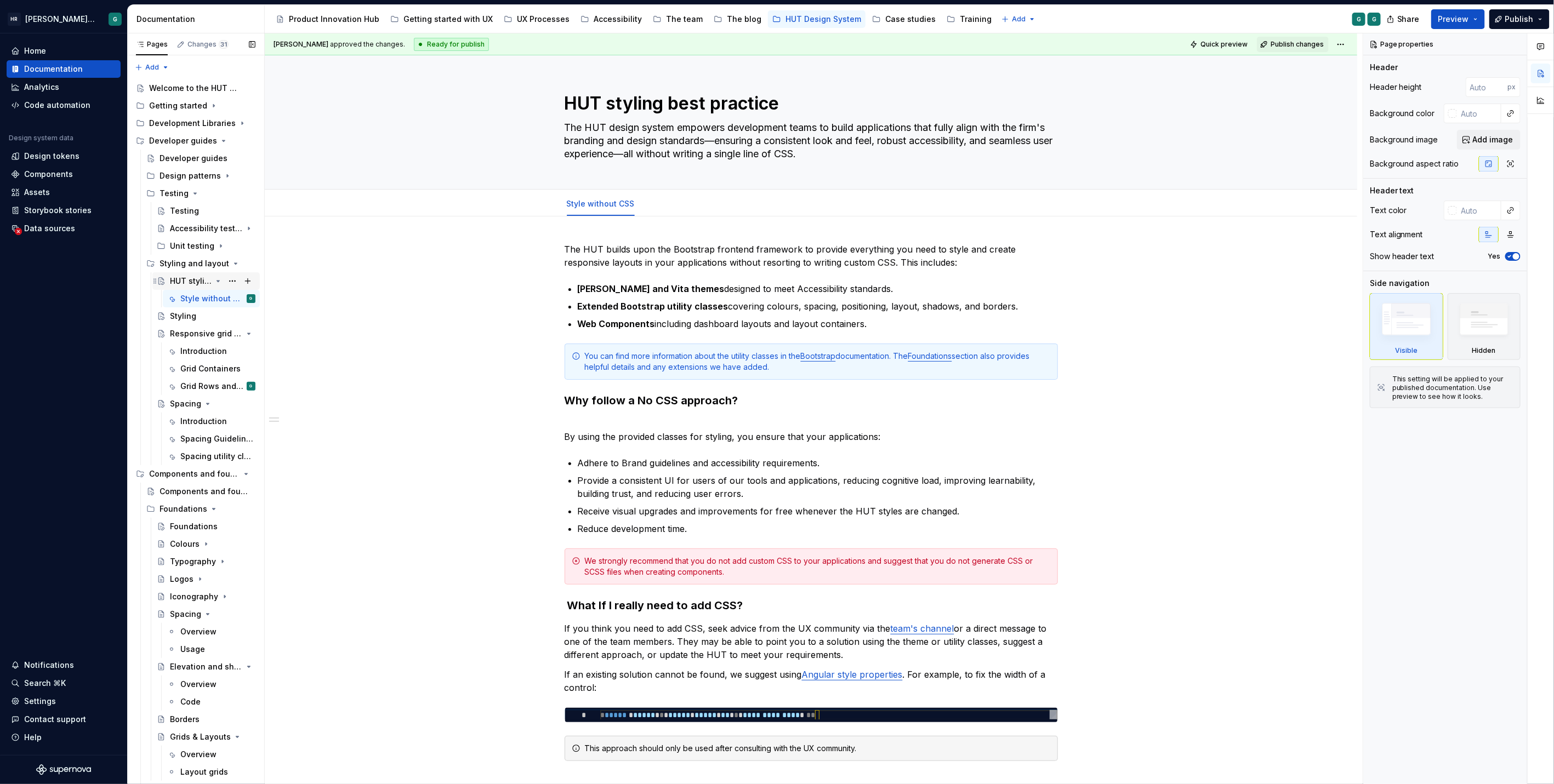
click at [194, 279] on div "HUT styling best practice" at bounding box center [190, 281] width 41 height 11
click at [195, 709] on div "Borders" at bounding box center [184, 708] width 29 height 11
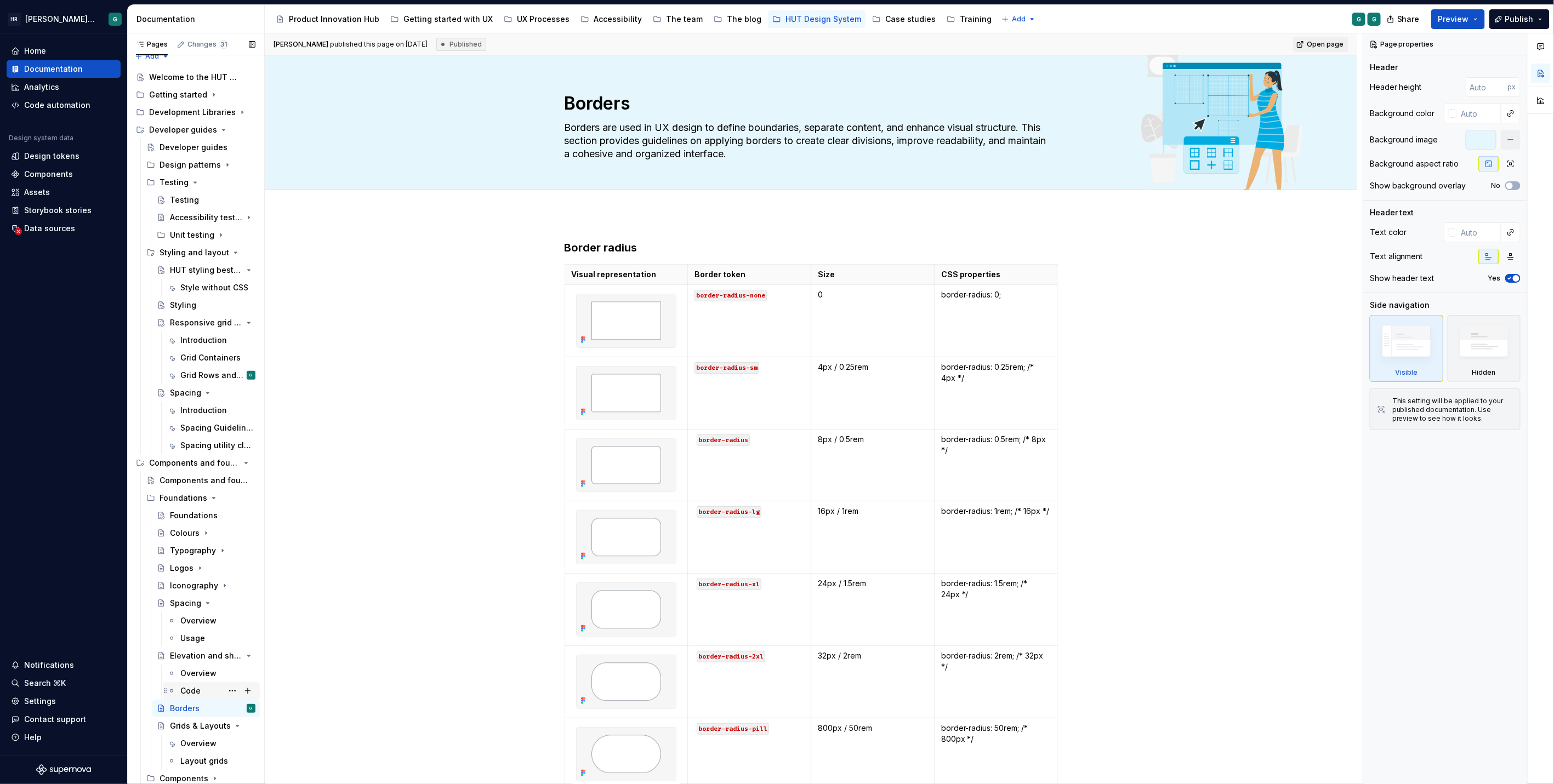
click at [195, 685] on div "Code" at bounding box center [190, 690] width 21 height 11
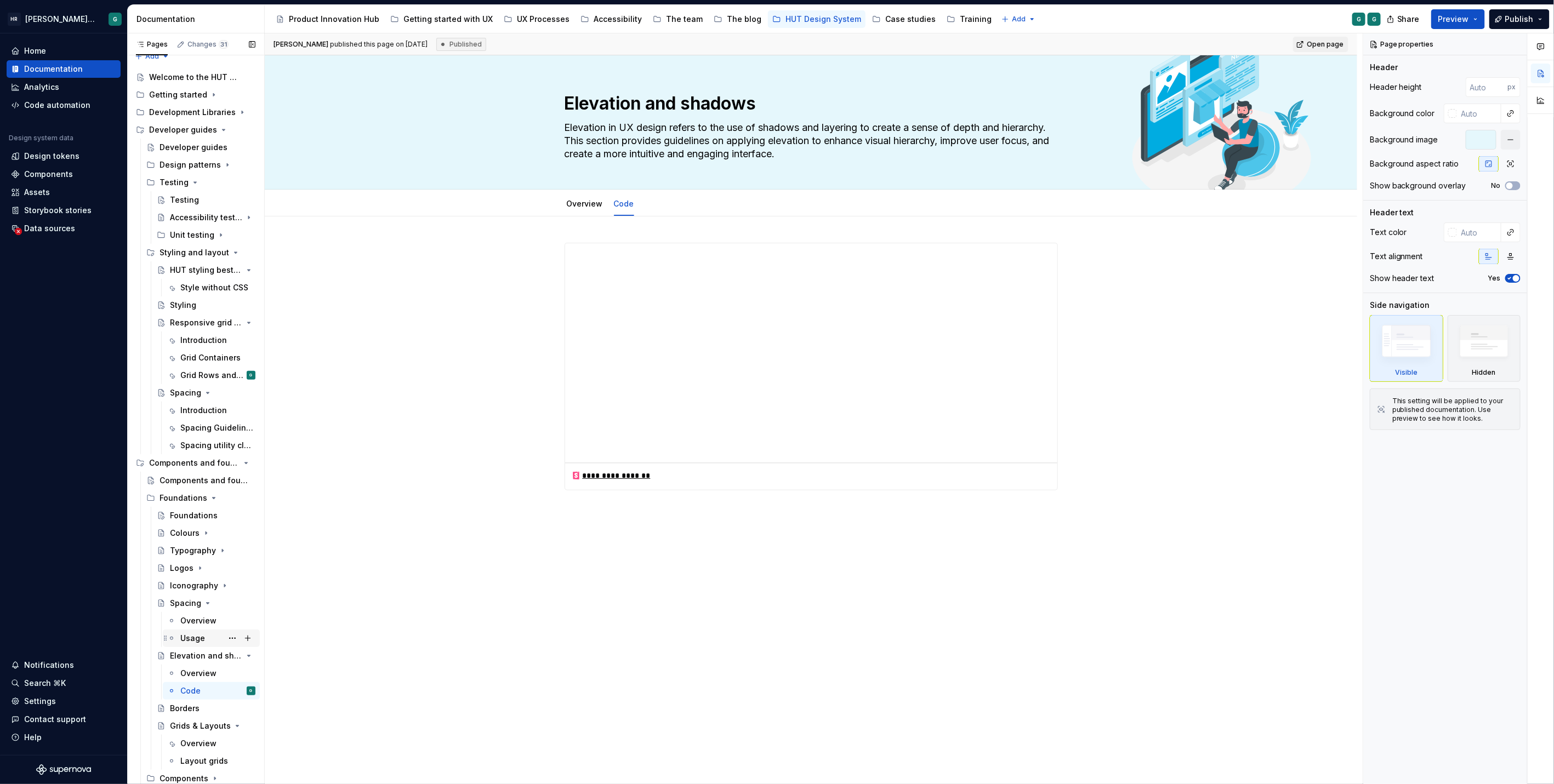
click at [191, 639] on div "Usage" at bounding box center [192, 638] width 25 height 11
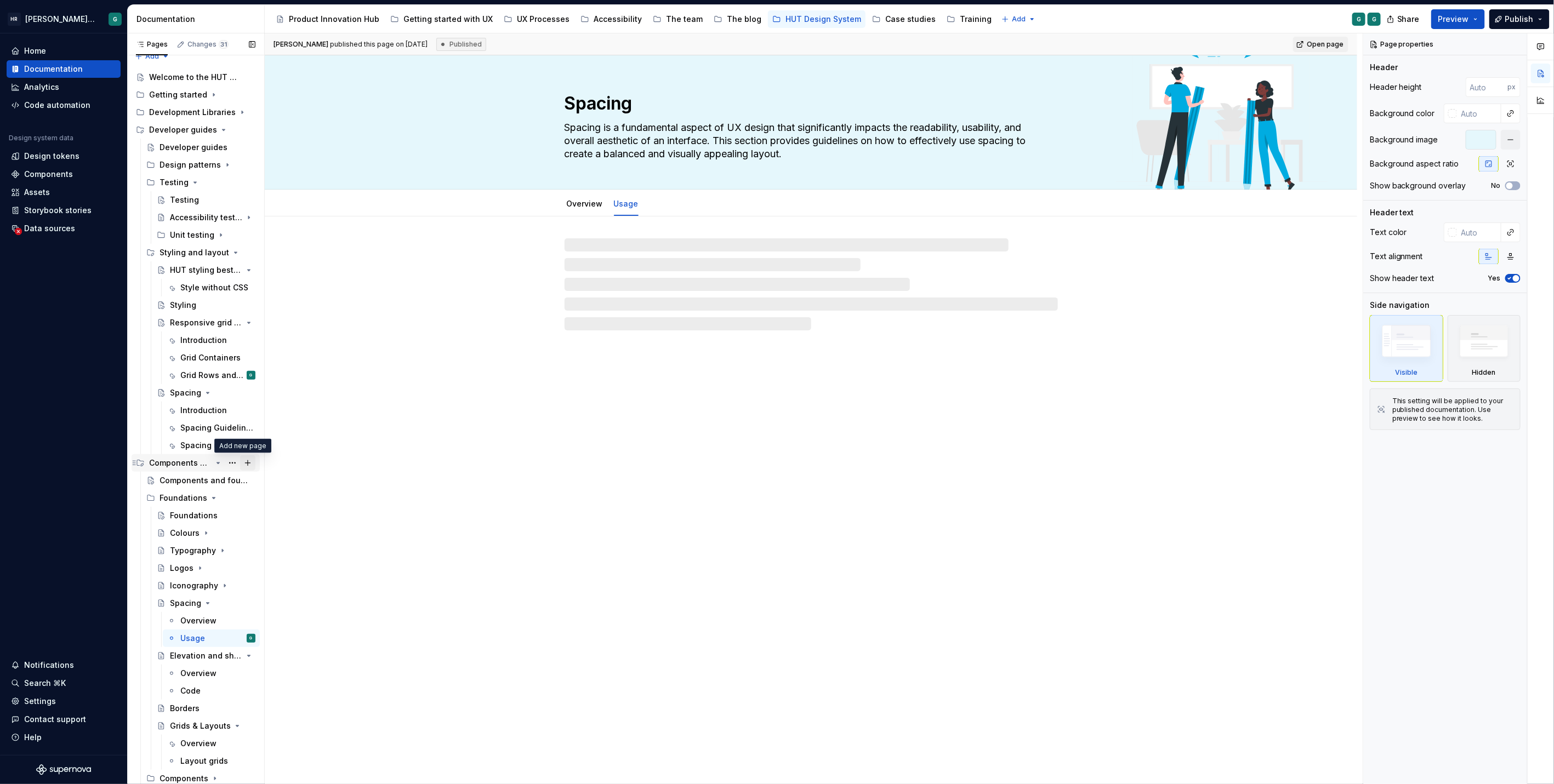
click at [244, 461] on button "Page tree" at bounding box center [248, 463] width 15 height 15
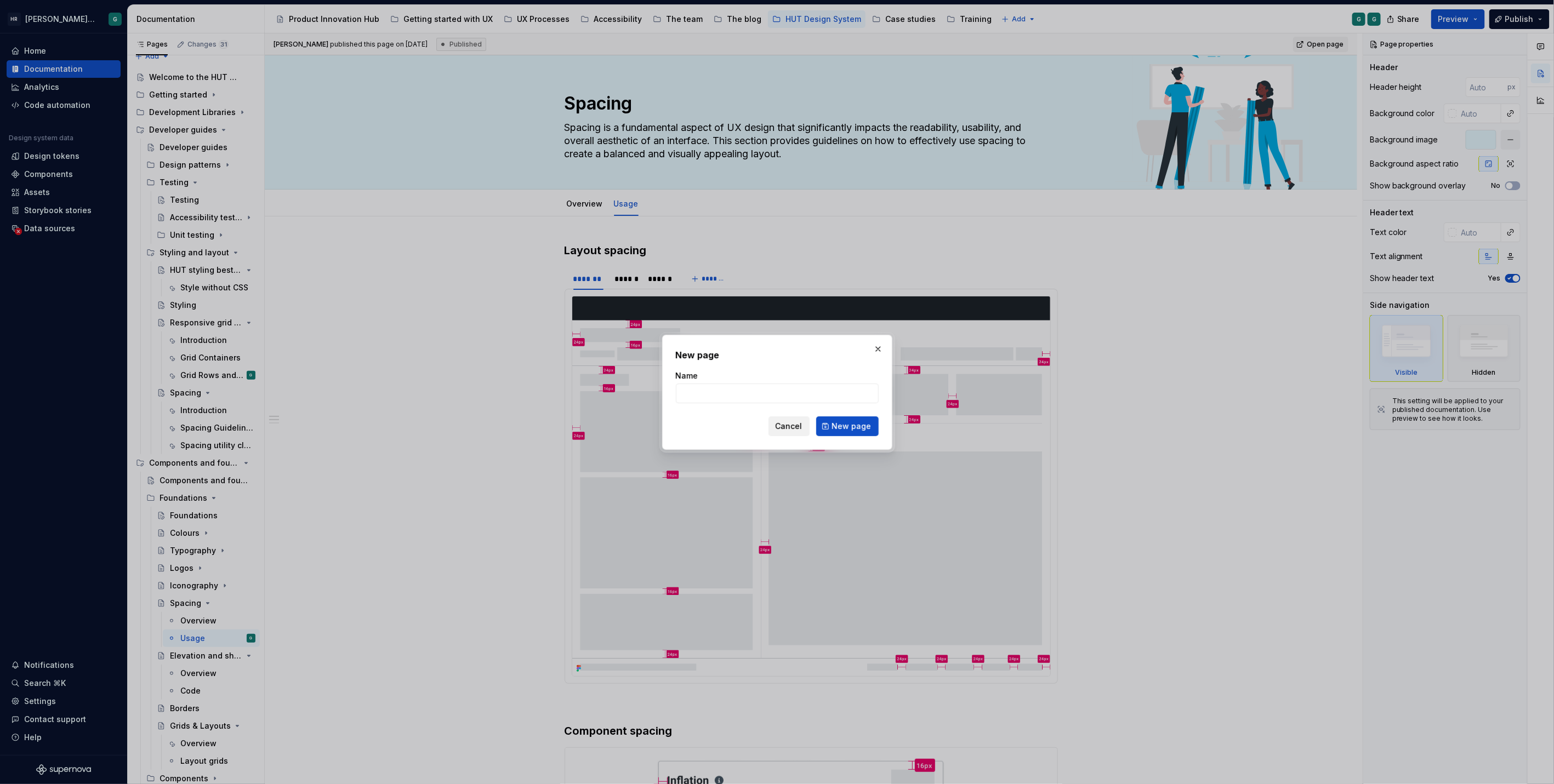
click at [802, 426] on span "Cancel" at bounding box center [789, 426] width 27 height 11
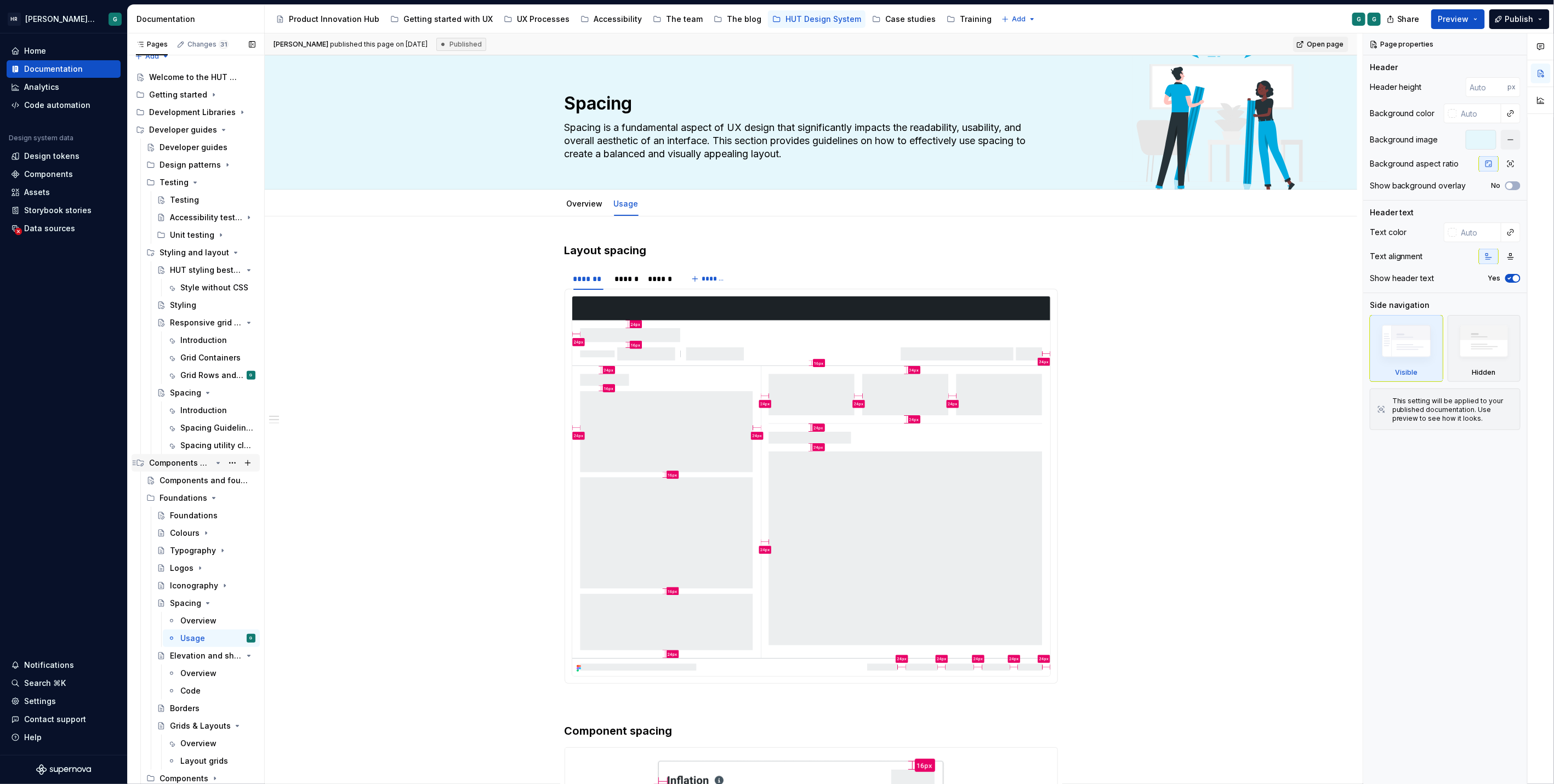
click at [214, 462] on icon "Page tree" at bounding box center [218, 463] width 9 height 9
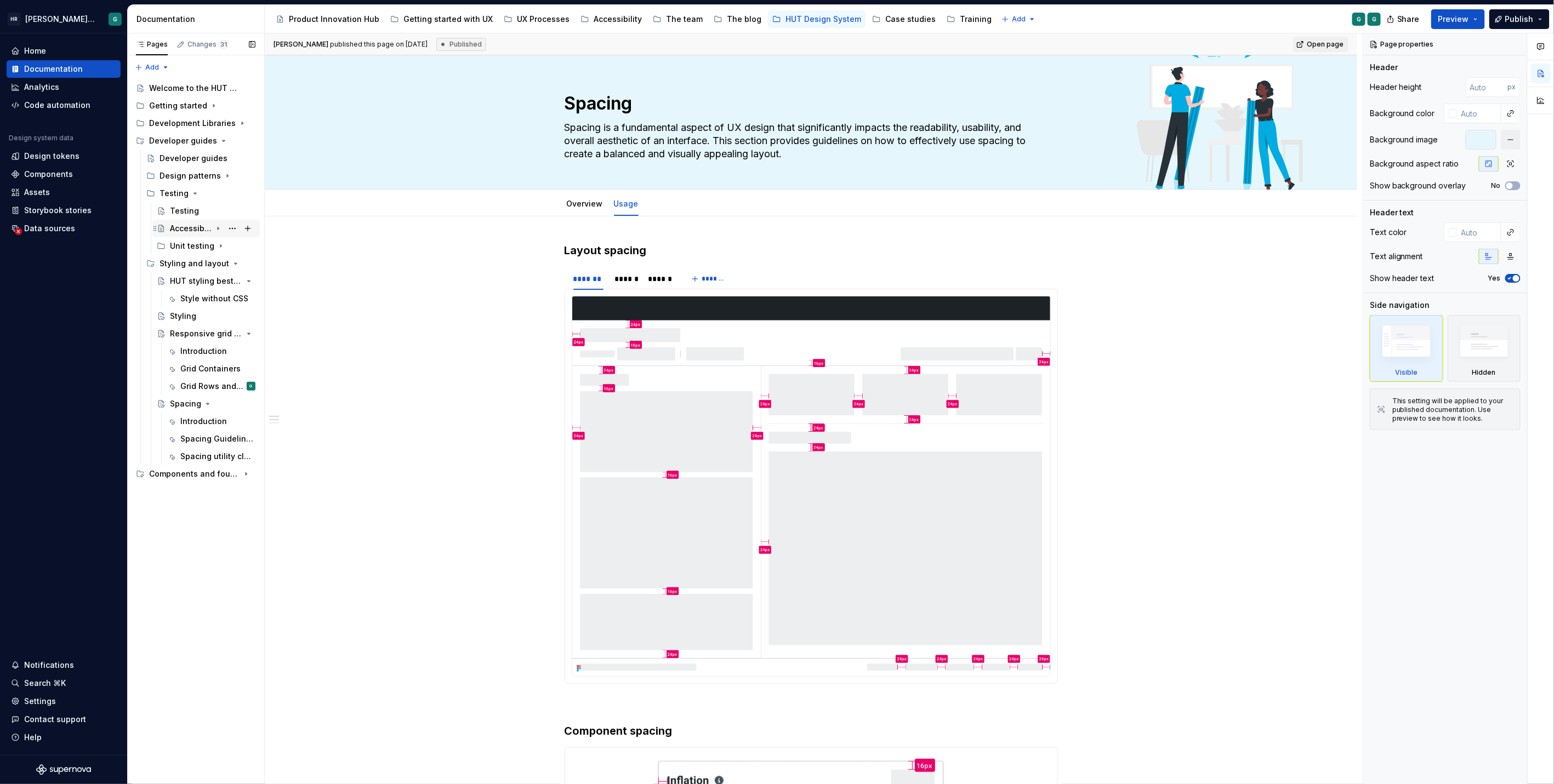
click at [192, 227] on div "Accessibility testing" at bounding box center [190, 228] width 41 height 11
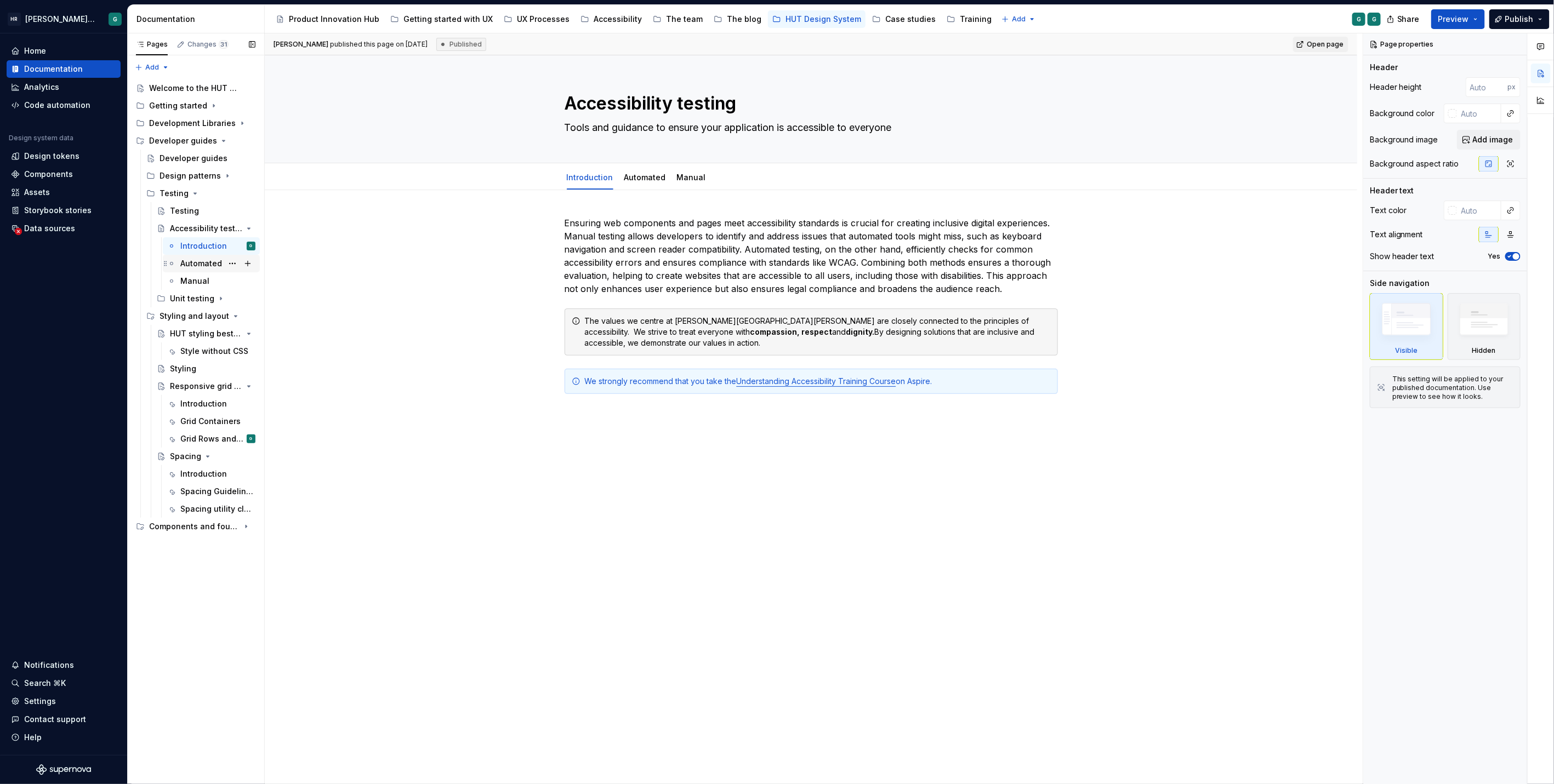
click at [205, 261] on div "Automated" at bounding box center [201, 263] width 41 height 11
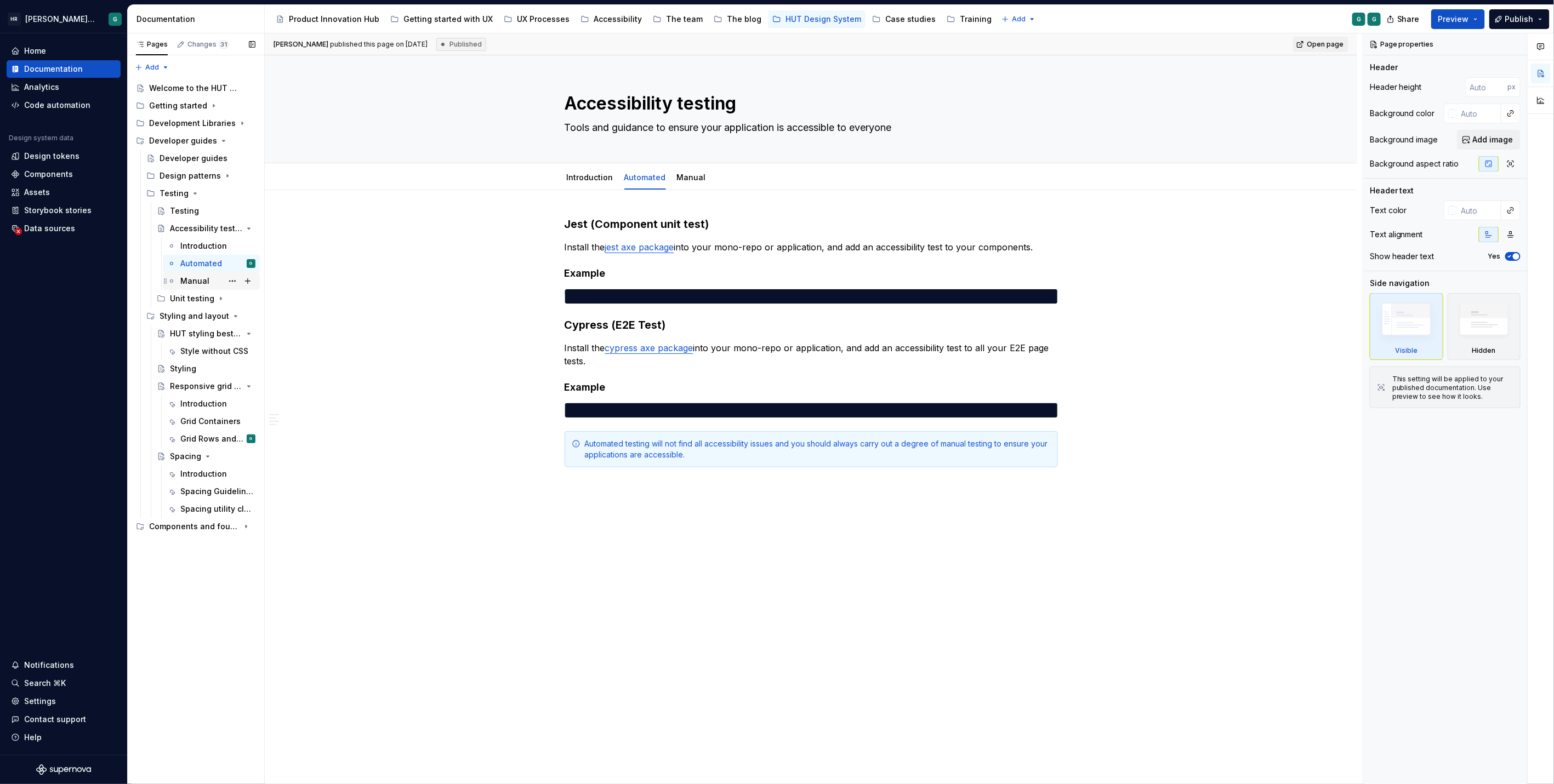
click at [201, 280] on div "Manual" at bounding box center [195, 281] width 29 height 11
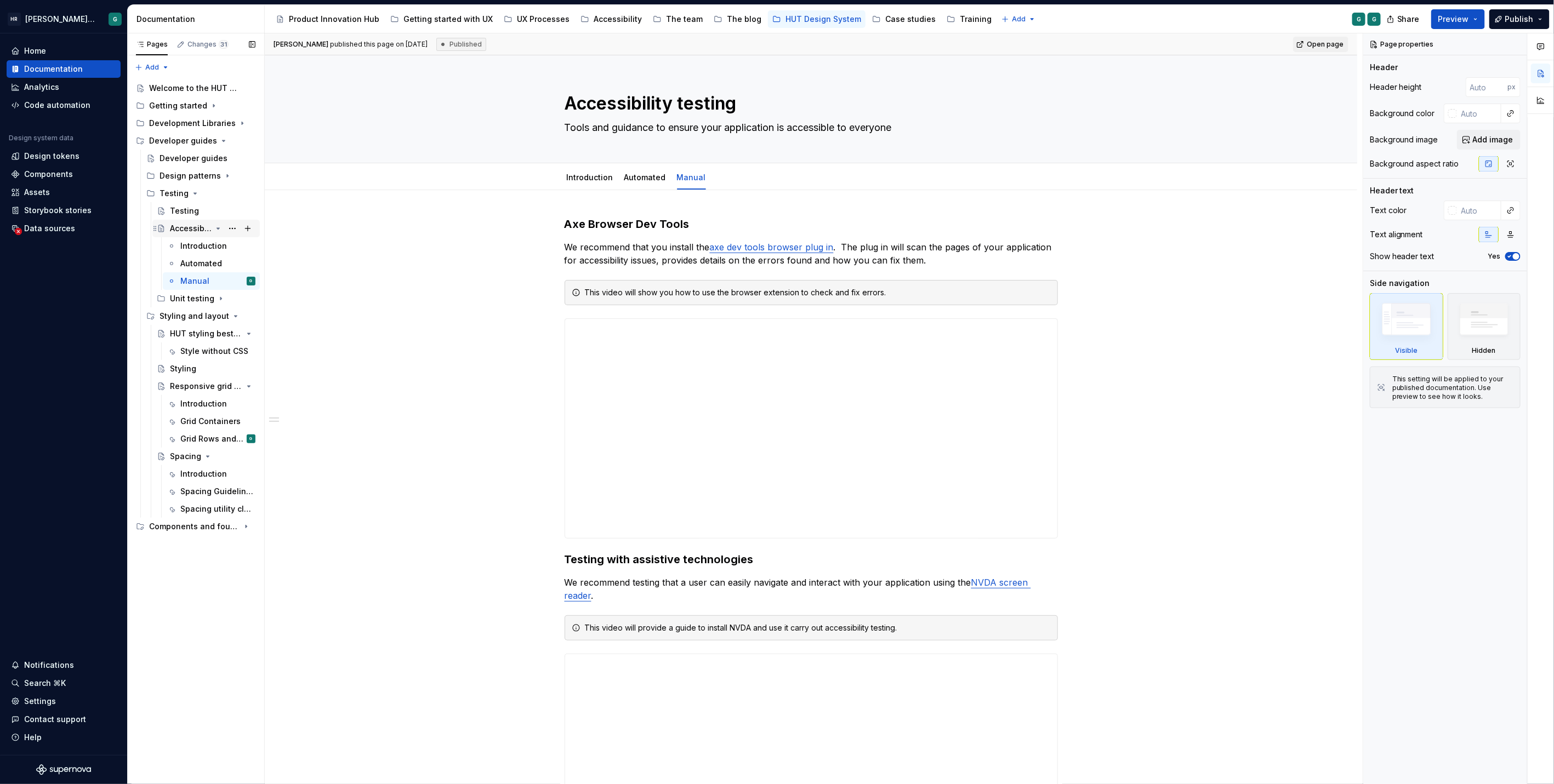
click at [221, 229] on icon "Page tree" at bounding box center [218, 228] width 9 height 9
click at [195, 211] on div "Testing" at bounding box center [184, 211] width 29 height 11
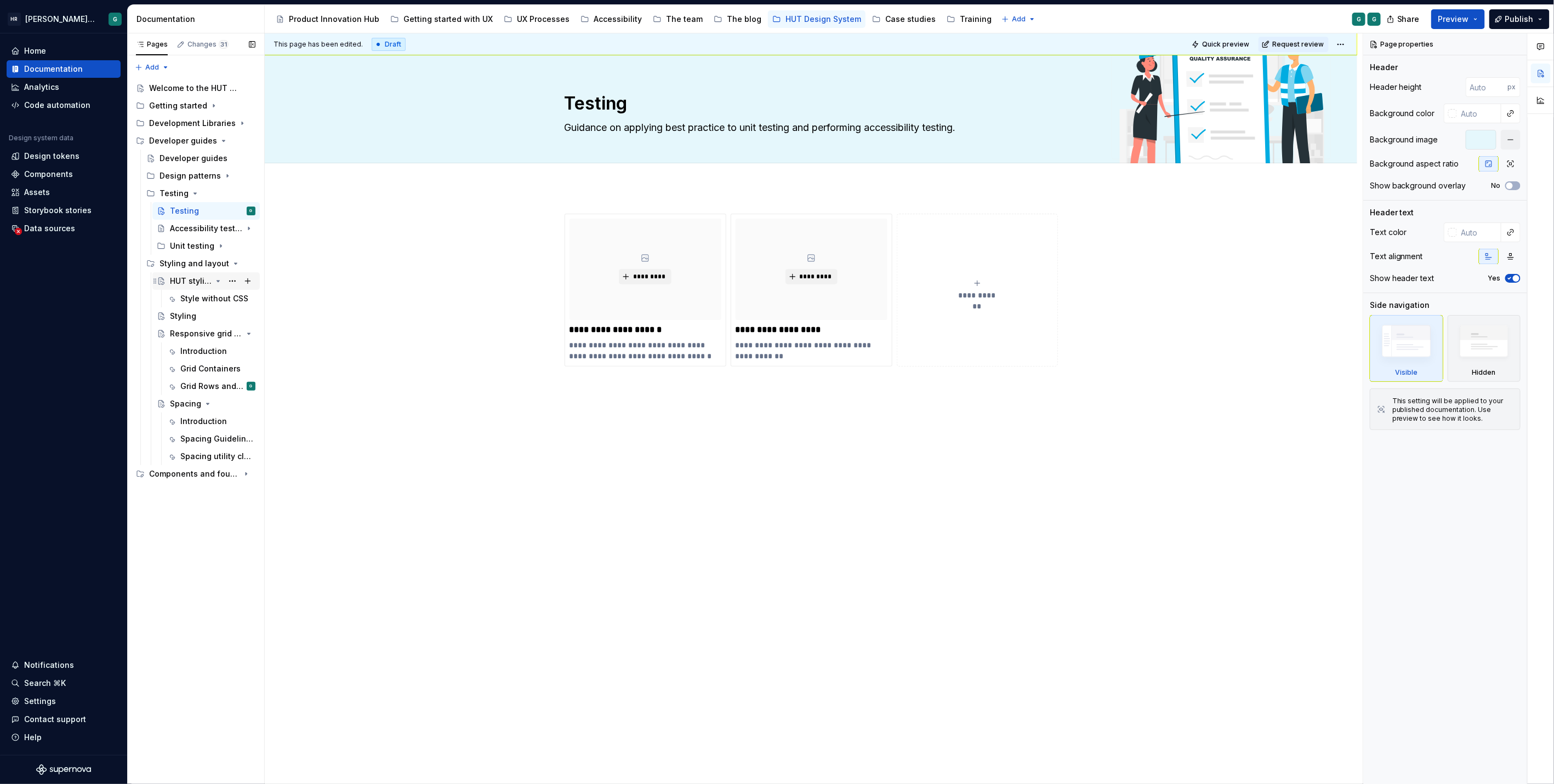
click at [205, 275] on div "HUT styling best practice" at bounding box center [190, 281] width 41 height 11
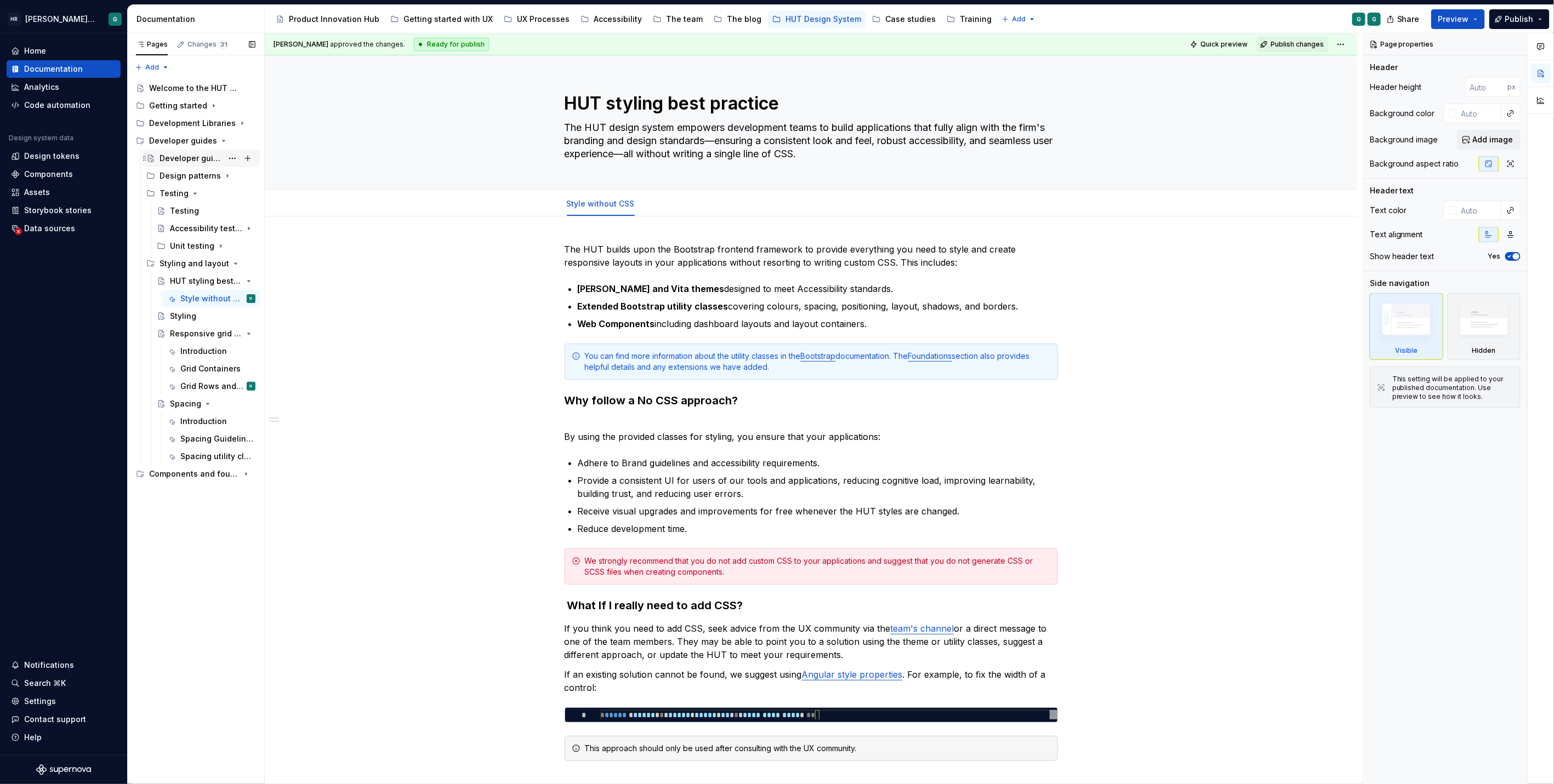
click at [193, 155] on div "Developer guides" at bounding box center [190, 158] width 63 height 11
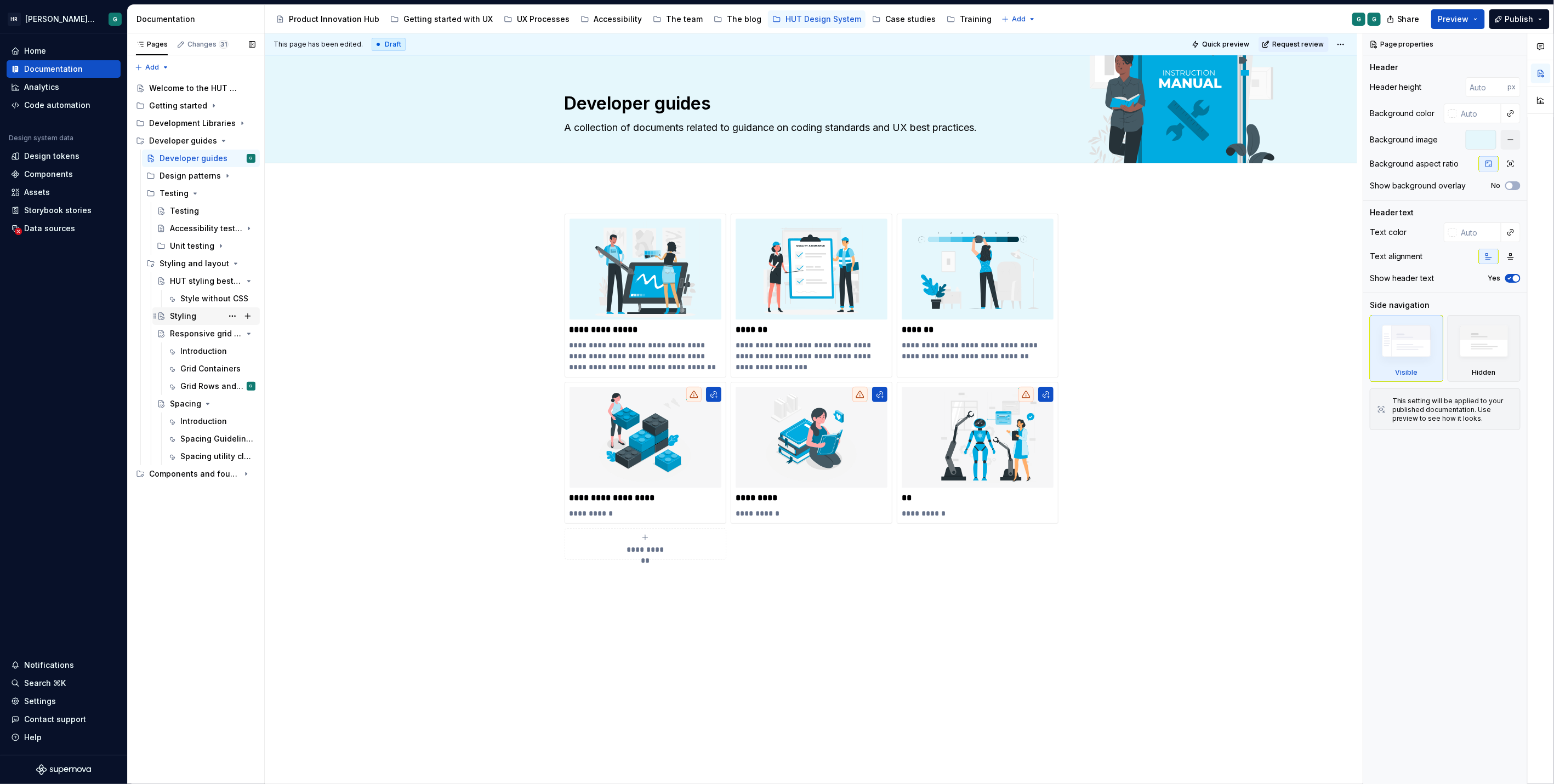
click at [198, 309] on div "Styling" at bounding box center [212, 316] width 85 height 15
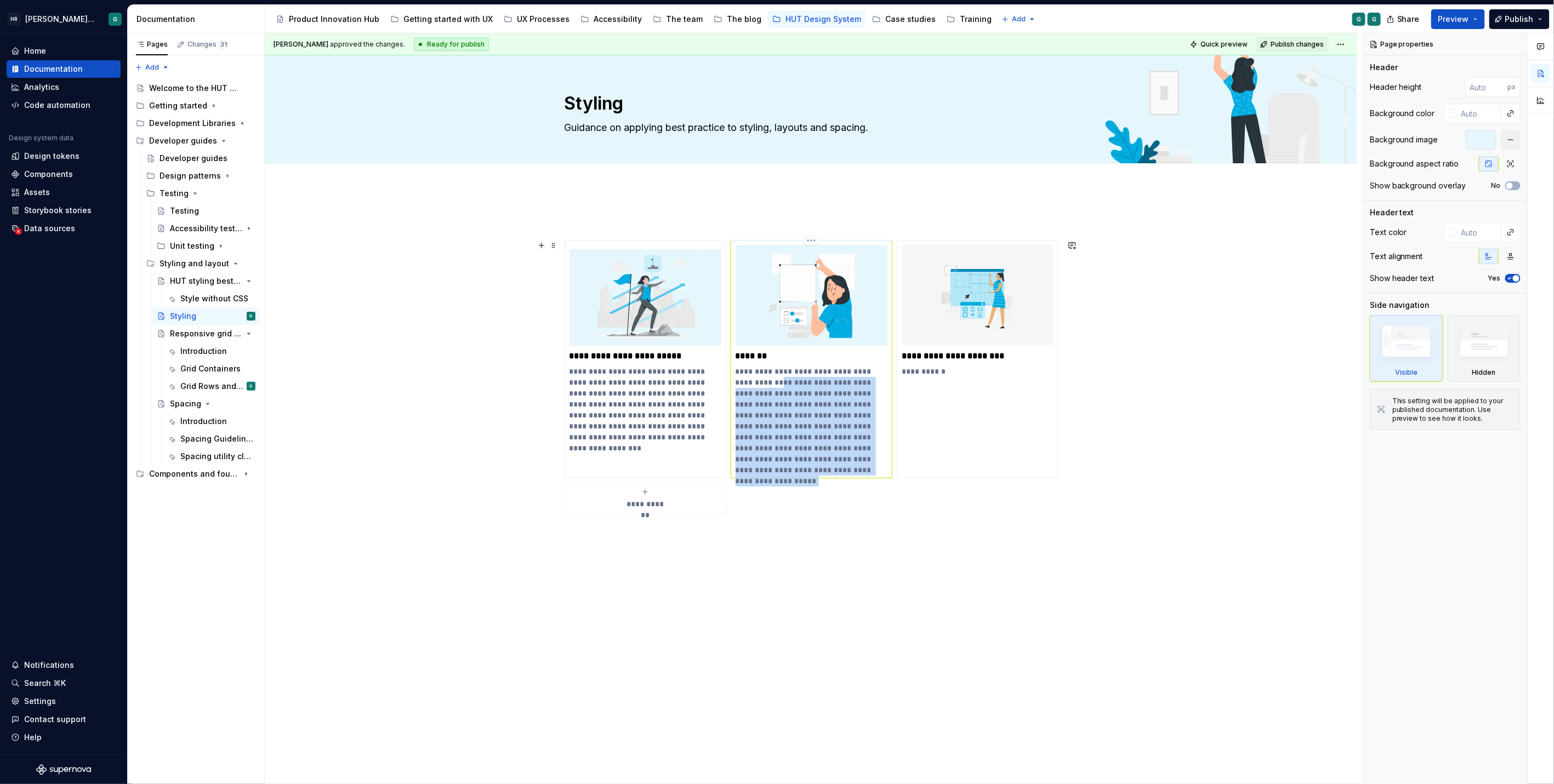
drag, startPoint x: 790, startPoint y: 468, endPoint x: 758, endPoint y: 382, distance: 91.8
click at [758, 382] on p "**********" at bounding box center [811, 420] width 152 height 109
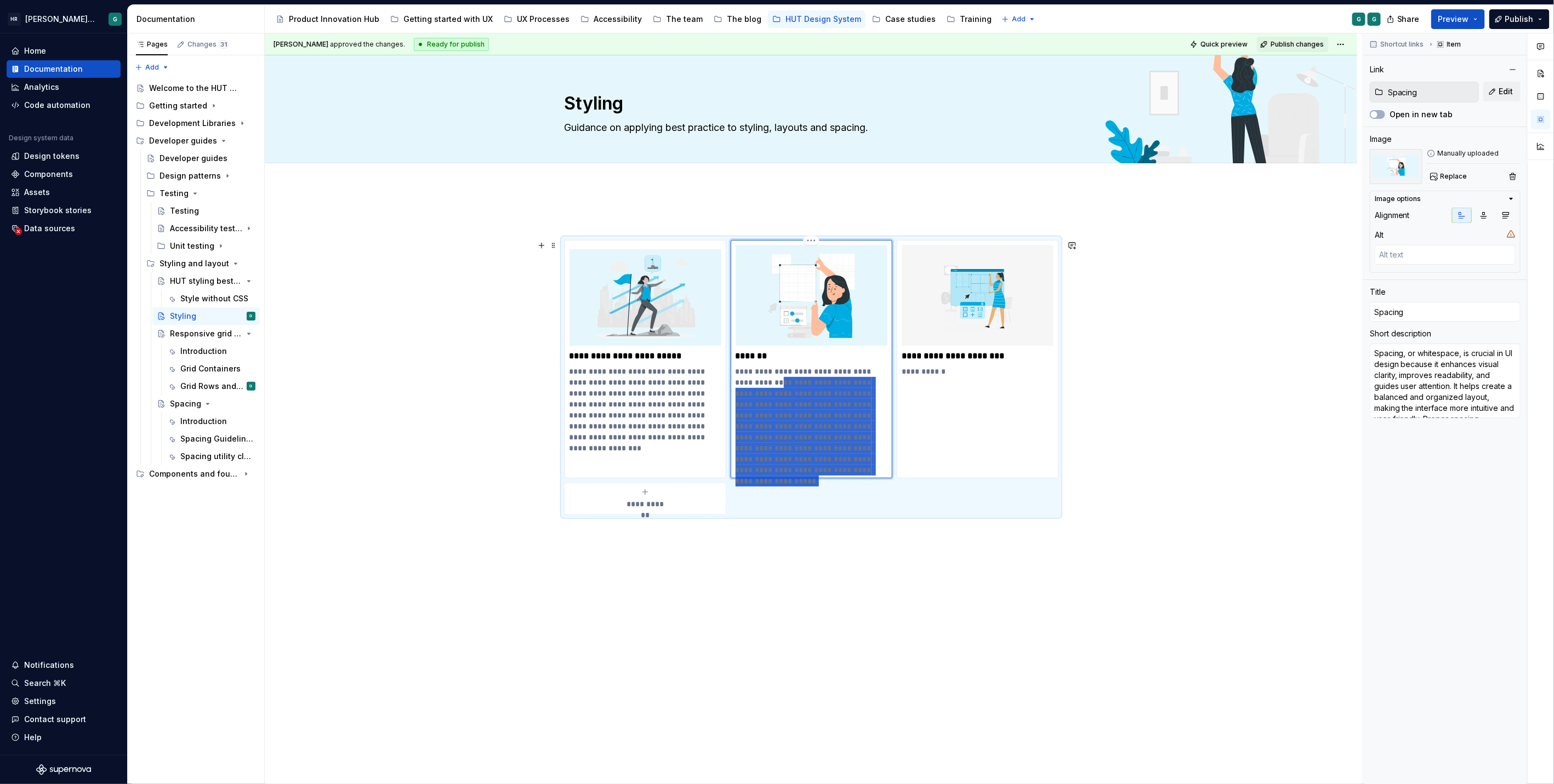
type textarea "*"
type textarea "Spacing, or whitespace, is crucial in UI design."
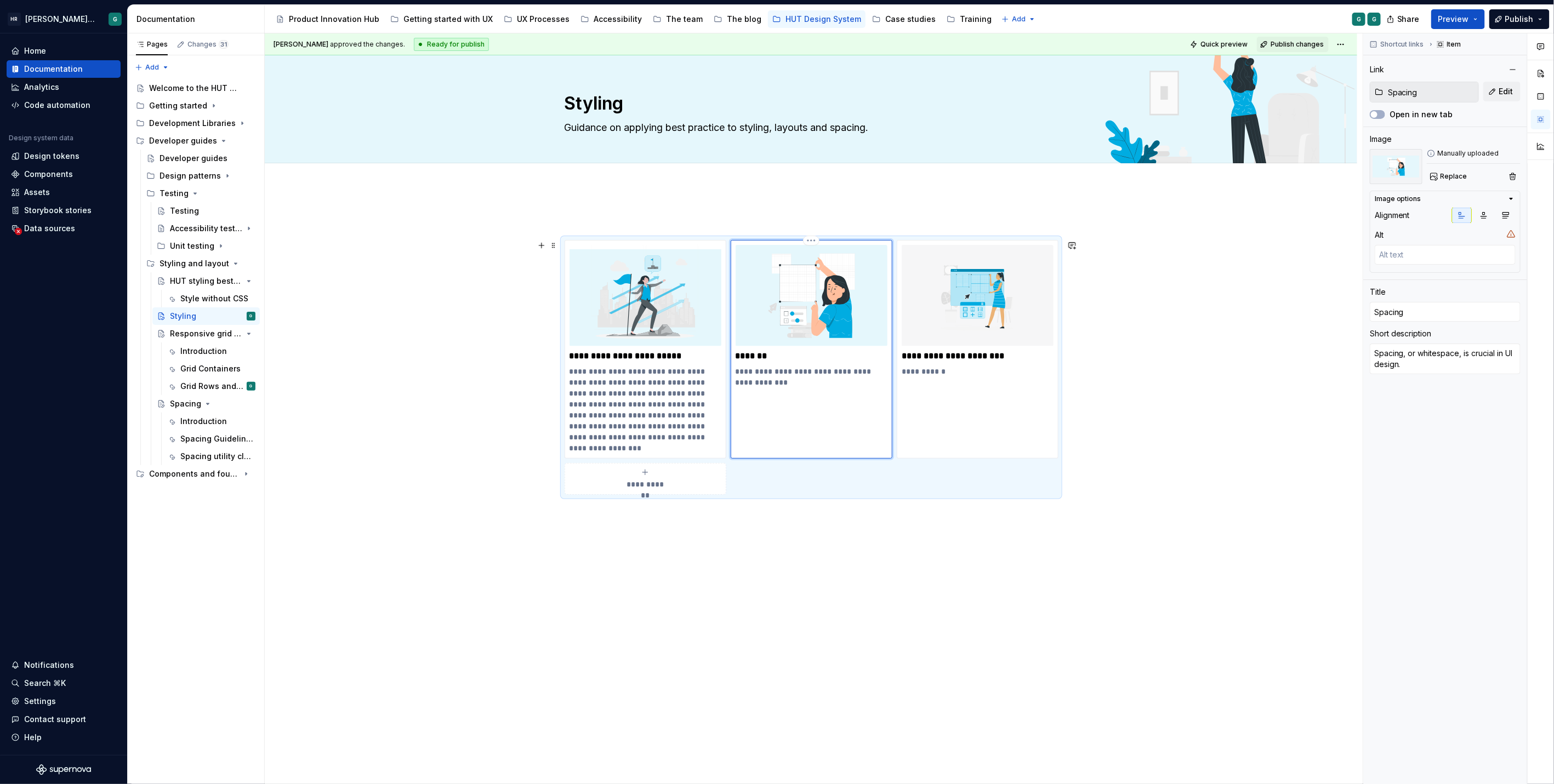
type textarea "*"
type textarea "Spacing, or whitespace, is crucial in UI design."
type textarea "*"
type textarea "Spacing, or whitespace, is crucial in UI design."
type textarea "*"
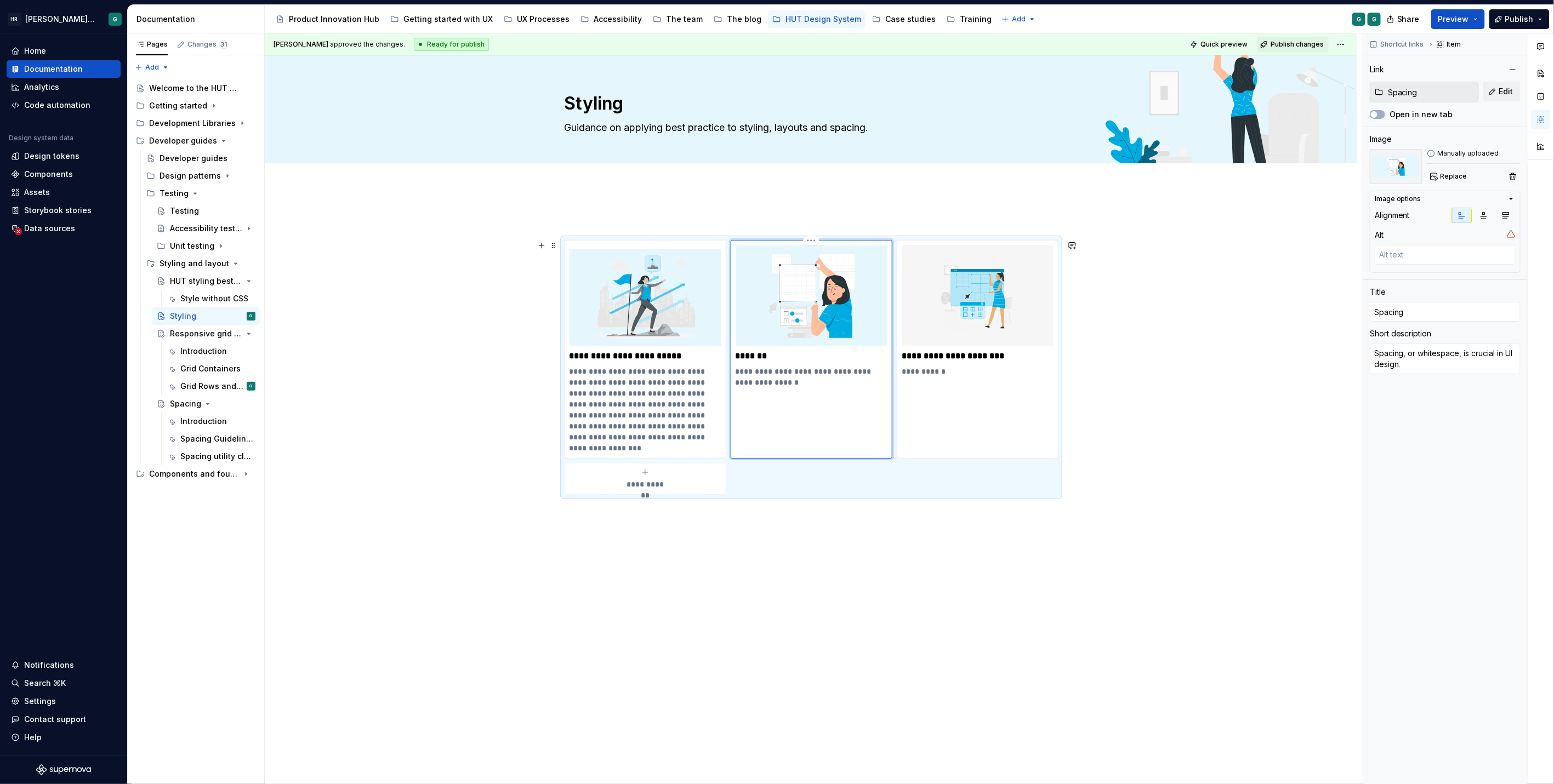
type textarea "Spacing, or whitespace, is crucial in UI design. L"
type textarea "*"
type textarea "Spacing, or whitespace, is crucial in UI design. Le"
type textarea "*"
type textarea "Spacing, or whitespace, is crucial in UI design. Lea"
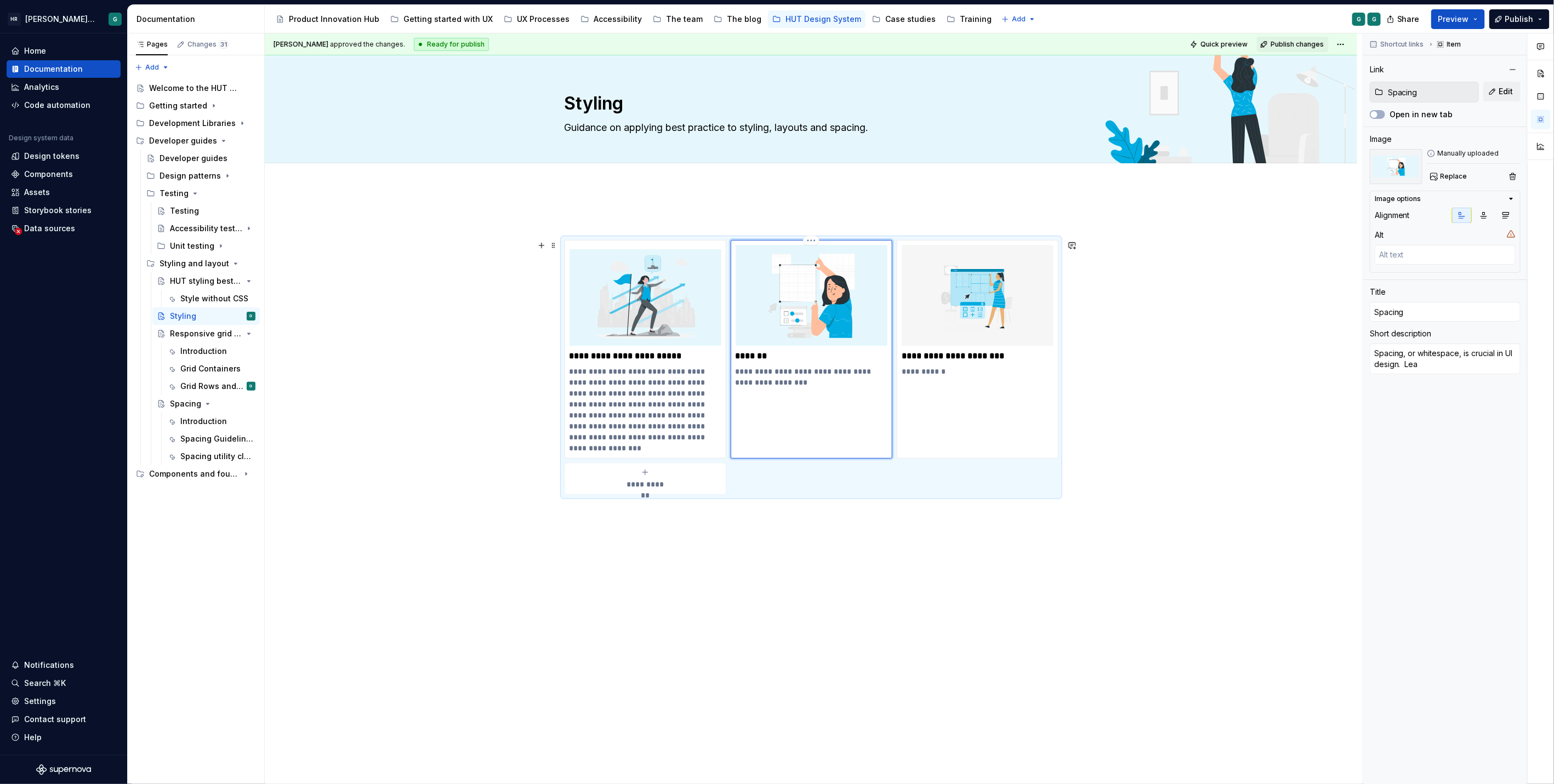
type textarea "*"
type textarea "Spacing, or whitespace, is crucial in UI design. Lear"
type textarea "*"
type textarea "Spacing, or whitespace, is crucial in UI design. Learn"
type textarea "*"
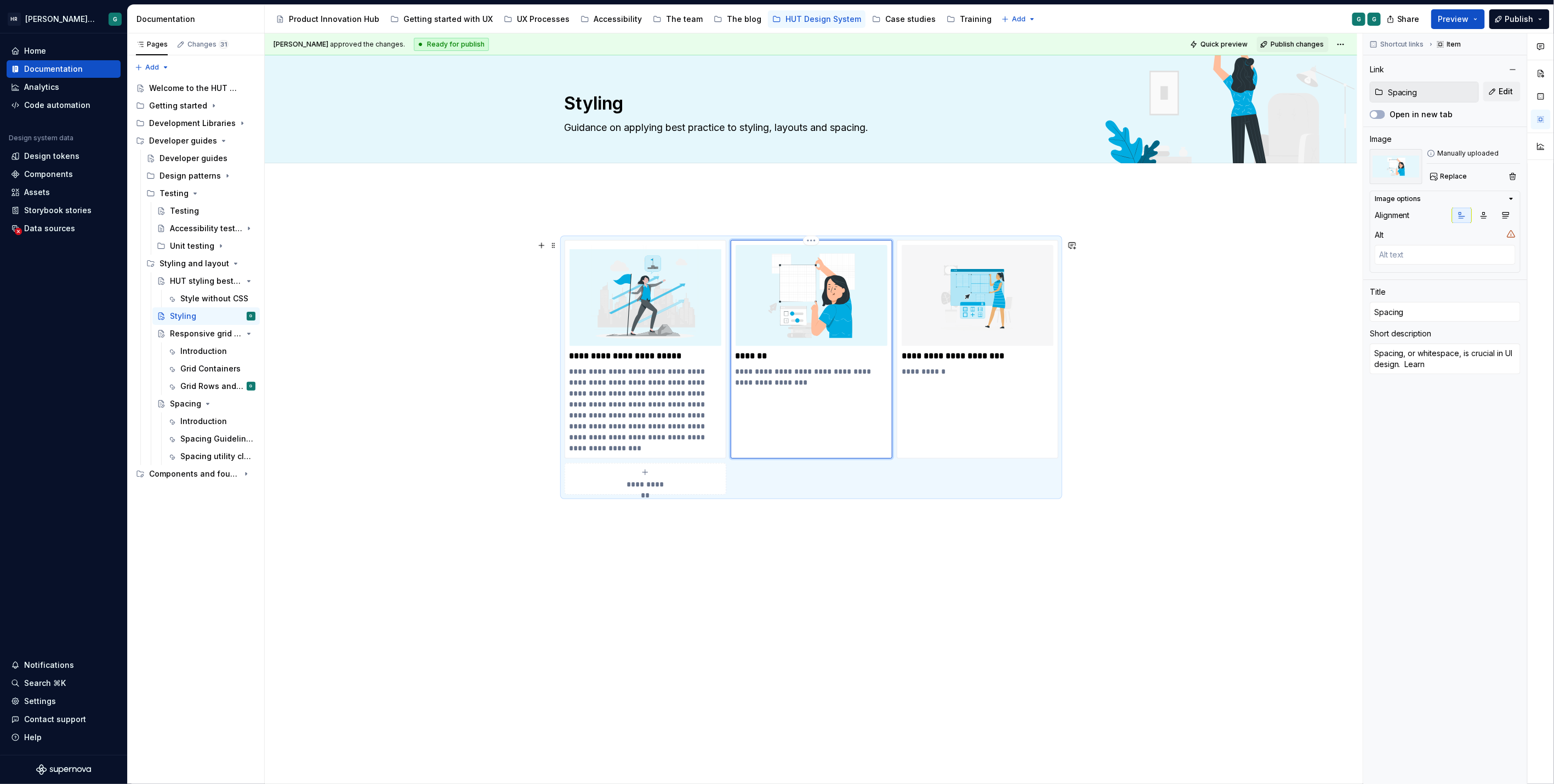
type textarea "Spacing, or whitespace, is crucial in UI design. Learn"
type textarea "*"
type textarea "Spacing, or whitespace, is crucial in UI design. Learn h"
type textarea "*"
type textarea "Spacing, or whitespace, is crucial in UI design. Learn ho"
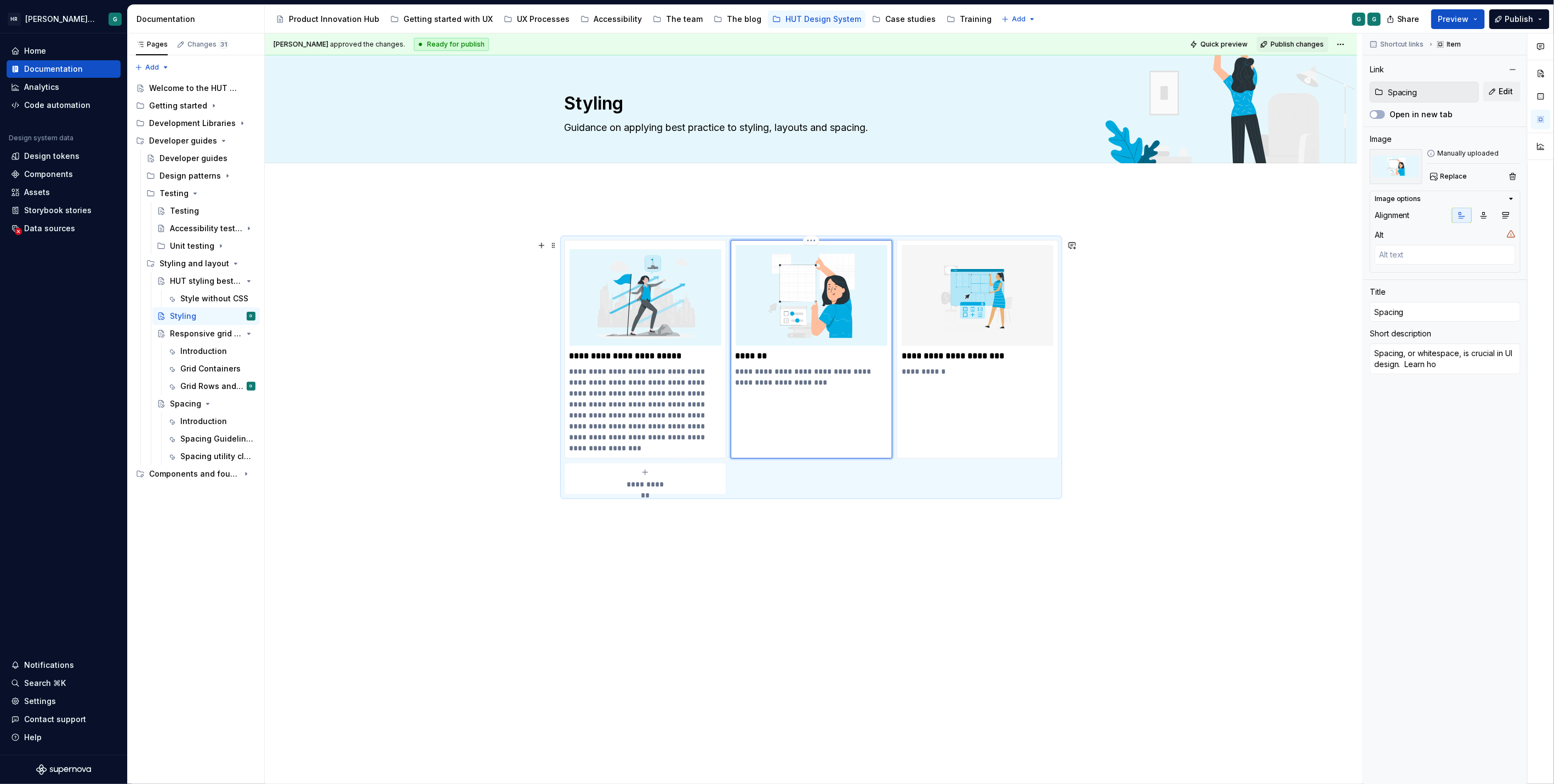
type textarea "*"
type textarea "Spacing, or whitespace, is crucial in UI design. Learn how"
type textarea "*"
type textarea "Spacing, or whitespace, is crucial in UI design. Learn how"
type textarea "*"
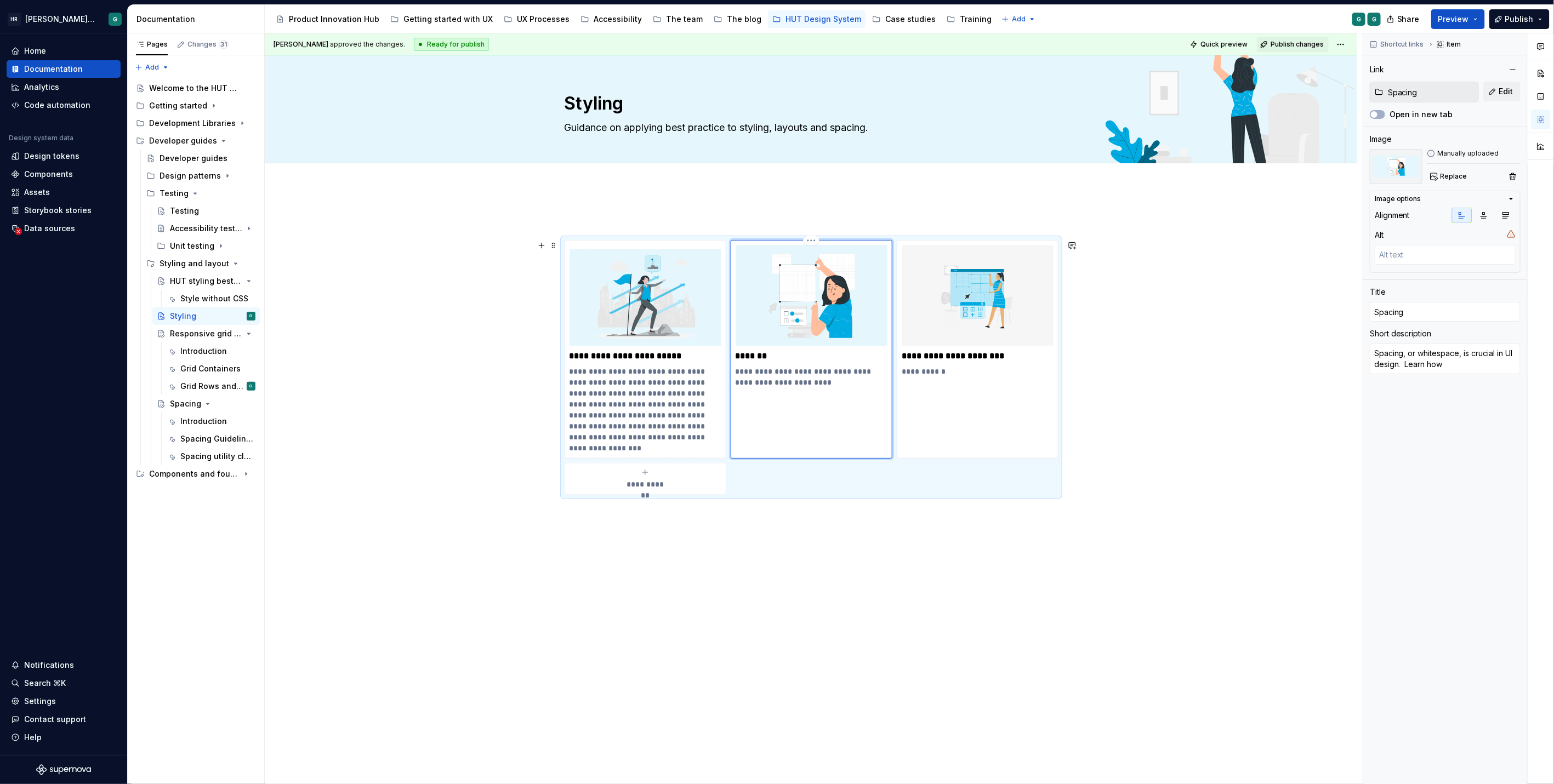
type textarea "Spacing, or whitespace, is crucial in UI design. Learn how y"
type textarea "*"
type textarea "Spacing, or whitespace, is crucial in UI design. Learn how yo"
type textarea "*"
type textarea "Spacing, or whitespace, is crucial in UI design. Learn how you"
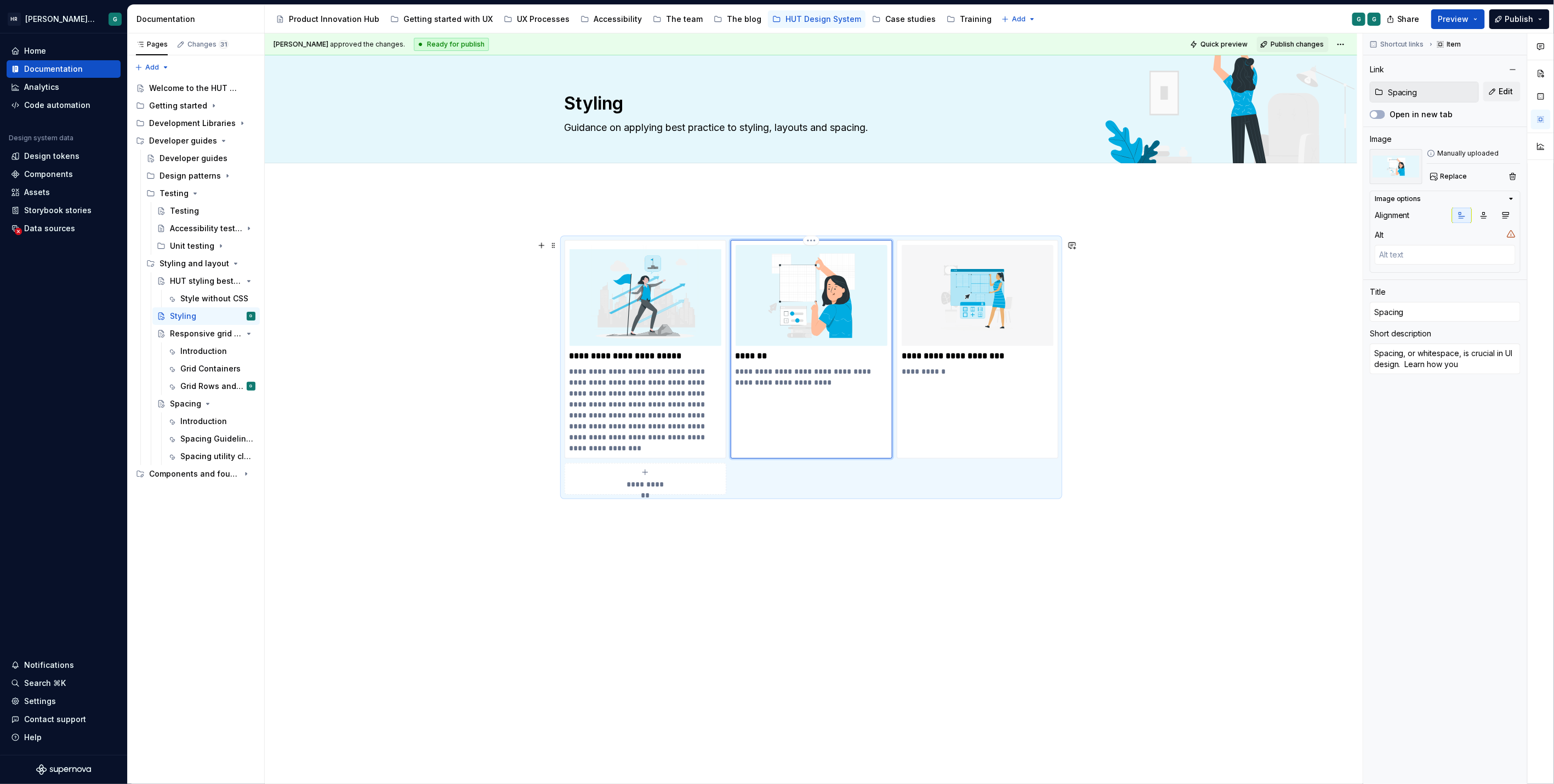
type textarea "*"
type textarea "Spacing, or whitespace, is crucial in UI design. Learn how you"
type textarea "*"
type textarea "Spacing, or whitespace, is crucial in UI design. Learn how you c"
type textarea "*"
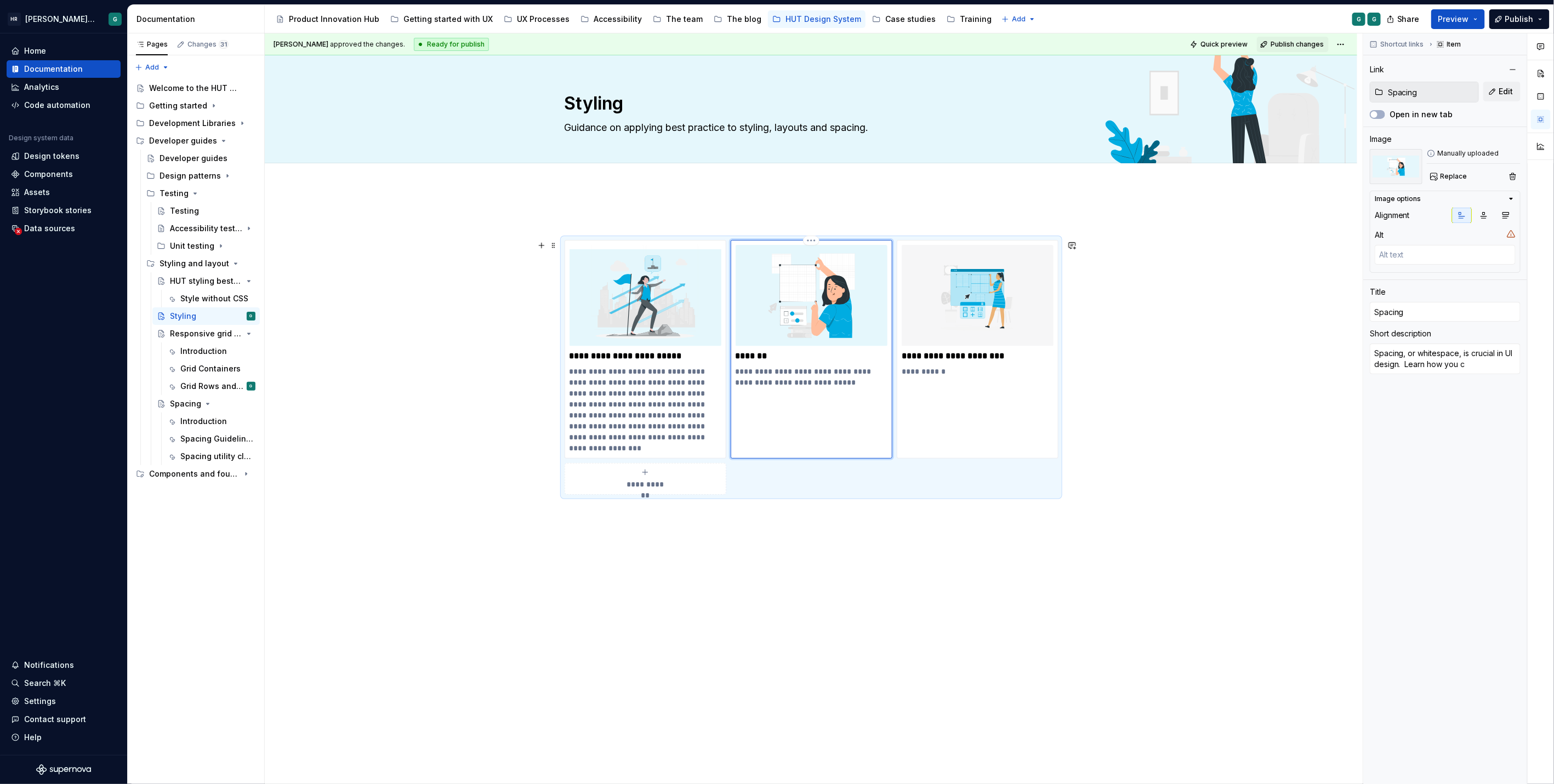
type textarea "Spacing, or whitespace, is crucial in UI design. Learn how you ca"
type textarea "*"
type textarea "Spacing, or whitespace, is crucial in UI design. Learn how you can"
type textarea "*"
type textarea "Spacing, or whitespace, is crucial in UI design. Learn how you can"
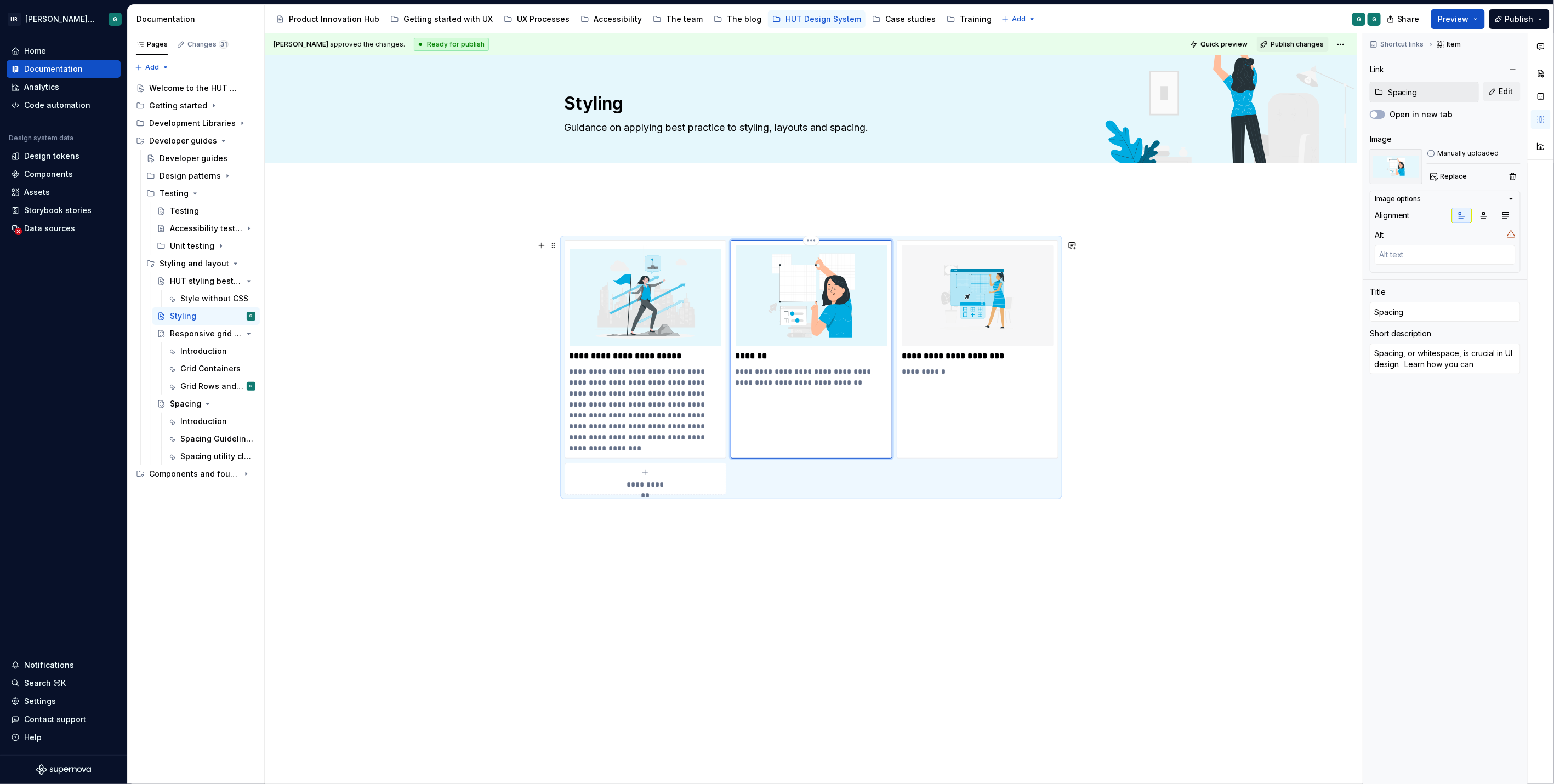
type textarea "*"
type textarea "Spacing, or whitespace, is crucial in UI design. Learn how you can u"
type textarea "*"
type textarea "Spacing, or whitespace, is crucial in UI design. Learn how you can us"
type textarea "*"
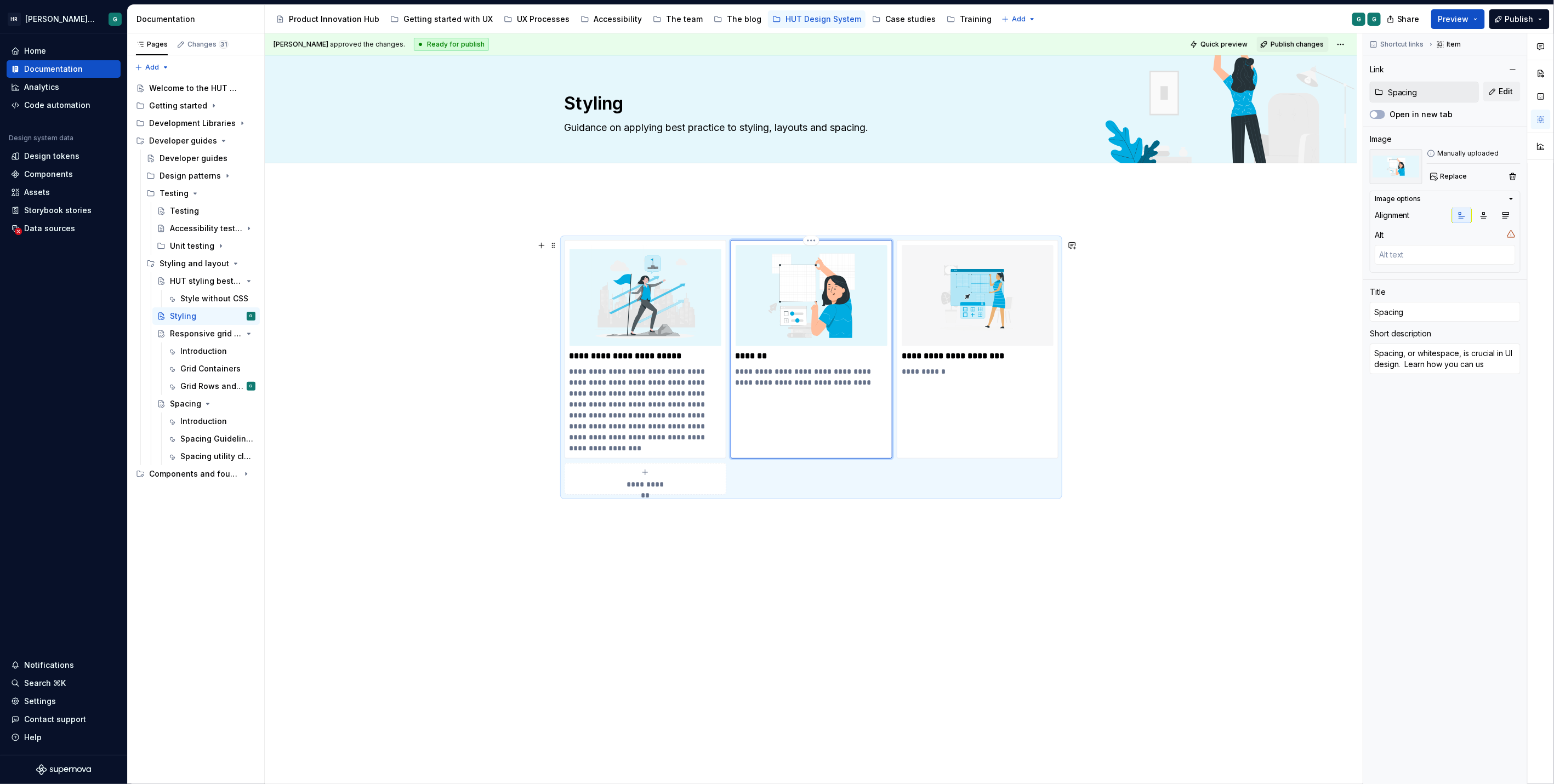
type textarea "Spacing, or whitespace, is crucial in UI design. Learn how you can use"
type textarea "*"
type textarea "Spacing, or whitespace, is crucial in UI design. Learn how you can use"
type textarea "*"
type textarea "Spacing, or whitespace, is crucial in UI design. Learn how you can use t"
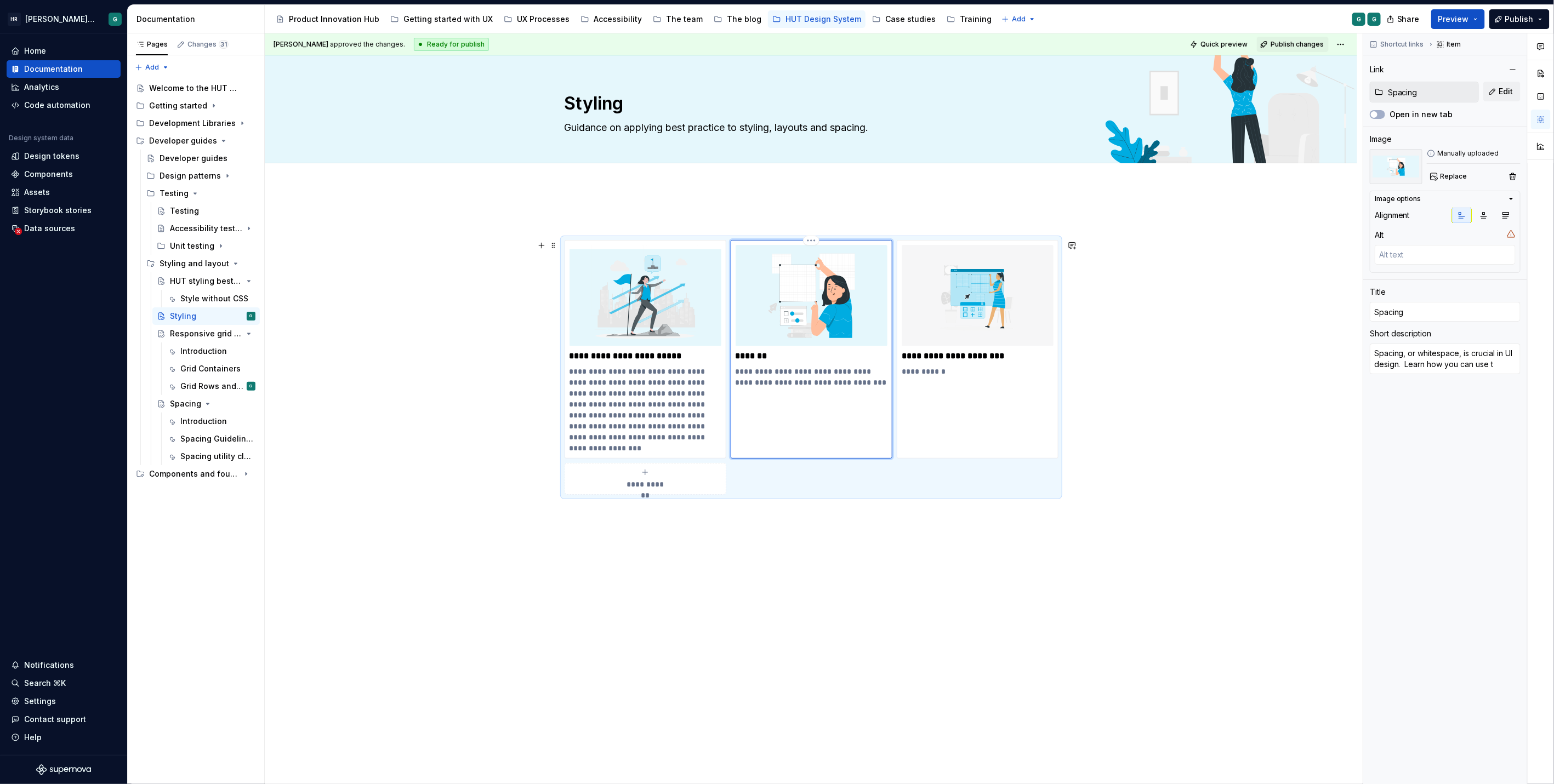
type textarea "*"
type textarea "Spacing, or whitespace, is crucial in UI design. Learn how you can use th"
type textarea "*"
type textarea "Spacing, or whitespace, is crucial in UI design. Learn how you can use the"
type textarea "*"
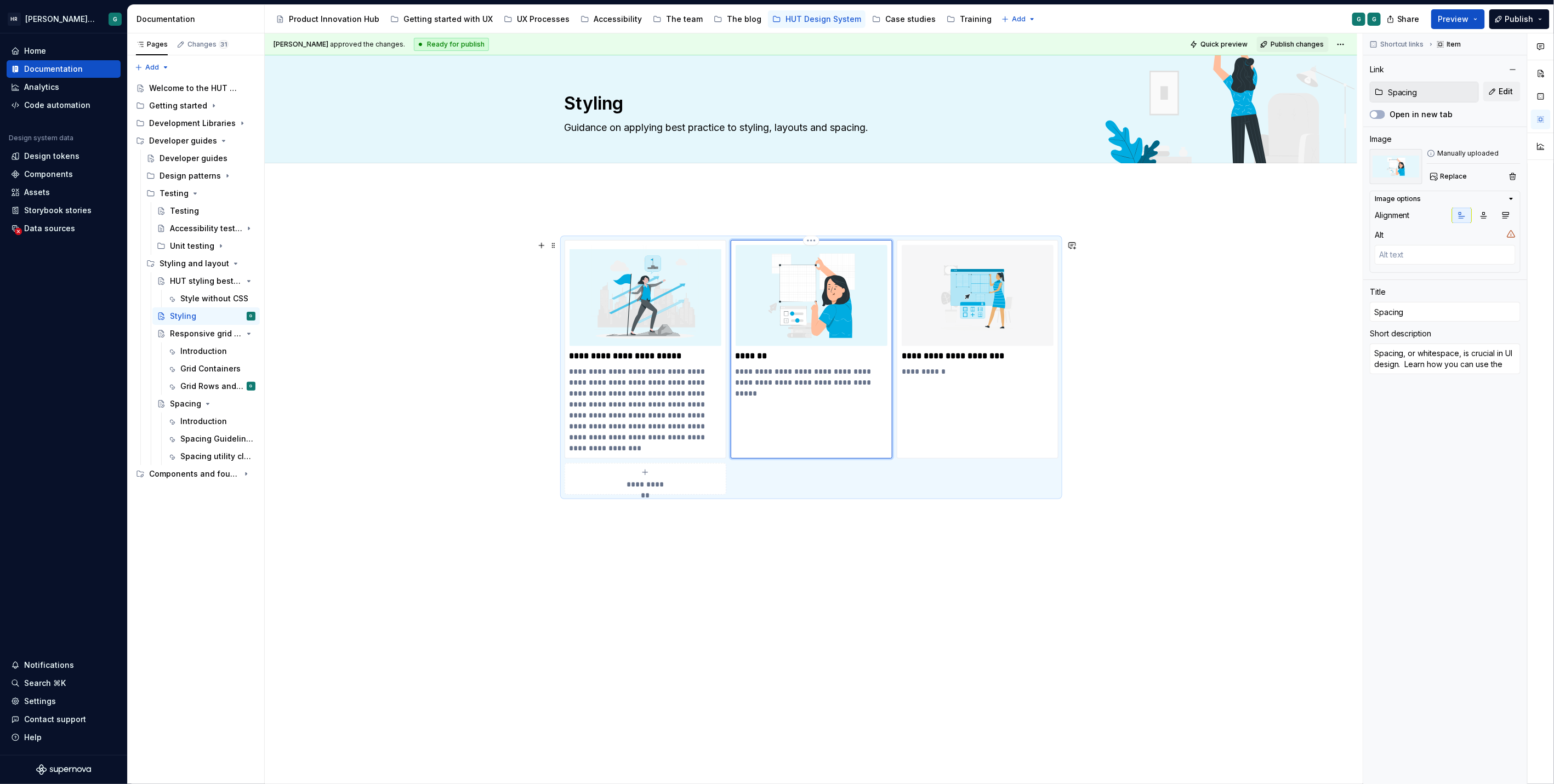
type textarea "Spacing, or whitespace, is crucial in UI design. Learn how you can use the"
type textarea "*"
type textarea "Spacing, or whitespace, is crucial in UI design. Learn how you can use the u"
type textarea "*"
type textarea "Spacing, or whitespace, is crucial in UI design. Learn how you can use the ut"
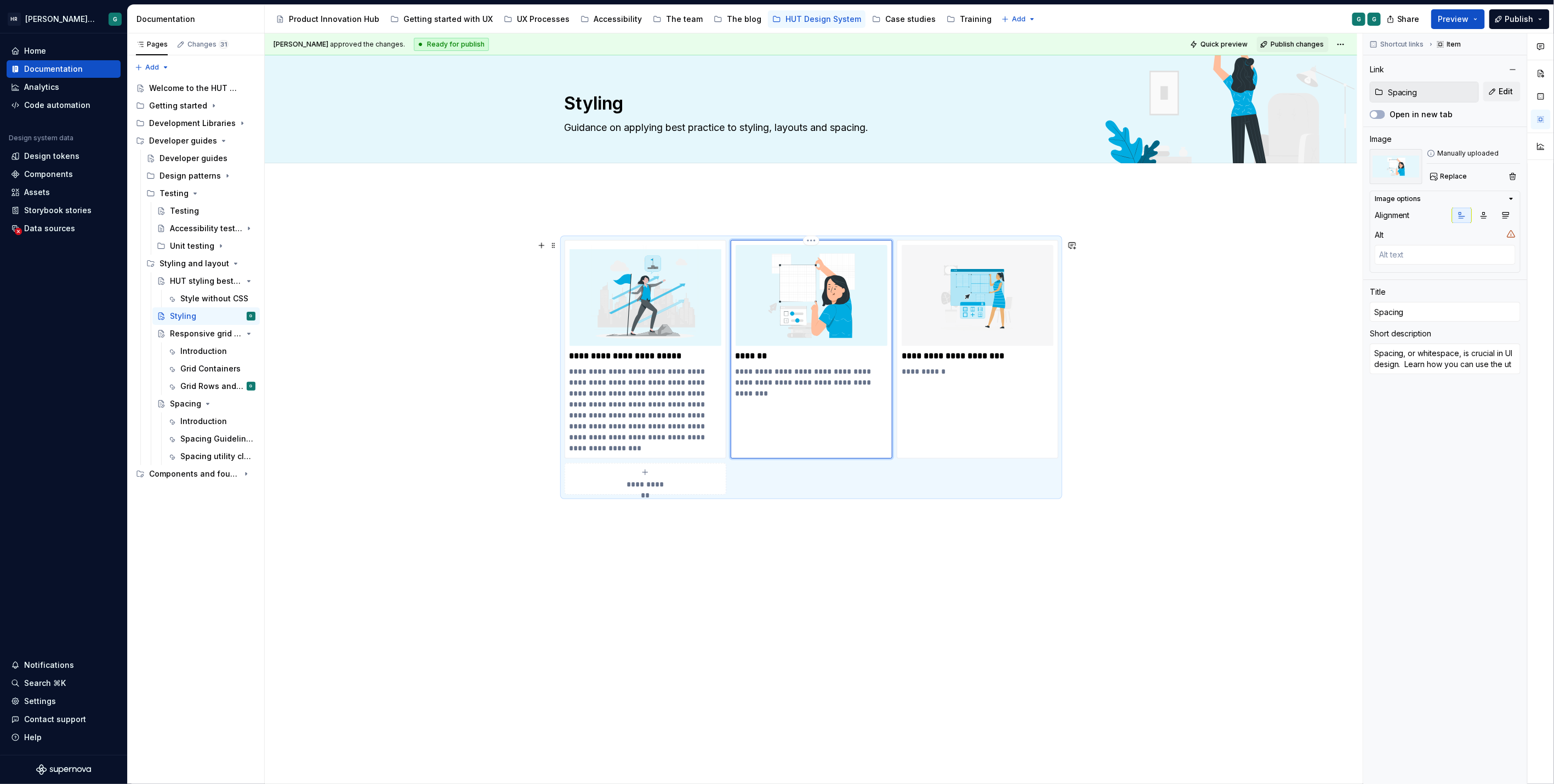
type textarea "*"
type textarea "Spacing, or whitespace, is crucial in UI design. Learn how you can use the uti"
type textarea "*"
type textarea "Spacing, or whitespace, is crucial in UI design. Learn how you can use the util"
type textarea "*"
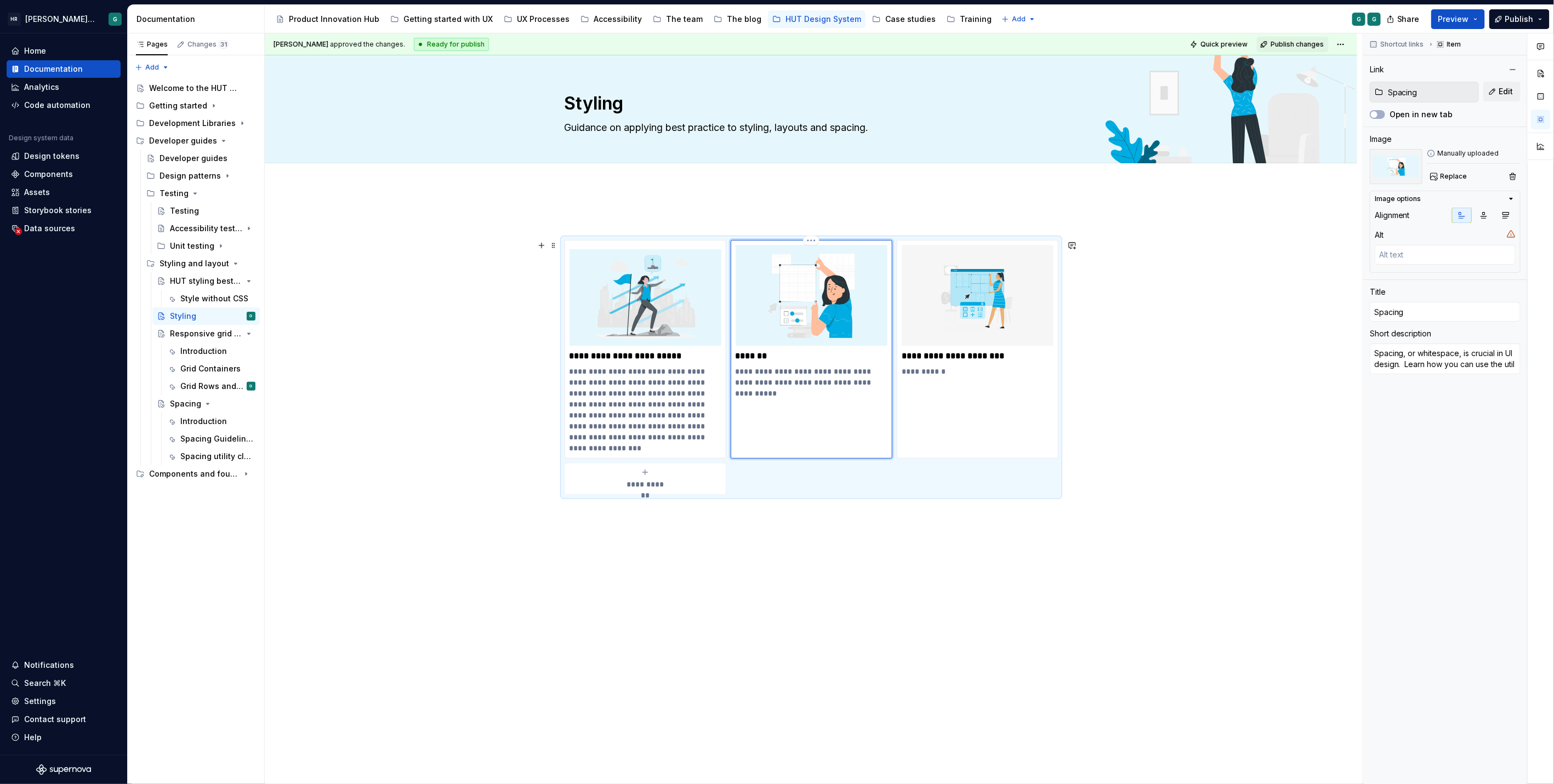
type textarea "Spacing, or whitespace, is crucial in UI design. Learn how you can use the utili"
type textarea "*"
type textarea "Spacing, or whitespace, is crucial in UI design. Learn how you can use the util…"
type textarea "*"
type textarea "Spacing, or whitespace, is crucial in UI design. Learn how you can use the util…"
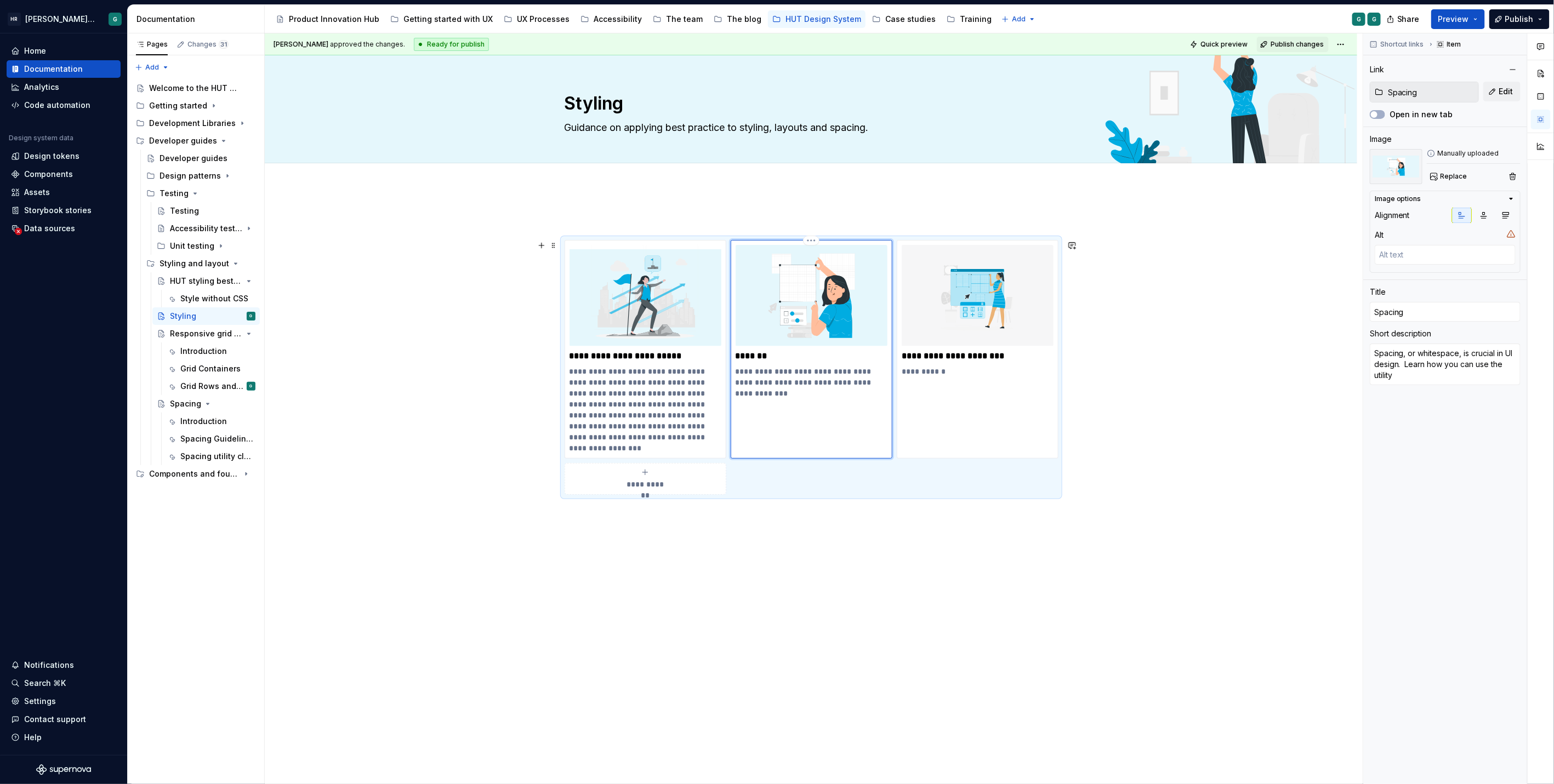
type textarea "*"
type textarea "Spacing, or whitespace, is crucial in UI design. Learn how you can use the util…"
type textarea "*"
type textarea "Spacing, or whitespace, is crucial in UI design. Learn how you can use the utili"
type textarea "*"
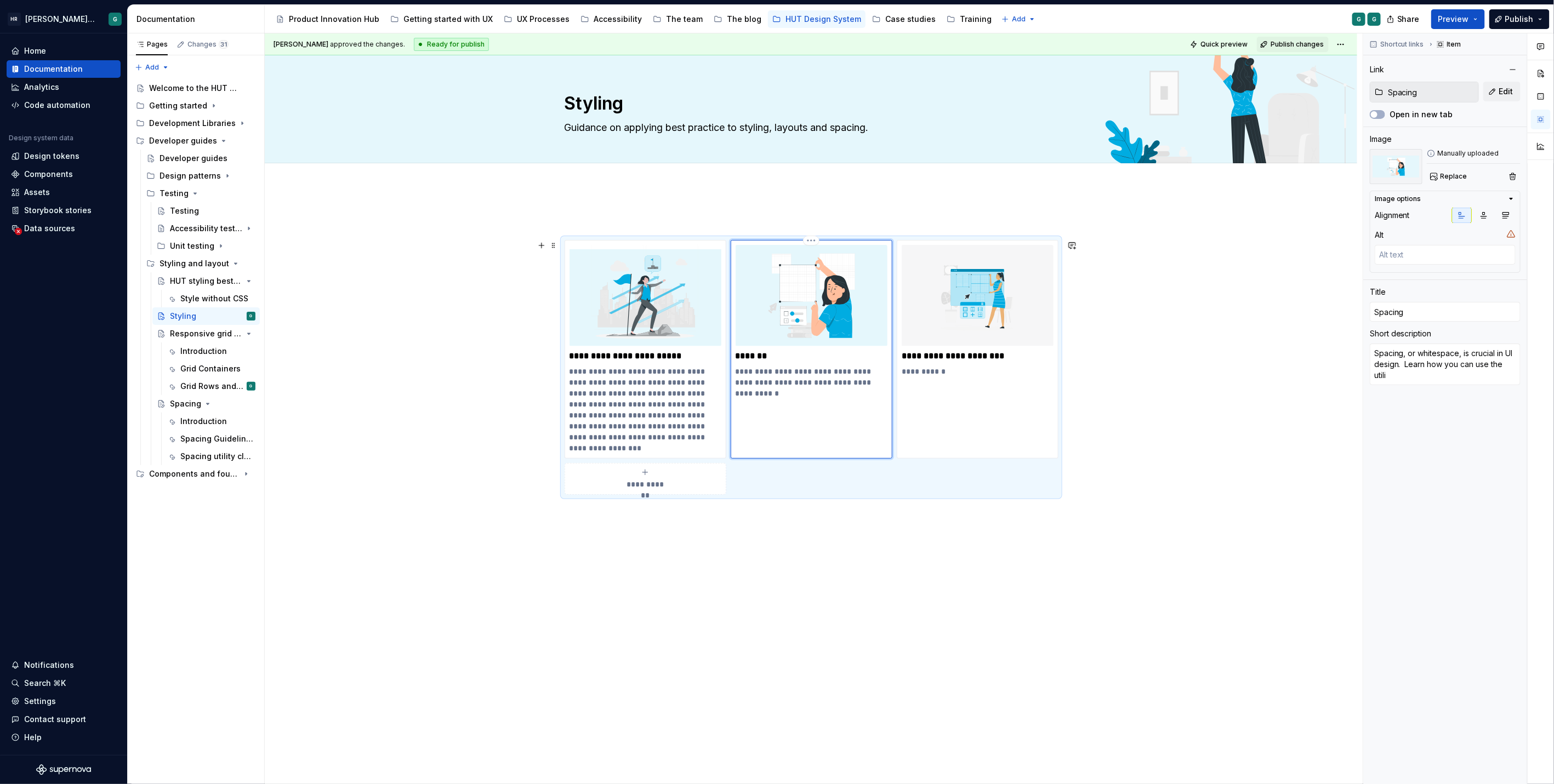
type textarea "Spacing, or whitespace, is crucial in UI design. Learn how you can use the util"
type textarea "*"
type textarea "Spacing, or whitespace, is crucial in UI design. Learn how you can use the uti"
type textarea "*"
type textarea "Spacing, or whitespace, is crucial in UI design. Learn how you can use the ut"
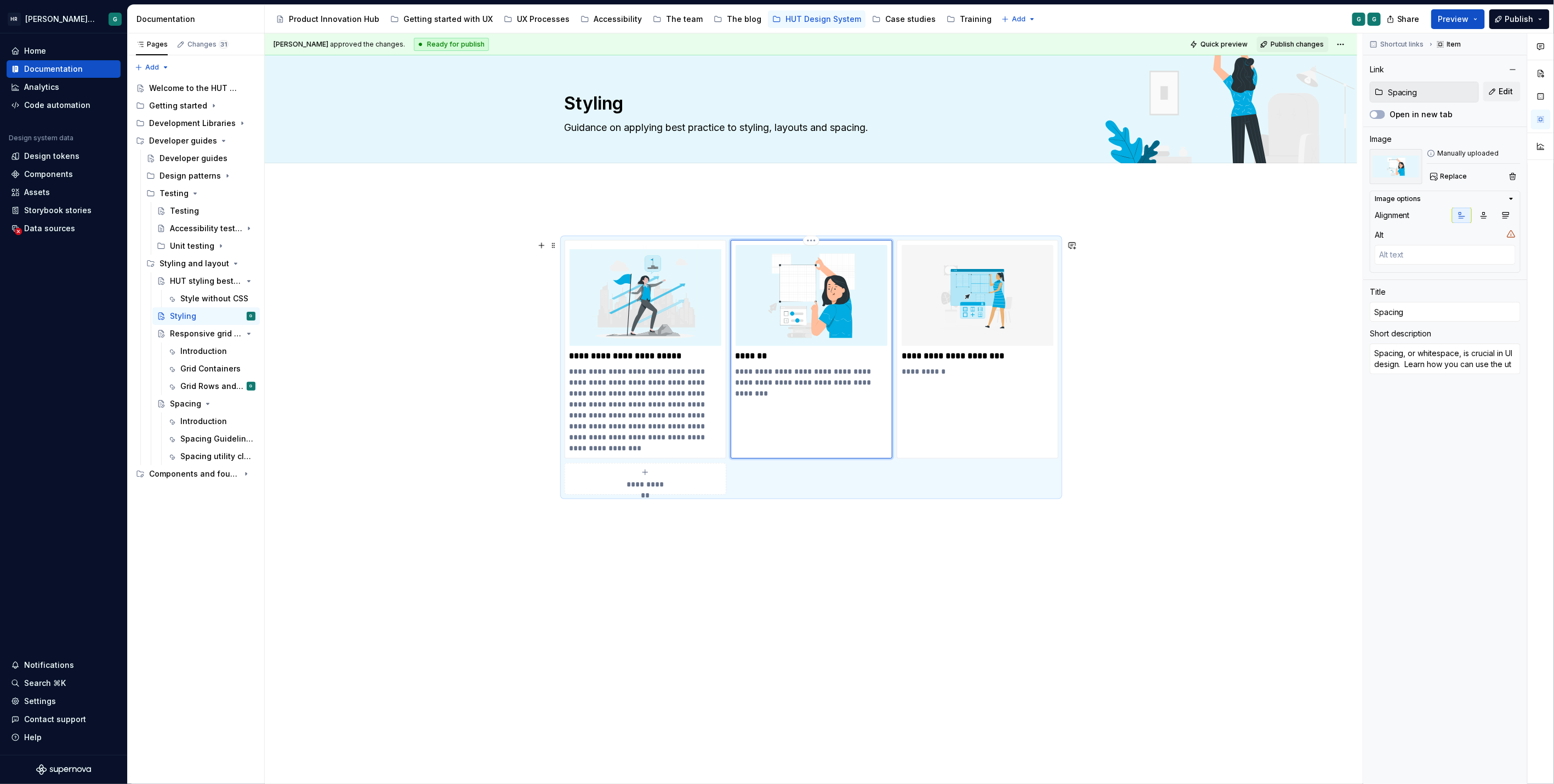
type textarea "*"
type textarea "Spacing, or whitespace, is crucial in UI design. Learn how you can use the u"
type textarea "*"
type textarea "Spacing, or whitespace, is crucial in UI design. Learn how you can use the"
type textarea "*"
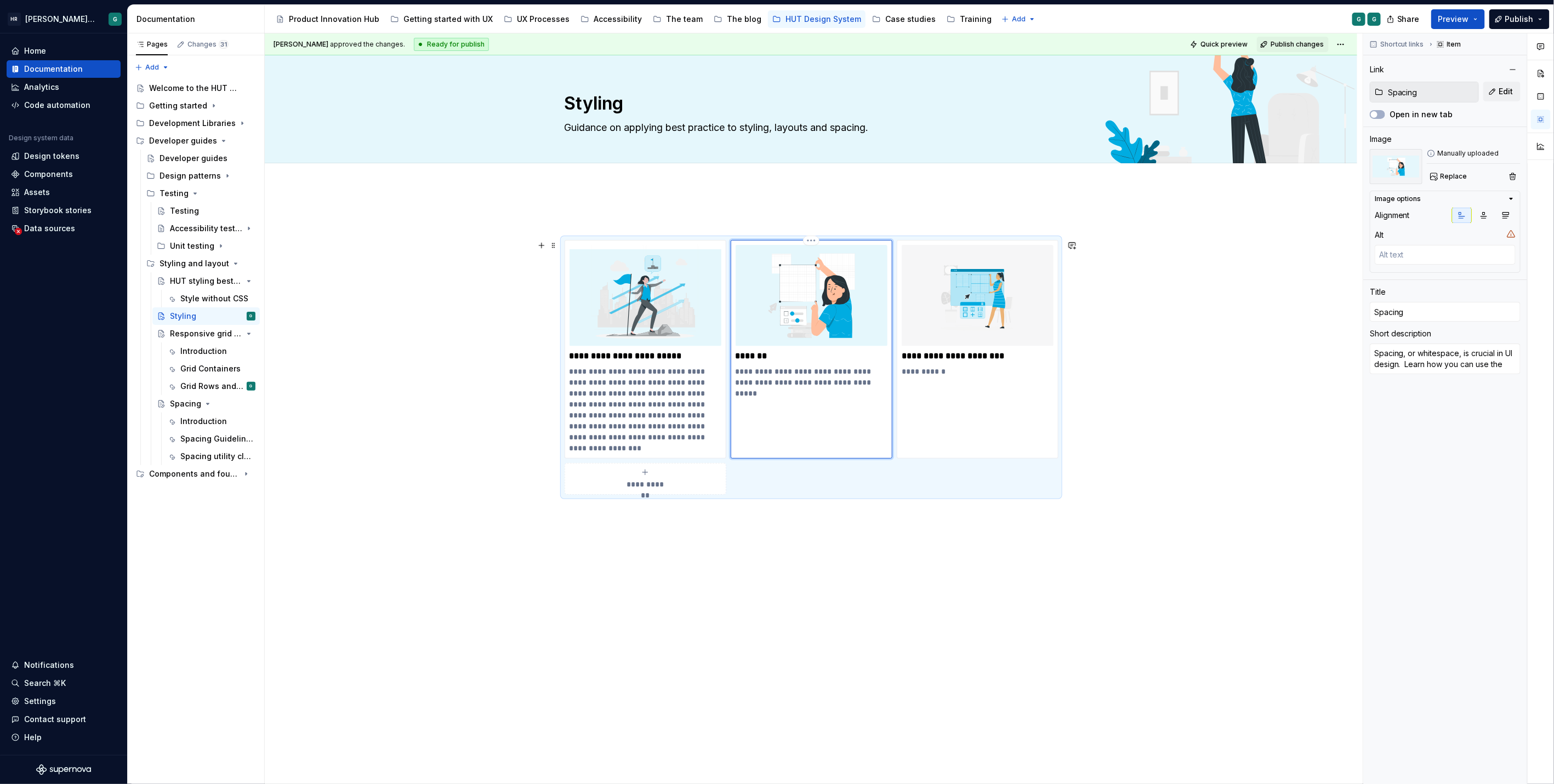
type textarea "Spacing, or whitespace, is crucial in UI design. Learn how you can use the s"
type textarea "*"
type textarea "Spacing, or whitespace, is crucial in UI design. Learn how you can use the sp"
type textarea "*"
type textarea "Spacing, or whitespace, is crucial in UI design. Learn how you can use the spa"
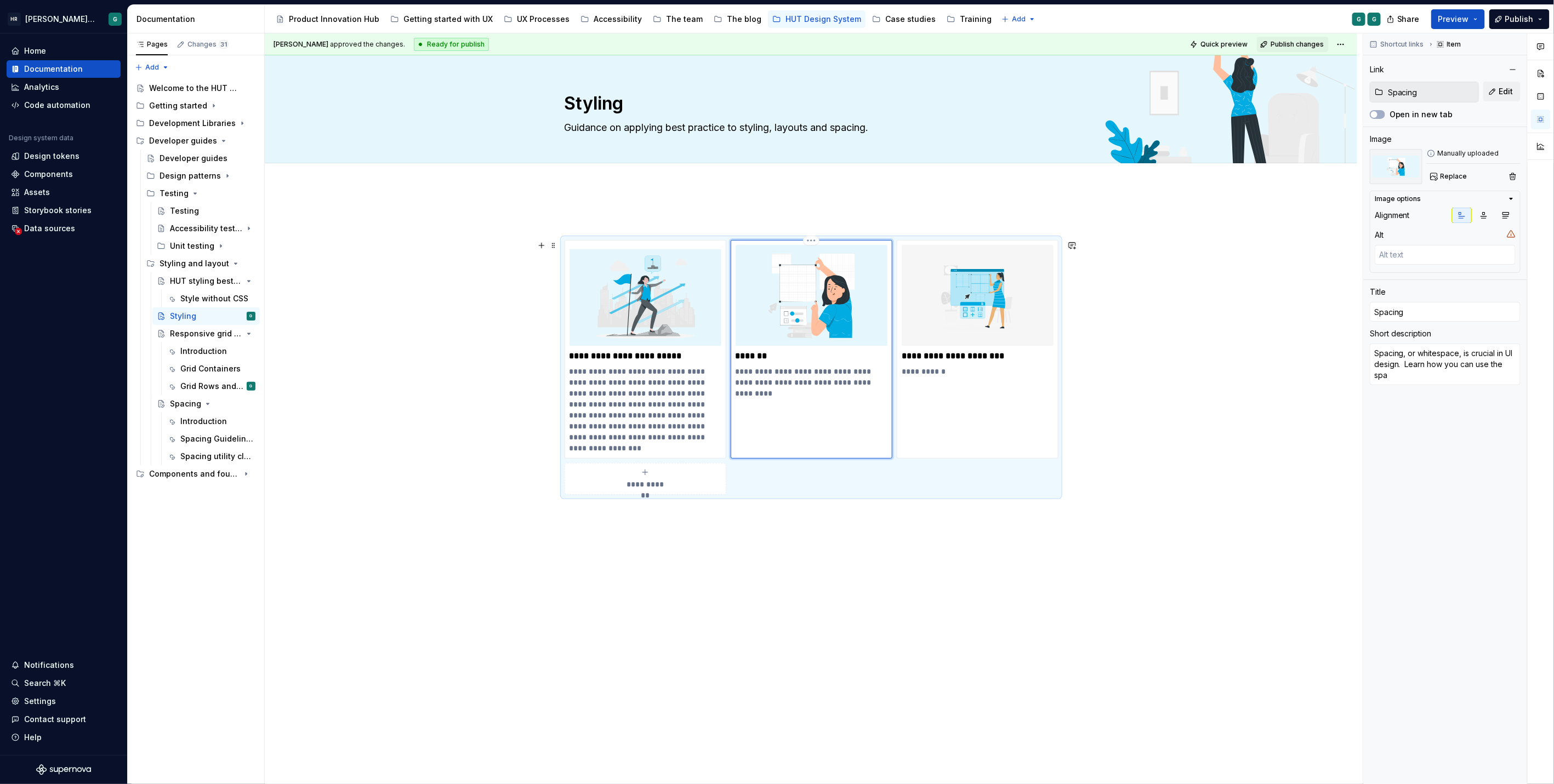
type textarea "*"
type textarea "Spacing, or whitespace, is crucial in UI design. Learn how you can use the spac"
type textarea "*"
type textarea "Spacing, or whitespace, is crucial in UI design. Learn how you can use the spaci"
type textarea "*"
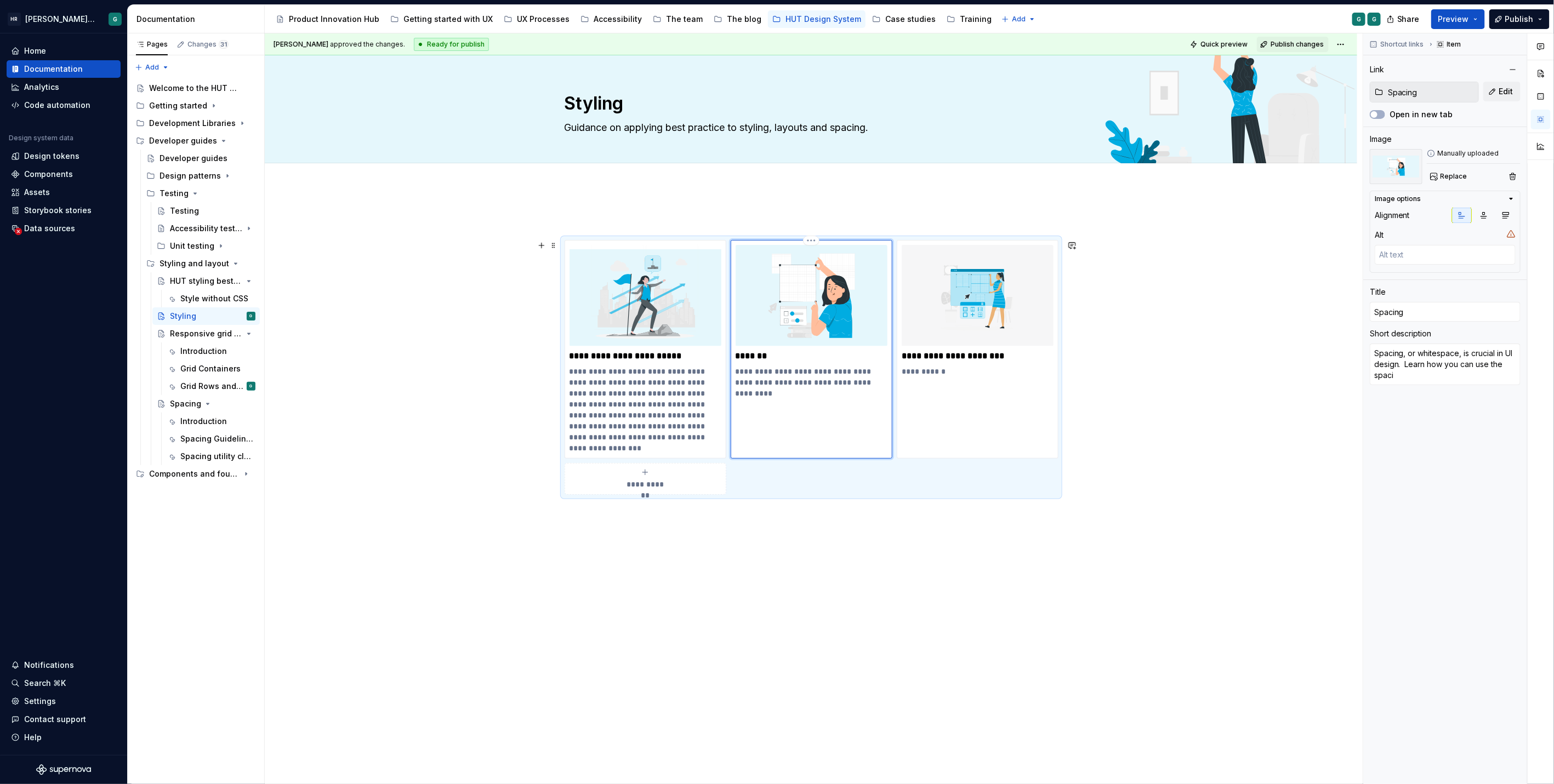
type textarea "Spacing, or whitespace, is crucial in UI design. Learn how you can use the spac…"
type textarea "*"
type textarea "Spacing, or whitespace, is crucial in UI design. Learn how you can use the spac…"
type textarea "*"
type textarea "Spacing, or whitespace, is crucial in UI design. Learn how you can use the spac…"
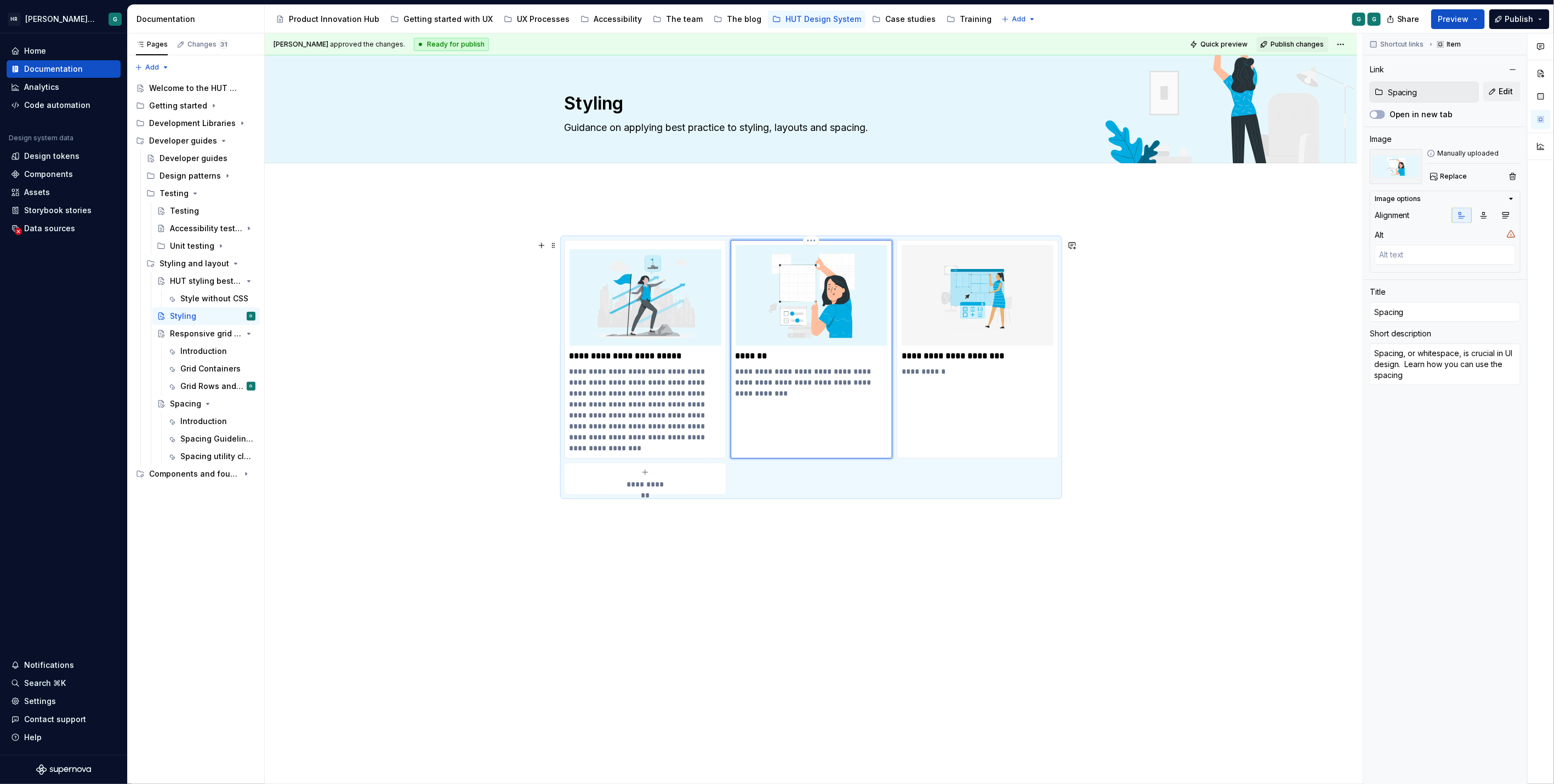
type textarea "*"
type textarea "Spacing, or whitespace, is crucial in UI design. Learn how you can use the spac…"
type textarea "*"
type textarea "Spacing, or whitespace, is crucial in UI design. Learn how you can use the spac…"
type textarea "*"
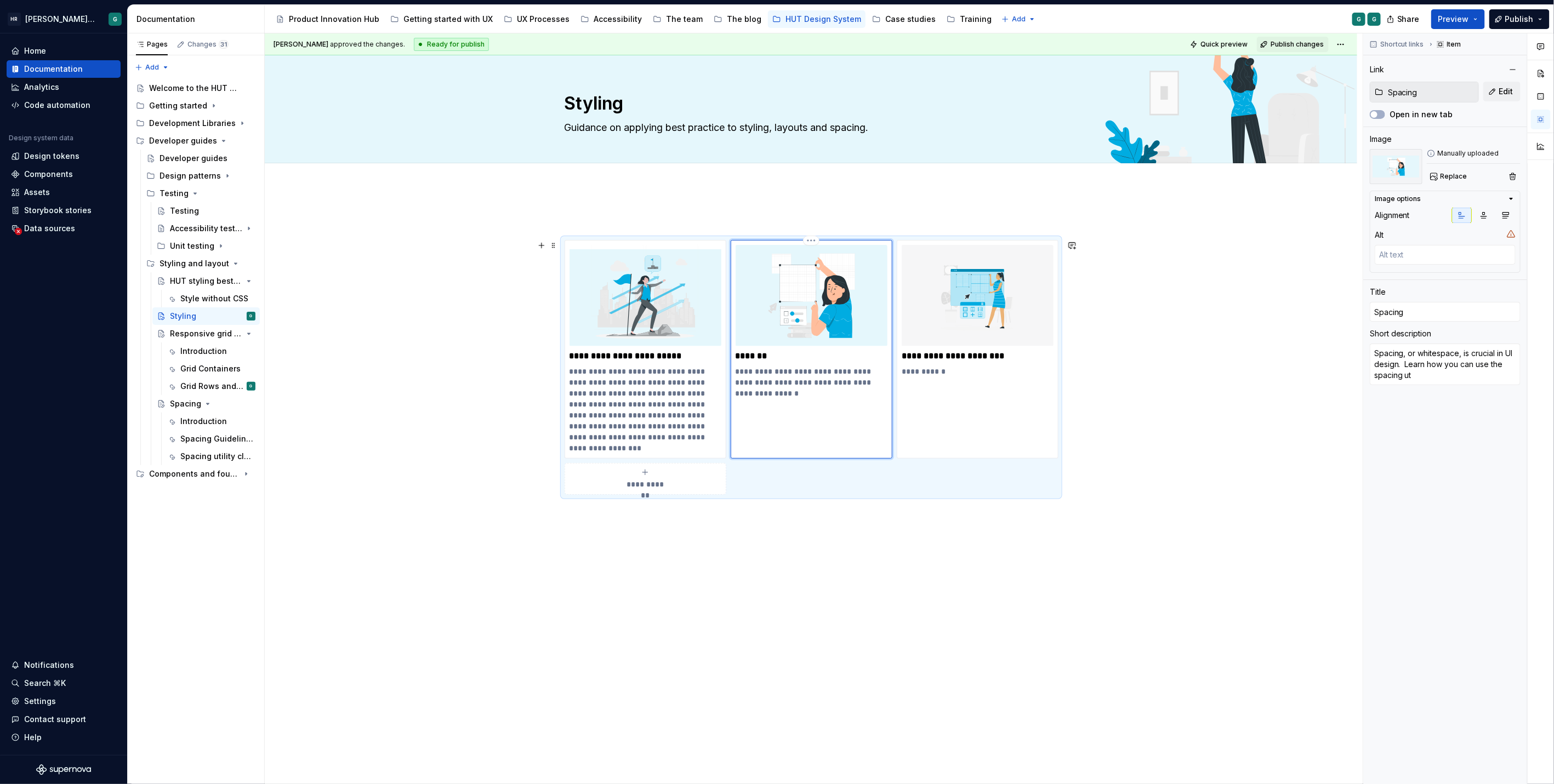
type textarea "Spacing, or whitespace, is crucial in UI design. Learn how you can use the spac…"
type textarea "*"
type textarea "Spacing, or whitespace, is crucial in UI design. Learn how you can use the spac…"
type textarea "*"
type textarea "Spacing, or whitespace, is crucial in UI design. Learn how you can use the spac…"
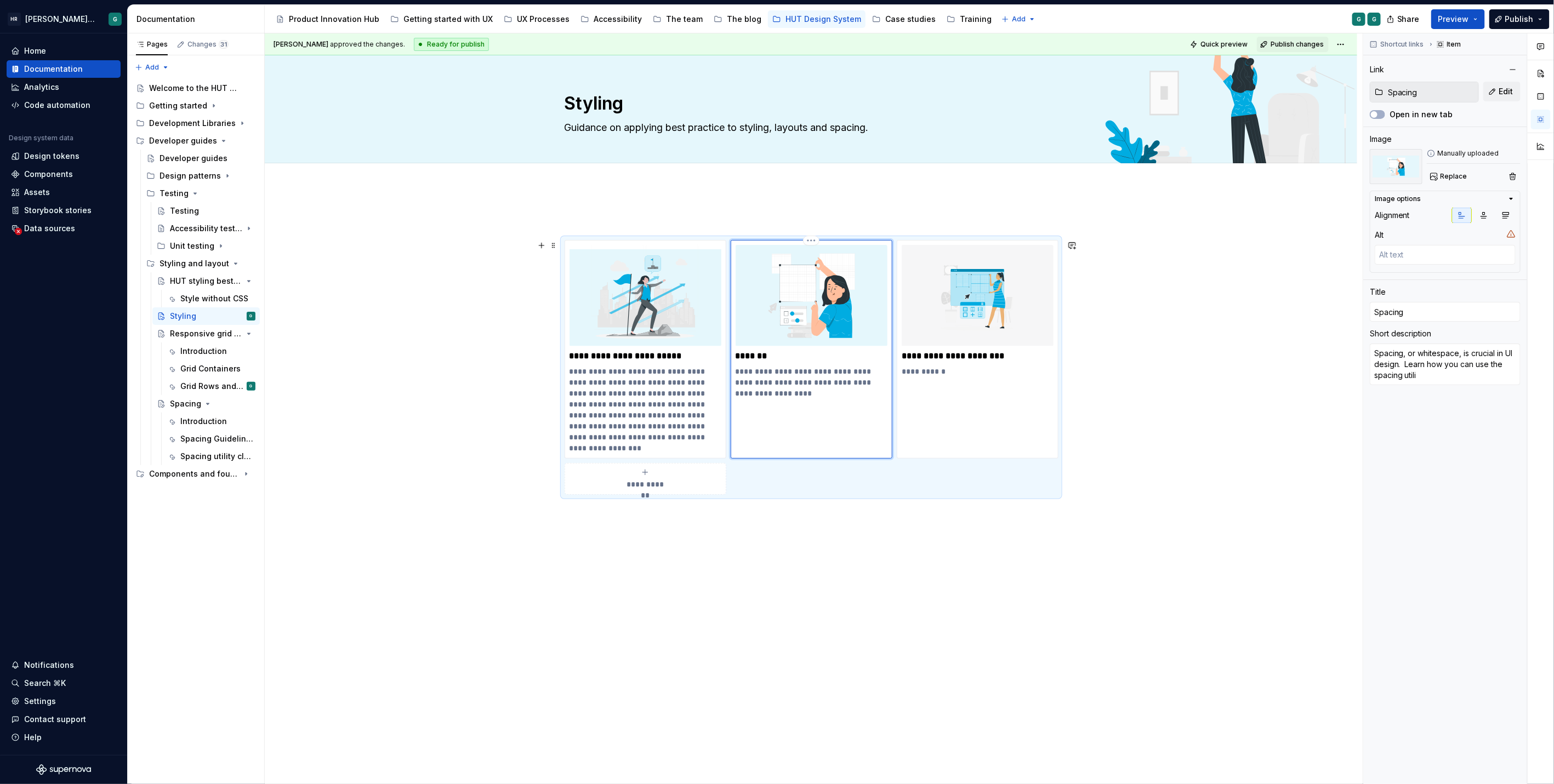
type textarea "*"
type textarea "Spacing, or whitespace, is crucial in UI design. Learn how you can use the spac…"
type textarea "*"
type textarea "Spacing, or whitespace, is crucial in UI design. Learn how you can use the spac…"
type textarea "*"
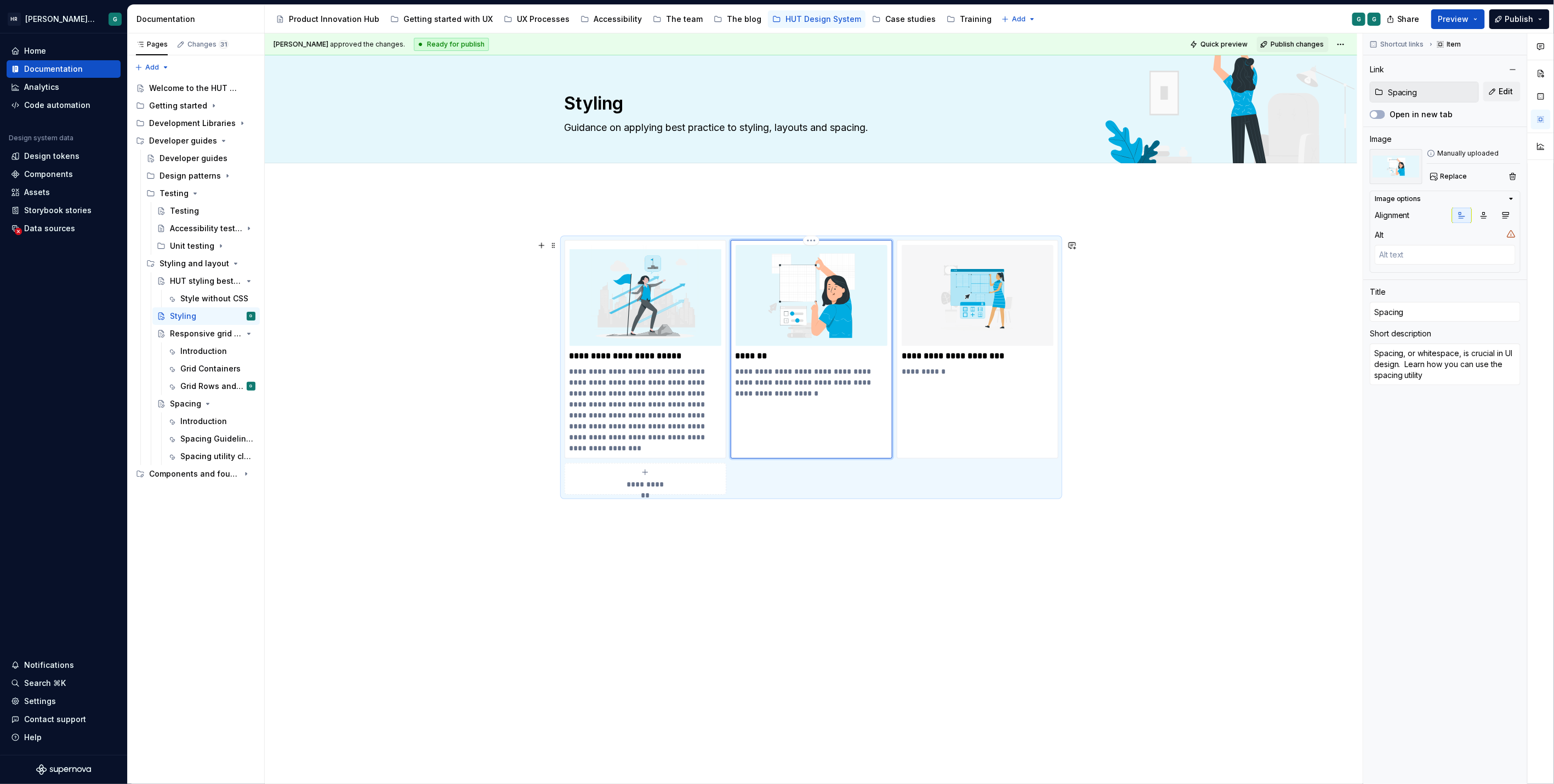
type textarea "Spacing, or whitespace, is crucial in UI design. Learn how you can use the spac…"
type textarea "*"
type textarea "Spacing, or whitespace, is crucial in UI design. Learn how you can use the spac…"
type textarea "*"
type textarea "Spacing, or whitespace, is crucial in UI design. Learn how you can use the spac…"
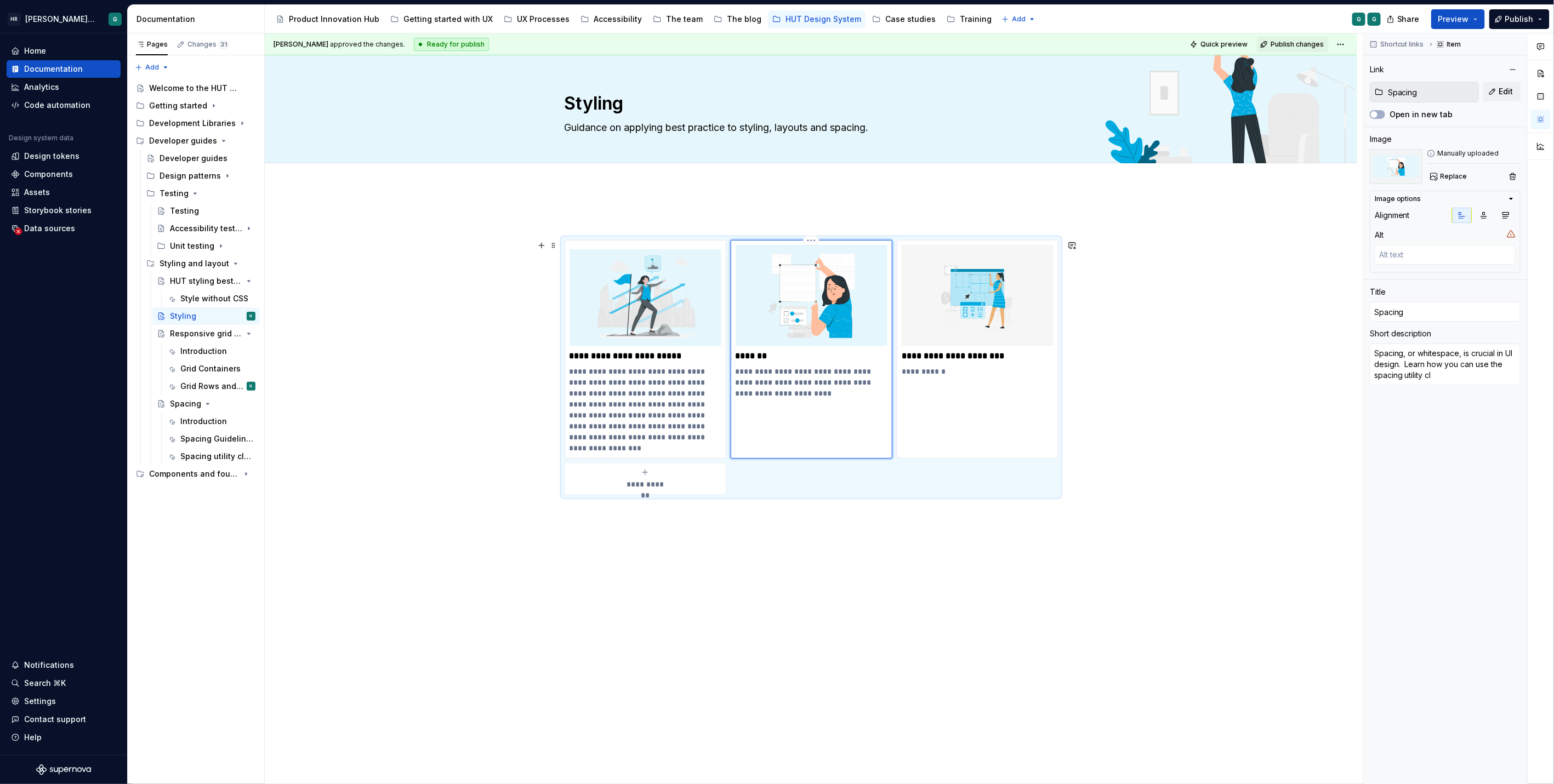
type textarea "*"
type textarea "Spacing, or whitespace, is crucial in UI design. Learn how you can use the spac…"
type textarea "*"
type textarea "Spacing, or whitespace, is crucial in UI design. Learn how you can use the spac…"
type textarea "*"
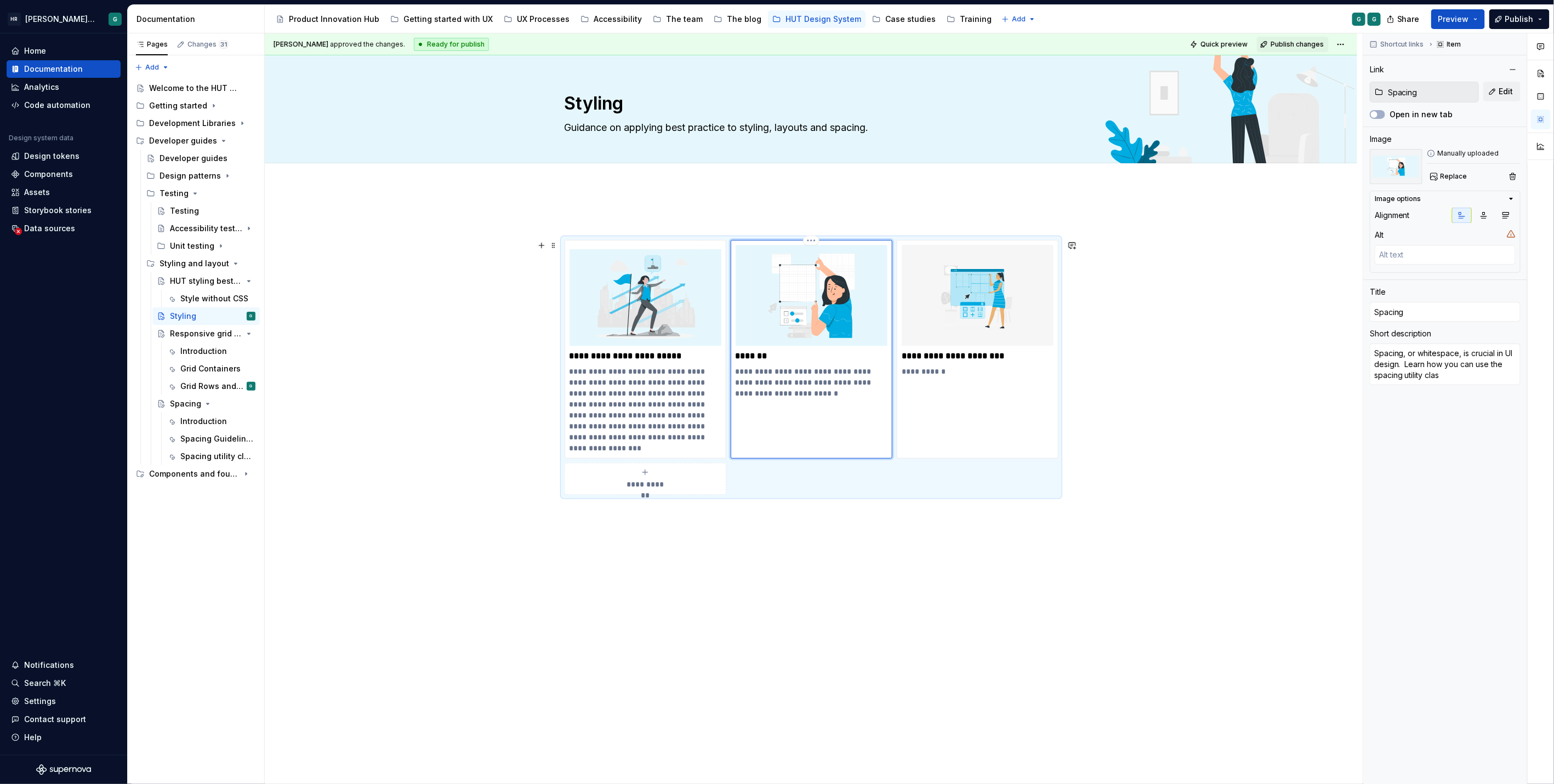
type textarea "Spacing, or whitespace, is crucial in UI design. Learn how you can use the spac…"
type textarea "*"
type textarea "Spacing, or whitespace, is crucial in UI design. Learn how you can use the spac…"
type textarea "*"
type textarea "Spacing, or whitespace, is crucial in UI design. Learn how you can use the spac…"
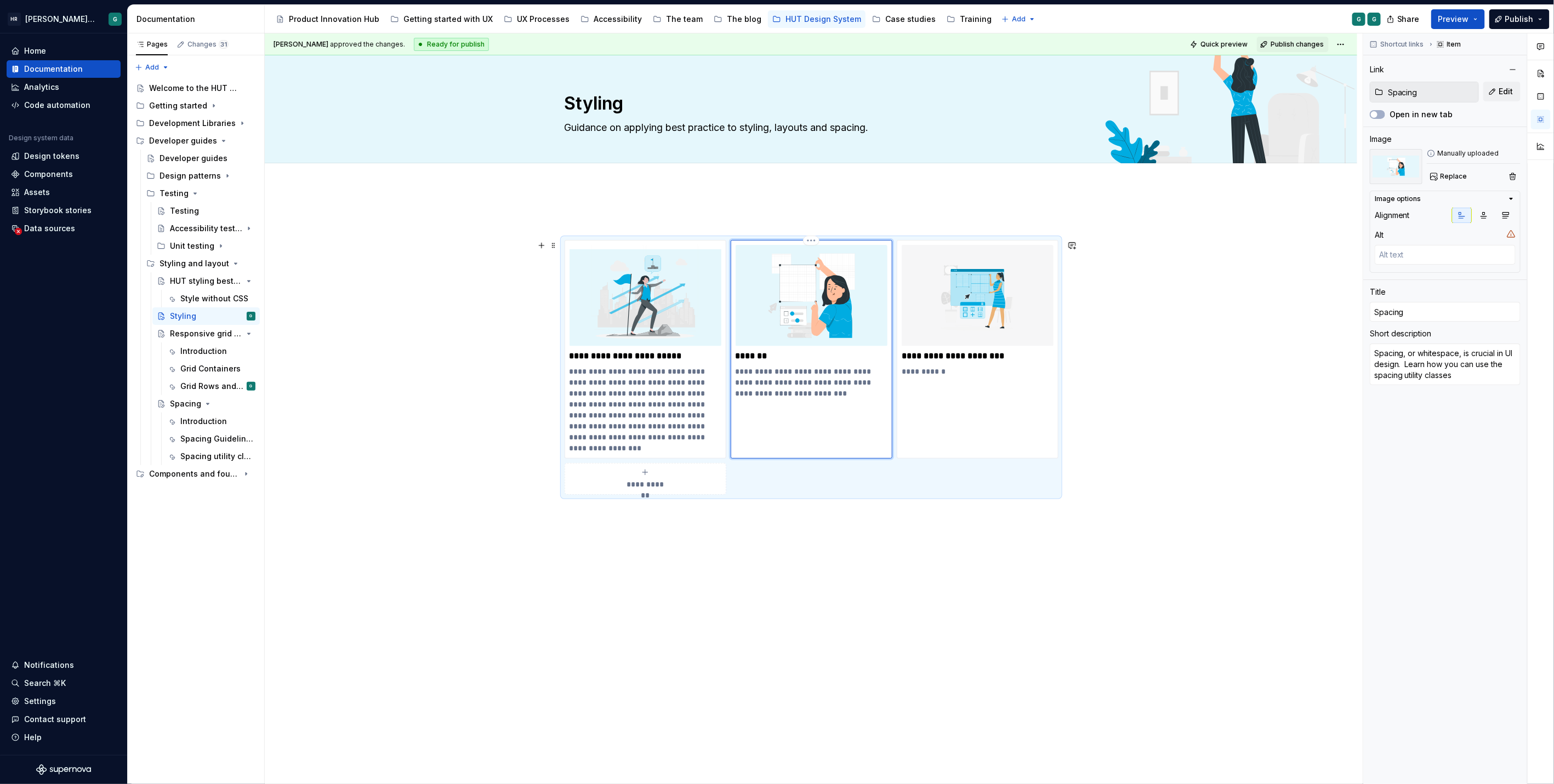
type textarea "*"
type textarea "Spacing, or whitespace, is crucial in UI design. Learn how you can use the spac…"
type textarea "*"
type textarea "Spacing, or whitespace, is crucial in UI design. Learn how you can use the spac…"
type textarea "*"
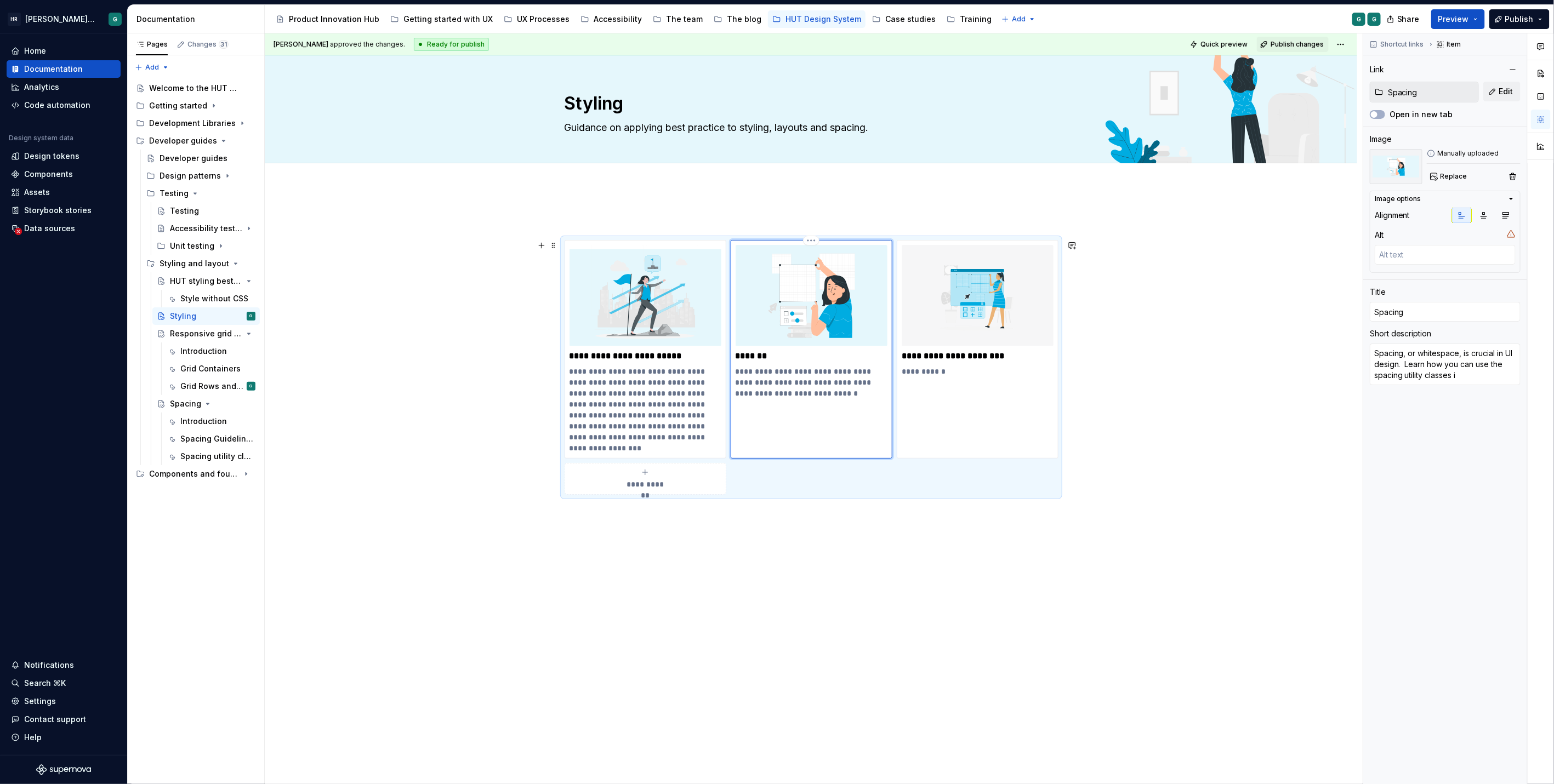
type textarea "Spacing, or whitespace, is crucial in UI design. Learn how you can use the spac…"
type textarea "*"
type textarea "Spacing, or whitespace, is crucial in UI design. Learn how you can use the spac…"
type textarea "*"
type textarea "Spacing, or whitespace, is crucial in UI design. Learn how you can use the spac…"
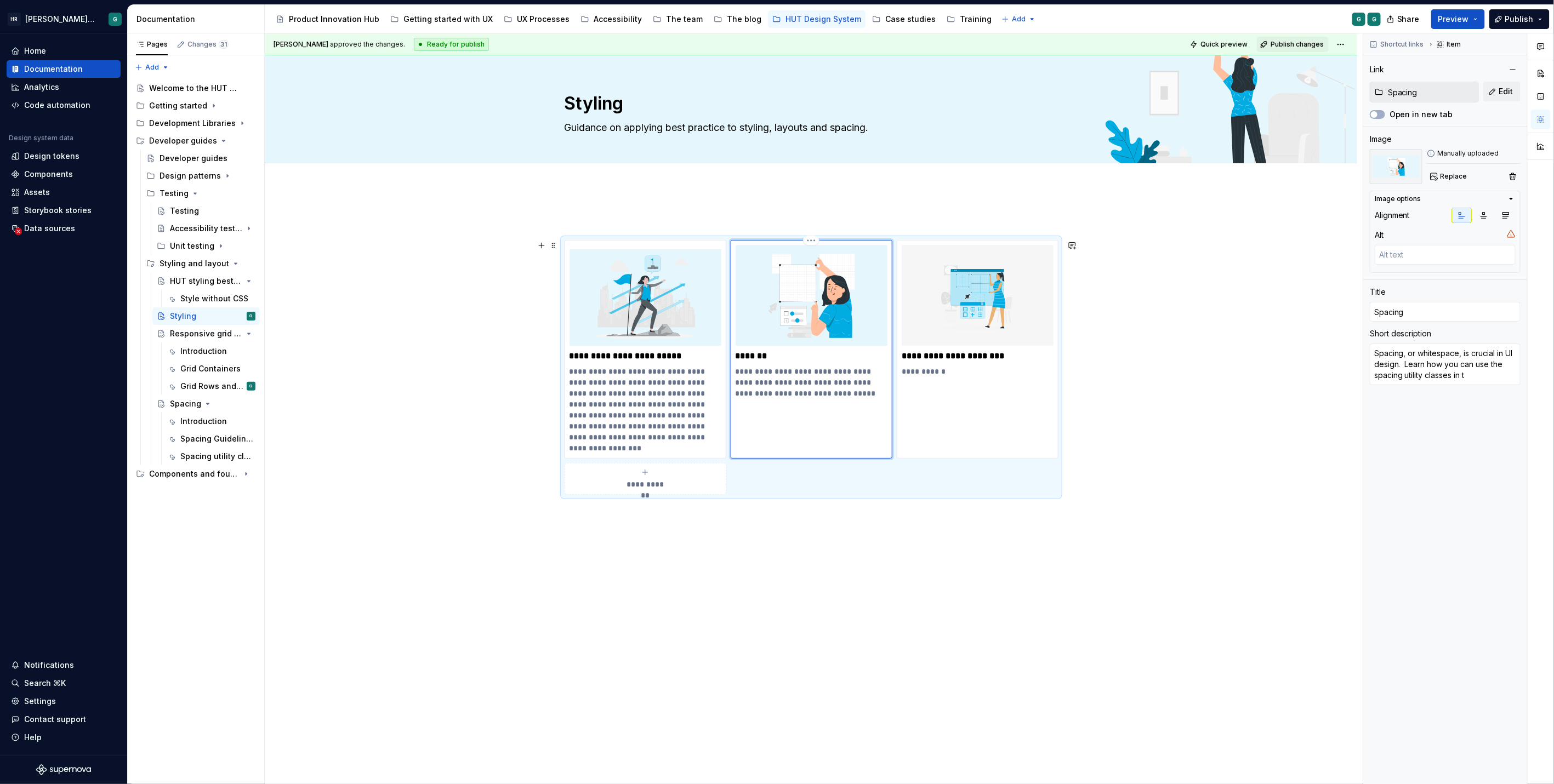
type textarea "*"
type textarea "Spacing, or whitespace, is crucial in UI design. Learn how you can use the spac…"
type textarea "*"
type textarea "Spacing, or whitespace, is crucial in UI design. Learn how you can use the spac…"
type textarea "*"
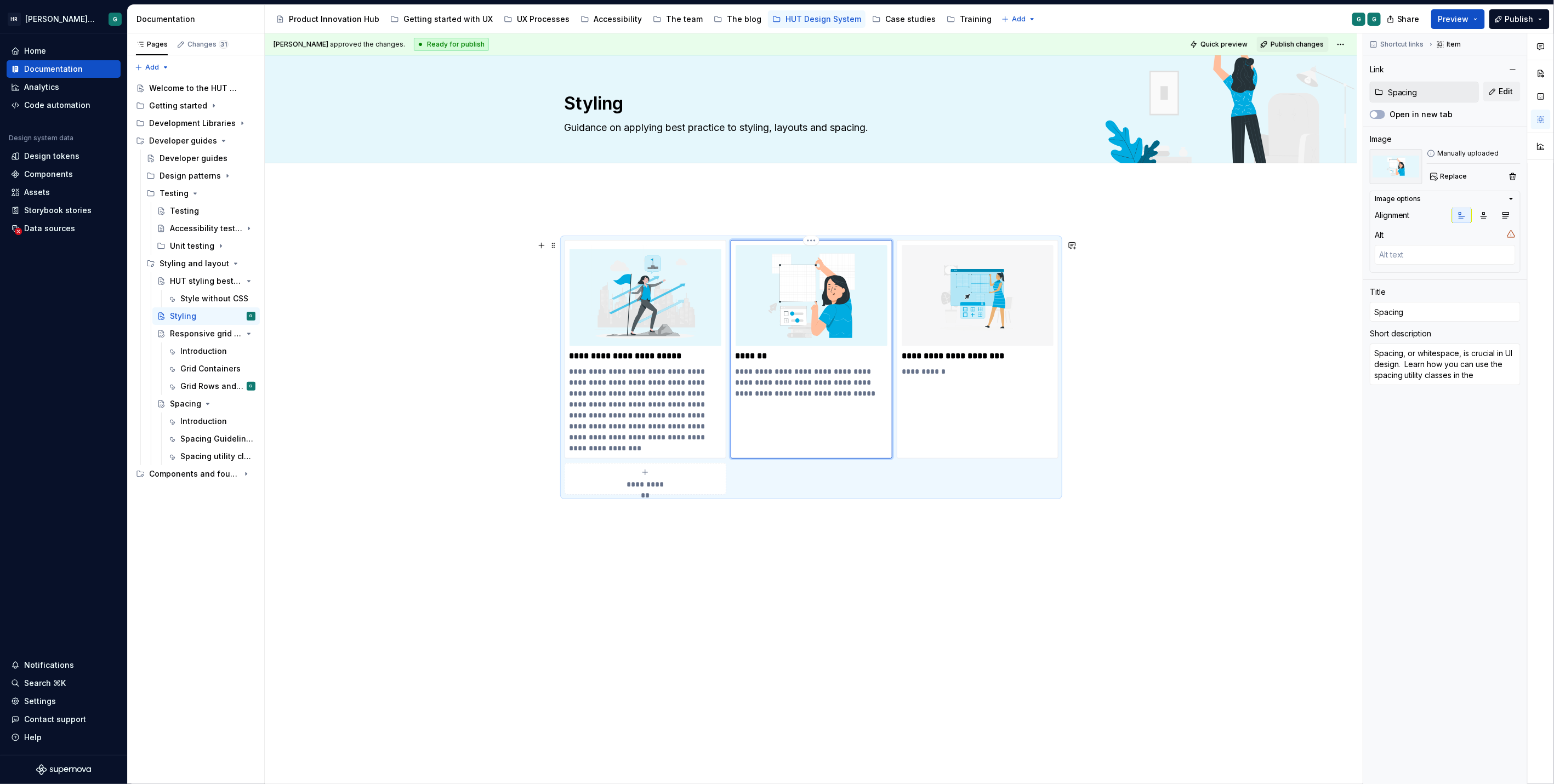
type textarea "Spacing, or whitespace, is crucial in UI design. Learn how you can use the spac…"
type textarea "*"
type textarea "Spacing, or whitespace, is crucial in UI design. Learn how you can use the spac…"
type textarea "*"
type textarea "Spacing, or whitespace, is crucial in UI design. Learn how you can use the spac…"
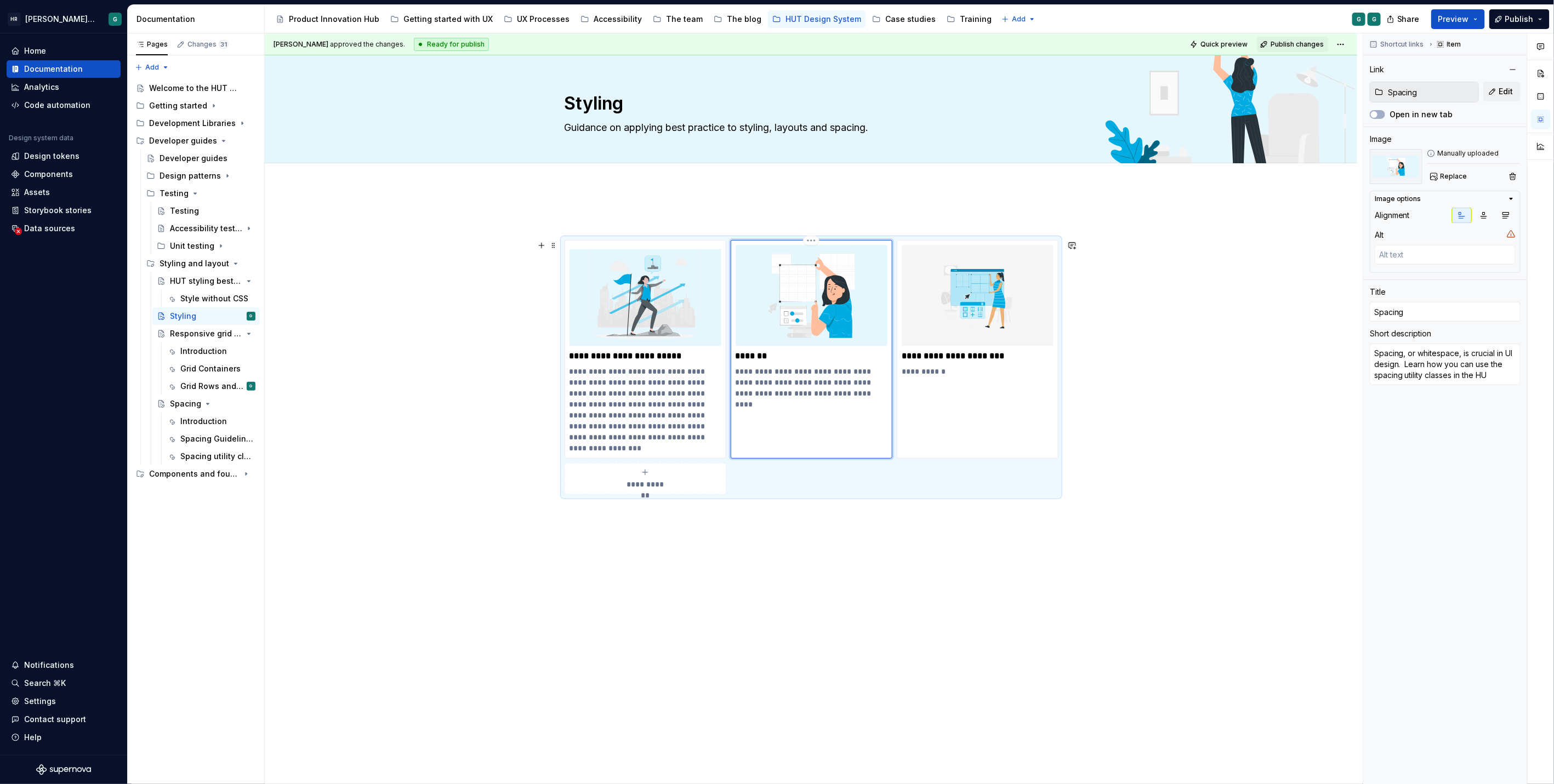
type textarea "*"
type textarea "Spacing, or whitespace, is crucial in UI design. Learn how you can use the spac…"
type textarea "*"
type textarea "Spacing, or whitespace, is crucial in UI design. Learn how you can use the spac…"
type textarea "*"
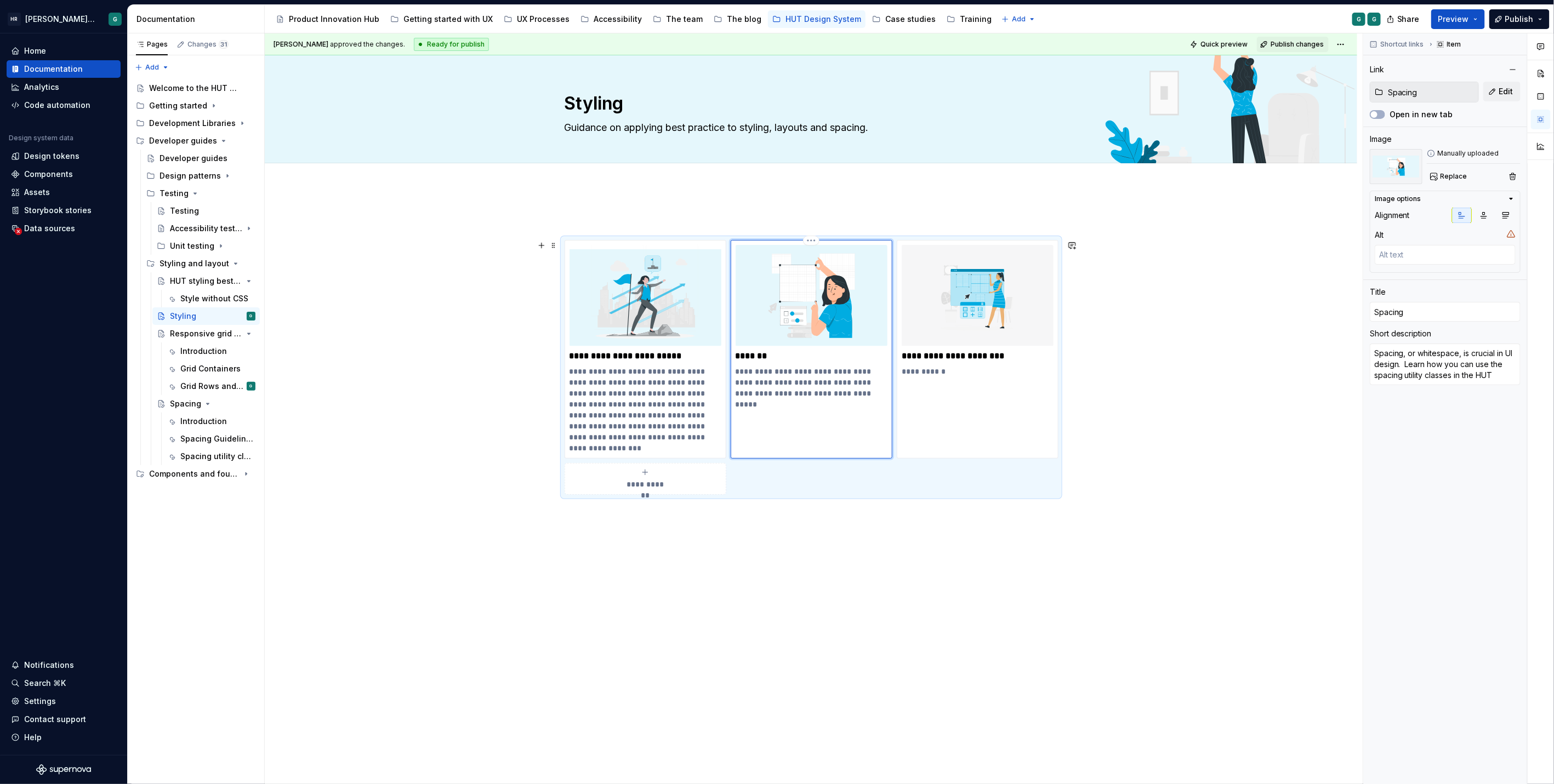
type textarea "Spacing, or whitespace, is crucial in UI design. Learn how you can use the spac…"
type textarea "*"
type textarea "Spacing, or whitespace, is crucial in UI design. Learn how you can use the spac…"
type textarea "*"
type textarea "Spacing, or whitespace, is crucial in UI design. Learn how you can use the spac…"
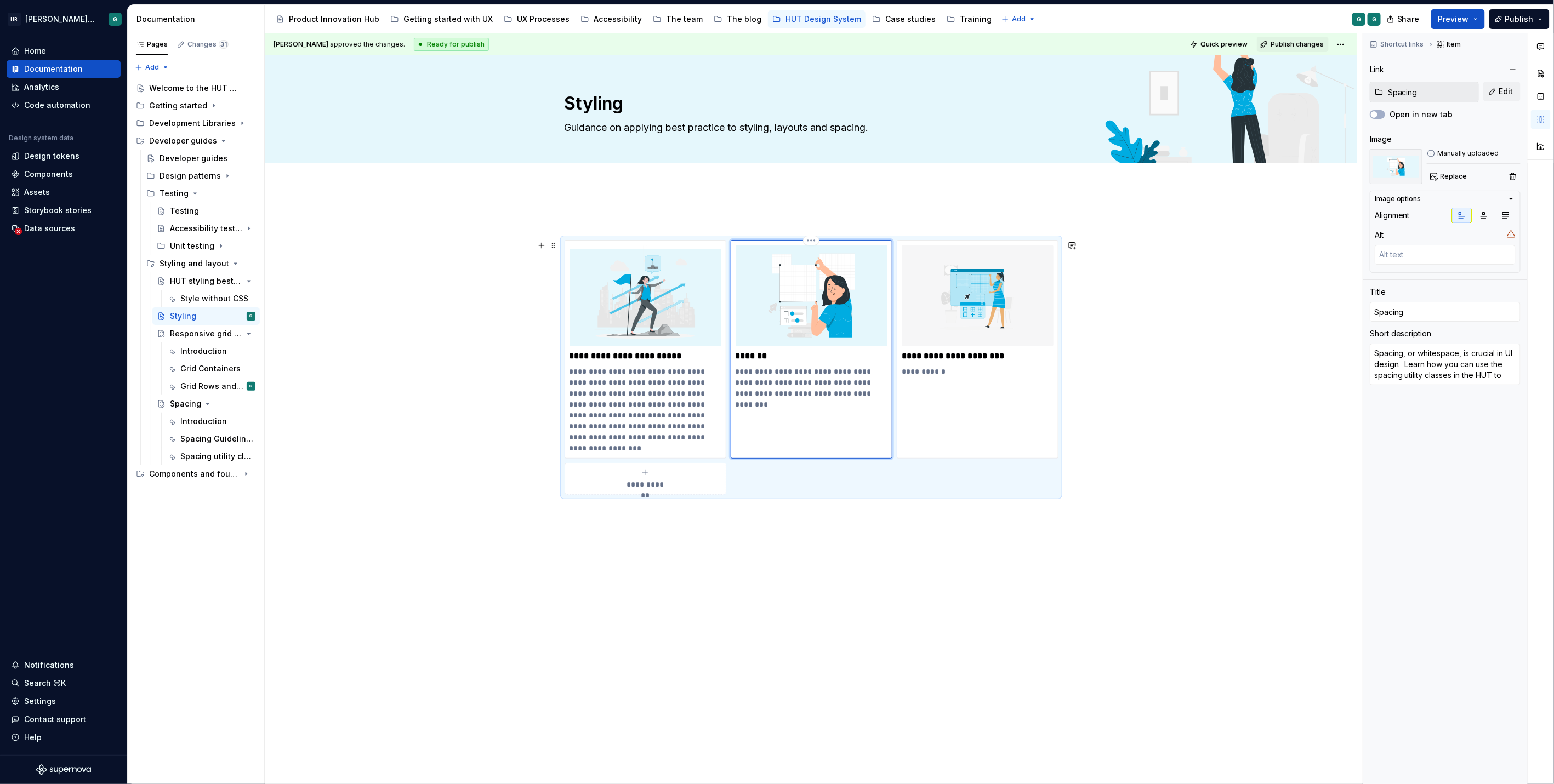
type textarea "*"
type textarea "Spacing, or whitespace, is crucial in UI design. Learn how you can use the spac…"
type textarea "*"
type textarea "Spacing, or whitespace, is crucial in UI design. Learn how you can use the spac…"
type textarea "*"
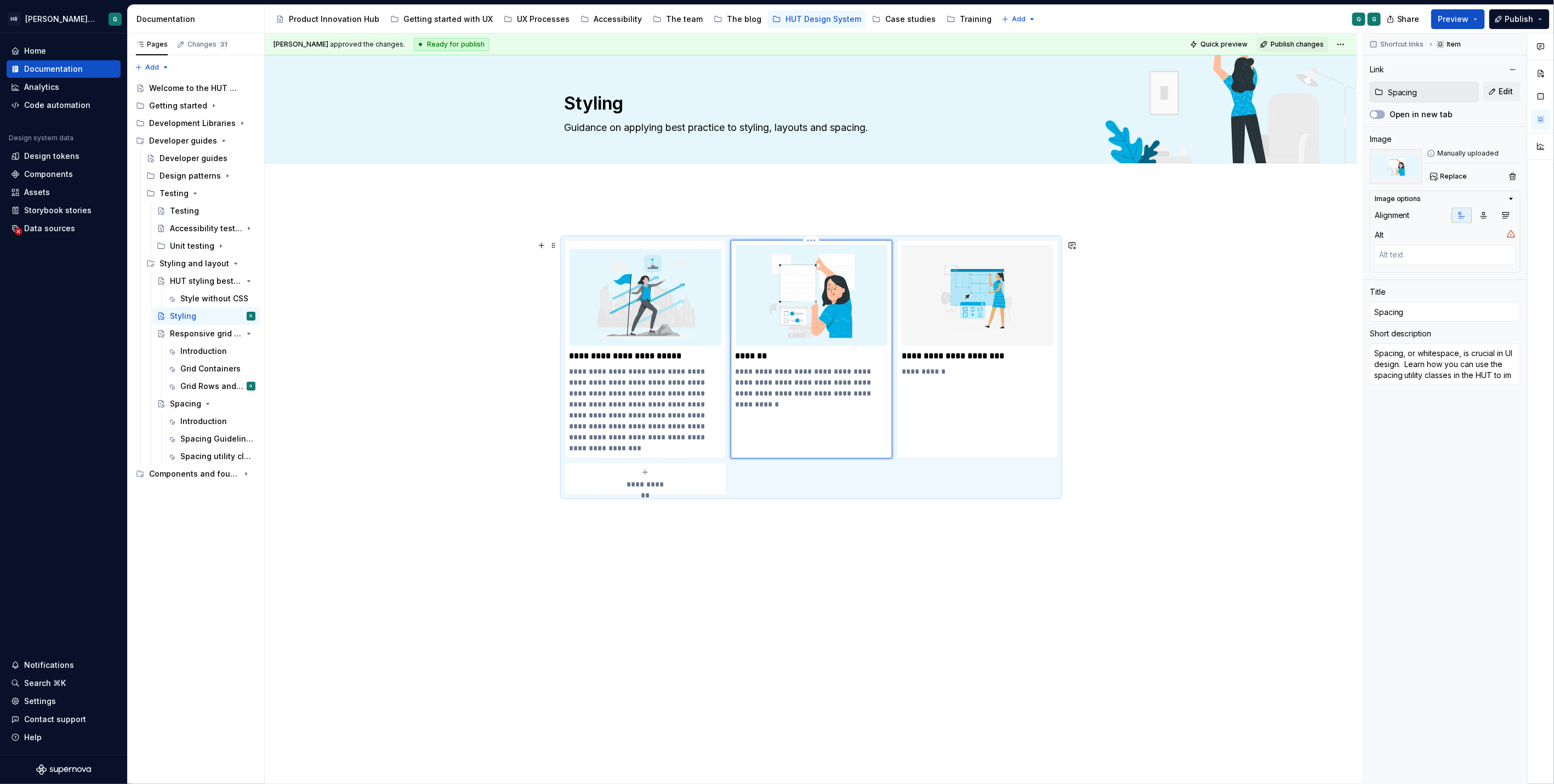
type textarea "Spacing, or whitespace, is crucial in UI design. Learn how you can use the spac…"
type textarea "*"
type textarea "Spacing, or whitespace, is crucial in UI design. Learn how you can use the spac…"
type textarea "*"
type textarea "Spacing, or whitespace, is crucial in UI design. Learn how you can use the spac…"
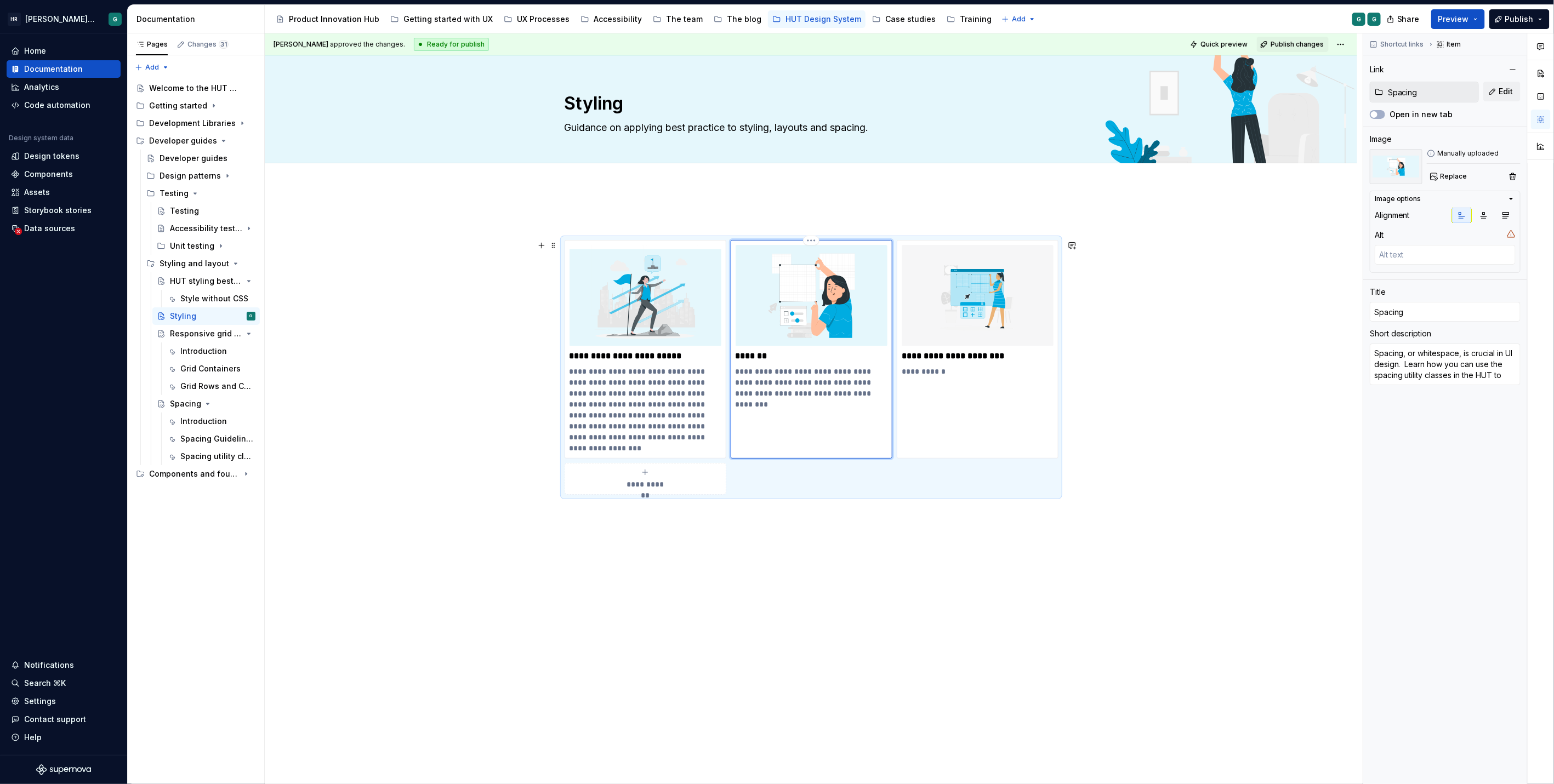
type textarea "*"
type textarea "Spacing, or whitespace, is crucial in UI design. Learn how you can use the spac…"
click at [784, 379] on p "**********" at bounding box center [811, 382] width 152 height 33
type textarea "*"
type textarea "Spacing, or whitespace, is crucial in UI design. Learn how you can use the spac…"
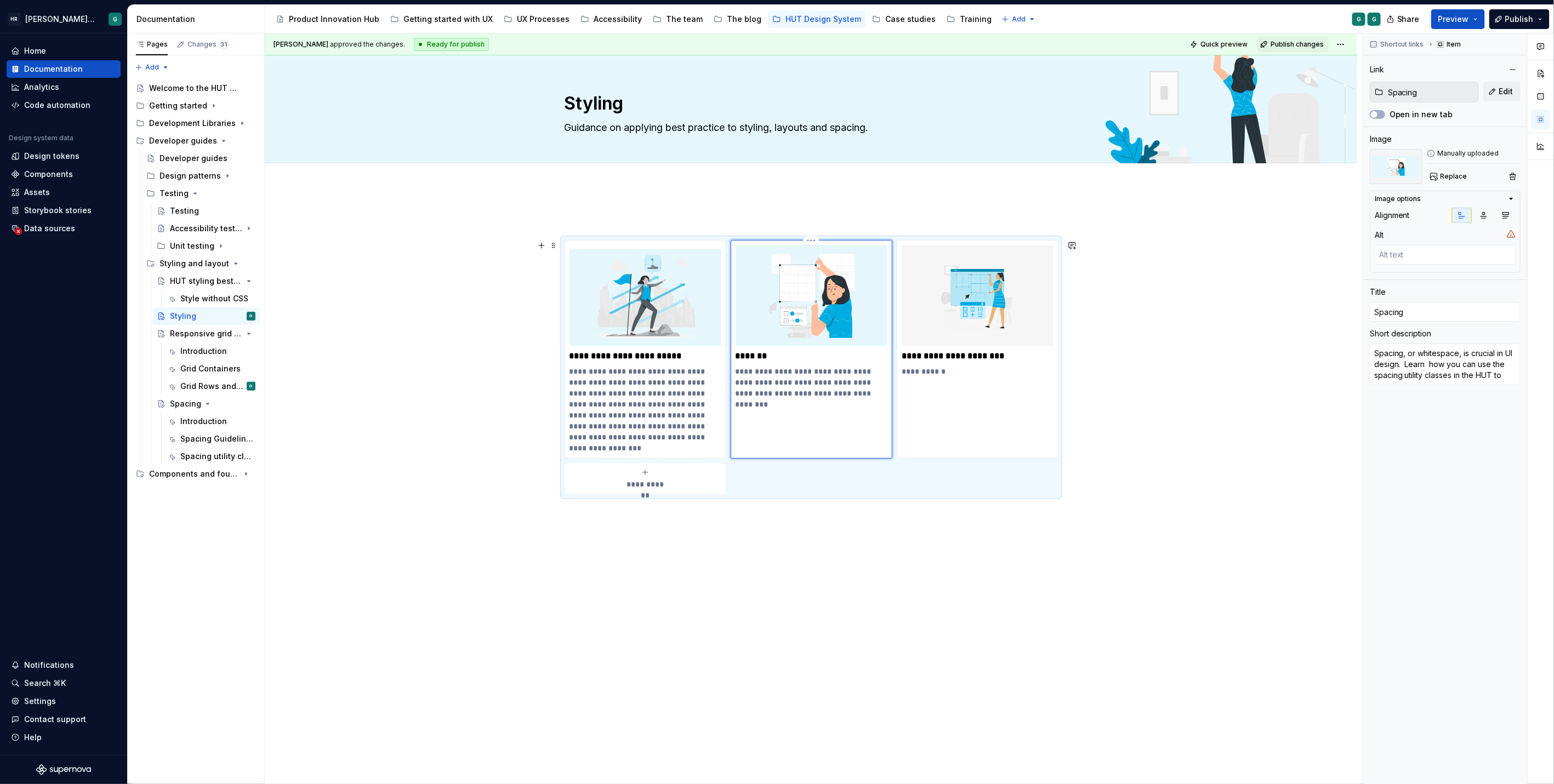
type textarea "*"
type textarea "Spacing, or whitespace, is crucial in UI design. Learn w how you can use the sp…"
type textarea "*"
type textarea "Spacing, or whitespace, is crucial in UI design. Learn wh how you can use the s…"
type textarea "*"
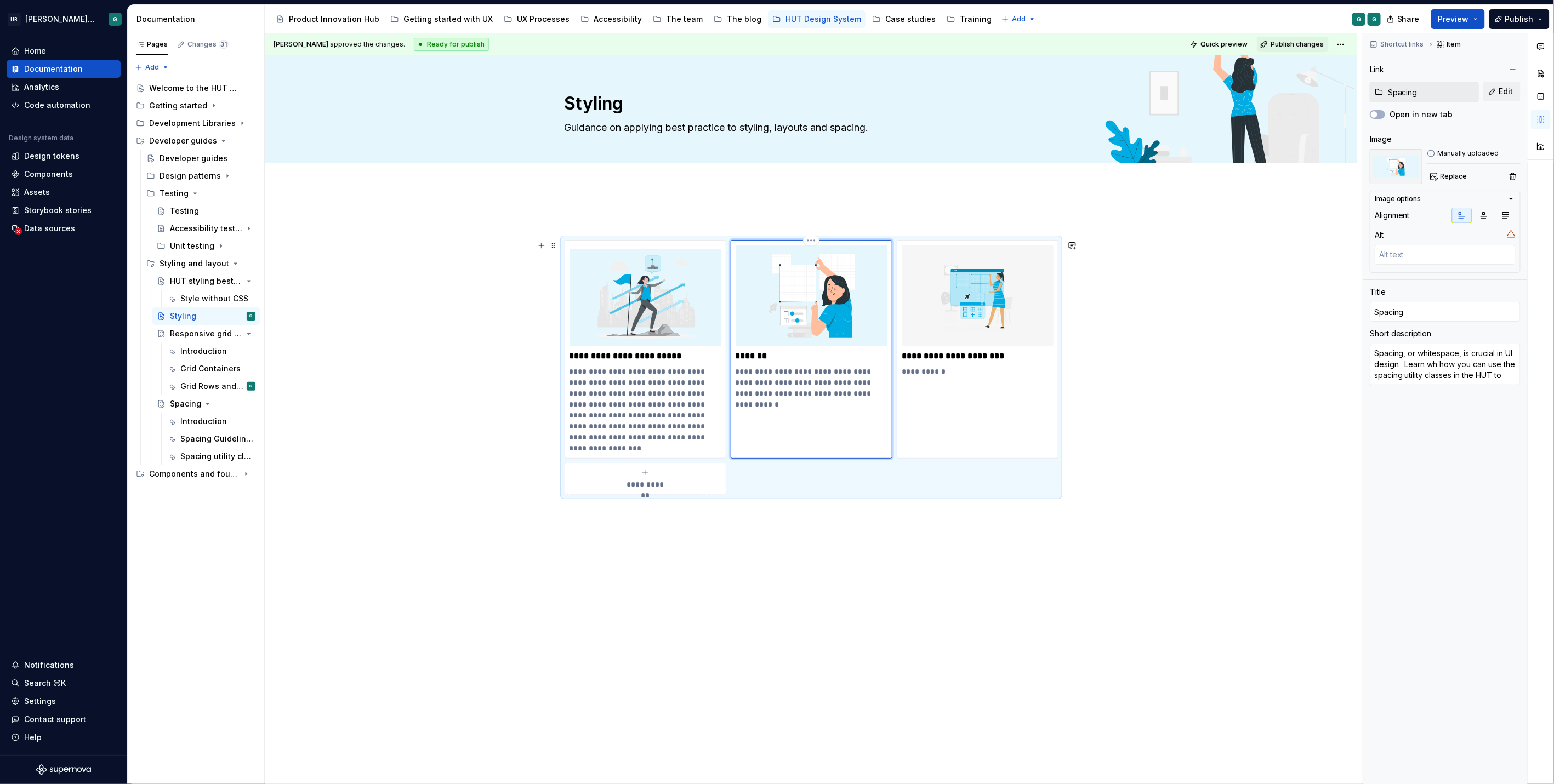
type textarea "Spacing, or whitespace, is crucial in UI design. Learn why how you can use the …"
type textarea "*"
type textarea "Spacing, or whitespace, is crucial in UI design. Learn why how you can use the …"
type textarea "*"
type textarea "Spacing, or whitespace, is crucial in UI design. Learn why w how you can use th…"
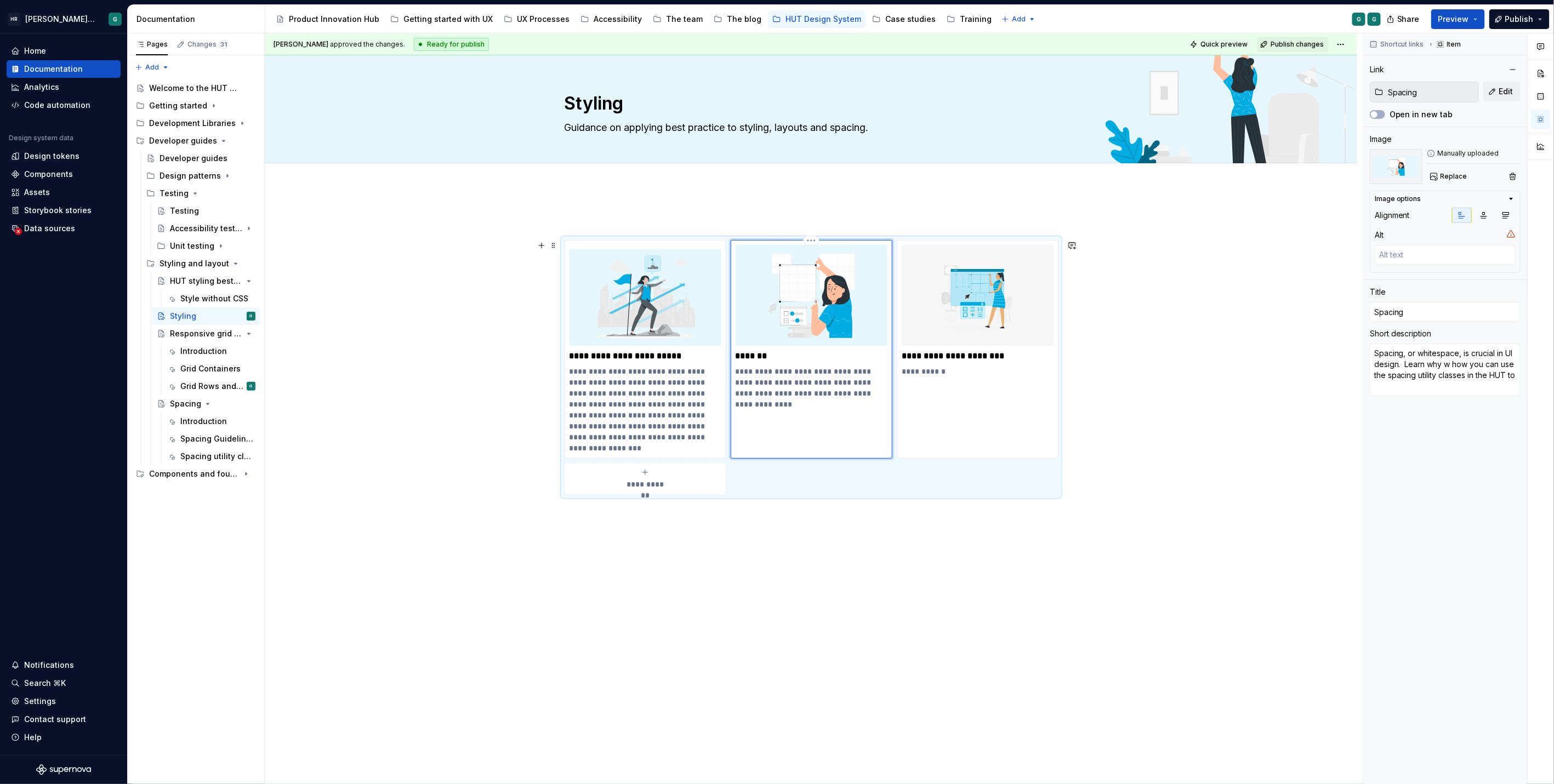
type textarea "*"
type textarea "Spacing, or whitespace, is crucial in UI design. Learn why wh how you can use t…"
click at [795, 392] on p "**********" at bounding box center [811, 387] width 152 height 44
click at [814, 404] on p "**********" at bounding box center [811, 387] width 152 height 44
click at [781, 400] on p "**********" at bounding box center [811, 387] width 152 height 44
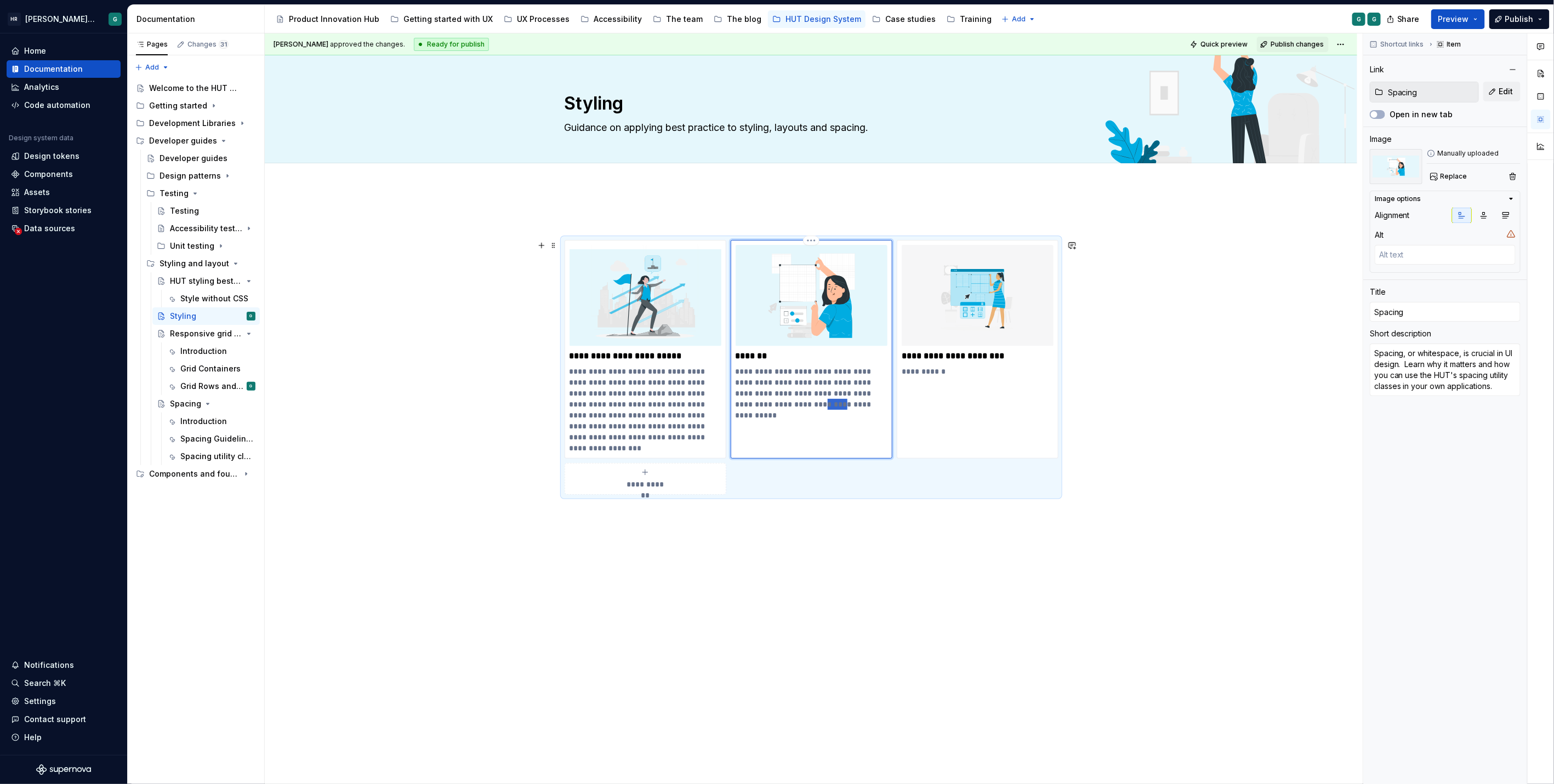
click at [781, 400] on p "**********" at bounding box center [811, 387] width 152 height 44
click at [796, 400] on p "**********" at bounding box center [811, 387] width 152 height 44
click at [817, 436] on div "**********" at bounding box center [812, 349] width 162 height 219
click at [920, 370] on p "**********" at bounding box center [977, 371] width 152 height 11
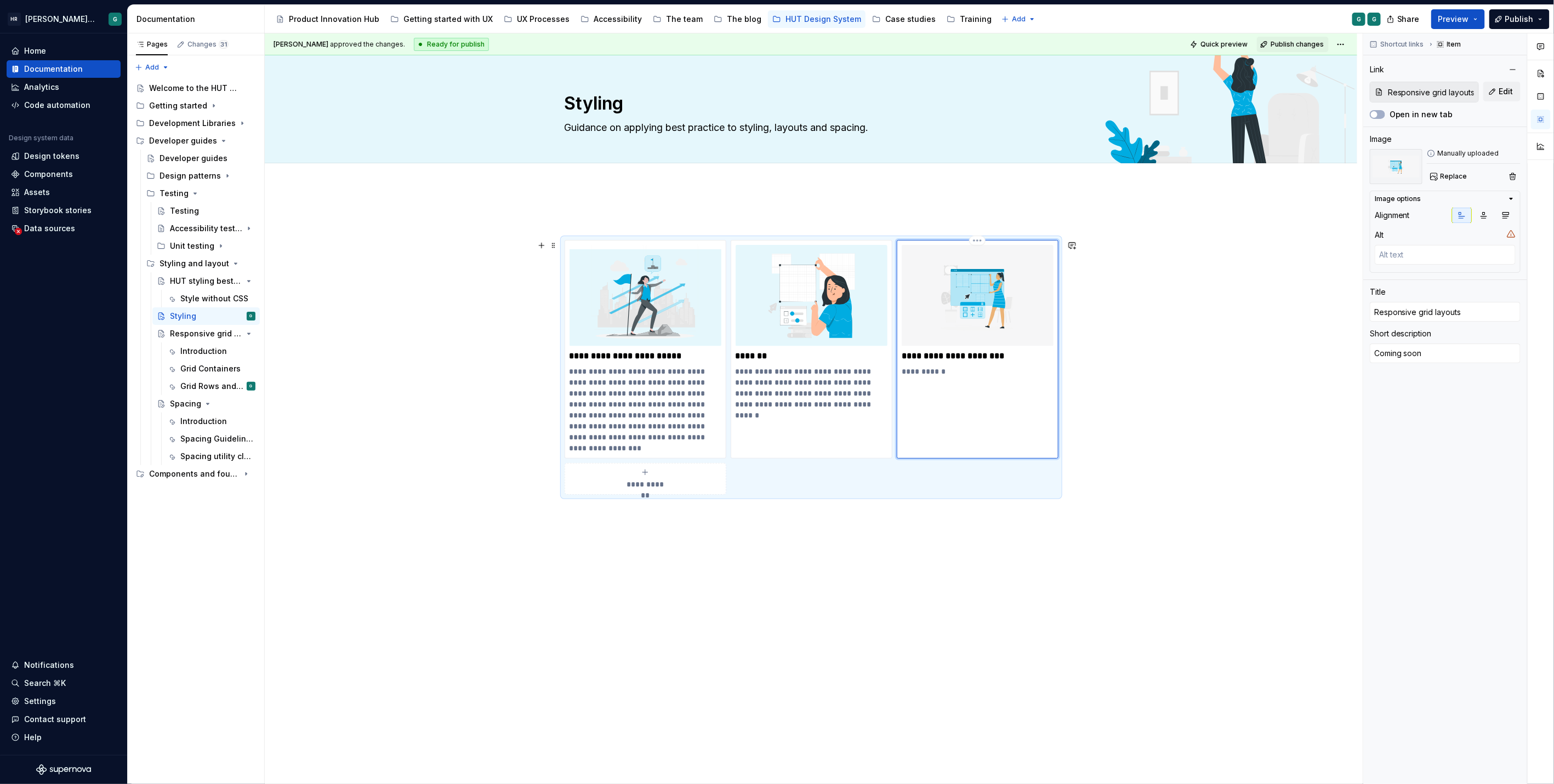
click at [904, 370] on p "**********" at bounding box center [977, 371] width 152 height 11
click at [901, 368] on p "**********" at bounding box center [977, 371] width 152 height 11
click at [1028, 380] on p "**********" at bounding box center [977, 382] width 152 height 33
click at [920, 380] on p "**********" at bounding box center [977, 382] width 152 height 33
drag, startPoint x: 969, startPoint y: 392, endPoint x: 980, endPoint y: 385, distance: 13.0
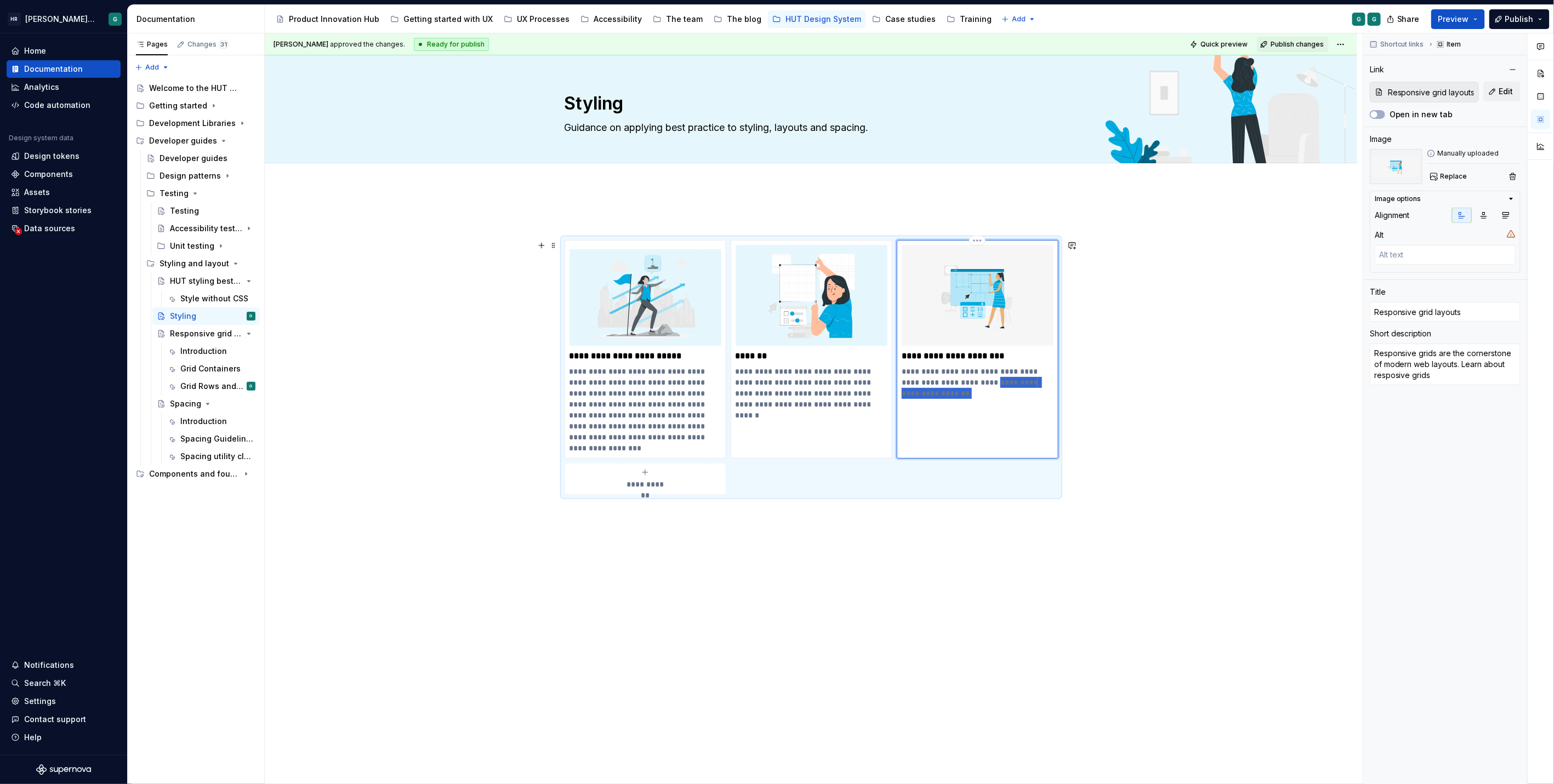
click at [980, 385] on p "**********" at bounding box center [977, 382] width 152 height 33
drag, startPoint x: 1000, startPoint y: 393, endPoint x: 1002, endPoint y: 385, distance: 8.2
click at [1002, 385] on p "**********" at bounding box center [977, 382] width 152 height 33
click at [995, 394] on p "**********" at bounding box center [977, 382] width 152 height 33
drag, startPoint x: 978, startPoint y: 382, endPoint x: 1000, endPoint y: 392, distance: 24.2
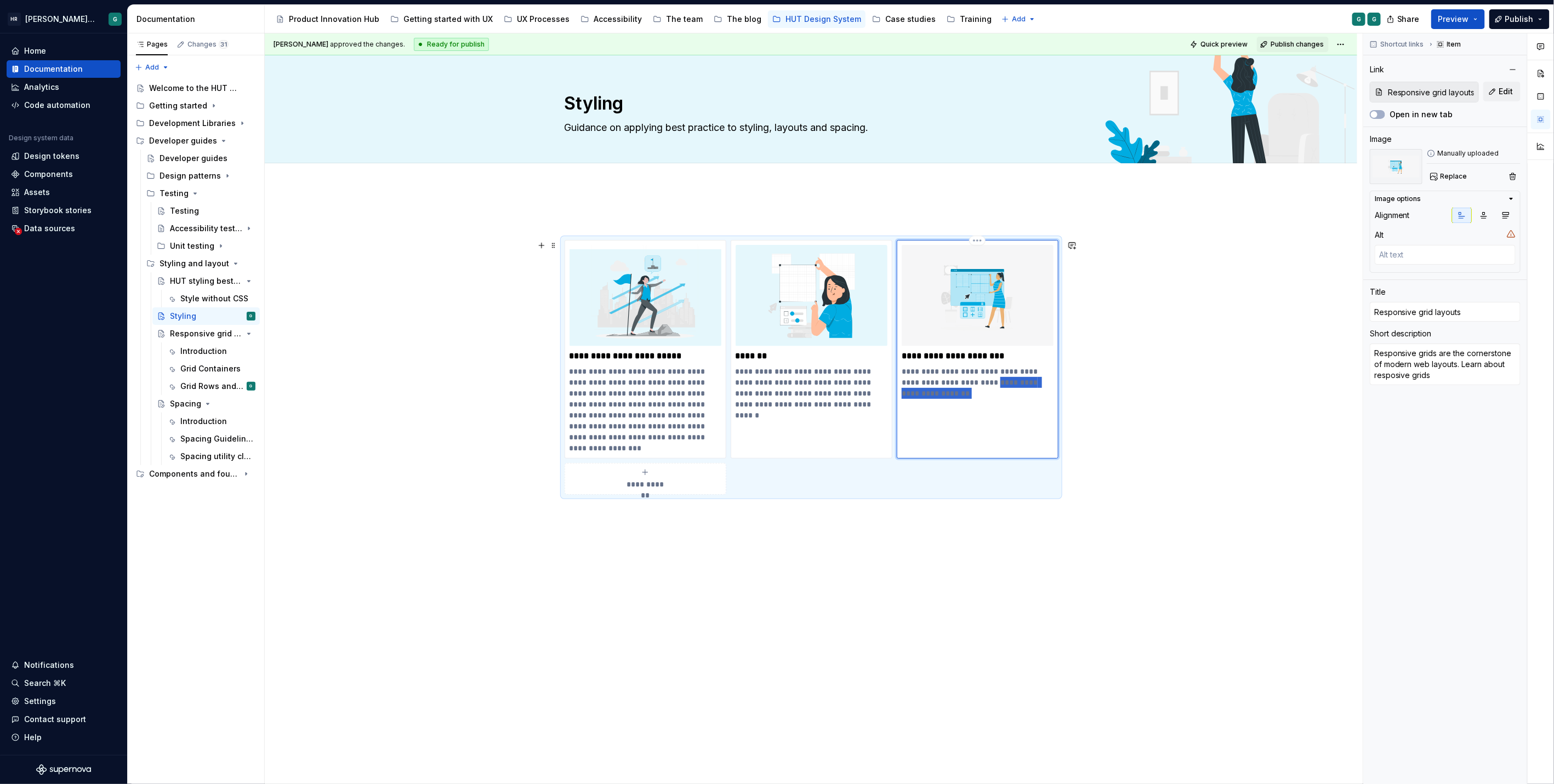
click at [1000, 392] on p "**********" at bounding box center [977, 382] width 152 height 33
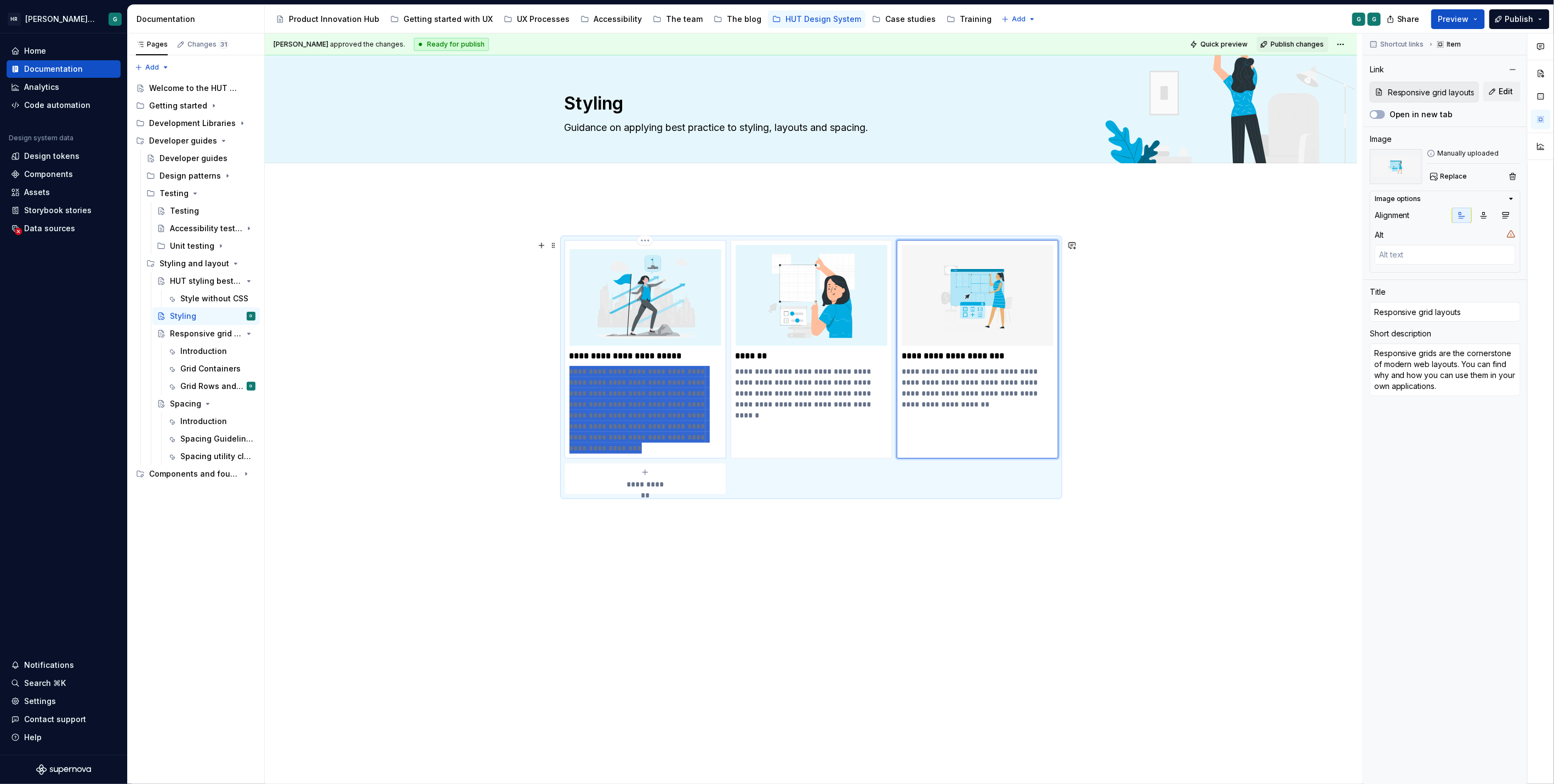
drag, startPoint x: 634, startPoint y: 448, endPoint x: 570, endPoint y: 369, distance: 101.7
click at [570, 369] on p "**********" at bounding box center [645, 410] width 152 height 88
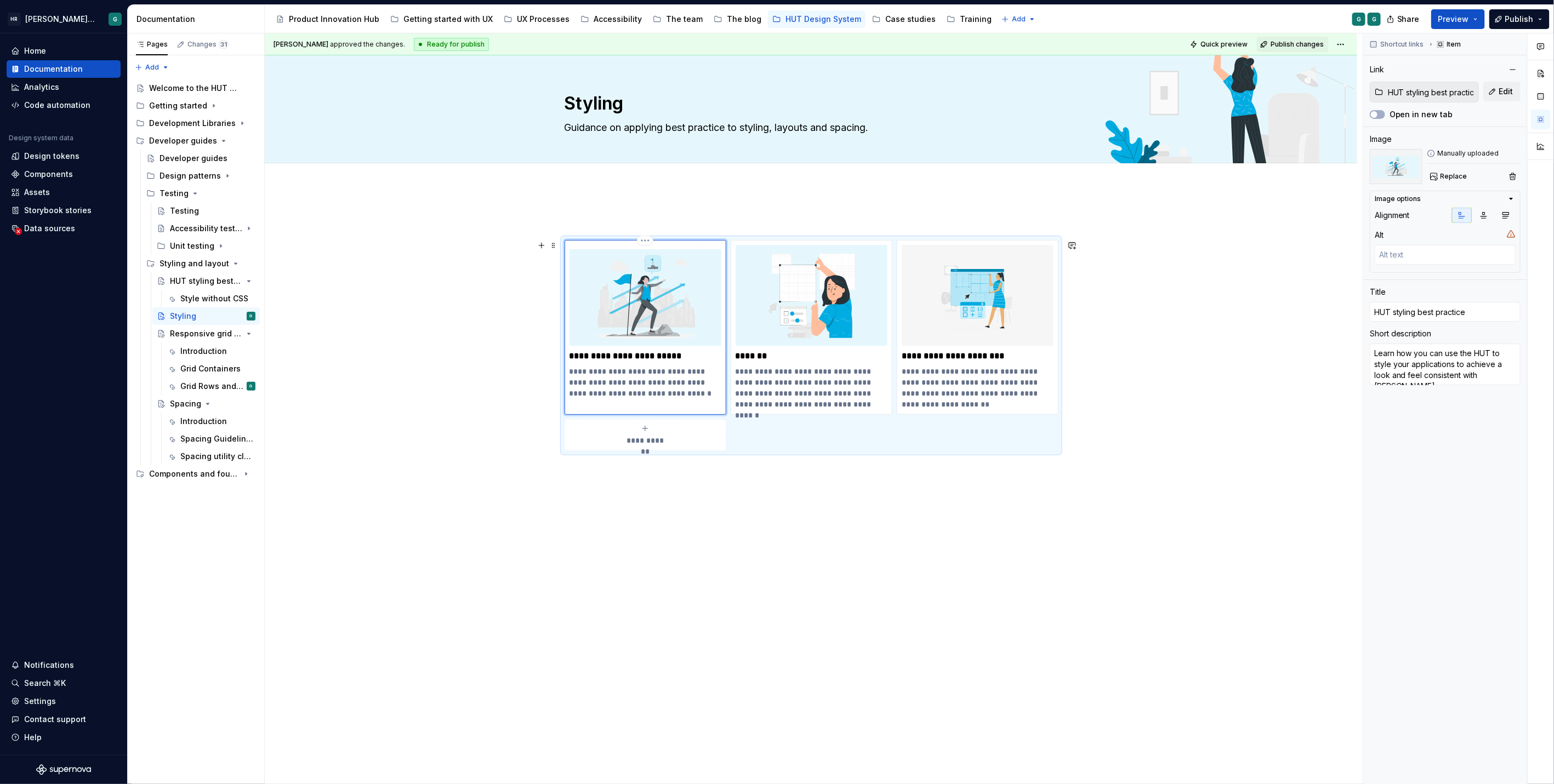
click at [637, 391] on p "**********" at bounding box center [645, 382] width 152 height 33
click at [899, 534] on div "**********" at bounding box center [810, 443] width 1093 height 512
